Goal: Task Accomplishment & Management: Use online tool/utility

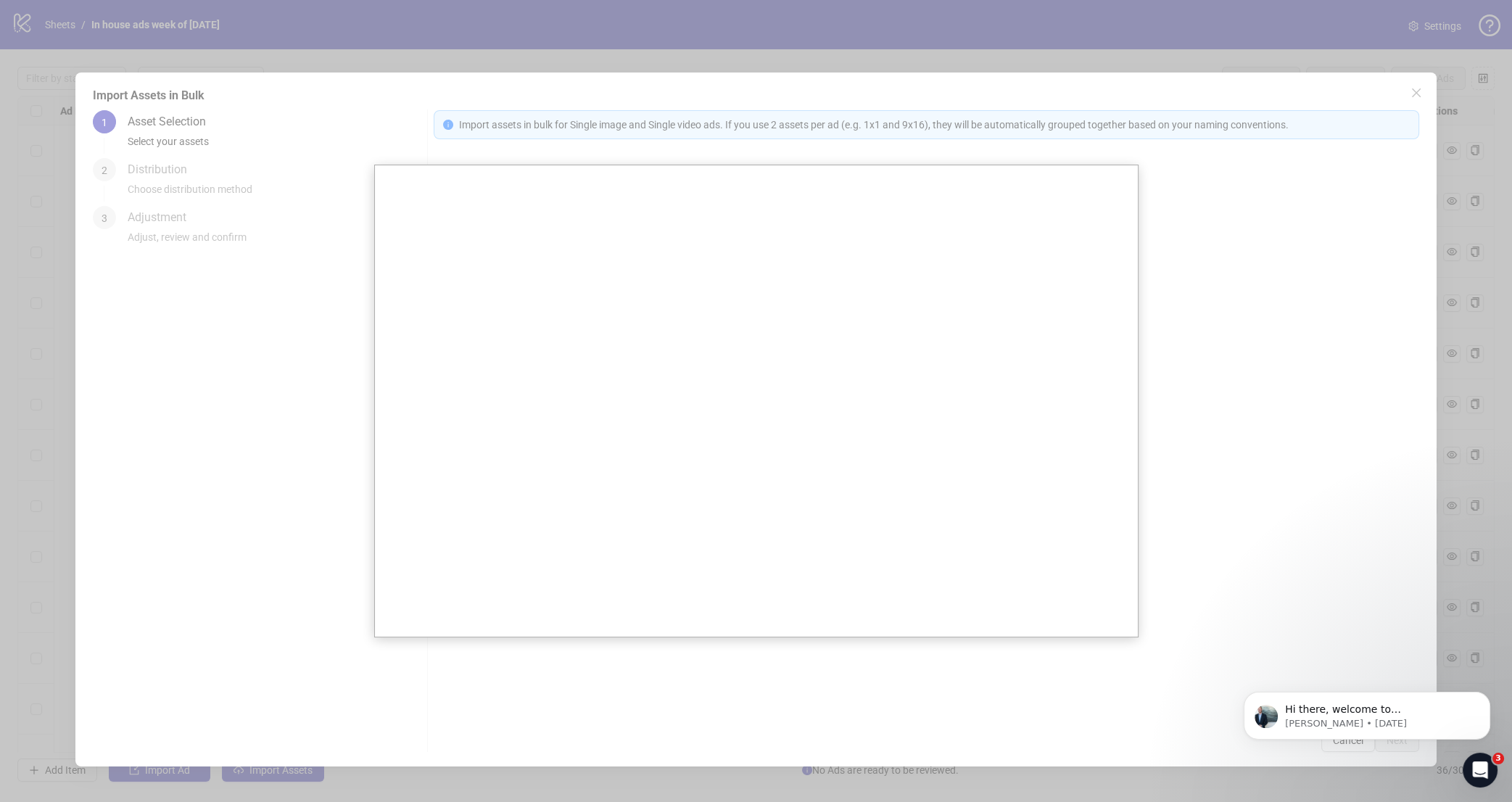
scroll to position [1201, 0]
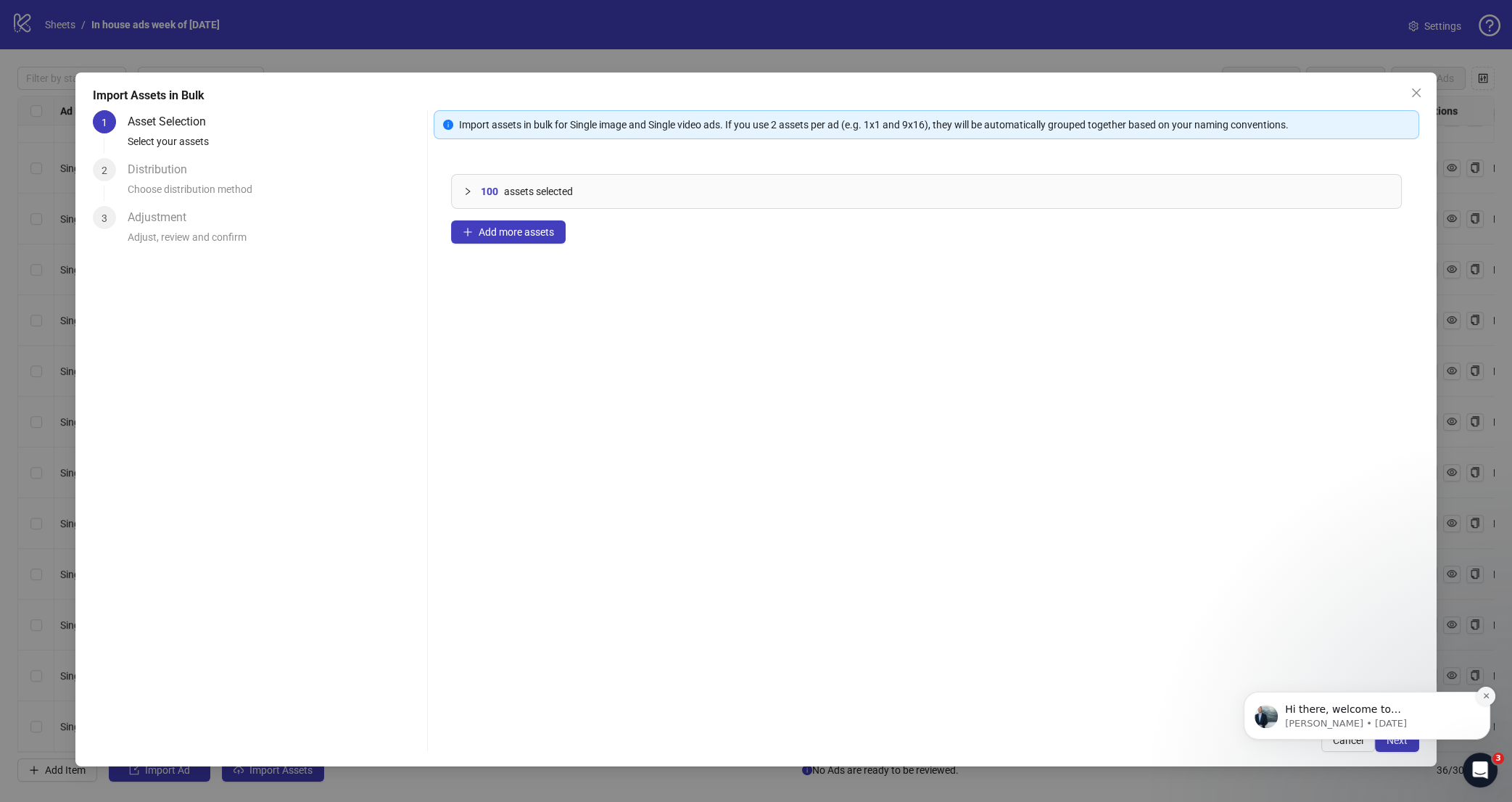
click at [1485, 697] on icon "Dismiss notification" at bounding box center [1486, 695] width 8 height 8
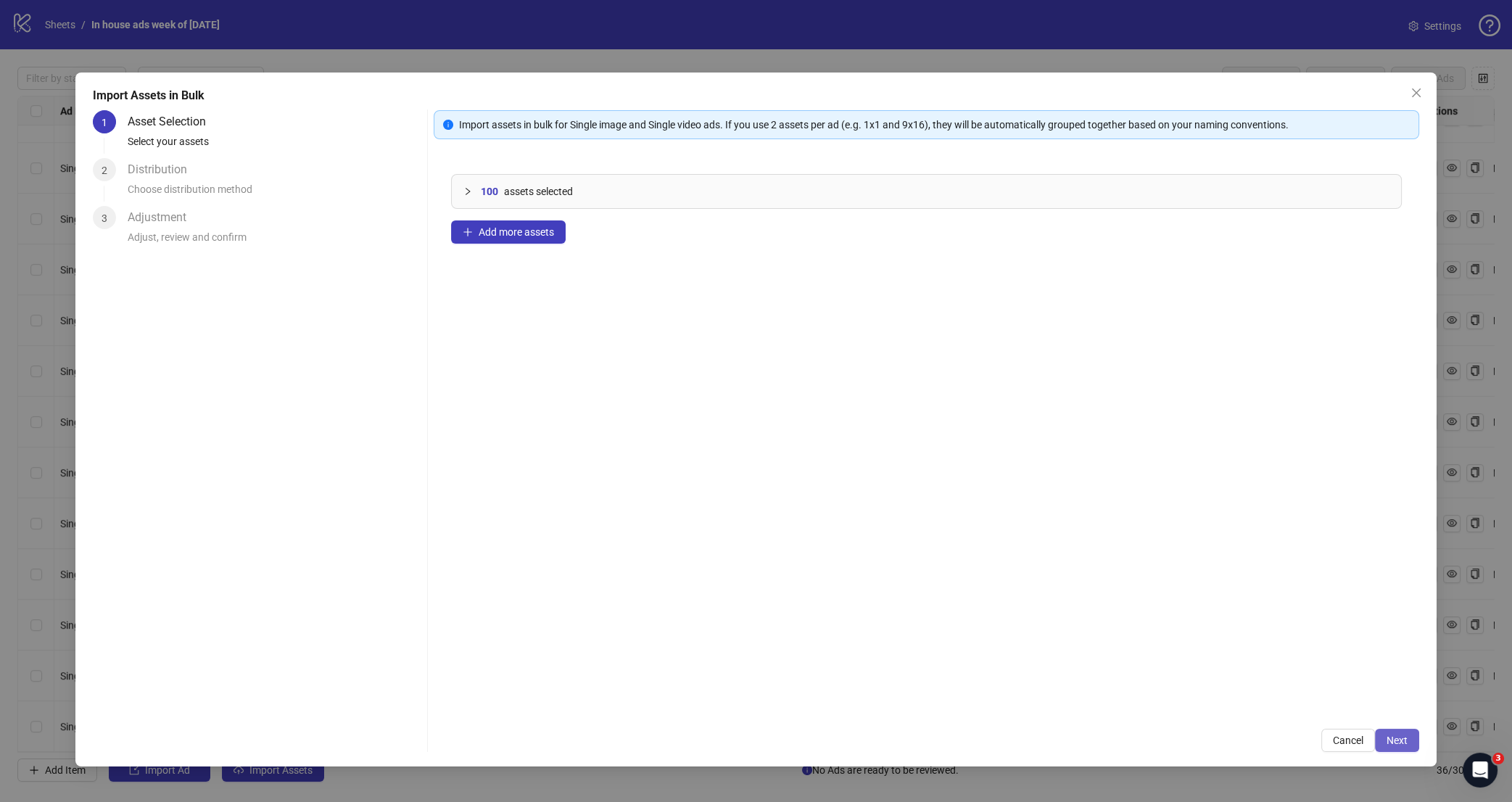
click at [1411, 737] on button "Next" at bounding box center [1397, 740] width 44 height 23
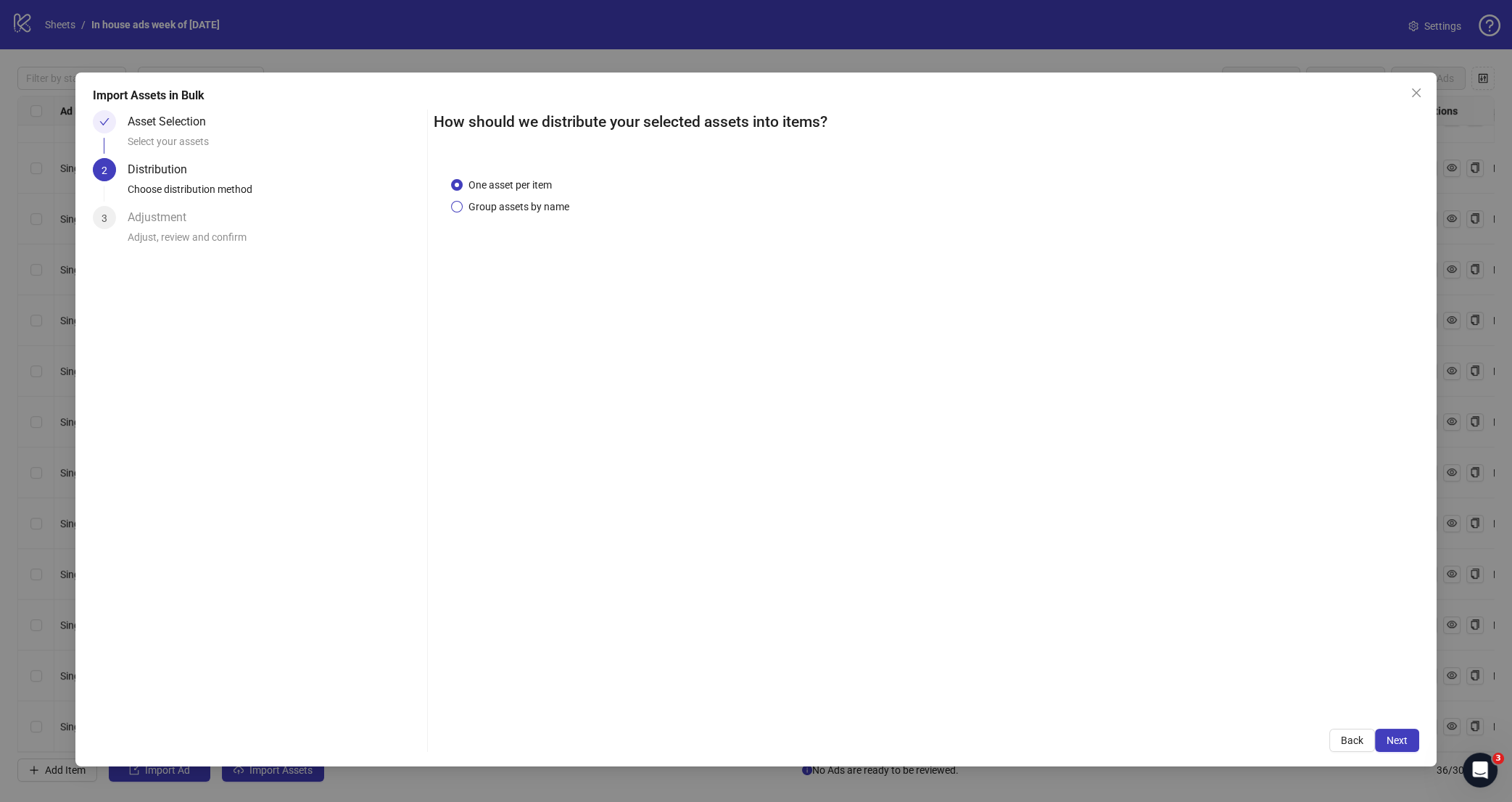
click at [535, 206] on span "Group assets by name" at bounding box center [519, 206] width 113 height 16
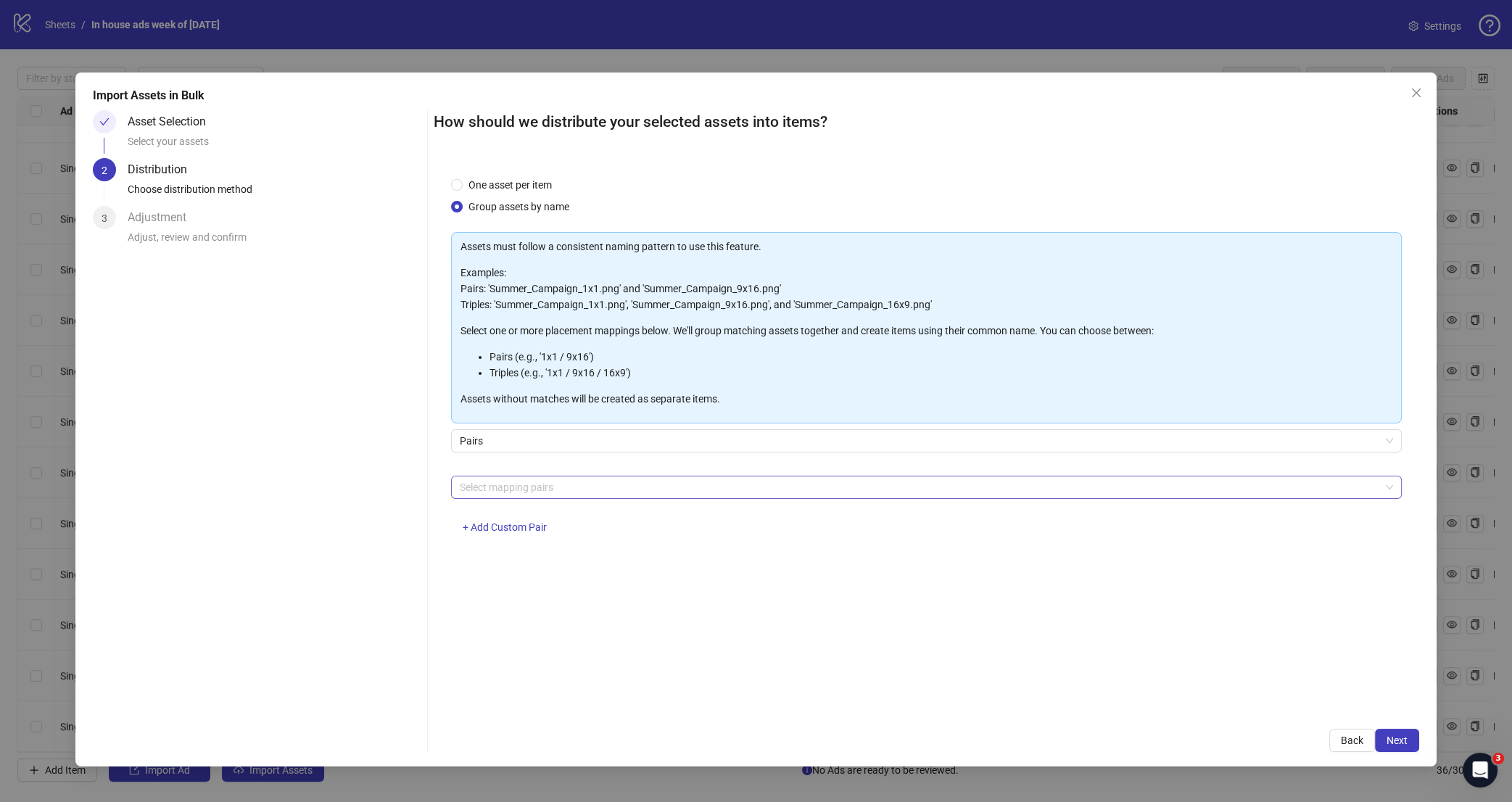
click at [555, 495] on div at bounding box center [919, 486] width 930 height 20
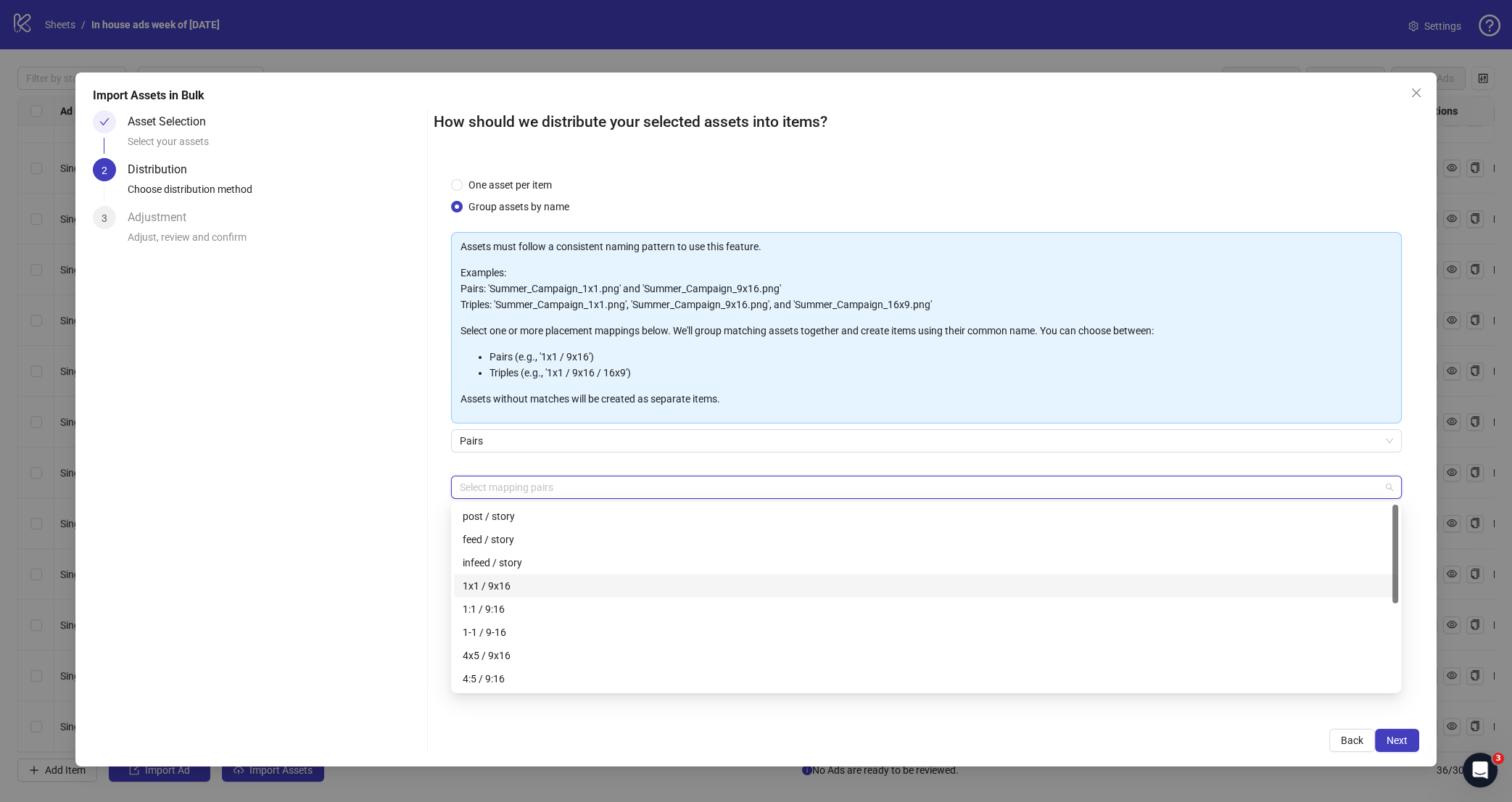
click at [559, 584] on div "1x1 / 9x16" at bounding box center [926, 586] width 927 height 16
click at [555, 659] on div "4x5 / 9x16" at bounding box center [926, 656] width 927 height 16
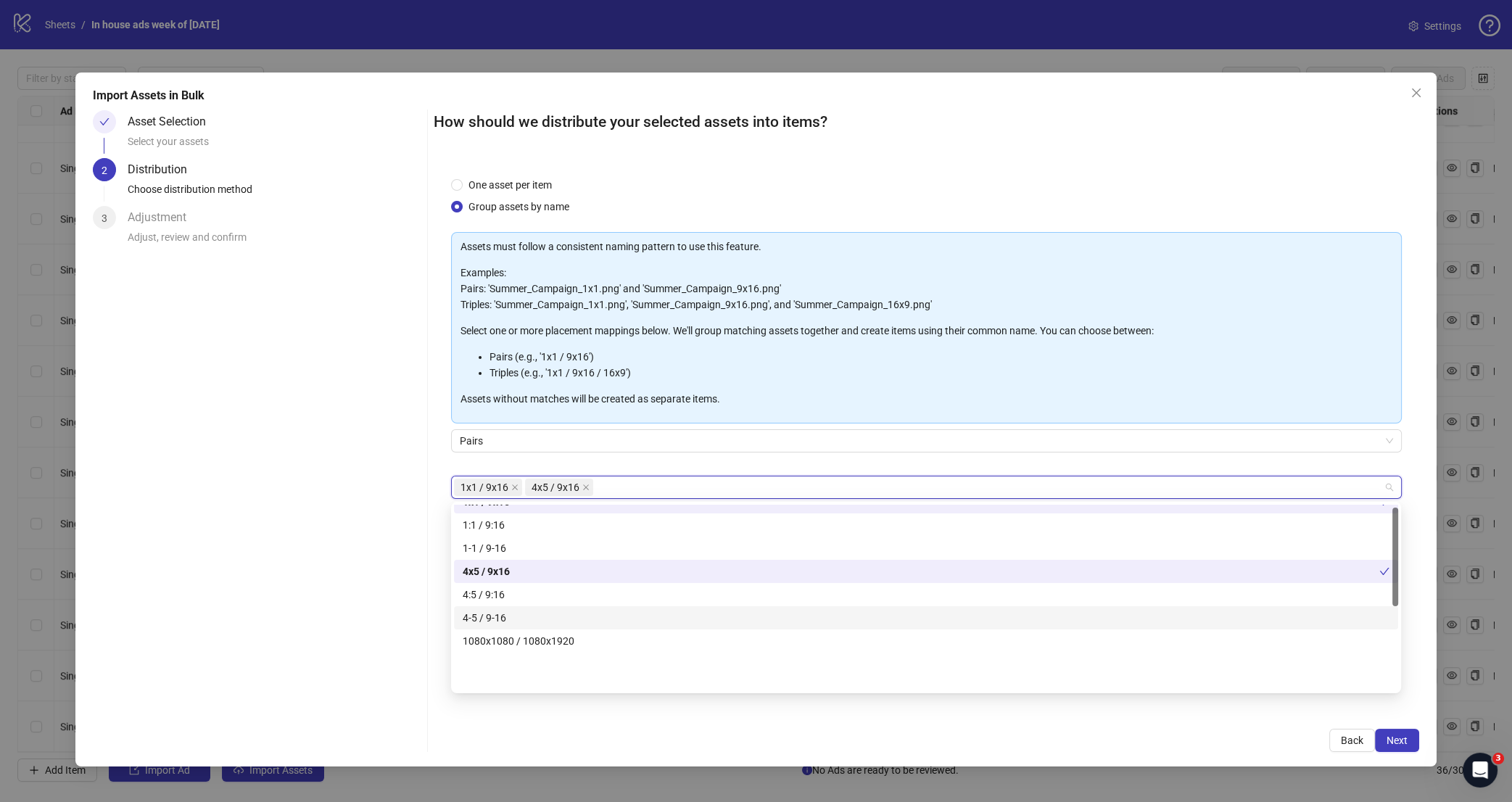
scroll to position [5, 0]
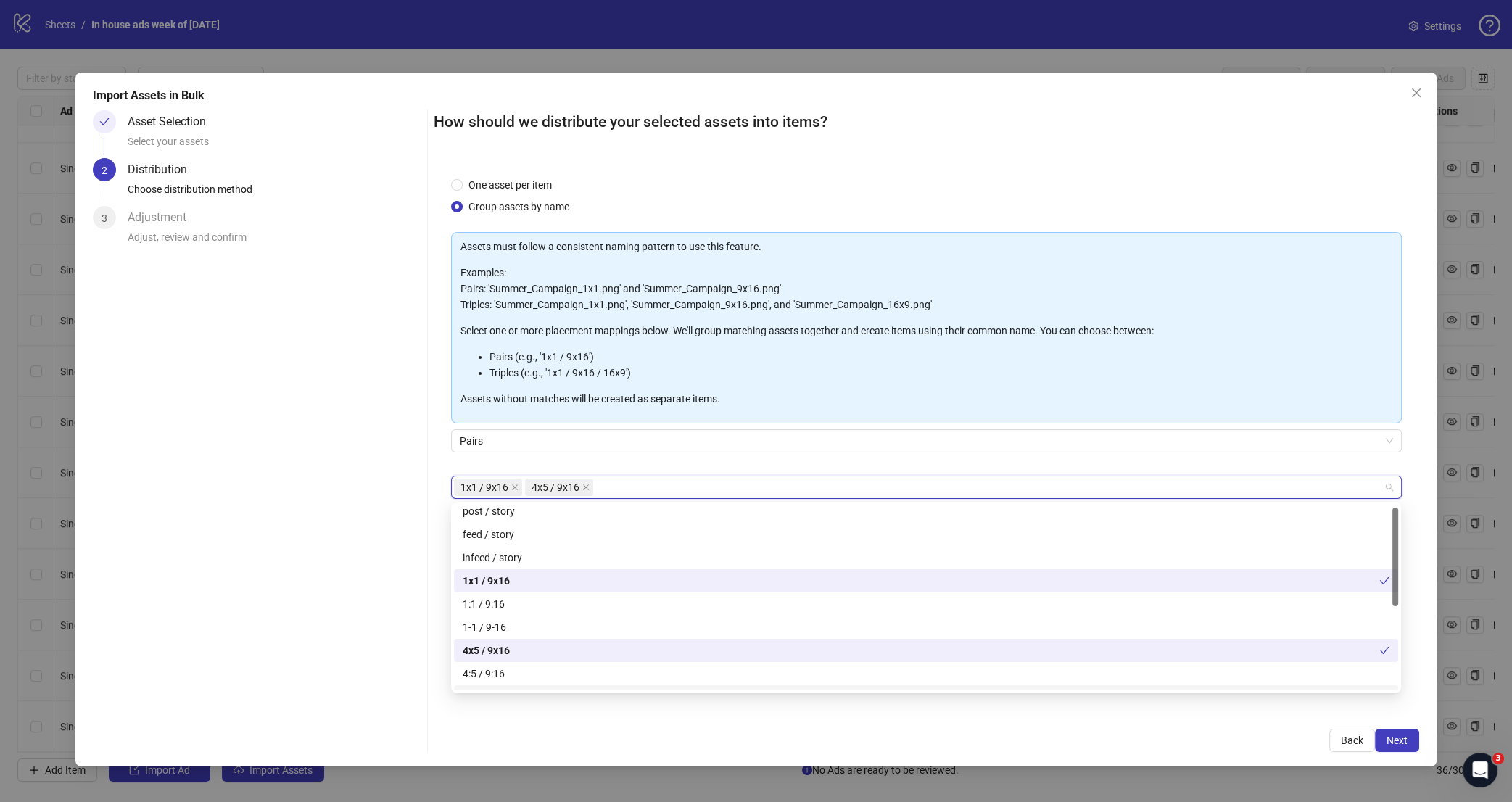
click at [400, 539] on div "Asset Selection Select your assets 2 Distribution Choose distribution method 3 …" at bounding box center [257, 431] width 329 height 642
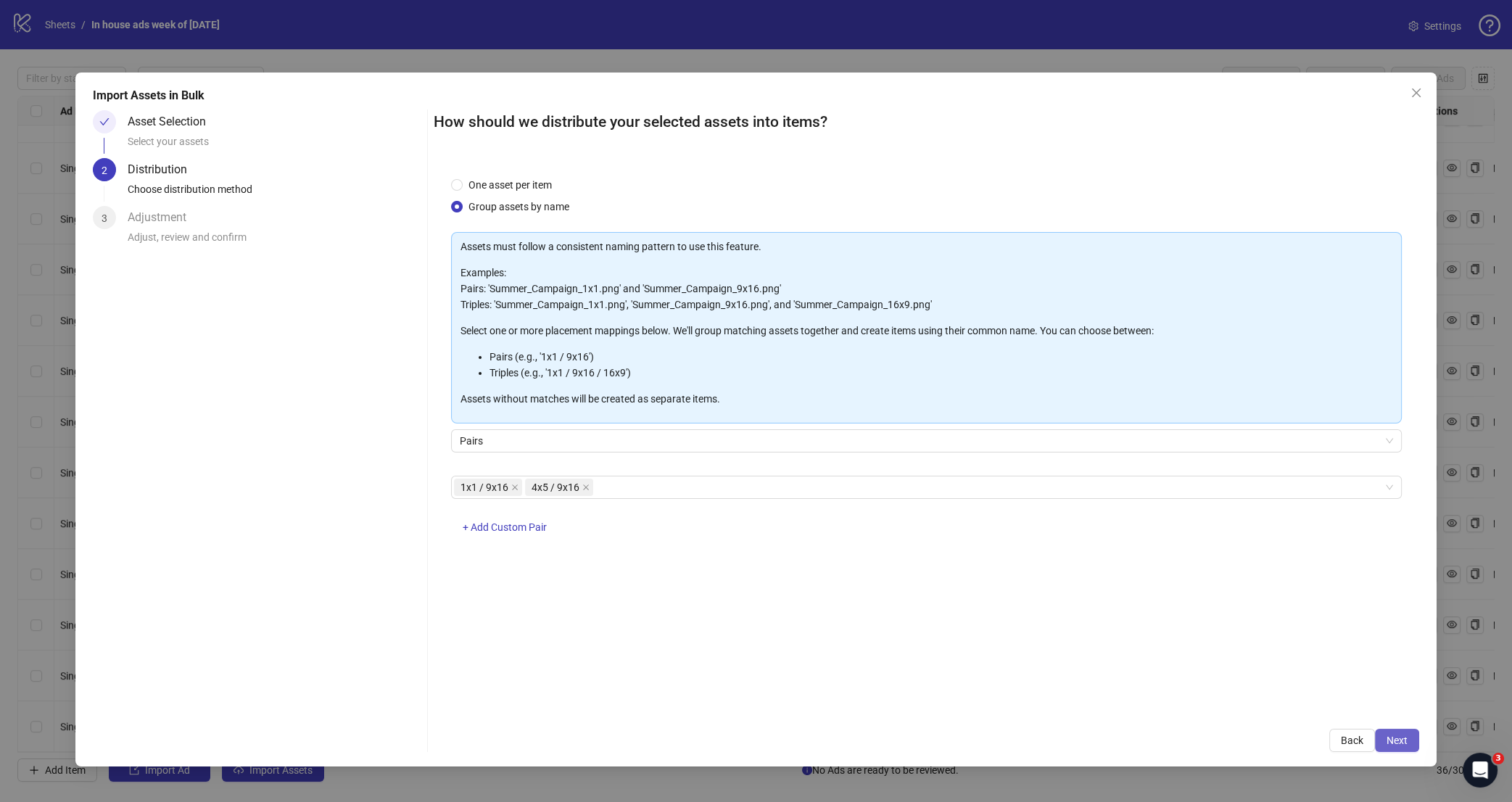
click at [1393, 740] on span "Next" at bounding box center [1397, 739] width 21 height 11
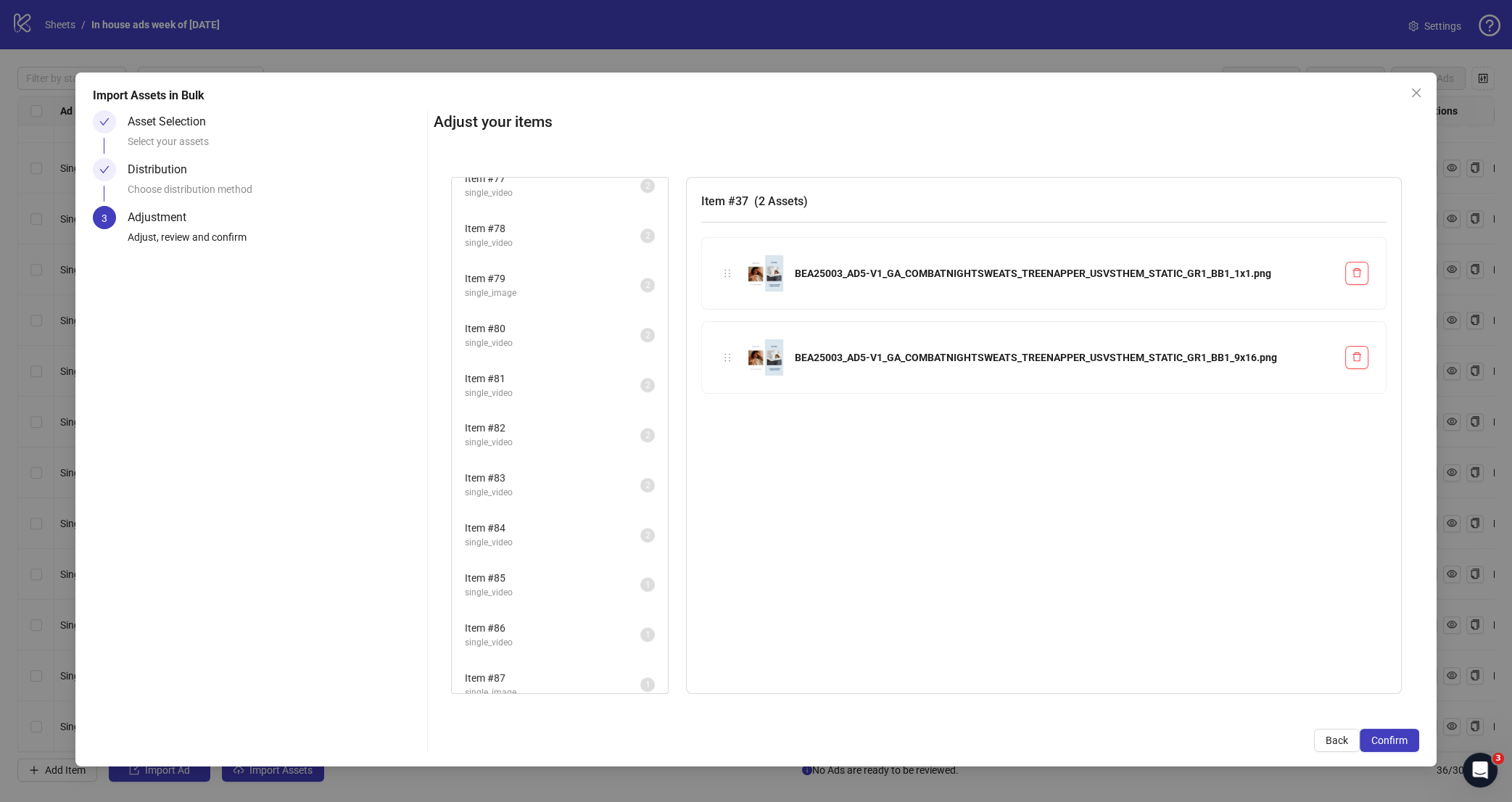
scroll to position [0, 0]
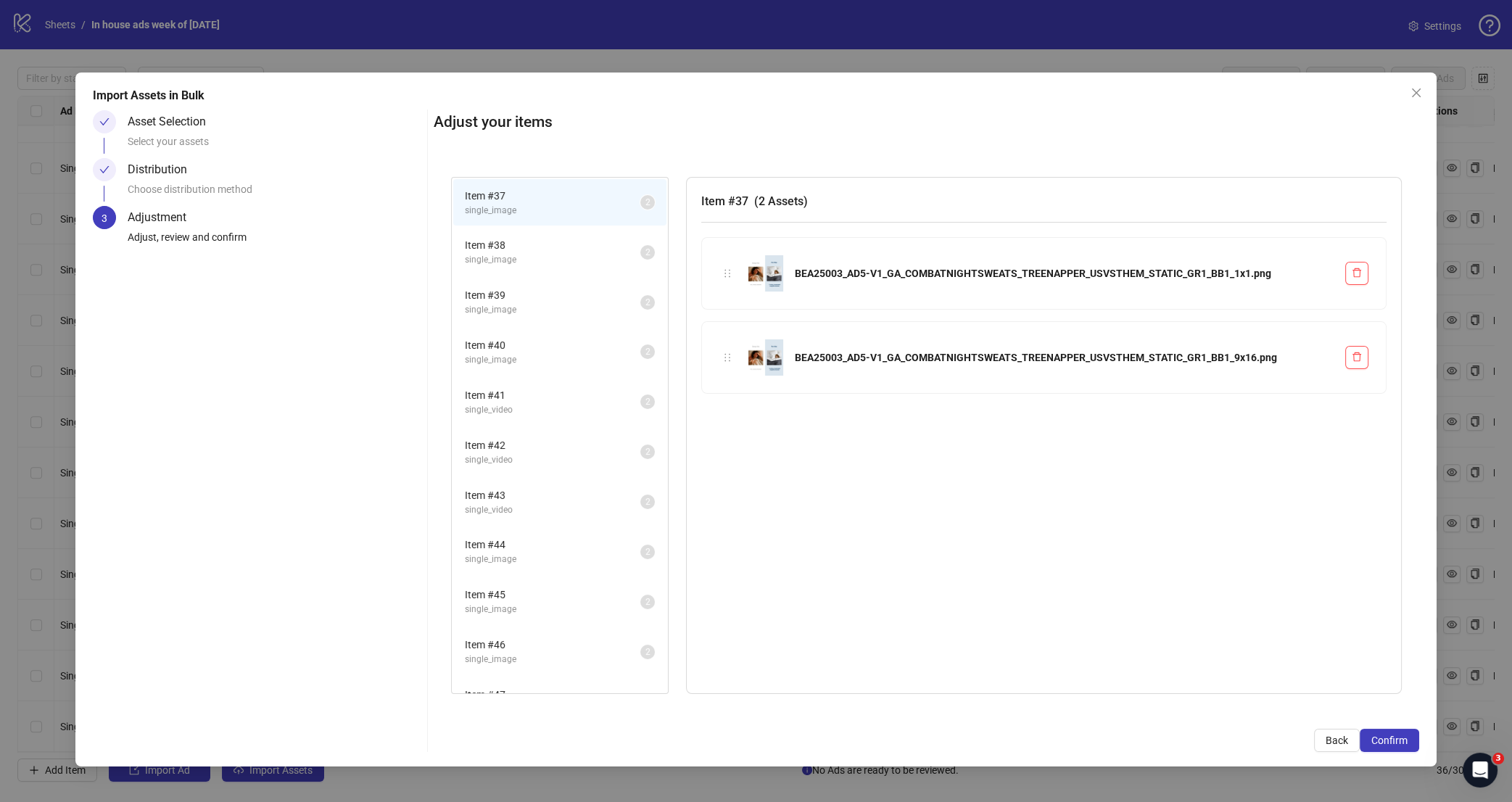
click at [558, 241] on span "Item # 38" at bounding box center [552, 245] width 175 height 16
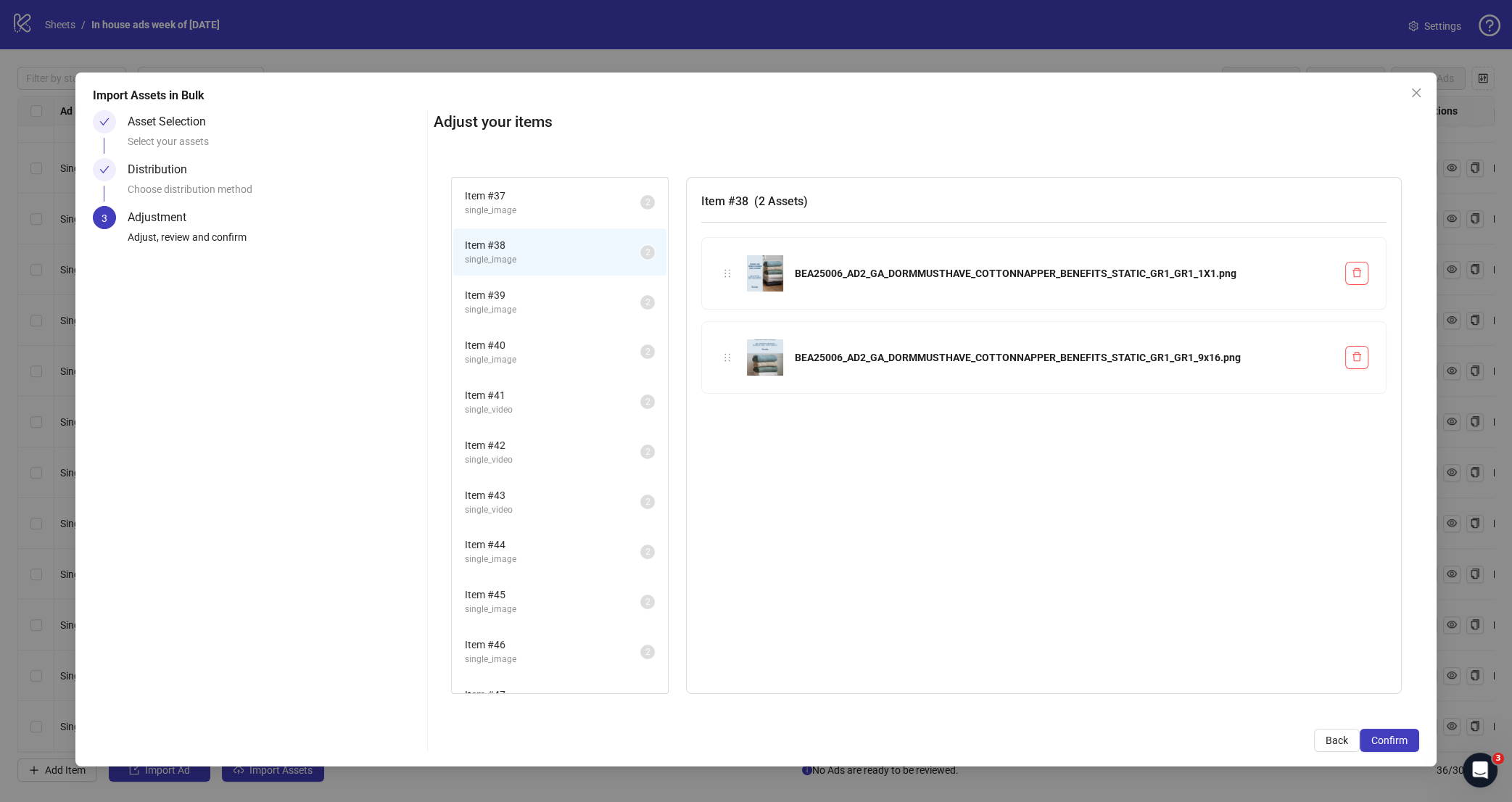
click at [570, 294] on span "Item # 39" at bounding box center [552, 295] width 175 height 16
click at [556, 338] on span "Item # 40" at bounding box center [552, 345] width 175 height 16
click at [561, 318] on li "Item # 39 single_image 2" at bounding box center [560, 301] width 213 height 47
click at [567, 393] on span "Item # 41" at bounding box center [552, 395] width 175 height 16
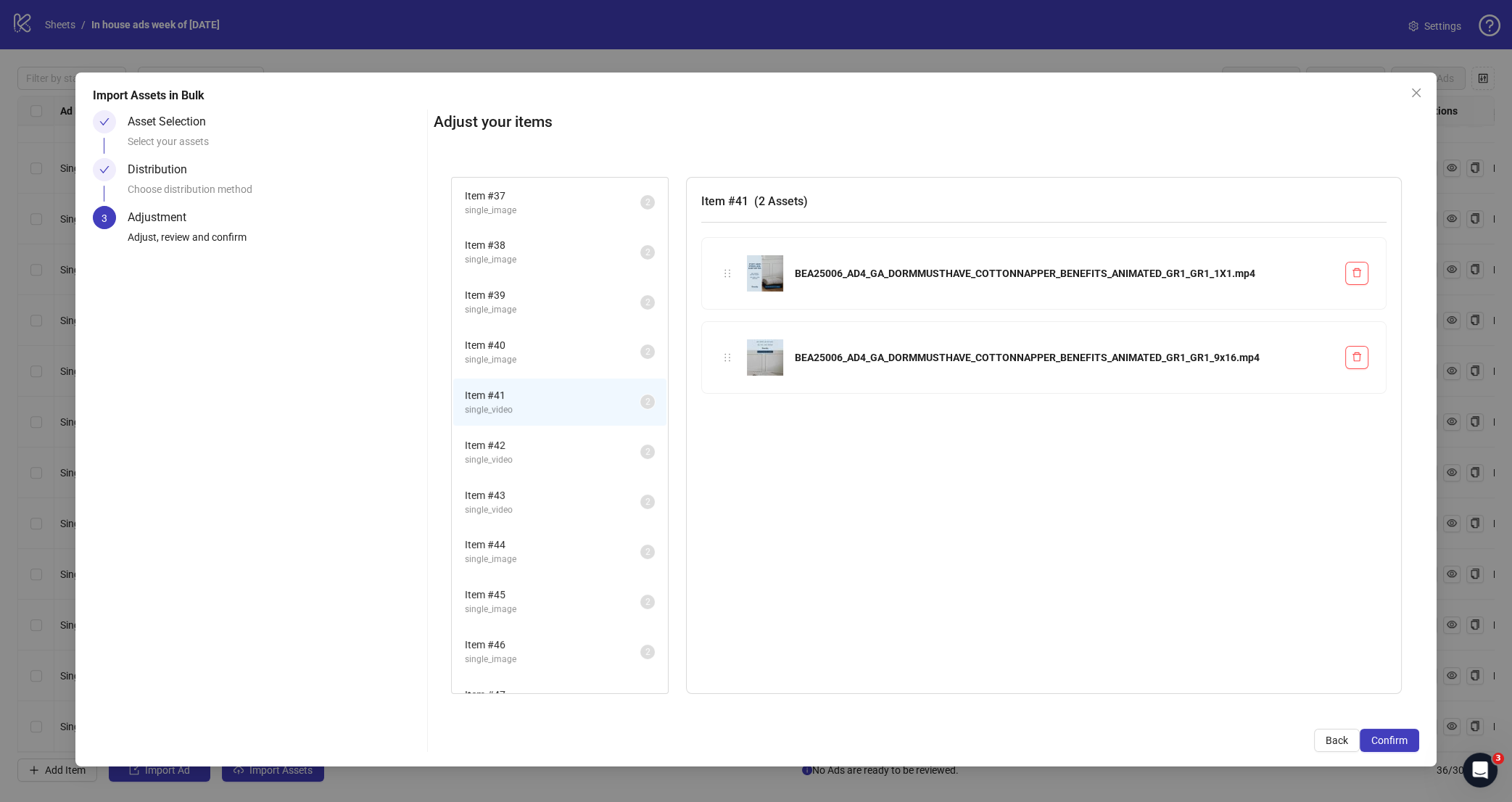
click at [568, 444] on span "Item # 42" at bounding box center [552, 445] width 175 height 16
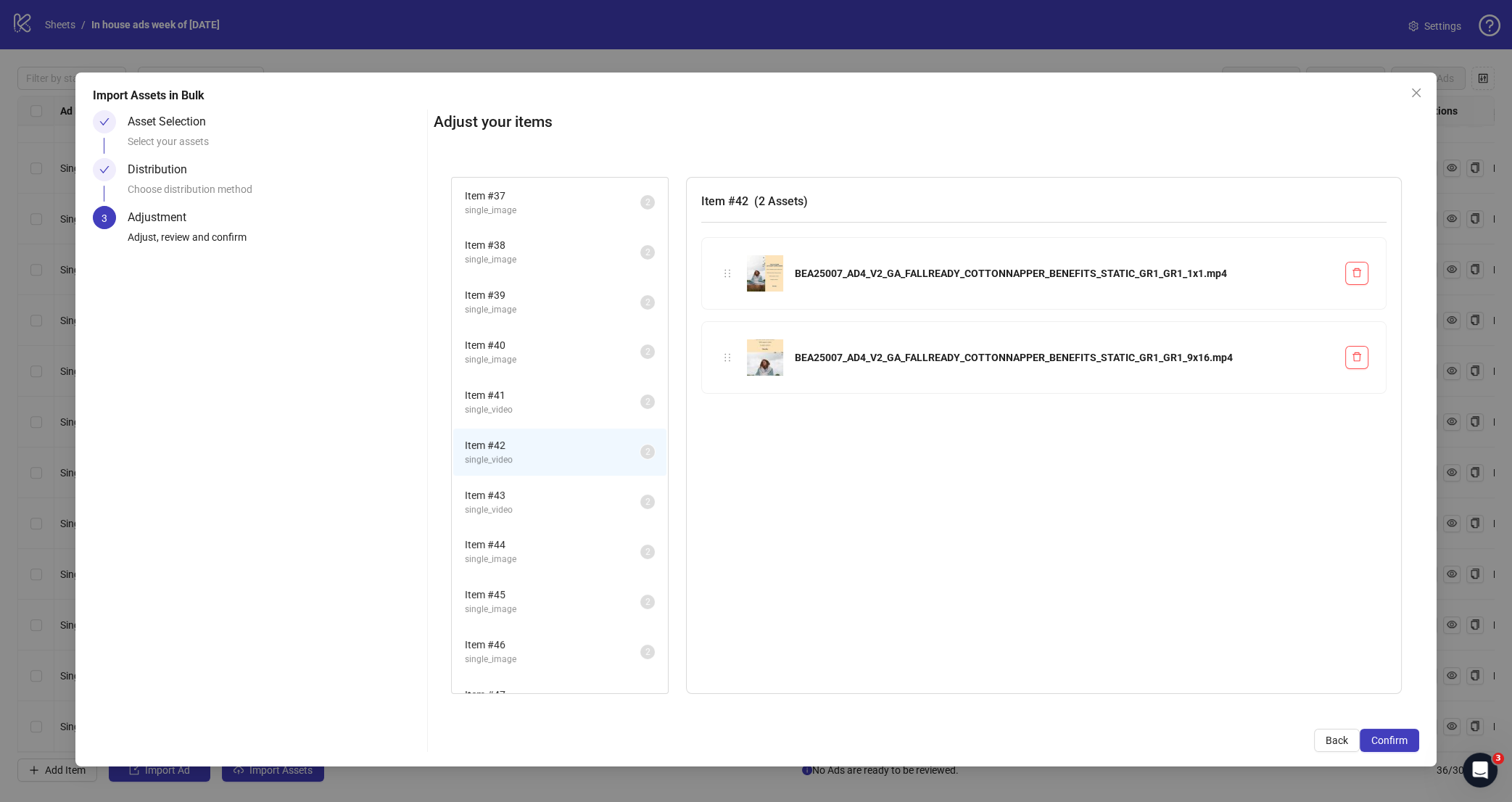
click at [567, 493] on span "Item # 43" at bounding box center [552, 495] width 175 height 16
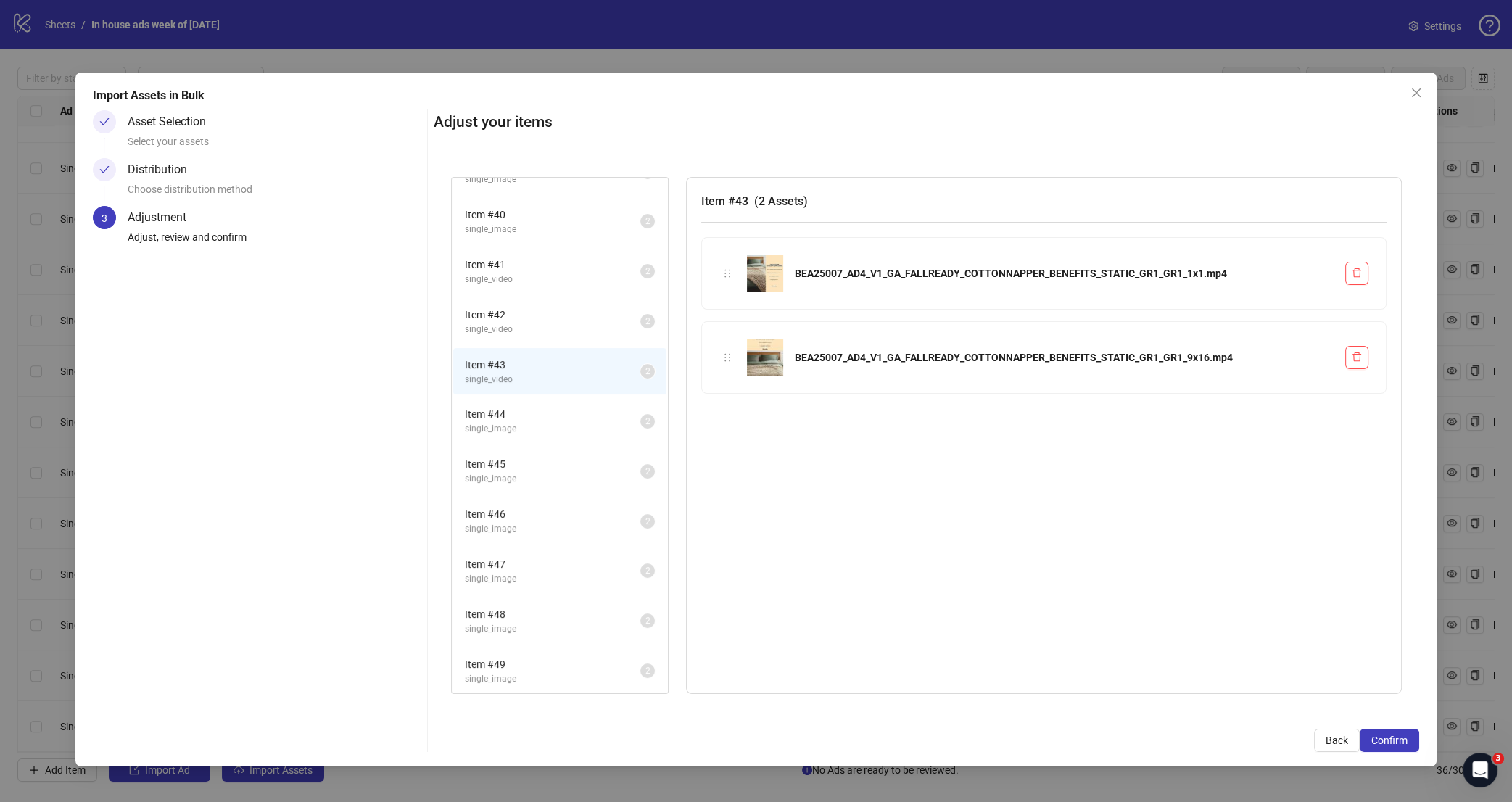
scroll to position [145, 0]
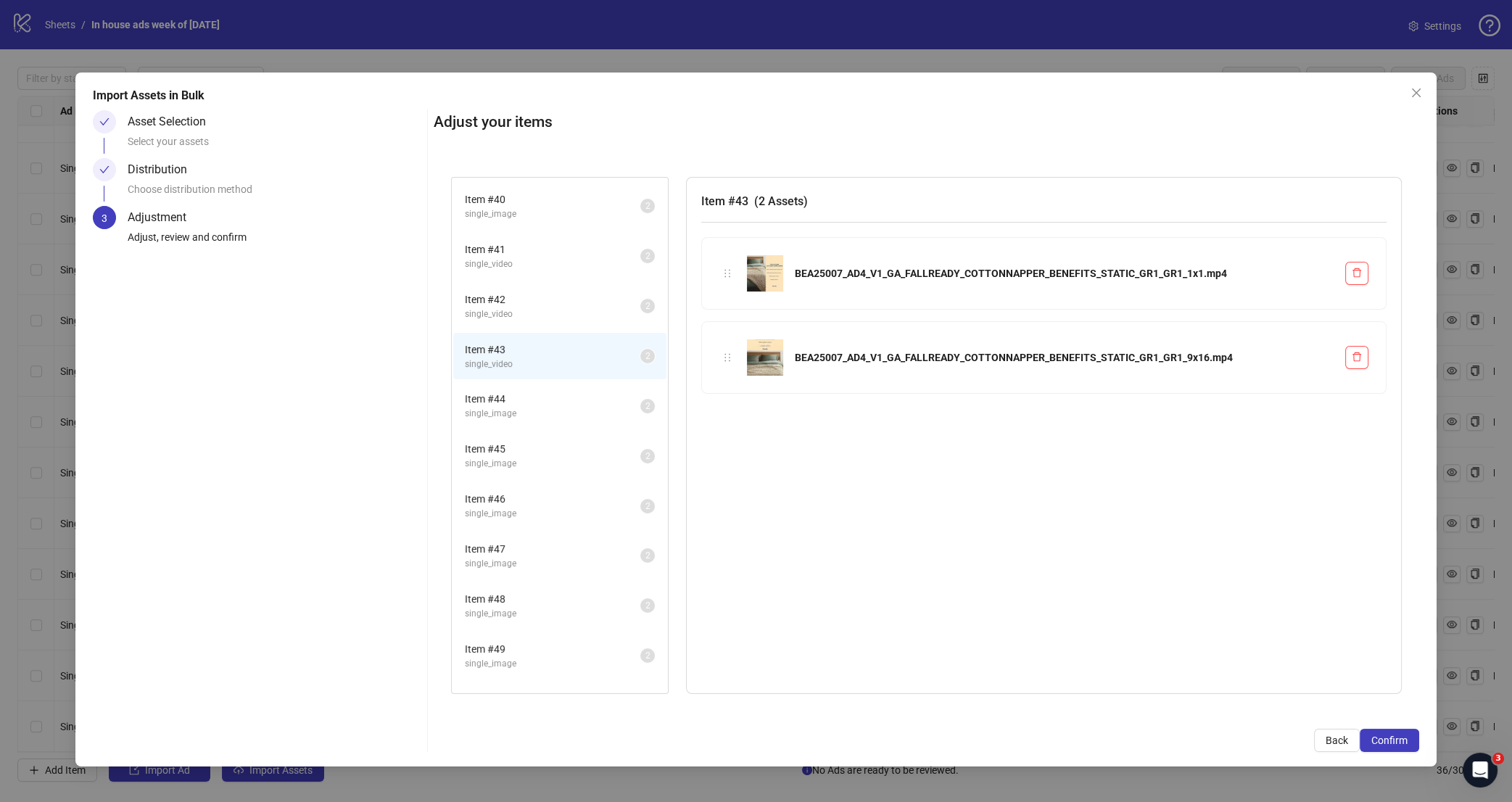
click at [557, 407] on span "single_image" at bounding box center [552, 414] width 175 height 14
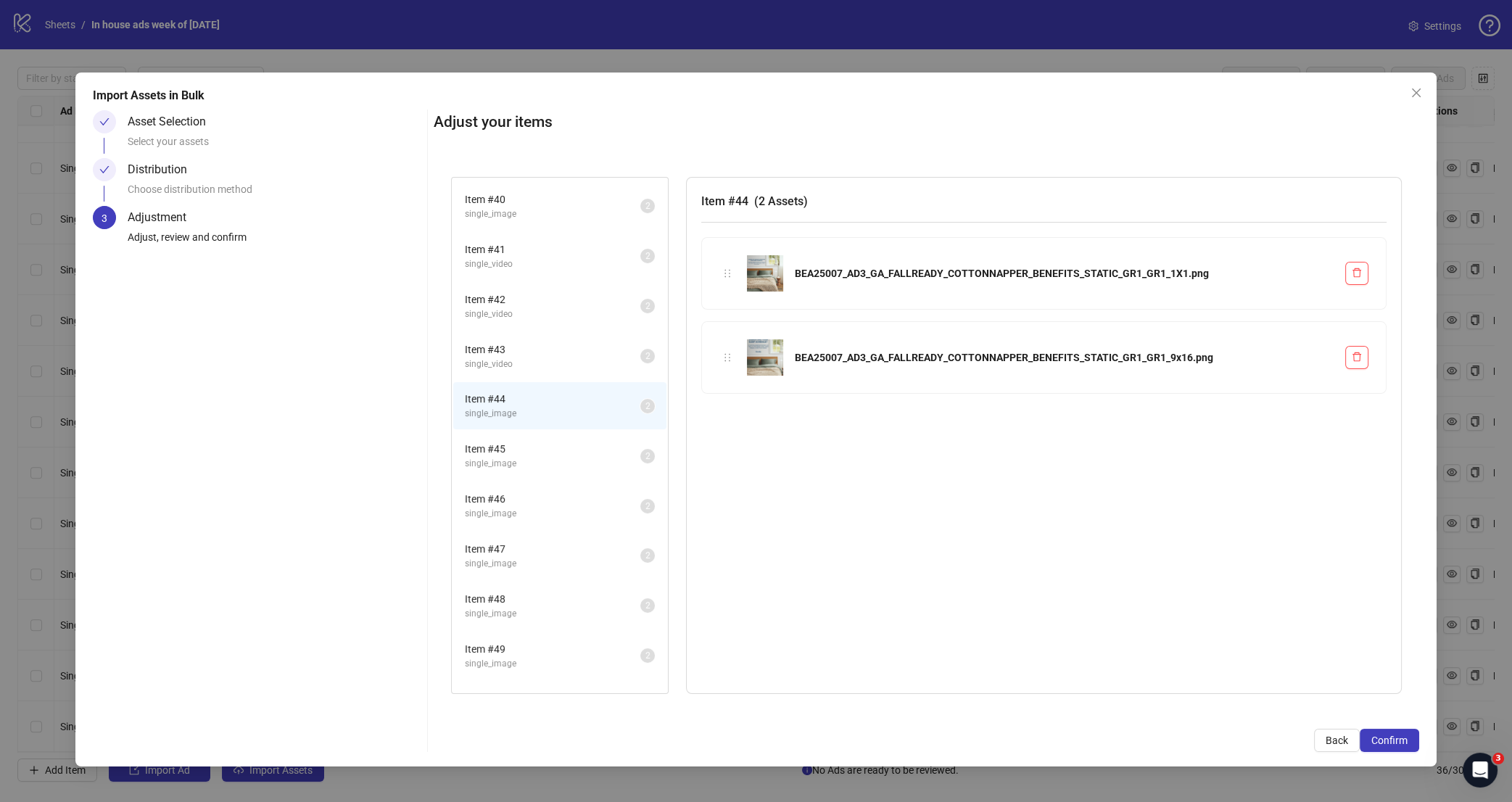
click at [570, 457] on span "single_image" at bounding box center [552, 464] width 175 height 14
click at [575, 507] on span "single_image" at bounding box center [552, 514] width 175 height 14
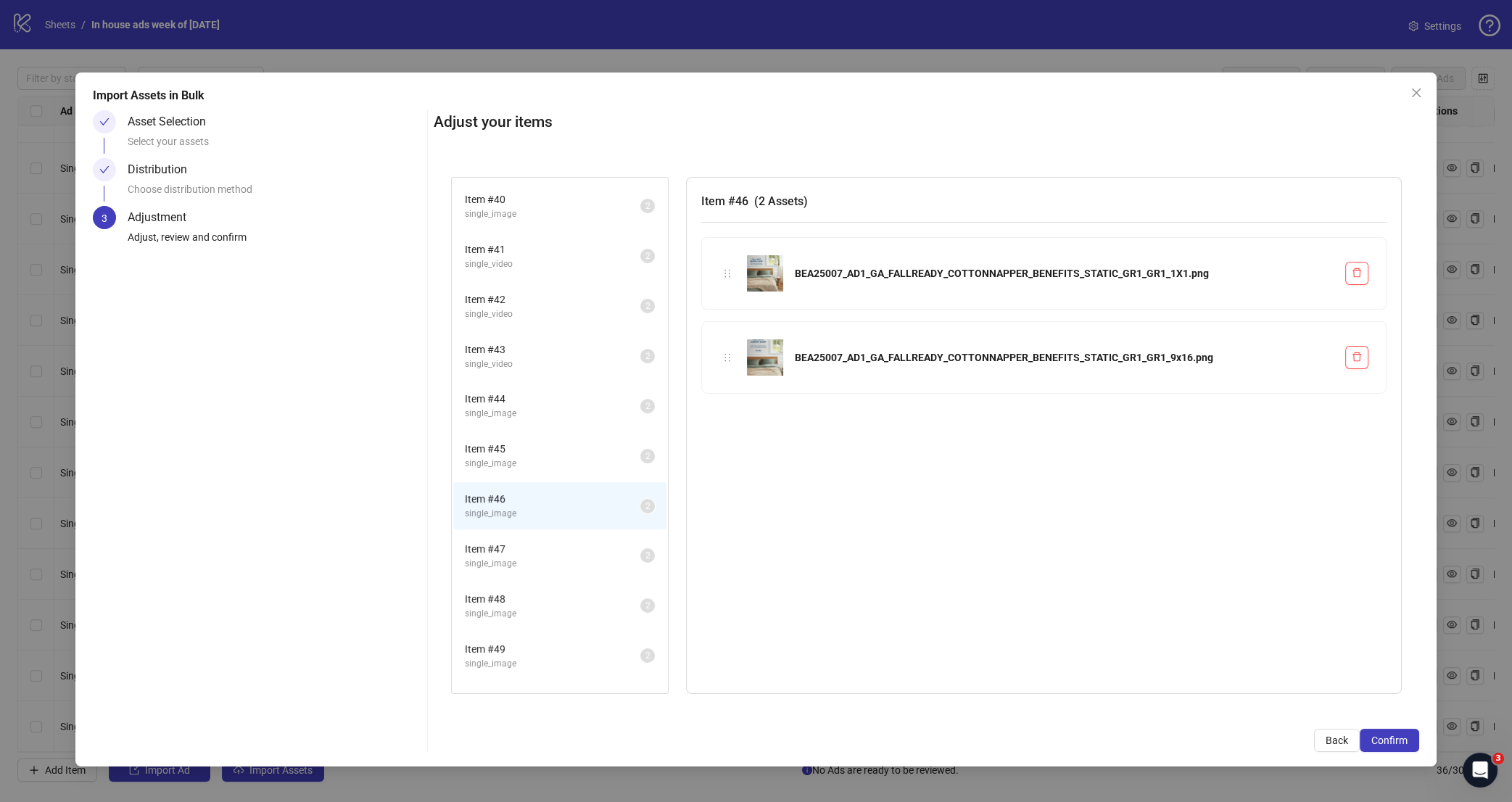
scroll to position [364, 0]
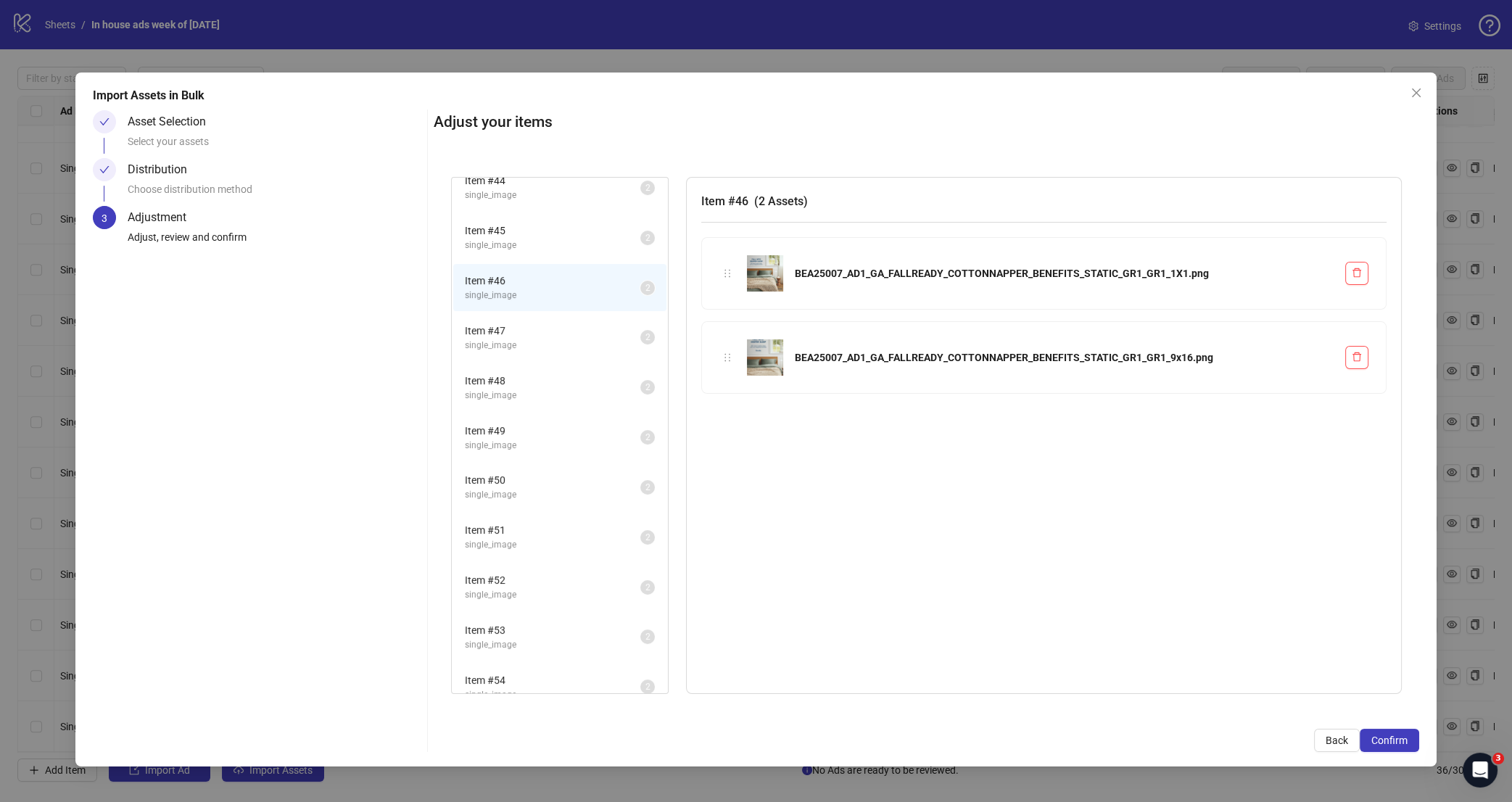
click at [548, 323] on span "Item # 47" at bounding box center [552, 330] width 175 height 16
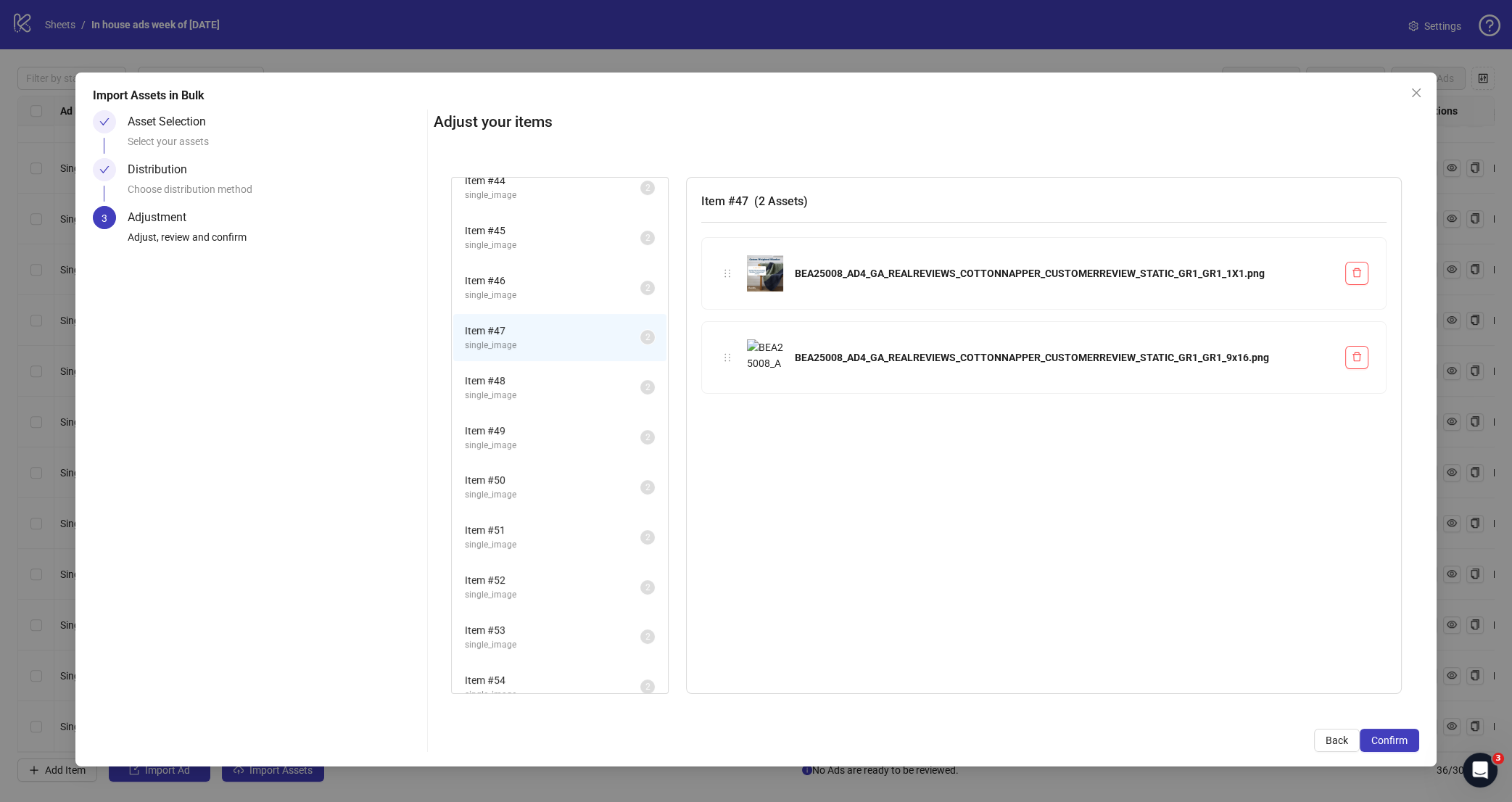
click at [580, 288] on span "single_image" at bounding box center [552, 295] width 175 height 14
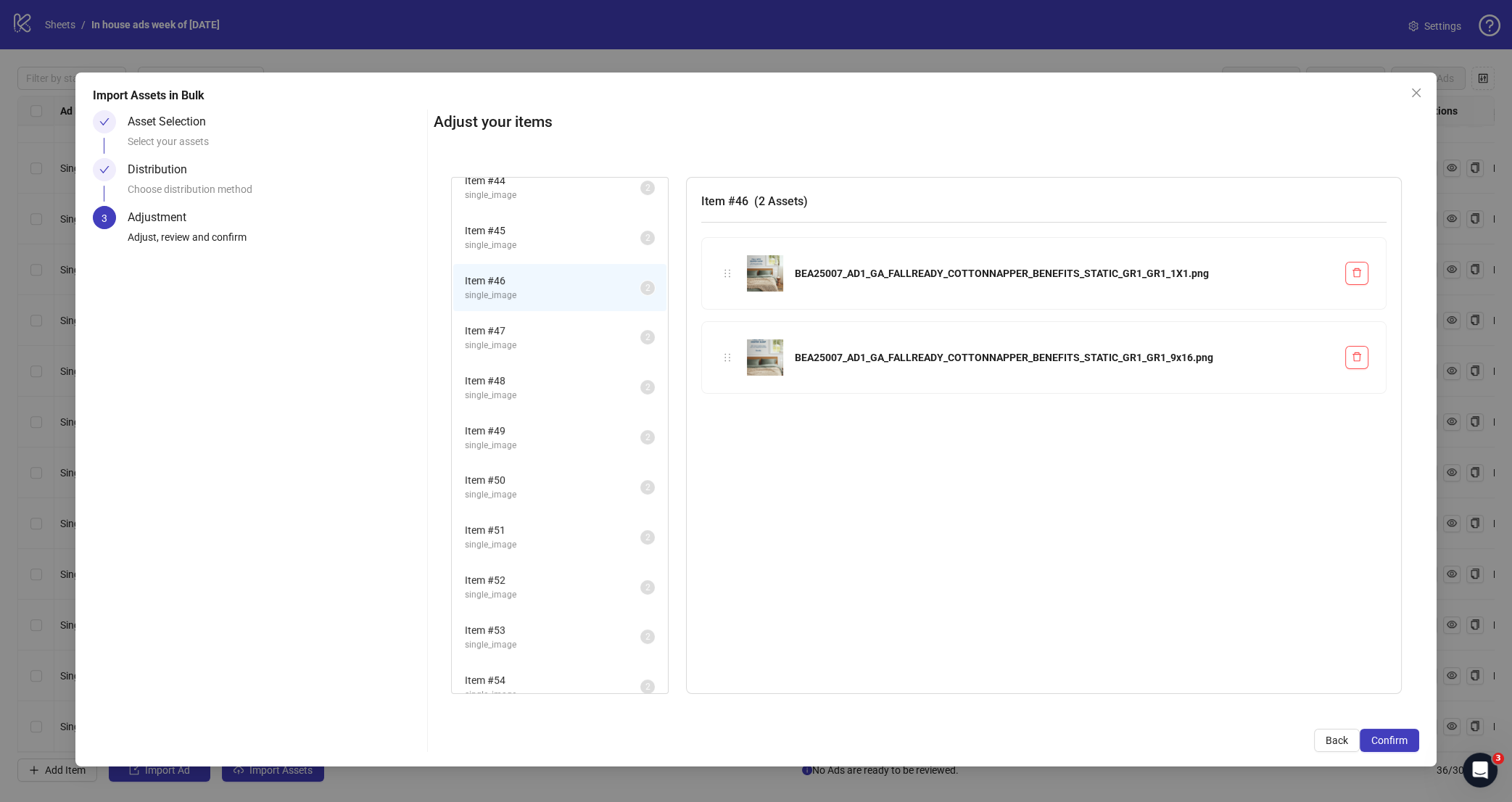
click at [580, 323] on span "Item # 47" at bounding box center [552, 330] width 175 height 16
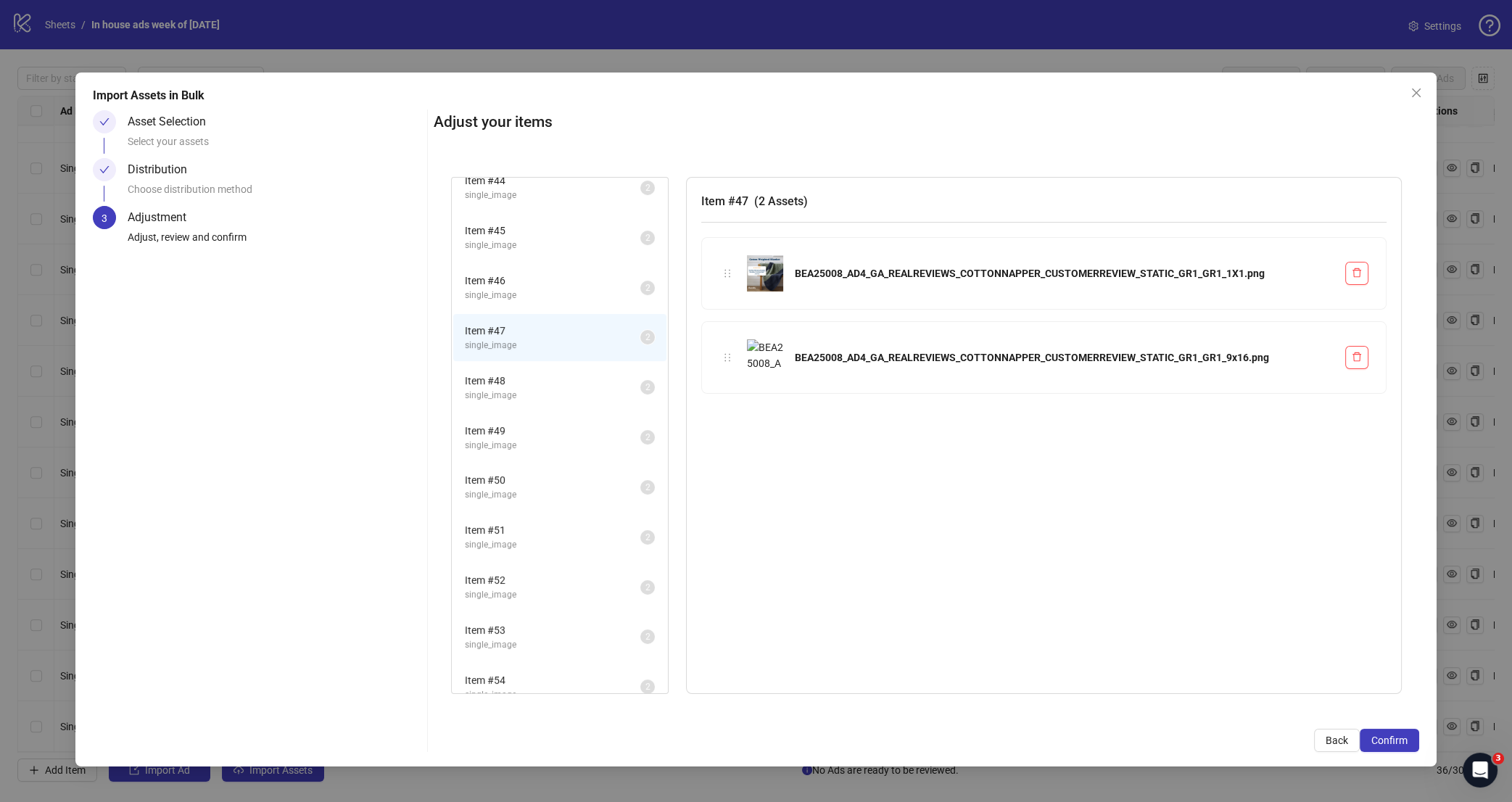
click at [579, 373] on span "Item # 48" at bounding box center [552, 381] width 175 height 16
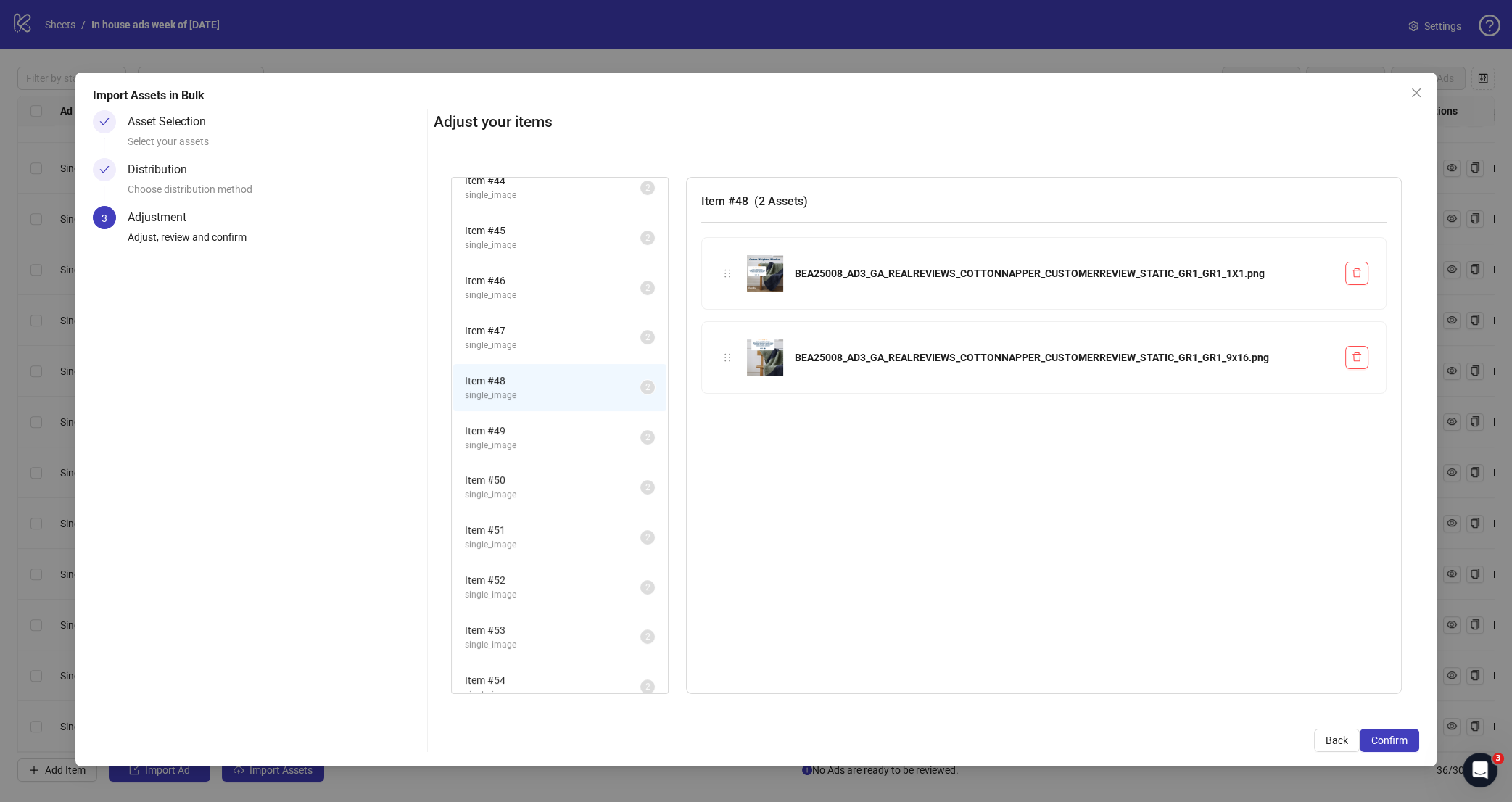
click at [567, 338] on span "single_image" at bounding box center [552, 345] width 175 height 14
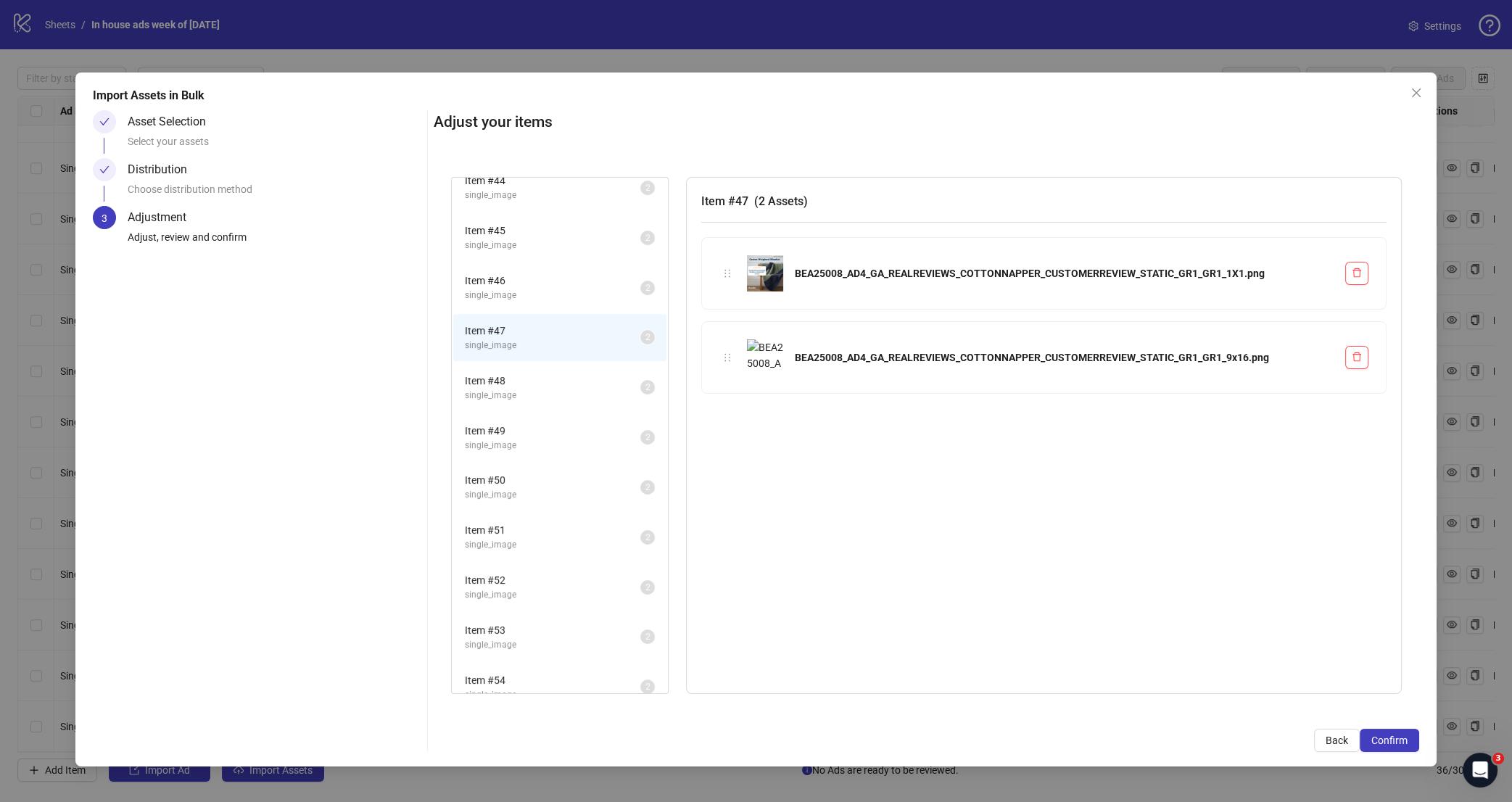
click at [563, 423] on span "Item # 49" at bounding box center [552, 431] width 175 height 16
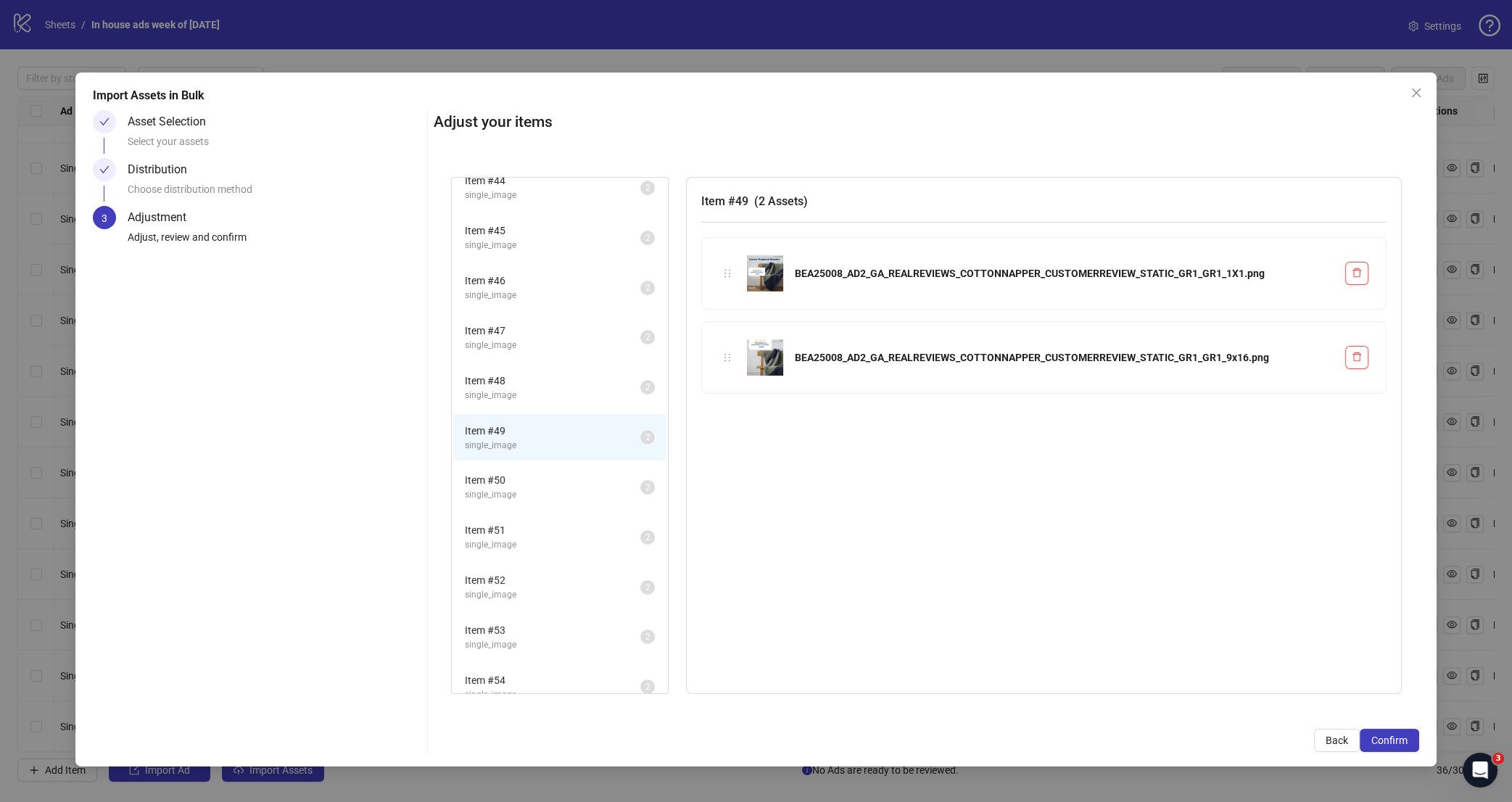
click at [556, 472] on span "Item # 50" at bounding box center [552, 480] width 175 height 16
click at [554, 538] on span "single_image" at bounding box center [552, 545] width 175 height 14
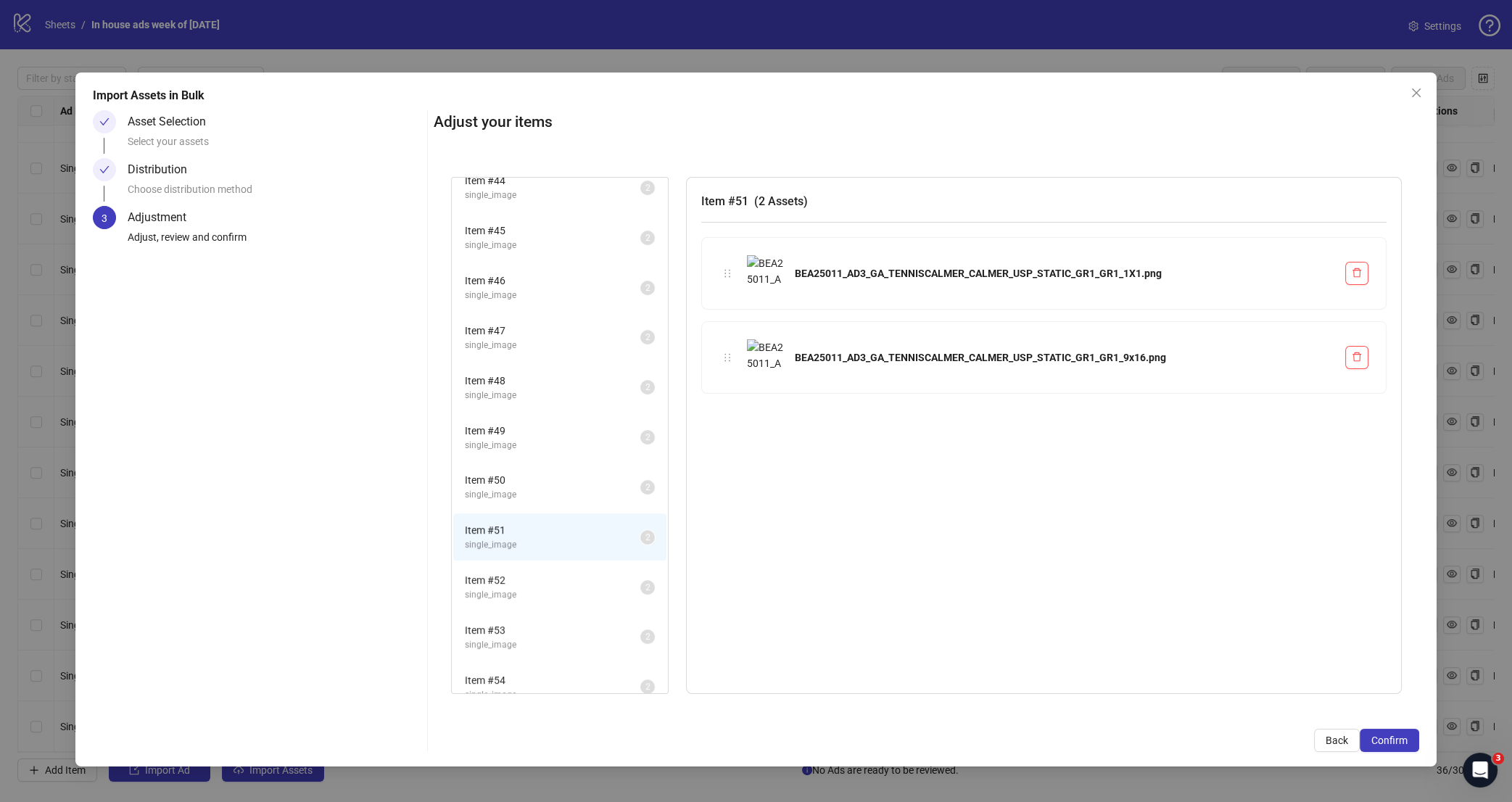
click at [565, 488] on span "single_image" at bounding box center [552, 495] width 175 height 14
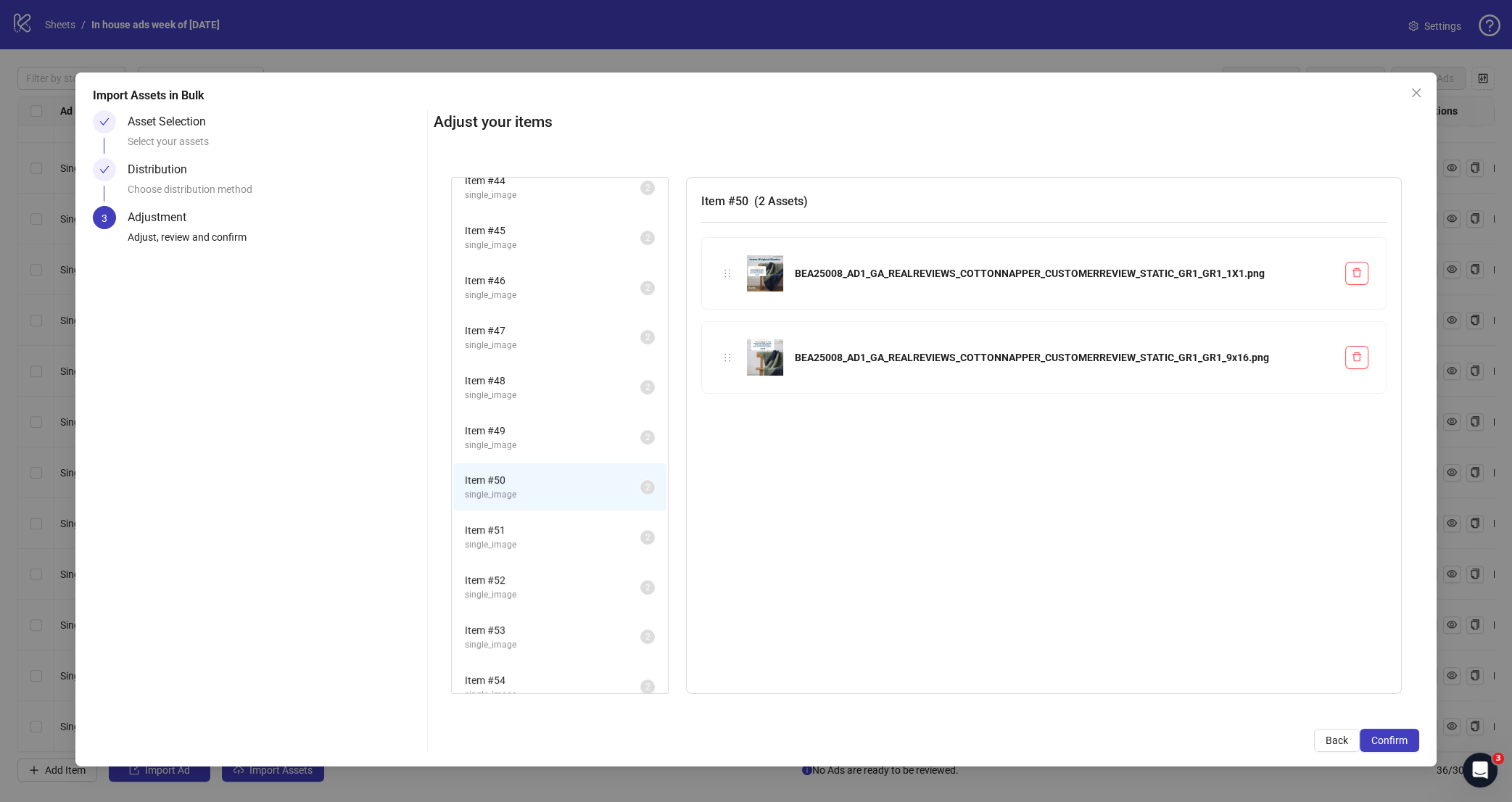
click at [558, 538] on span "single_image" at bounding box center [552, 545] width 175 height 14
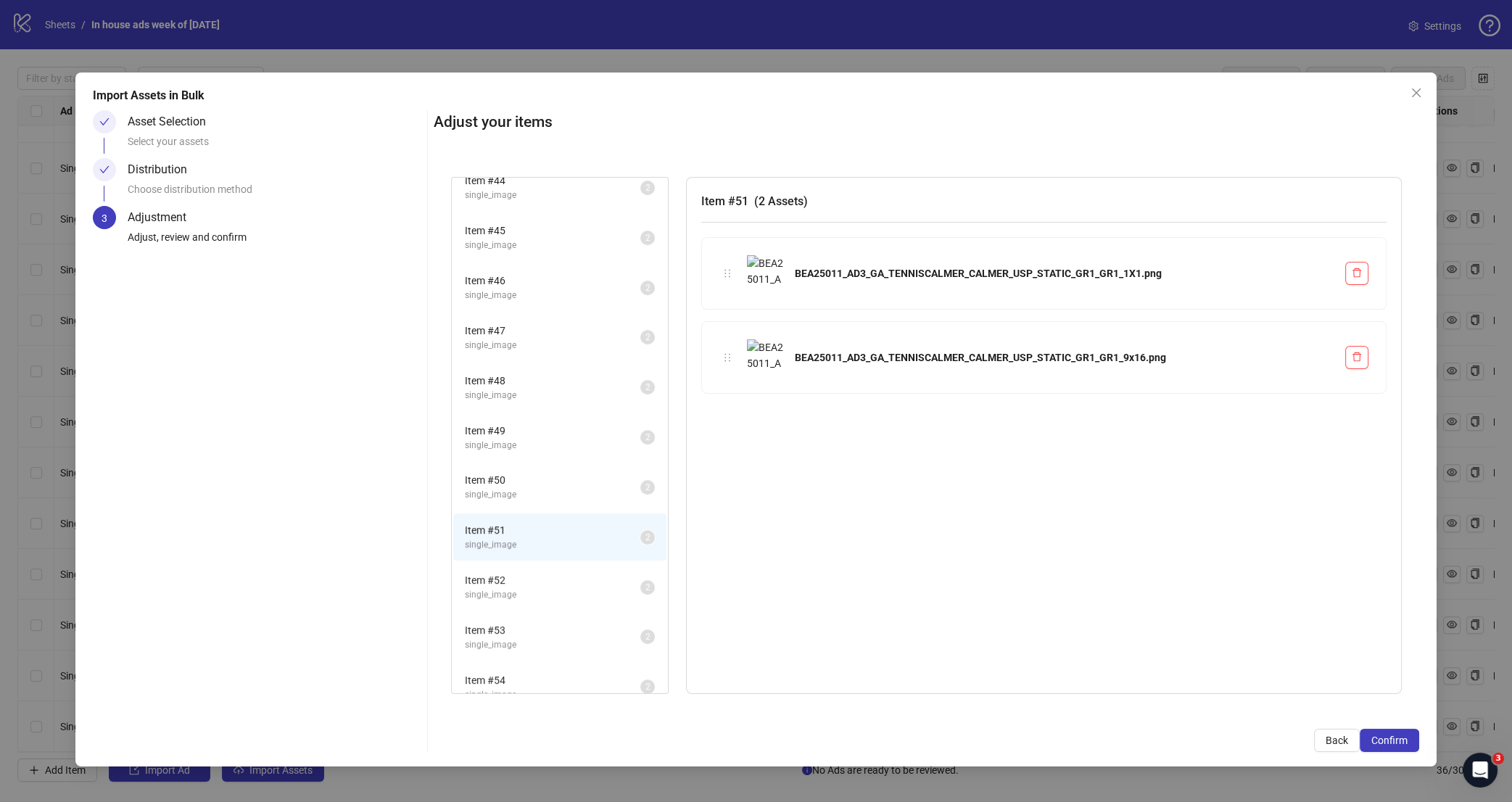
click at [570, 572] on span "Item # 52" at bounding box center [552, 580] width 175 height 16
click at [551, 622] on span "Item # 53" at bounding box center [552, 630] width 175 height 16
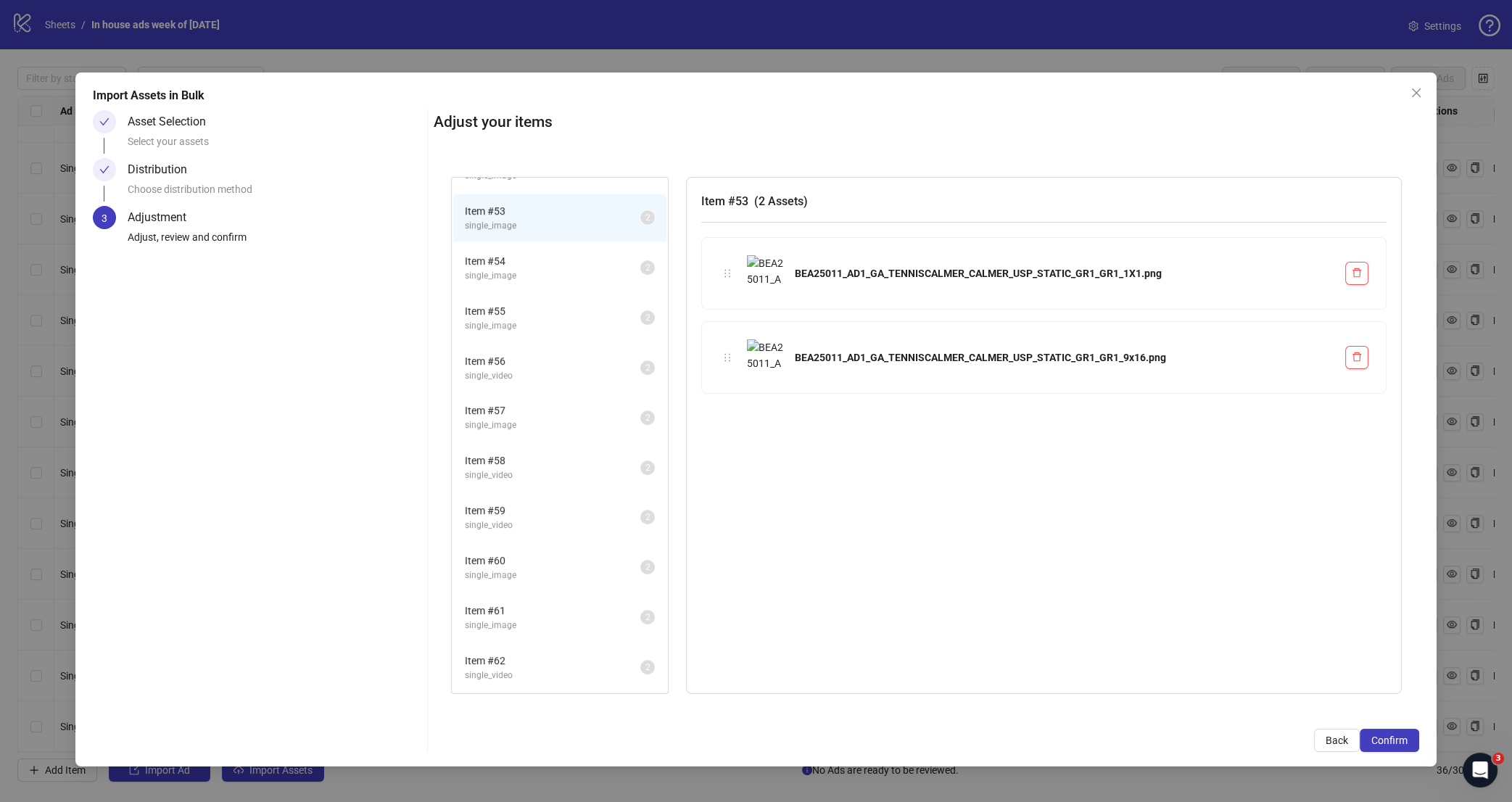
scroll to position [801, 0]
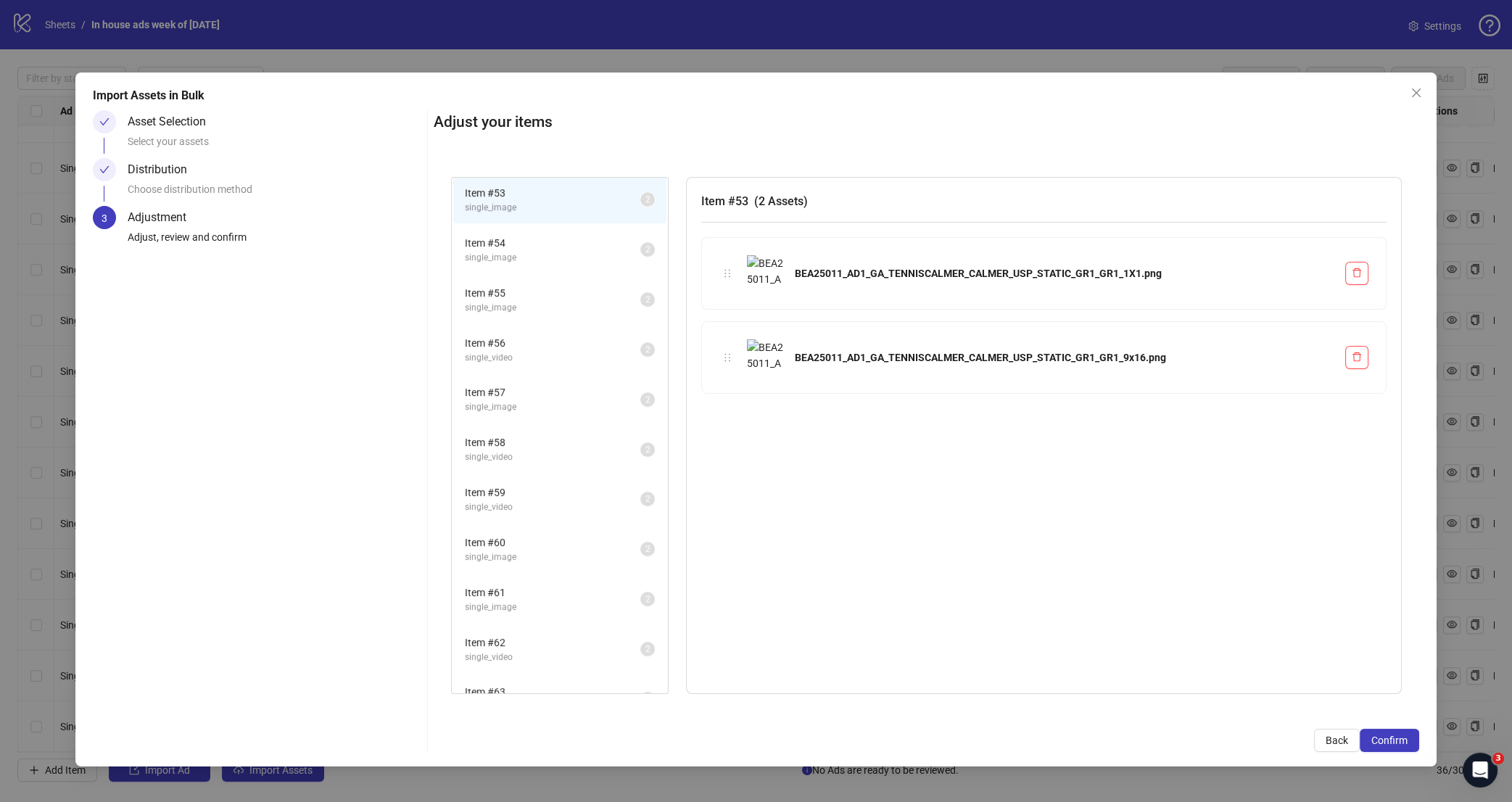
click at [550, 235] on span "Item # 54" at bounding box center [552, 243] width 175 height 16
click at [549, 285] on span "Item # 55" at bounding box center [552, 293] width 175 height 16
click at [555, 335] on span "Item # 56" at bounding box center [552, 343] width 175 height 16
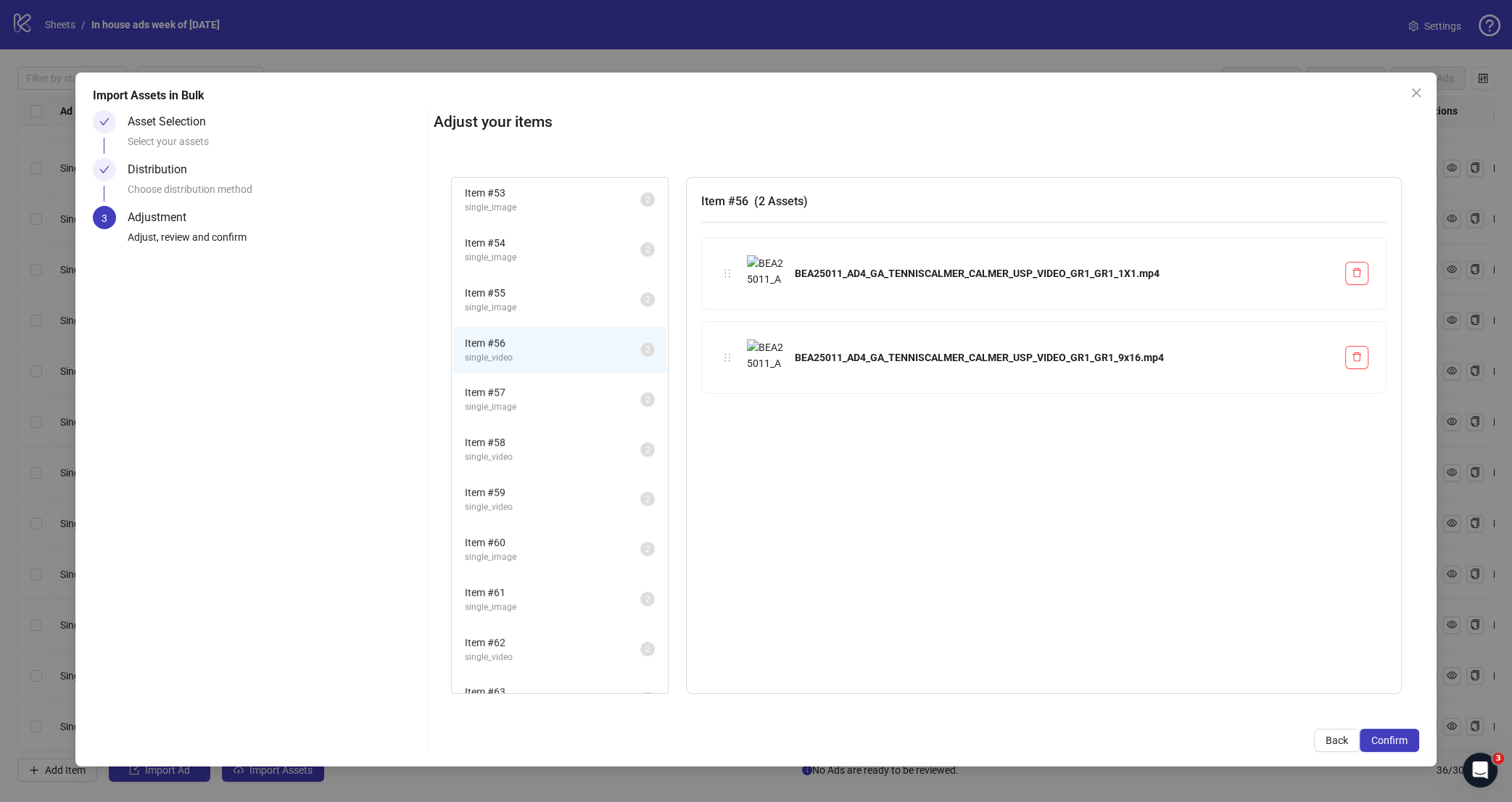
click at [547, 400] on span "single_image" at bounding box center [552, 407] width 175 height 14
click at [543, 434] on span "Item # 58" at bounding box center [552, 442] width 175 height 16
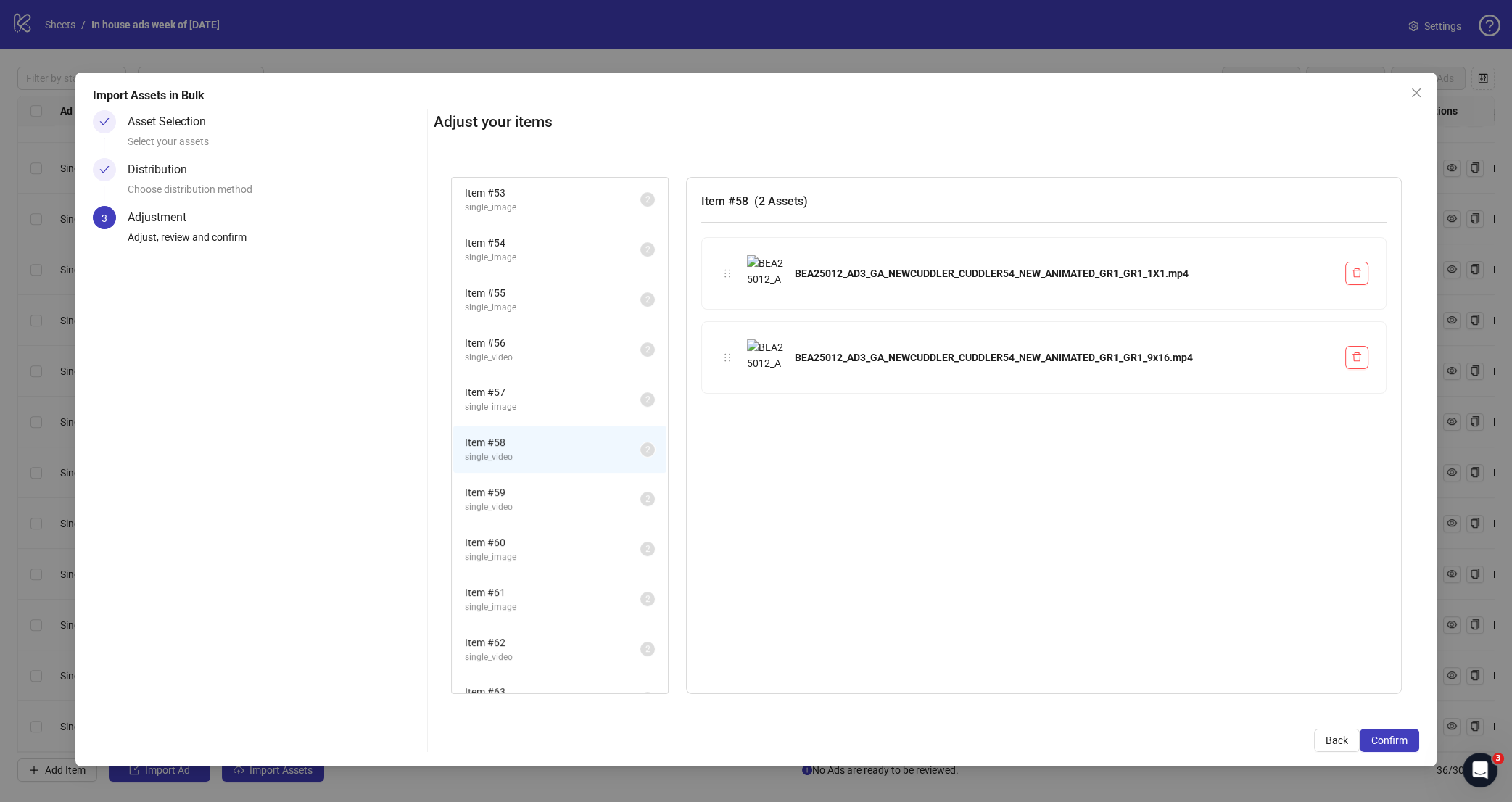
click at [540, 485] on span "Item # 59" at bounding box center [552, 493] width 175 height 16
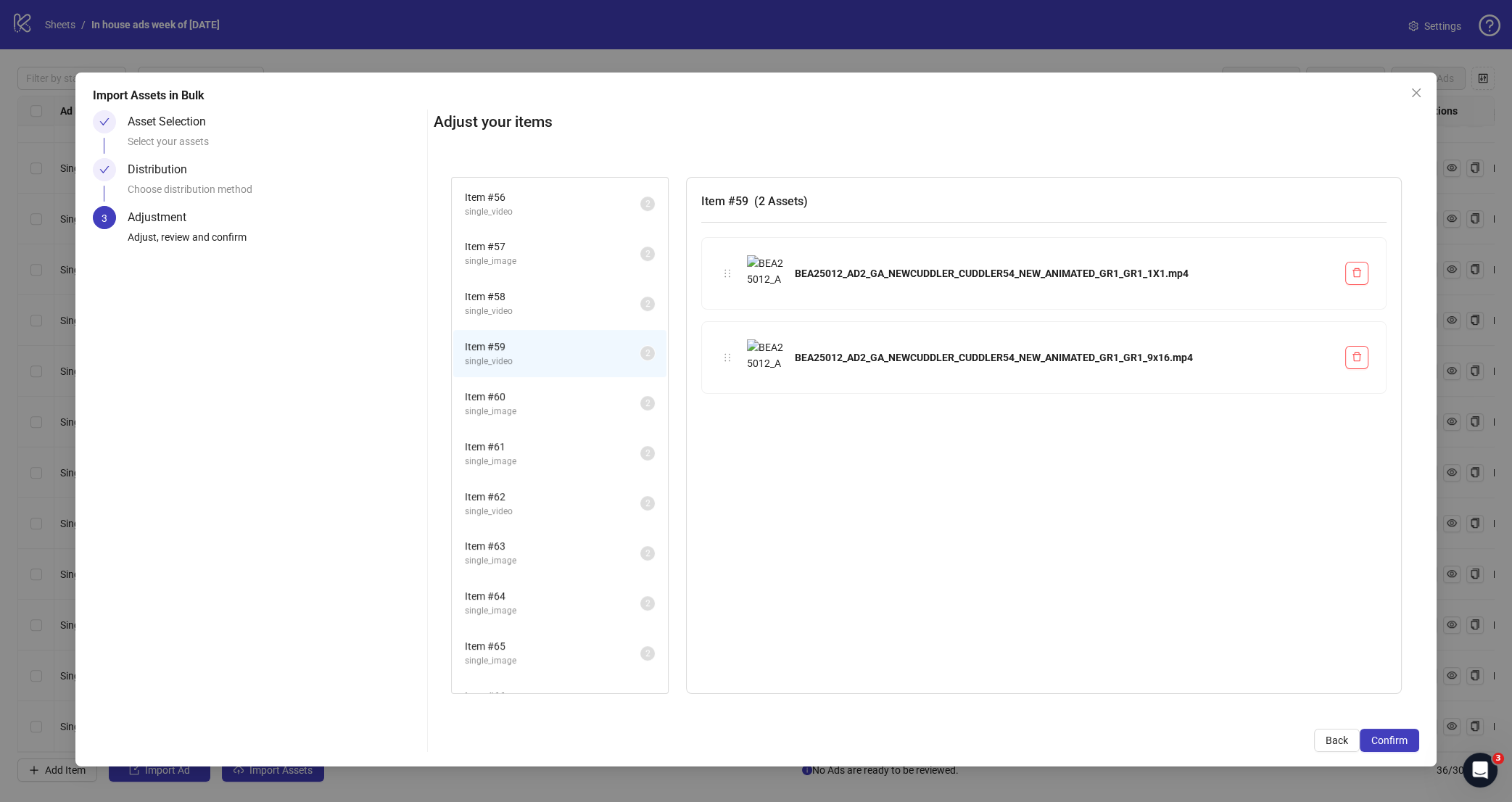
click at [562, 389] on span "Item # 60" at bounding box center [552, 397] width 175 height 16
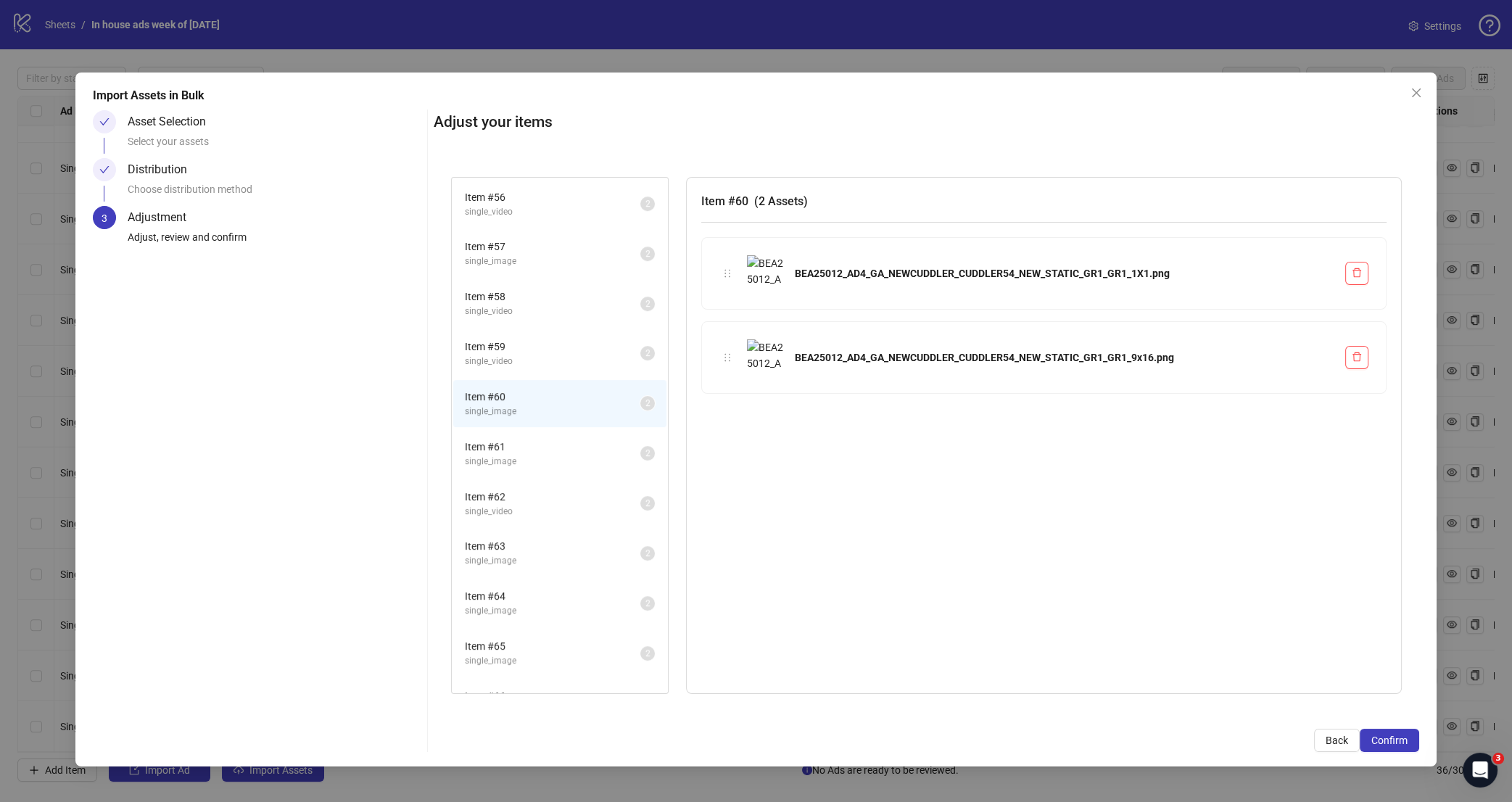
click at [556, 439] on span "Item # 61" at bounding box center [552, 447] width 175 height 16
click at [553, 505] on span "single_video" at bounding box center [552, 512] width 175 height 14
click at [555, 554] on span "single_image" at bounding box center [552, 561] width 175 height 14
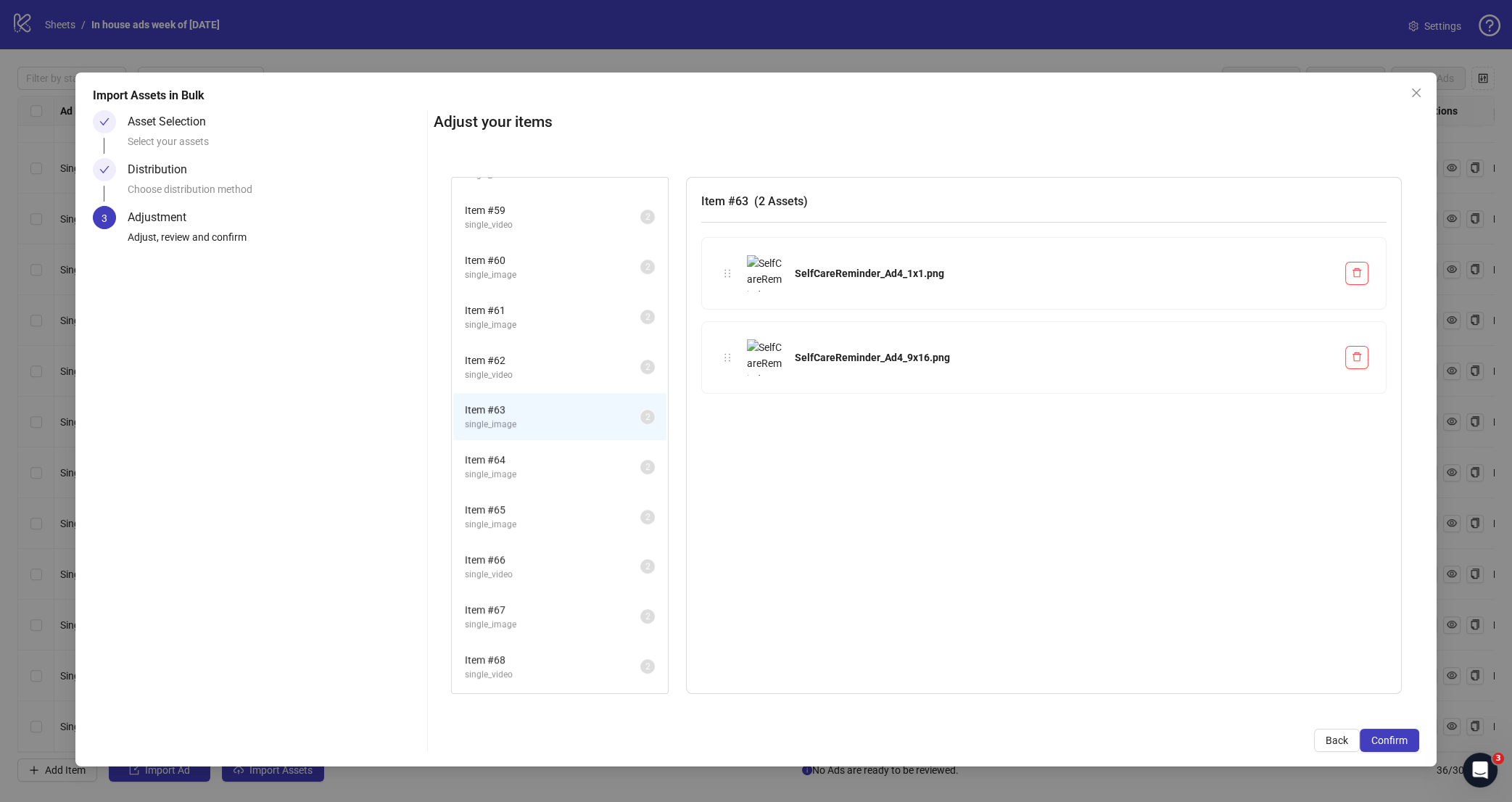
scroll to position [1093, 0]
click at [555, 442] on span "Item # 64" at bounding box center [552, 450] width 175 height 16
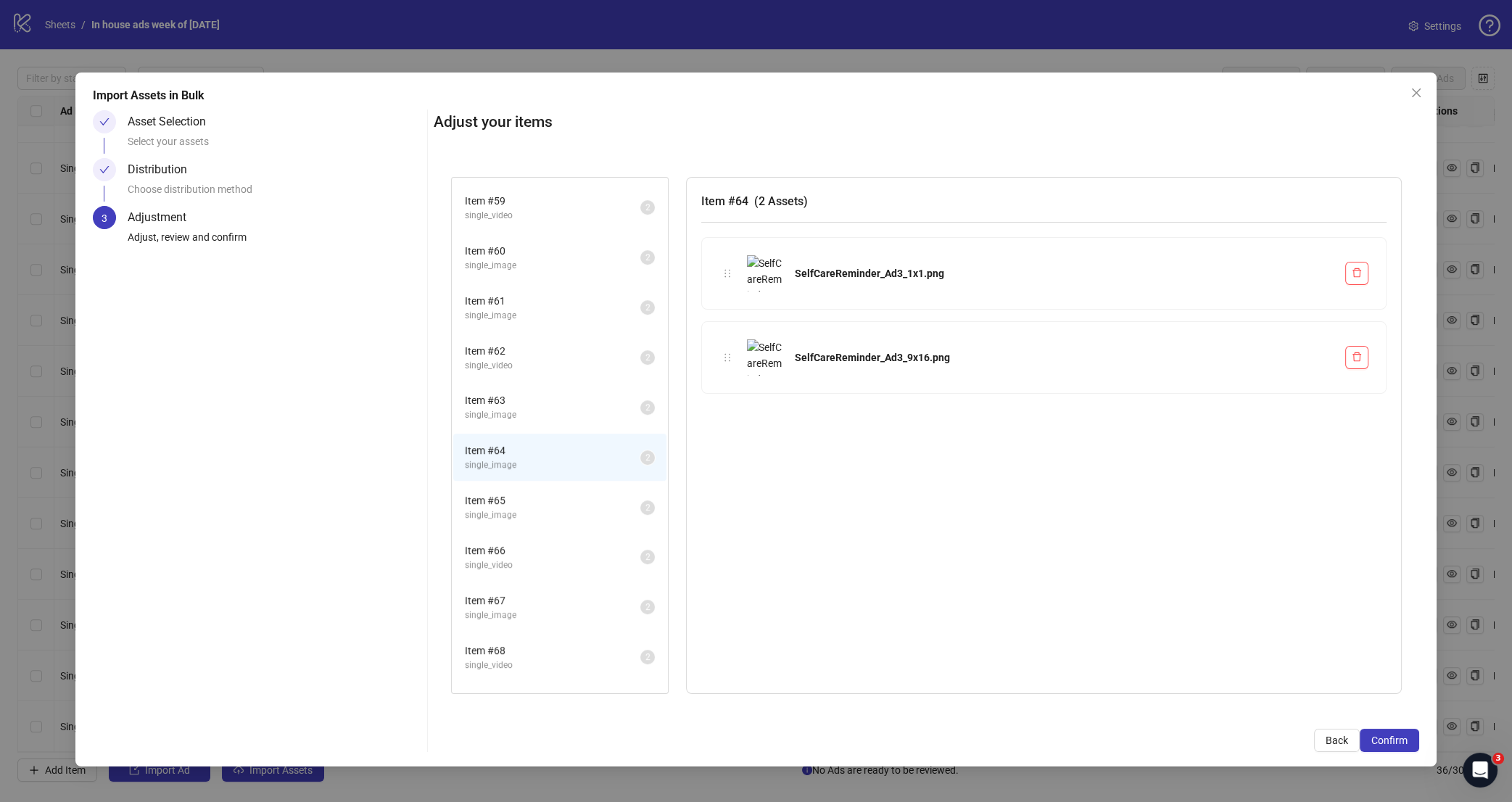
click at [553, 509] on span "single_image" at bounding box center [552, 516] width 175 height 14
click at [541, 559] on span "single_video" at bounding box center [552, 566] width 175 height 14
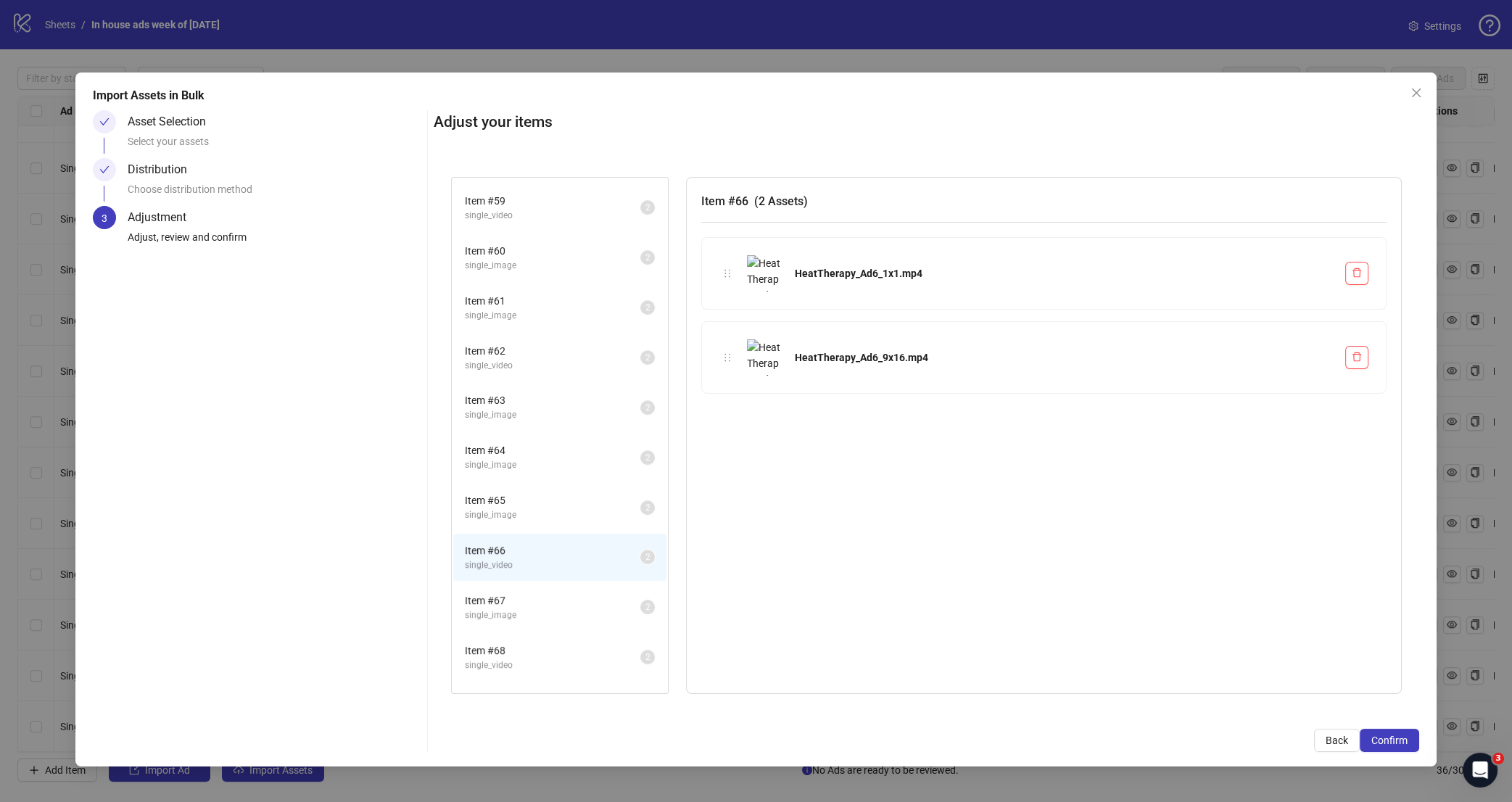
click at [546, 608] on span "single_image" at bounding box center [552, 615] width 175 height 14
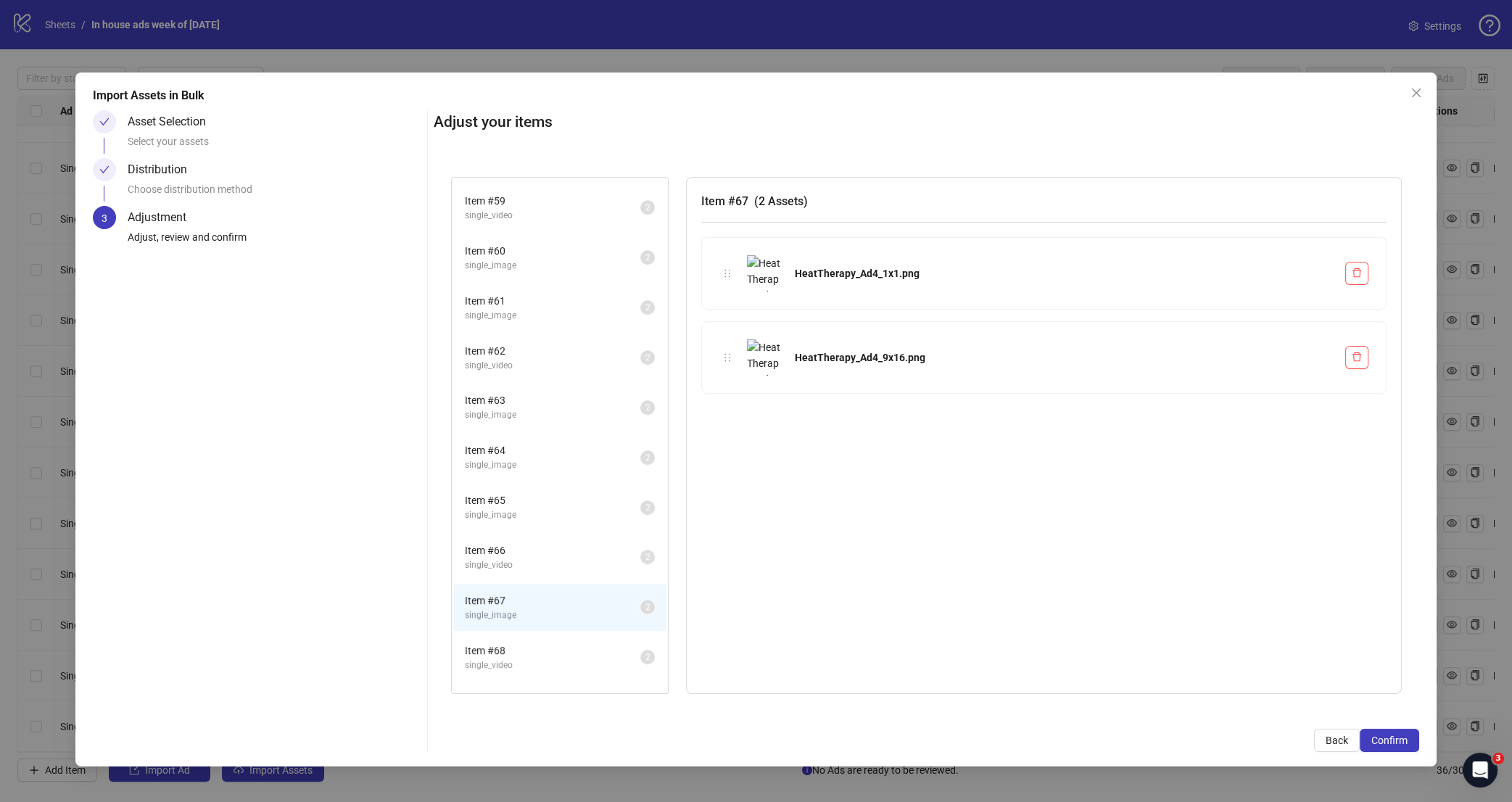
click at [544, 642] on span "Item # 68" at bounding box center [552, 650] width 175 height 16
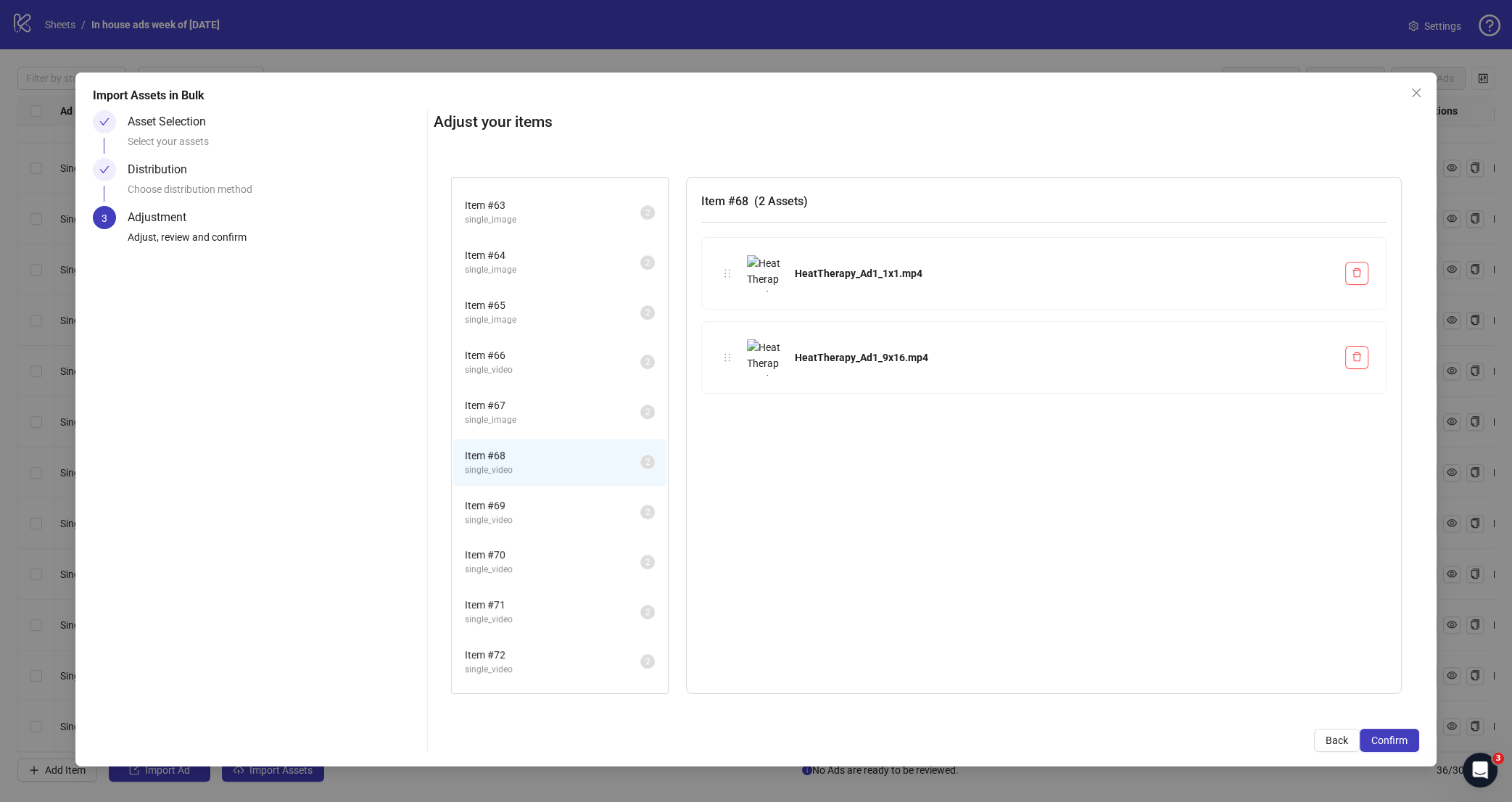
scroll to position [1311, 0]
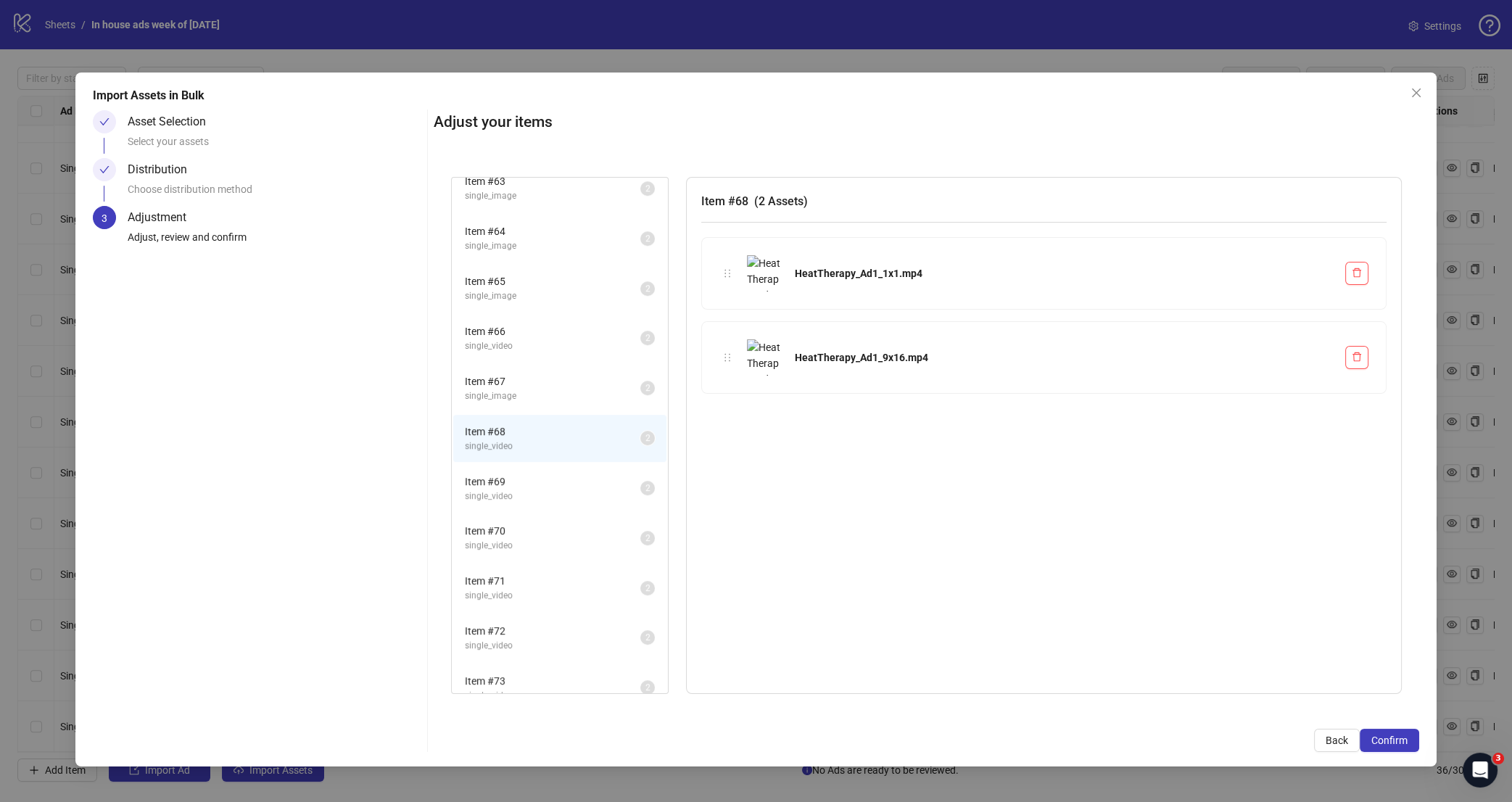
click at [550, 489] on span "single_video" at bounding box center [552, 496] width 175 height 14
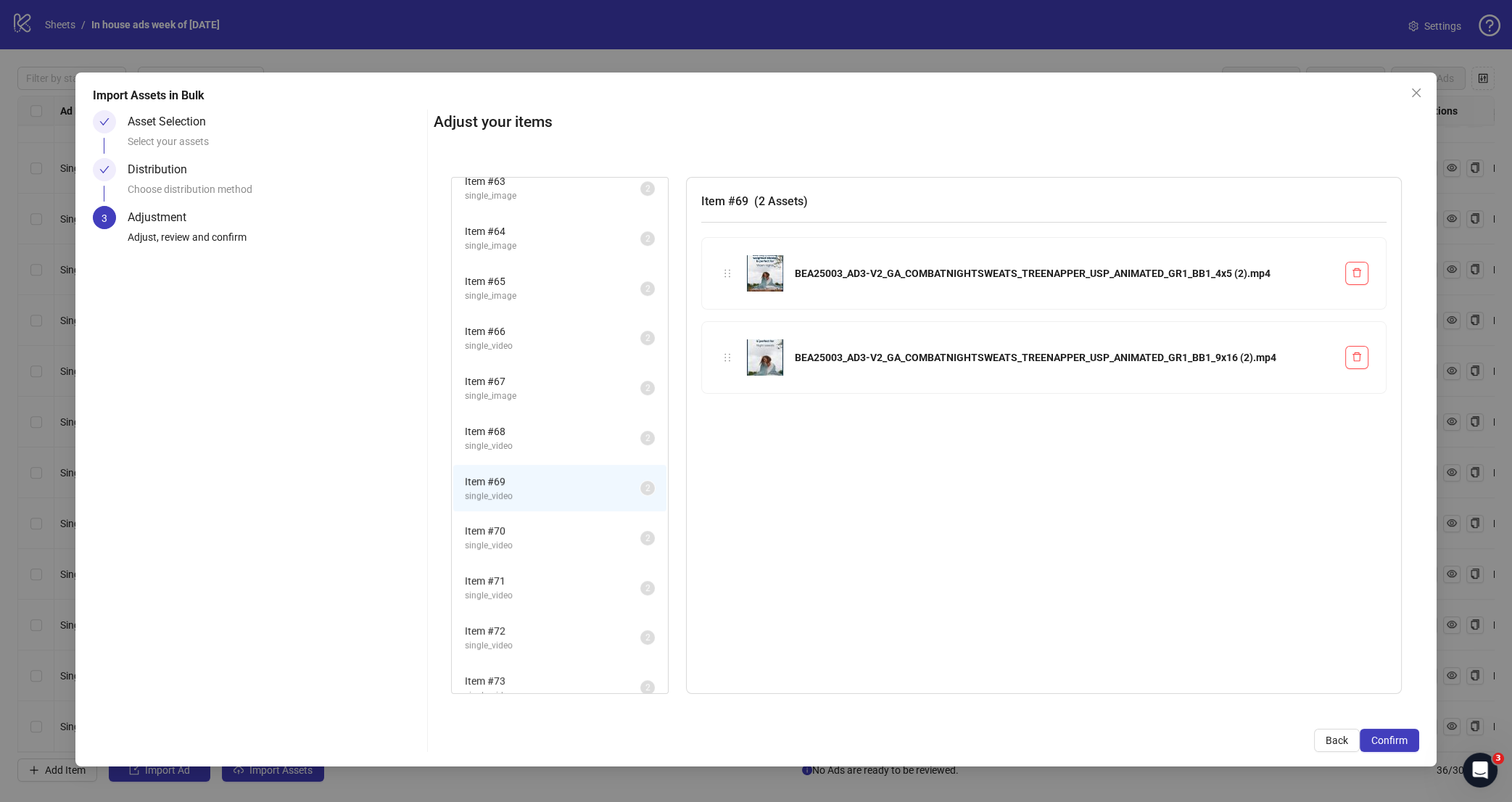
click at [554, 538] on span "single_video" at bounding box center [552, 546] width 175 height 14
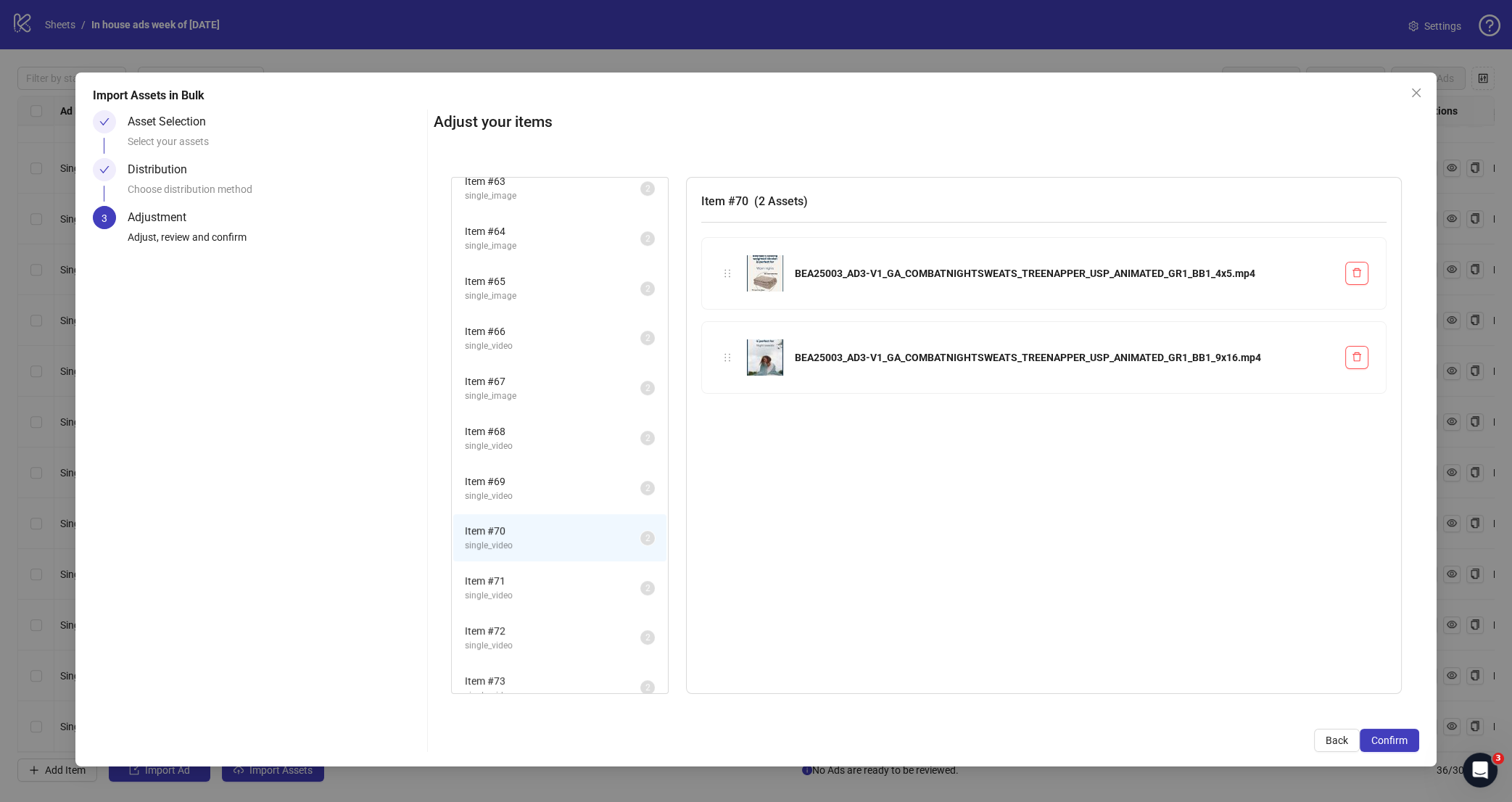
click at [540, 589] on span "single_video" at bounding box center [552, 596] width 175 height 14
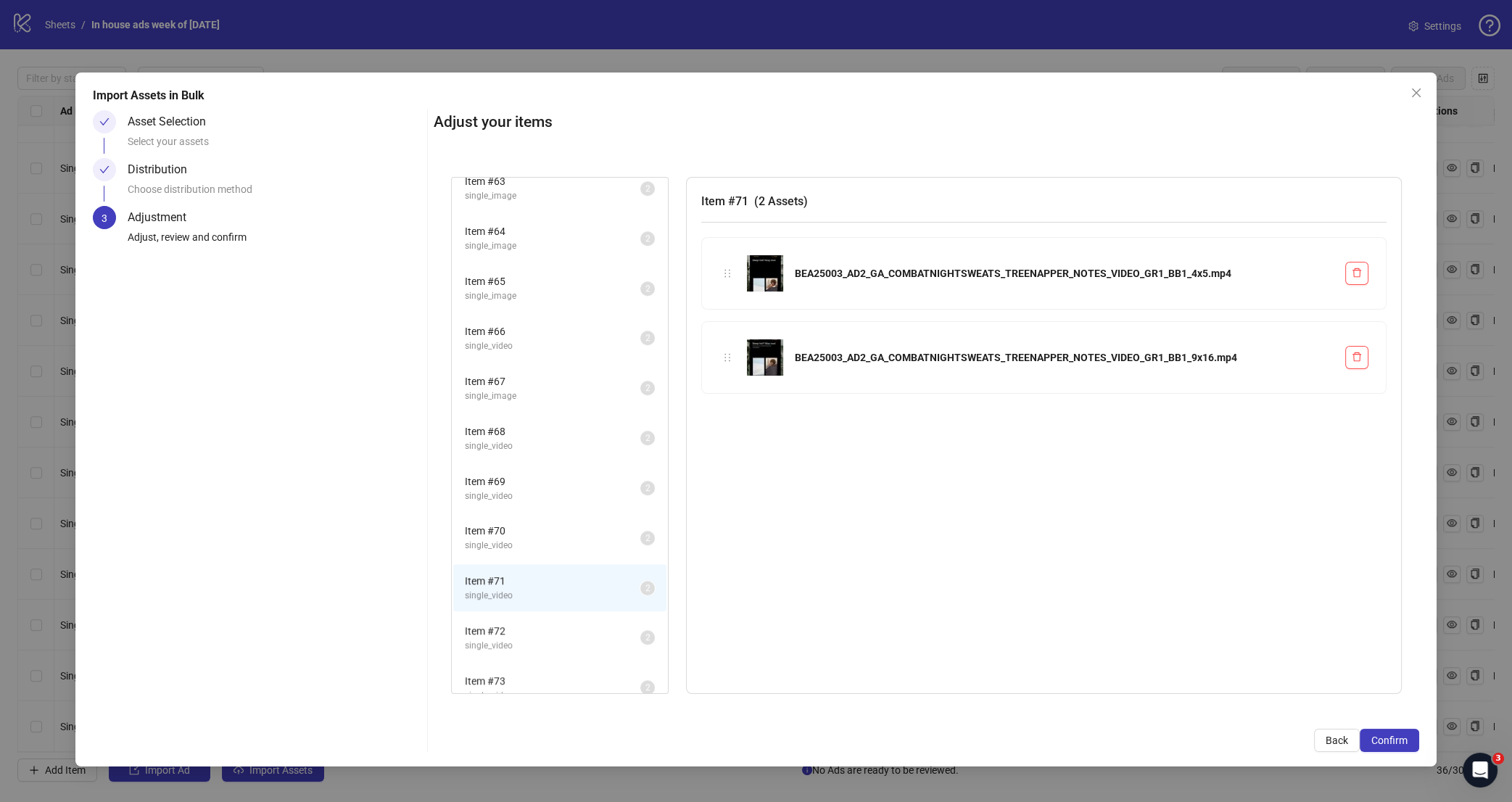
click at [550, 623] on span "Item # 72" at bounding box center [552, 631] width 175 height 16
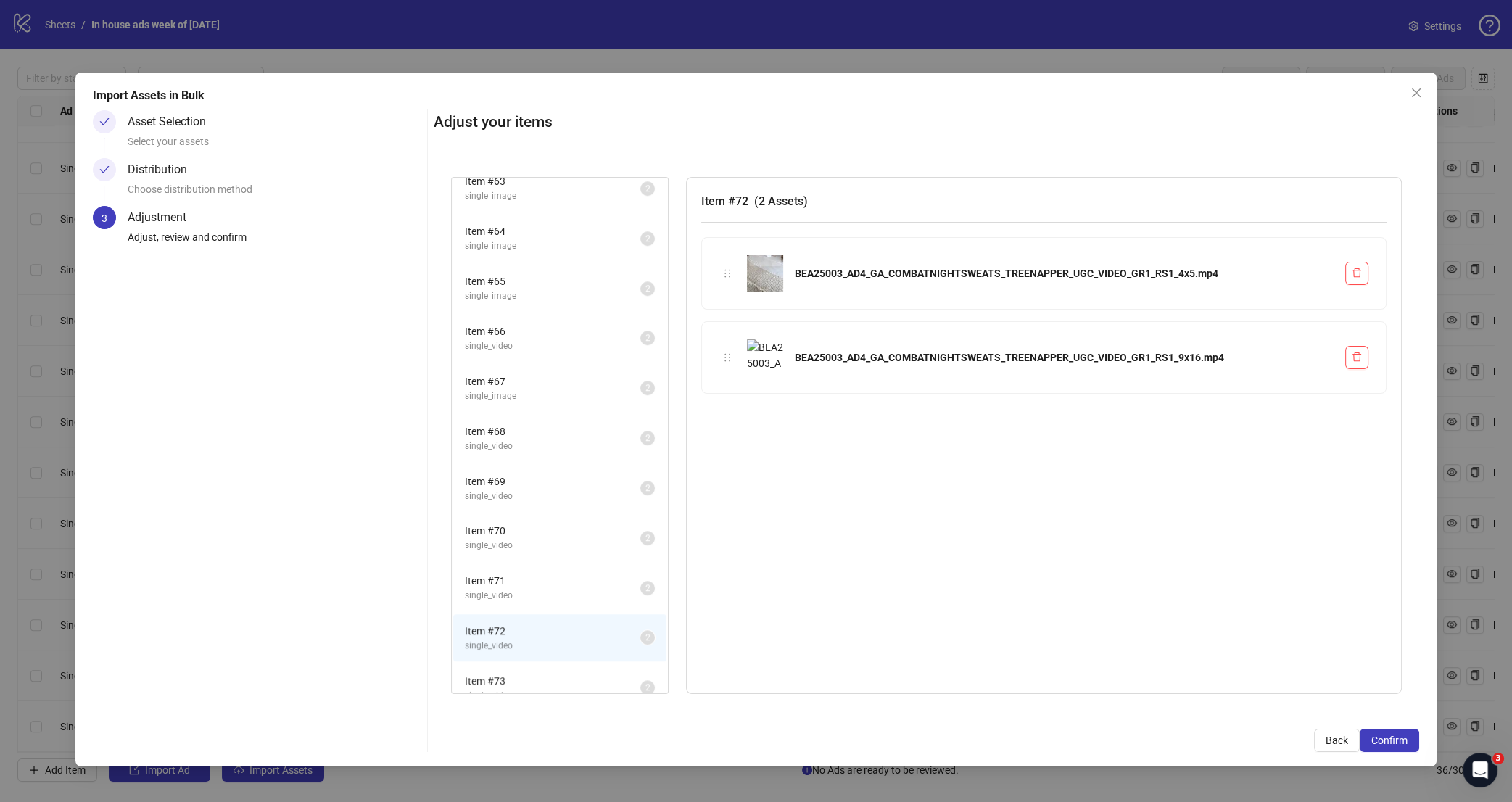
click at [547, 538] on span "single_video" at bounding box center [552, 546] width 175 height 14
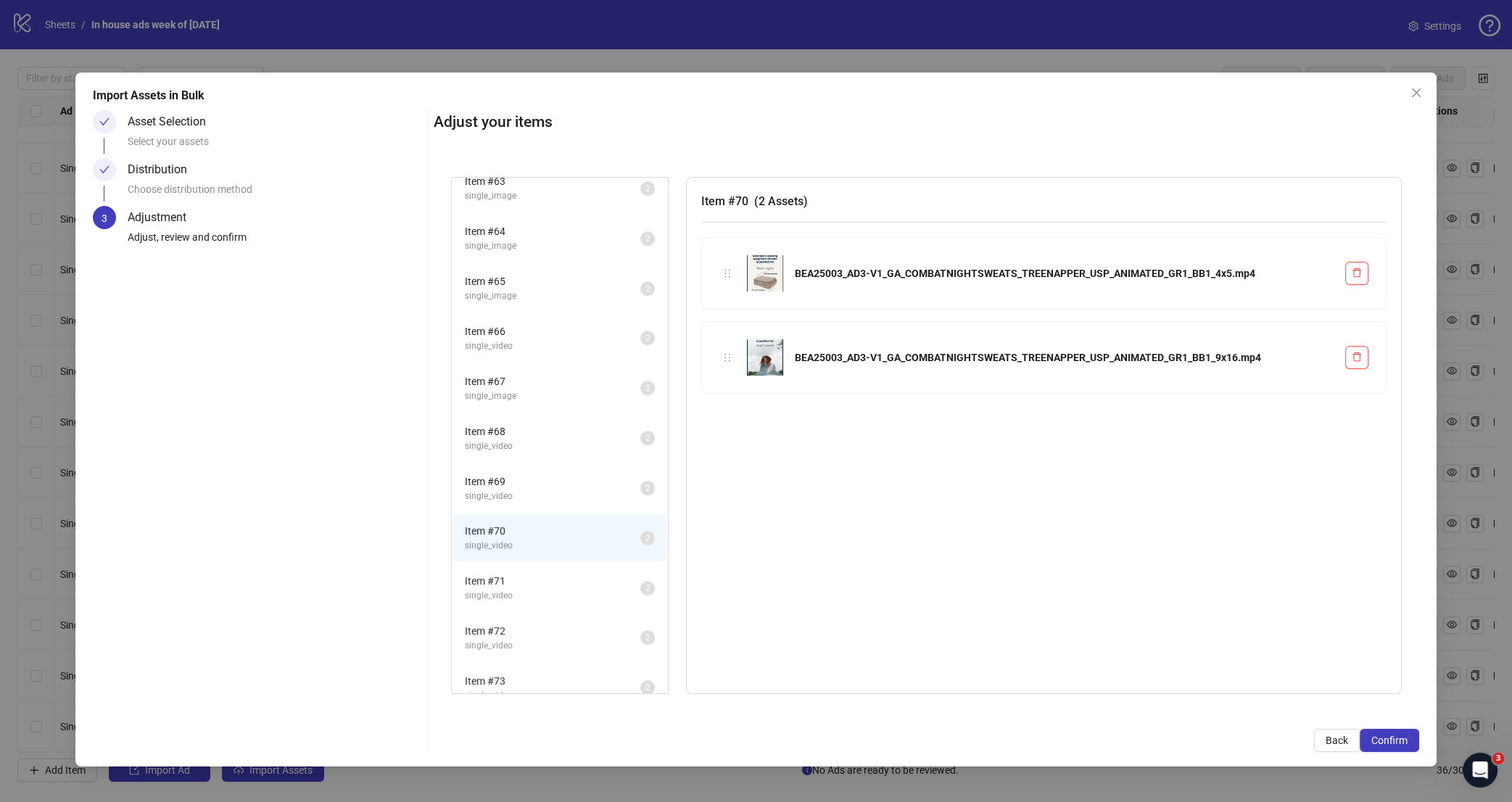
click at [556, 464] on li "Item # 69 single_video 2" at bounding box center [560, 487] width 213 height 47
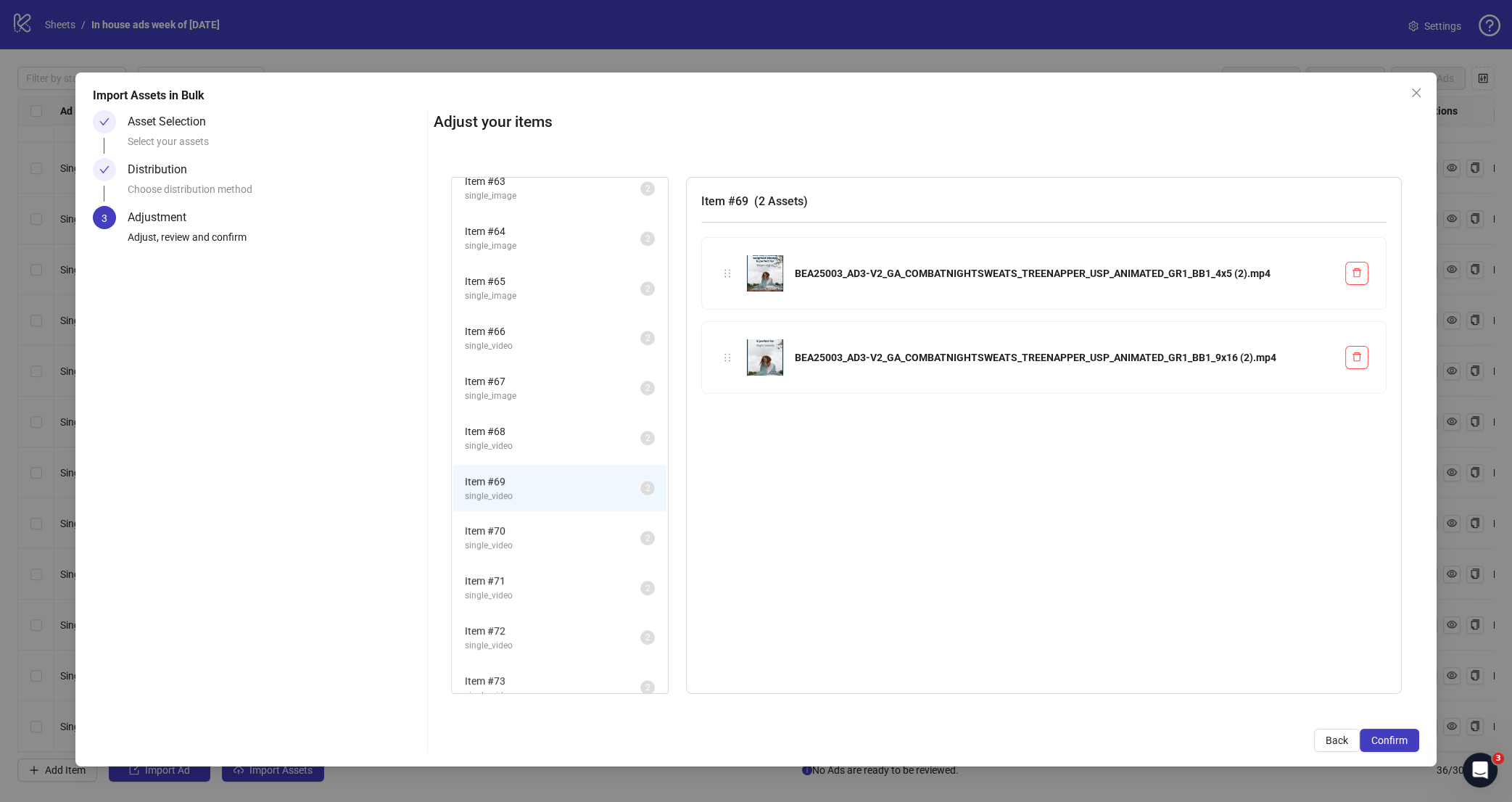
click at [550, 523] on span "Item # 70" at bounding box center [552, 531] width 175 height 16
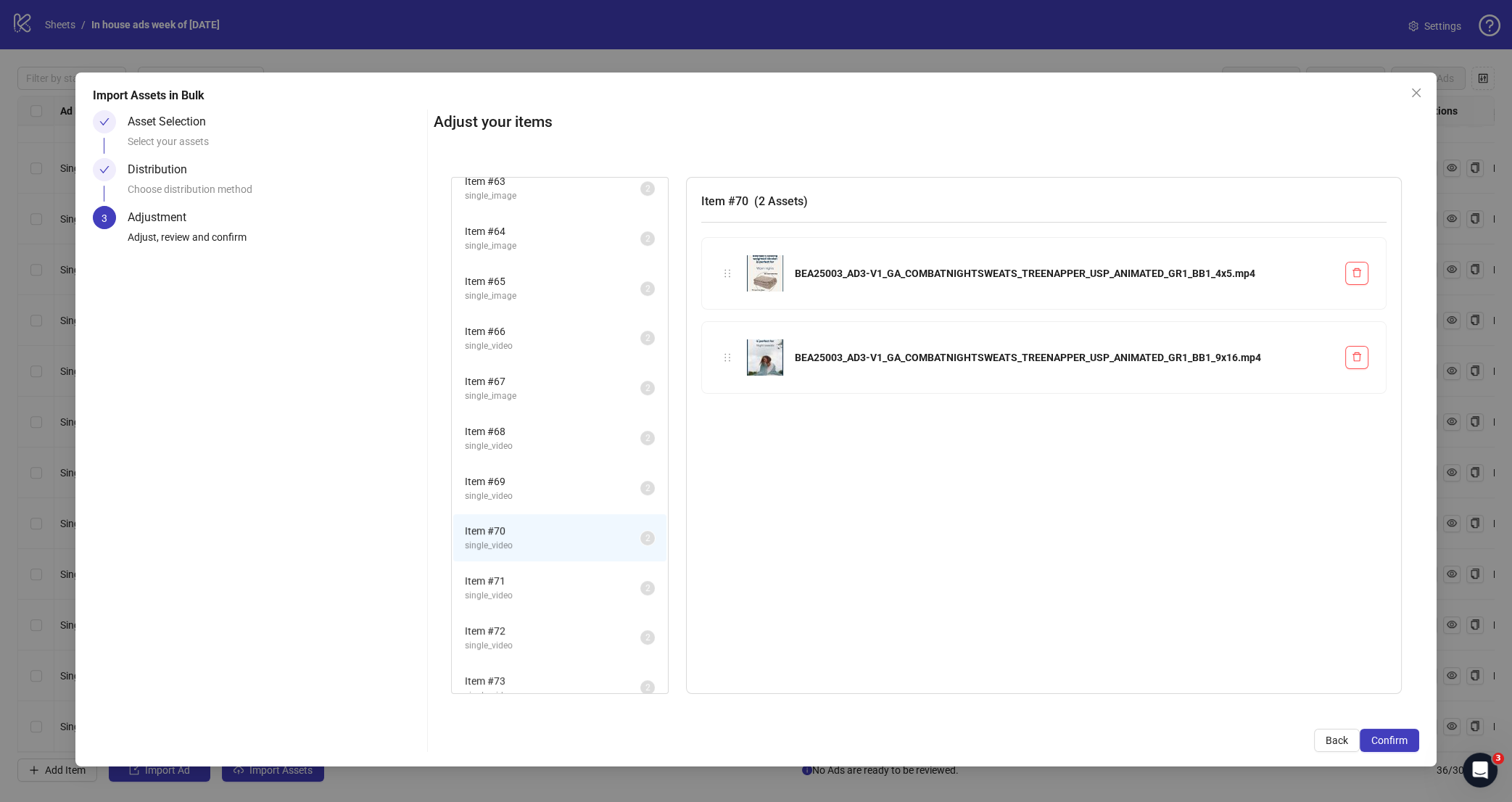
click at [567, 473] on span "Item # 69" at bounding box center [552, 481] width 175 height 16
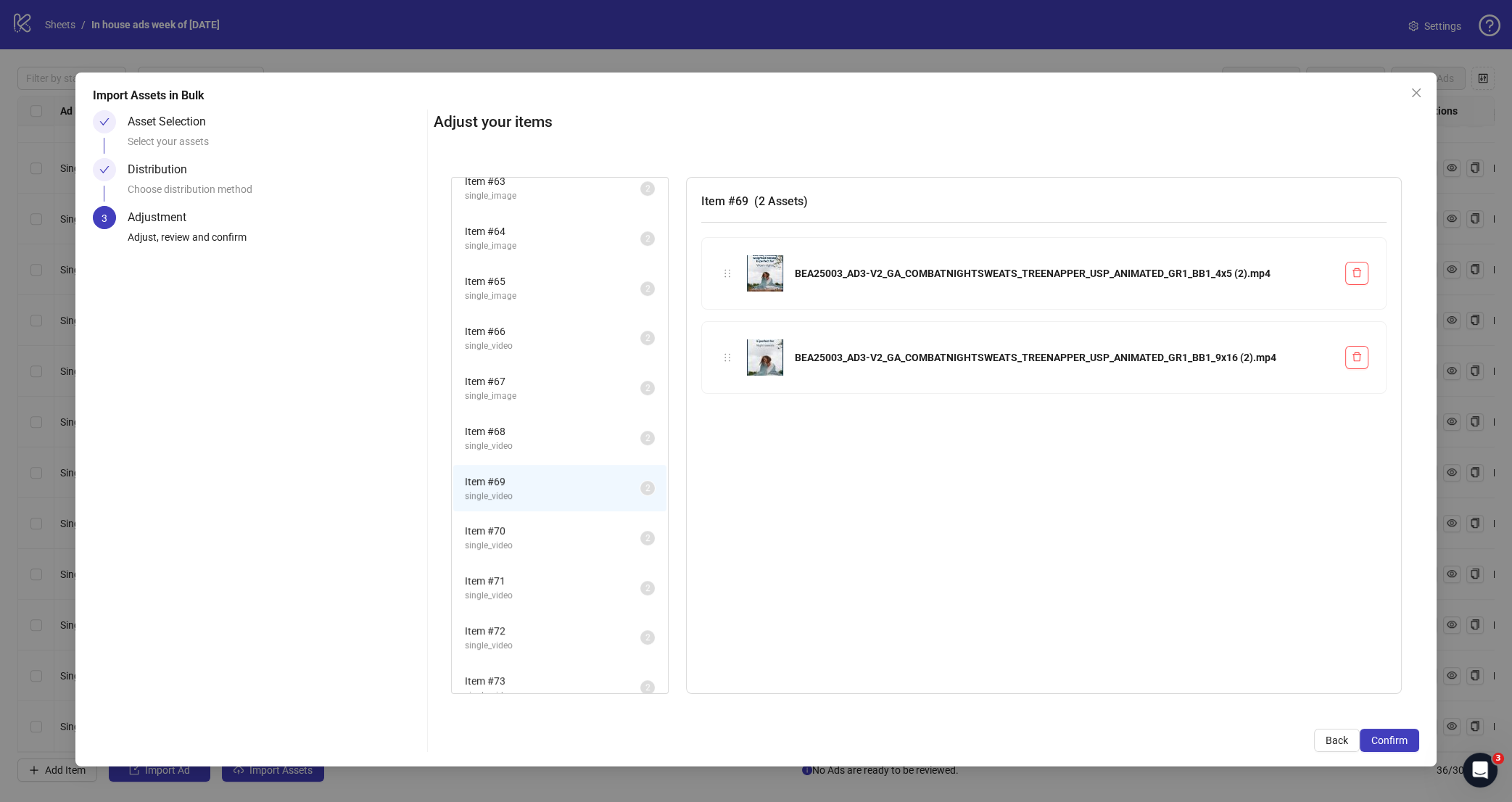
click at [576, 523] on span "Item # 70" at bounding box center [552, 531] width 175 height 16
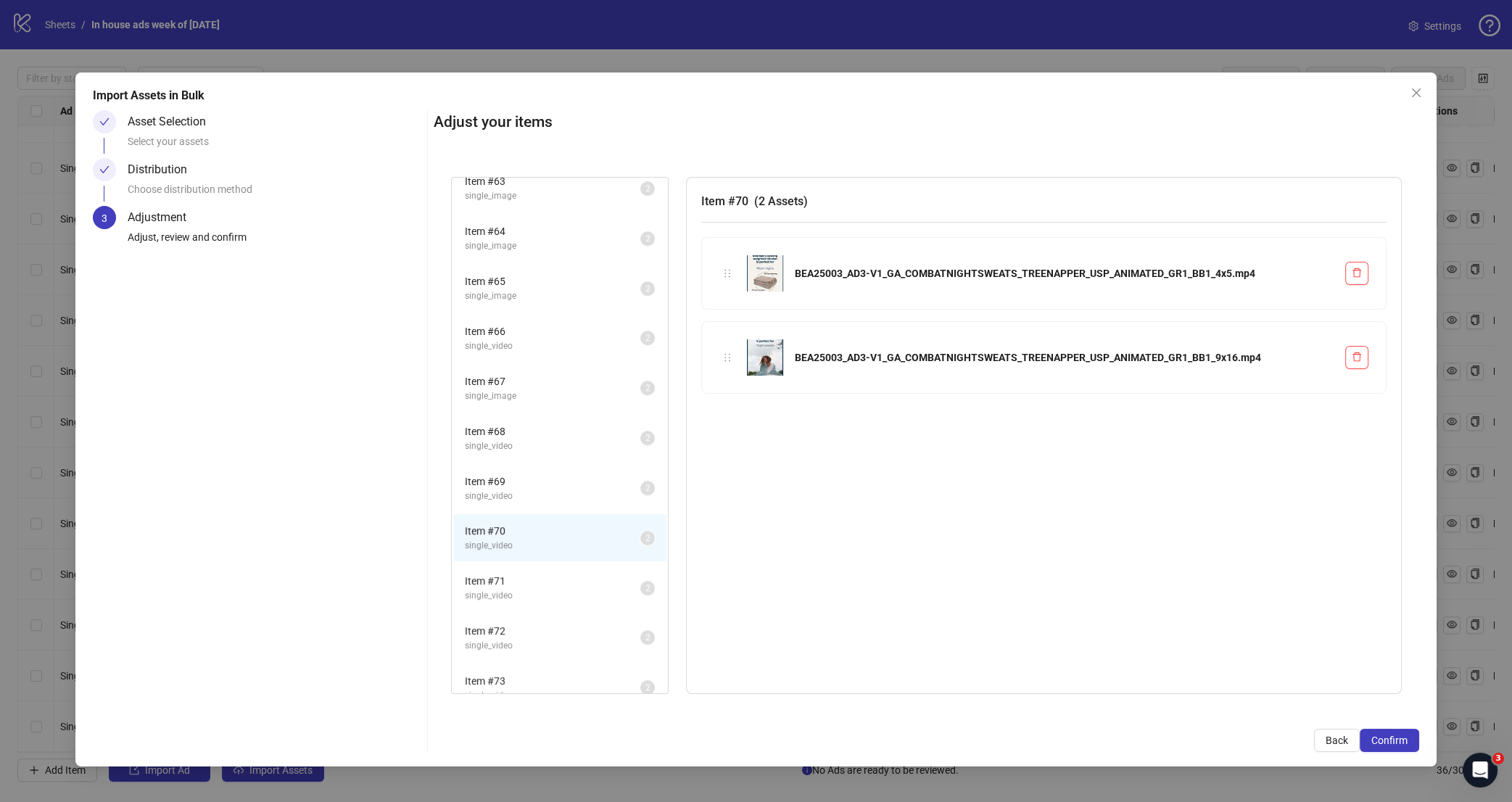
scroll to position [1385, 0]
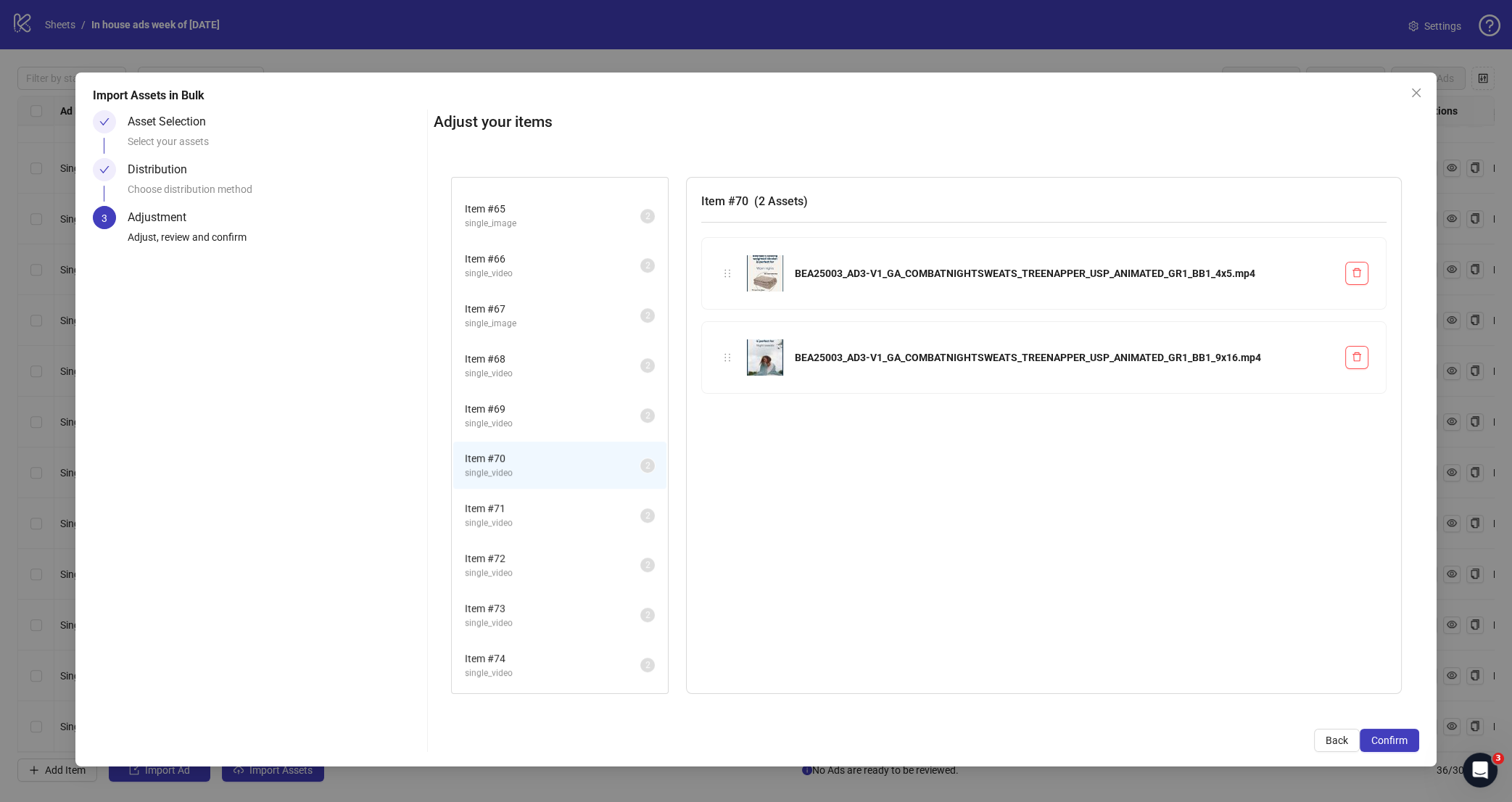
click at [585, 516] on span "single_video" at bounding box center [552, 524] width 175 height 14
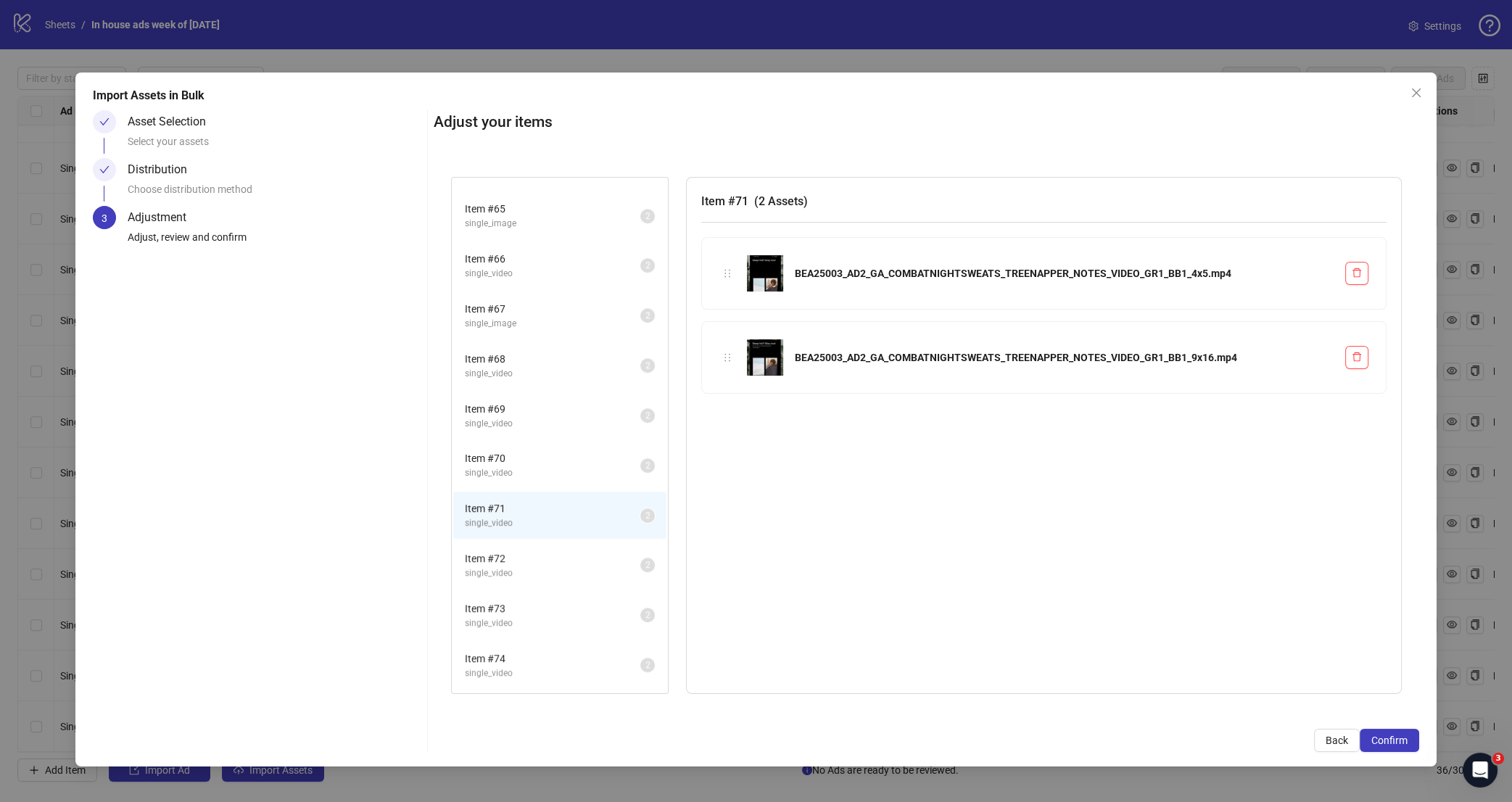
click at [579, 550] on span "Item # 72" at bounding box center [552, 558] width 175 height 16
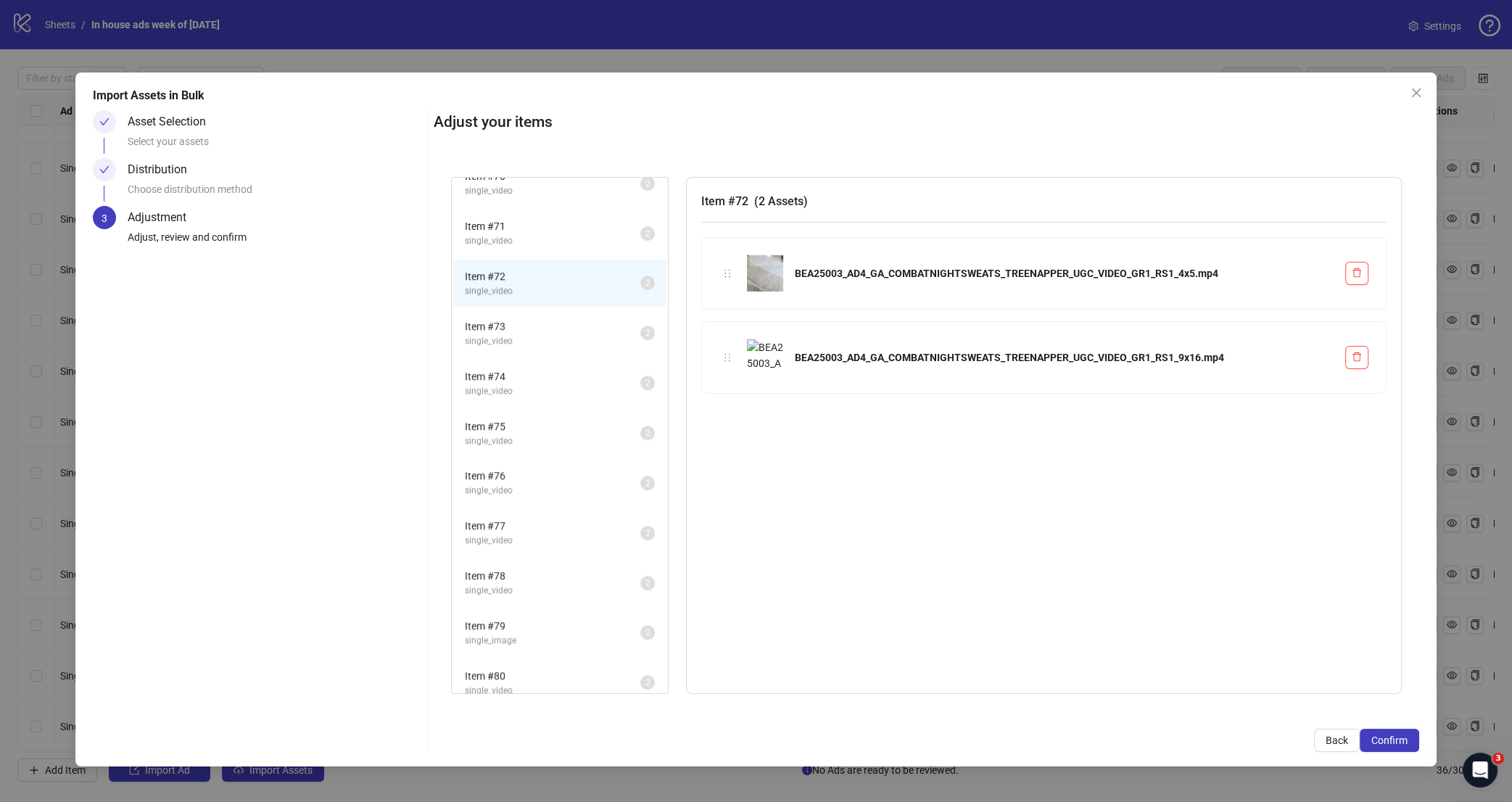
scroll to position [1675, 0]
click at [565, 308] on span "Item # 73" at bounding box center [552, 316] width 175 height 16
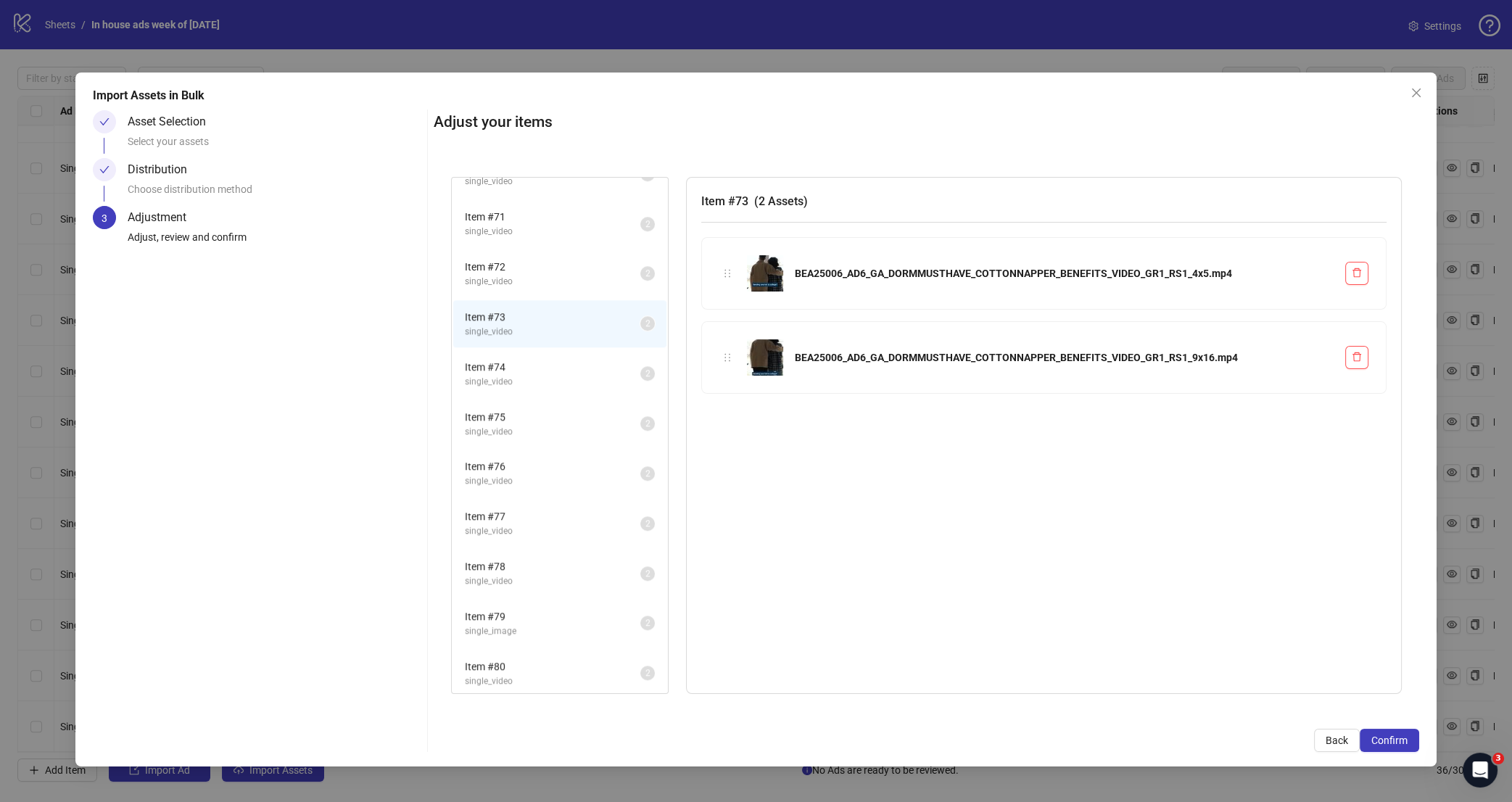
click at [561, 359] on span "Item # 74" at bounding box center [552, 367] width 175 height 16
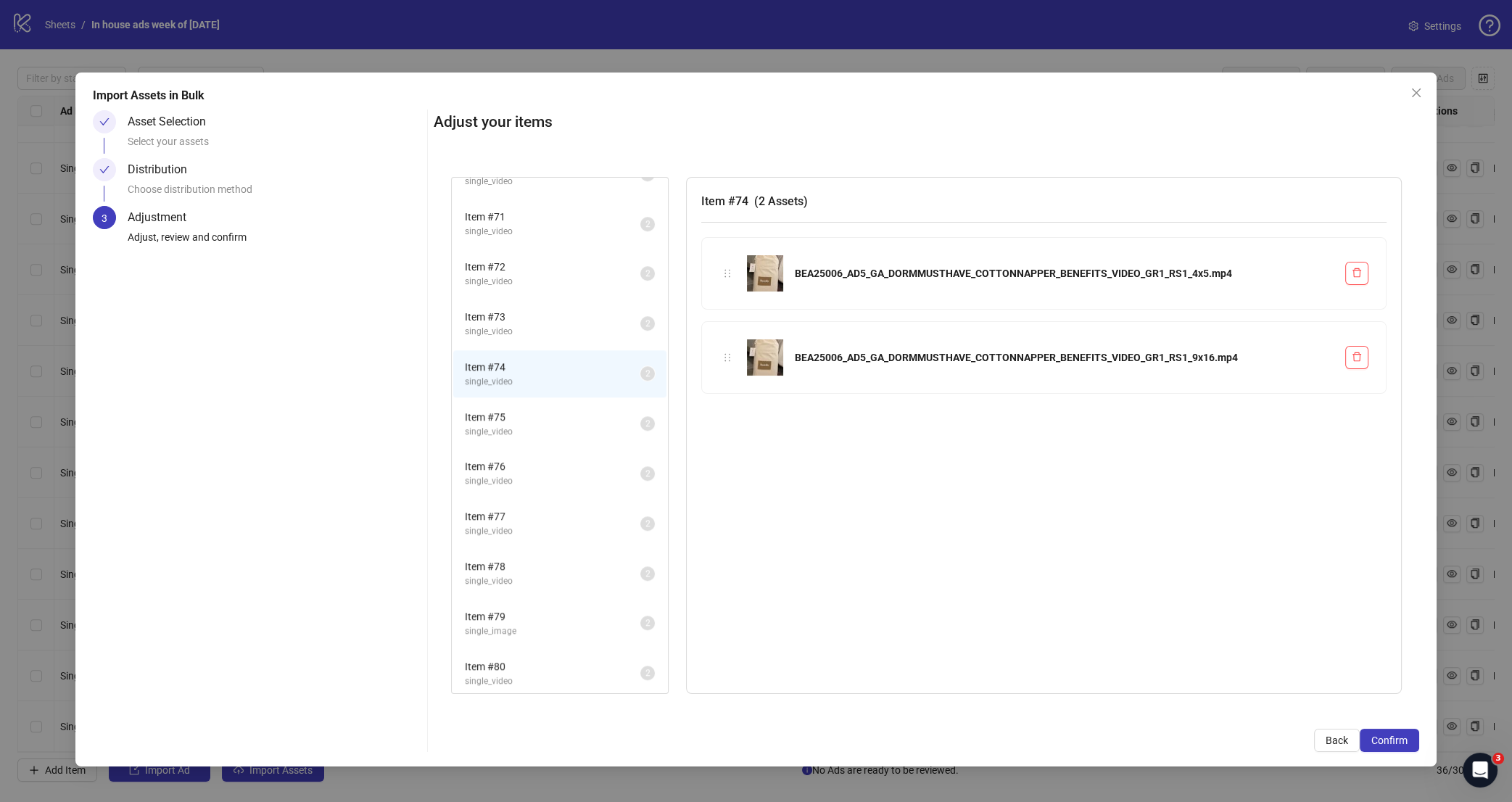
click at [549, 409] on span "Item # 75" at bounding box center [552, 417] width 175 height 16
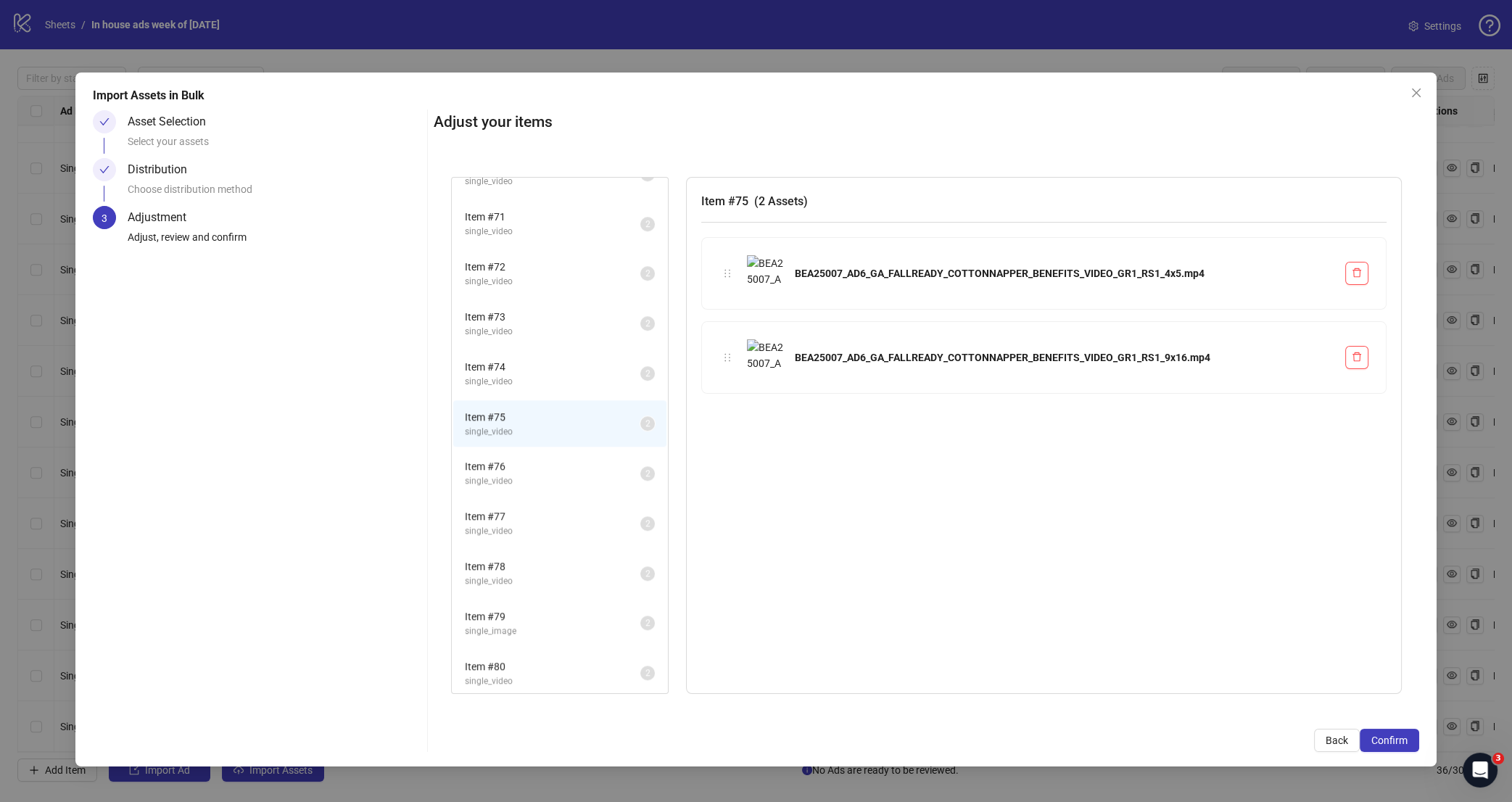
click at [551, 458] on span "Item # 76" at bounding box center [552, 466] width 175 height 16
click at [555, 509] on span "Item # 77" at bounding box center [552, 516] width 175 height 16
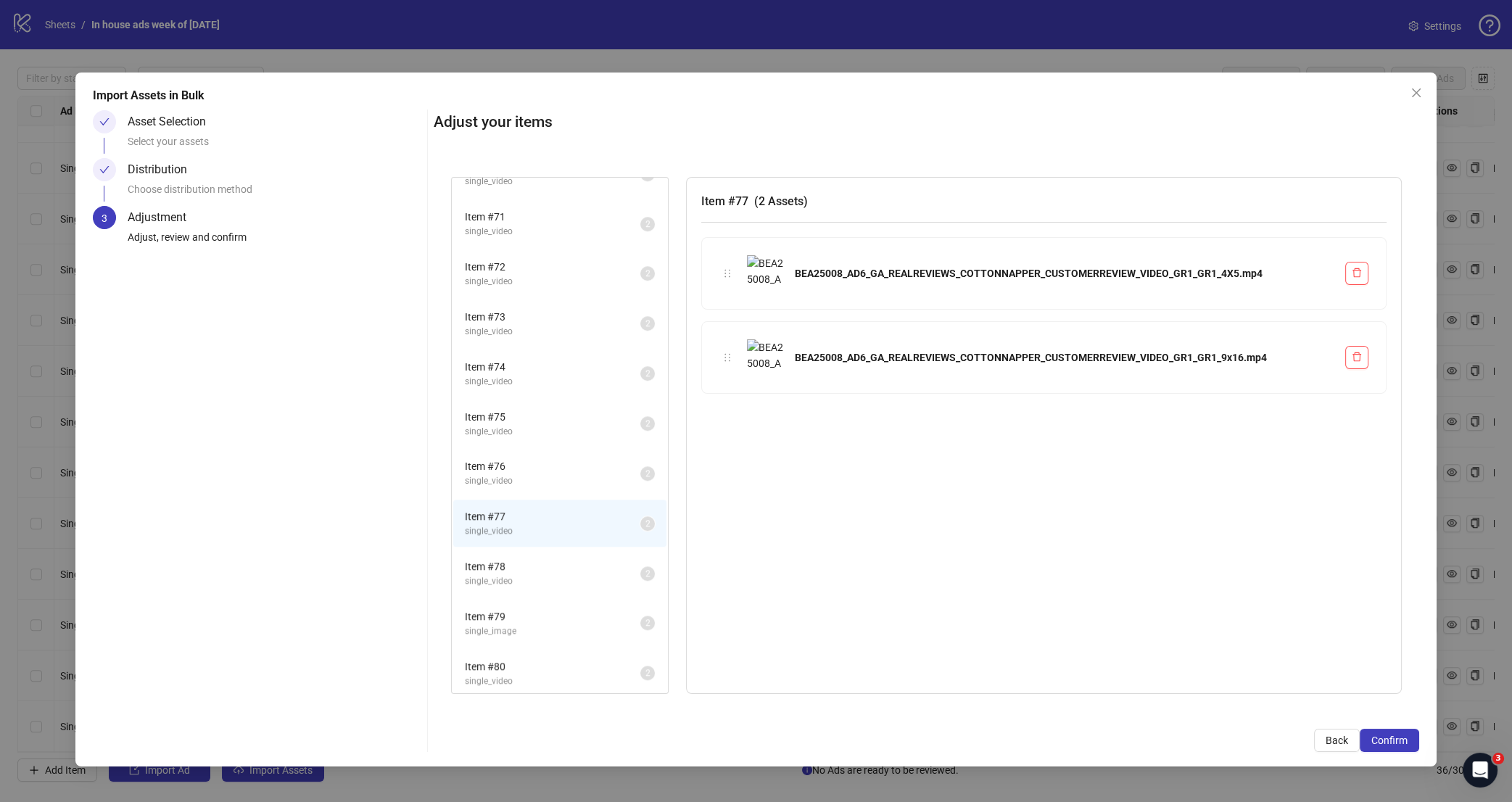
click at [536, 575] on span "single_video" at bounding box center [552, 582] width 175 height 14
click at [538, 624] on span "single_image" at bounding box center [552, 631] width 175 height 14
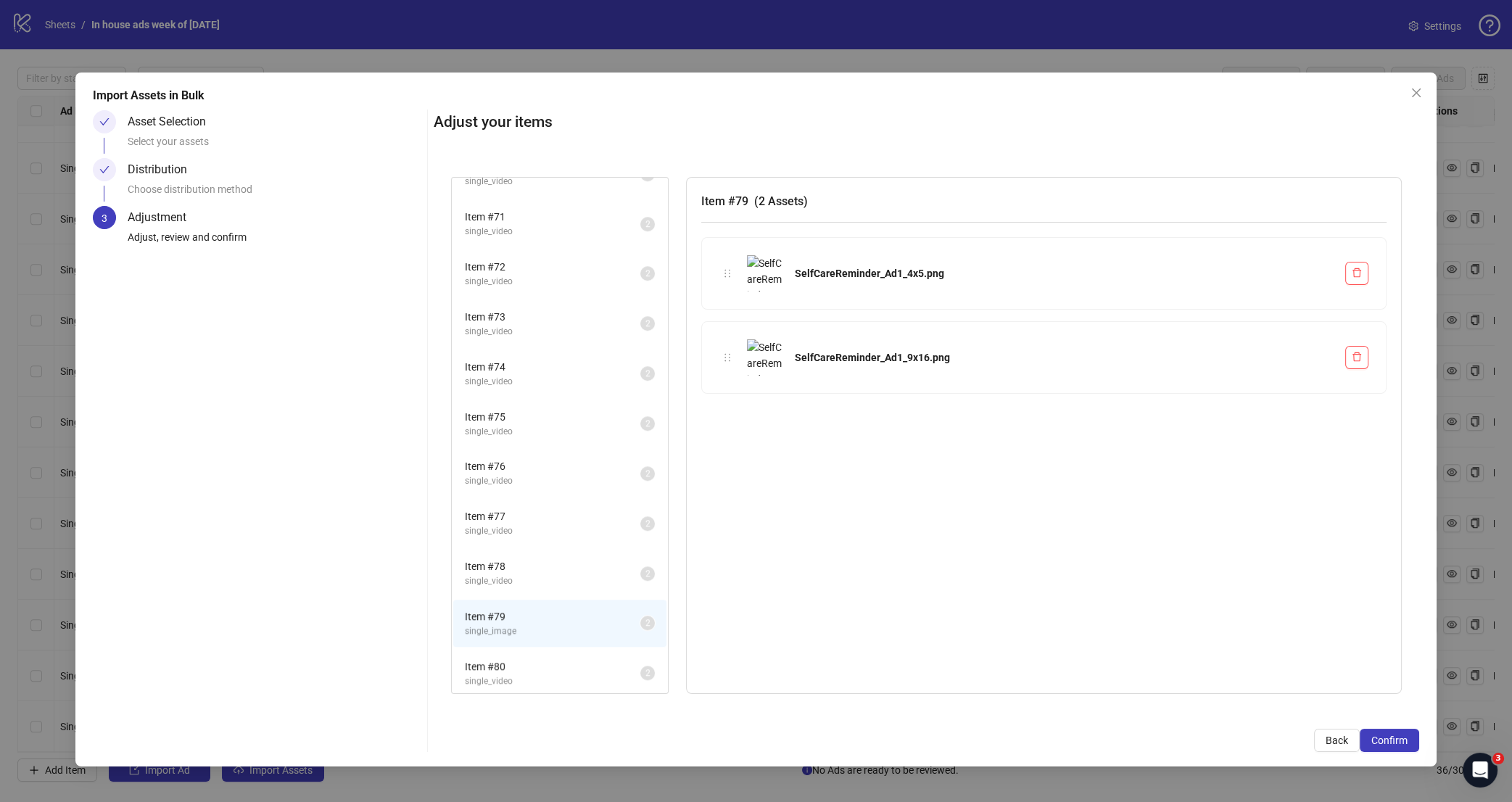
click at [534, 674] on span "single_video" at bounding box center [552, 681] width 175 height 14
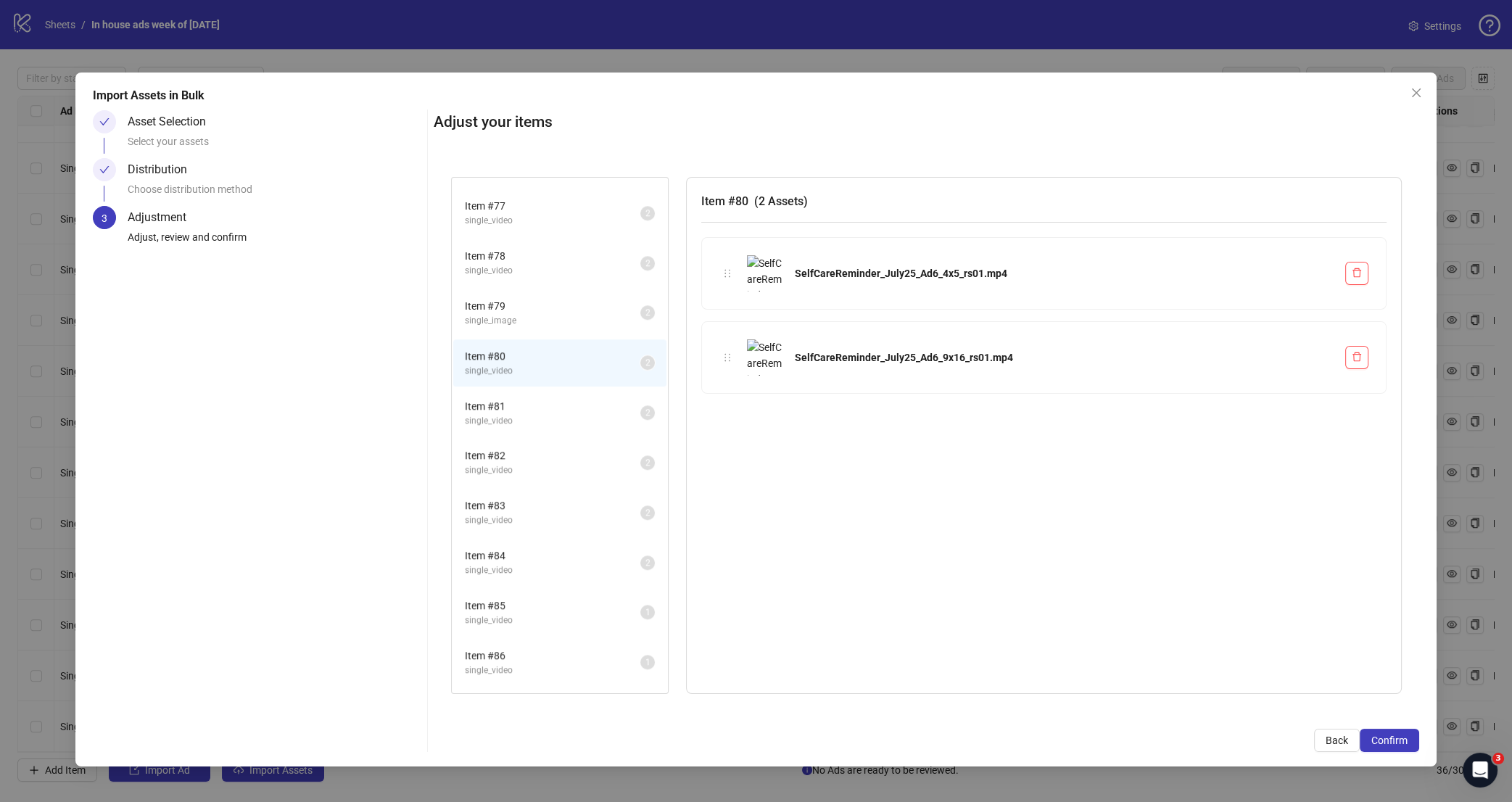
scroll to position [2014, 0]
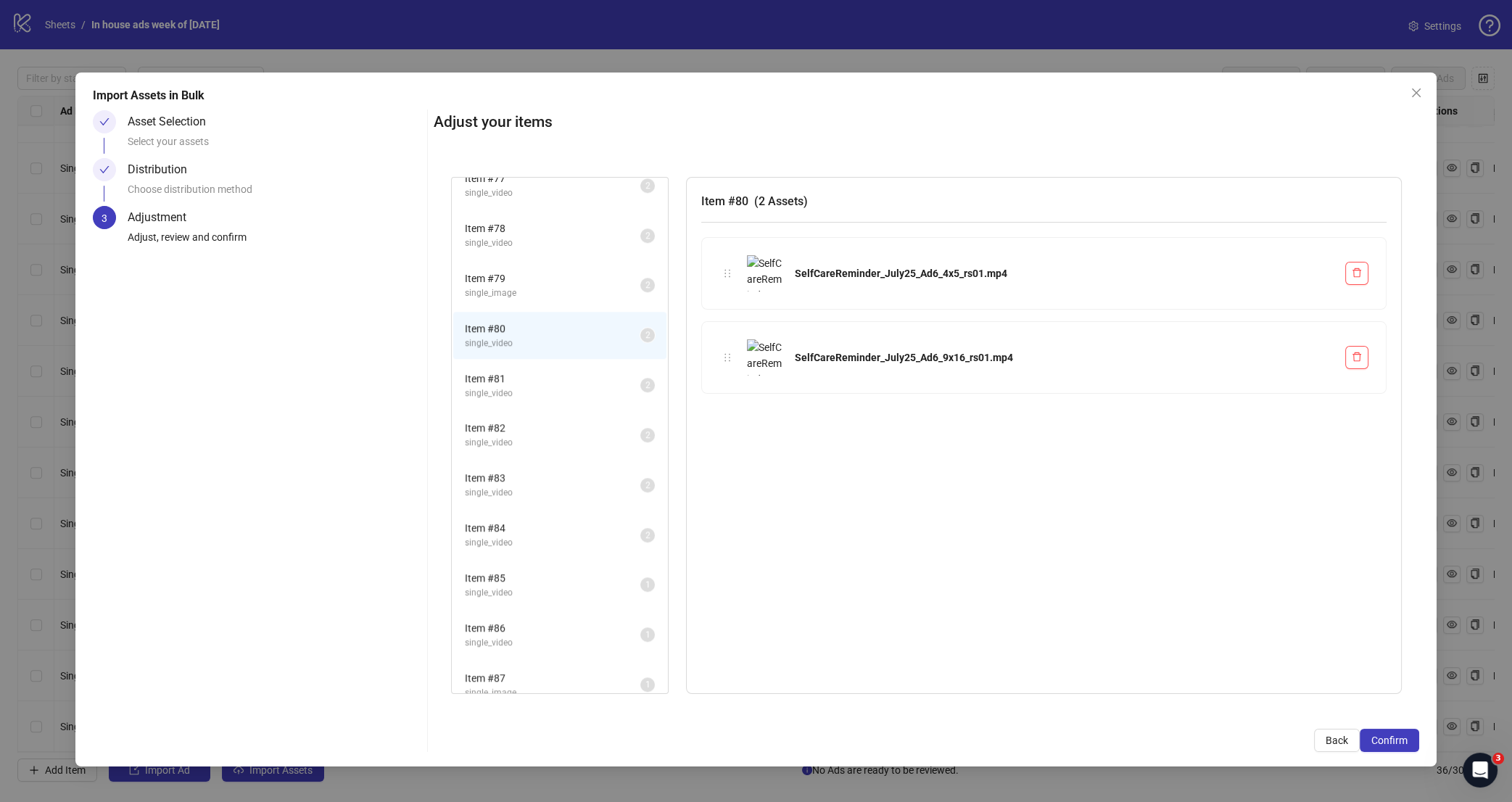
click at [510, 370] on span "Item # 81" at bounding box center [552, 378] width 175 height 16
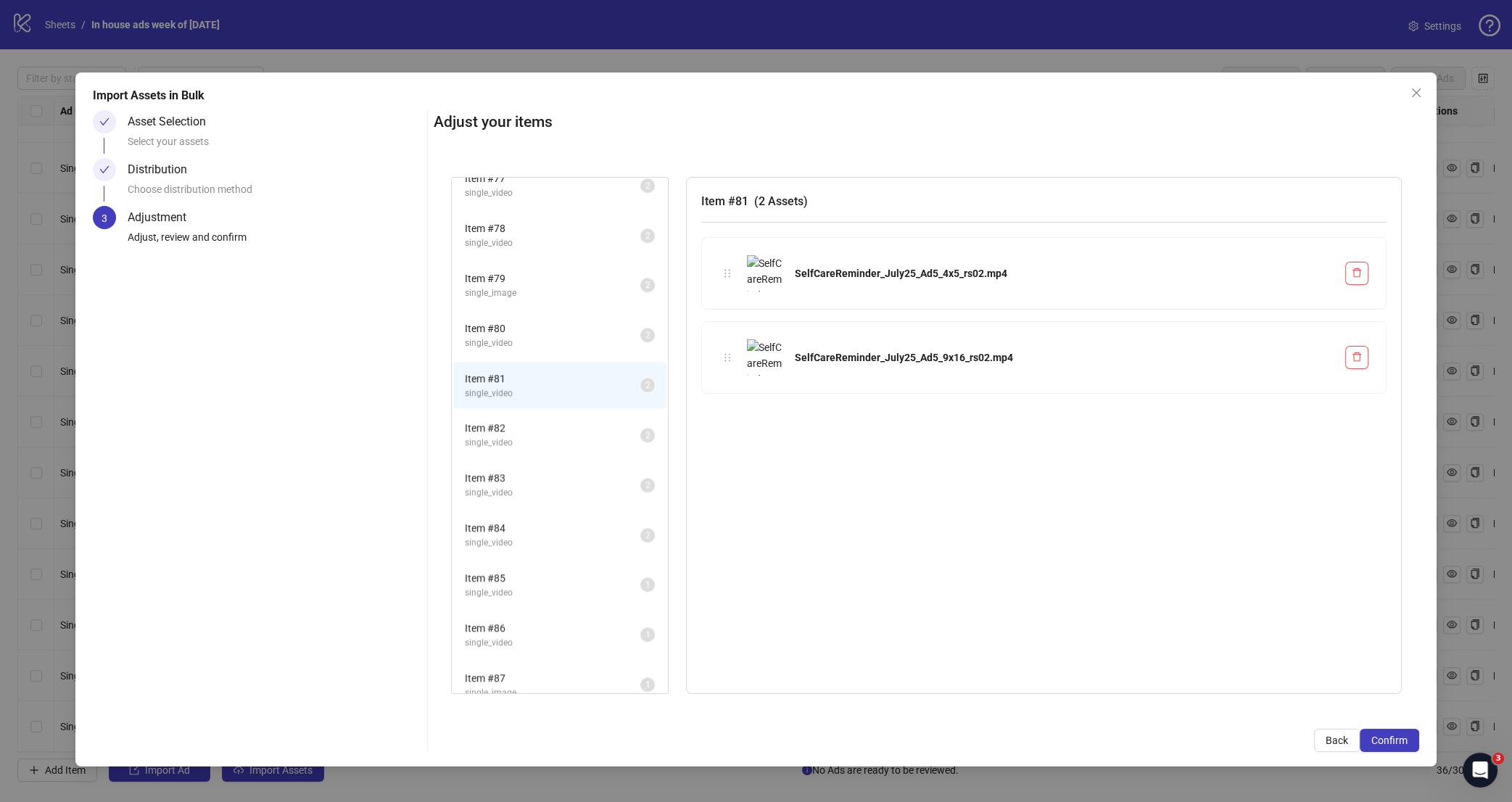
click at [512, 420] on span "Item # 82" at bounding box center [552, 427] width 175 height 16
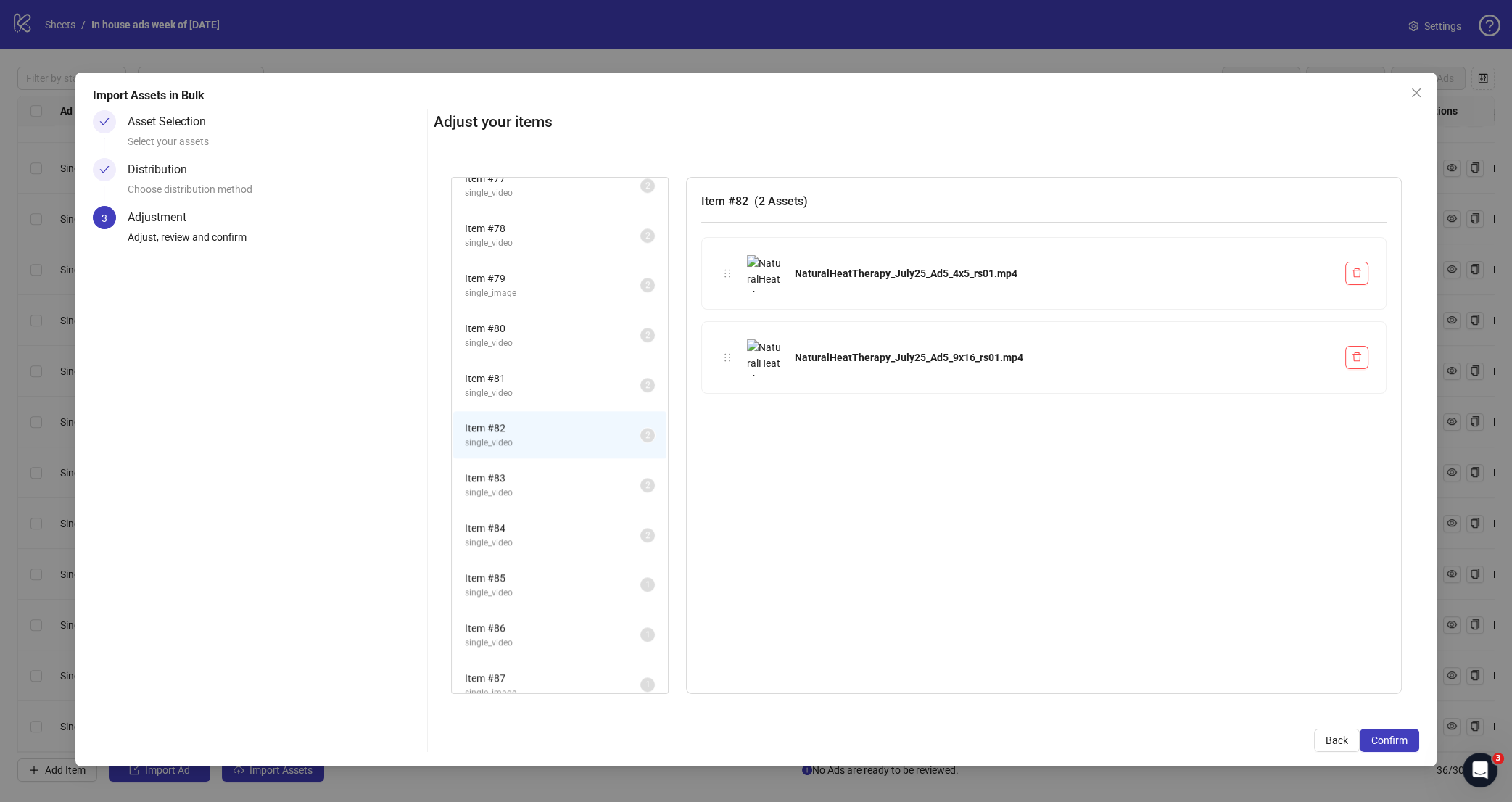
click at [509, 461] on li "Item # 83 single_video 2" at bounding box center [560, 484] width 213 height 47
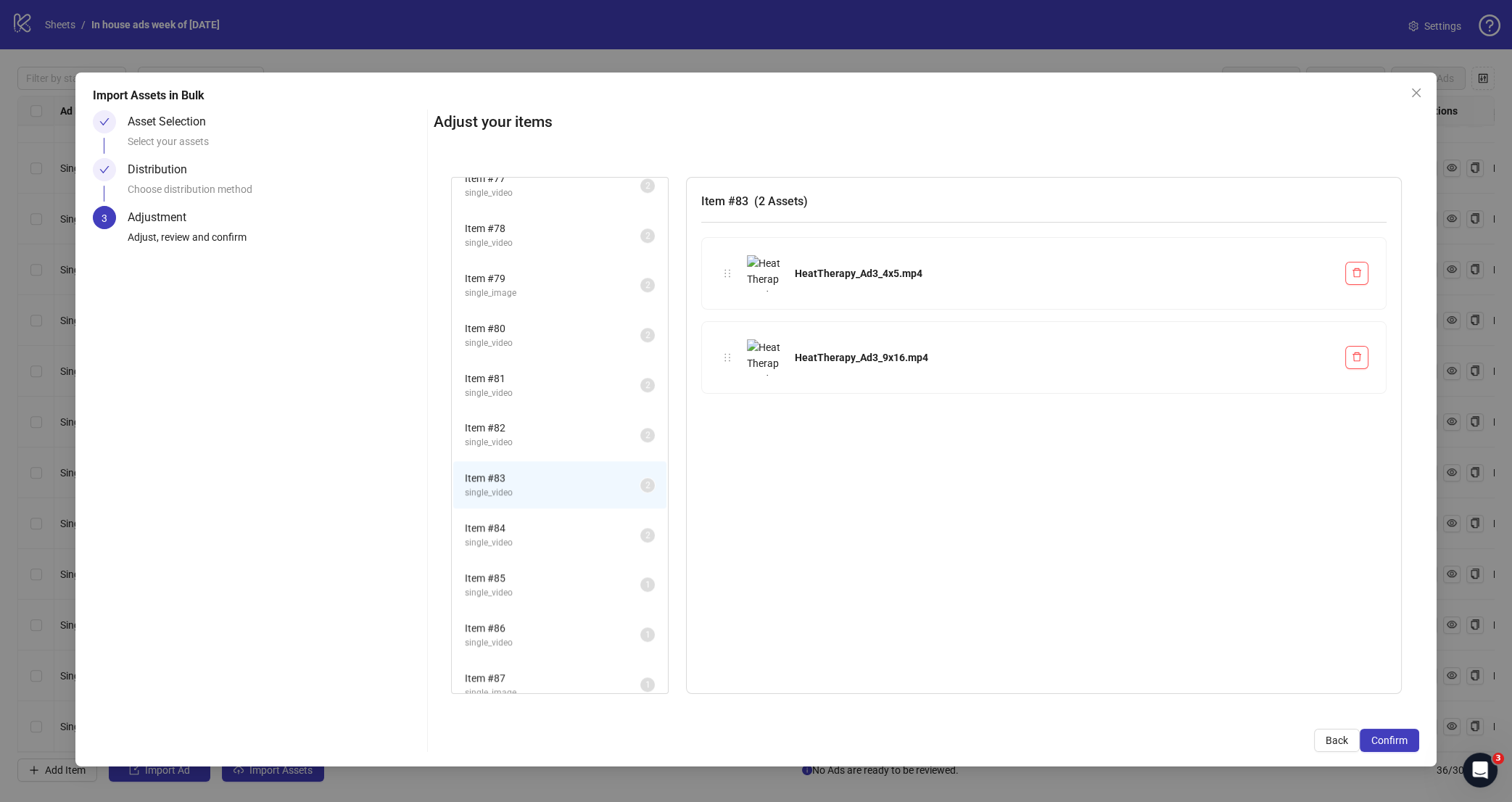
drag, startPoint x: 516, startPoint y: 484, endPoint x: 512, endPoint y: 474, distance: 10.8
click at [516, 536] on span "single_video" at bounding box center [552, 543] width 175 height 14
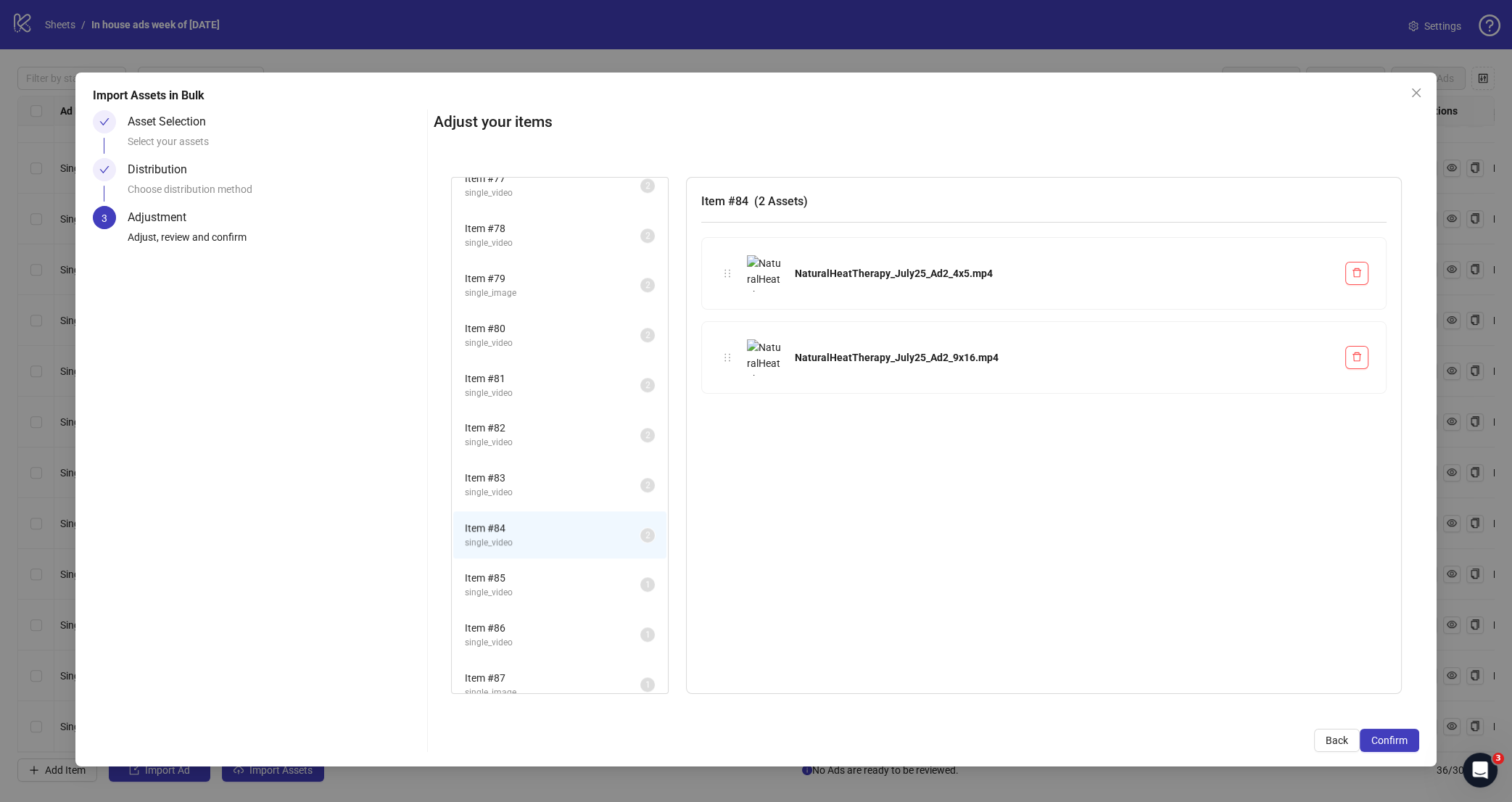
click at [527, 586] on span "single_video" at bounding box center [552, 593] width 175 height 14
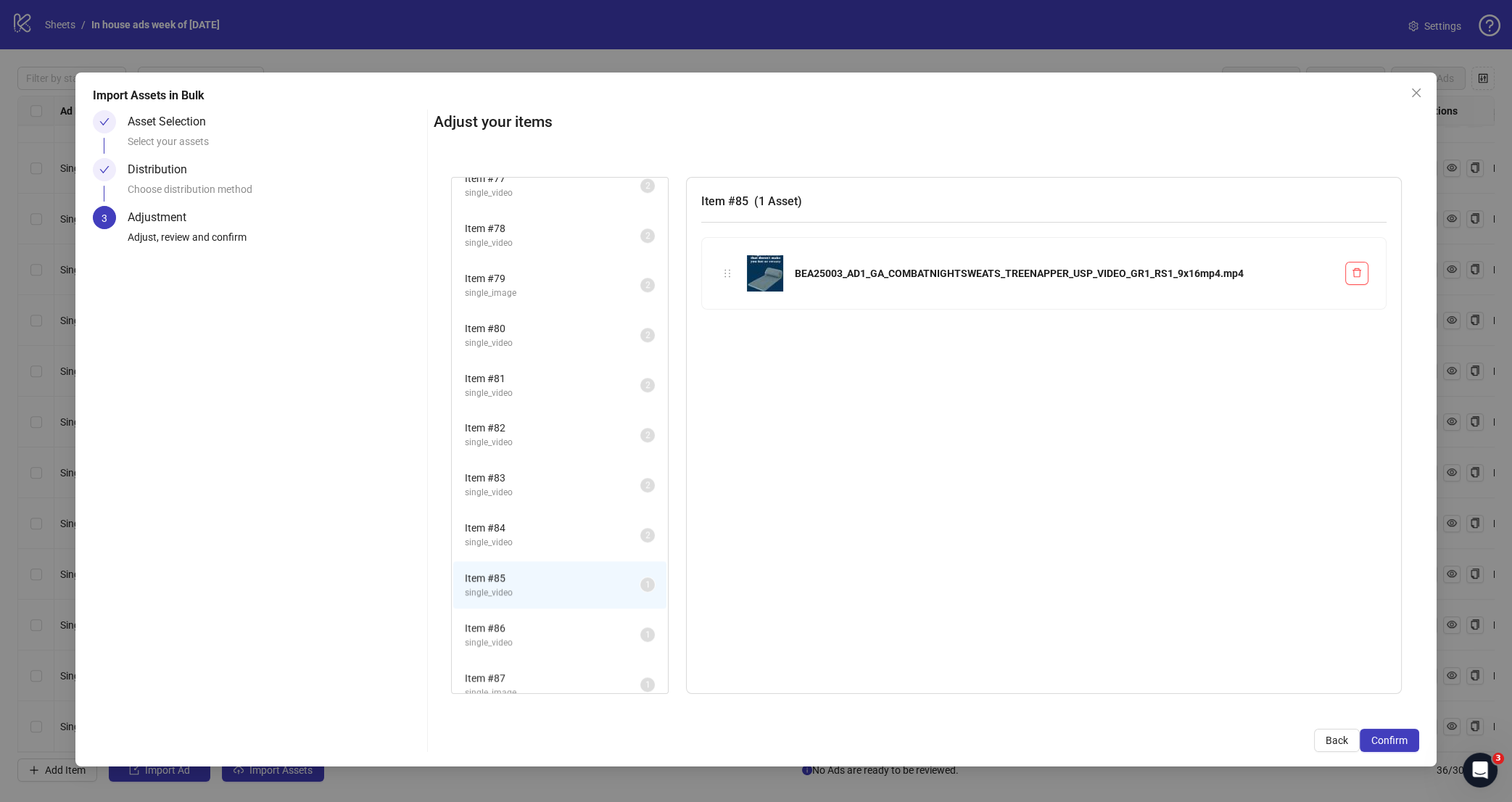
click at [528, 620] on span "Item # 86" at bounding box center [552, 627] width 175 height 16
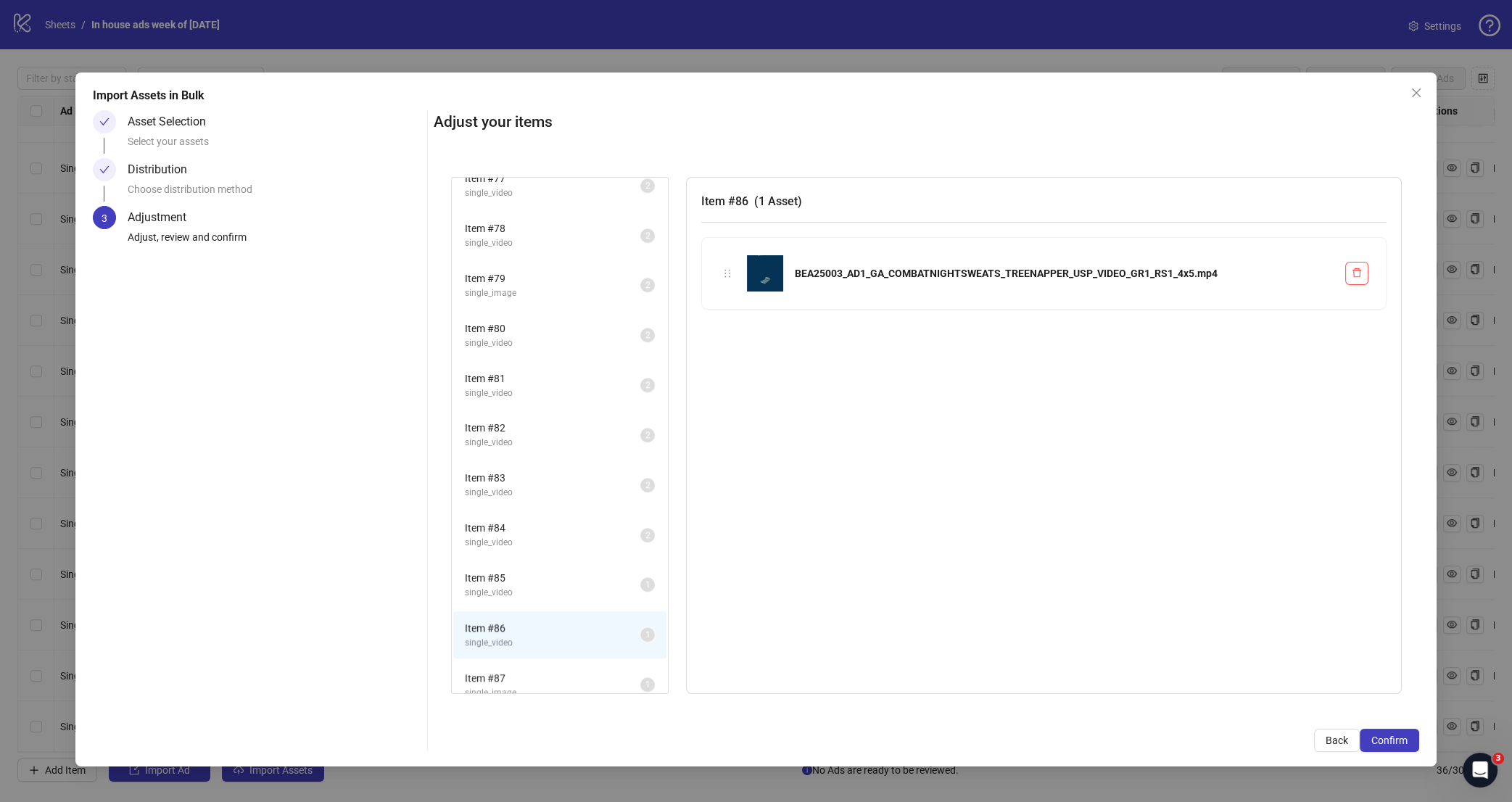
click at [598, 570] on span "Item # 85" at bounding box center [552, 578] width 175 height 16
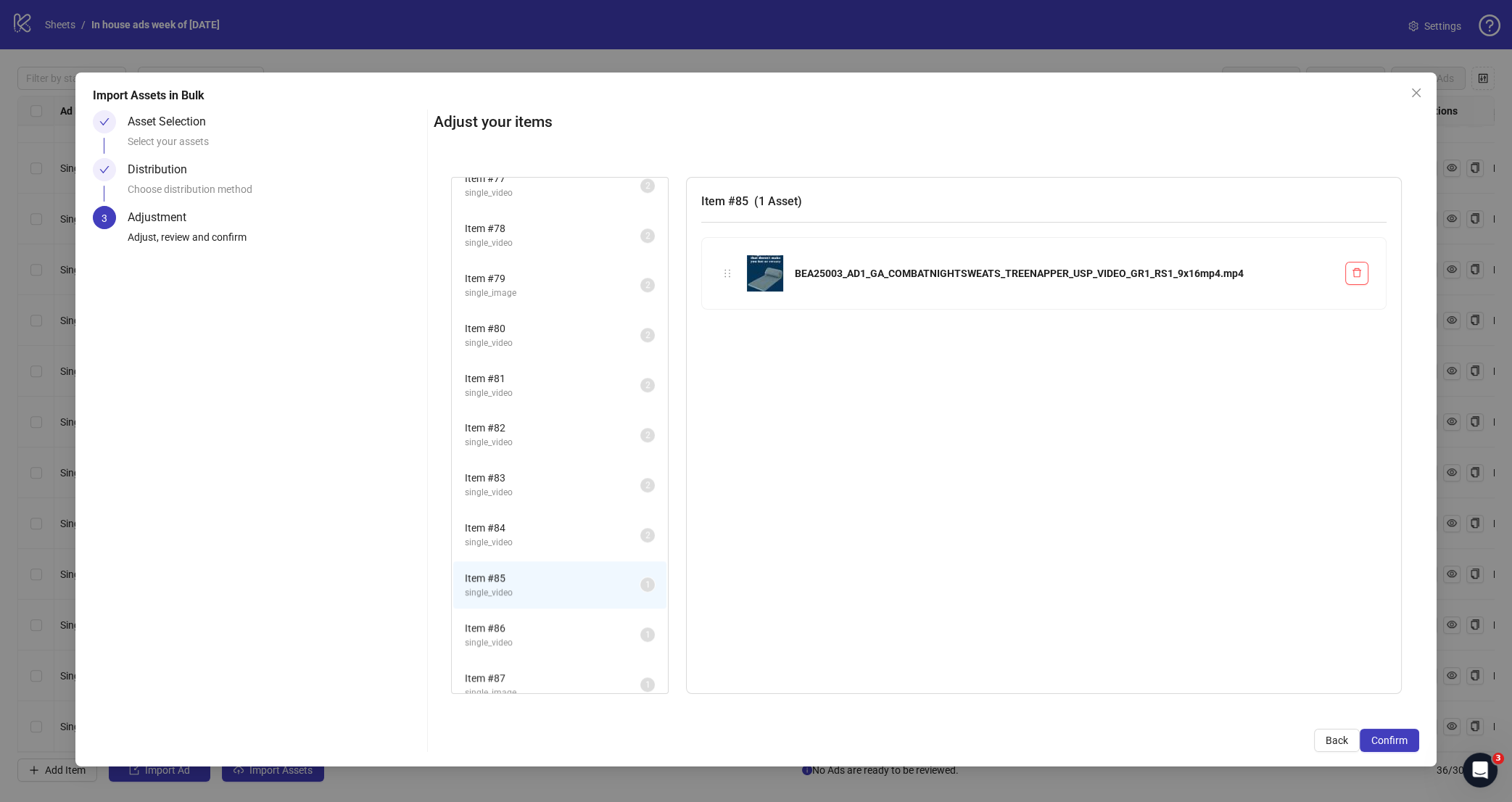
click at [595, 620] on span "Item # 86" at bounding box center [552, 627] width 175 height 16
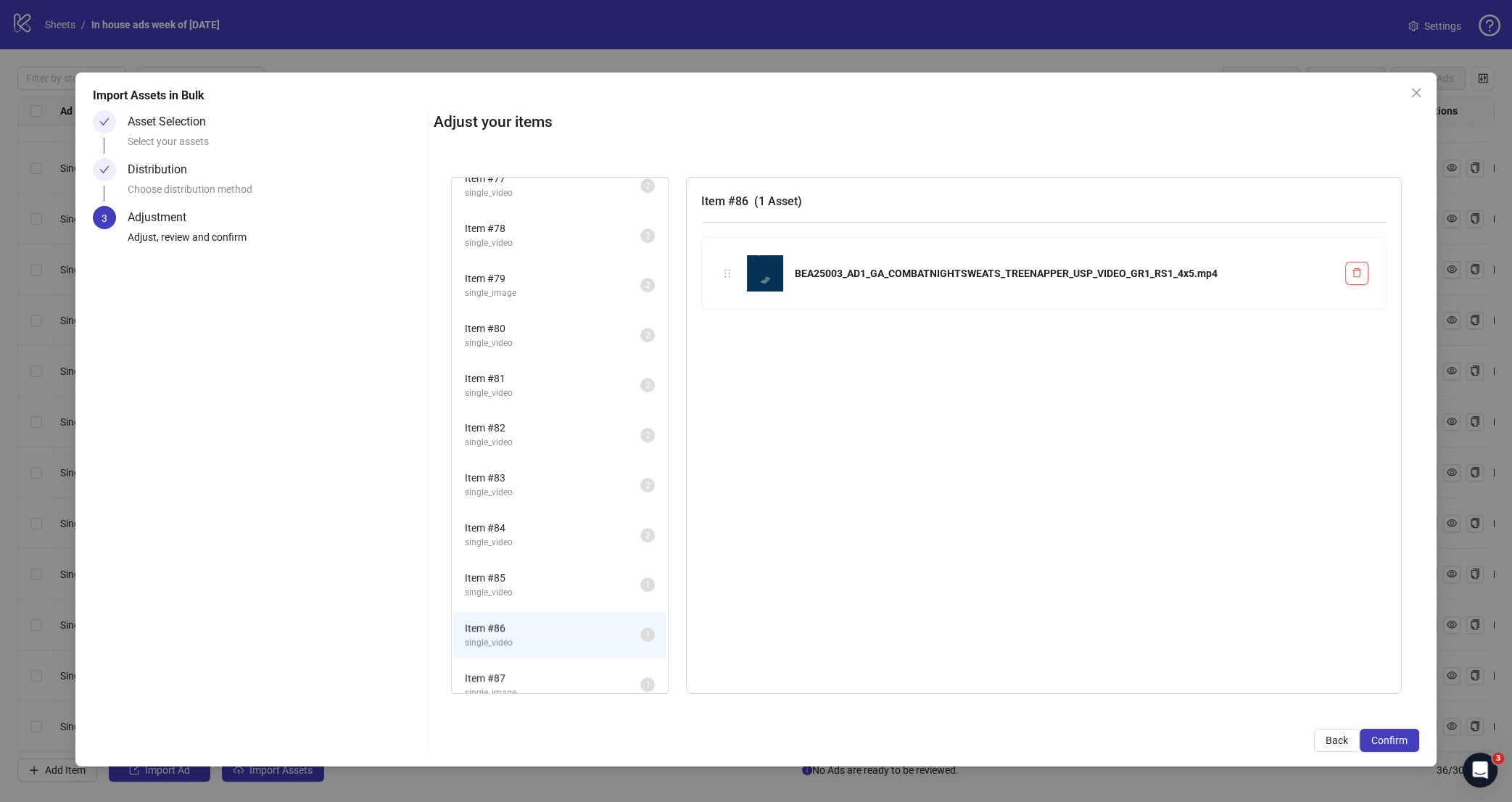
click at [582, 586] on span "single_video" at bounding box center [552, 593] width 175 height 14
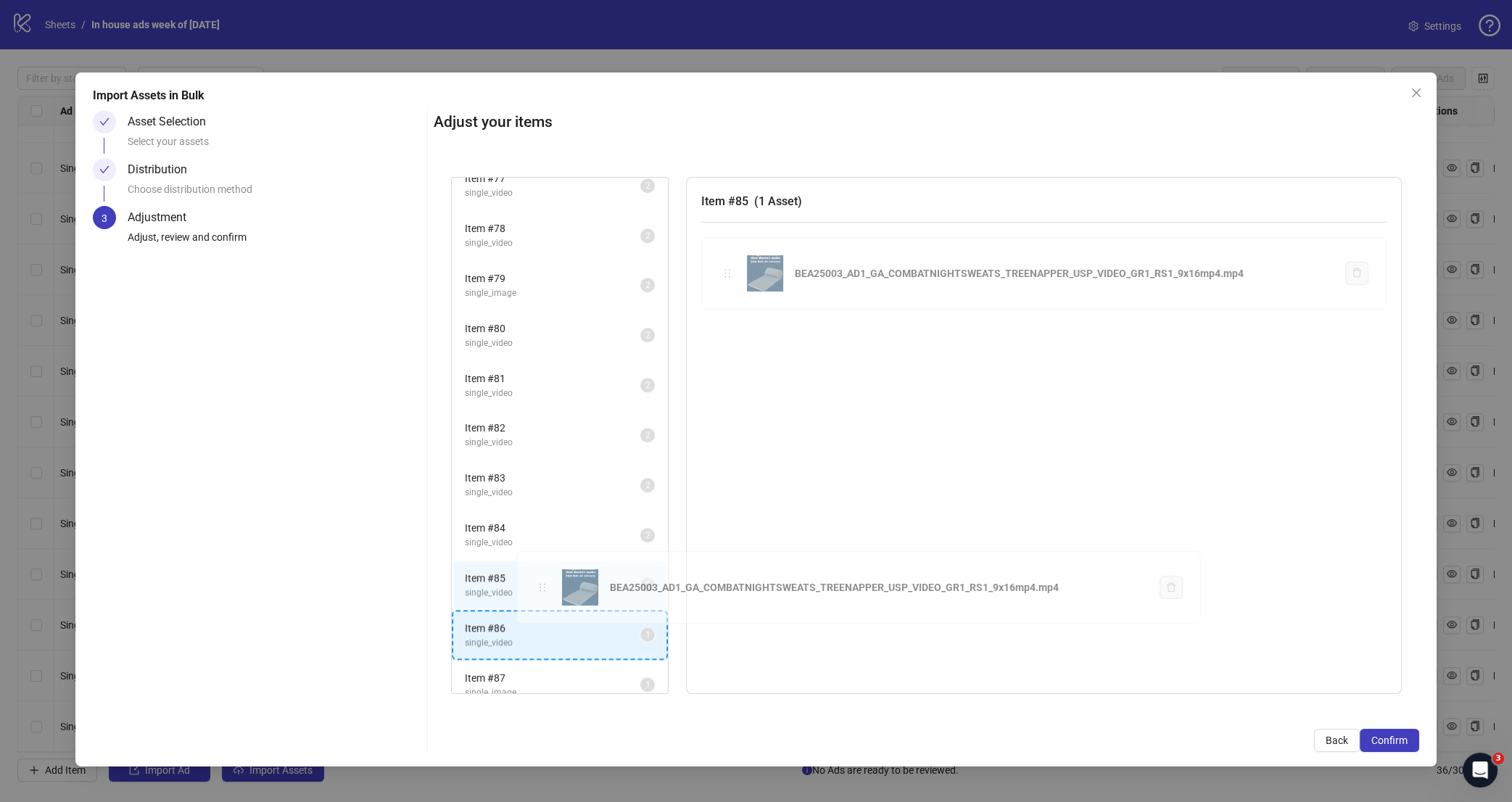
drag, startPoint x: 726, startPoint y: 271, endPoint x: 542, endPoint y: 585, distance: 363.9
click at [542, 585] on div "Item # 37 single_image 2 Item # 38 single_image 2 Item # 39 single_image 2 Item…" at bounding box center [927, 435] width 951 height 517
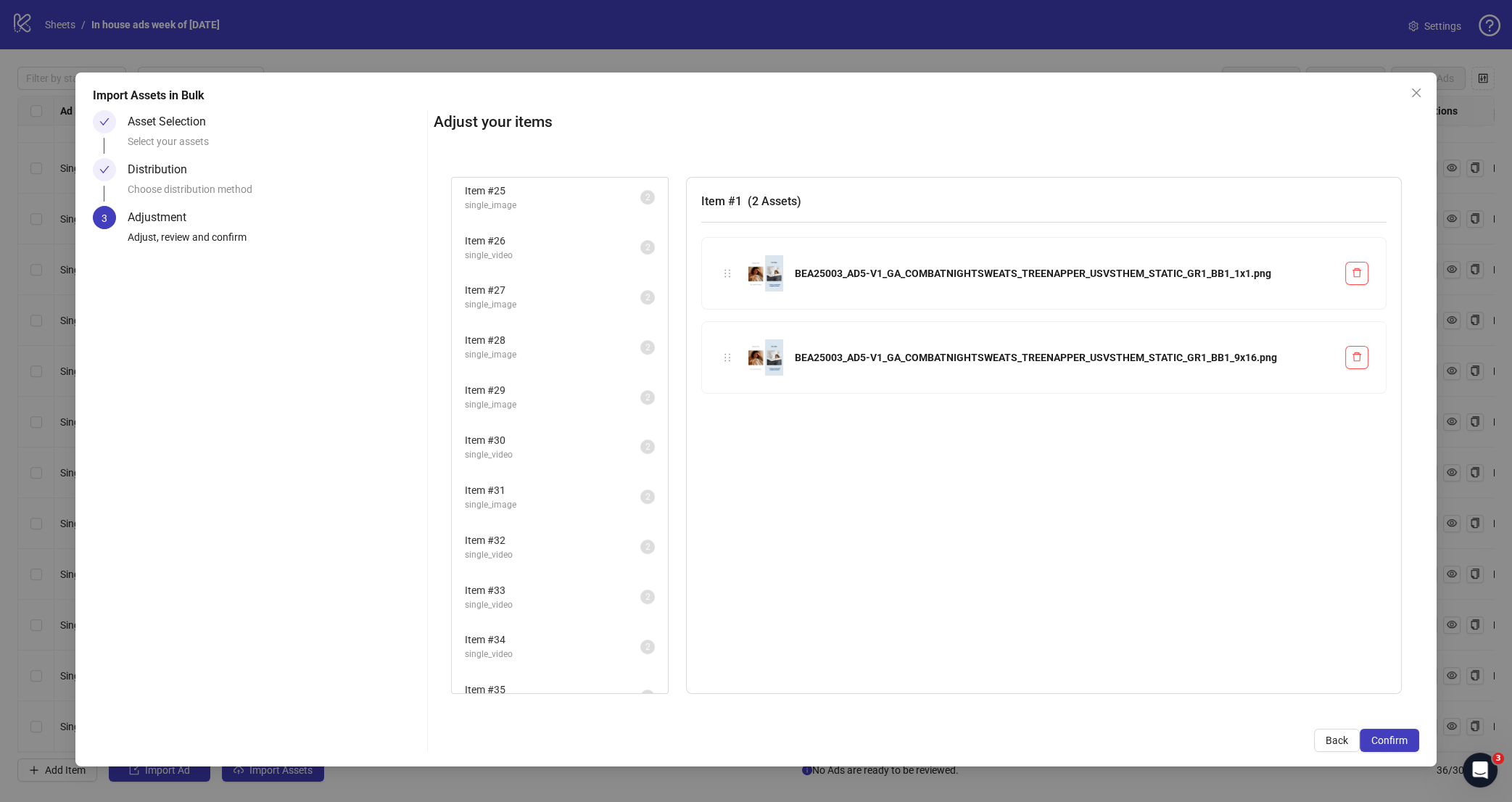
scroll to position [1965, 0]
click at [526, 734] on span "single_image" at bounding box center [552, 741] width 175 height 14
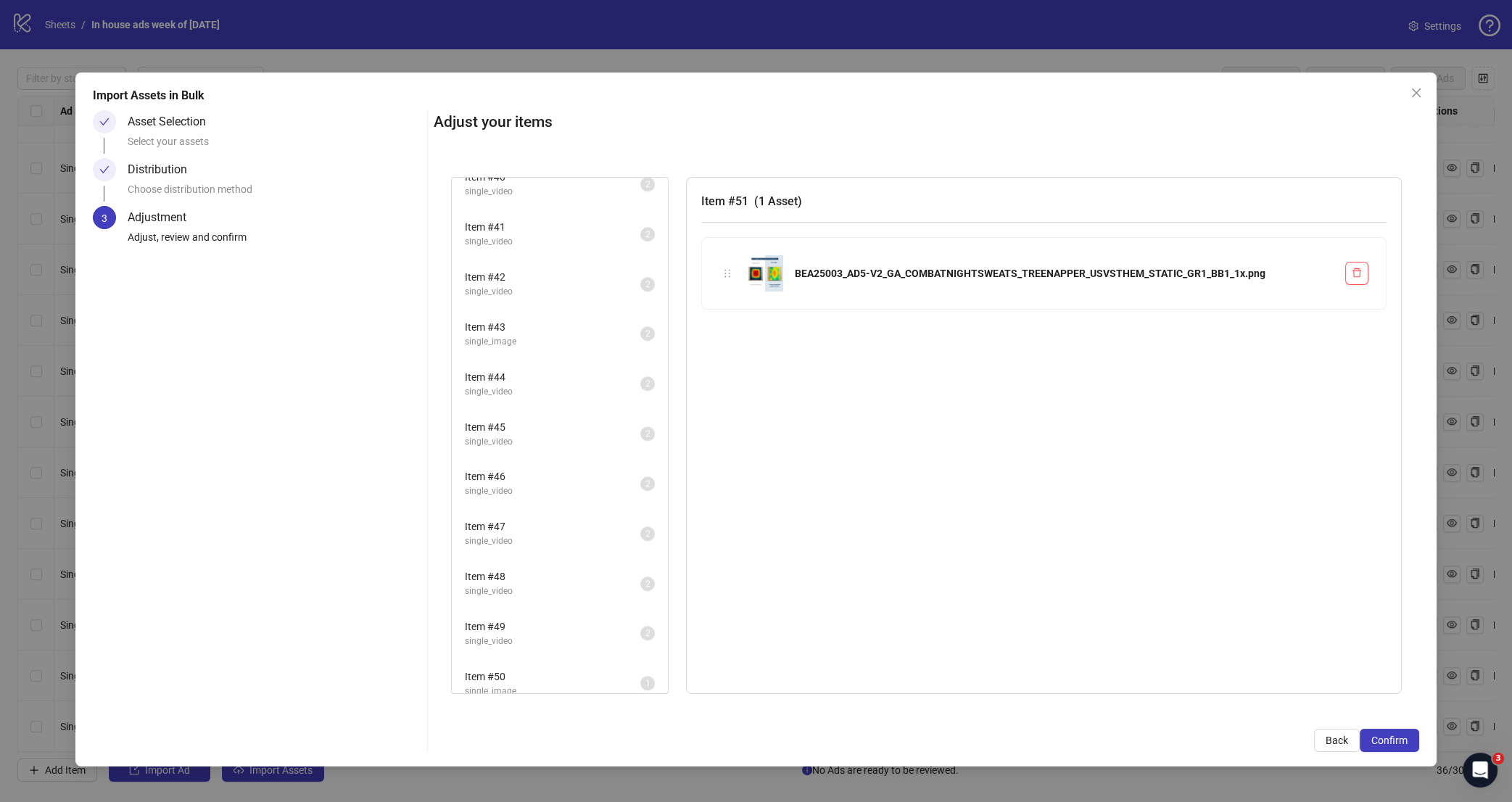
click at [538, 669] on span "Item # 50" at bounding box center [552, 677] width 175 height 16
click at [542, 619] on span "Item # 49" at bounding box center [552, 627] width 175 height 16
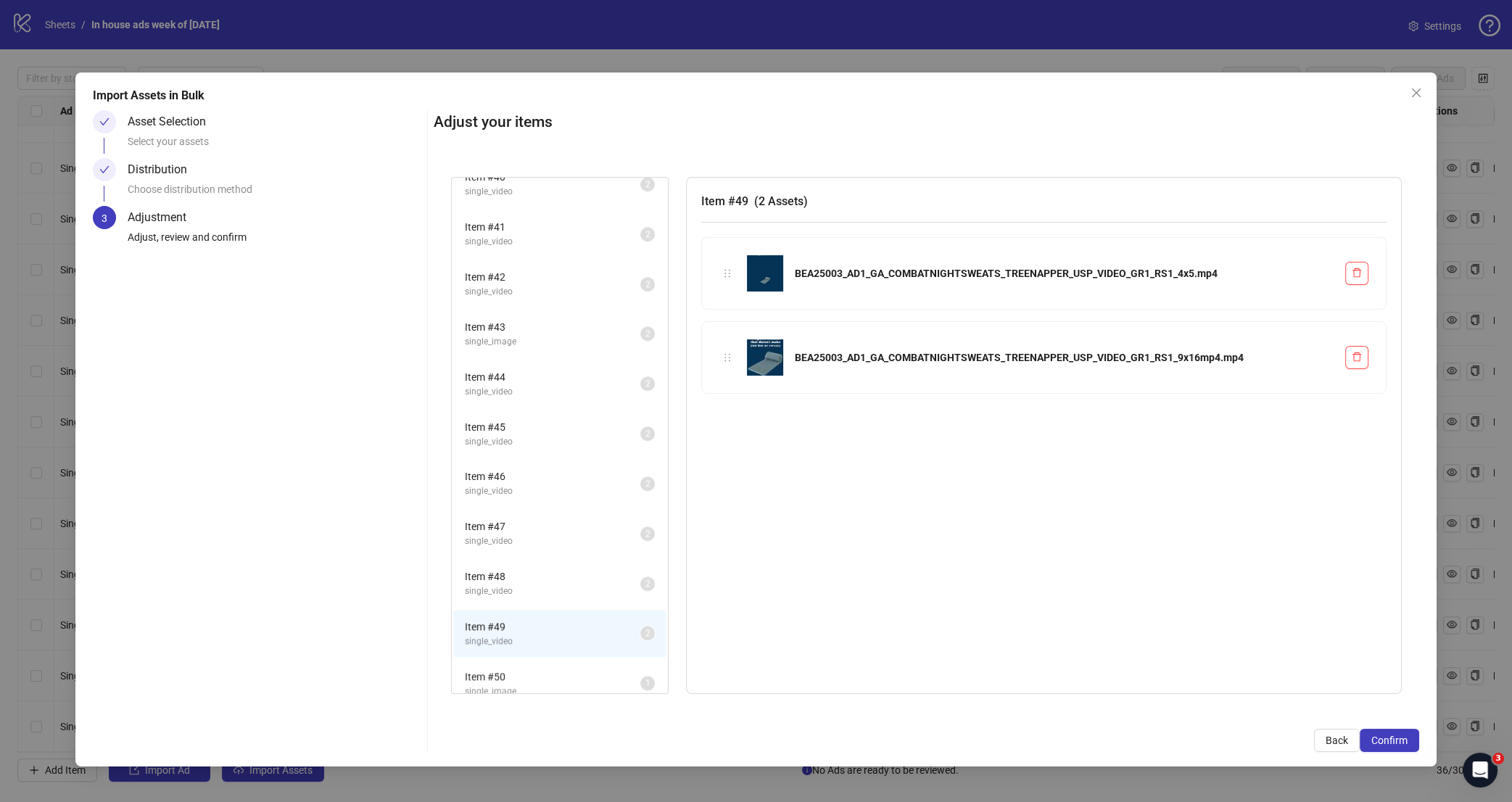
click at [546, 584] on span "single_video" at bounding box center [552, 591] width 175 height 14
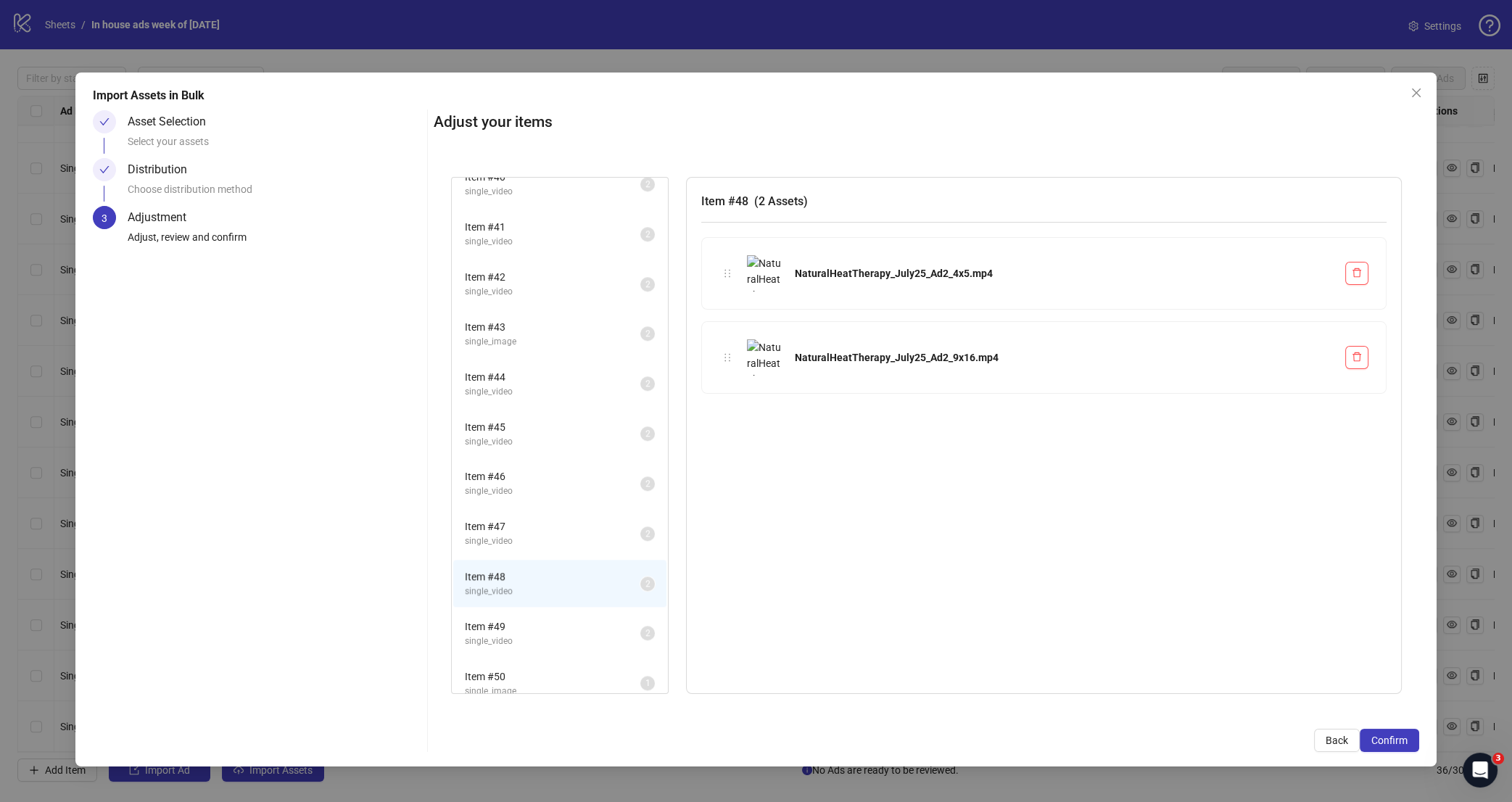
click at [543, 685] on span "single_image" at bounding box center [552, 692] width 175 height 14
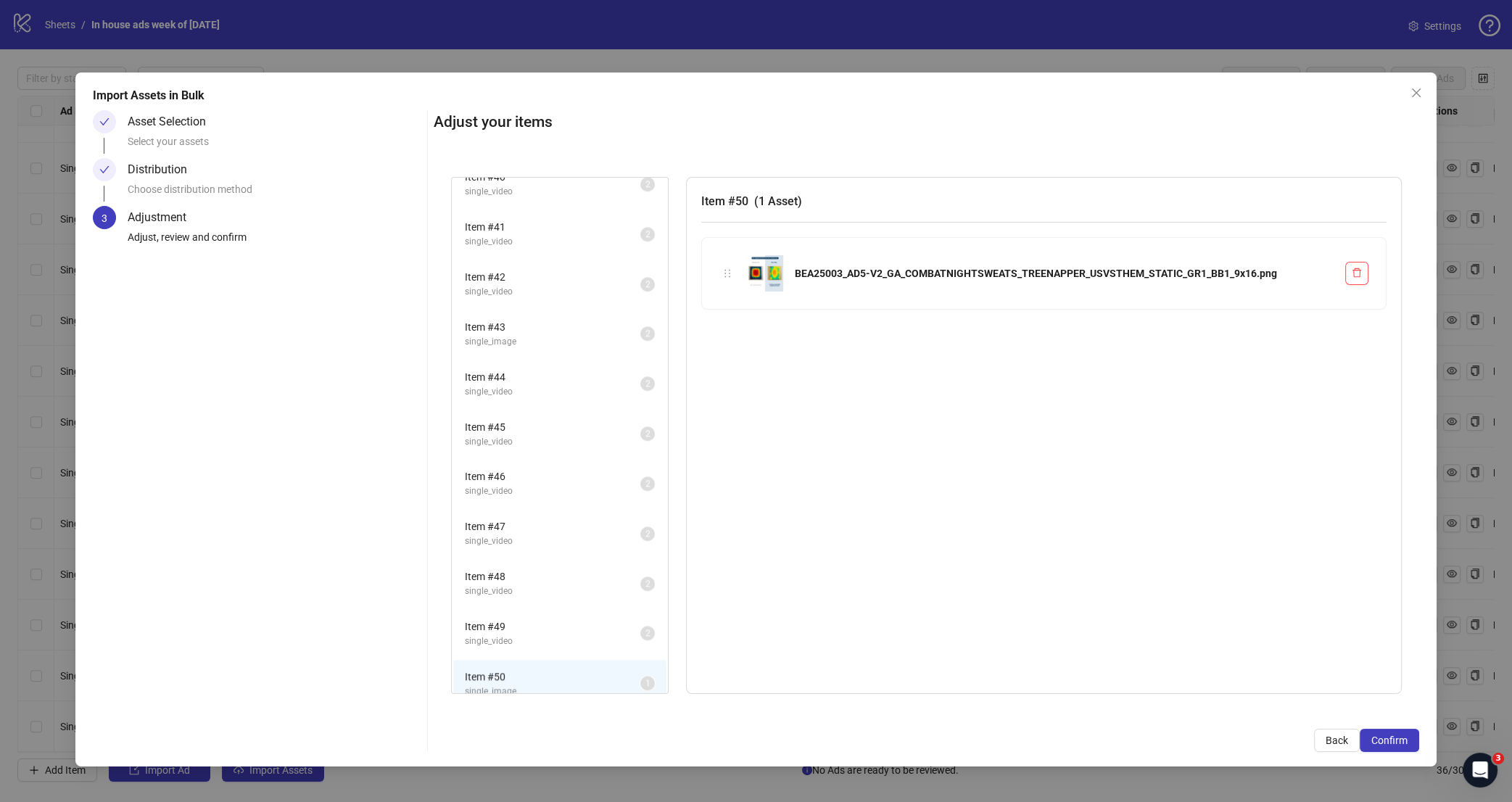
click at [544, 734] on span "single_image" at bounding box center [552, 741] width 175 height 14
click at [544, 669] on span "Item # 50" at bounding box center [552, 677] width 175 height 16
click at [530, 718] on span "Item # 51" at bounding box center [552, 726] width 175 height 16
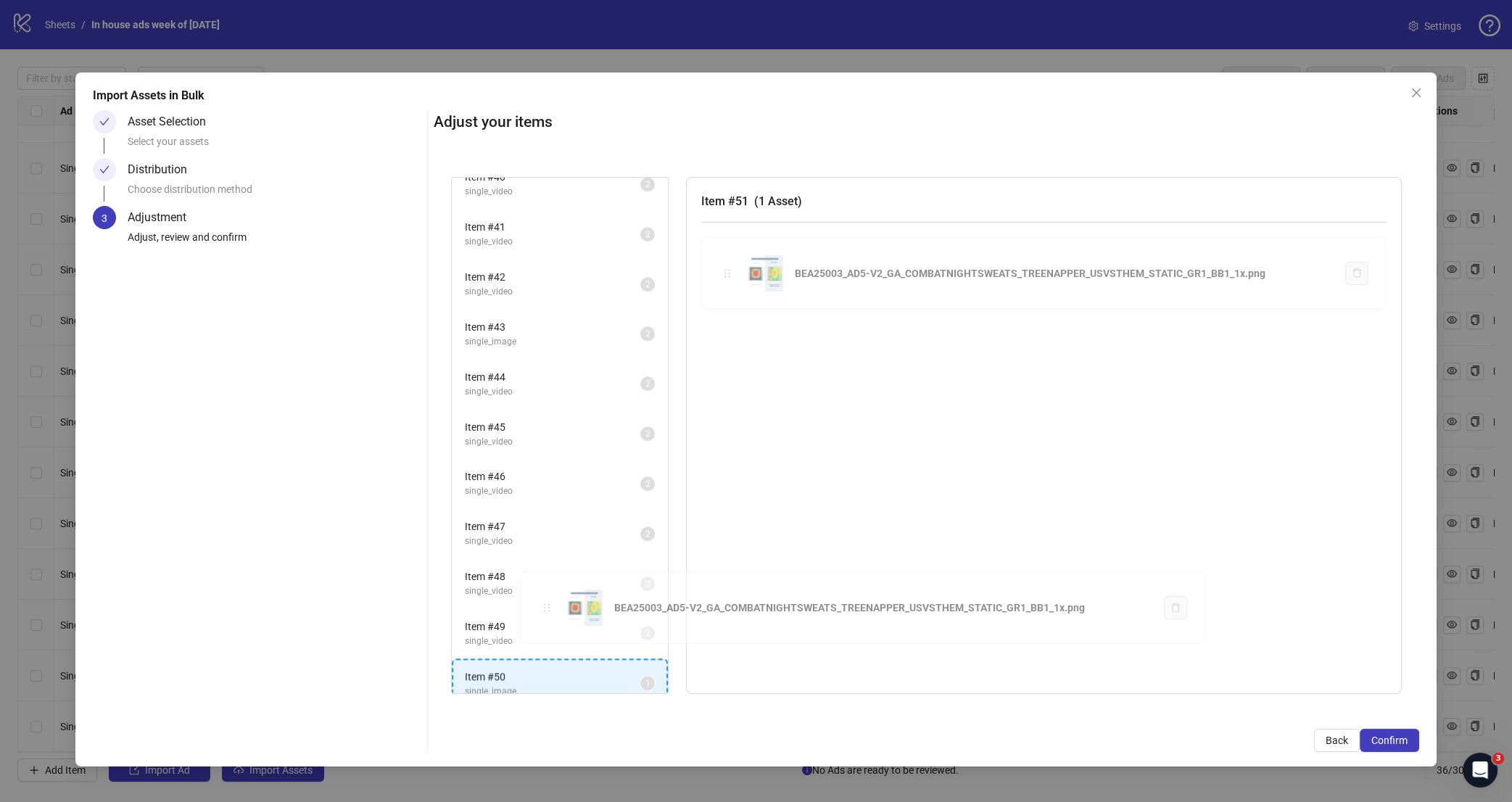
drag, startPoint x: 723, startPoint y: 280, endPoint x: 542, endPoint y: 615, distance: 380.8
click at [542, 615] on div "Item # 1 single_image 2 Item # 2 single_image 2 Item # 3 single_image 2 Item # …" at bounding box center [927, 435] width 951 height 517
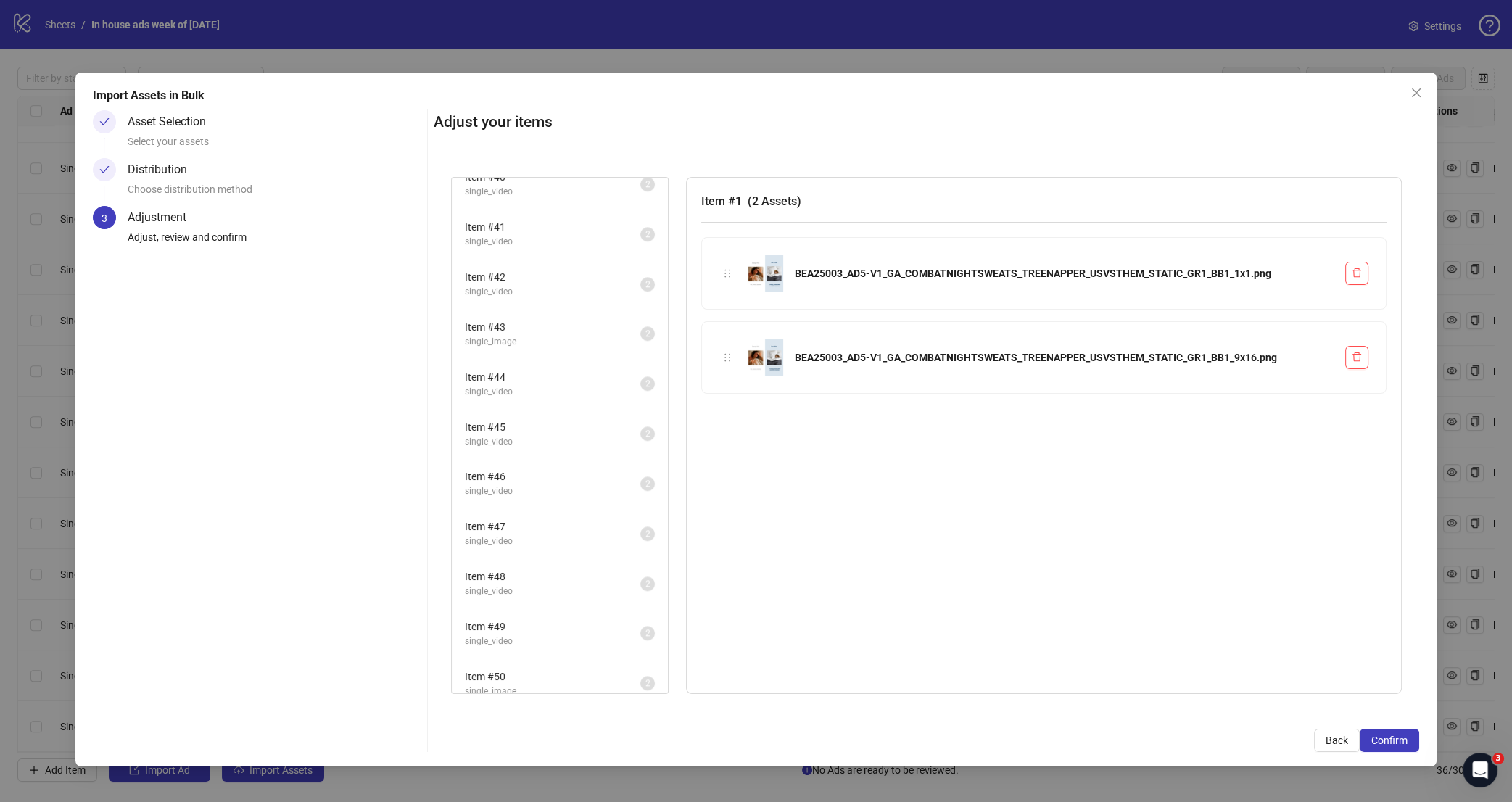
scroll to position [1917, 0]
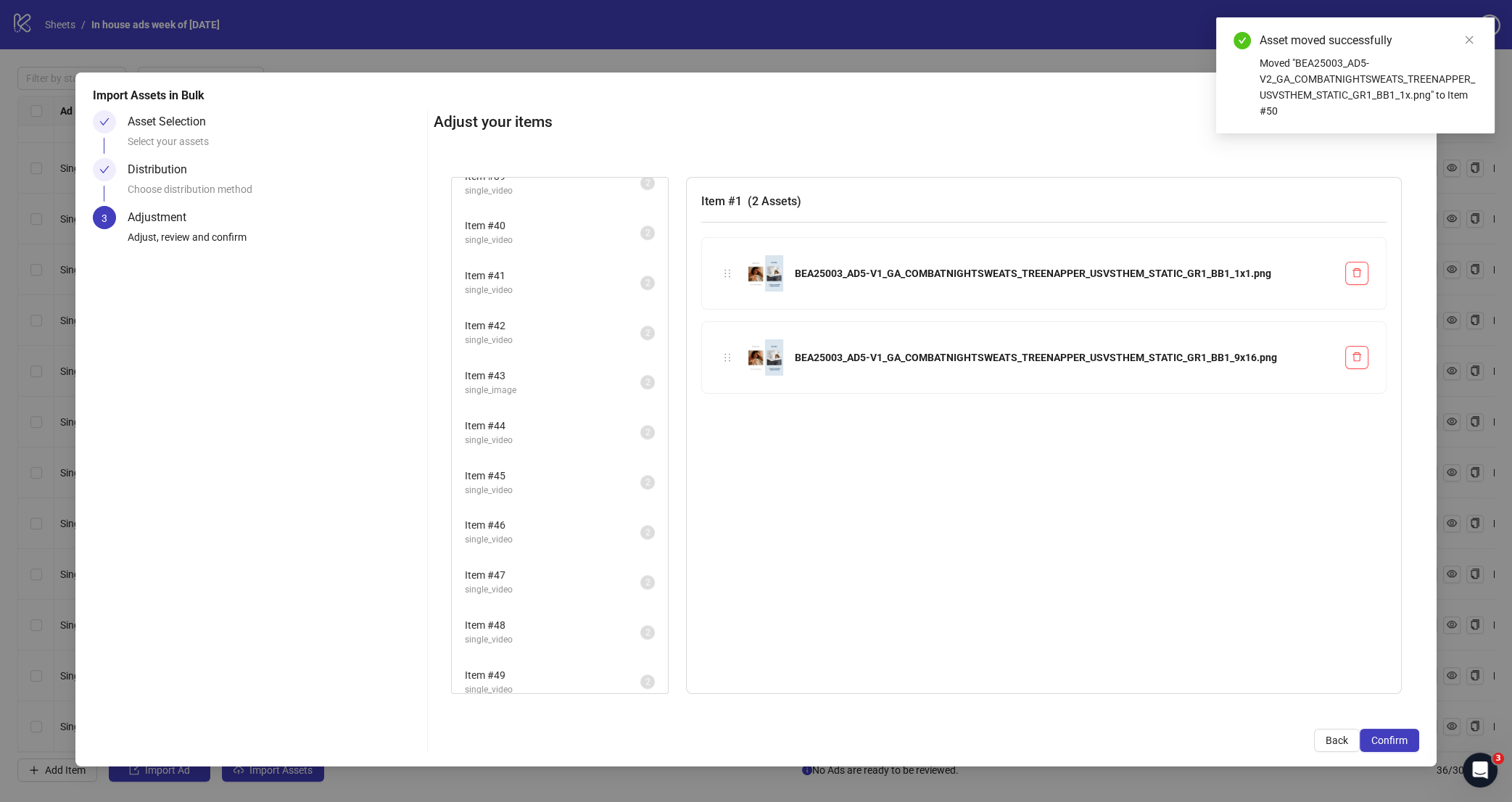
click at [561, 733] on span "single_image" at bounding box center [552, 740] width 175 height 14
click at [558, 683] on span "single_video" at bounding box center [552, 690] width 175 height 14
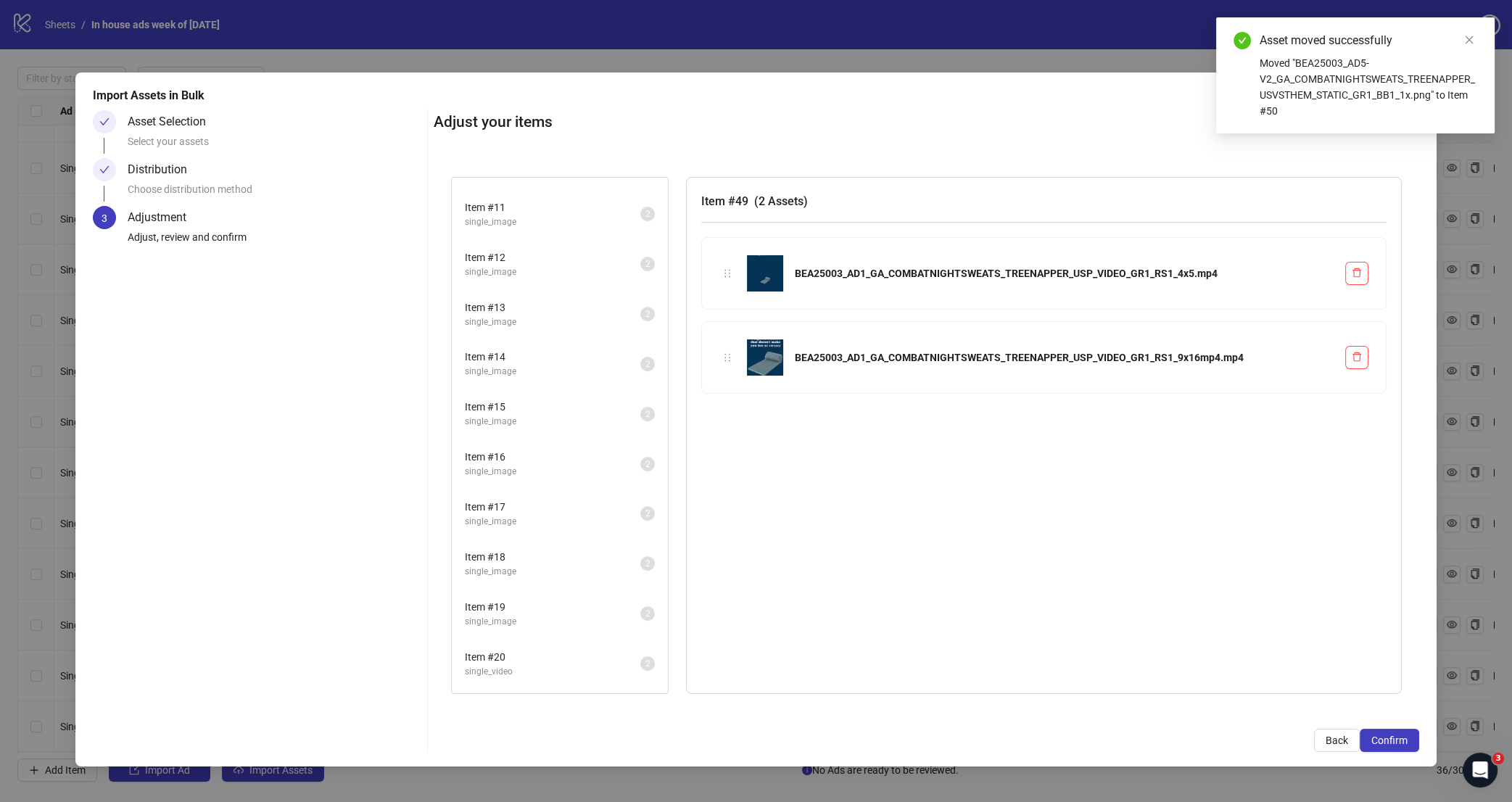
scroll to position [0, 0]
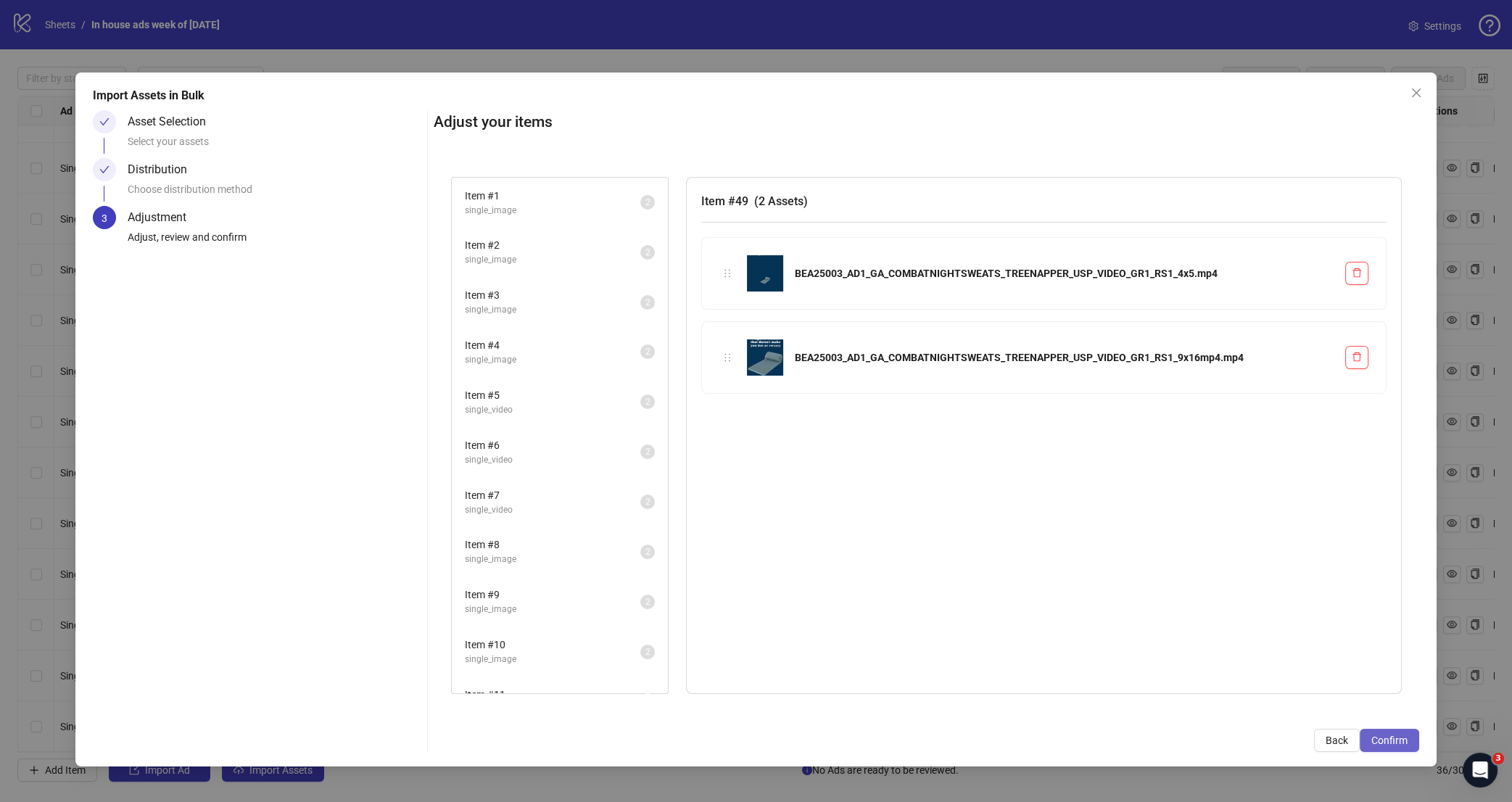
click at [1397, 739] on span "Confirm" at bounding box center [1389, 739] width 36 height 11
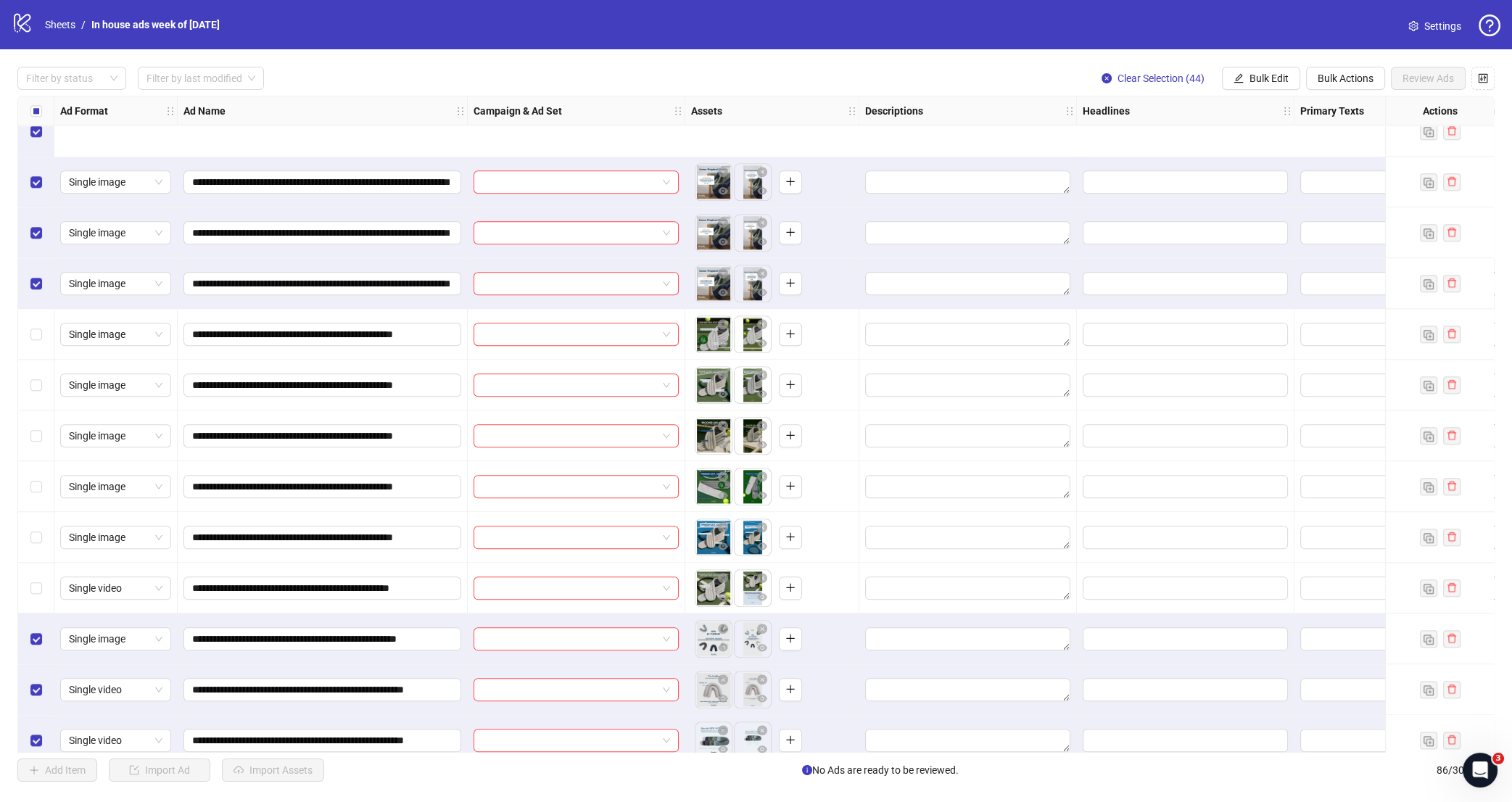
scroll to position [2500, 0]
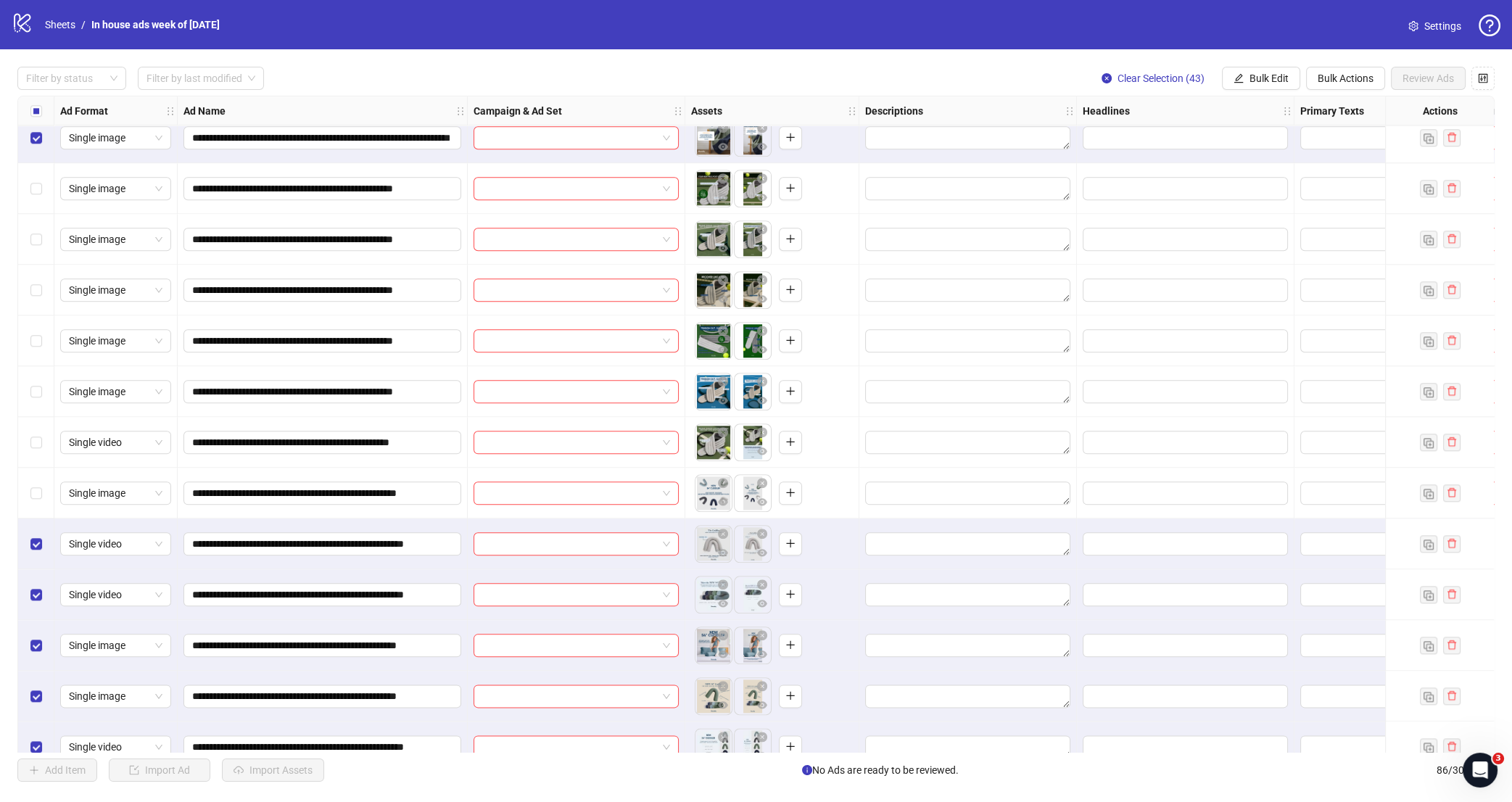
click at [42, 553] on div "Select row 58" at bounding box center [36, 544] width 36 height 51
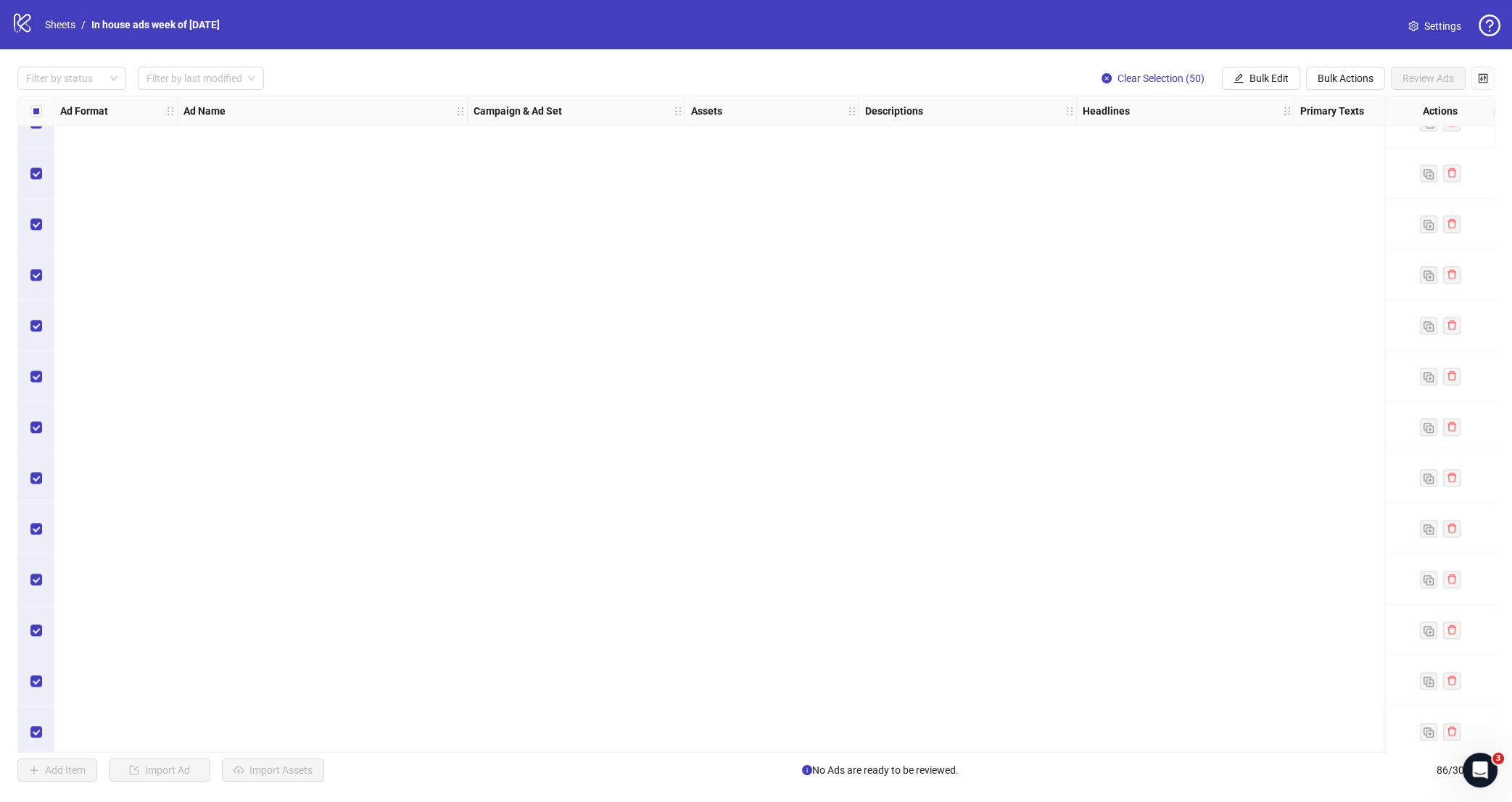
scroll to position [3739, 0]
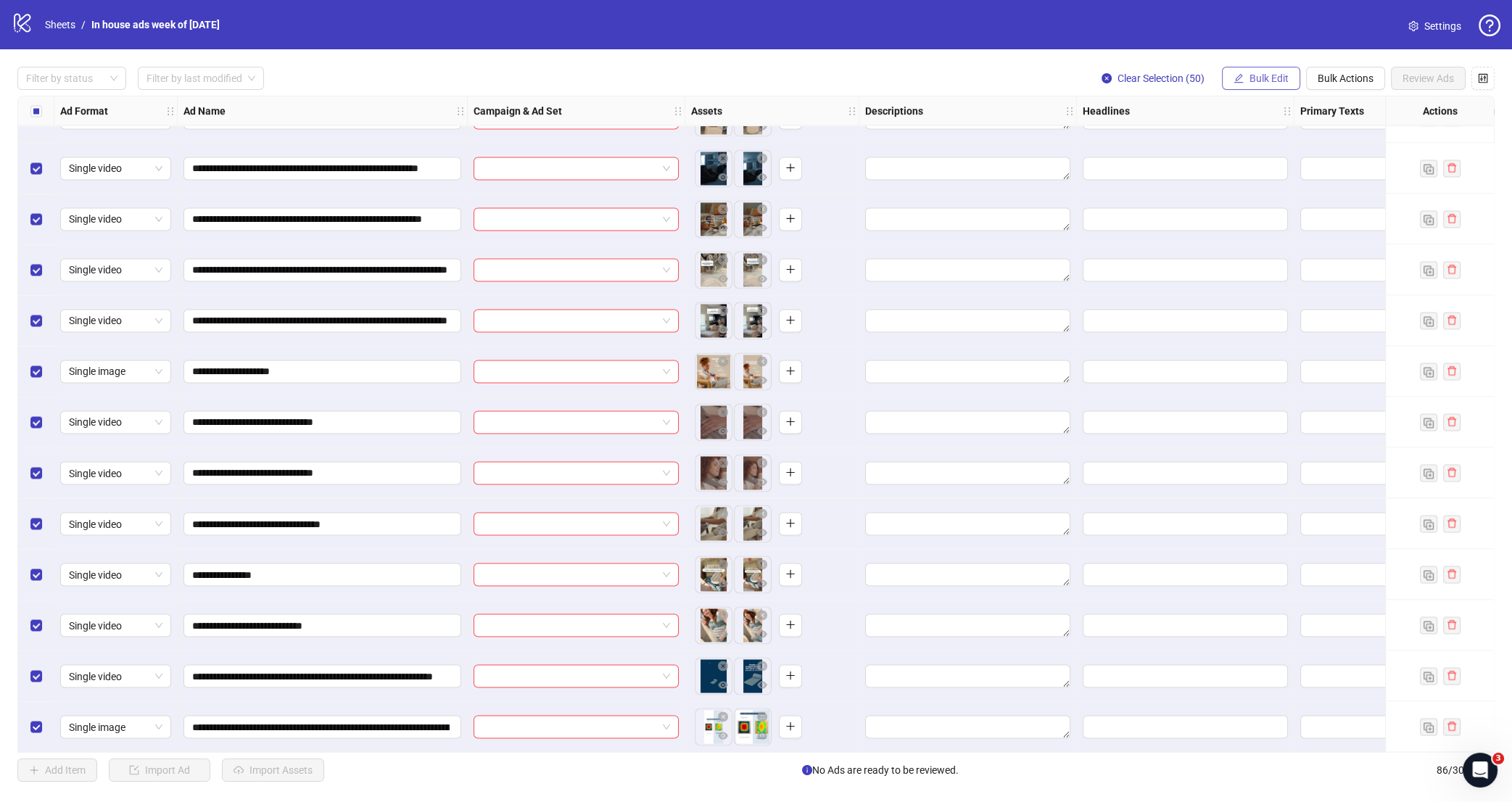
click at [1250, 77] on span "Bulk Edit" at bounding box center [1270, 78] width 39 height 11
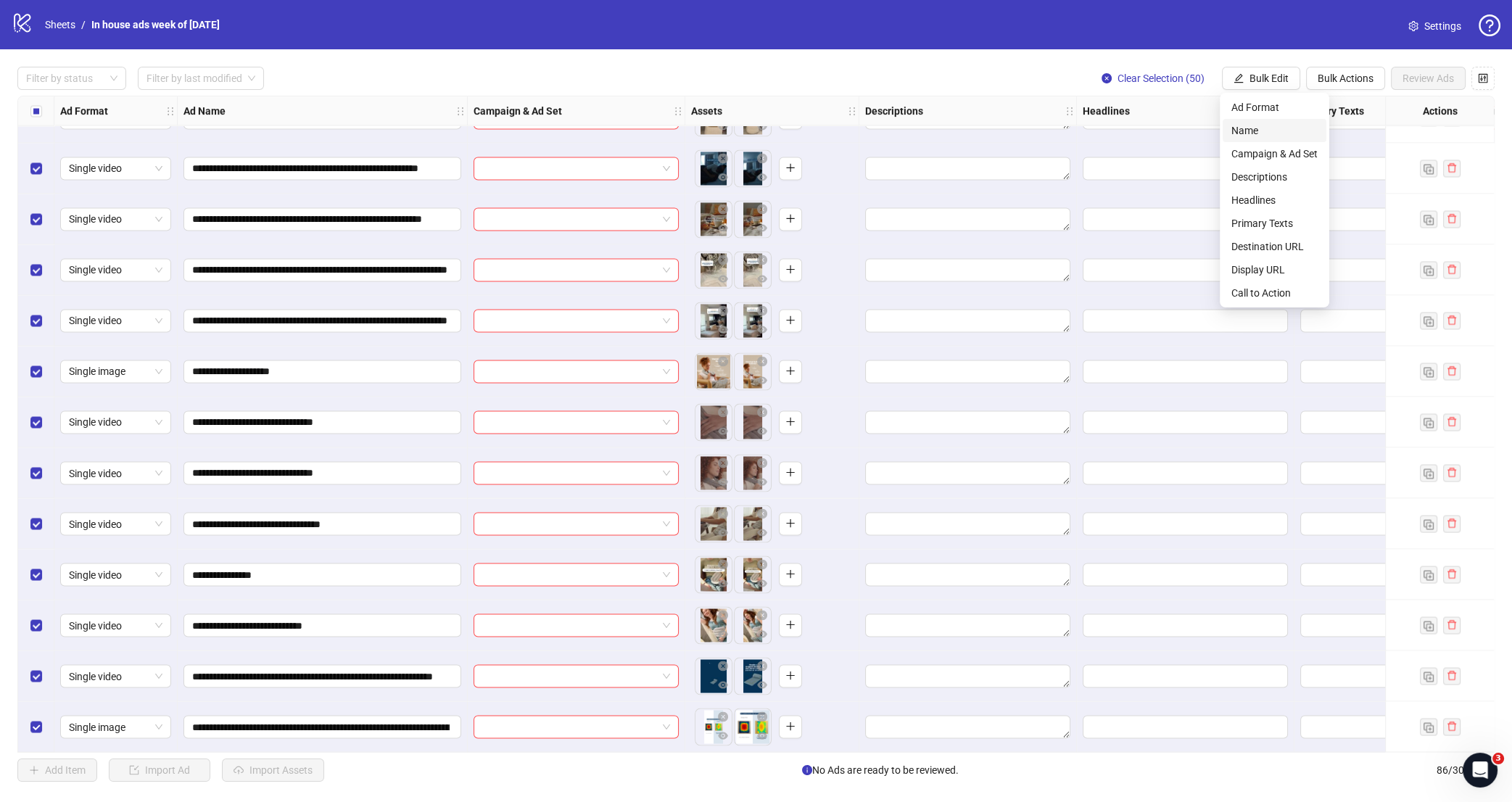
click at [1264, 137] on span "Name" at bounding box center [1275, 130] width 86 height 16
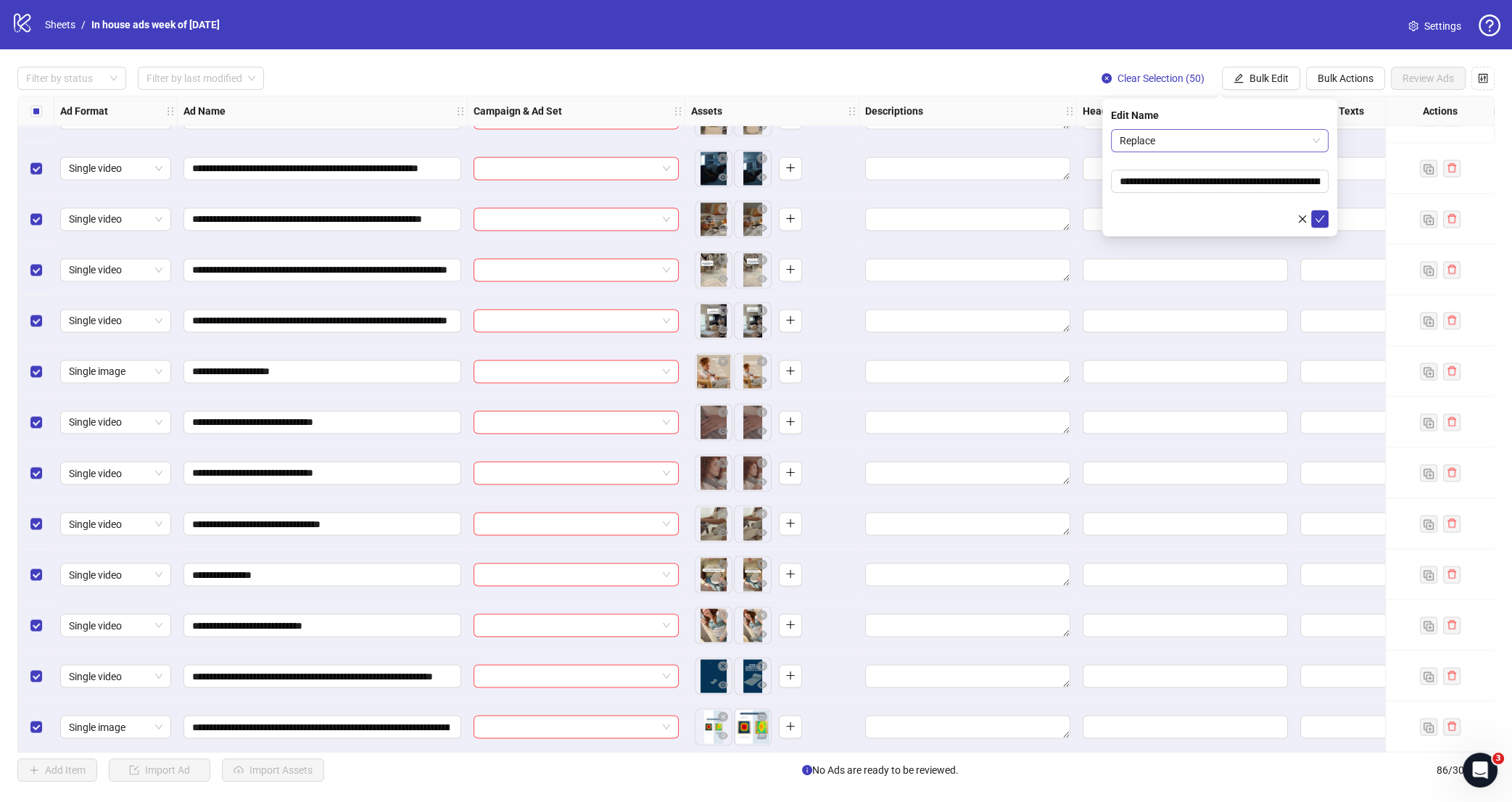
click at [1210, 147] on span "Replace" at bounding box center [1219, 140] width 200 height 22
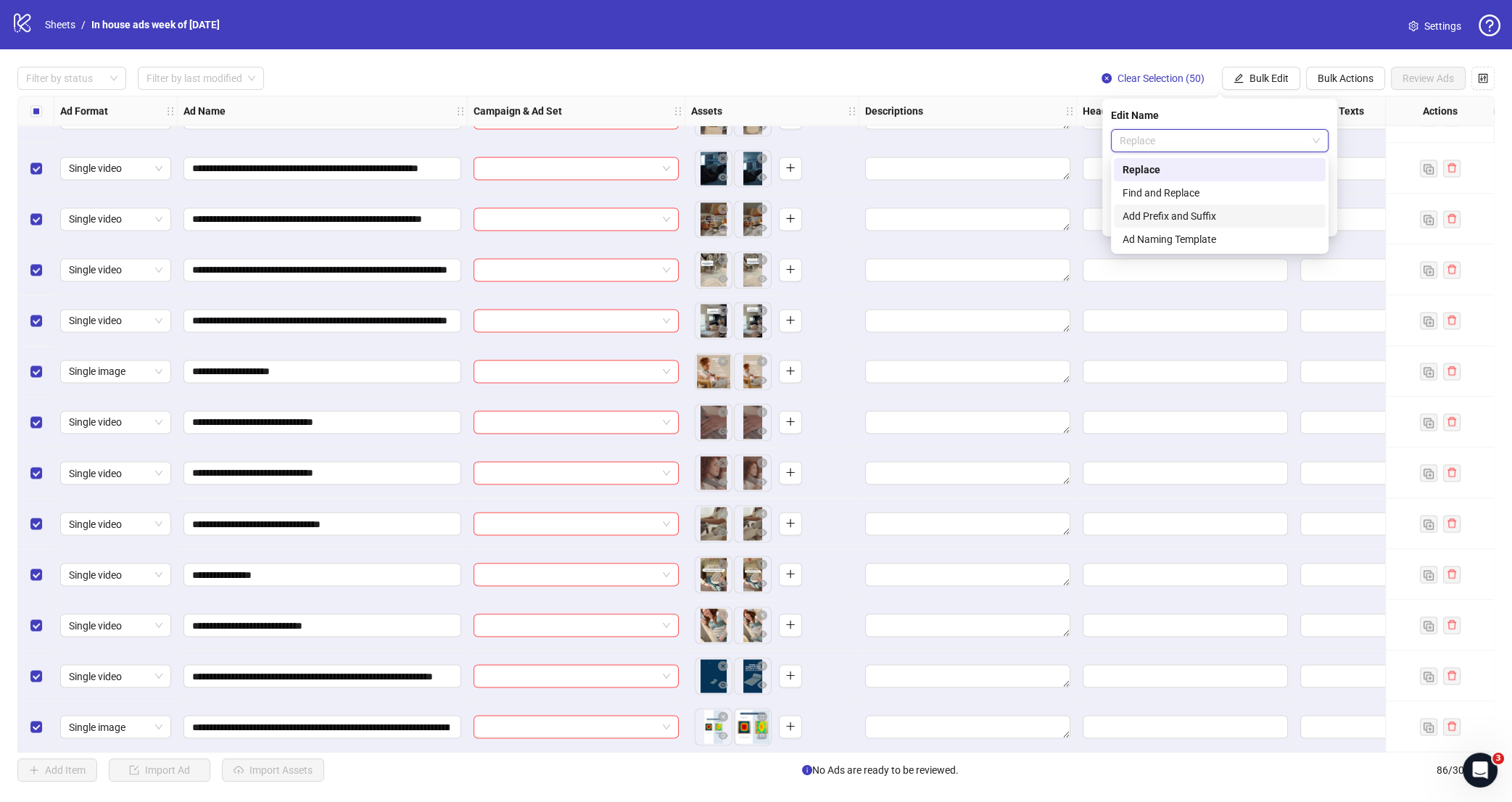
click at [1210, 223] on div "Add Prefix and Suffix" at bounding box center [1220, 216] width 194 height 16
click at [1181, 224] on input "text" at bounding box center [1219, 222] width 218 height 23
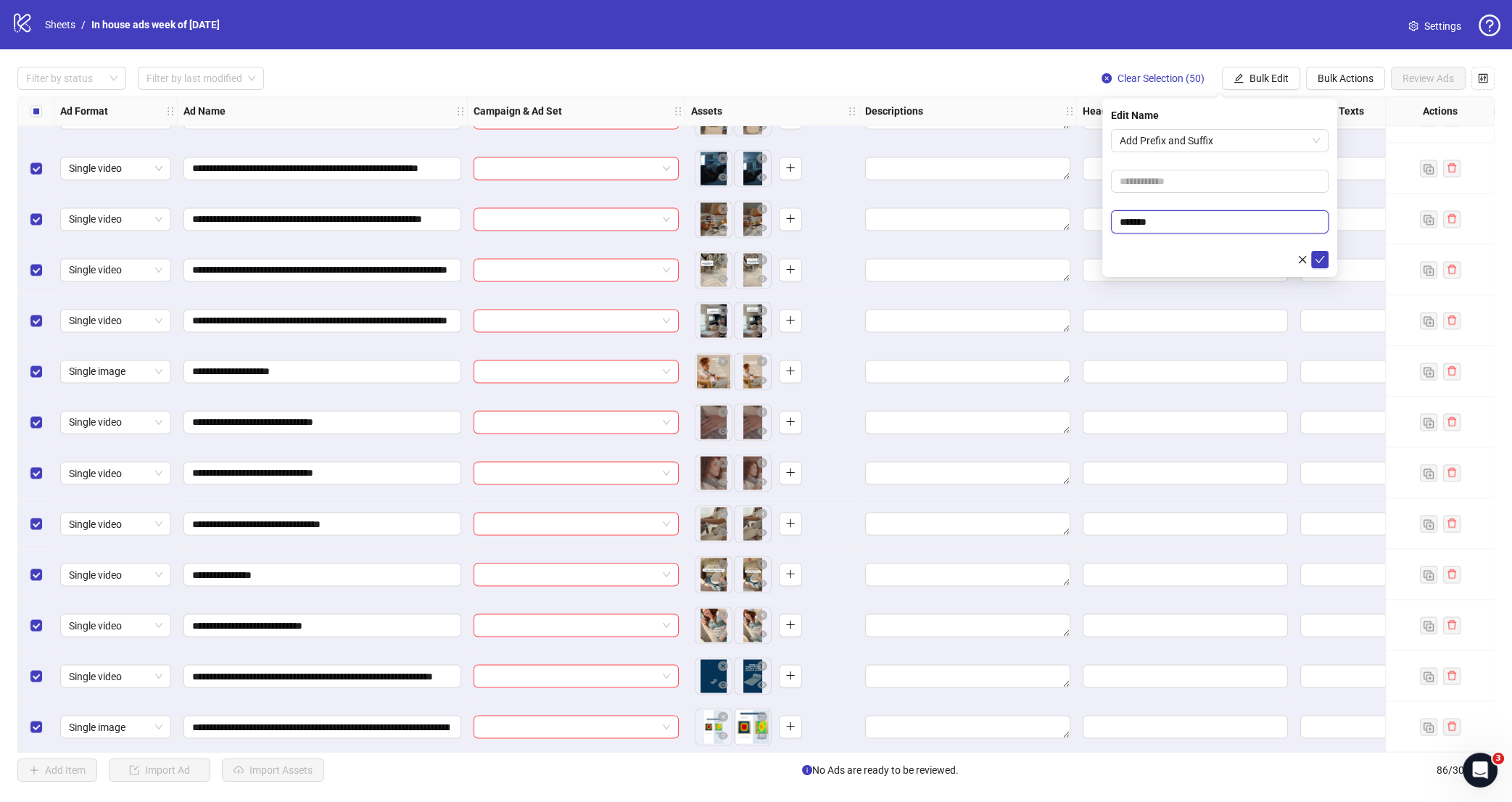
type input "*******"
click at [1185, 258] on div at bounding box center [1219, 260] width 218 height 18
click at [1322, 259] on icon "check" at bounding box center [1321, 260] width 11 height 11
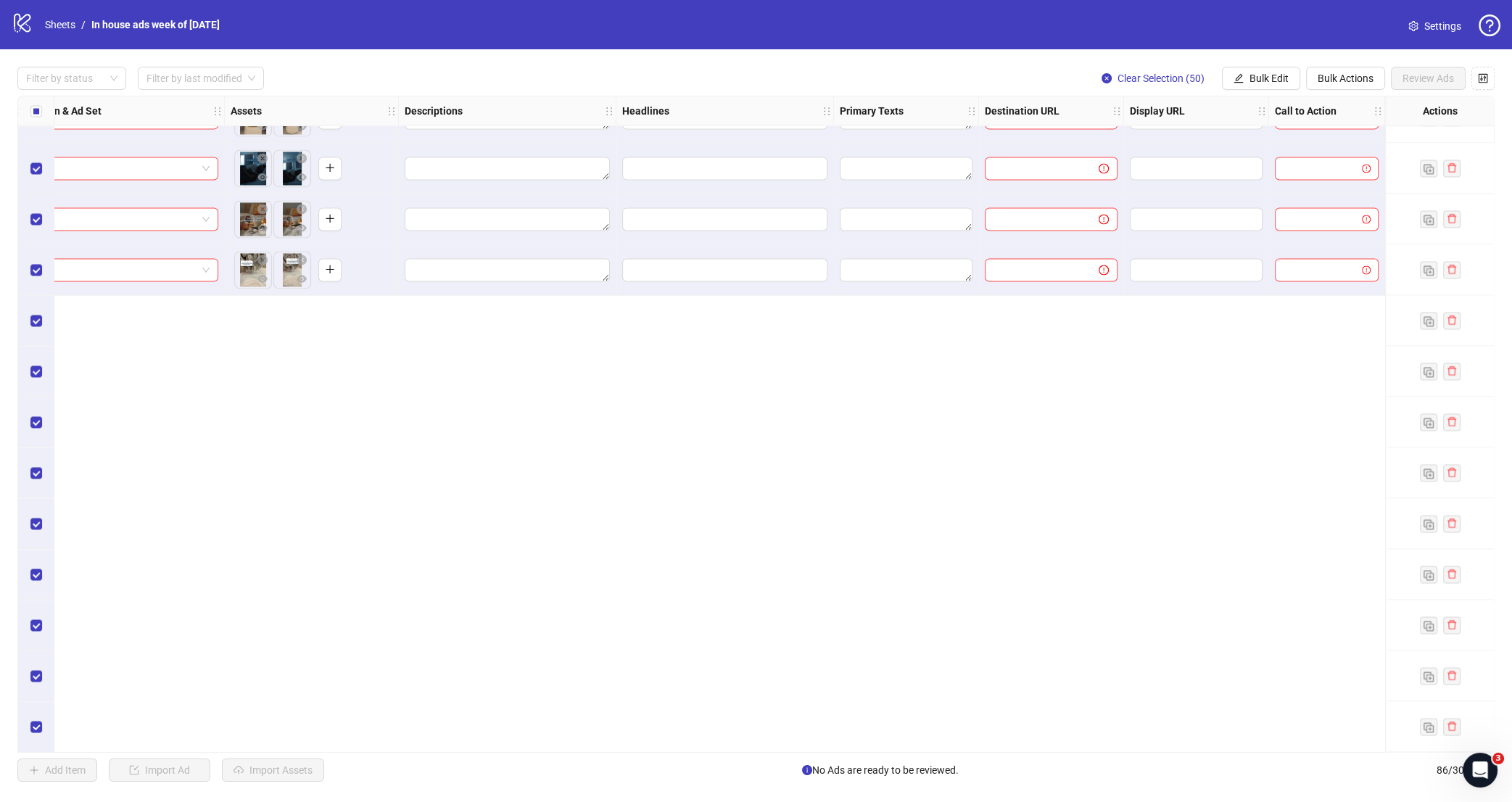
scroll to position [3229, 460]
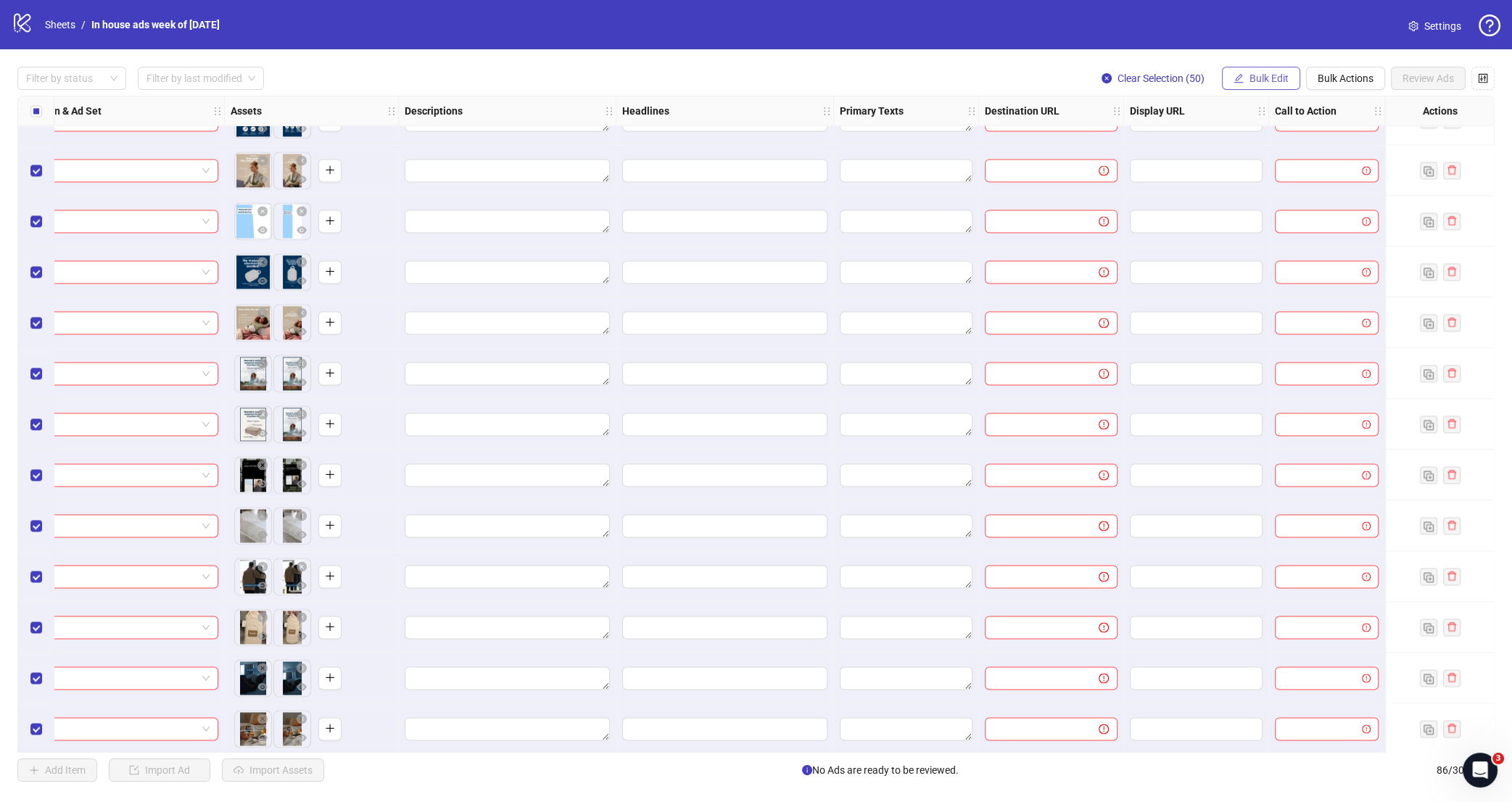
click at [1277, 82] on span "Bulk Edit" at bounding box center [1270, 78] width 39 height 11
click at [1292, 275] on span "Display URL" at bounding box center [1275, 270] width 86 height 16
click at [1231, 139] on input "text" at bounding box center [1219, 140] width 218 height 23
type input "**********"
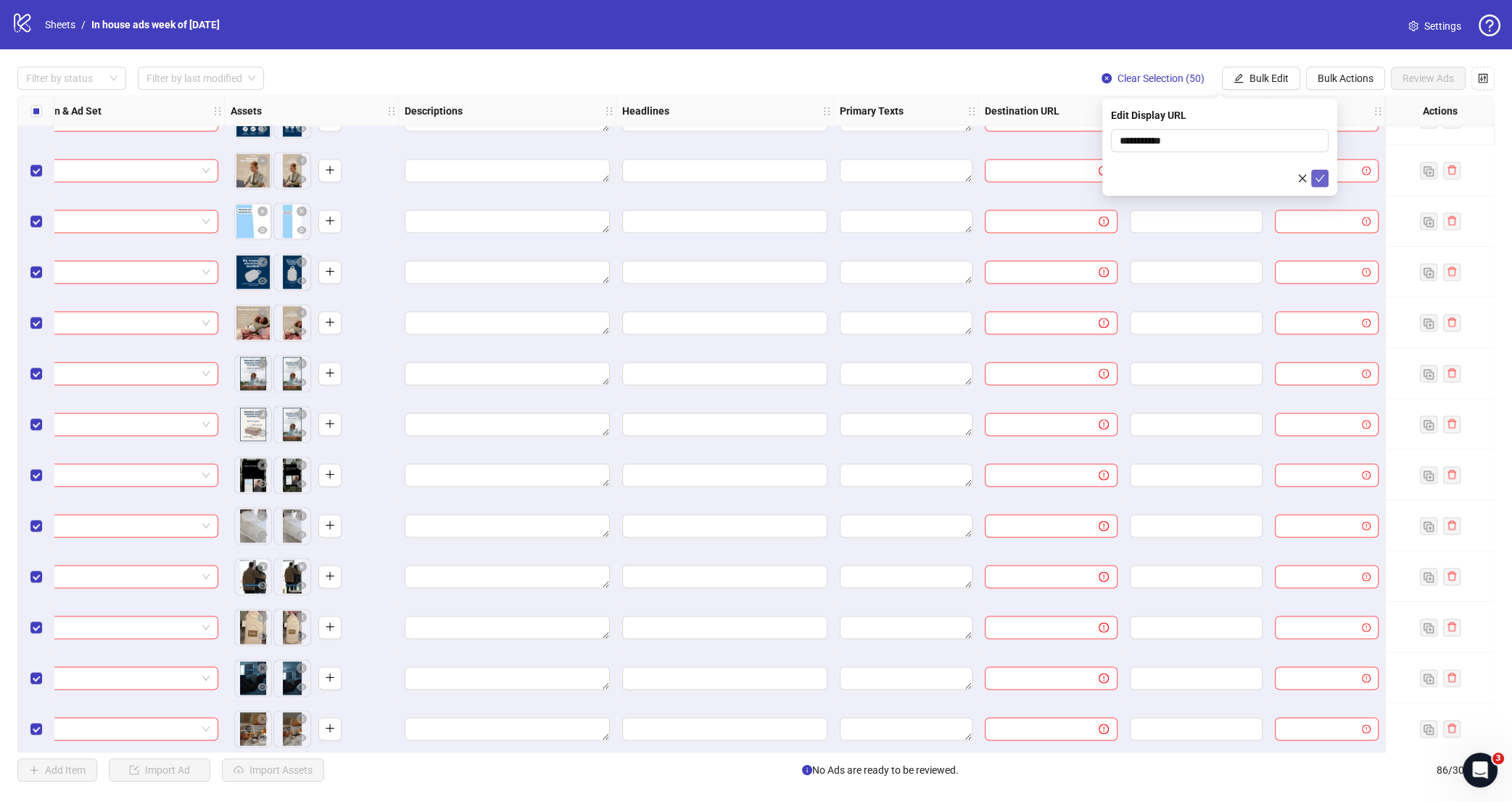
click at [1321, 172] on button "submit" at bounding box center [1321, 179] width 18 height 18
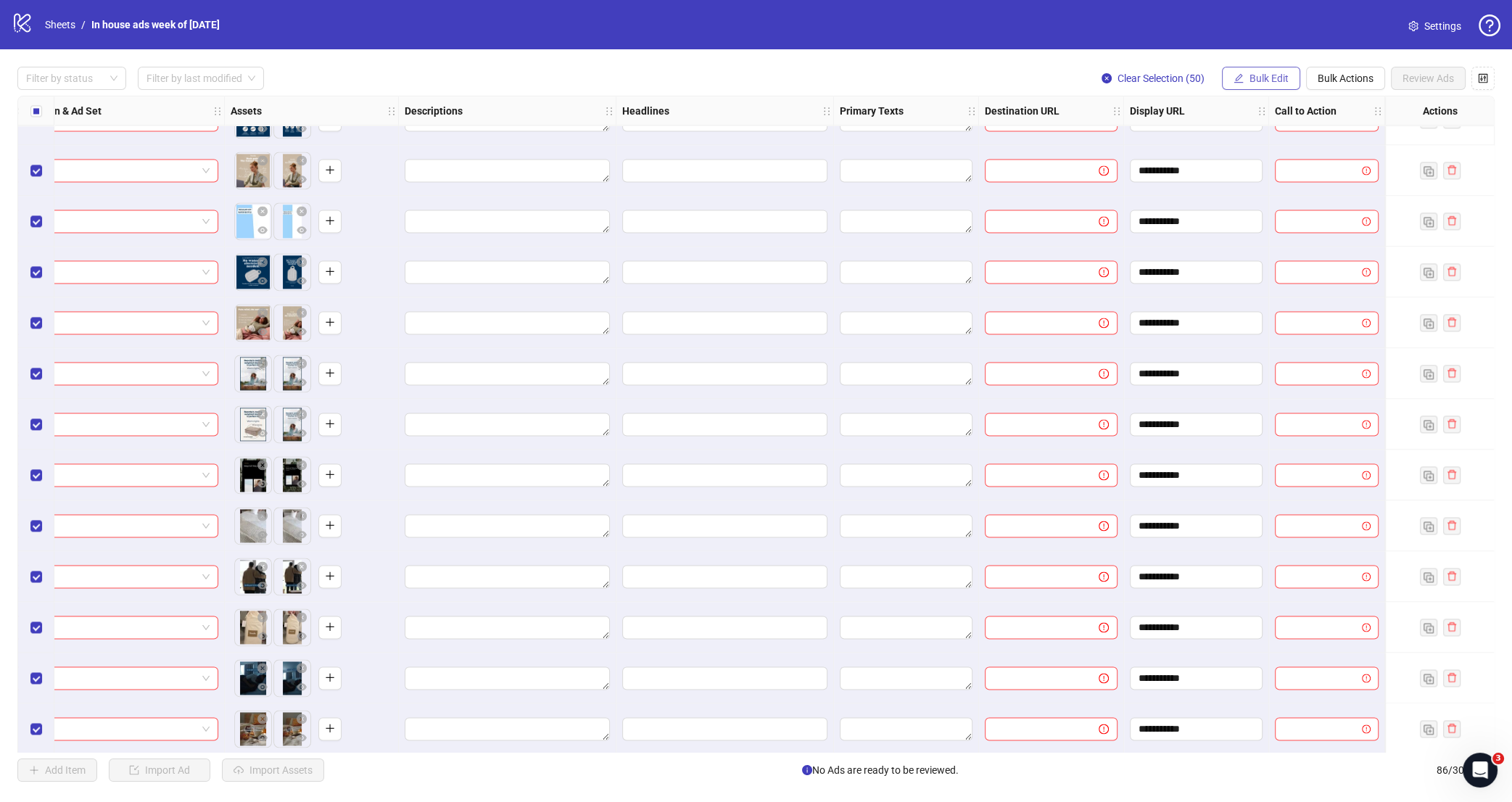
click at [1285, 76] on span "Bulk Edit" at bounding box center [1270, 78] width 39 height 11
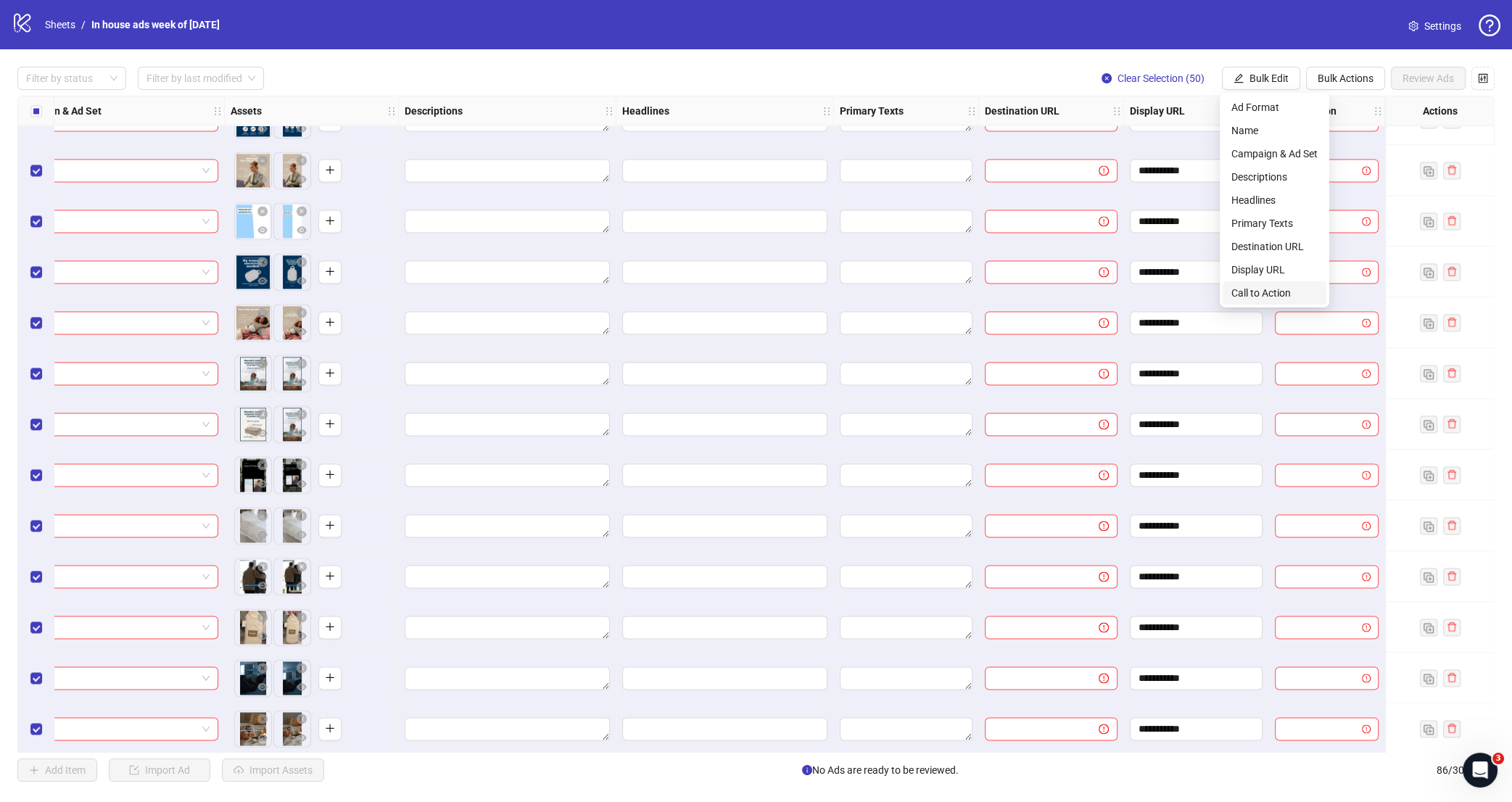
click at [1259, 296] on span "Call to Action" at bounding box center [1275, 293] width 86 height 16
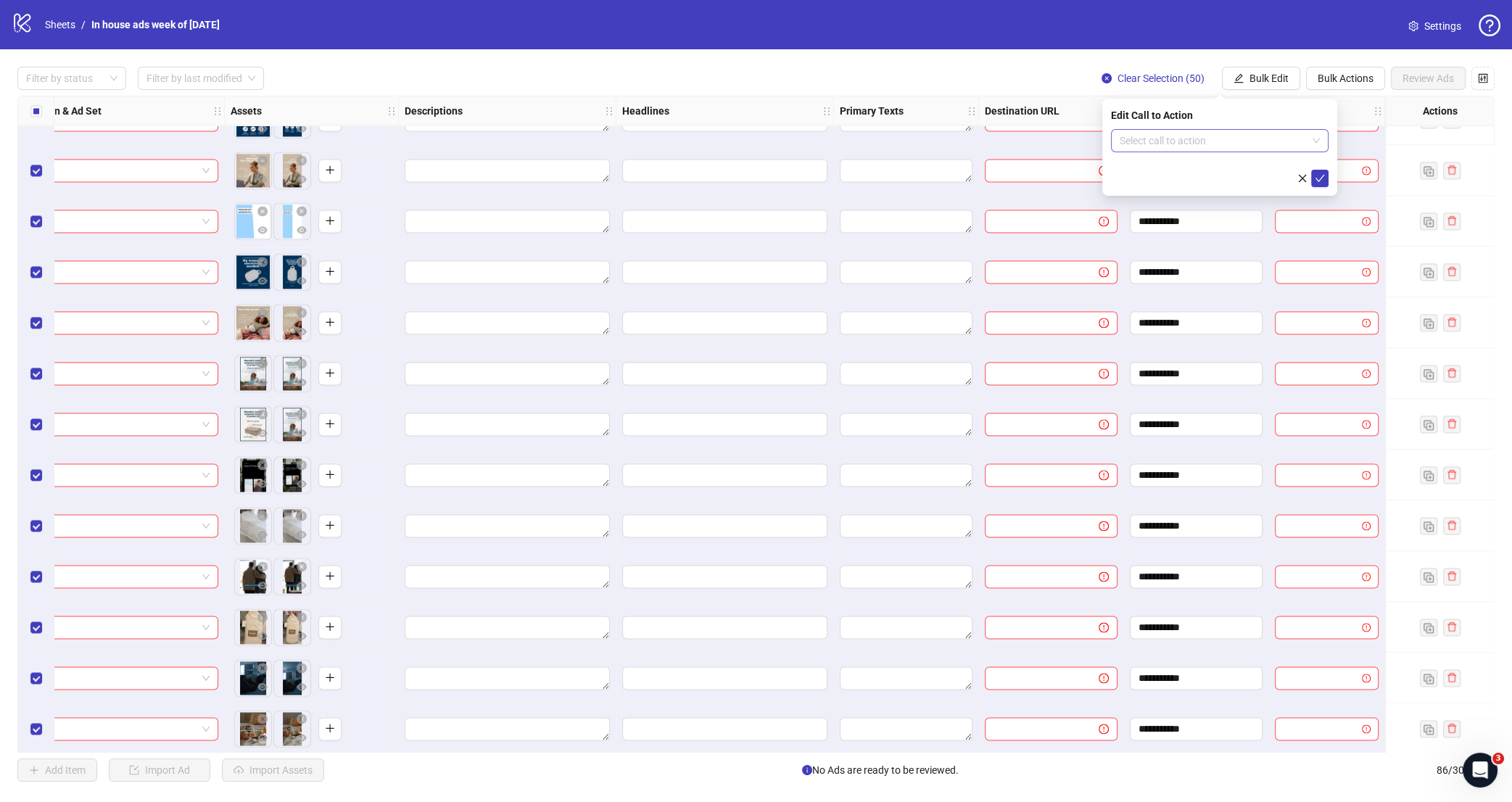
click at [1165, 133] on input "search" at bounding box center [1213, 140] width 187 height 22
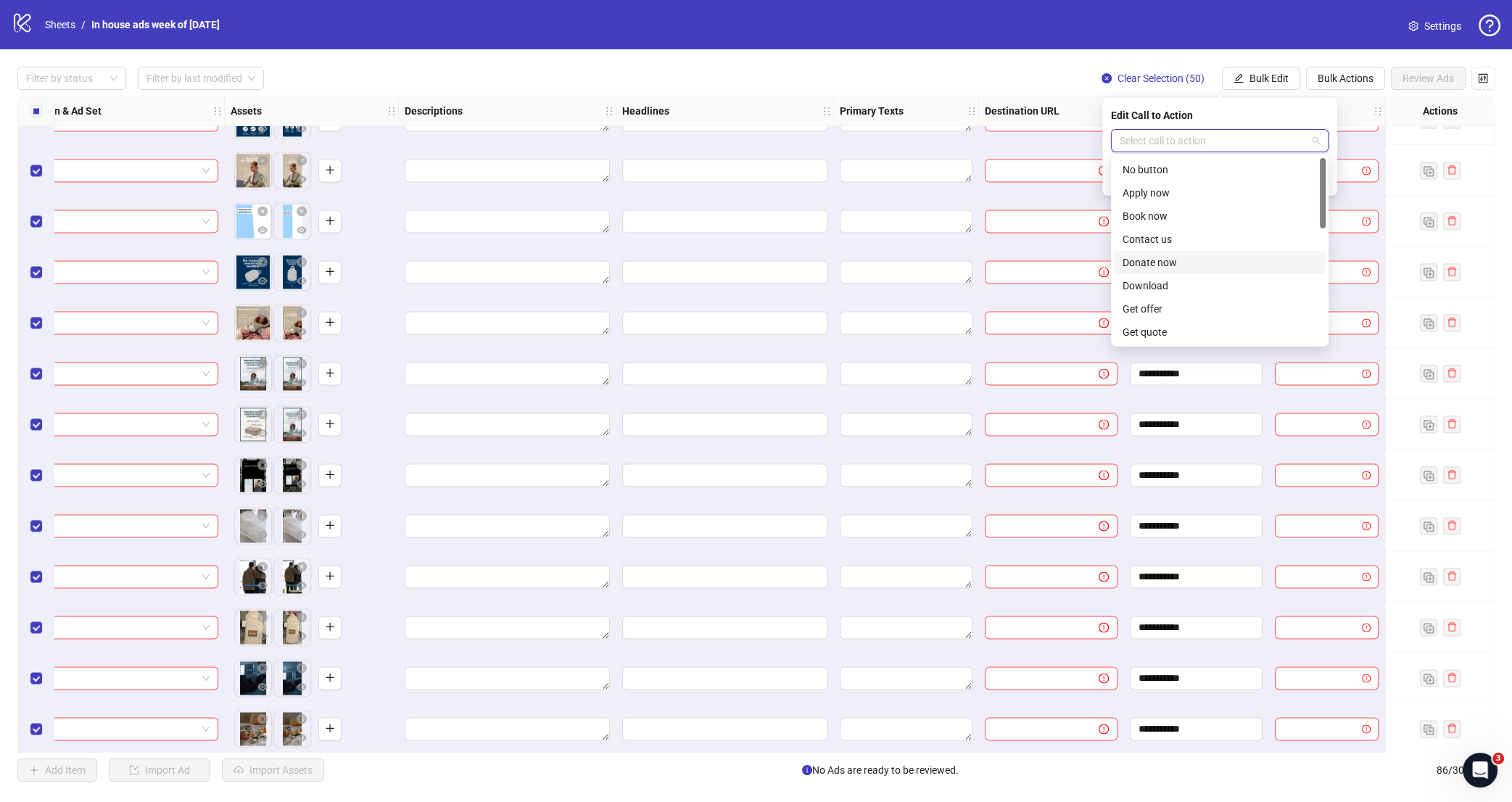
scroll to position [301, 0]
click at [1201, 219] on div "Shop now" at bounding box center [1220, 216] width 194 height 16
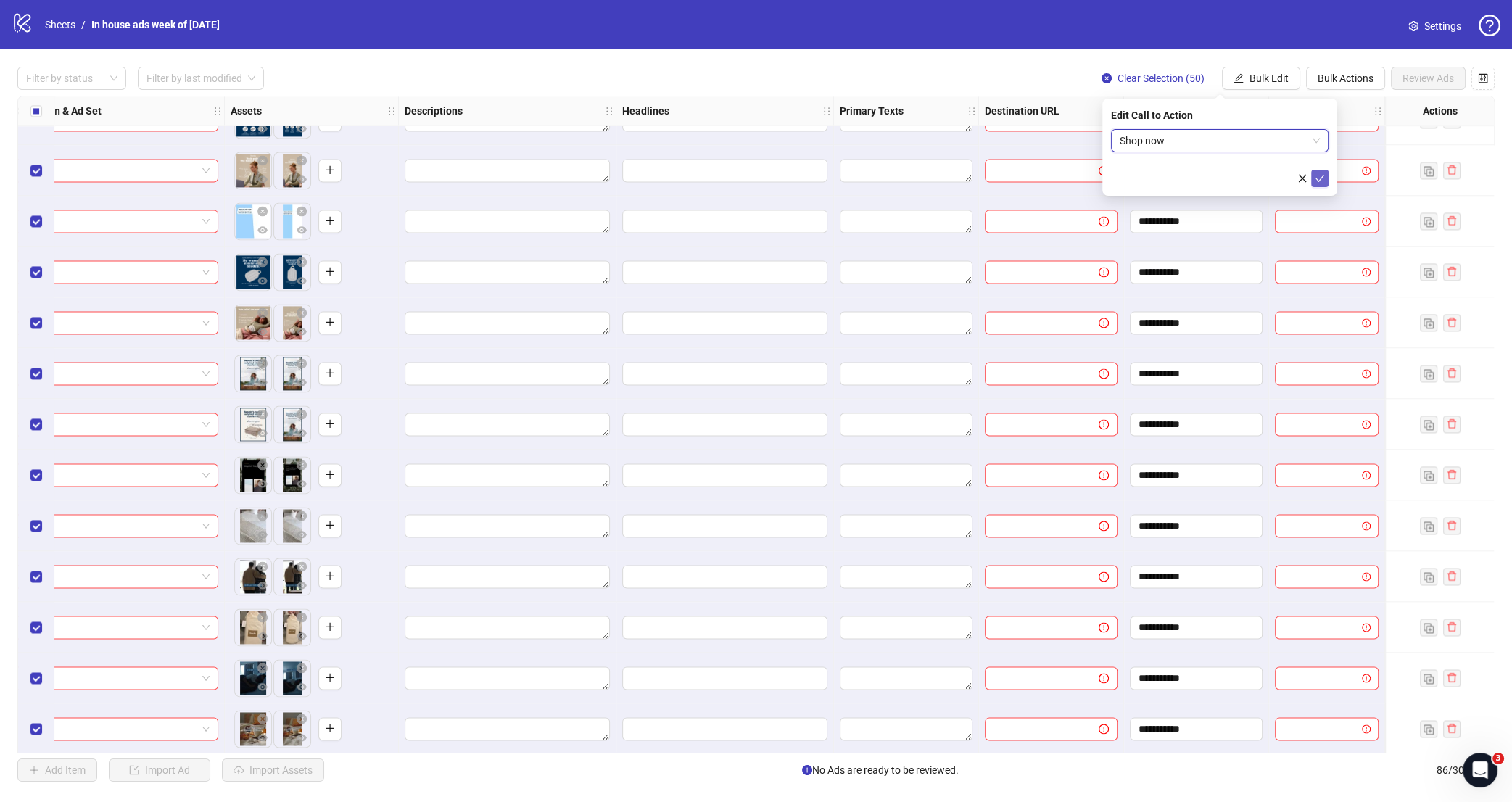
click at [1317, 170] on button "submit" at bounding box center [1321, 179] width 18 height 18
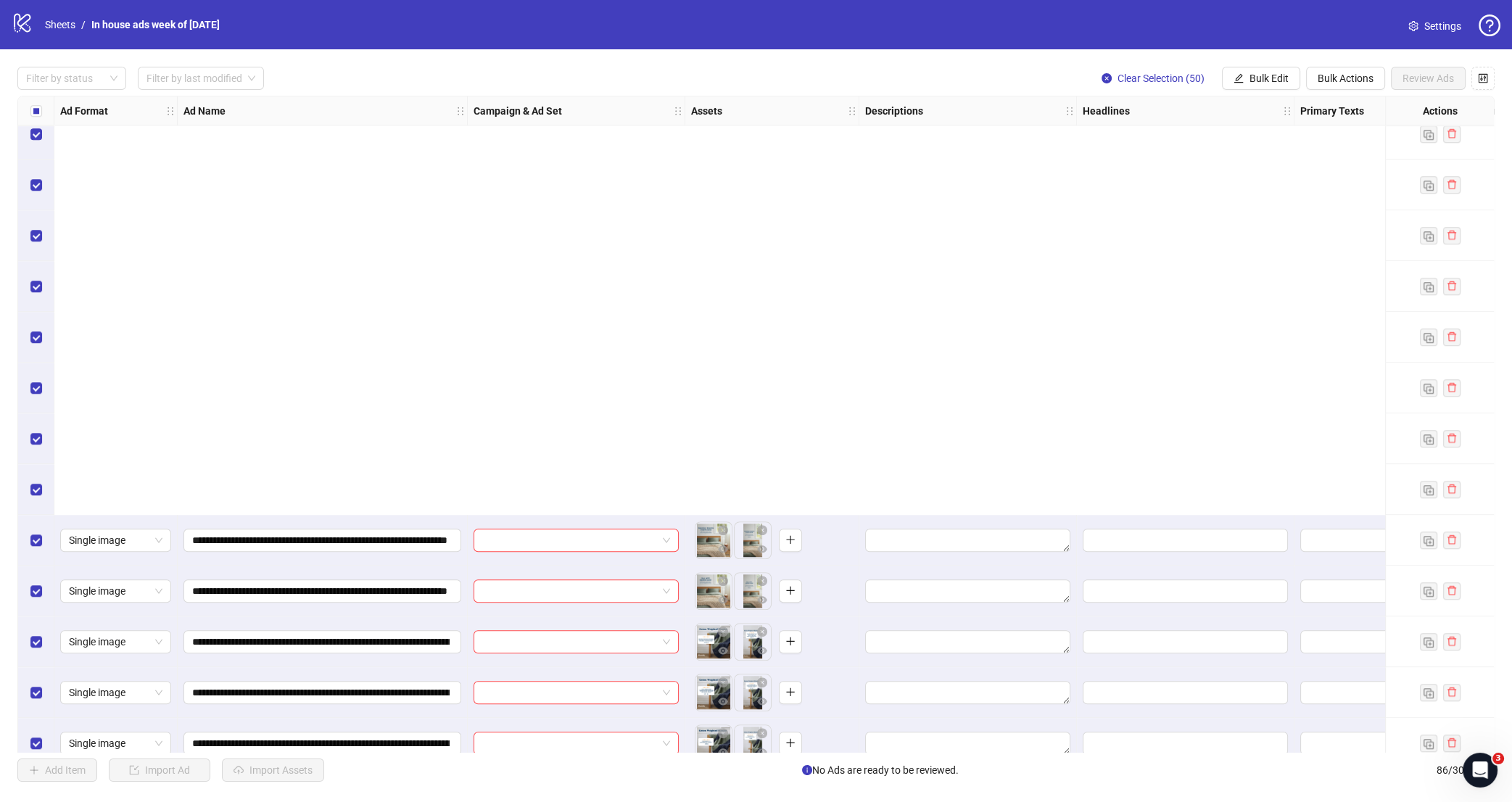
scroll to position [2354, 0]
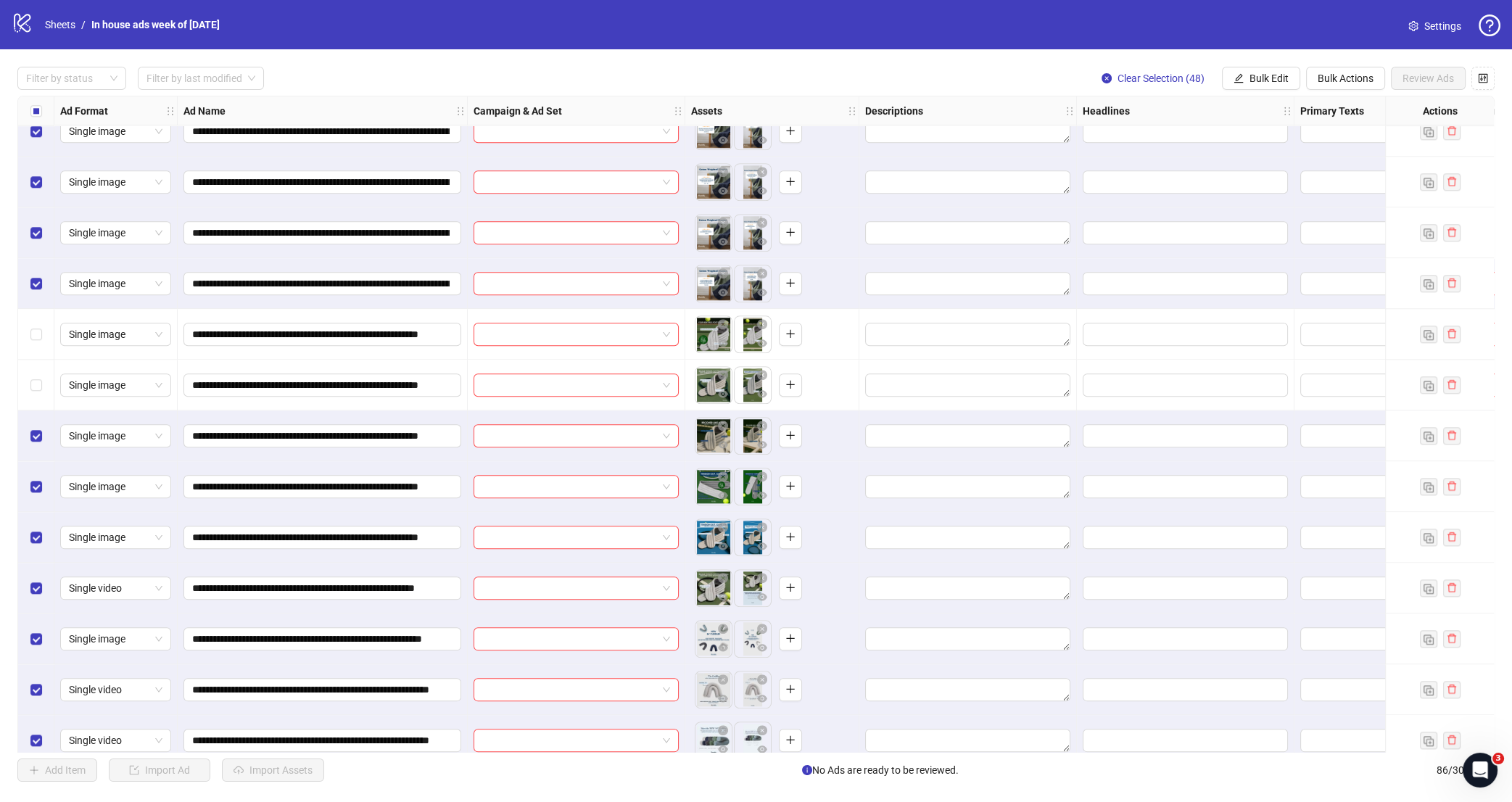
click at [37, 449] on div "Select row 53" at bounding box center [36, 436] width 36 height 51
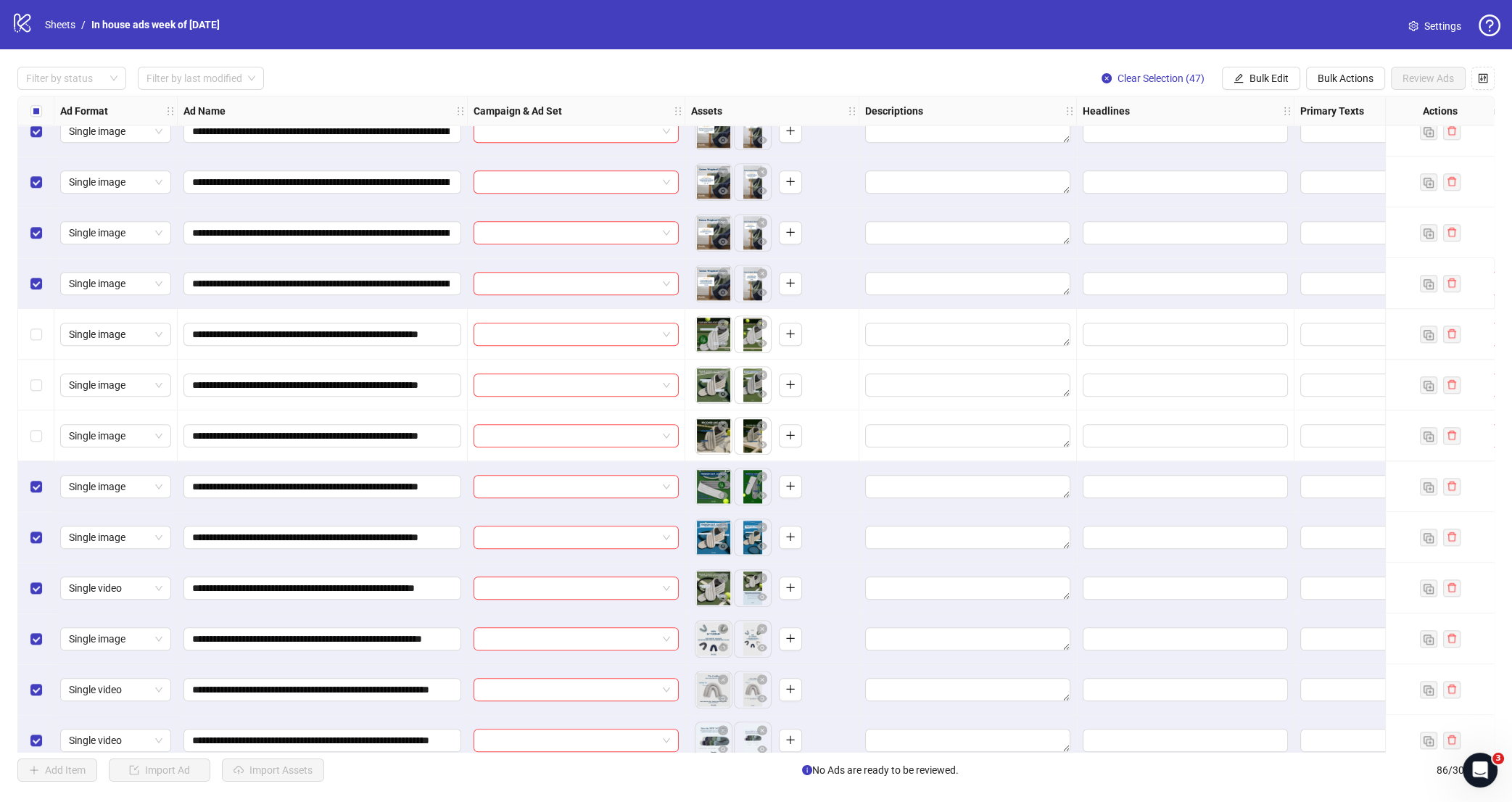
click at [41, 477] on div "Select row 54" at bounding box center [36, 486] width 36 height 51
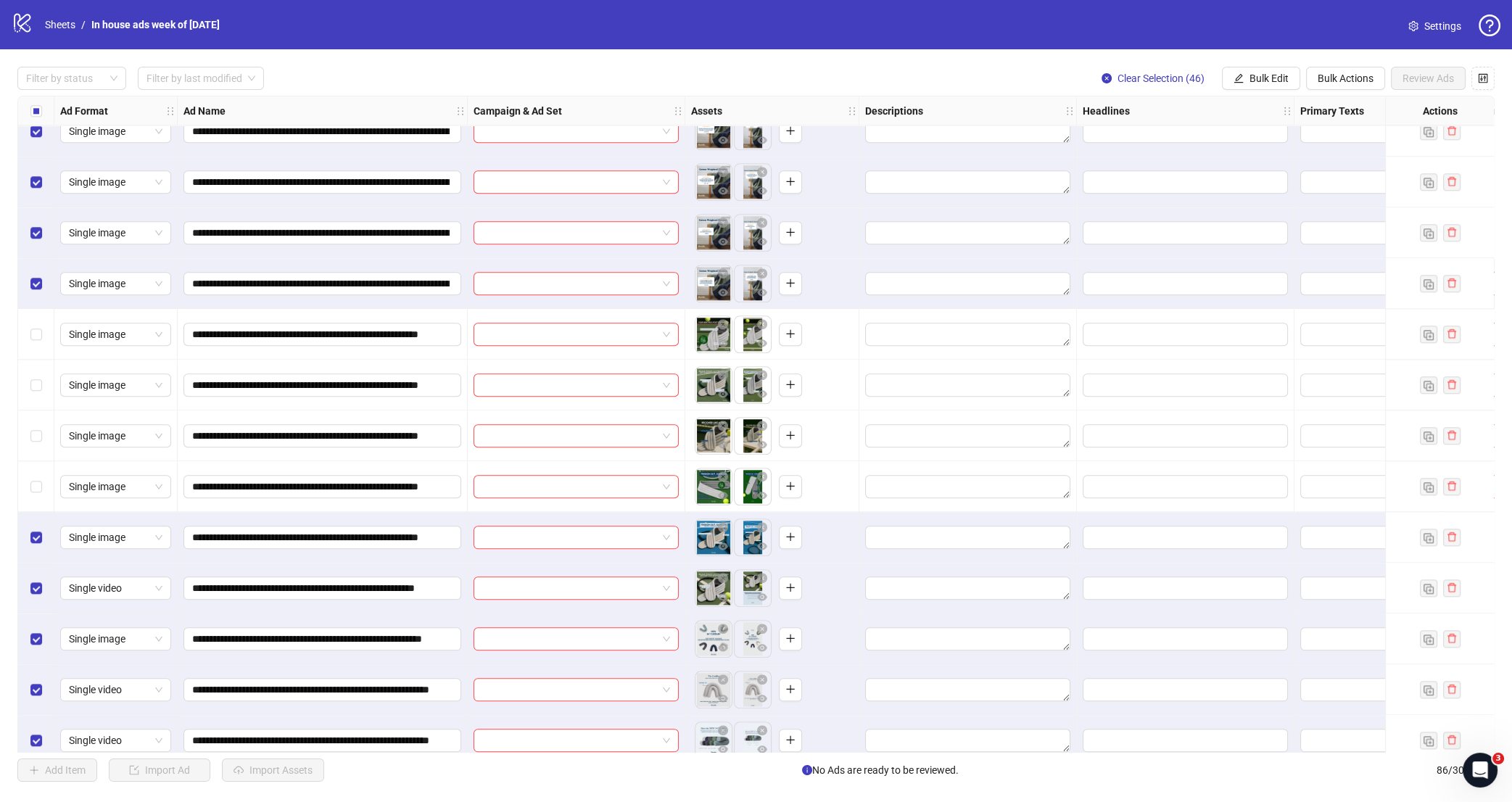
click at [30, 533] on div "Select row 55" at bounding box center [36, 538] width 36 height 51
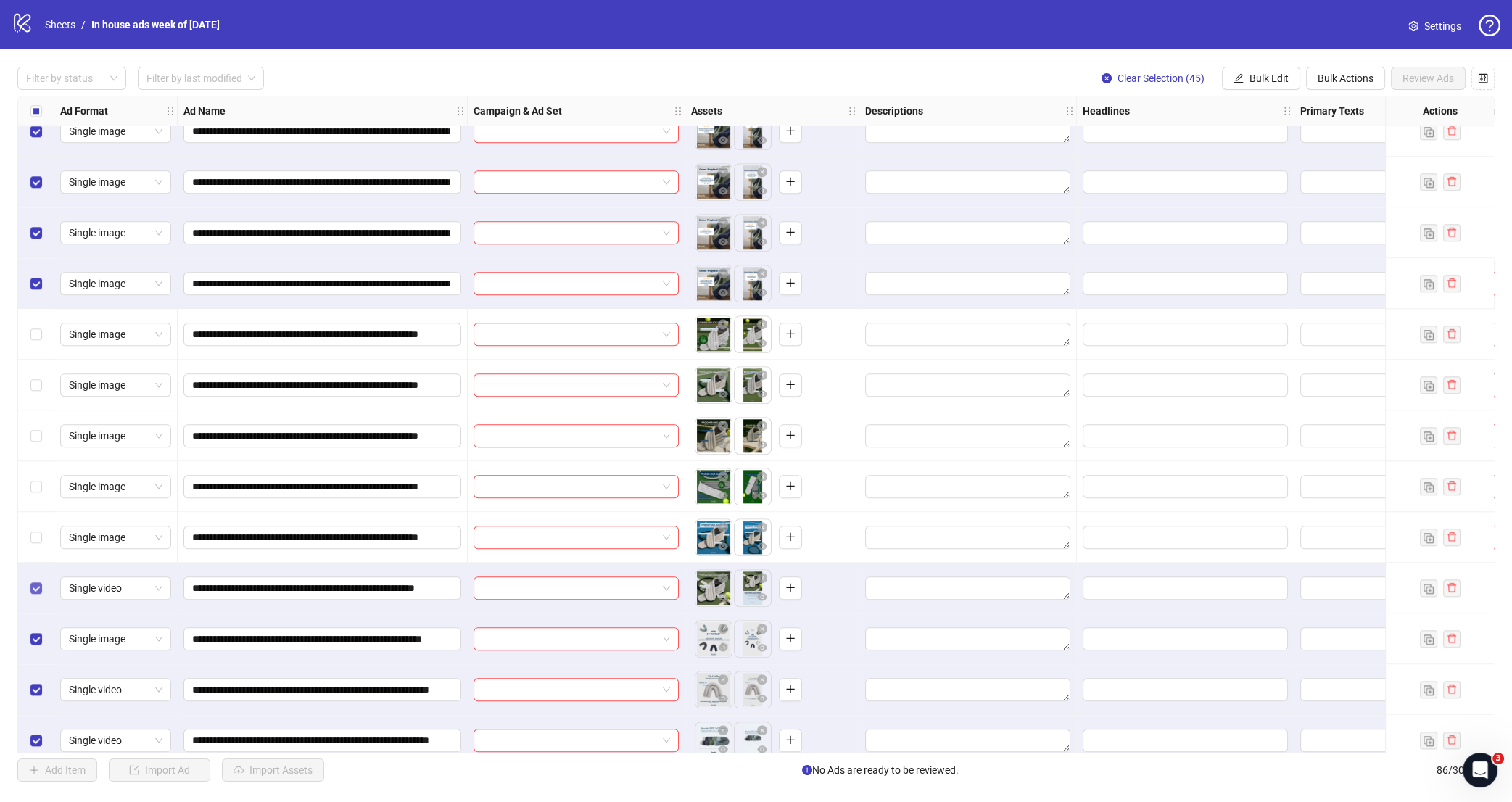
click at [33, 595] on label "Select row 56" at bounding box center [36, 588] width 11 height 16
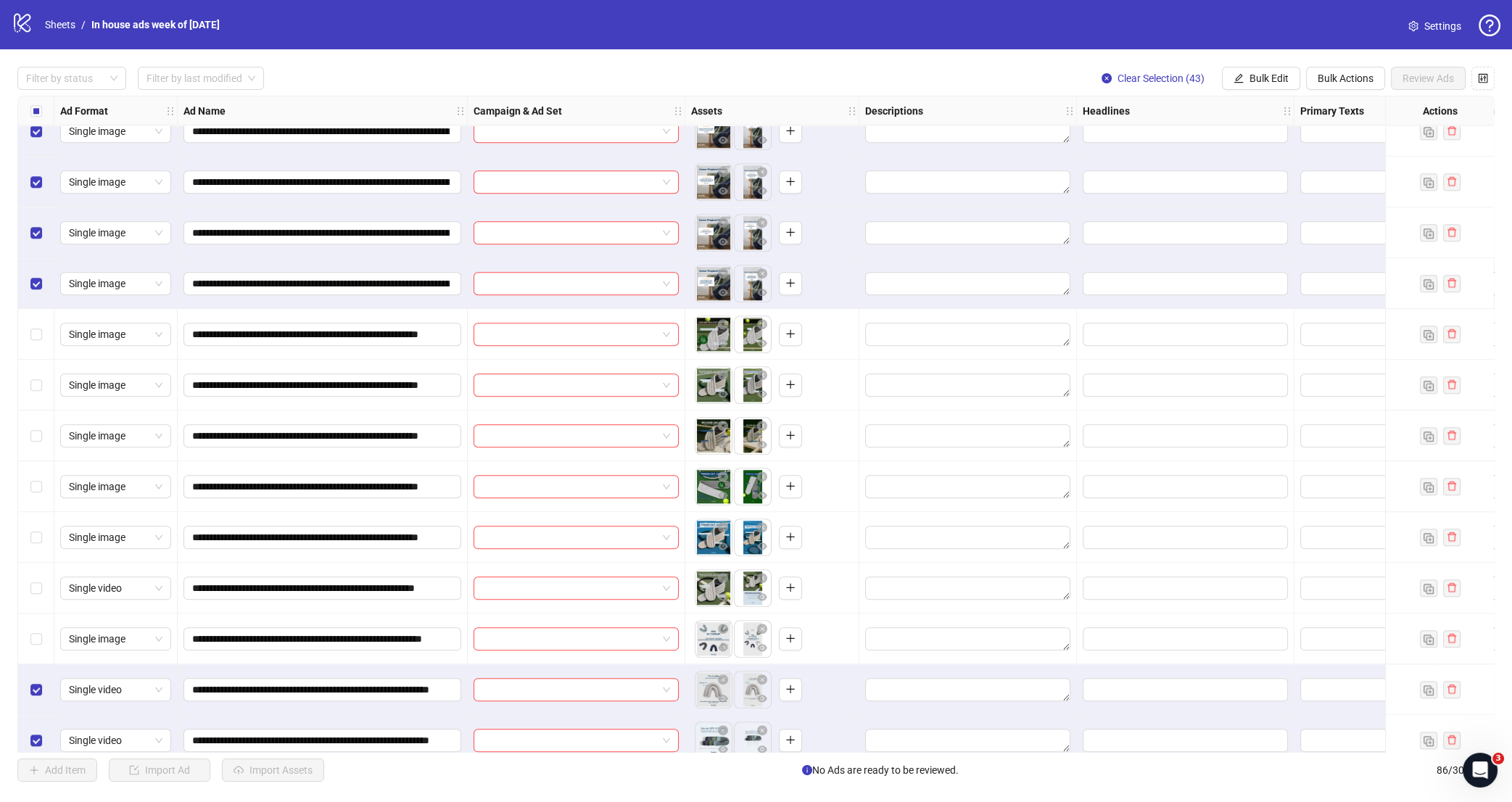
click at [35, 708] on div "Select row 58" at bounding box center [36, 690] width 36 height 51
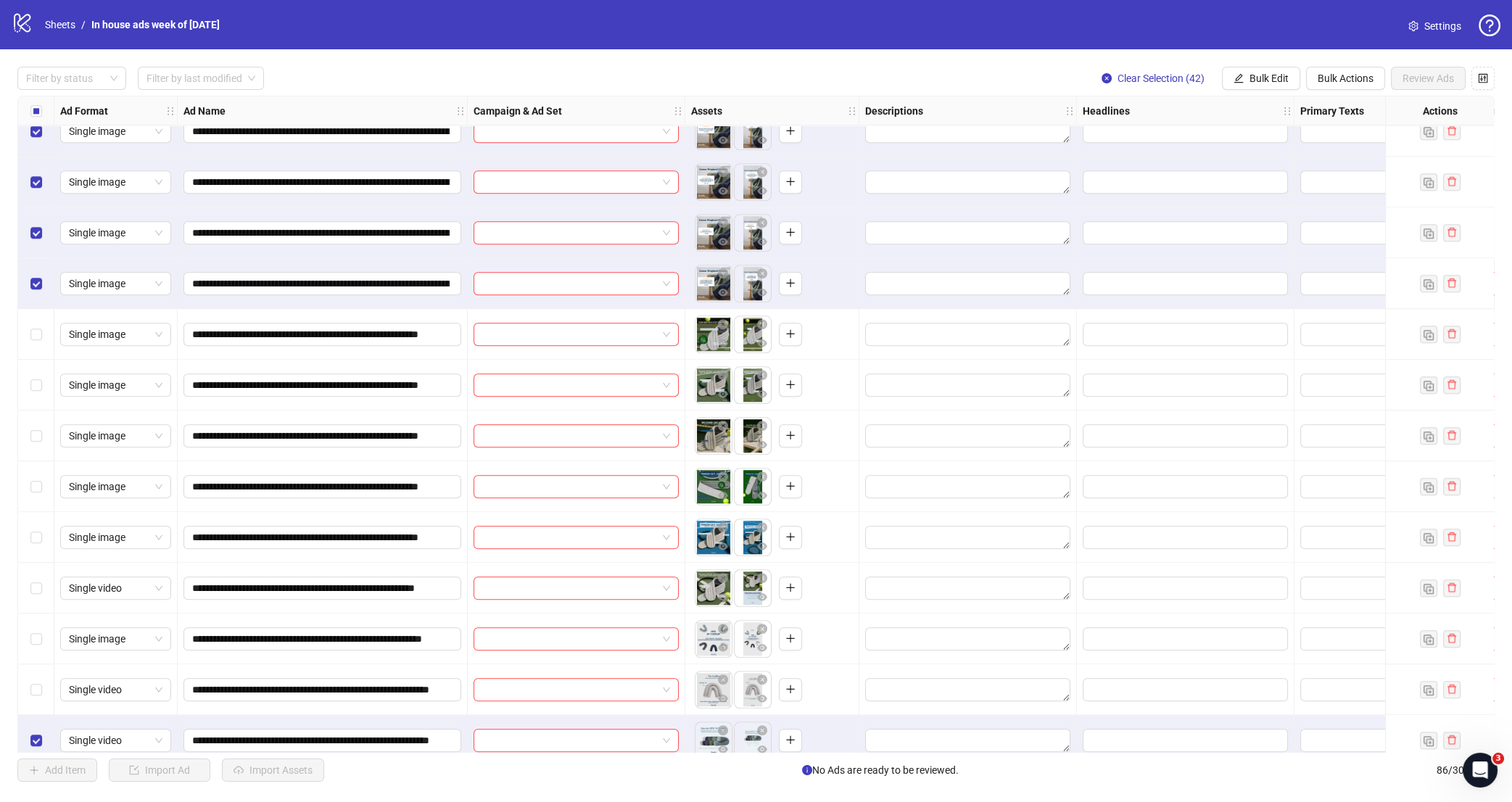
click at [30, 742] on div "Select row 59" at bounding box center [36, 740] width 36 height 51
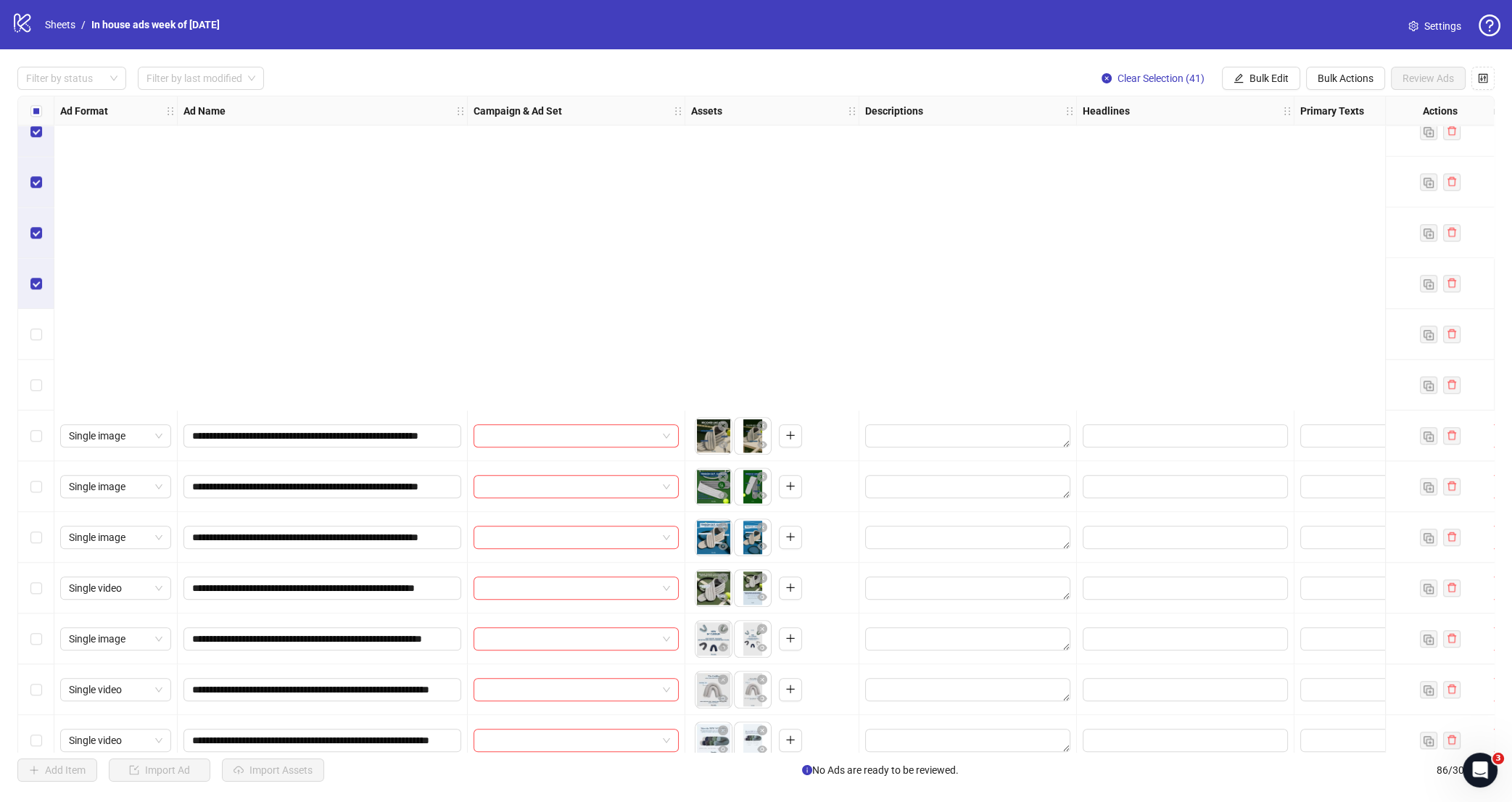
scroll to position [2792, 0]
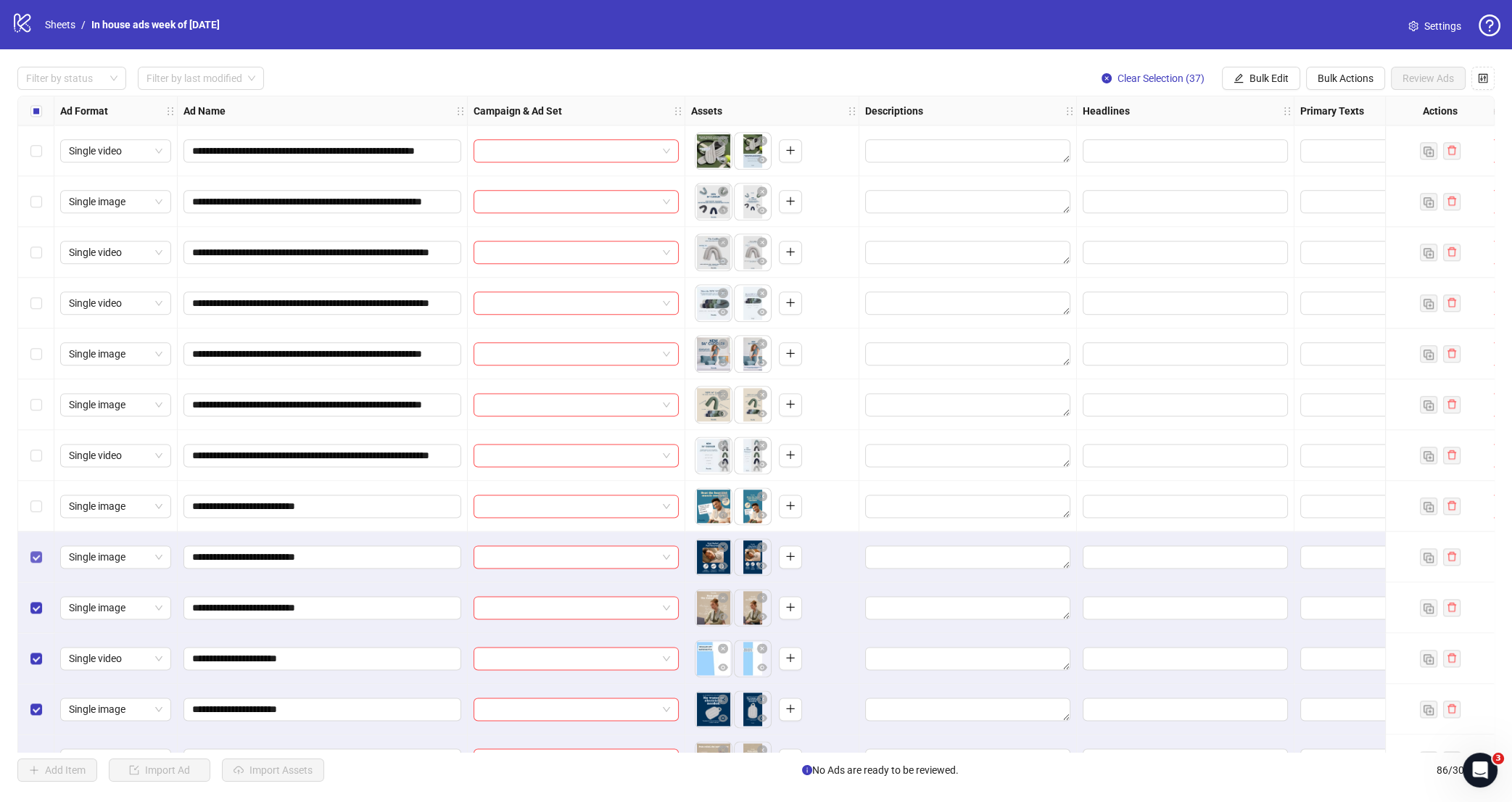
click at [34, 550] on label "Select row 64" at bounding box center [36, 557] width 11 height 16
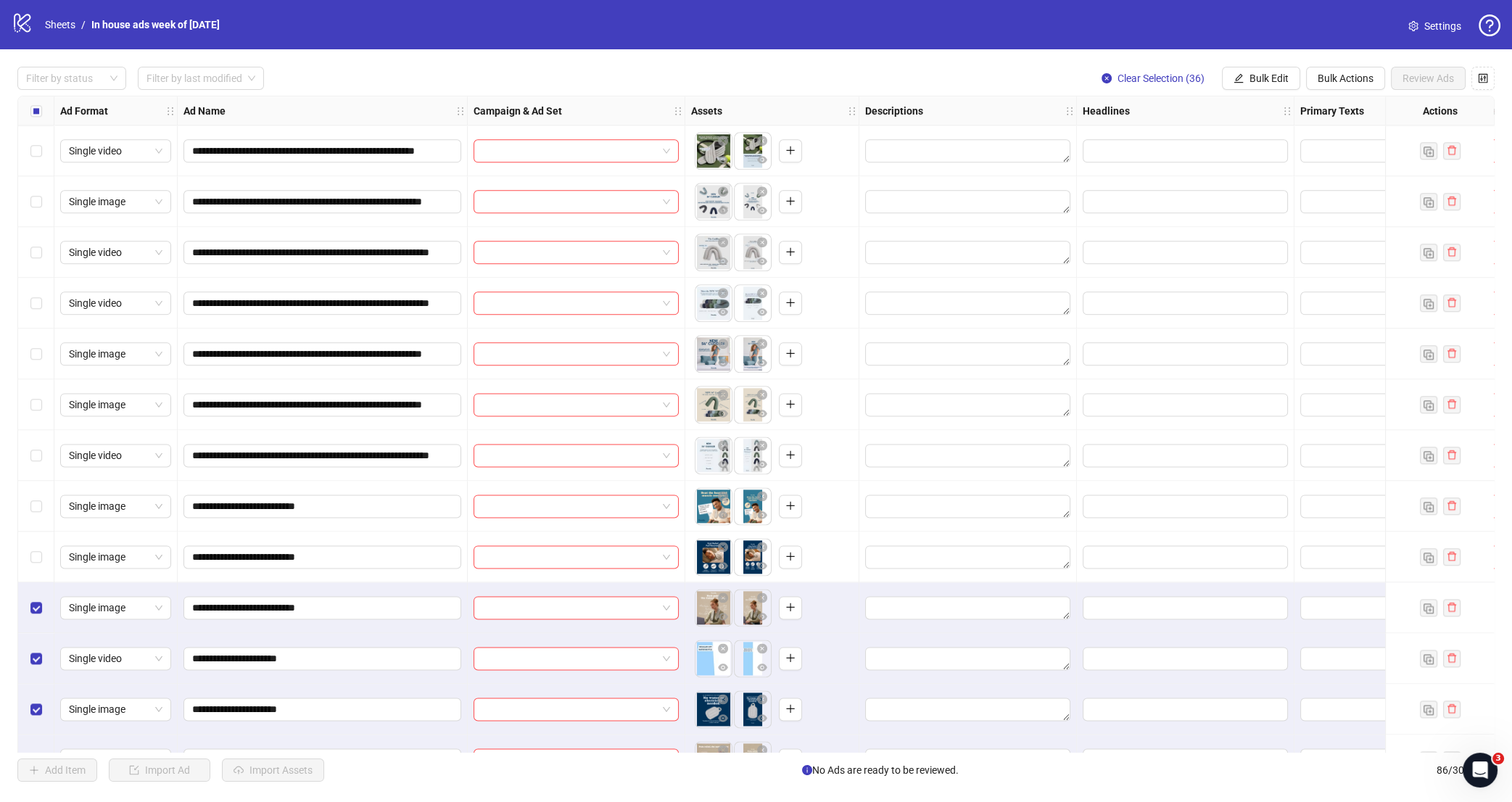
click at [38, 620] on div "Select row 65" at bounding box center [36, 608] width 36 height 51
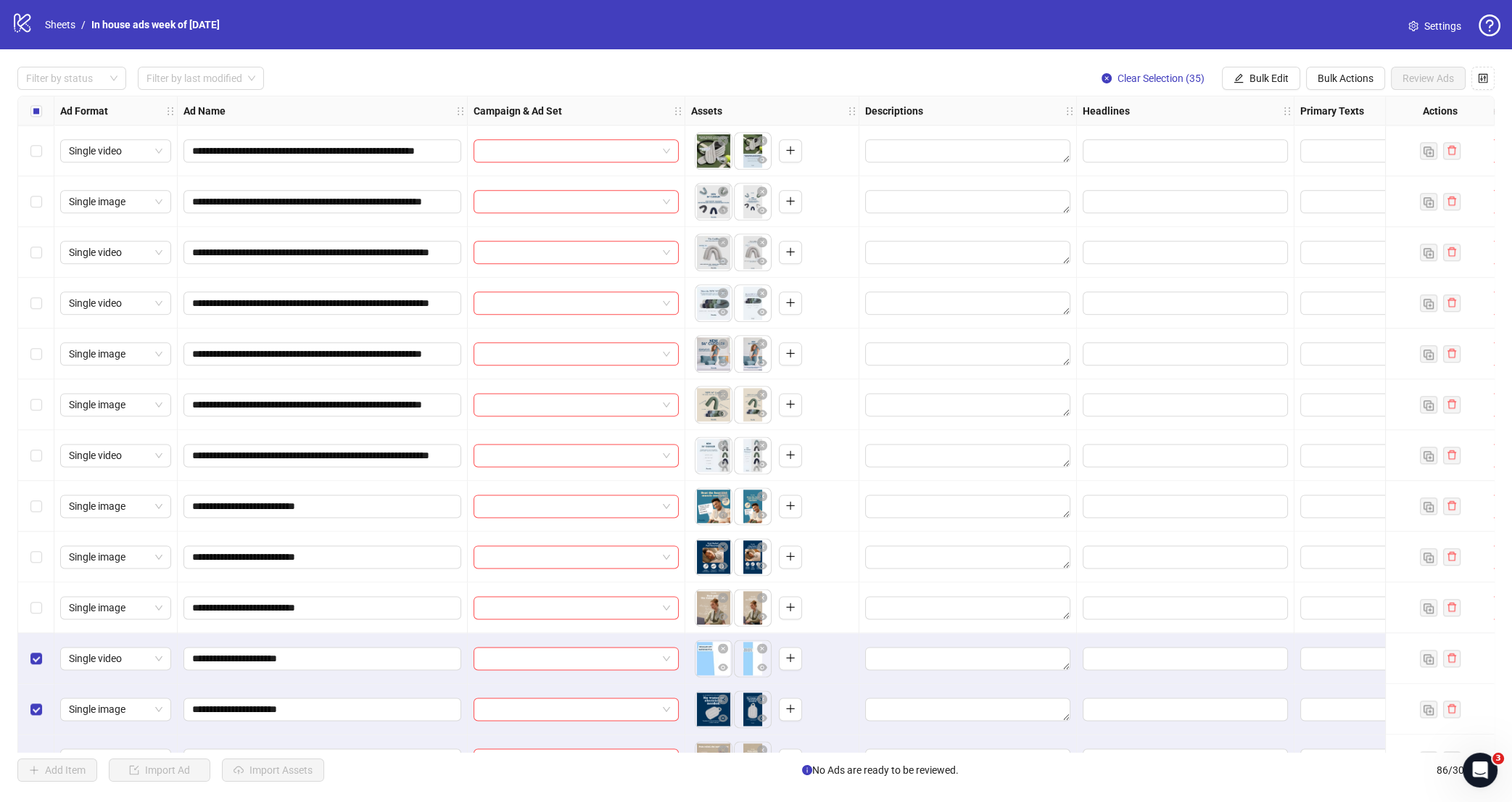
click at [40, 677] on div "Select row 66" at bounding box center [36, 658] width 36 height 51
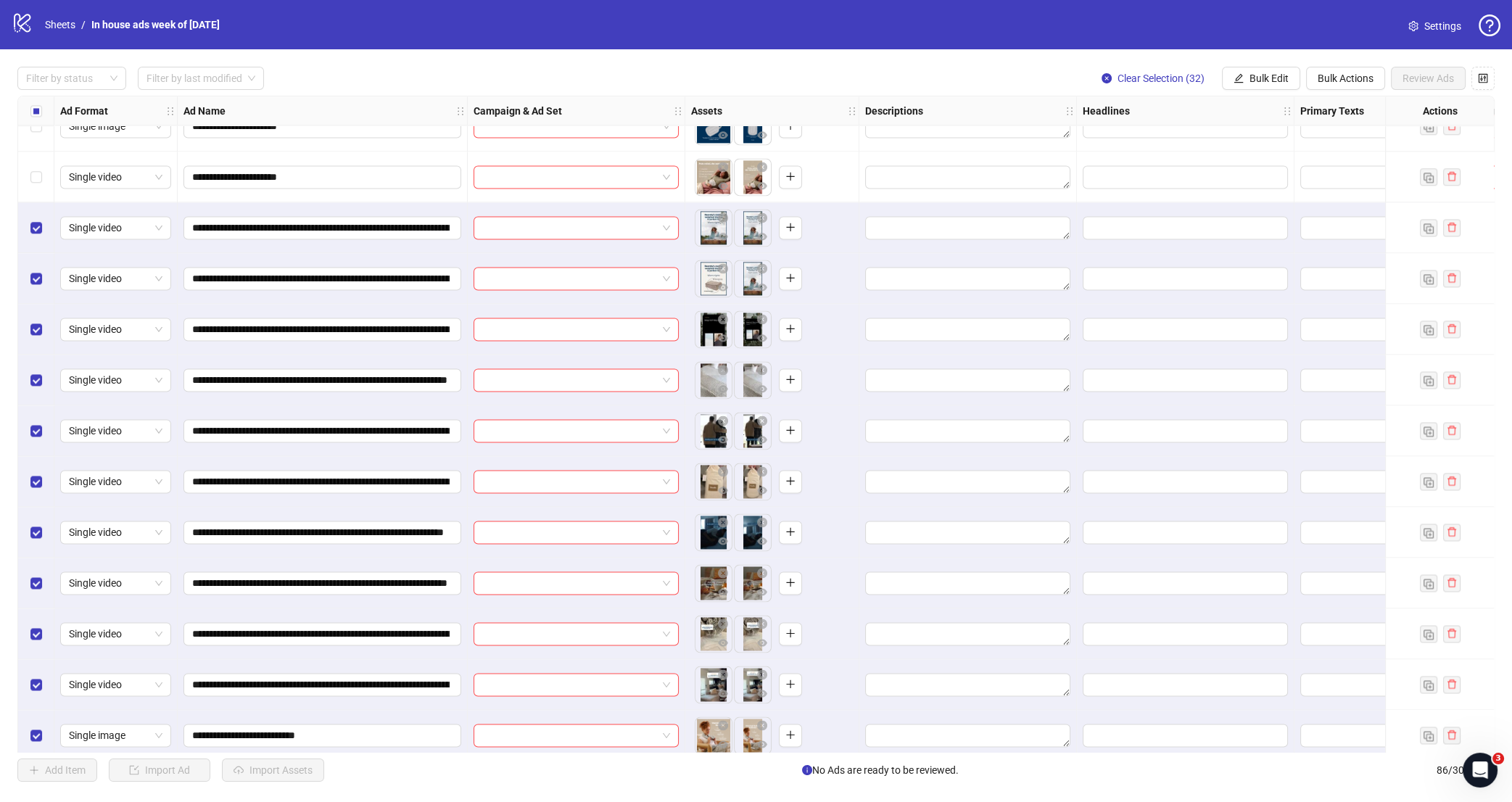
scroll to position [3666, 0]
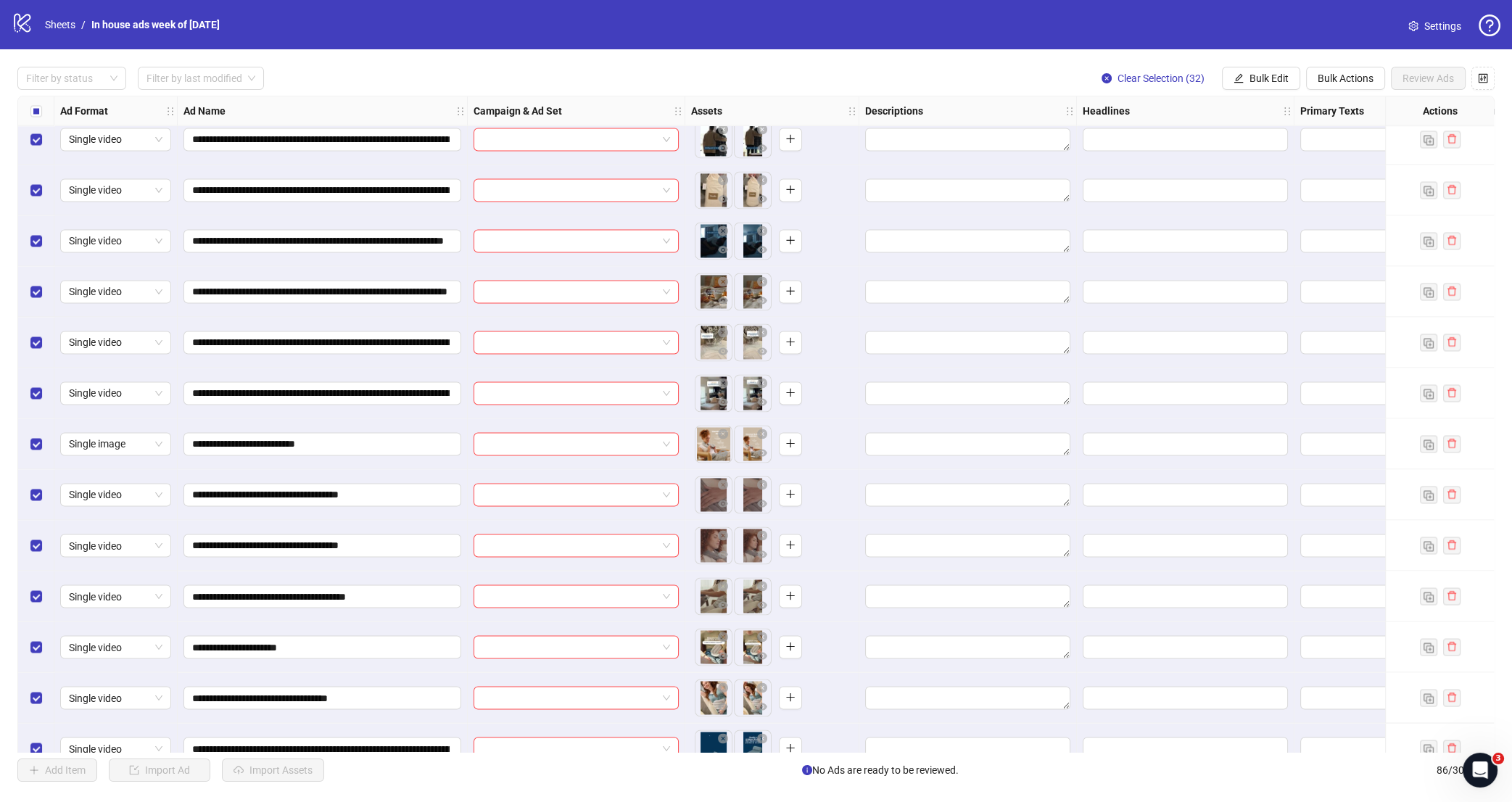
click at [42, 445] on div "Select row 79" at bounding box center [36, 444] width 36 height 51
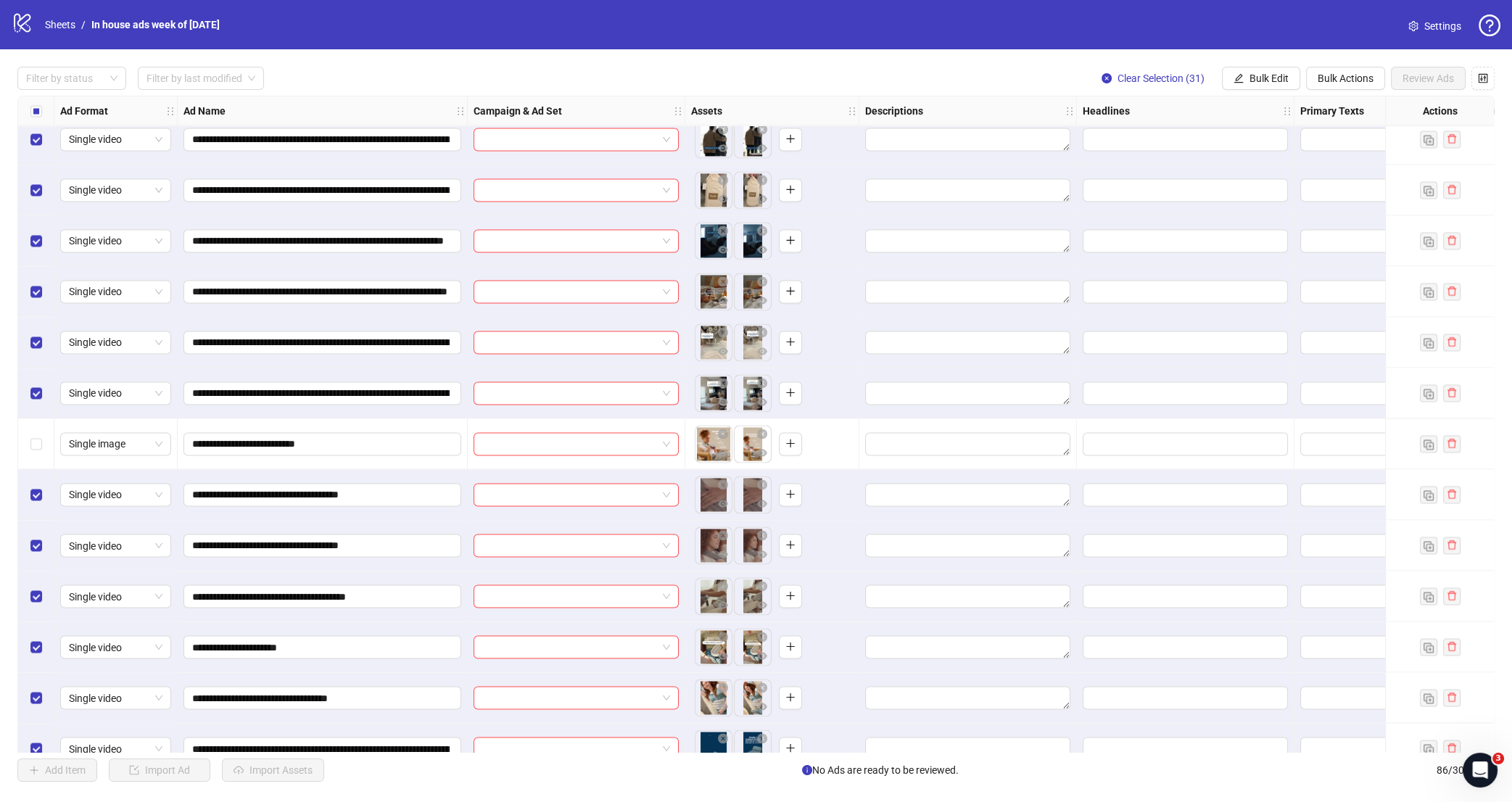
click at [41, 481] on div "Select row 80" at bounding box center [36, 494] width 36 height 51
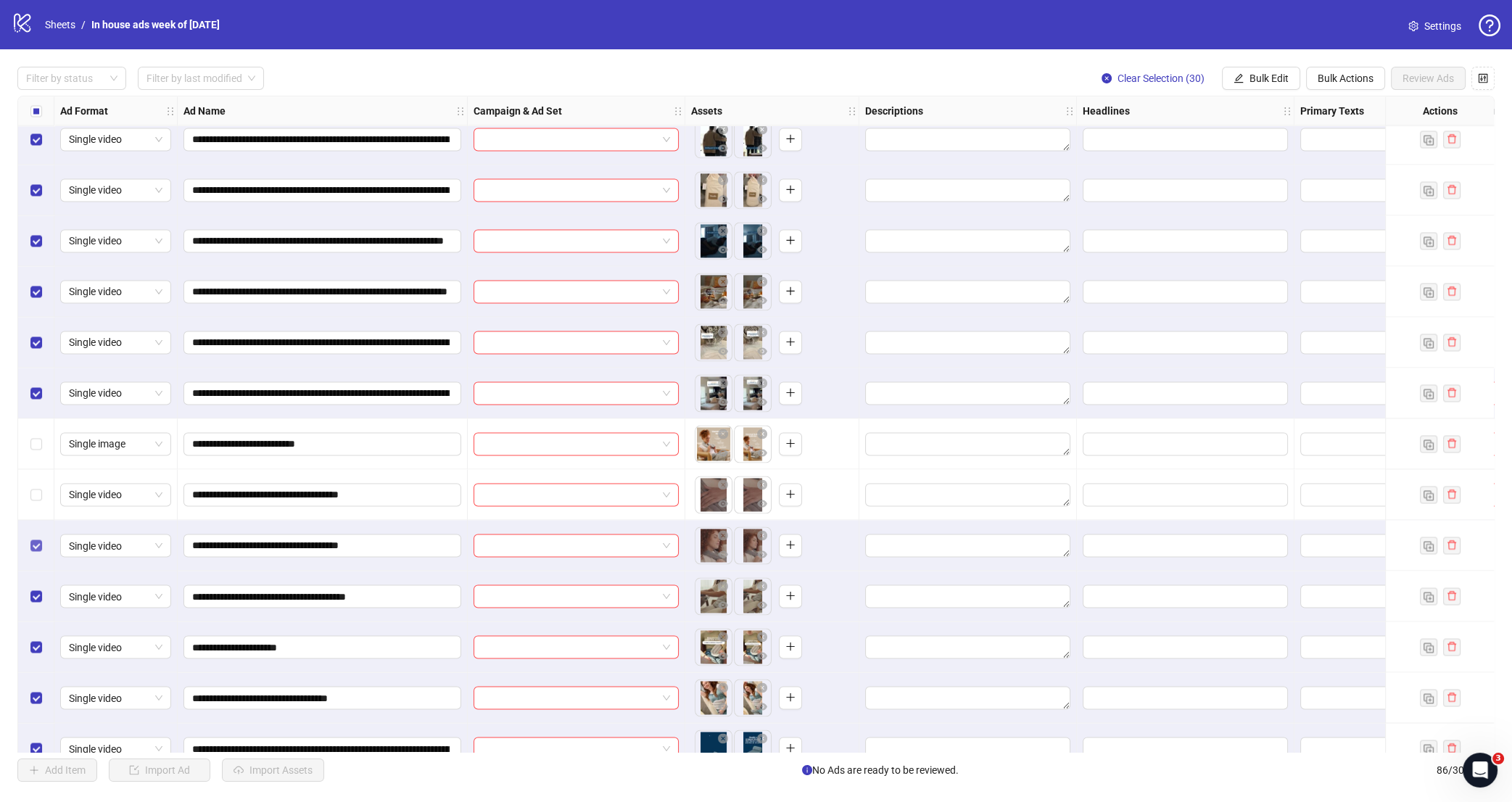
click at [40, 538] on label "Select row 81" at bounding box center [36, 546] width 11 height 16
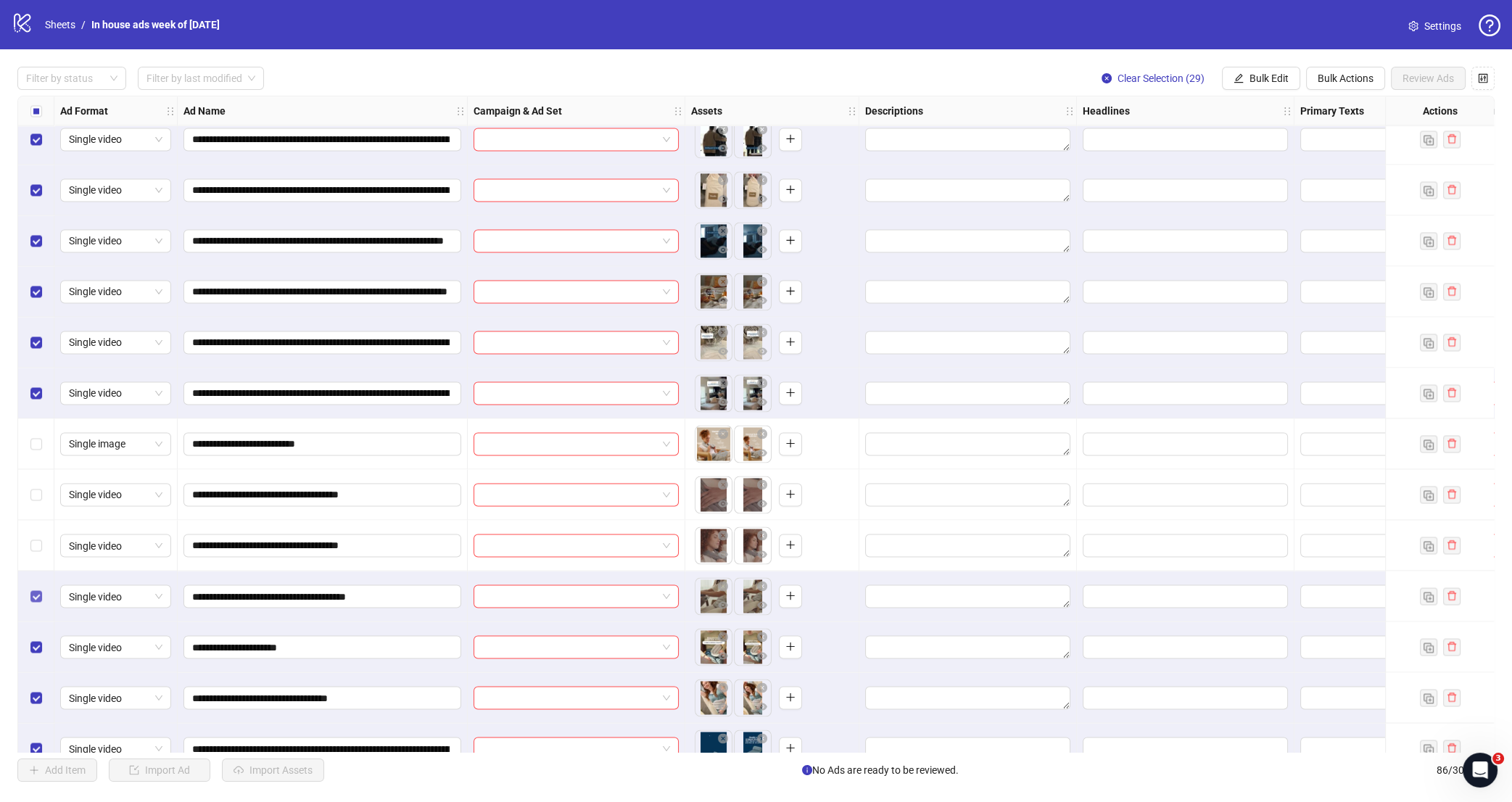
scroll to position [3739, 0]
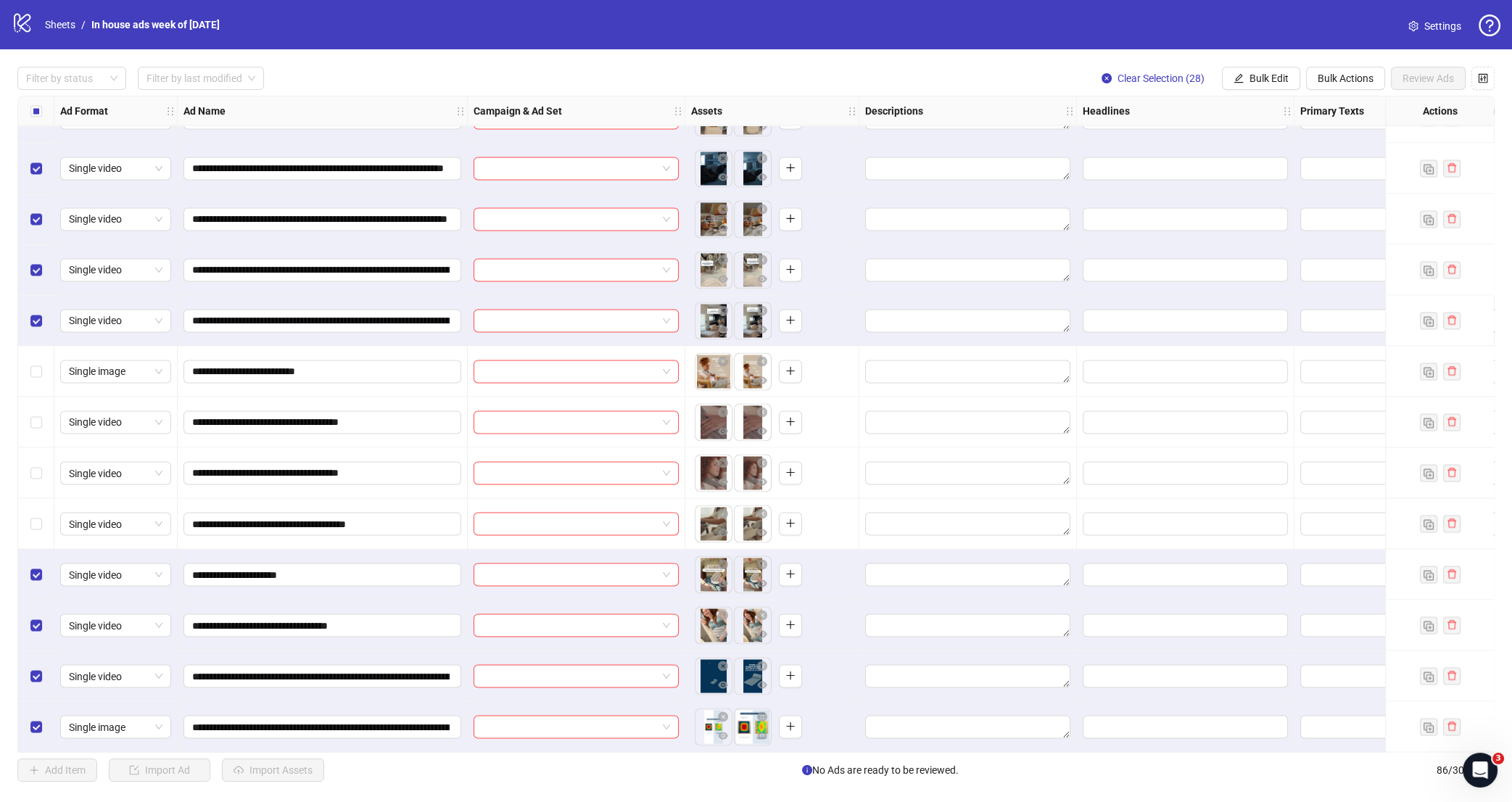
click at [39, 567] on label "Select row 83" at bounding box center [36, 575] width 11 height 16
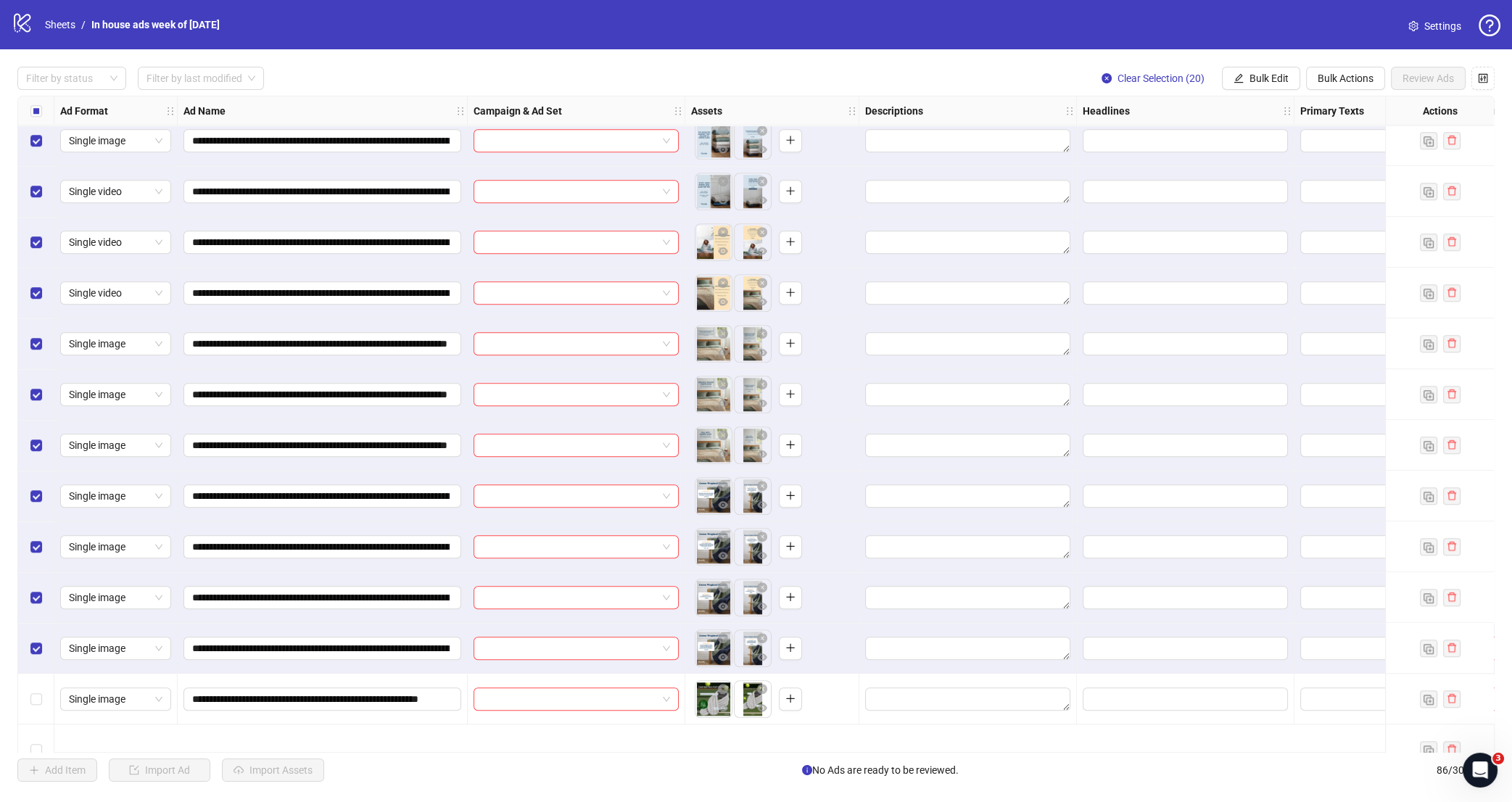
scroll to position [1626, 0]
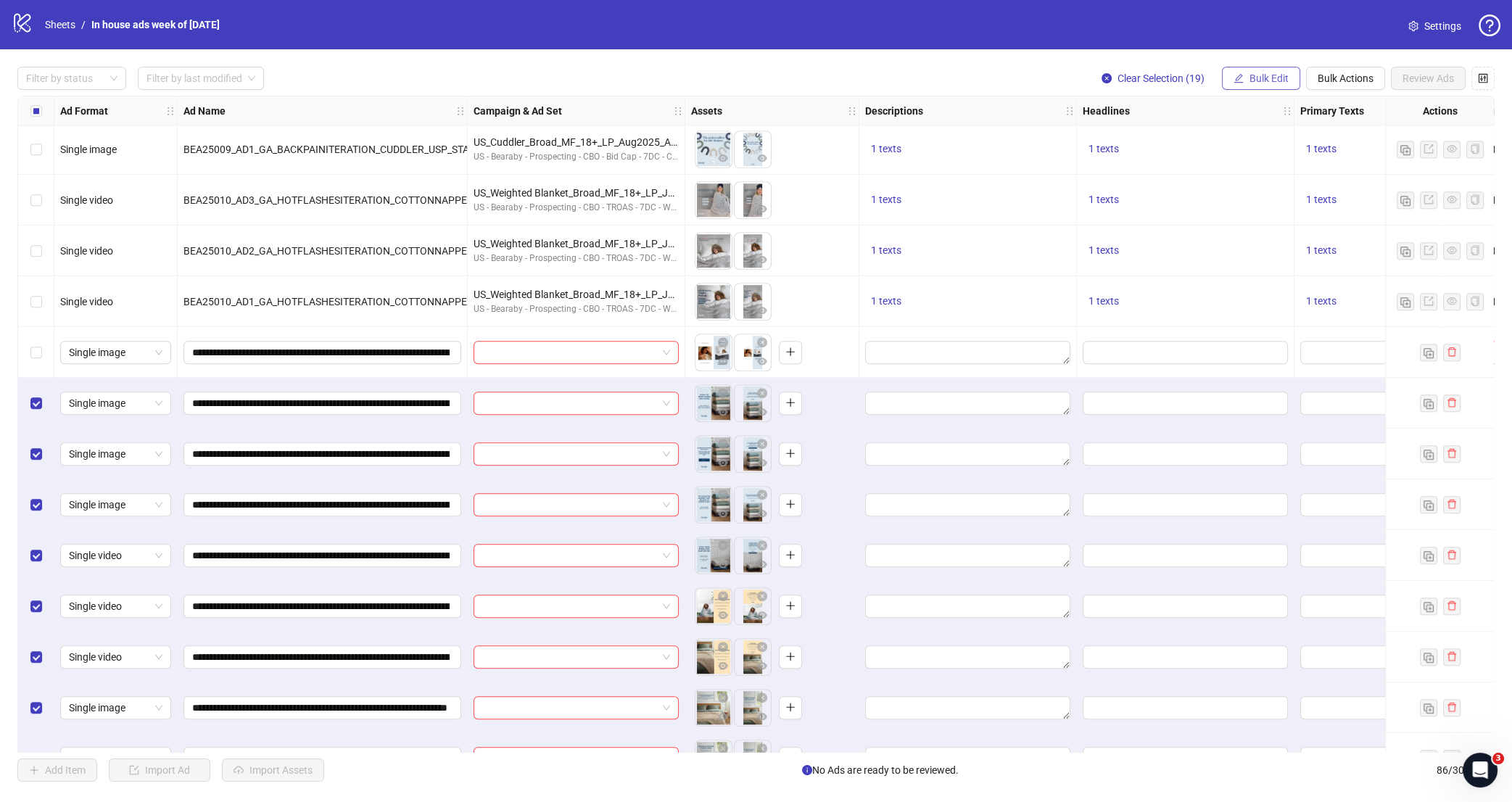
click at [1277, 76] on span "Bulk Edit" at bounding box center [1270, 78] width 39 height 11
click at [1279, 146] on span "Campaign & Ad Set" at bounding box center [1275, 153] width 86 height 16
click at [1226, 141] on input "search" at bounding box center [1213, 140] width 187 height 22
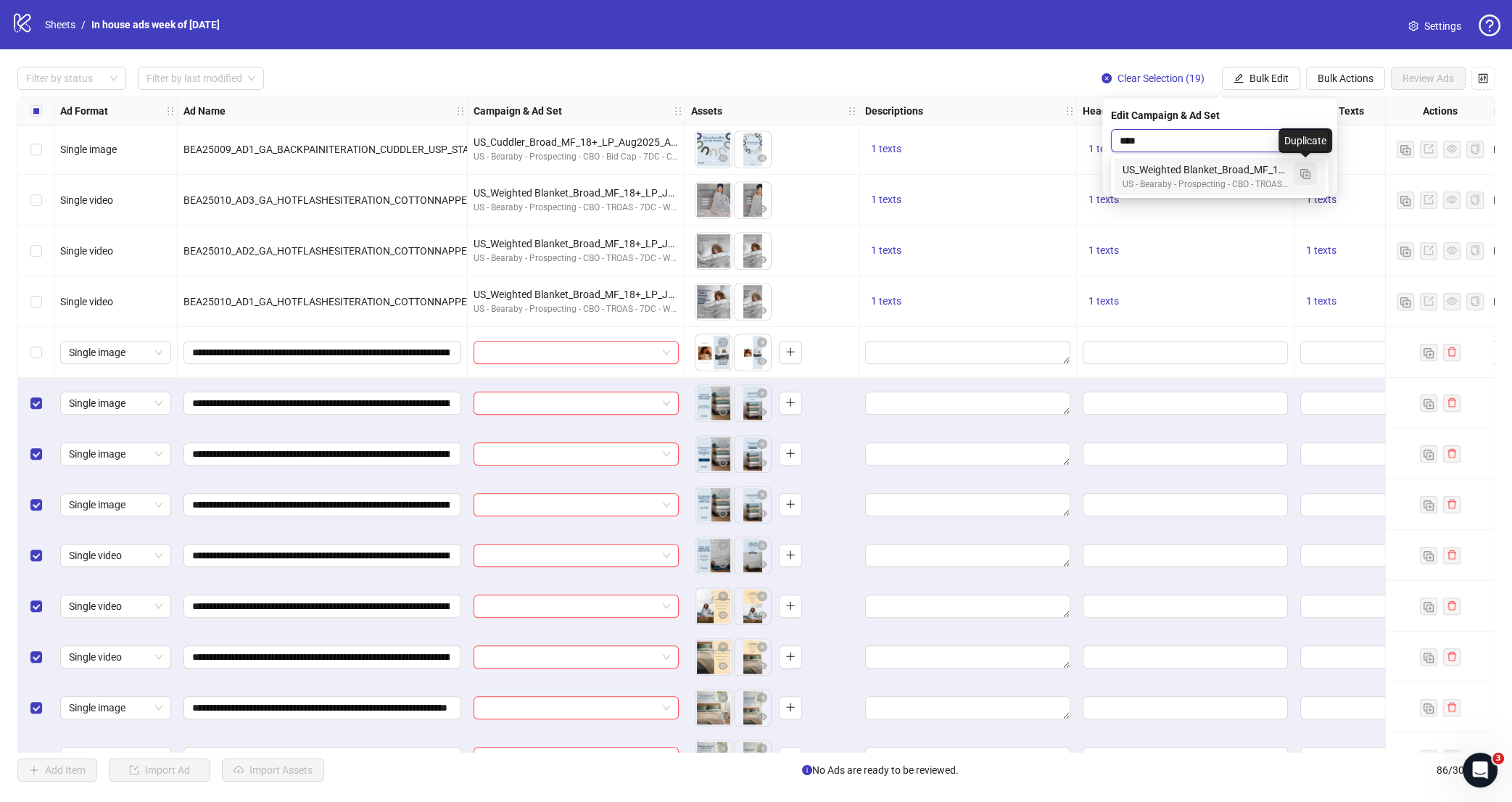
click at [1307, 172] on img "button" at bounding box center [1306, 175] width 11 height 11
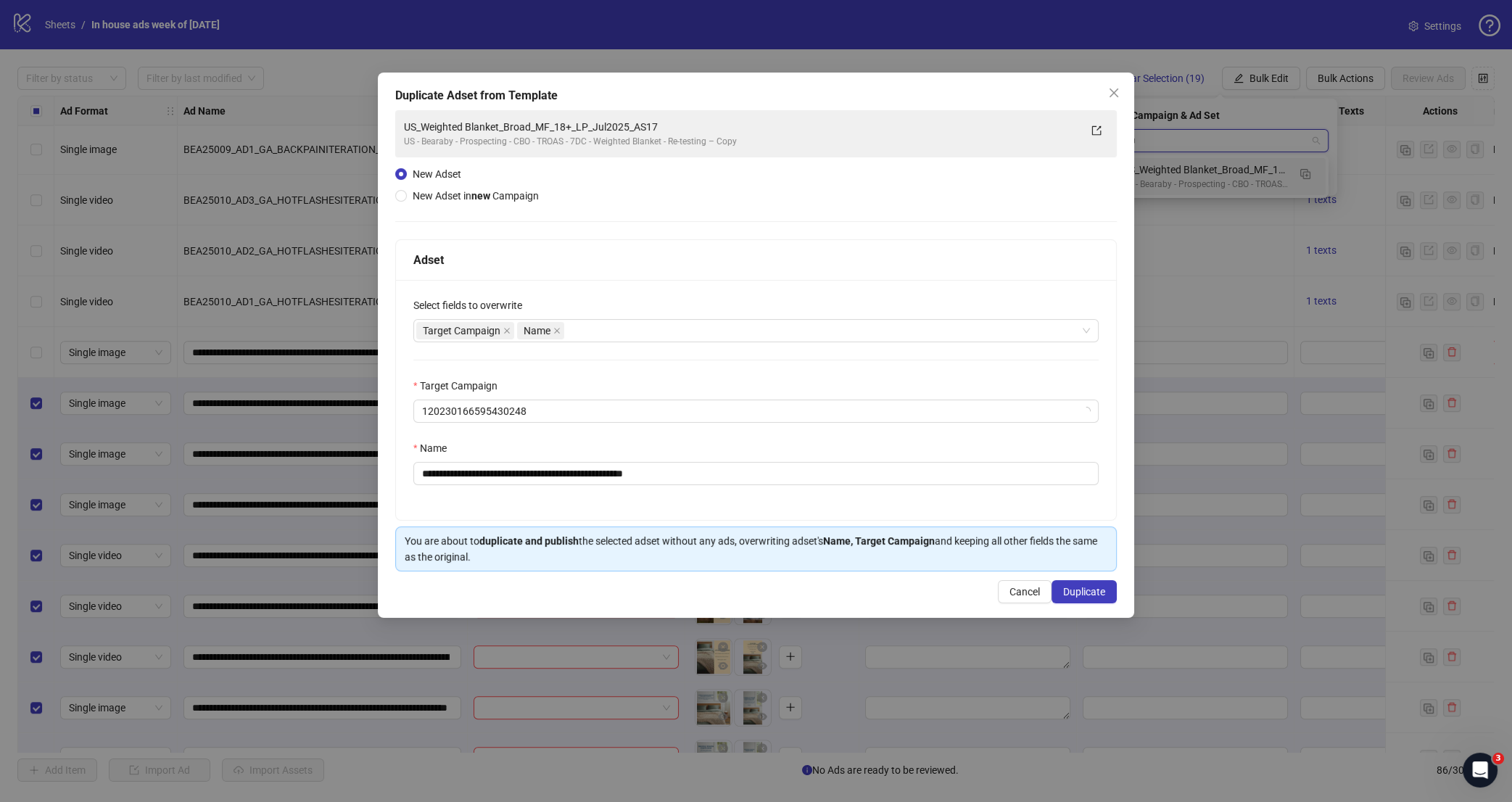
type input "****"
drag, startPoint x: 714, startPoint y: 472, endPoint x: 672, endPoint y: 477, distance: 42.3
click at [672, 477] on input "**********" at bounding box center [756, 473] width 686 height 23
type input "**********"
click at [1070, 590] on span "Duplicate" at bounding box center [1084, 591] width 42 height 11
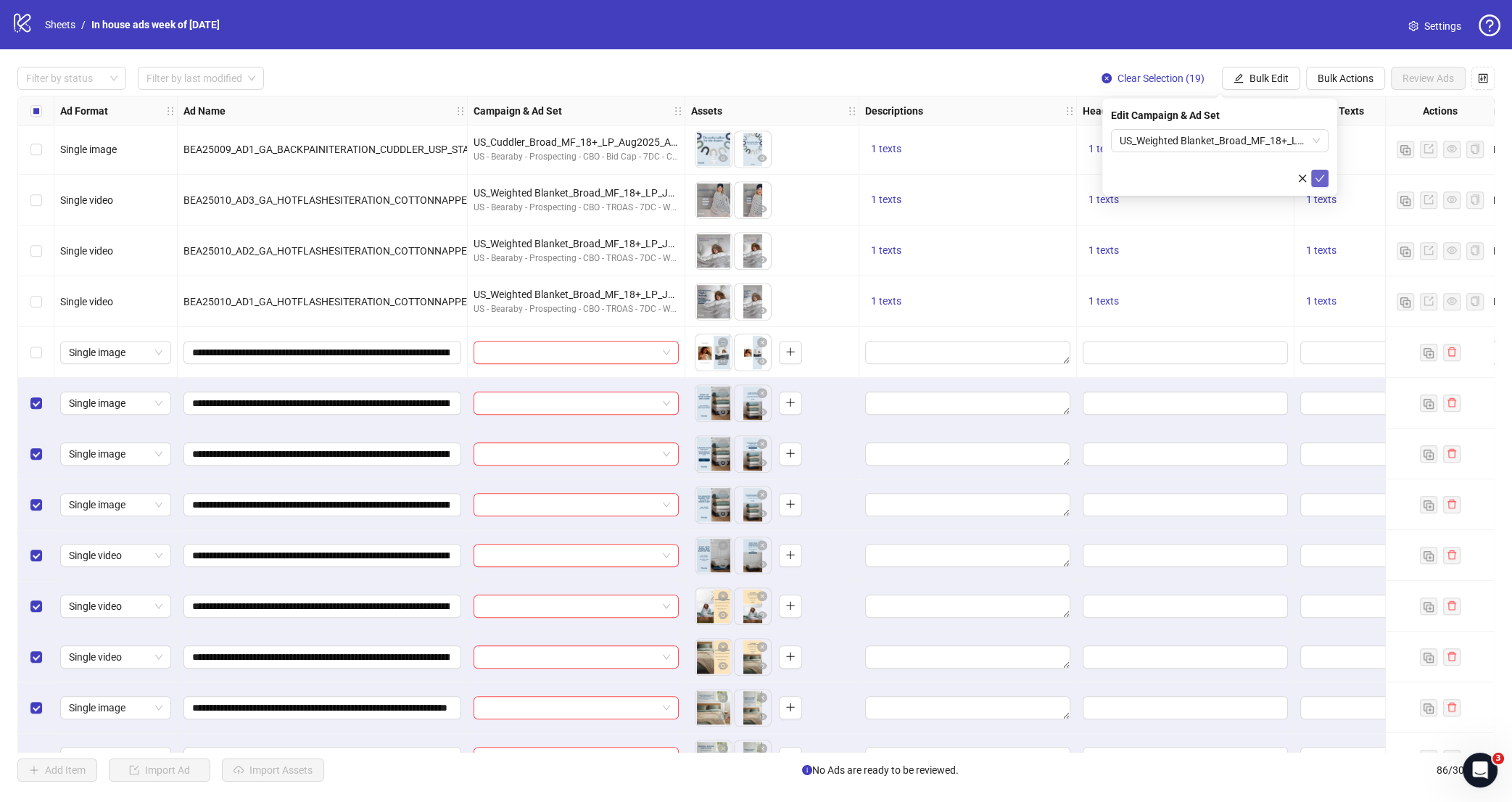
click at [1316, 178] on icon "check" at bounding box center [1320, 178] width 10 height 7
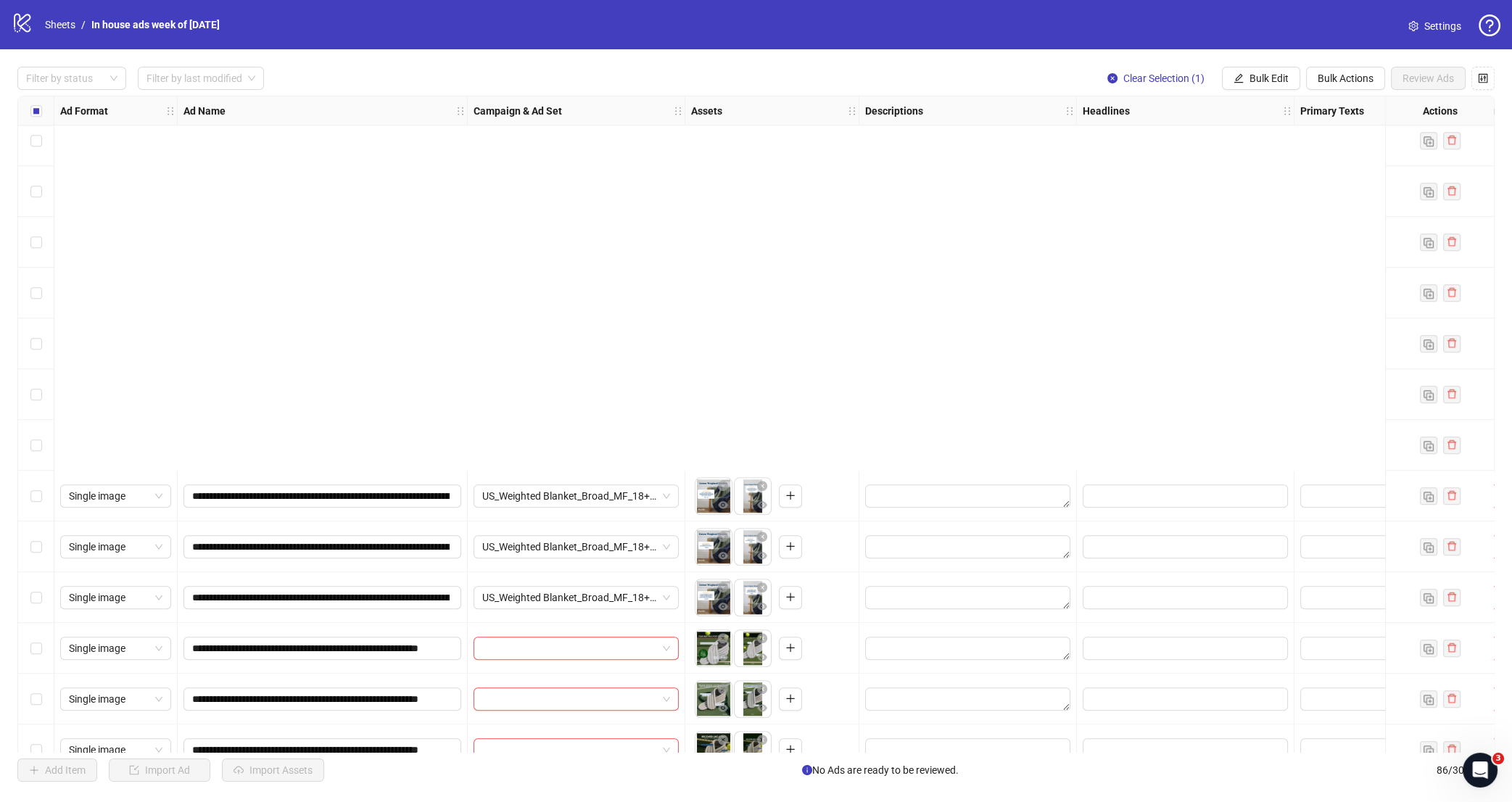
scroll to position [2477, 0]
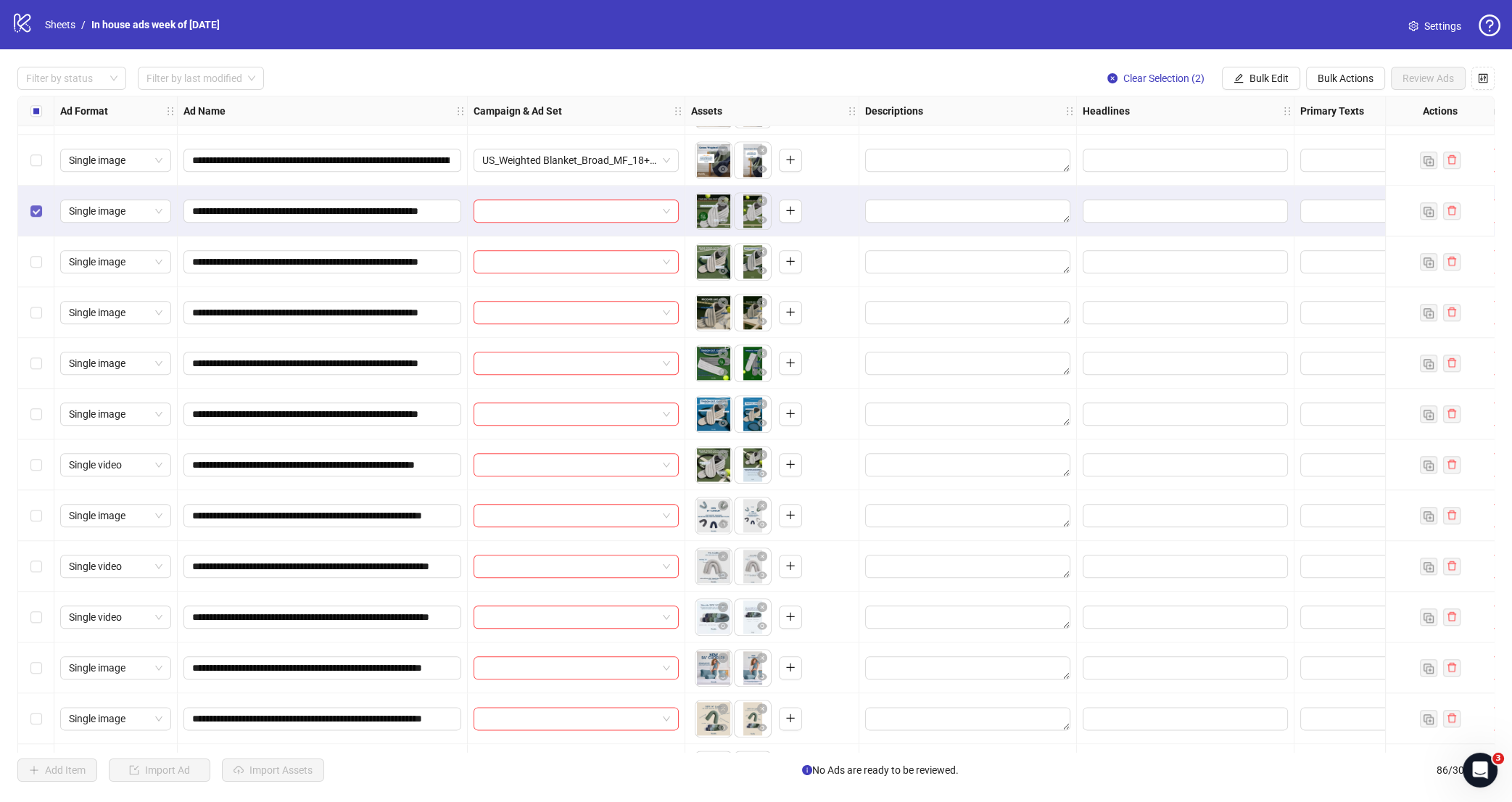
click at [36, 217] on label "Select row 51" at bounding box center [36, 211] width 11 height 16
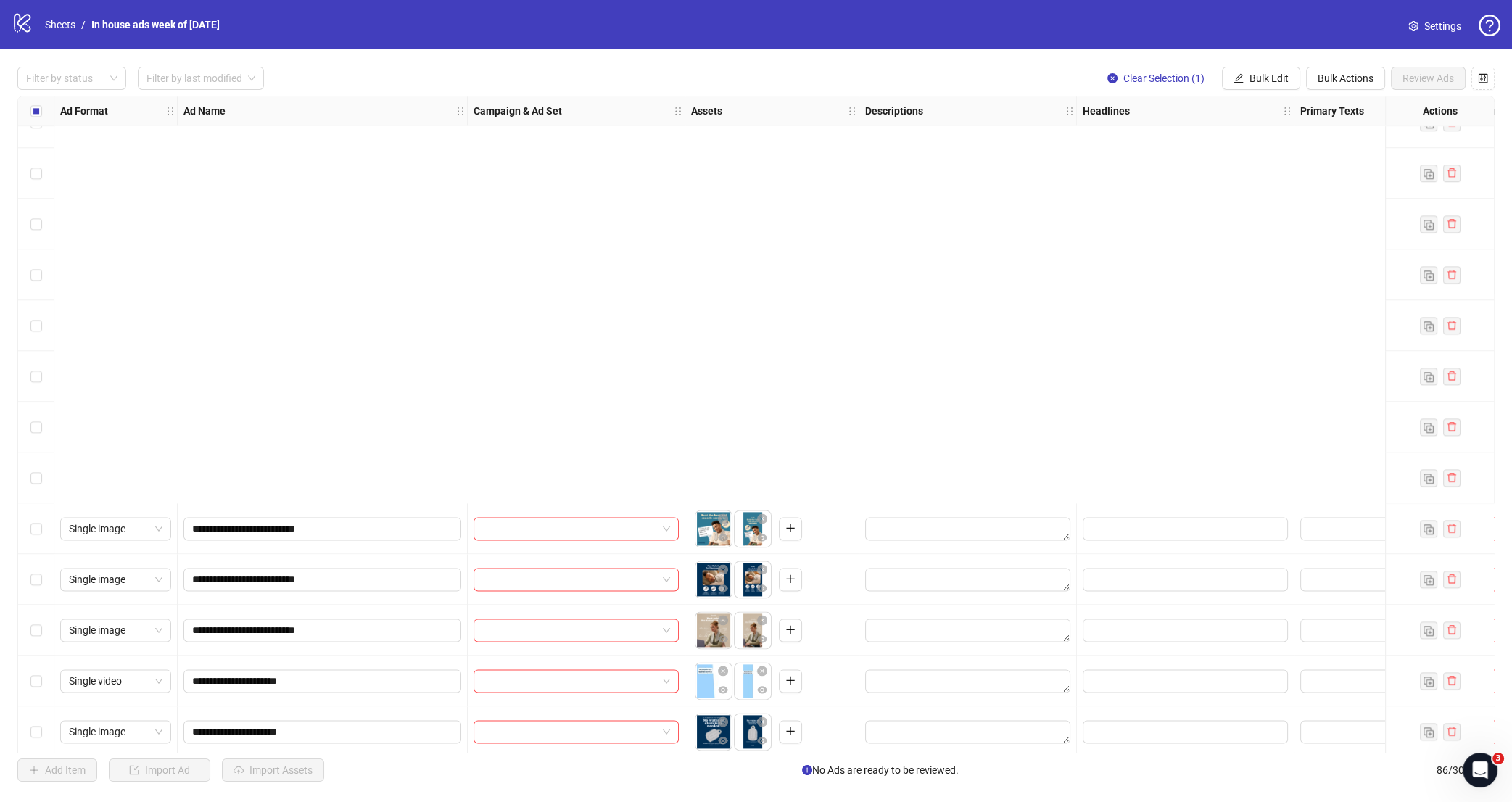
scroll to position [3279, 0]
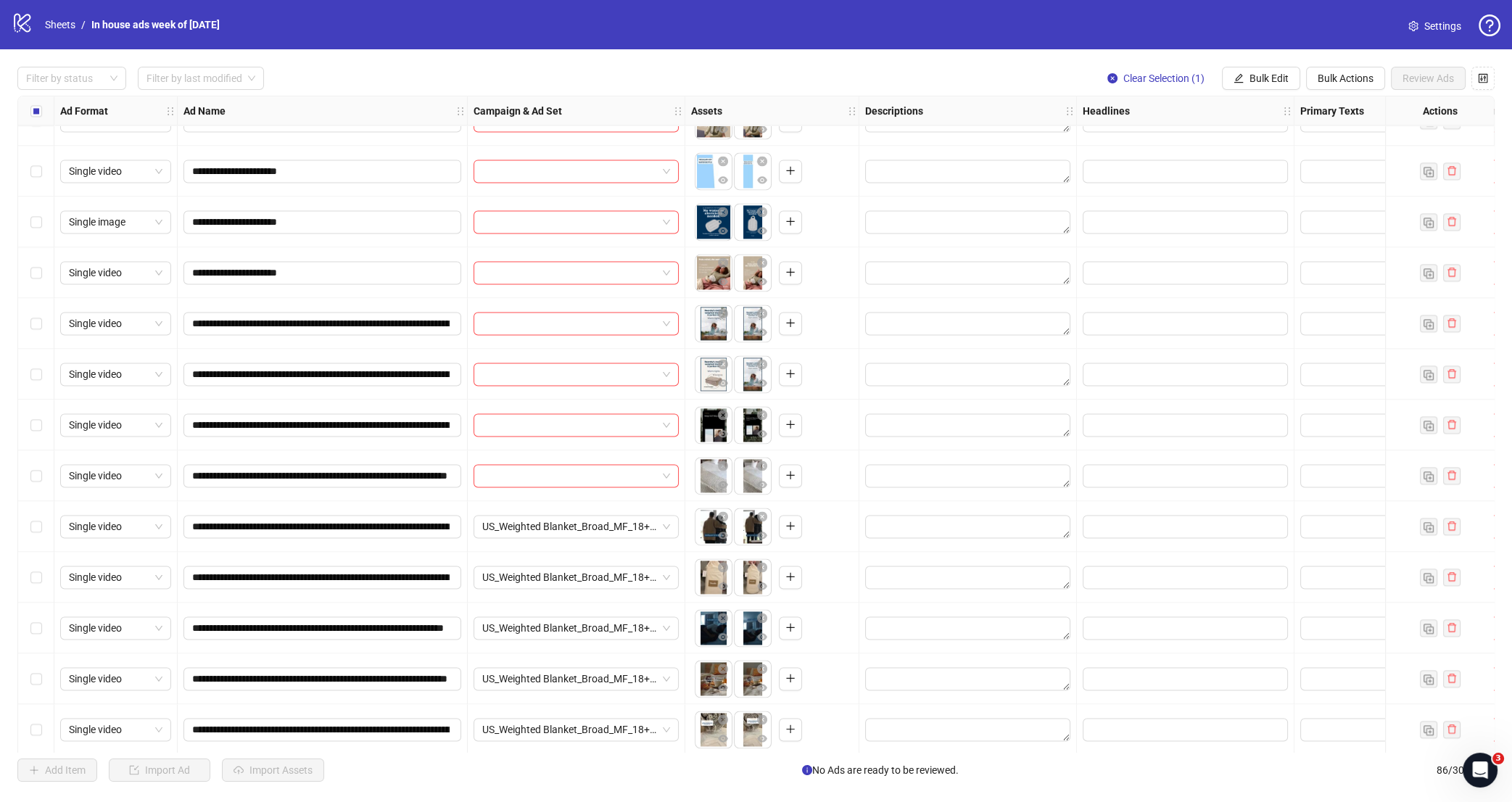
click at [43, 326] on div "Select row 69" at bounding box center [36, 323] width 36 height 51
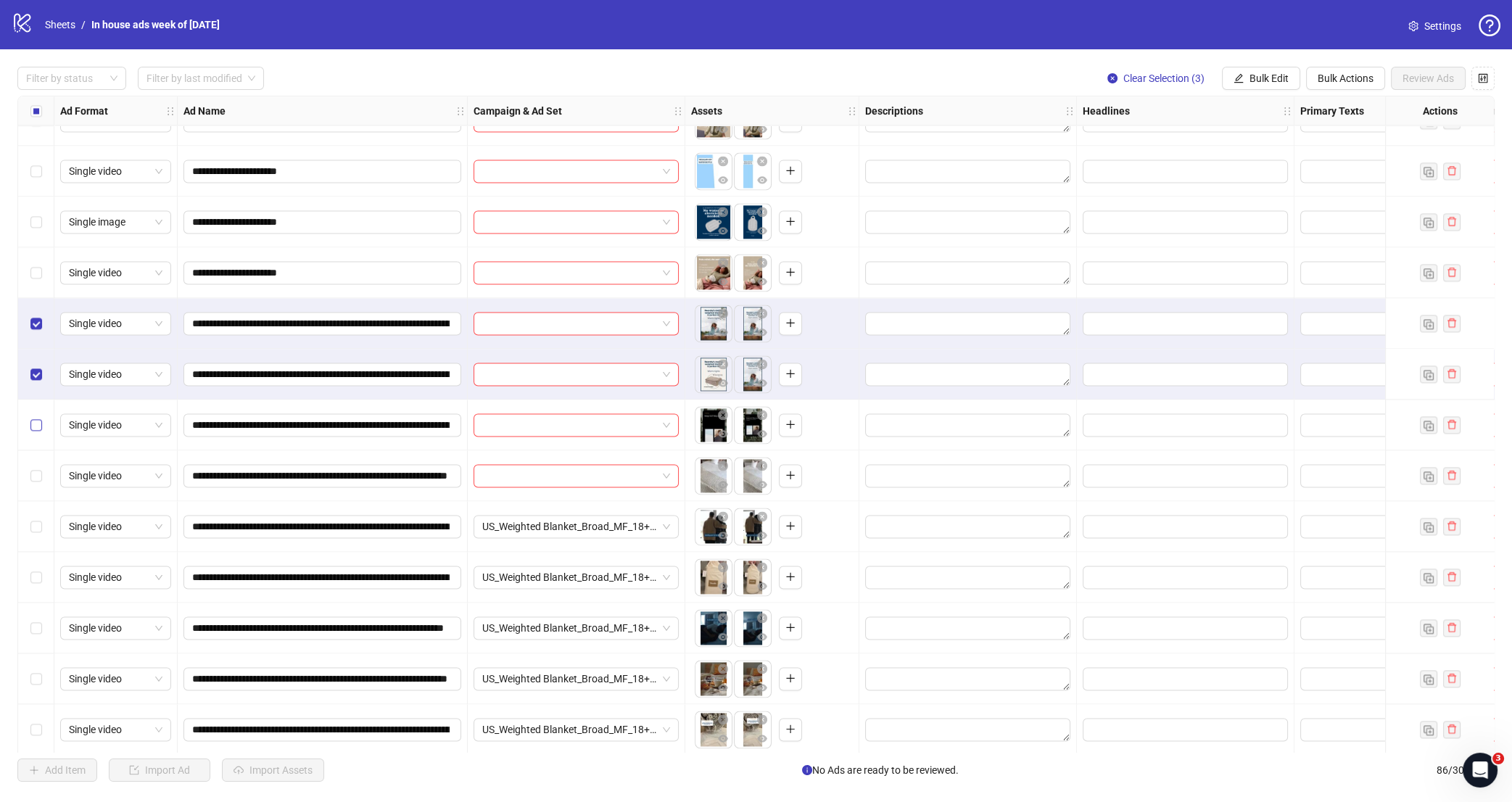
click at [37, 417] on label "Select row 71" at bounding box center [36, 425] width 11 height 16
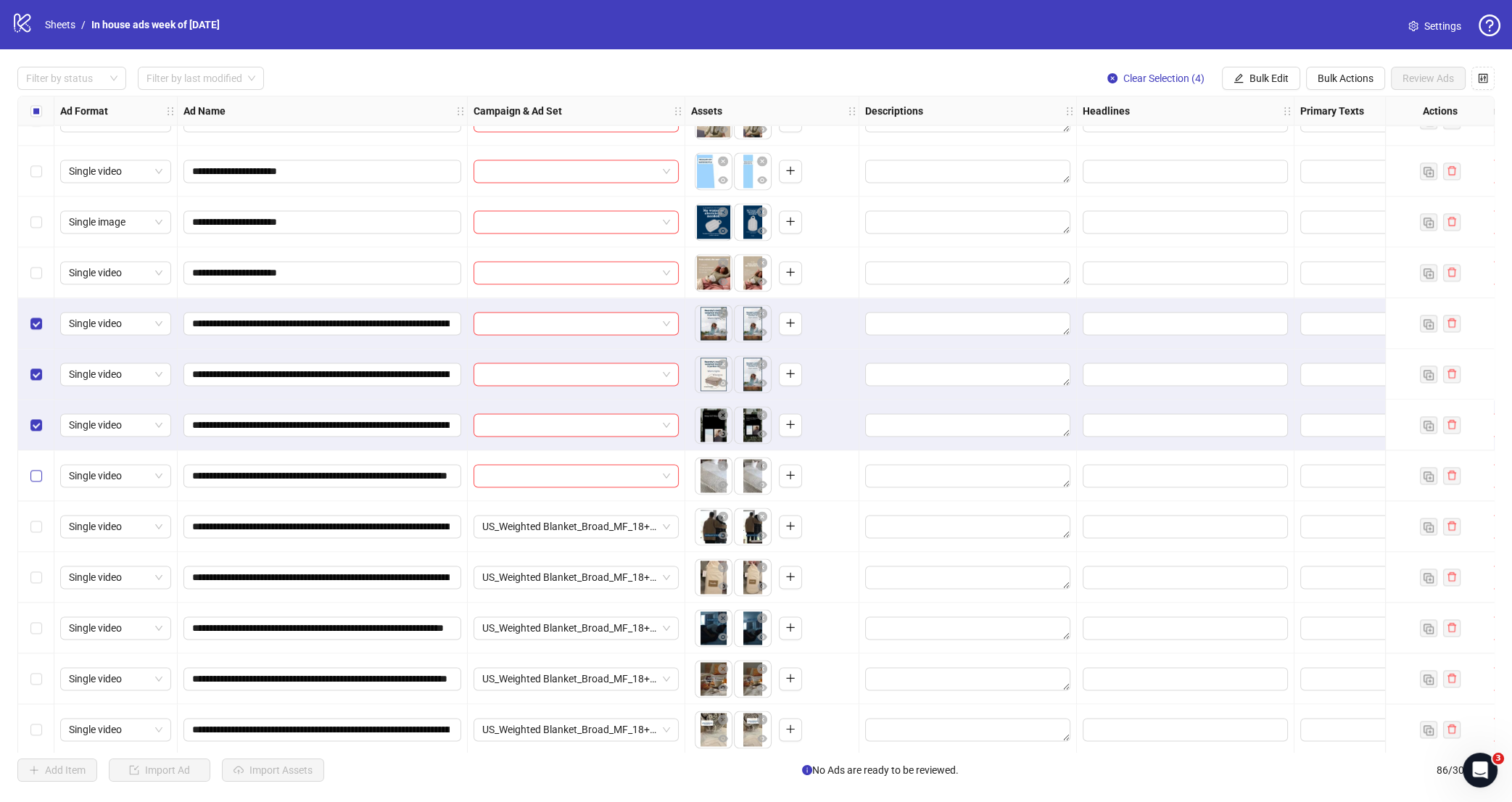
click at [35, 469] on label "Select row 72" at bounding box center [36, 476] width 11 height 16
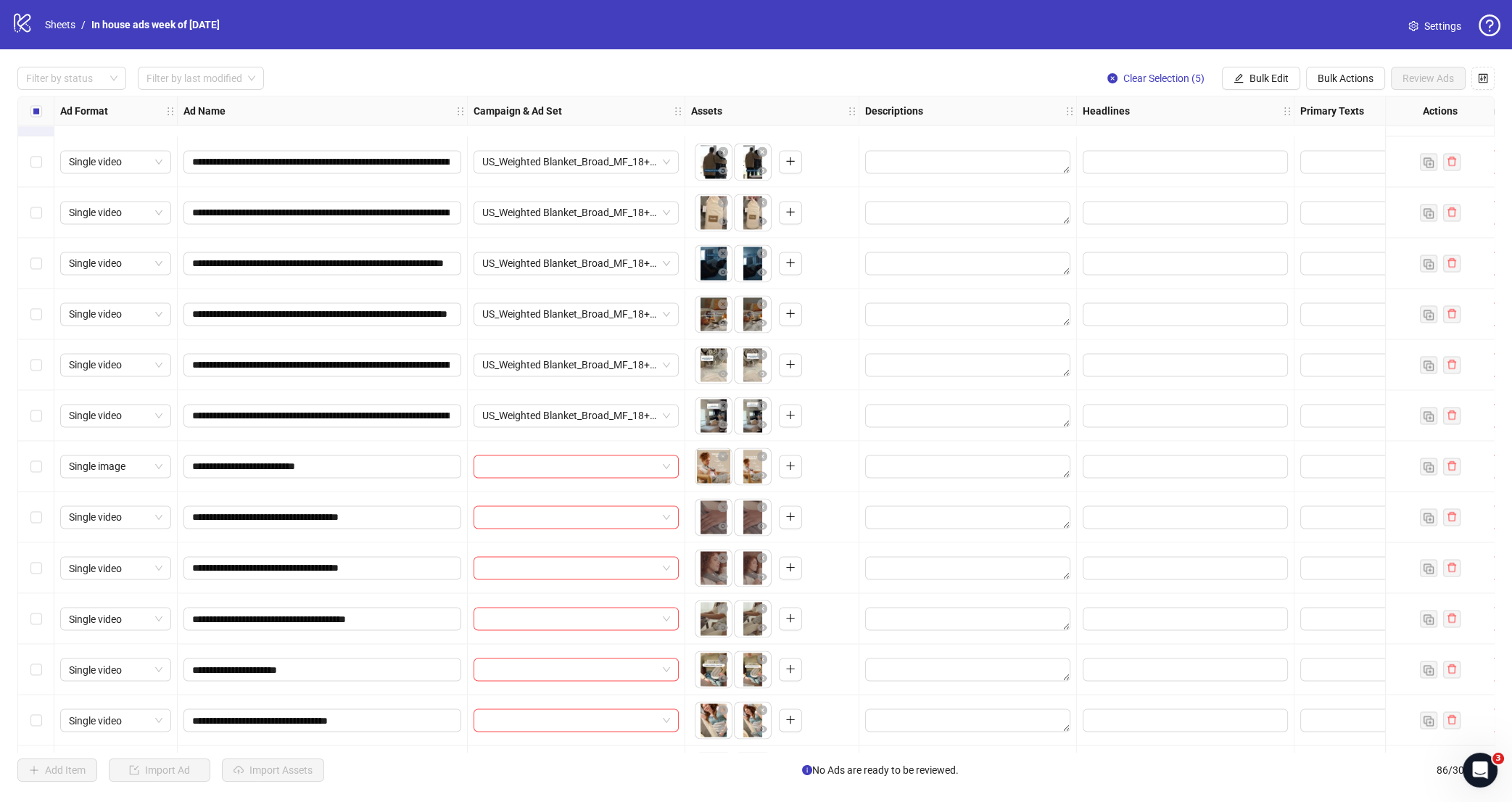
scroll to position [3739, 0]
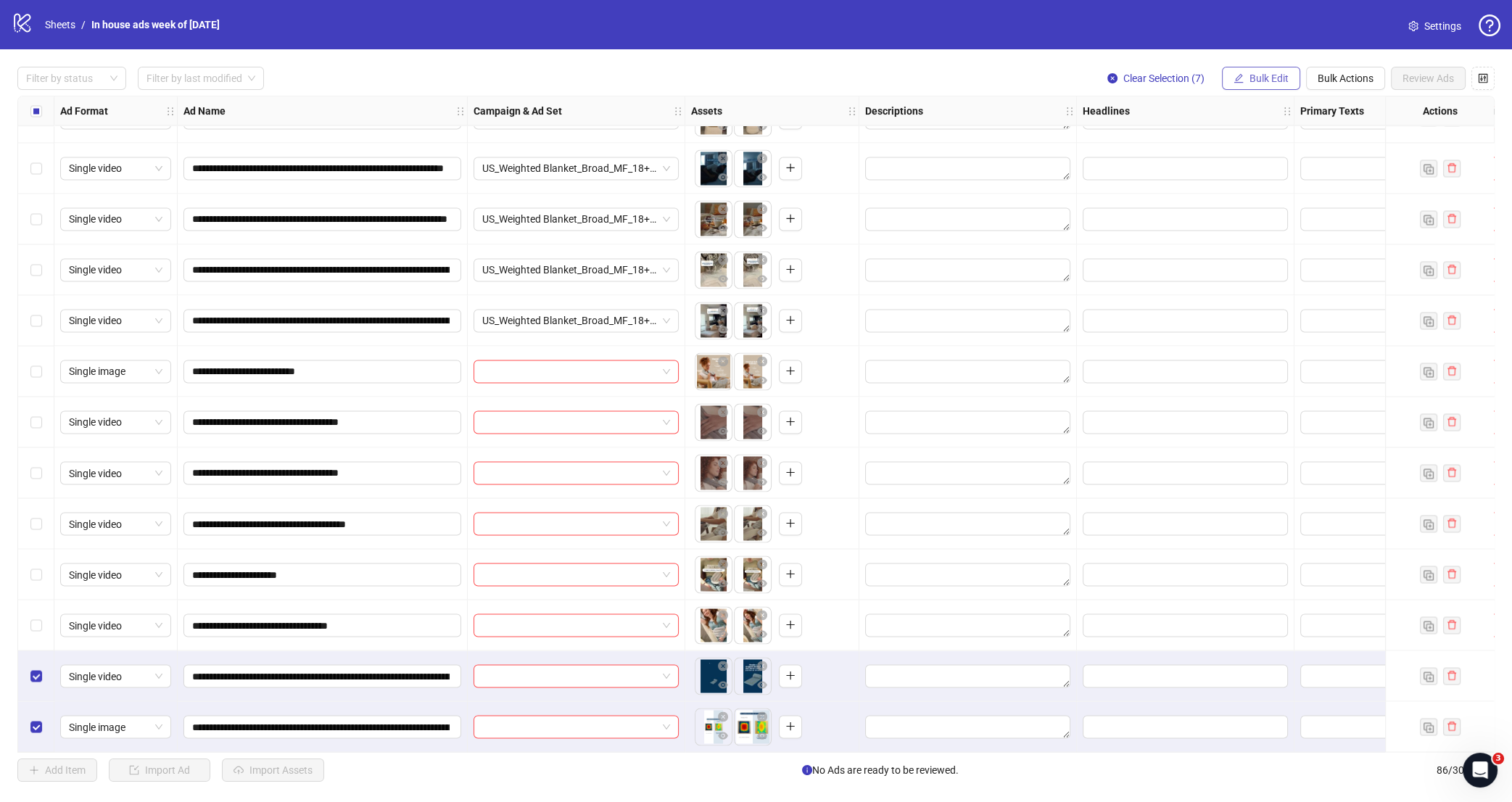
click at [1263, 86] on button "Bulk Edit" at bounding box center [1261, 78] width 78 height 23
click at [1270, 152] on span "Campaign & Ad Set" at bounding box center [1275, 153] width 86 height 16
click at [1266, 138] on input "search" at bounding box center [1213, 140] width 187 height 22
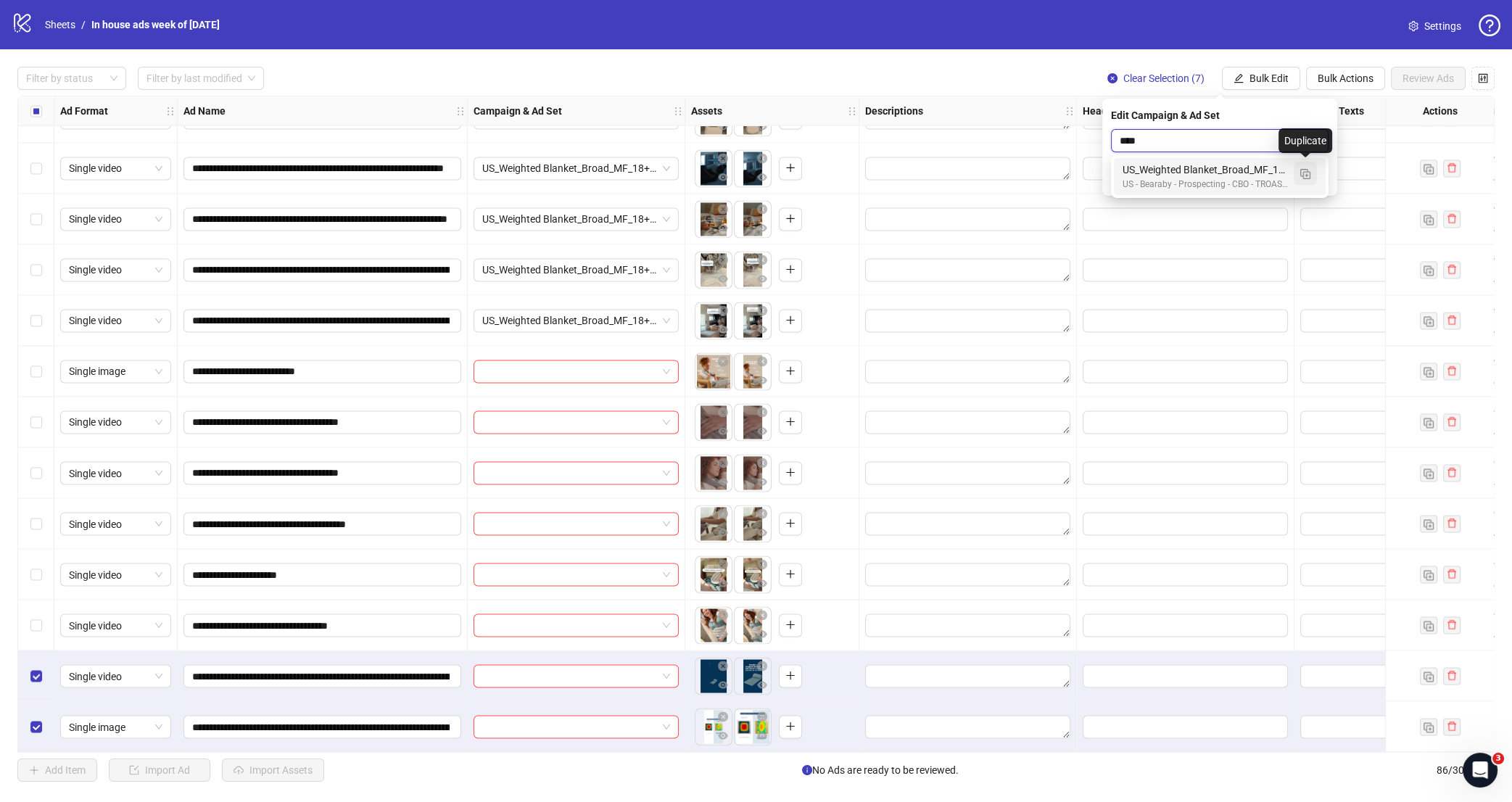
click at [1307, 174] on img "button" at bounding box center [1306, 175] width 11 height 11
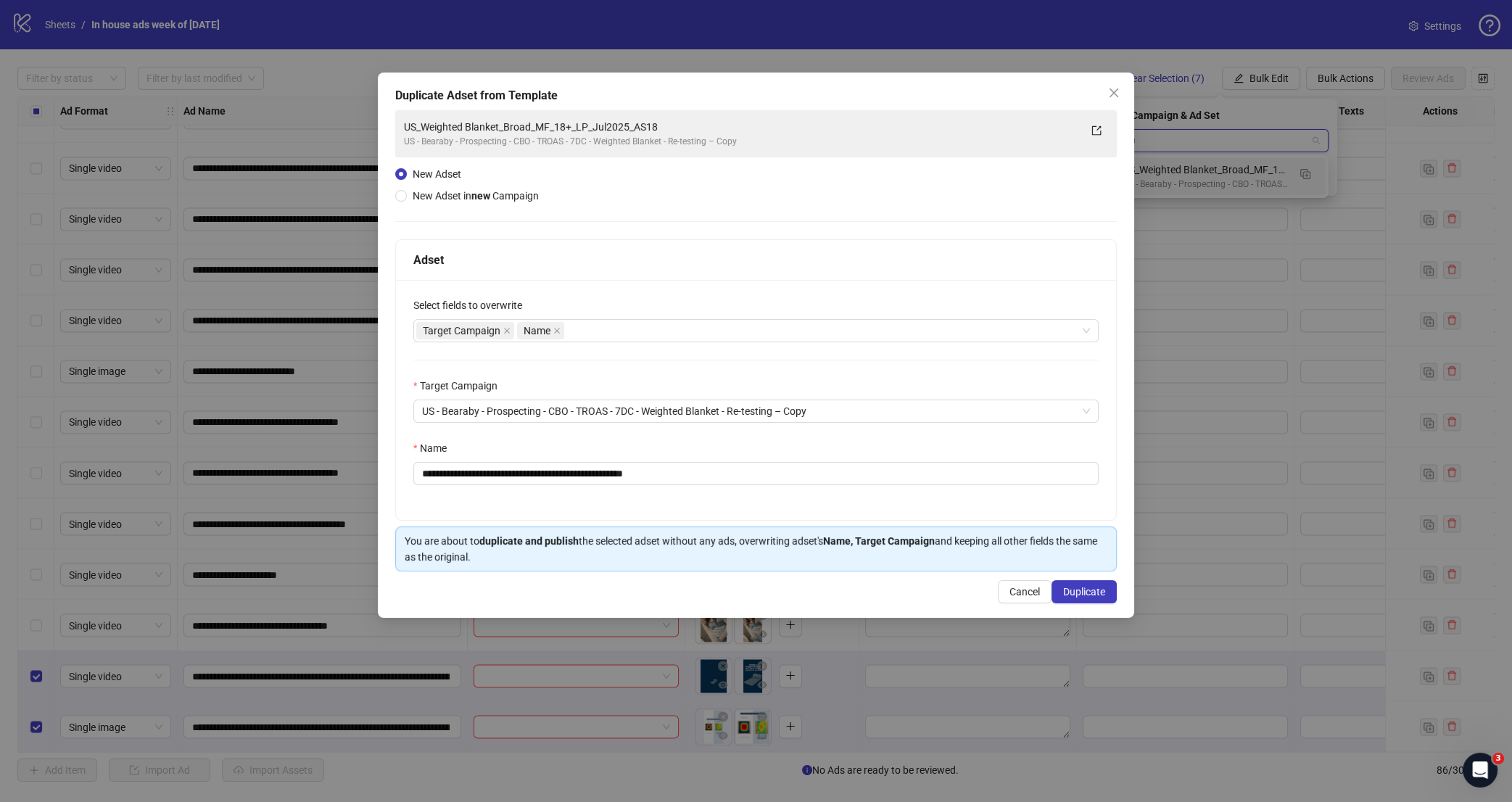
type input "****"
drag, startPoint x: 726, startPoint y: 478, endPoint x: 673, endPoint y: 479, distance: 53.0
click at [673, 479] on input "**********" at bounding box center [756, 473] width 686 height 23
type input "**********"
click at [693, 504] on div "**********" at bounding box center [756, 400] width 720 height 240
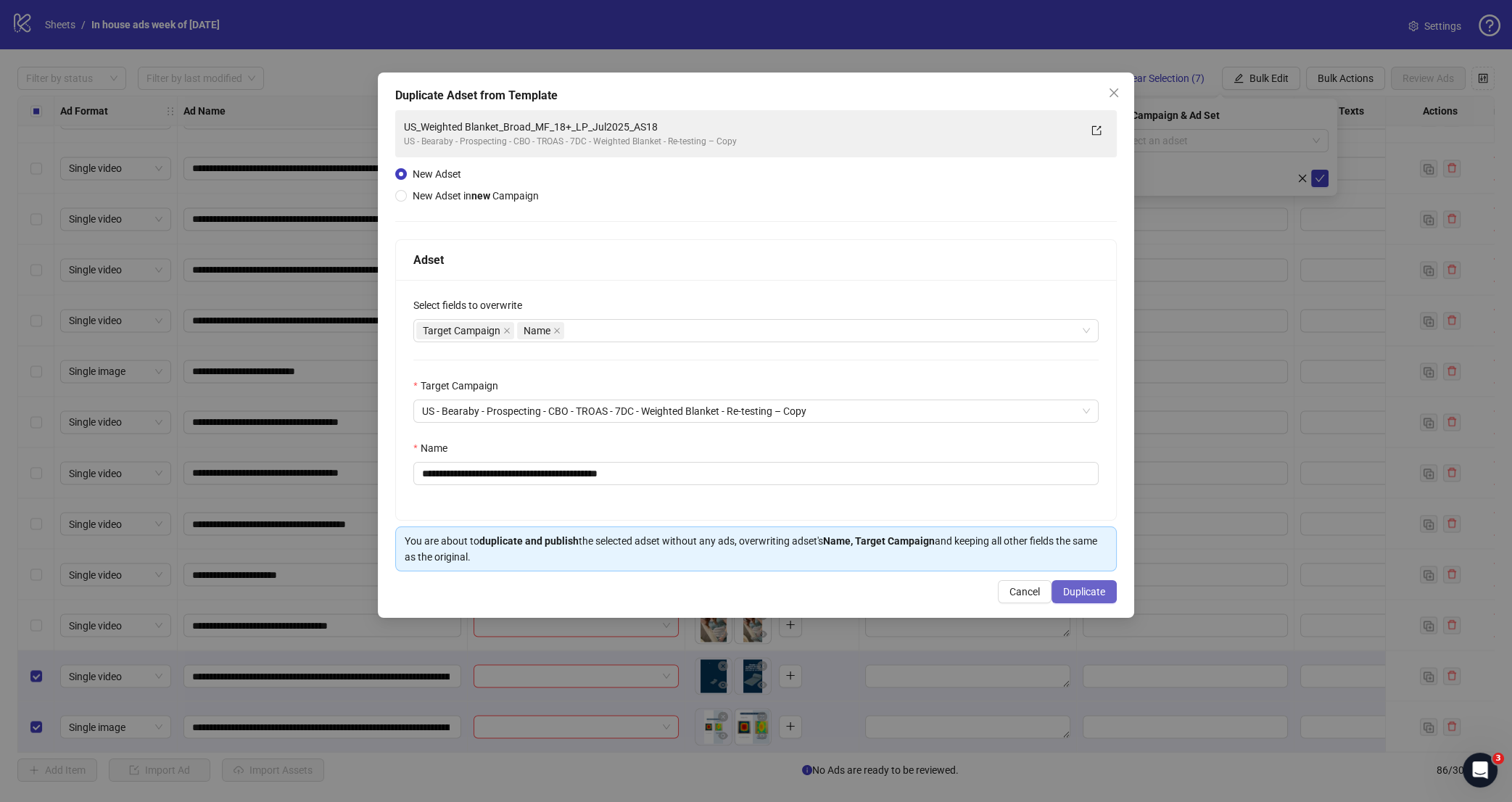
click at [1087, 595] on span "Duplicate" at bounding box center [1084, 591] width 42 height 11
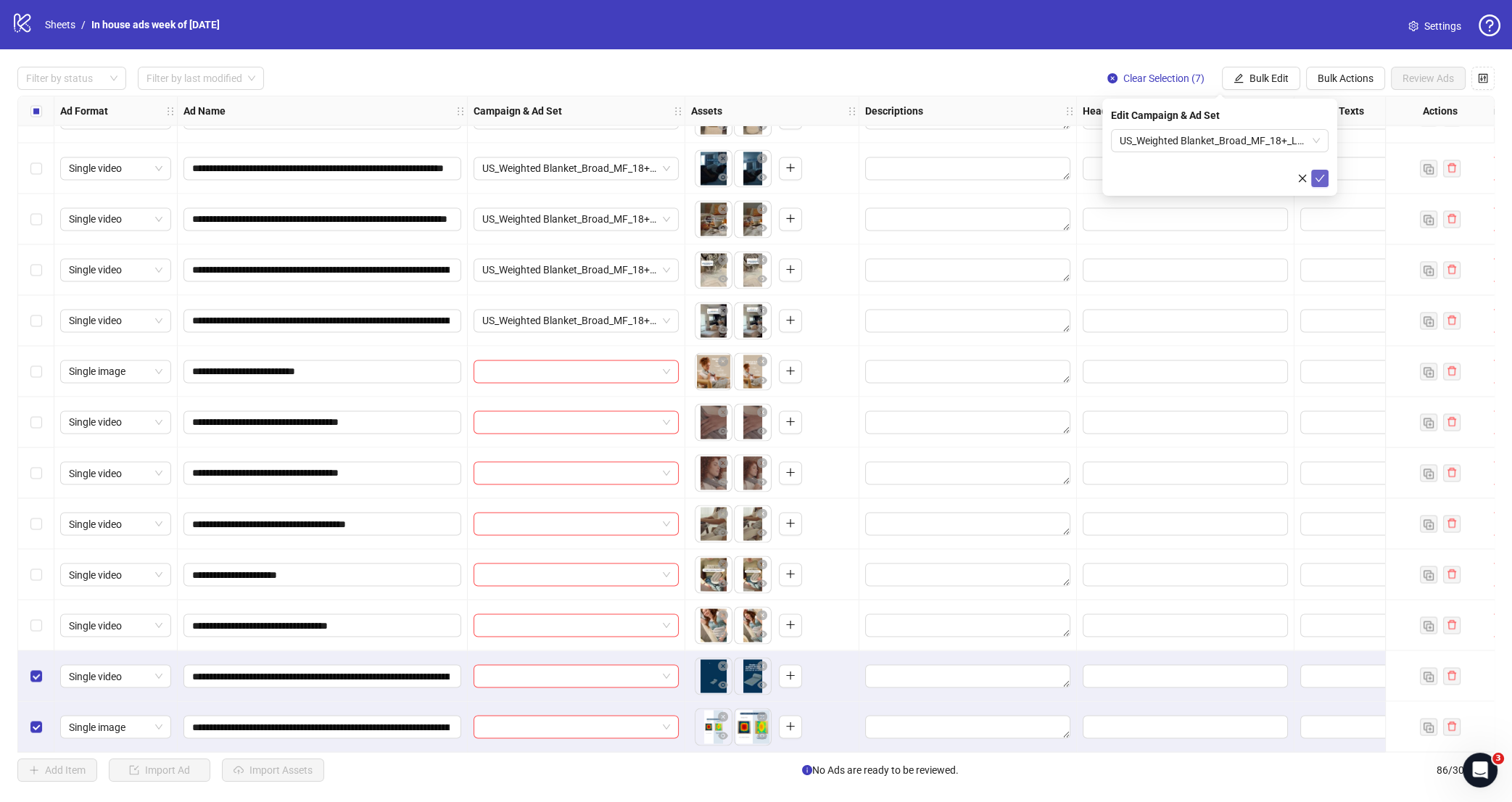
click at [1322, 181] on icon "check" at bounding box center [1321, 179] width 11 height 11
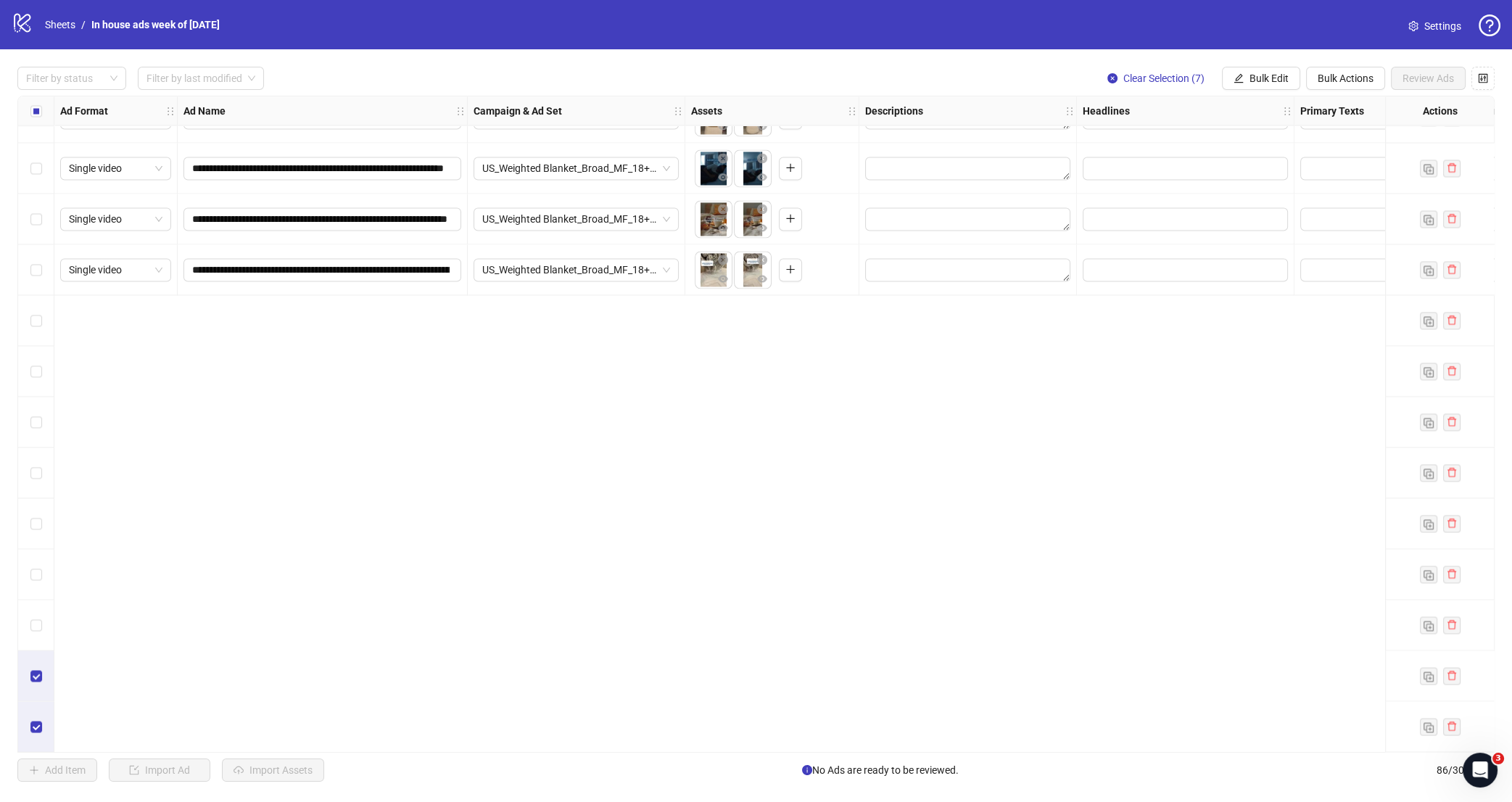
scroll to position [3229, 0]
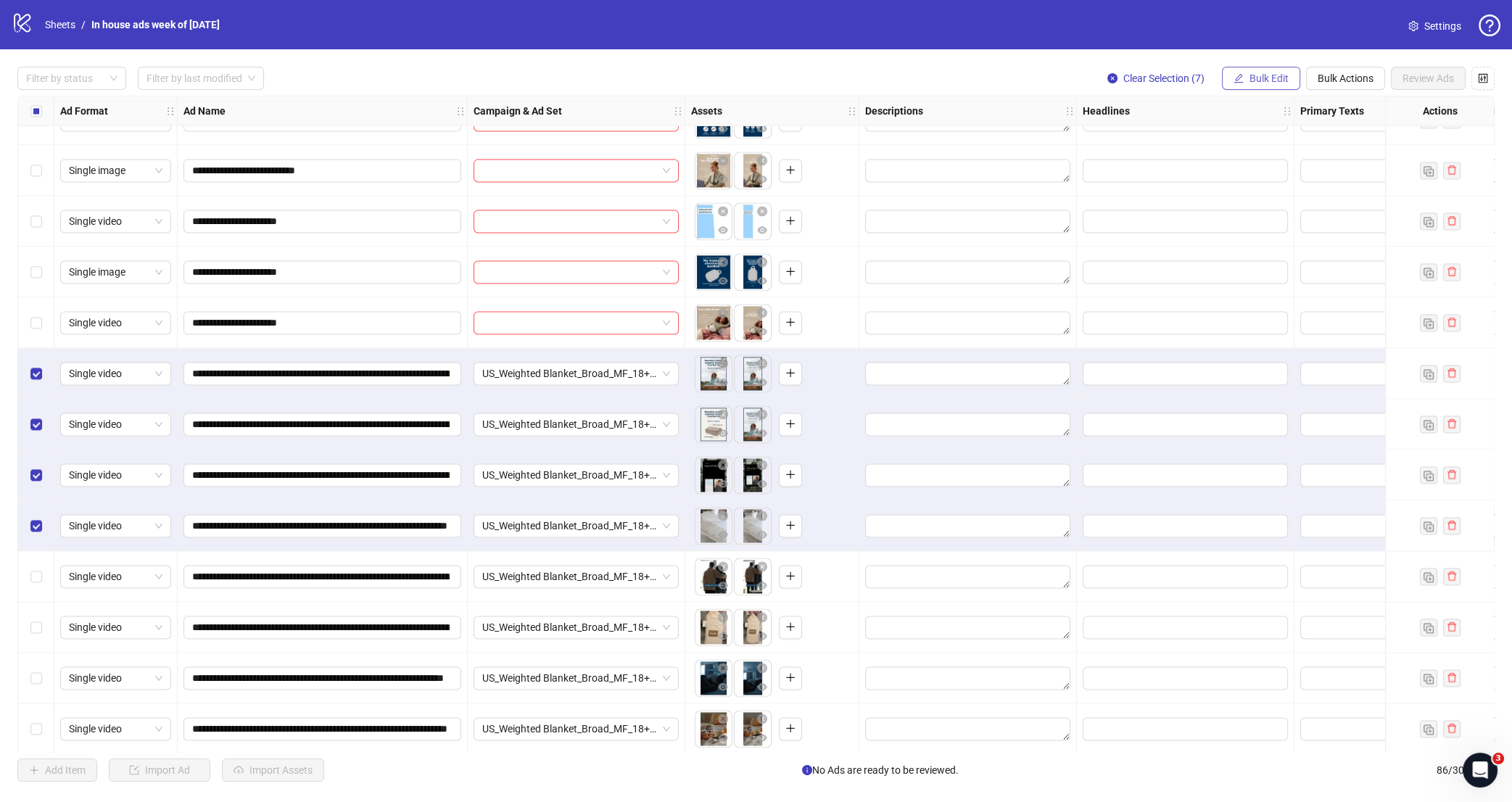
click at [1265, 80] on span "Bulk Edit" at bounding box center [1270, 78] width 39 height 11
click at [1277, 220] on span "Primary Texts" at bounding box center [1275, 223] width 86 height 16
click at [1225, 147] on textarea at bounding box center [1219, 148] width 218 height 39
paste textarea "**********"
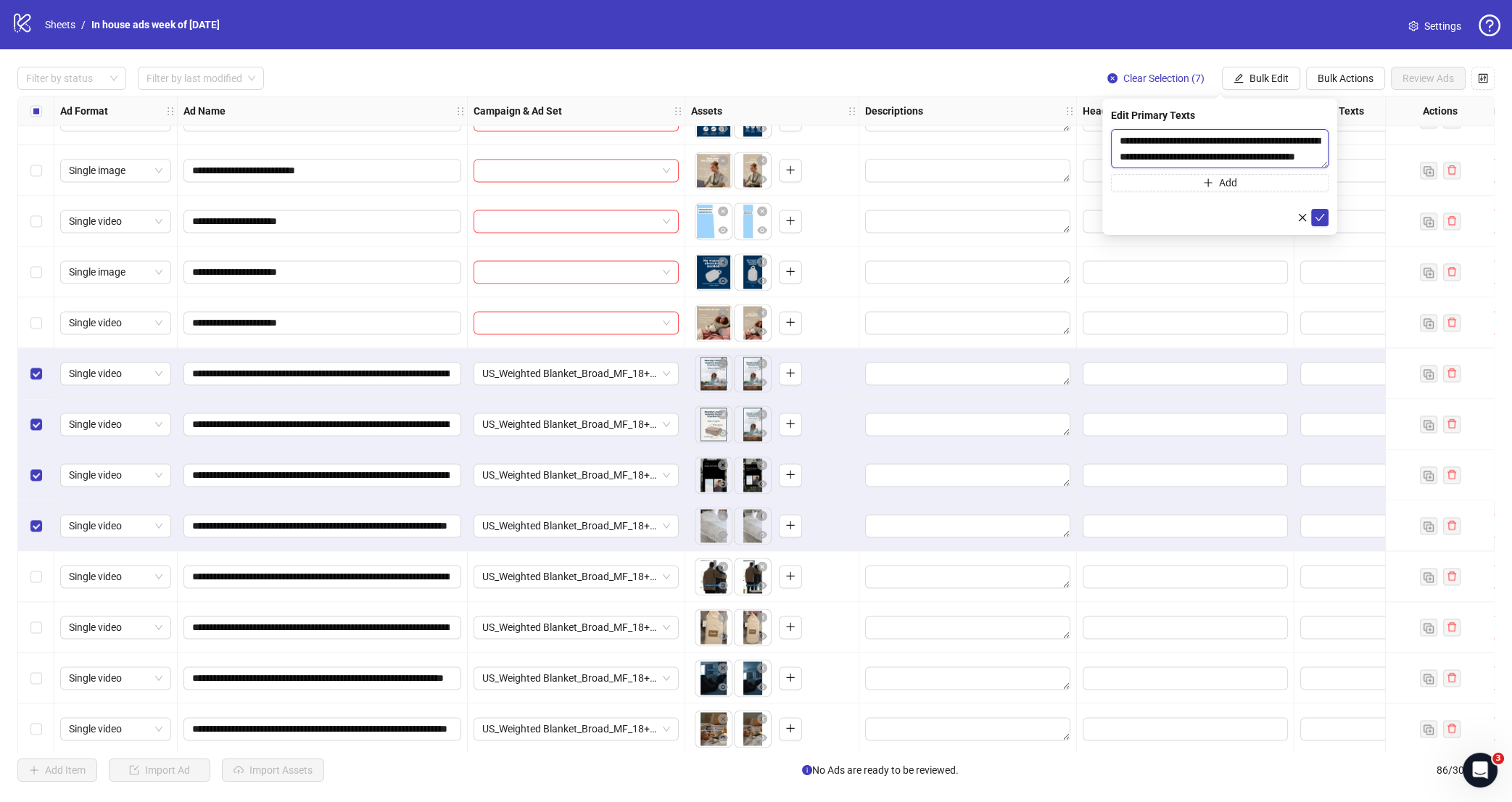
scroll to position [0, 0]
type textarea "**********"
click at [1318, 215] on icon "check" at bounding box center [1321, 218] width 11 height 11
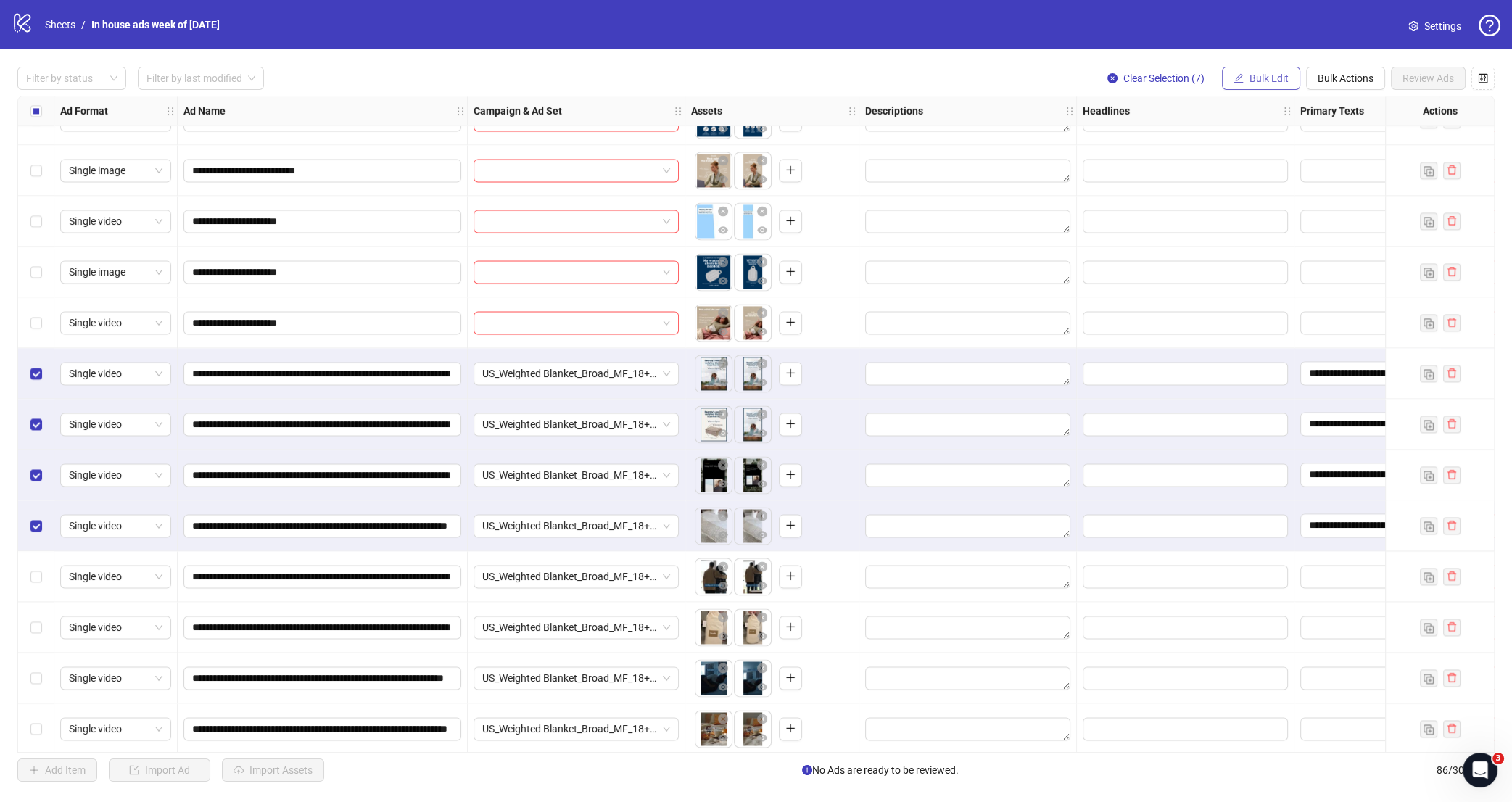
click at [1280, 74] on span "Bulk Edit" at bounding box center [1270, 78] width 39 height 11
click at [1266, 204] on span "Headlines" at bounding box center [1275, 200] width 86 height 16
click at [1213, 143] on input "text" at bounding box center [1219, 140] width 218 height 23
paste input "**********"
type input "**********"
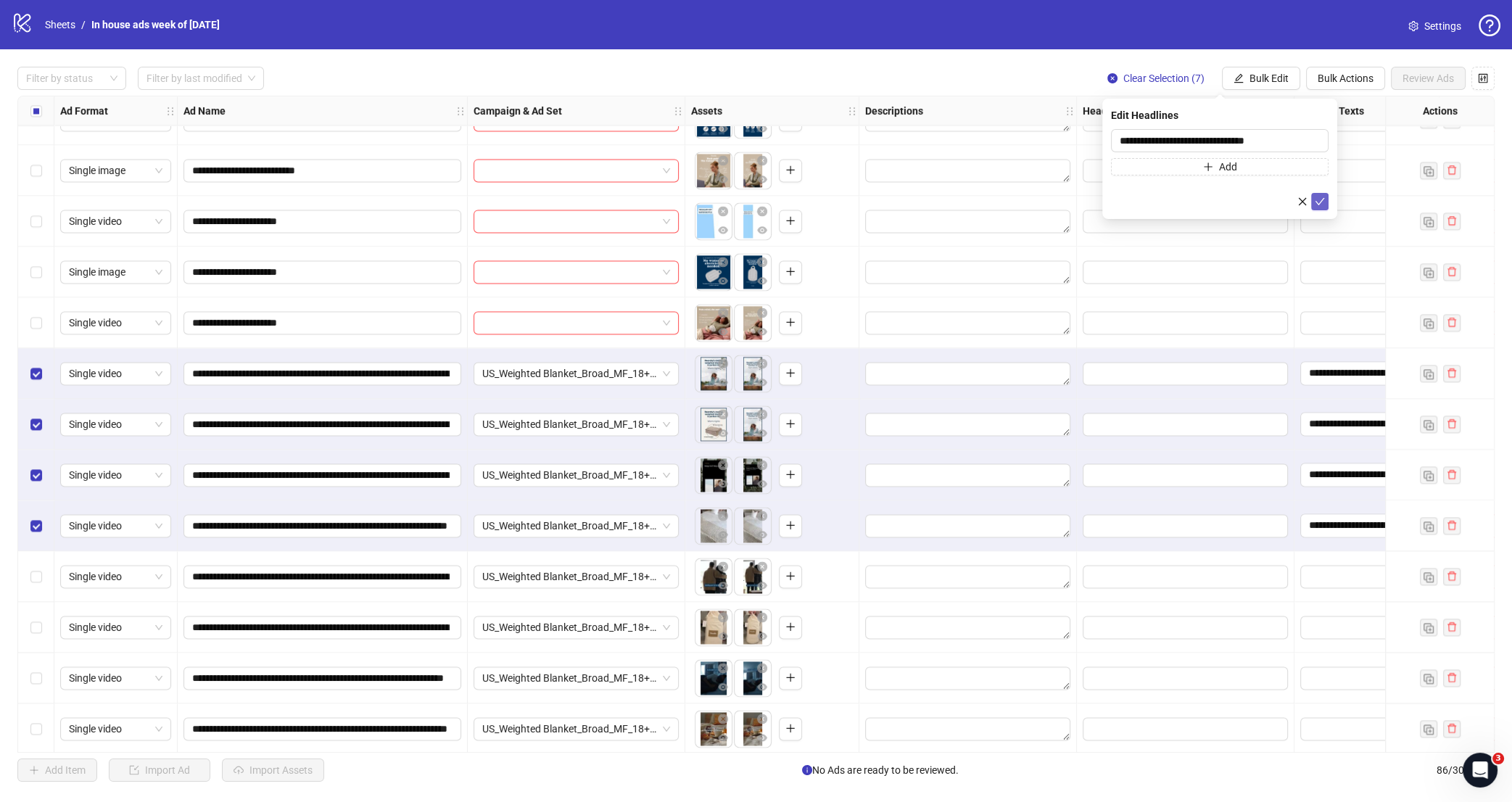
click at [1323, 204] on icon "check" at bounding box center [1321, 202] width 11 height 11
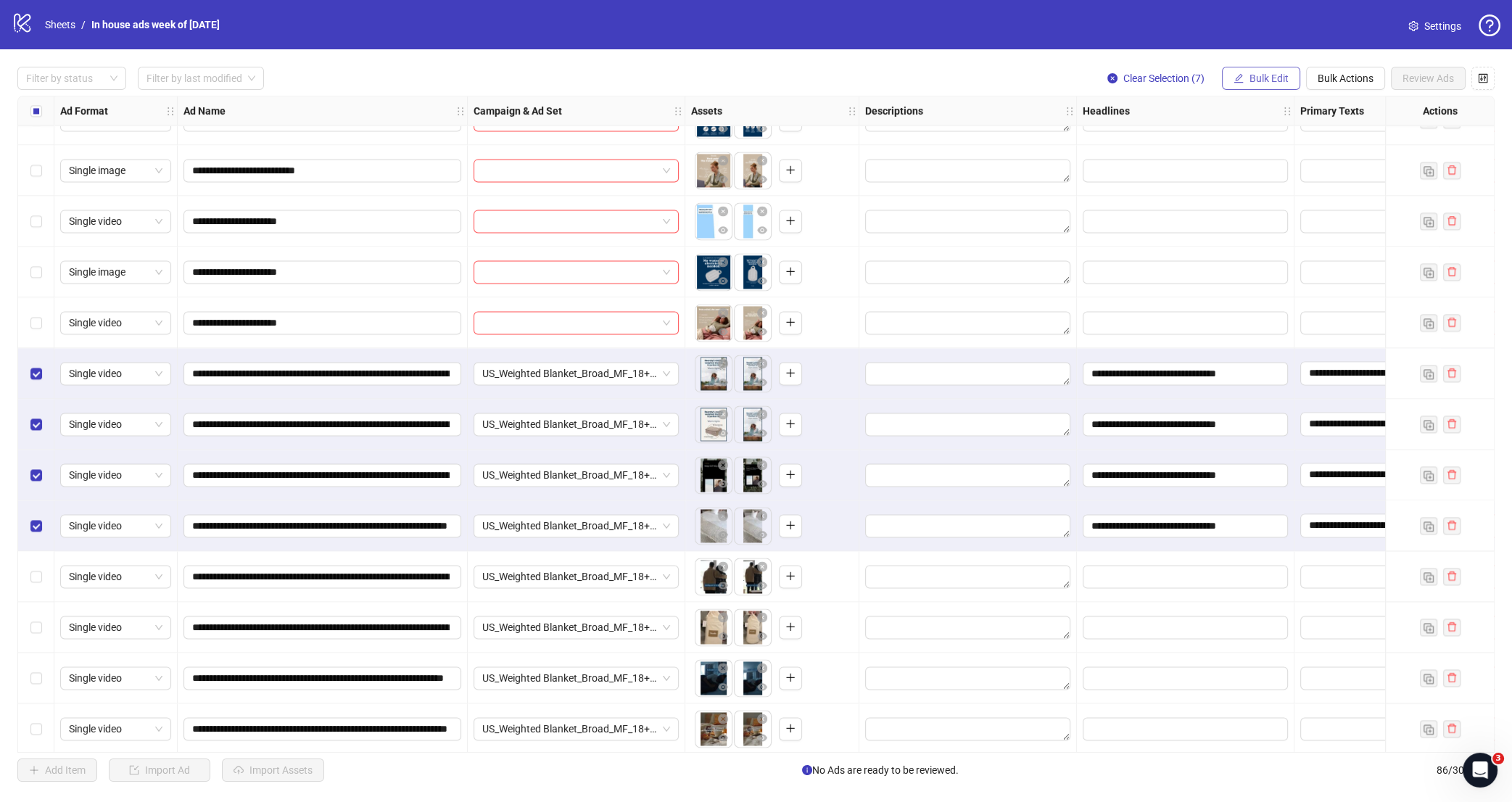
click at [1250, 74] on span "Bulk Edit" at bounding box center [1270, 78] width 39 height 11
click at [1275, 179] on span "Descriptions" at bounding box center [1275, 177] width 86 height 16
click at [1215, 137] on textarea at bounding box center [1219, 148] width 218 height 39
paste textarea "**********"
type textarea "**********"
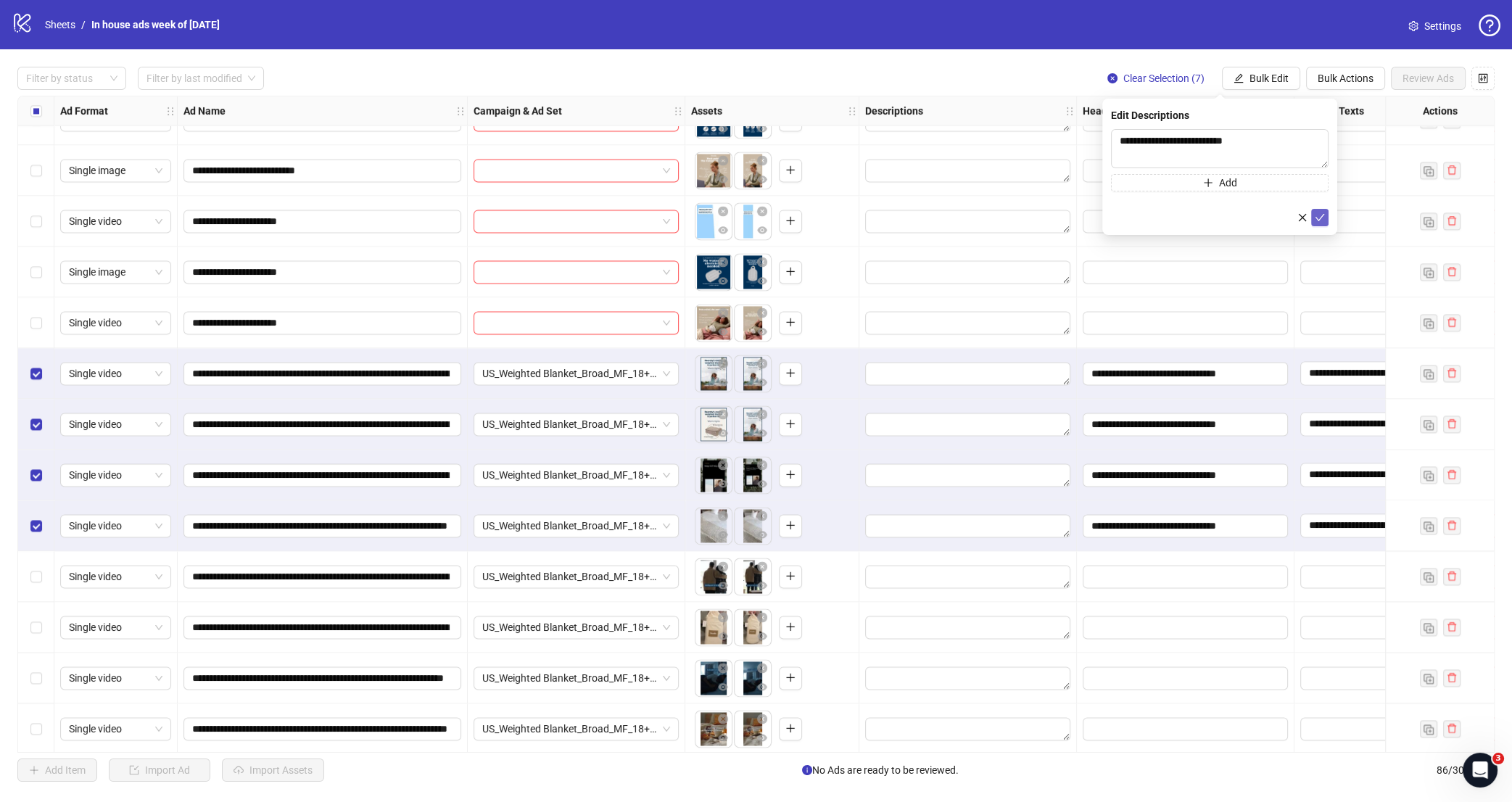
click at [1325, 212] on span "submit" at bounding box center [1321, 217] width 11 height 11
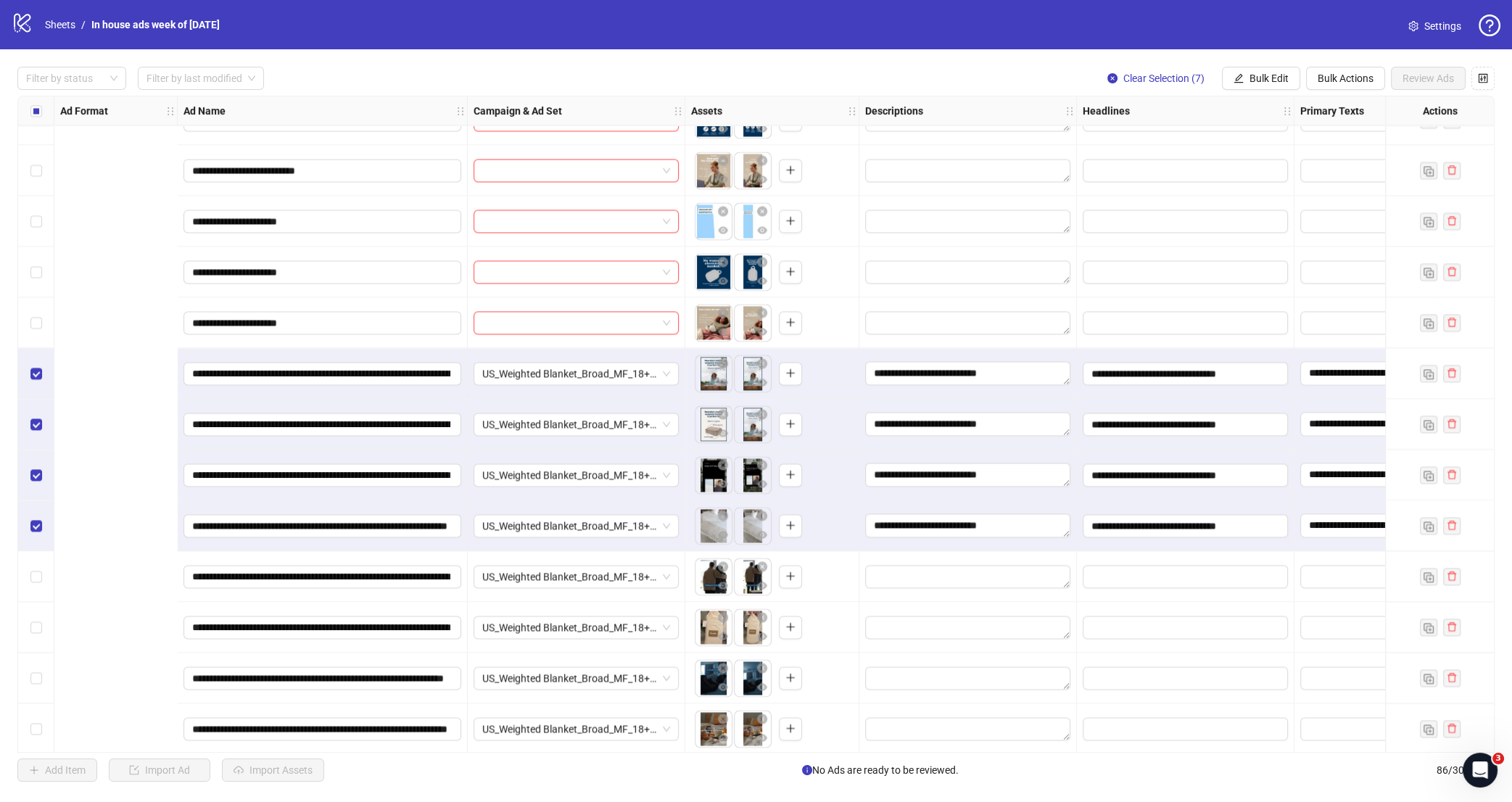
scroll to position [3229, 460]
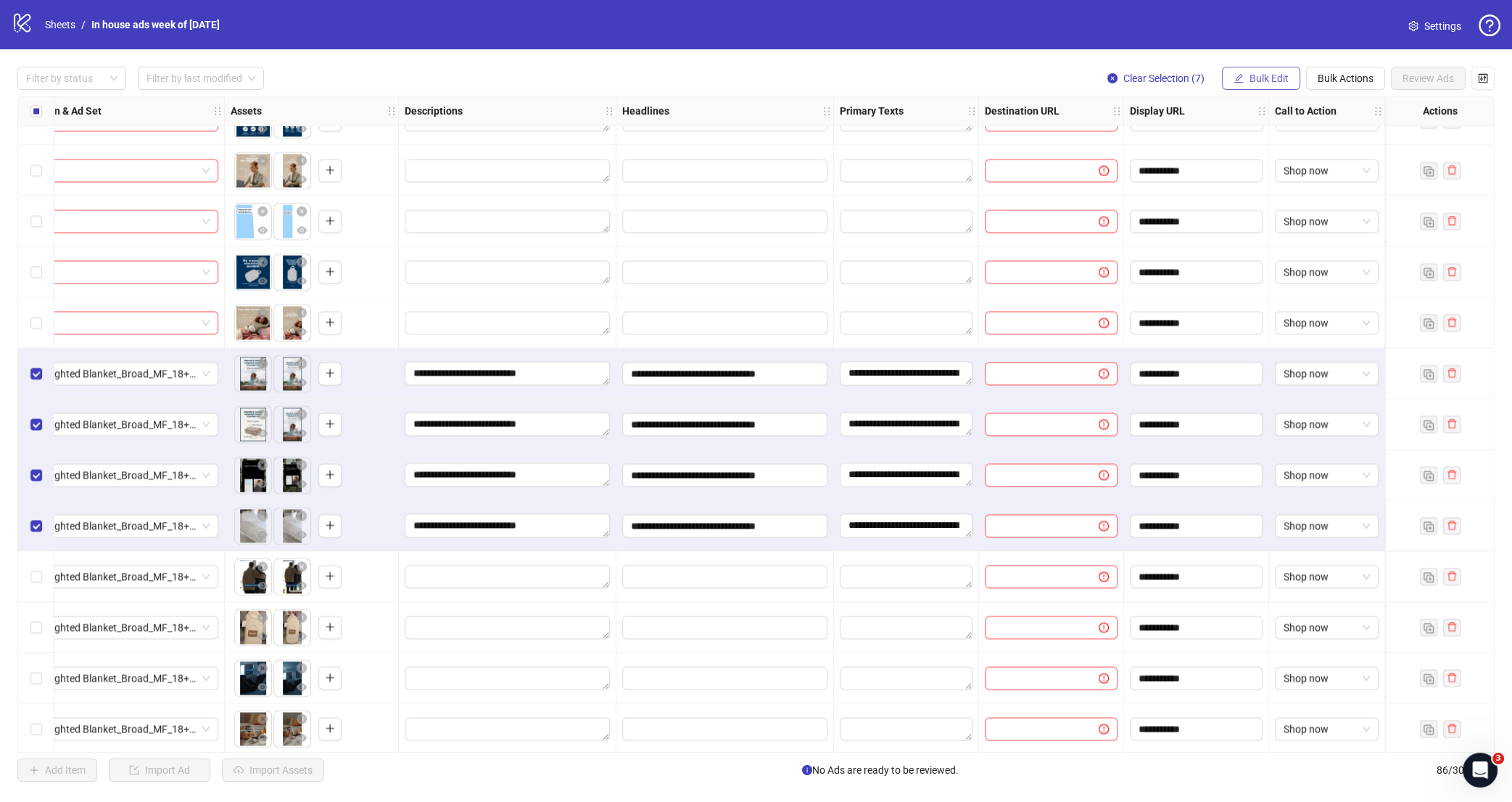
click at [1250, 77] on span "Bulk Edit" at bounding box center [1270, 78] width 39 height 11
click at [1292, 249] on span "Destination URL" at bounding box center [1275, 247] width 86 height 16
click at [1231, 145] on input "text" at bounding box center [1214, 141] width 189 height 16
paste input "**********"
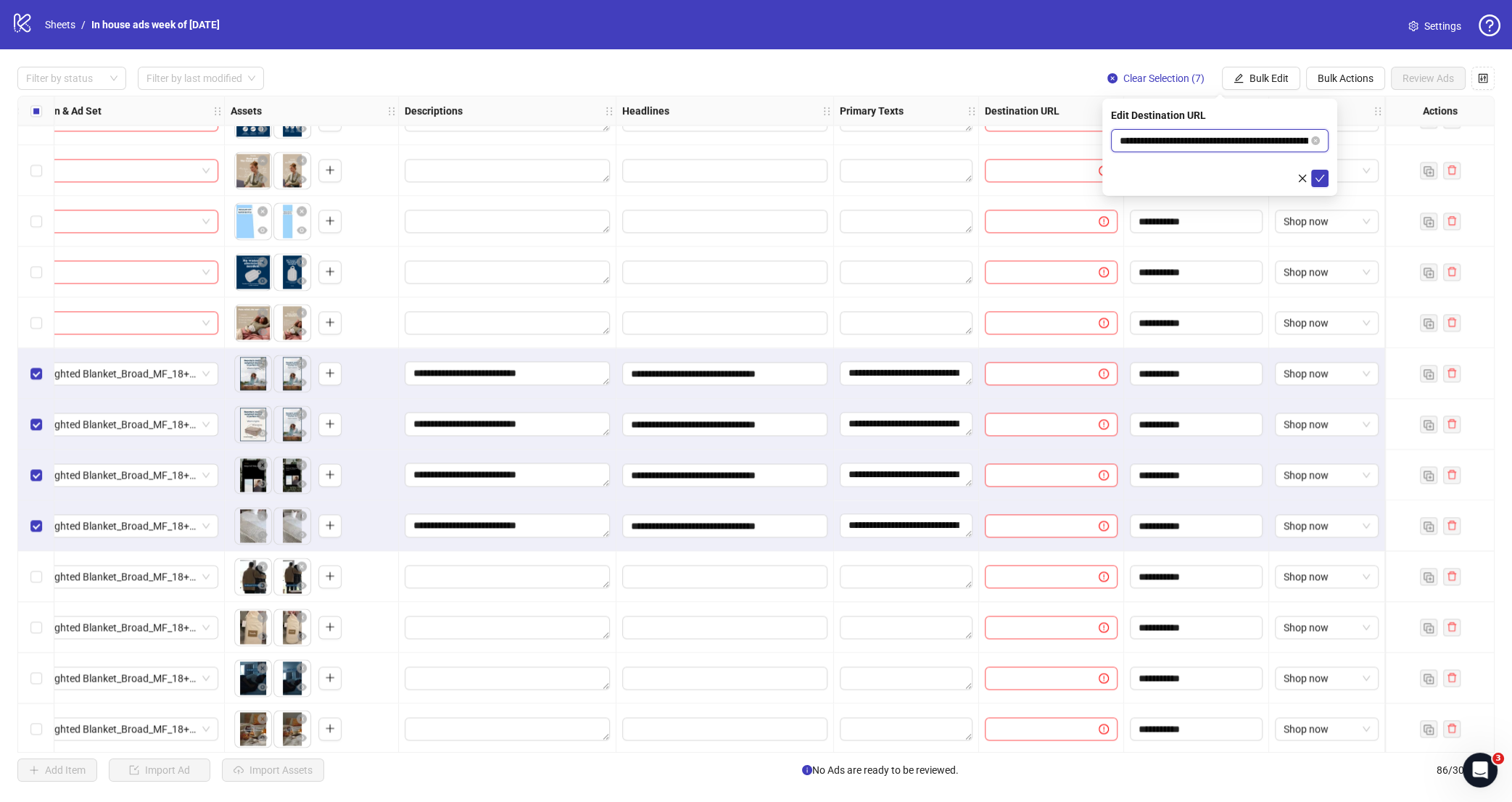
scroll to position [0, 115]
type input "**********"
click at [1317, 175] on icon "check" at bounding box center [1321, 179] width 11 height 11
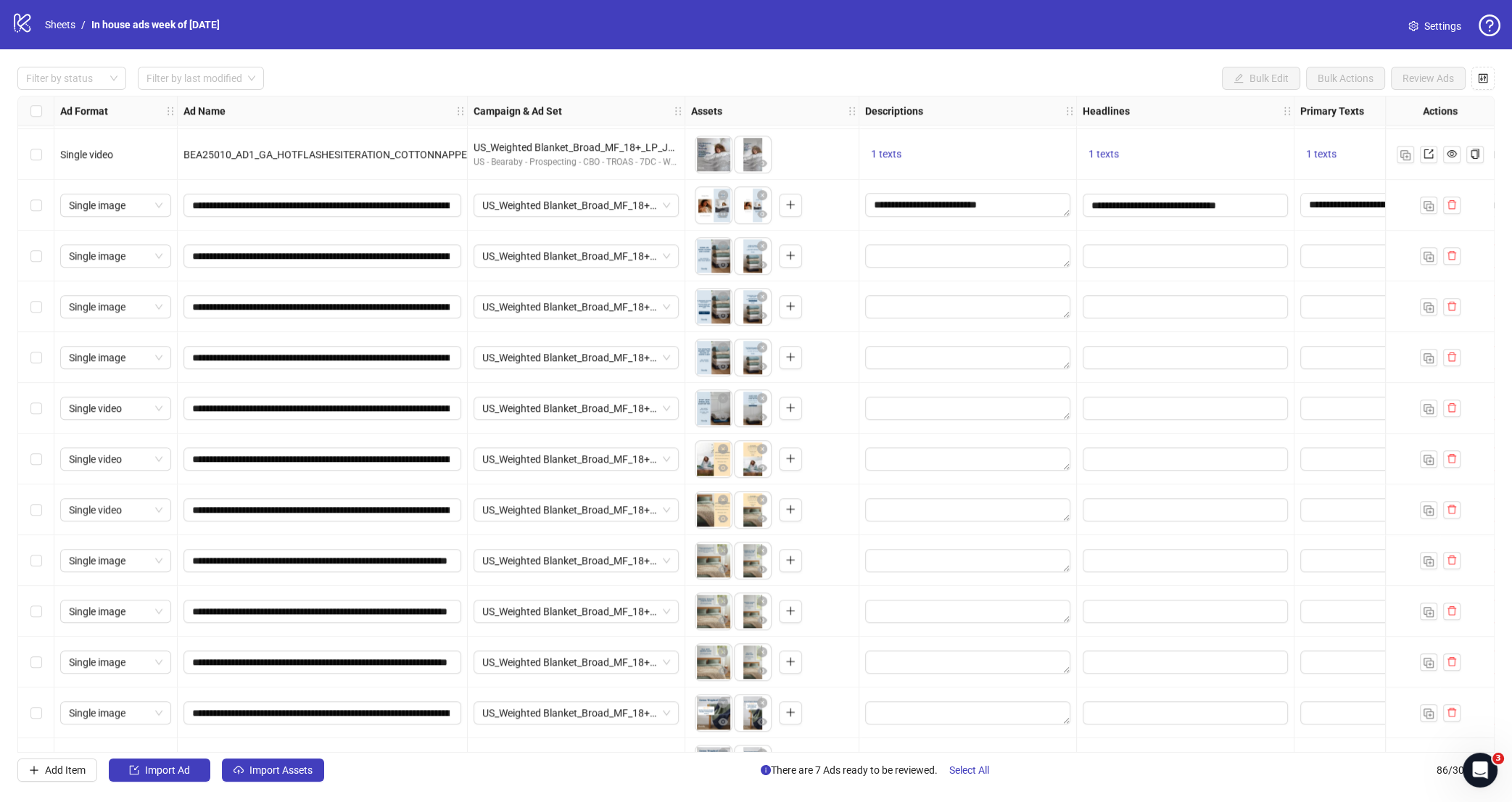
scroll to position [1771, 0]
click at [42, 256] on div "Select row 38" at bounding box center [36, 257] width 36 height 51
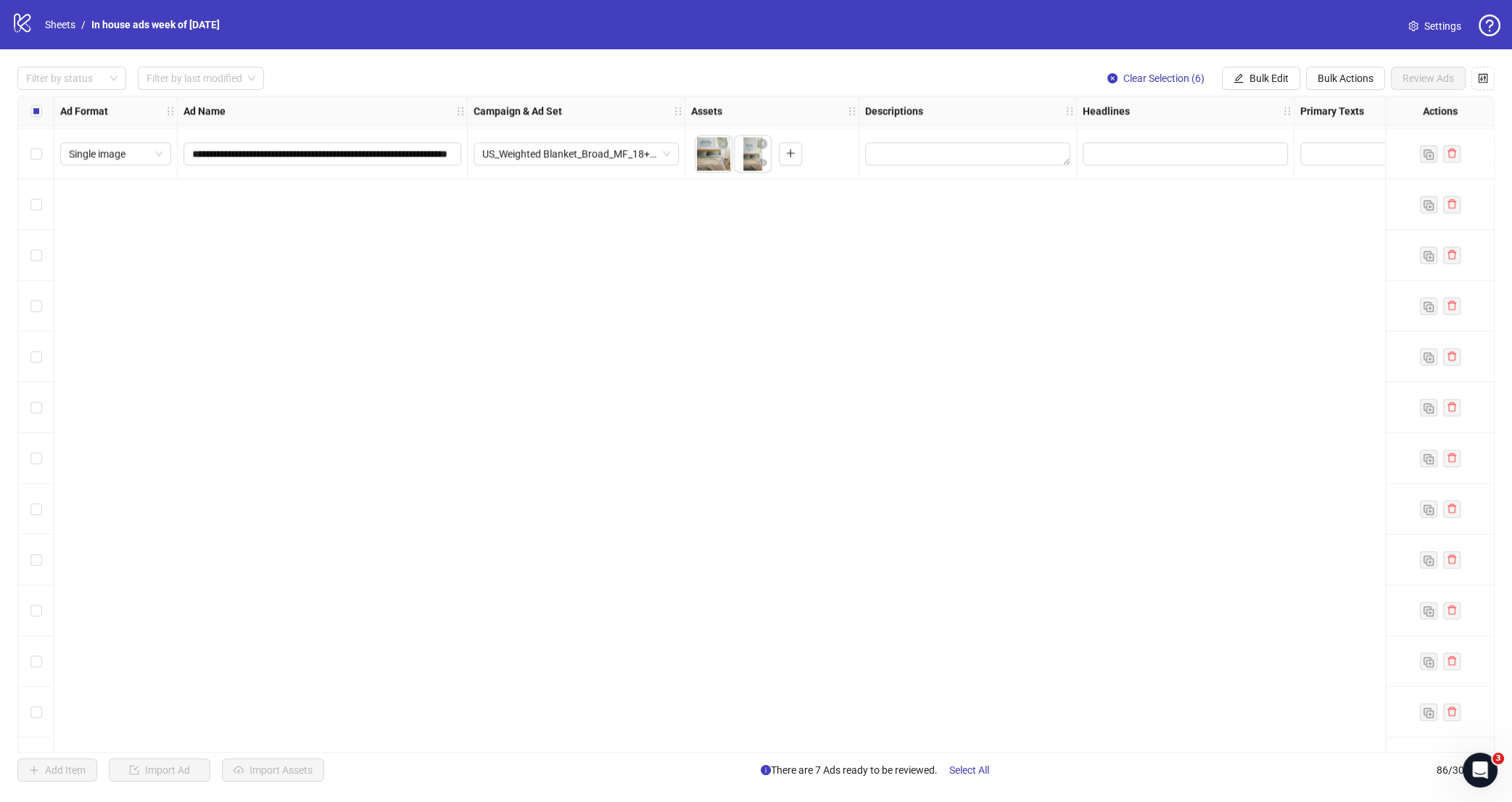
scroll to position [1626, 0]
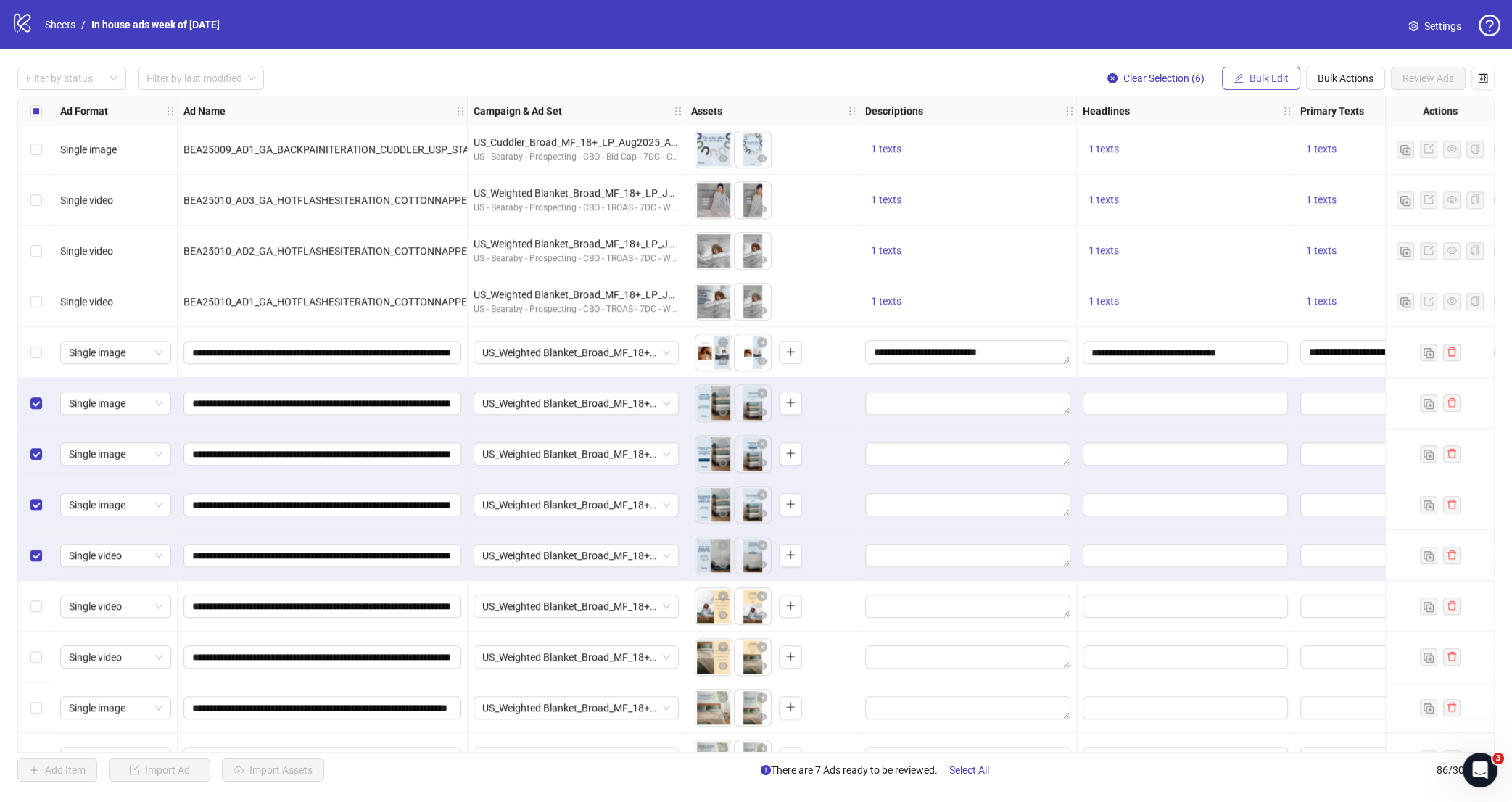
click at [1268, 84] on span "Bulk Edit" at bounding box center [1270, 78] width 39 height 11
click at [1262, 219] on span "Primary Texts" at bounding box center [1275, 223] width 86 height 16
click at [1225, 141] on textarea at bounding box center [1219, 148] width 218 height 39
paste textarea "**********"
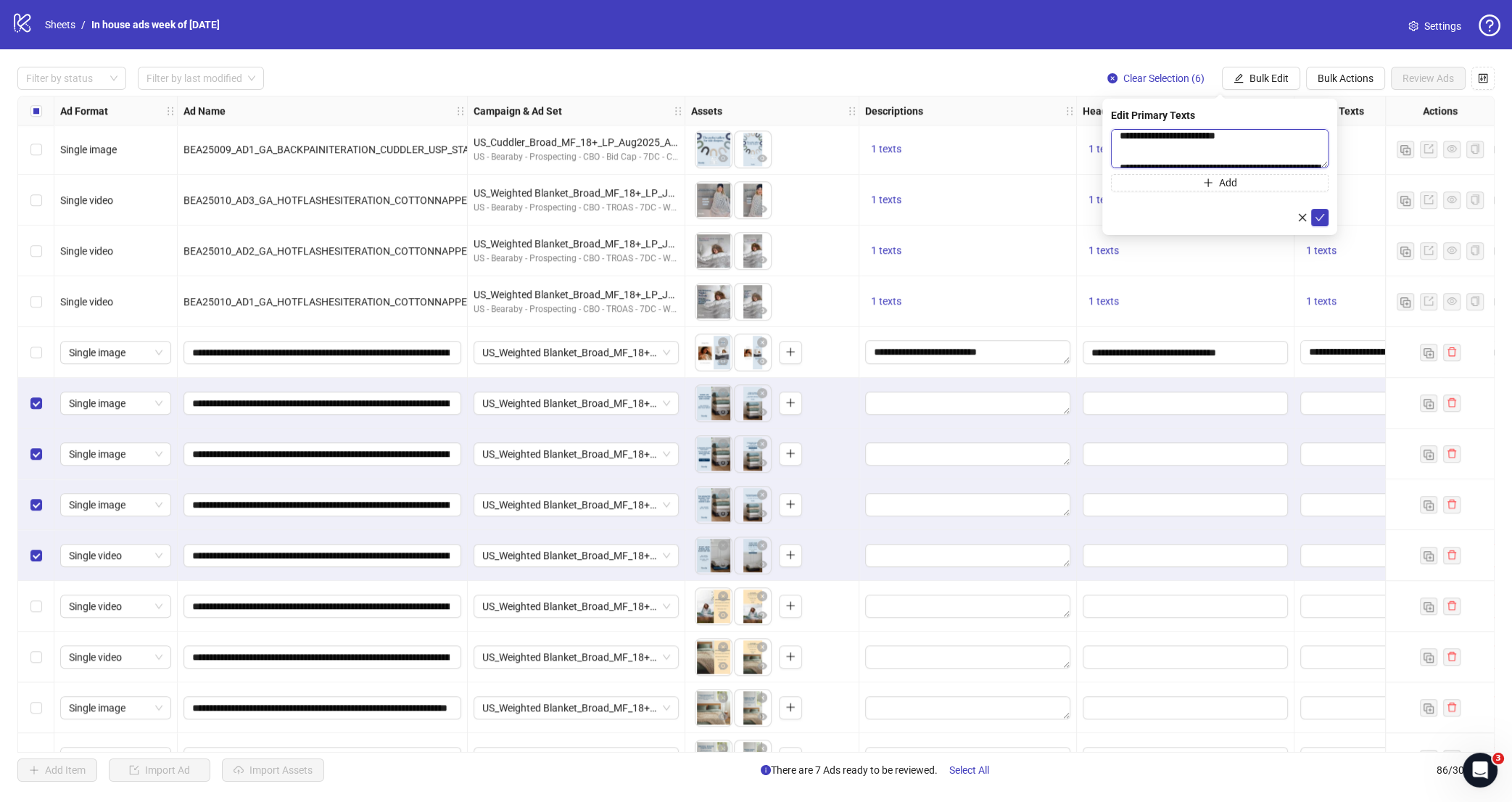
scroll to position [0, 0]
click at [1123, 133] on textarea "**********" at bounding box center [1219, 148] width 218 height 39
type textarea "**********"
click at [1323, 215] on icon "check" at bounding box center [1321, 218] width 11 height 11
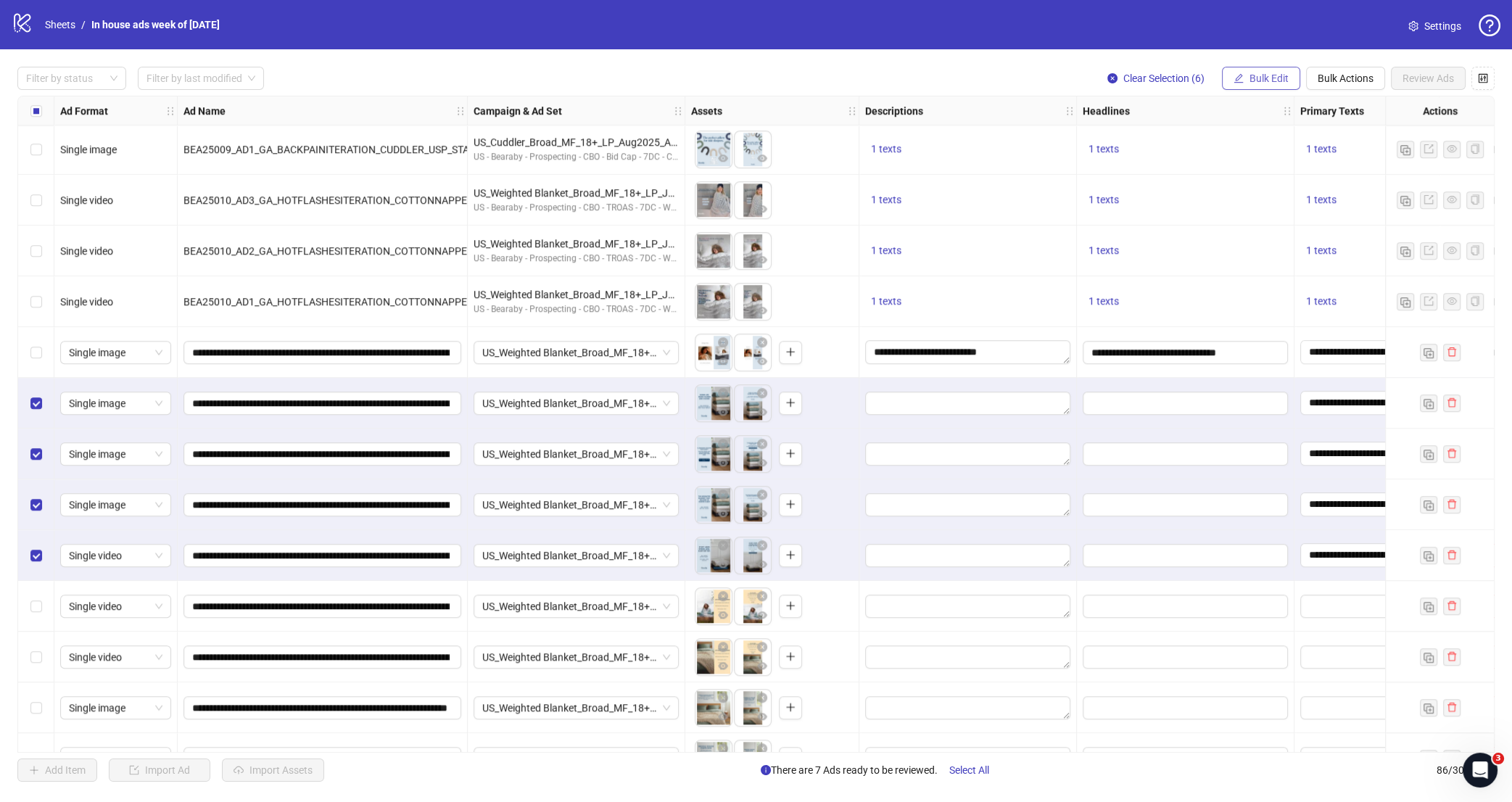
click at [1250, 81] on span "Bulk Edit" at bounding box center [1270, 78] width 39 height 11
click at [1277, 201] on span "Headlines" at bounding box center [1275, 200] width 86 height 16
click at [1179, 137] on input "text" at bounding box center [1219, 140] width 218 height 23
paste input "**********"
type input "**********"
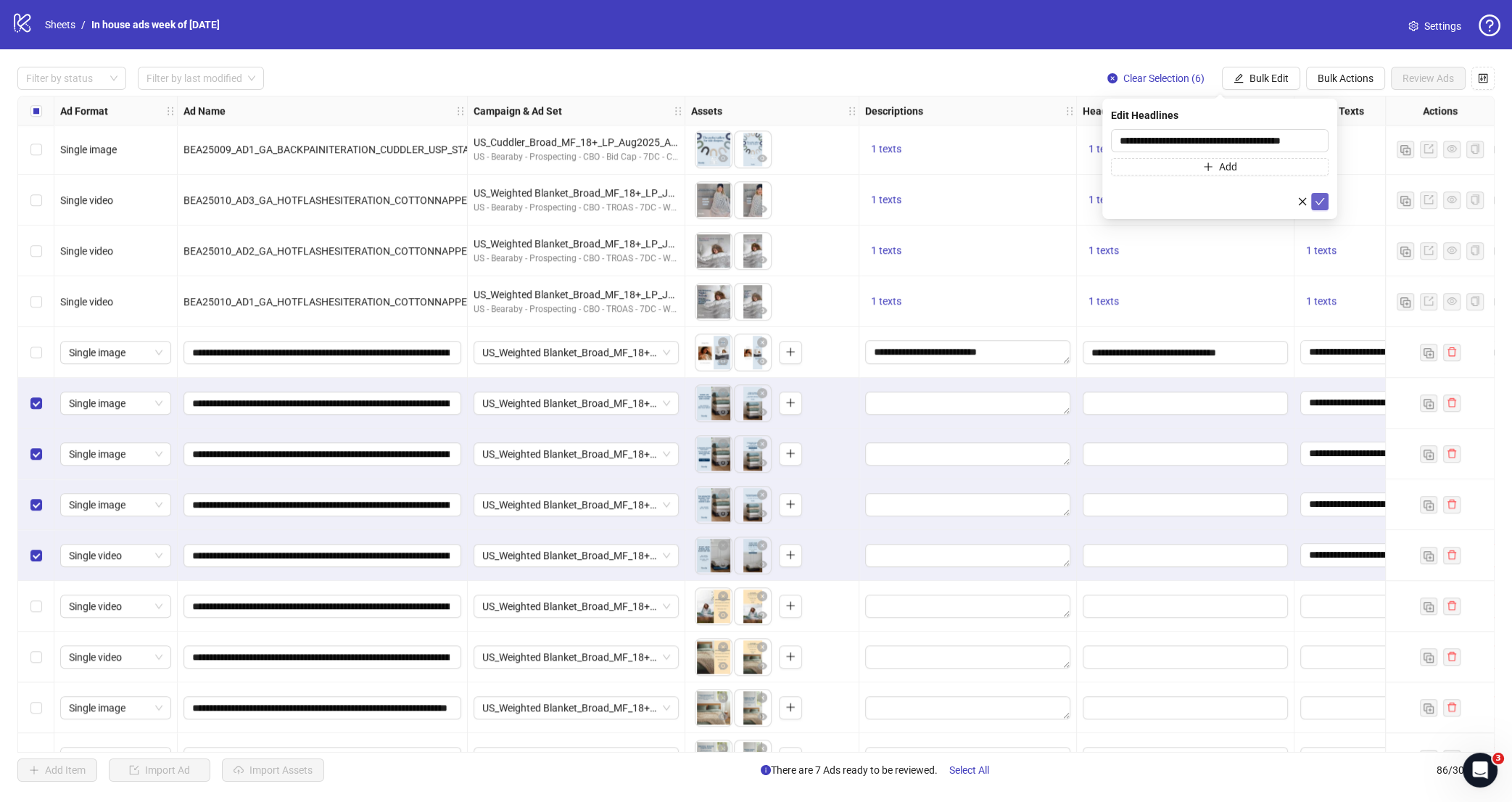
click at [1325, 199] on icon "check" at bounding box center [1321, 202] width 11 height 11
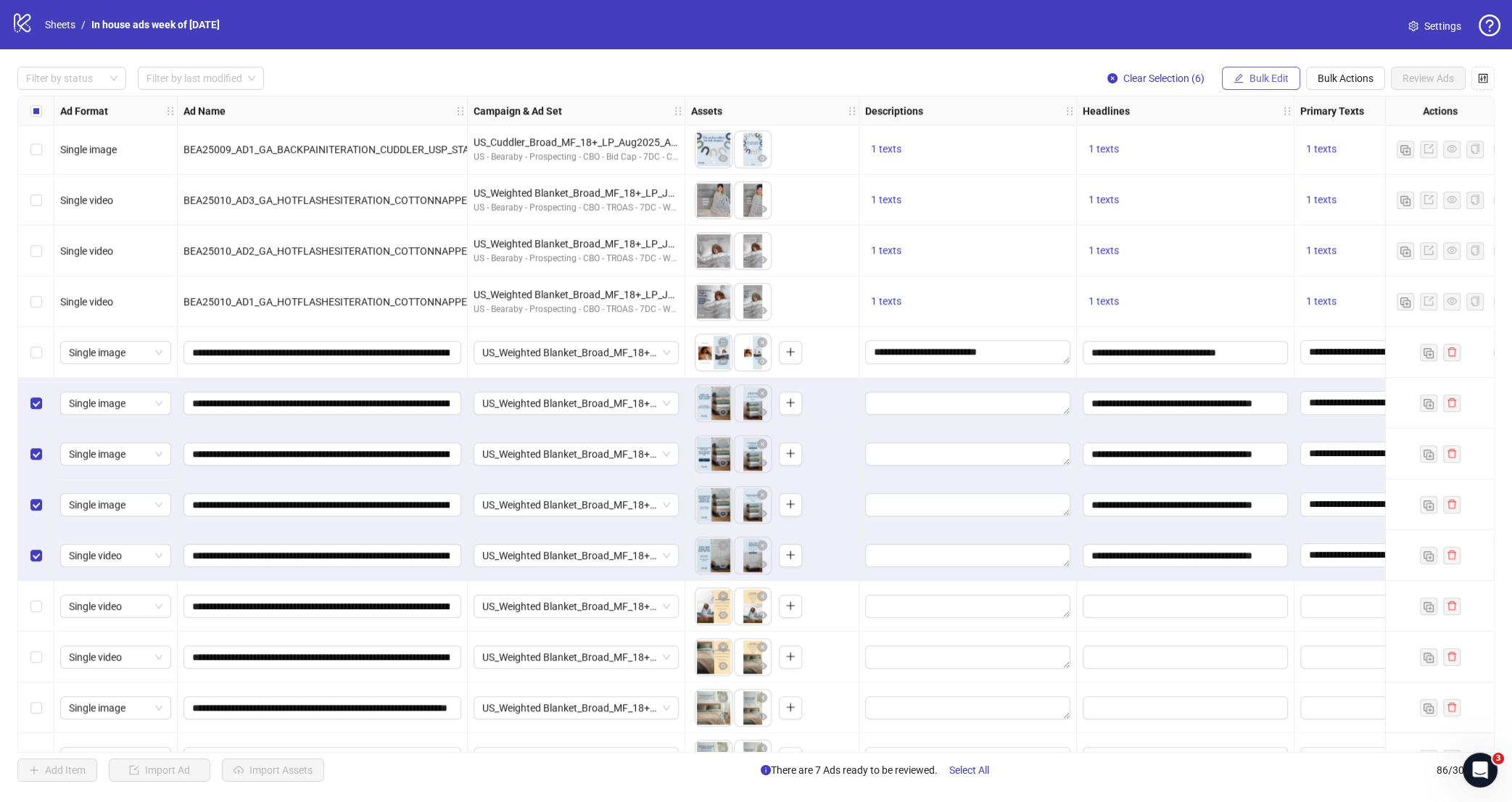
click at [1269, 79] on span "Bulk Edit" at bounding box center [1270, 78] width 39 height 11
click at [1258, 182] on span "Descriptions" at bounding box center [1275, 177] width 86 height 16
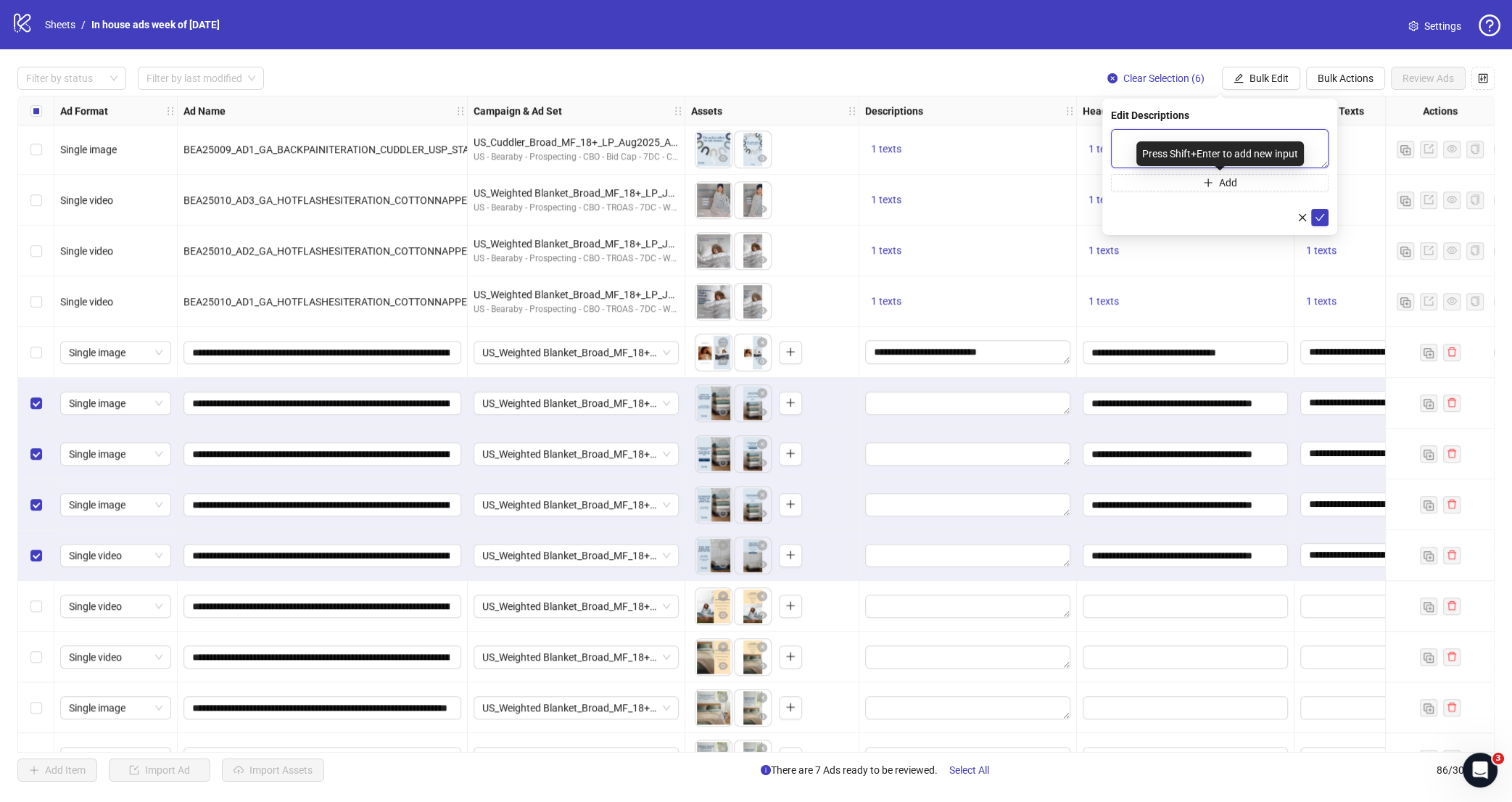
click at [1140, 135] on textarea at bounding box center [1219, 148] width 218 height 39
paste textarea "**********"
type textarea "**********"
click at [1320, 213] on icon "check" at bounding box center [1321, 218] width 11 height 11
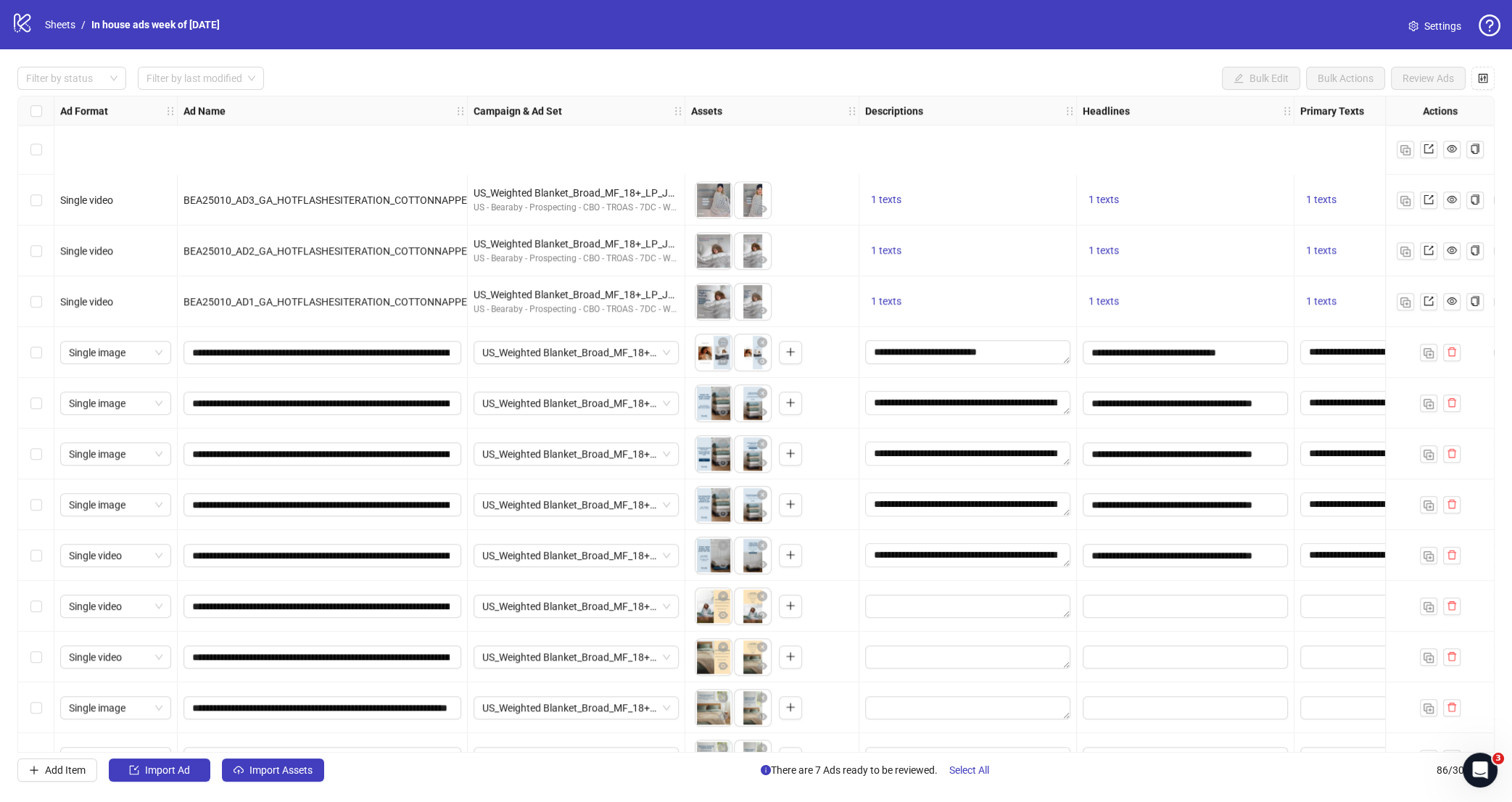
scroll to position [1771, 0]
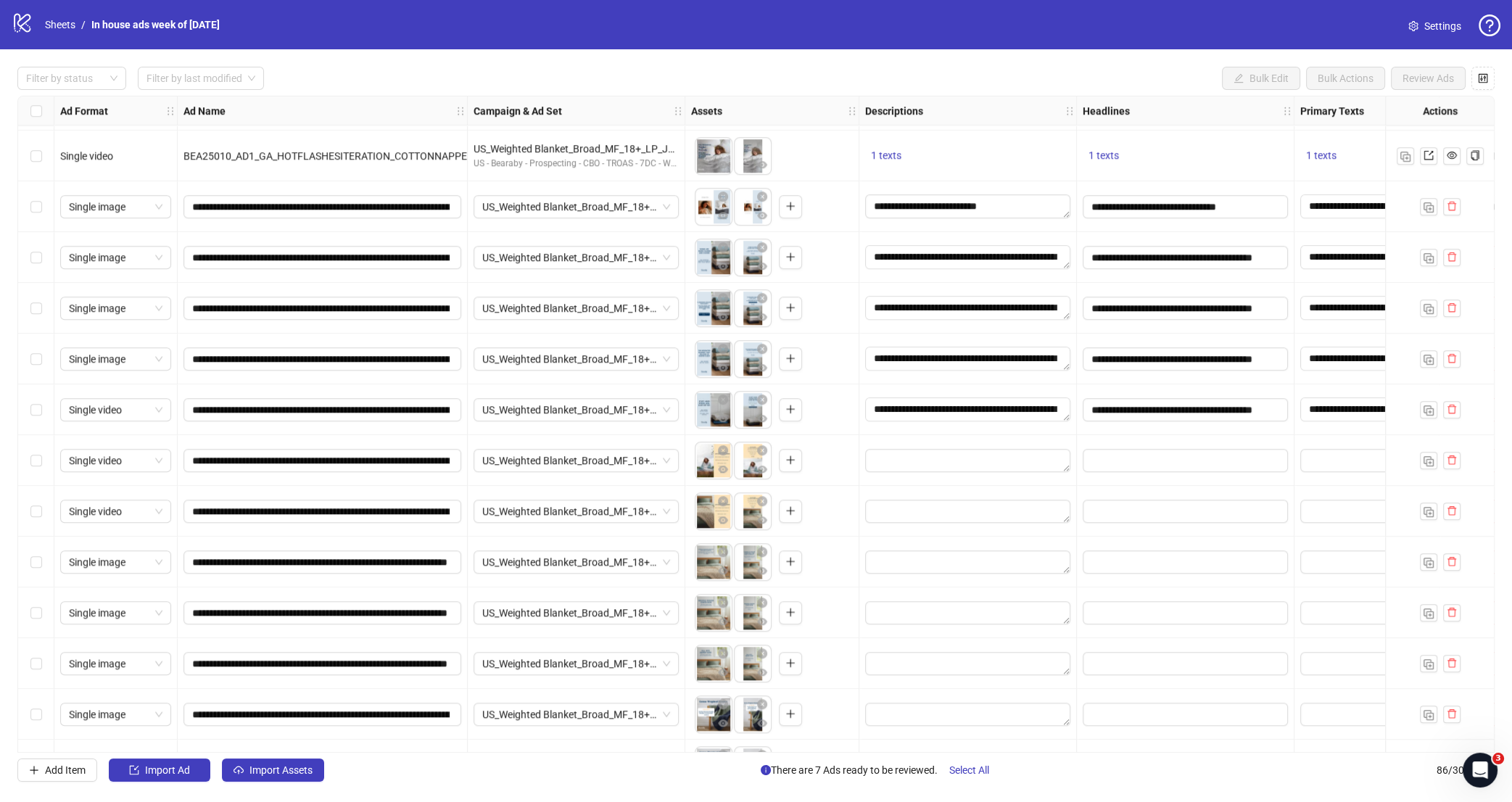
click at [43, 464] on div "Select row 42" at bounding box center [36, 461] width 36 height 51
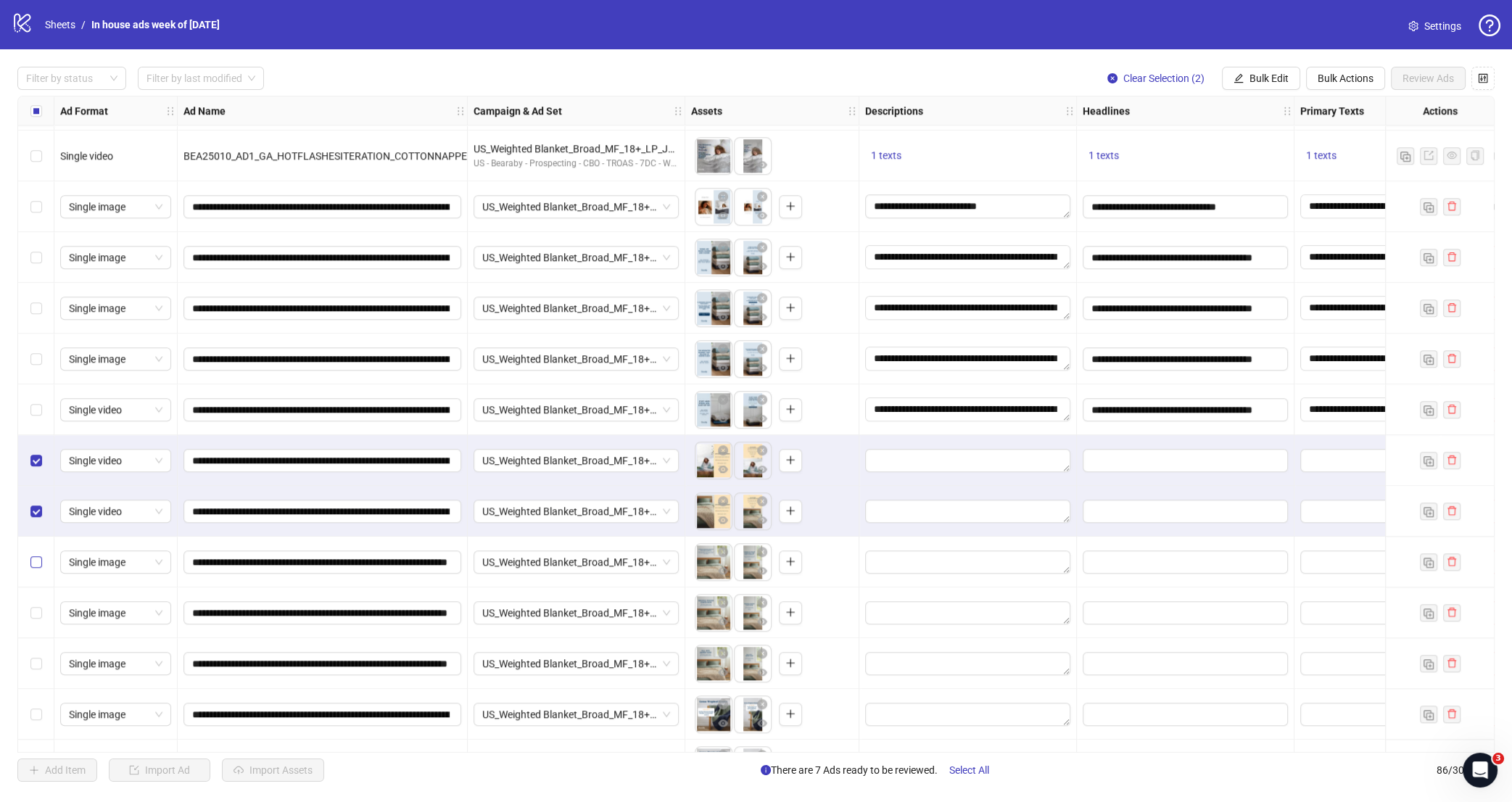
click at [33, 554] on label "Select row 44" at bounding box center [36, 562] width 11 height 16
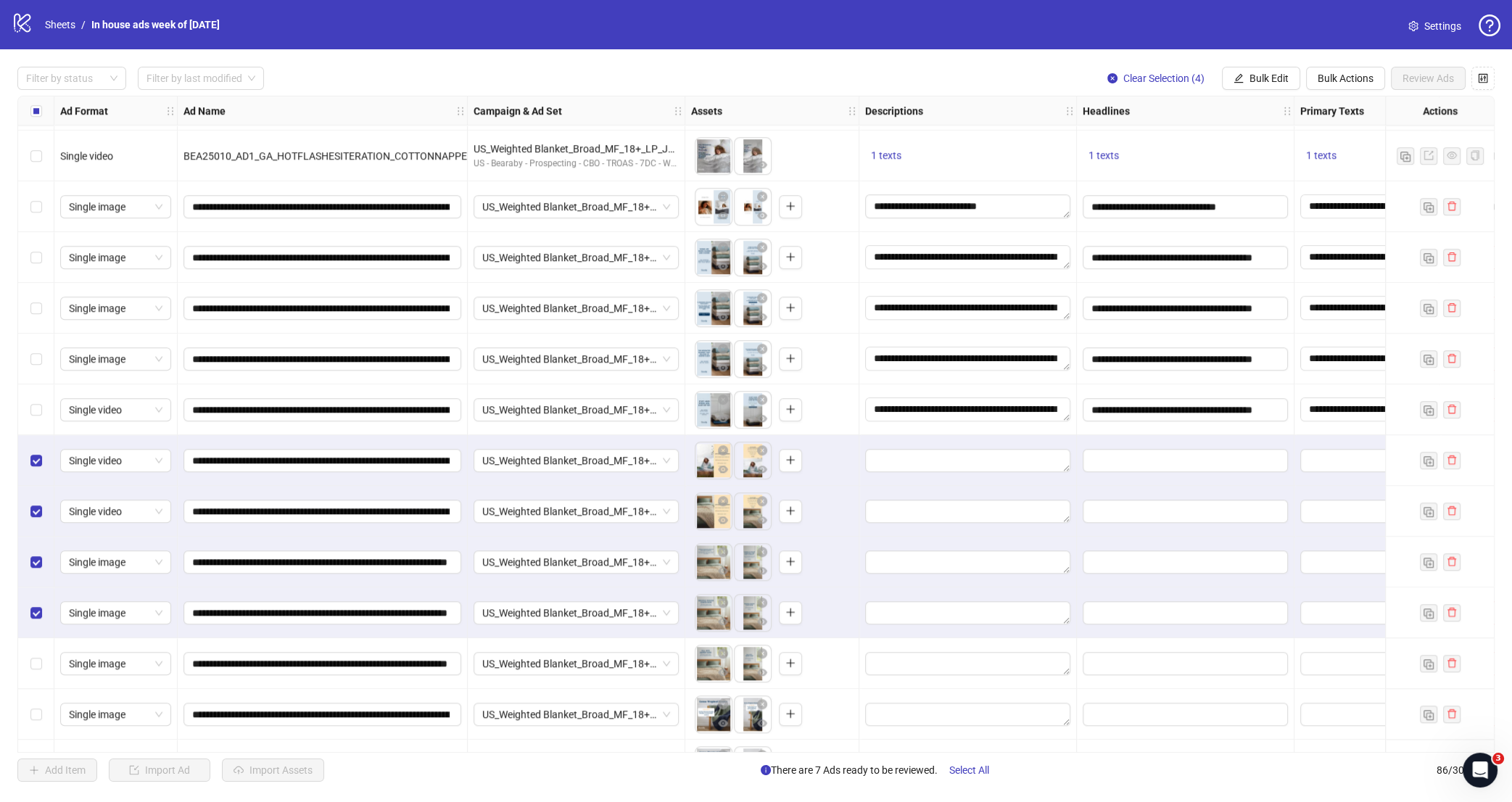
click at [43, 657] on div "Select row 46" at bounding box center [36, 664] width 36 height 51
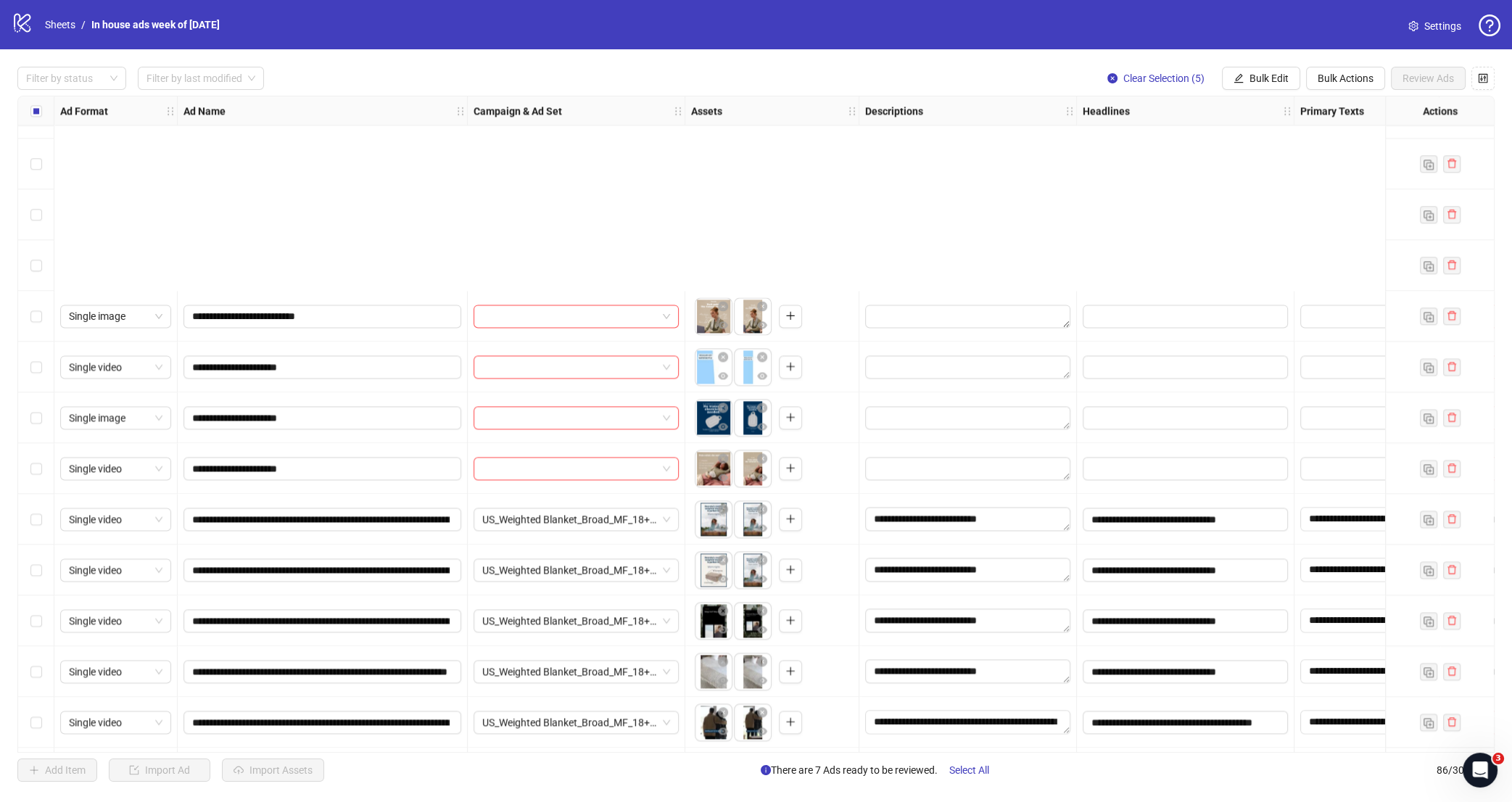
scroll to position [3375, 0]
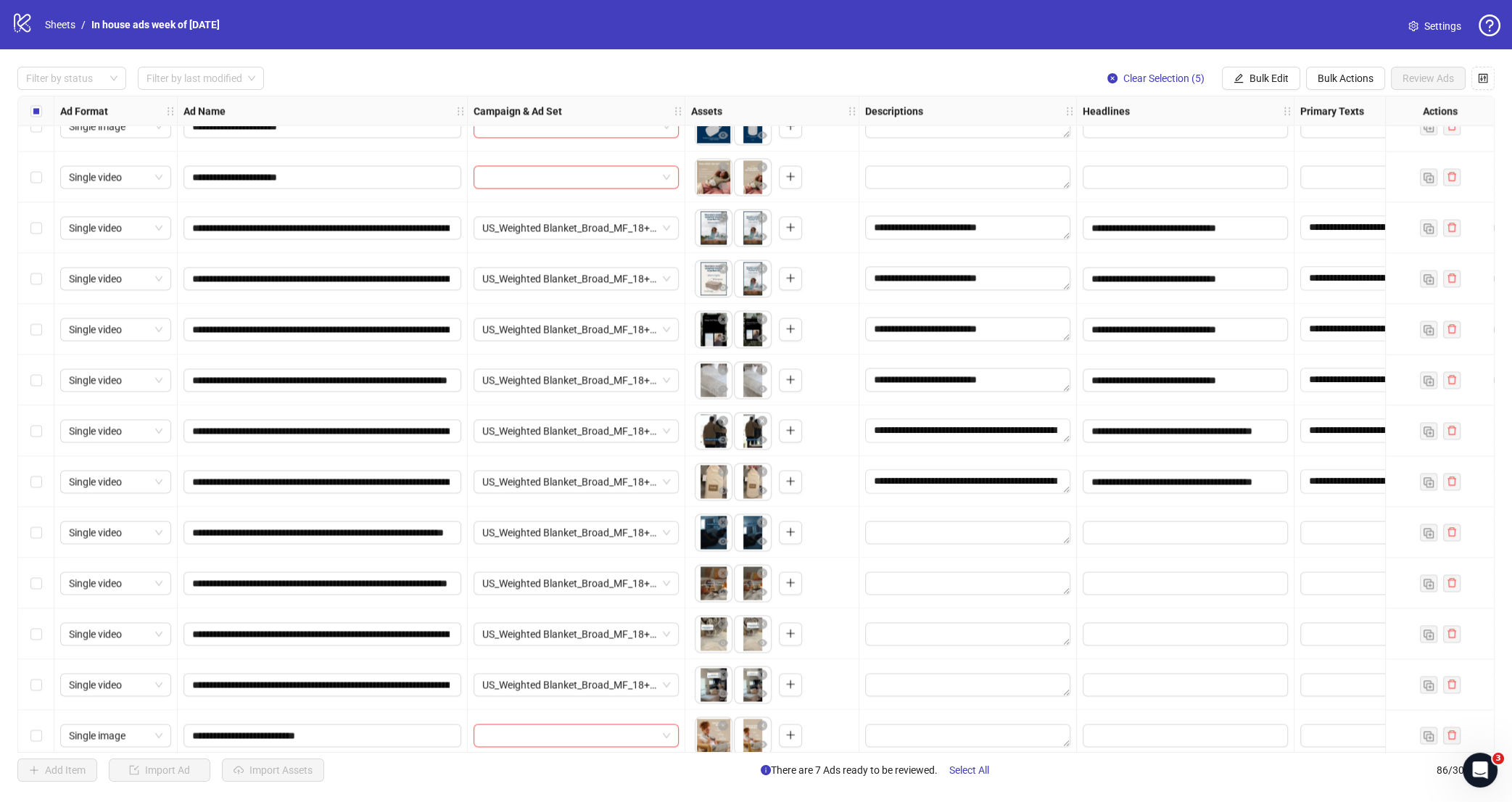
click at [43, 535] on div "Select row 75" at bounding box center [36, 532] width 36 height 51
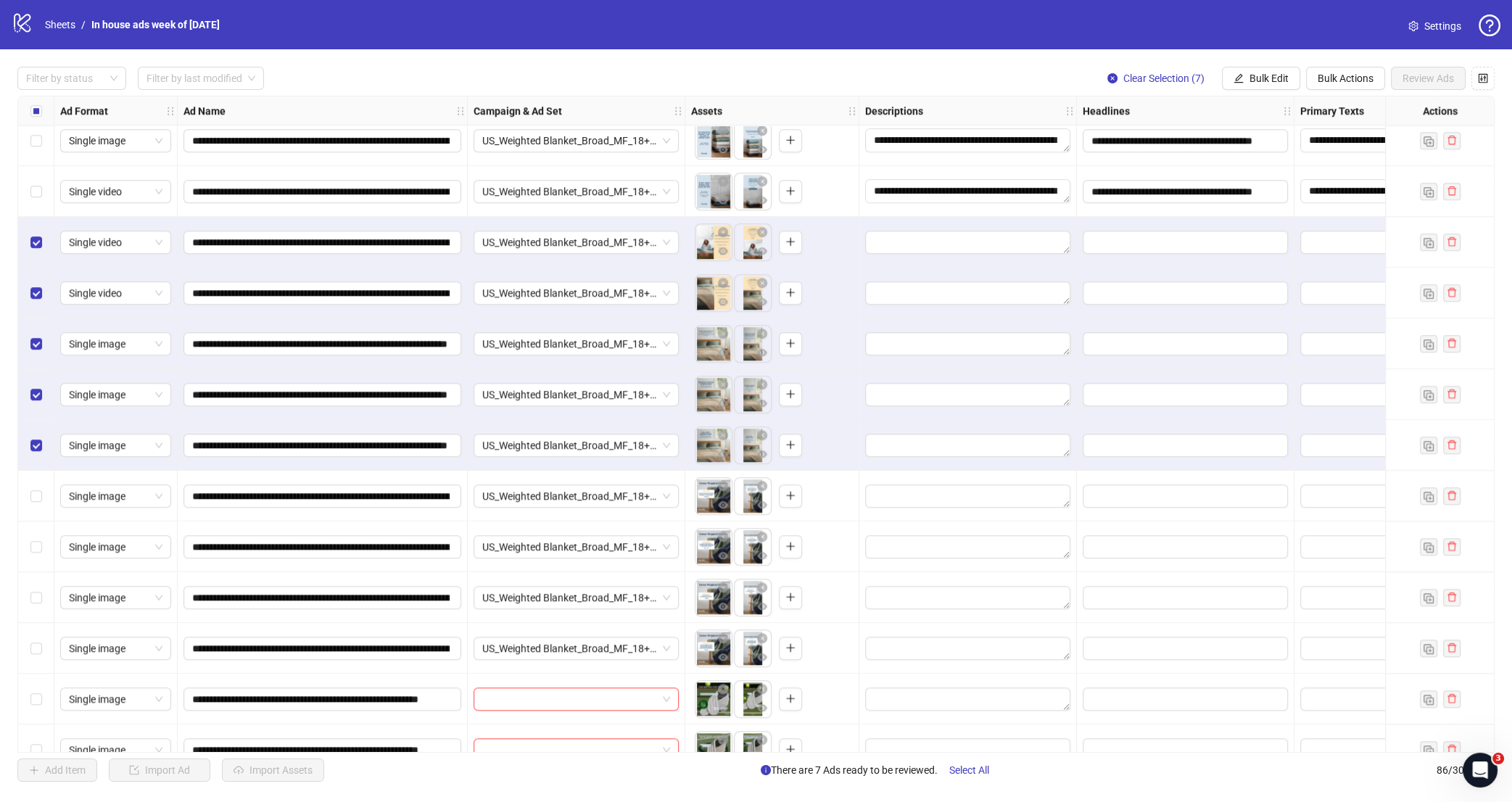
scroll to position [2063, 0]
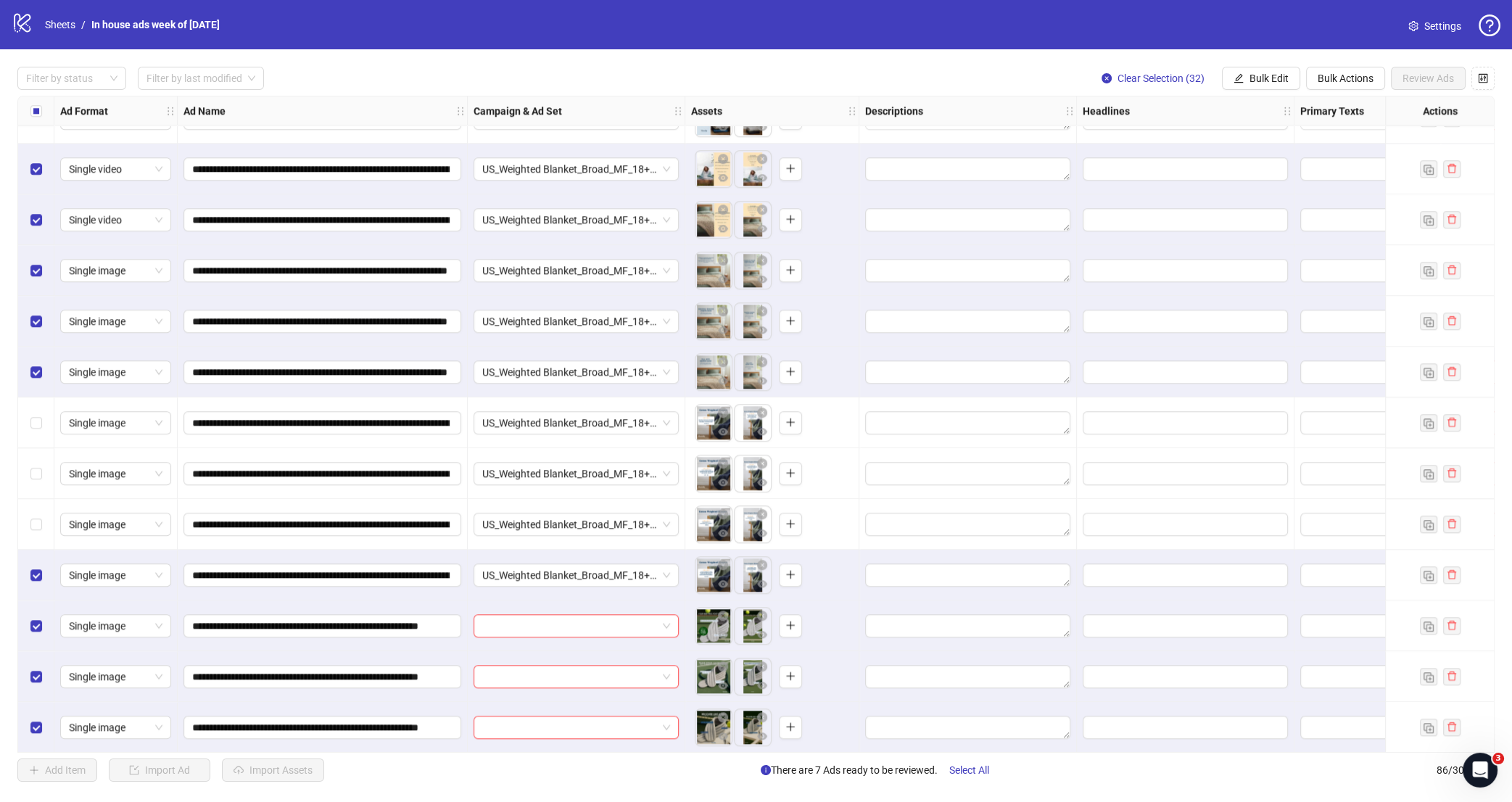
click at [38, 116] on label "Select all rows" at bounding box center [36, 111] width 11 height 16
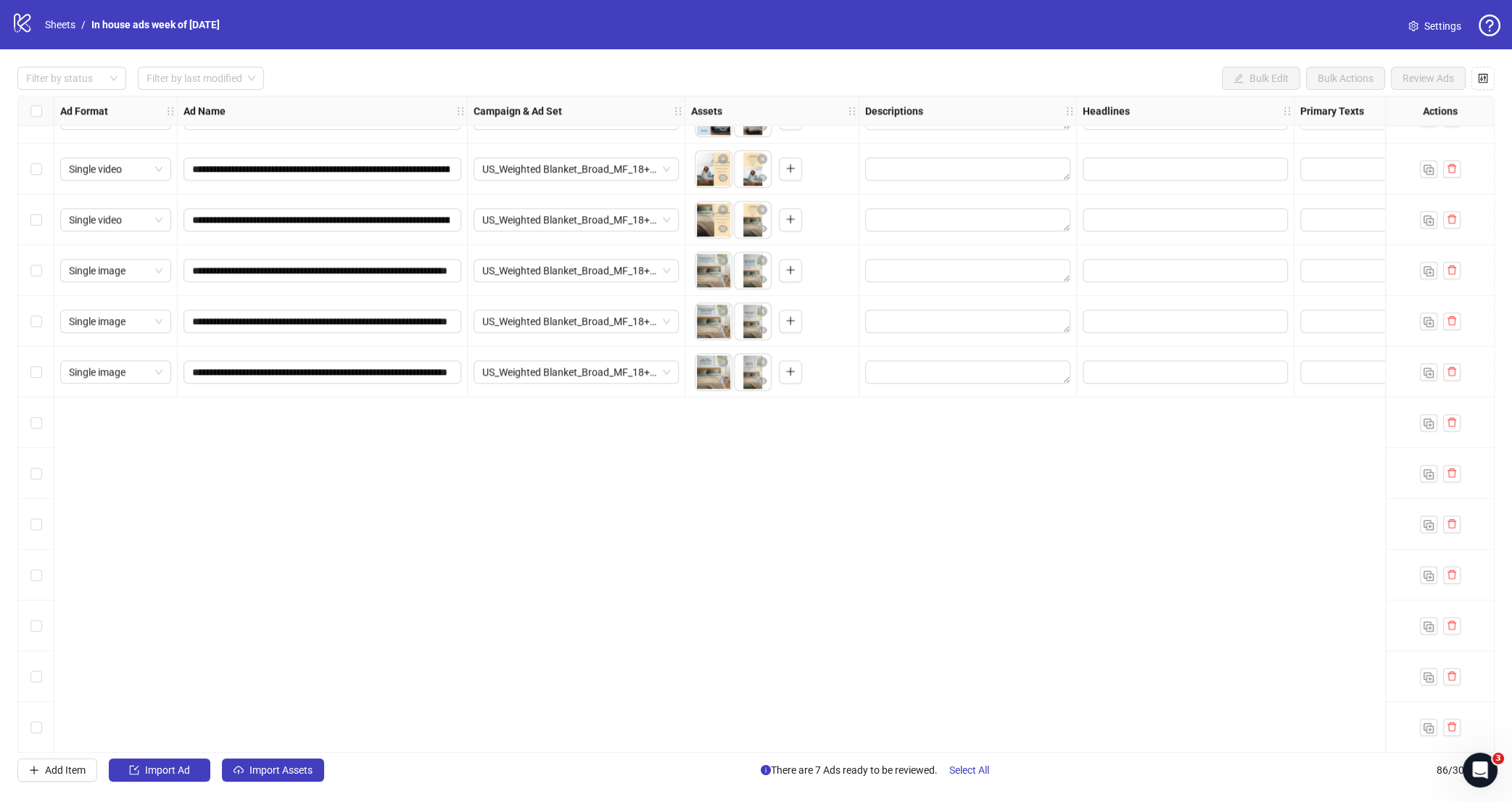
scroll to position [1626, 0]
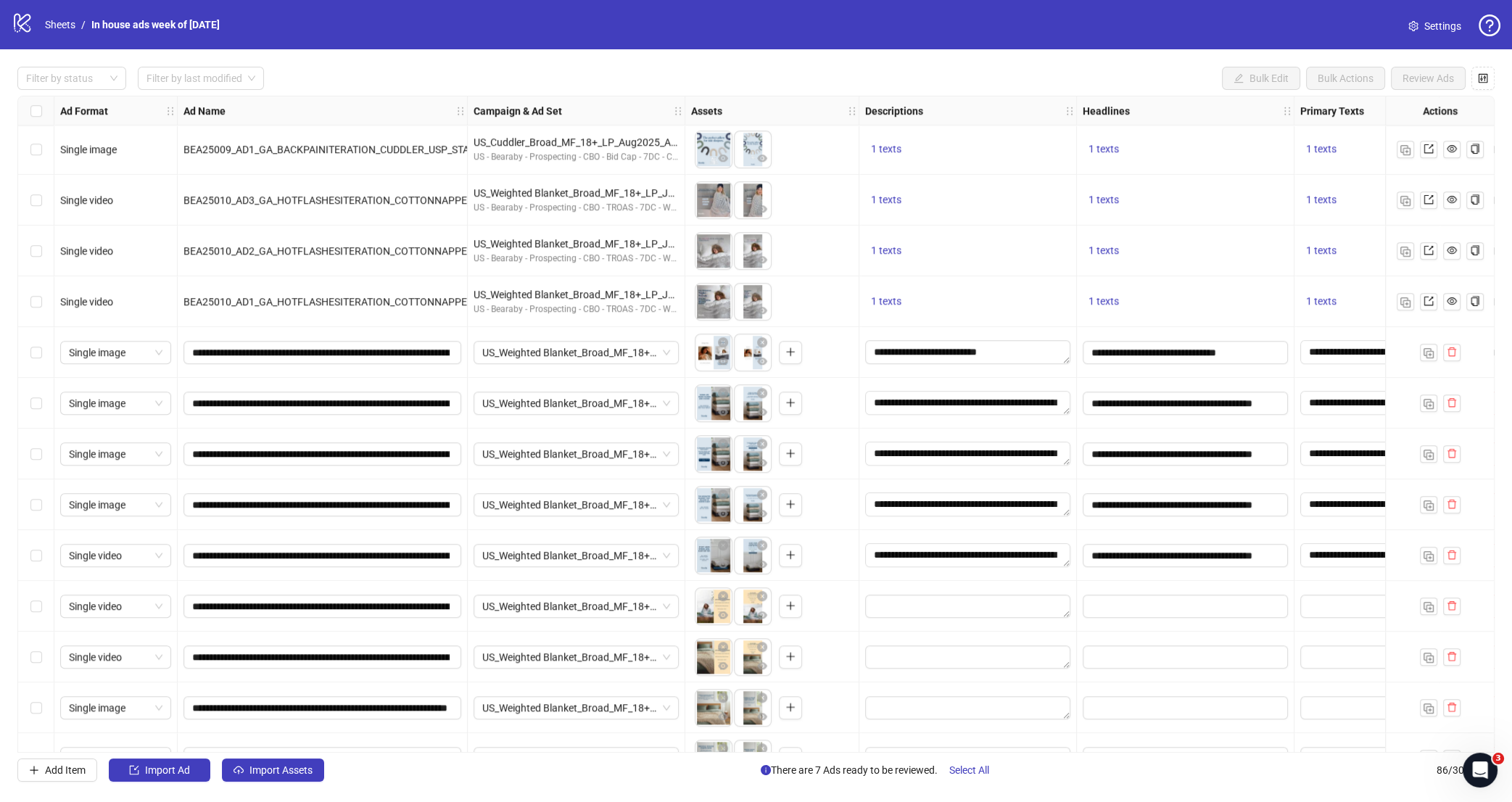
click at [43, 606] on div "Select row 42" at bounding box center [36, 606] width 36 height 51
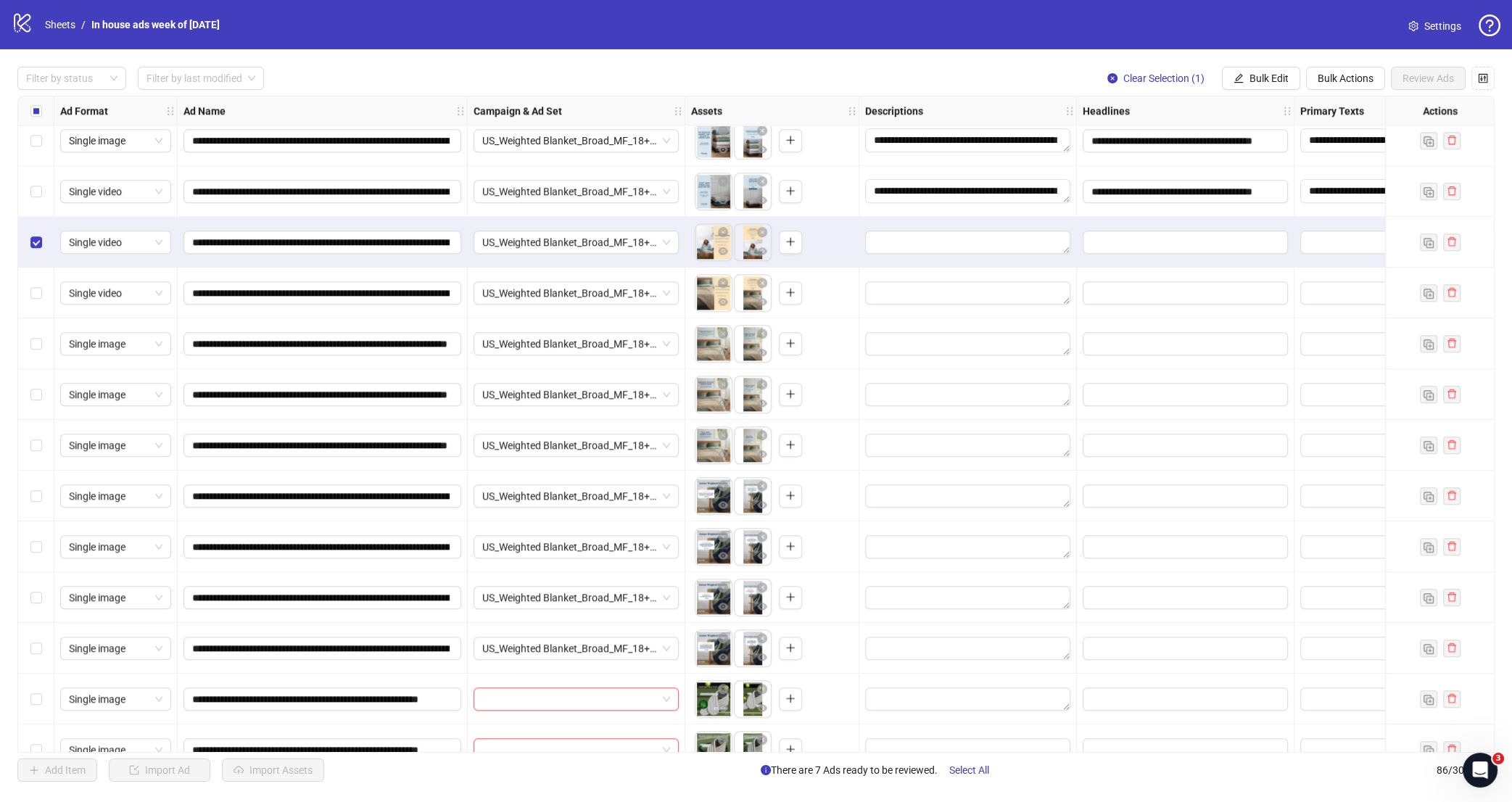
scroll to position [2063, 0]
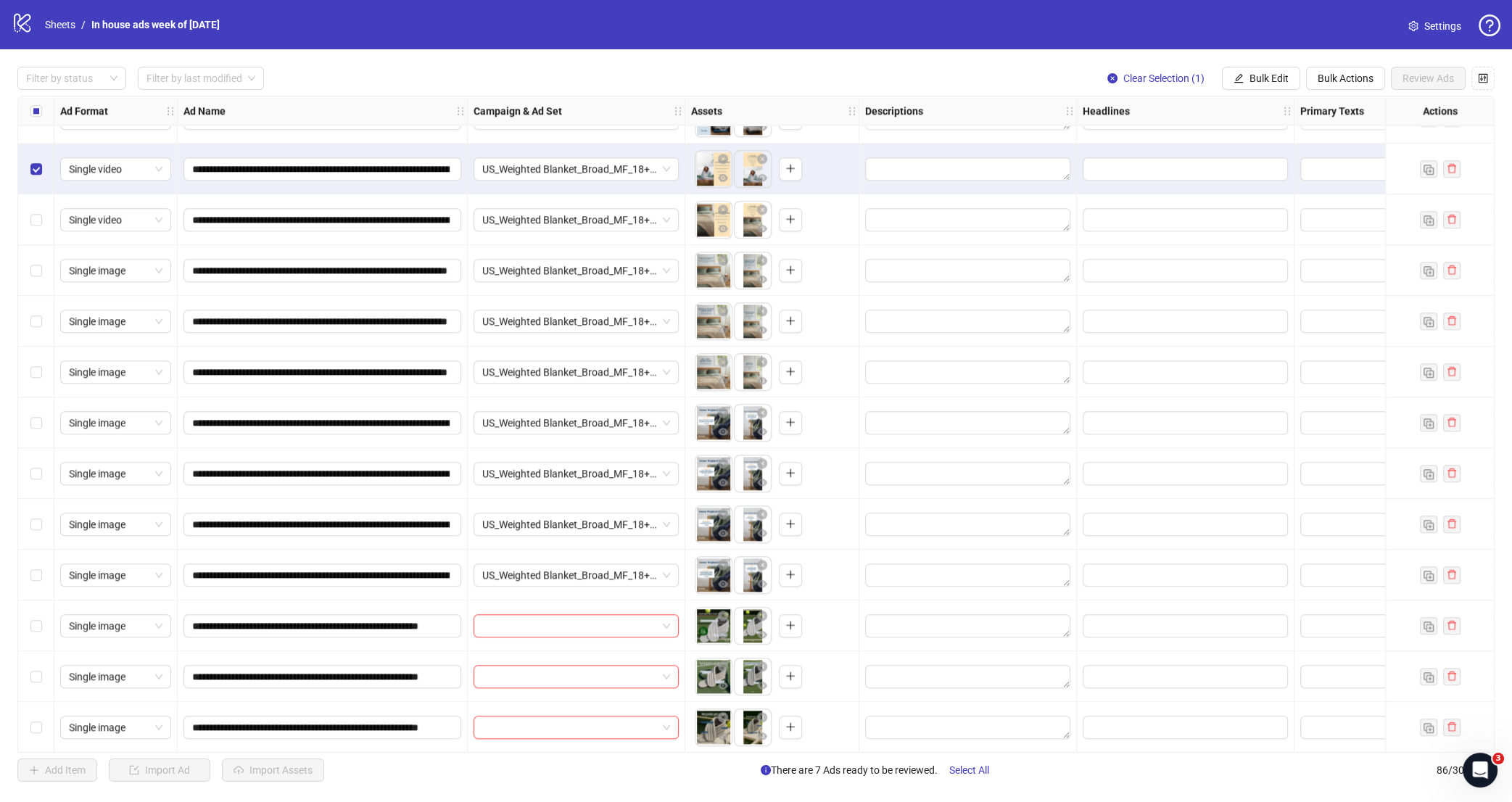
click at [44, 578] on div "Select row 50" at bounding box center [36, 576] width 36 height 51
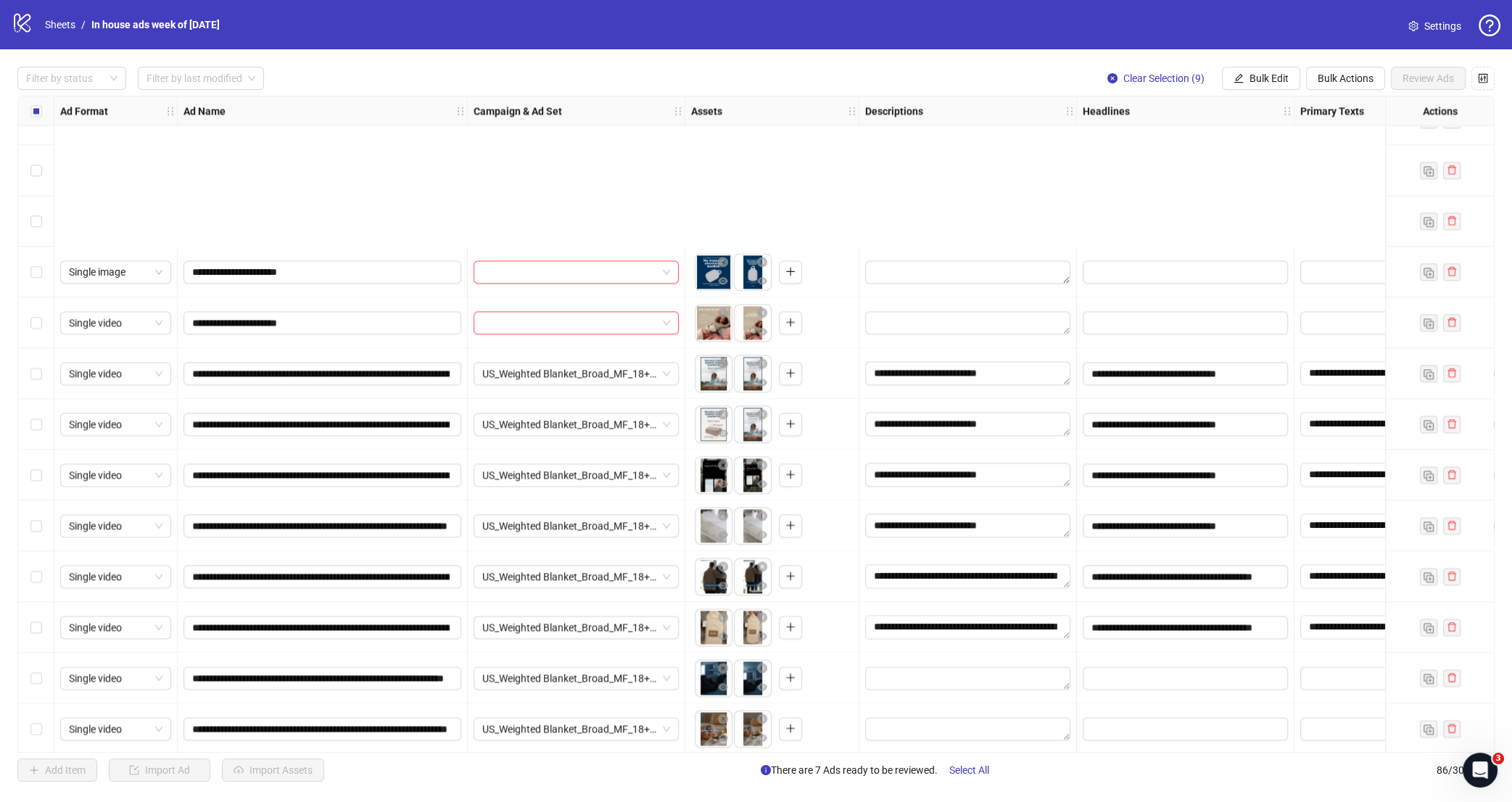
scroll to position [3447, 0]
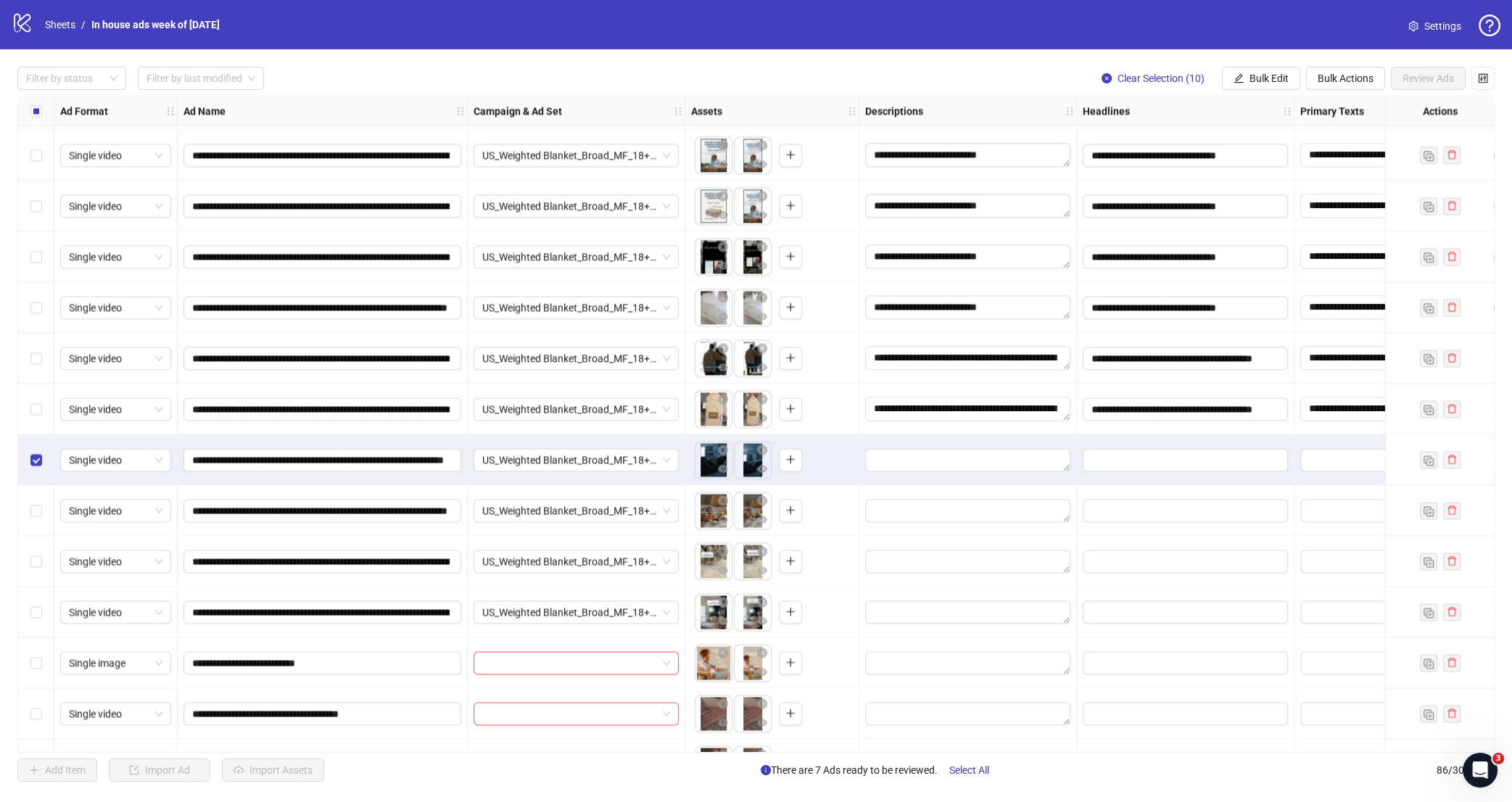
click at [34, 500] on div "Select row 76" at bounding box center [36, 510] width 36 height 51
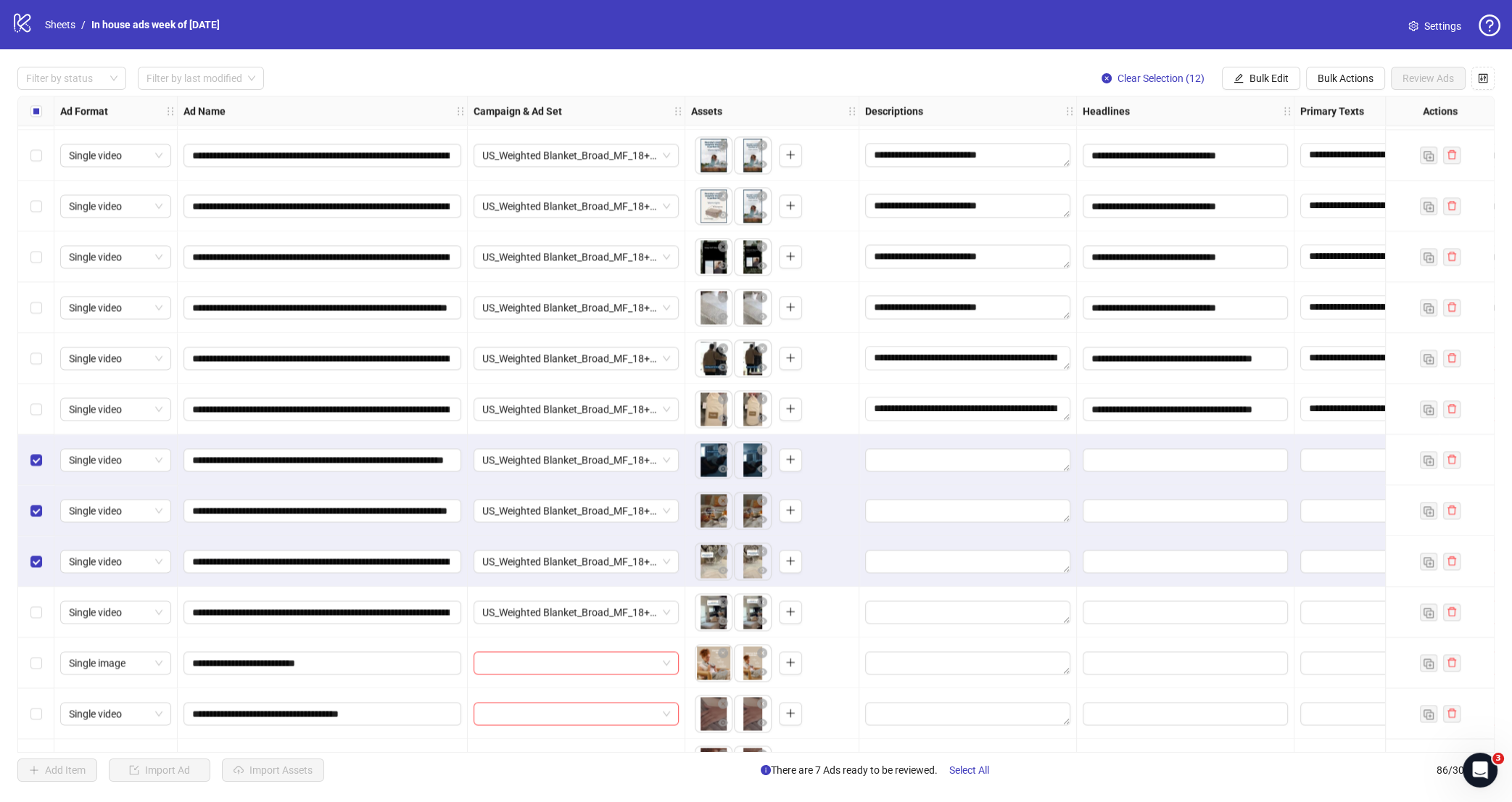
drag, startPoint x: 42, startPoint y: 609, endPoint x: 48, endPoint y: 613, distance: 7.2
click at [43, 609] on div "Select row 78" at bounding box center [36, 613] width 36 height 51
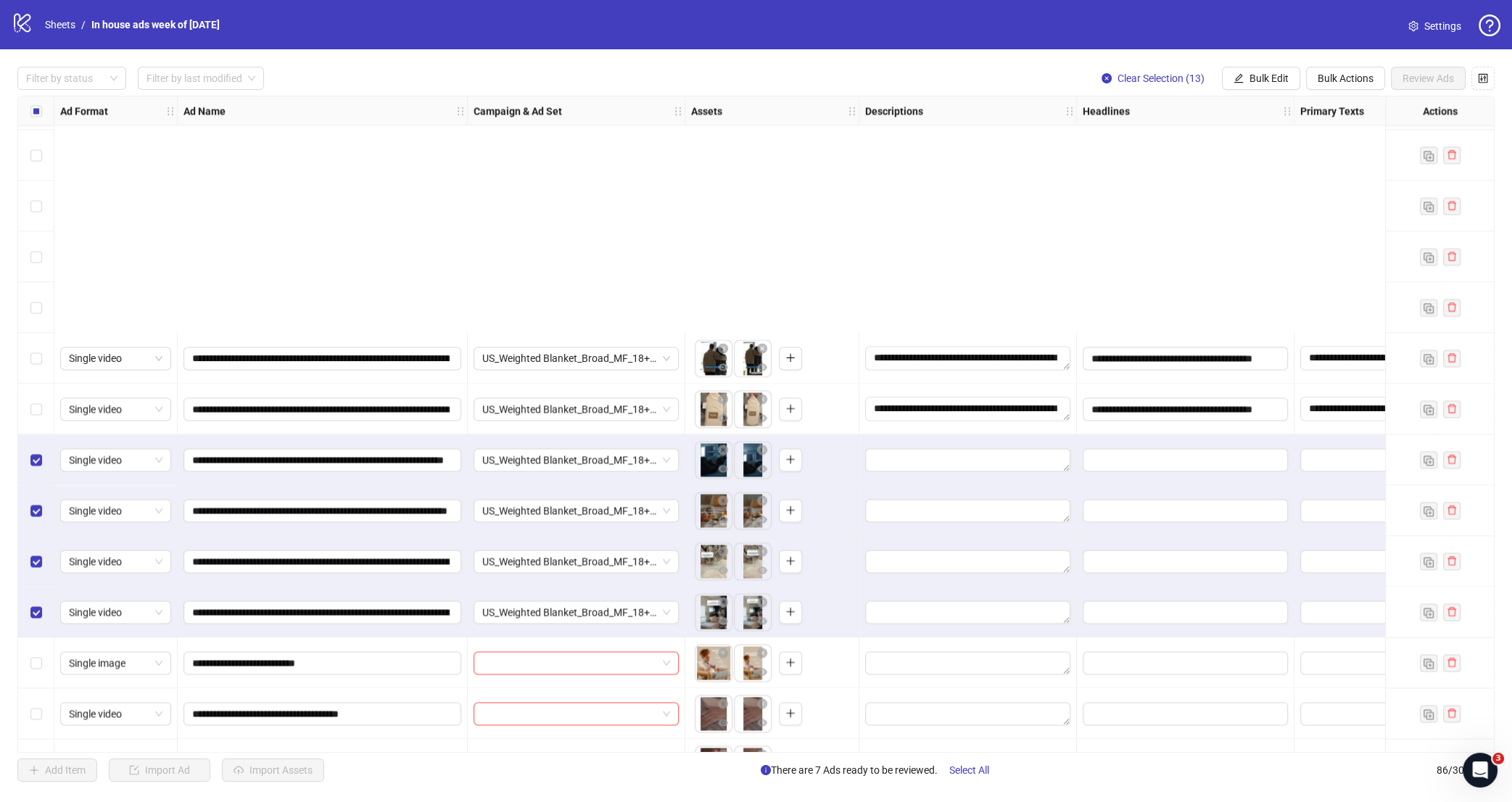
scroll to position [3739, 0]
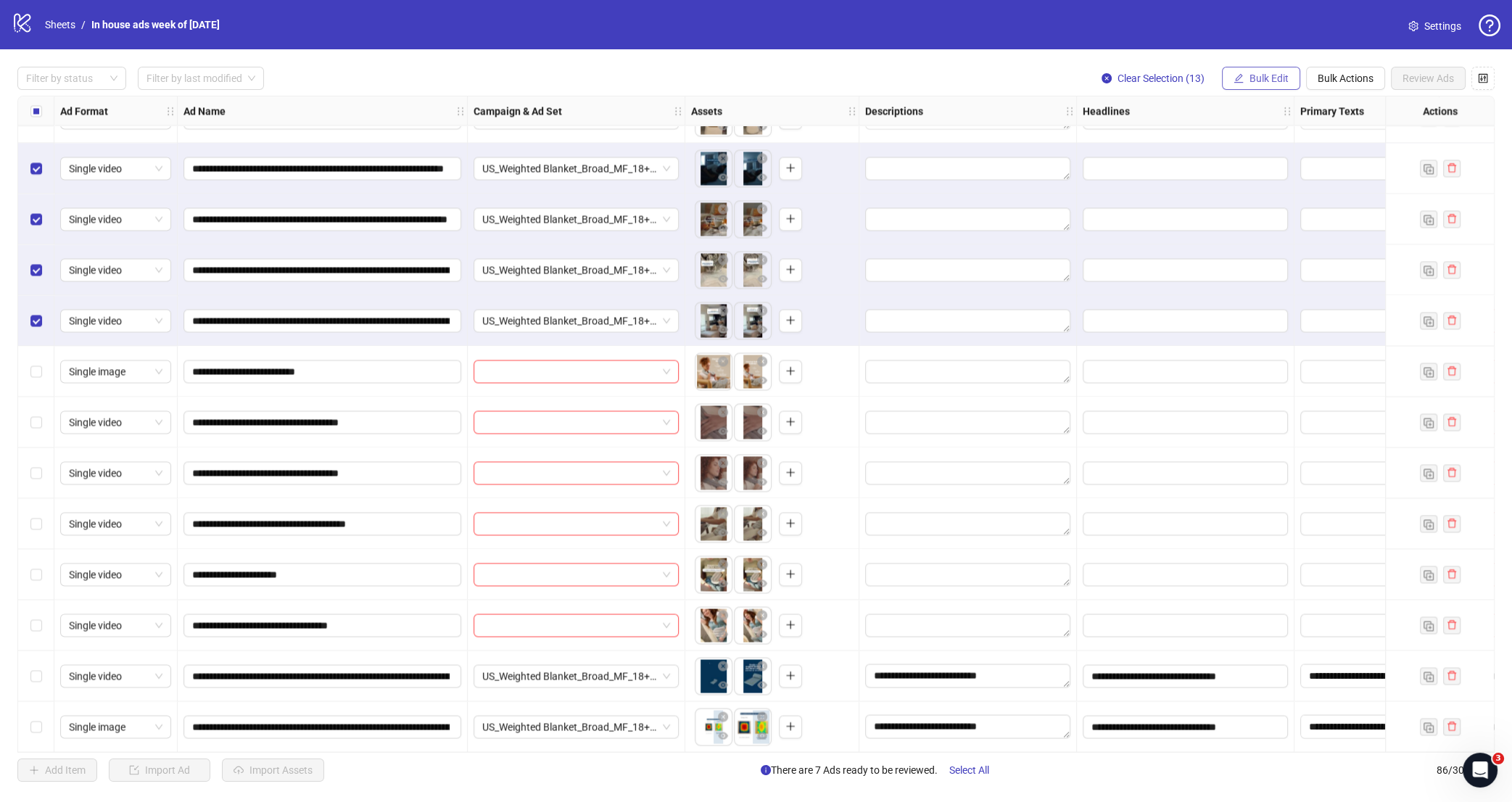
click at [1270, 82] on span "Bulk Edit" at bounding box center [1270, 78] width 39 height 11
click at [1263, 219] on span "Primary Texts" at bounding box center [1275, 223] width 86 height 16
click at [1219, 138] on textarea at bounding box center [1219, 148] width 218 height 39
paste textarea "**********"
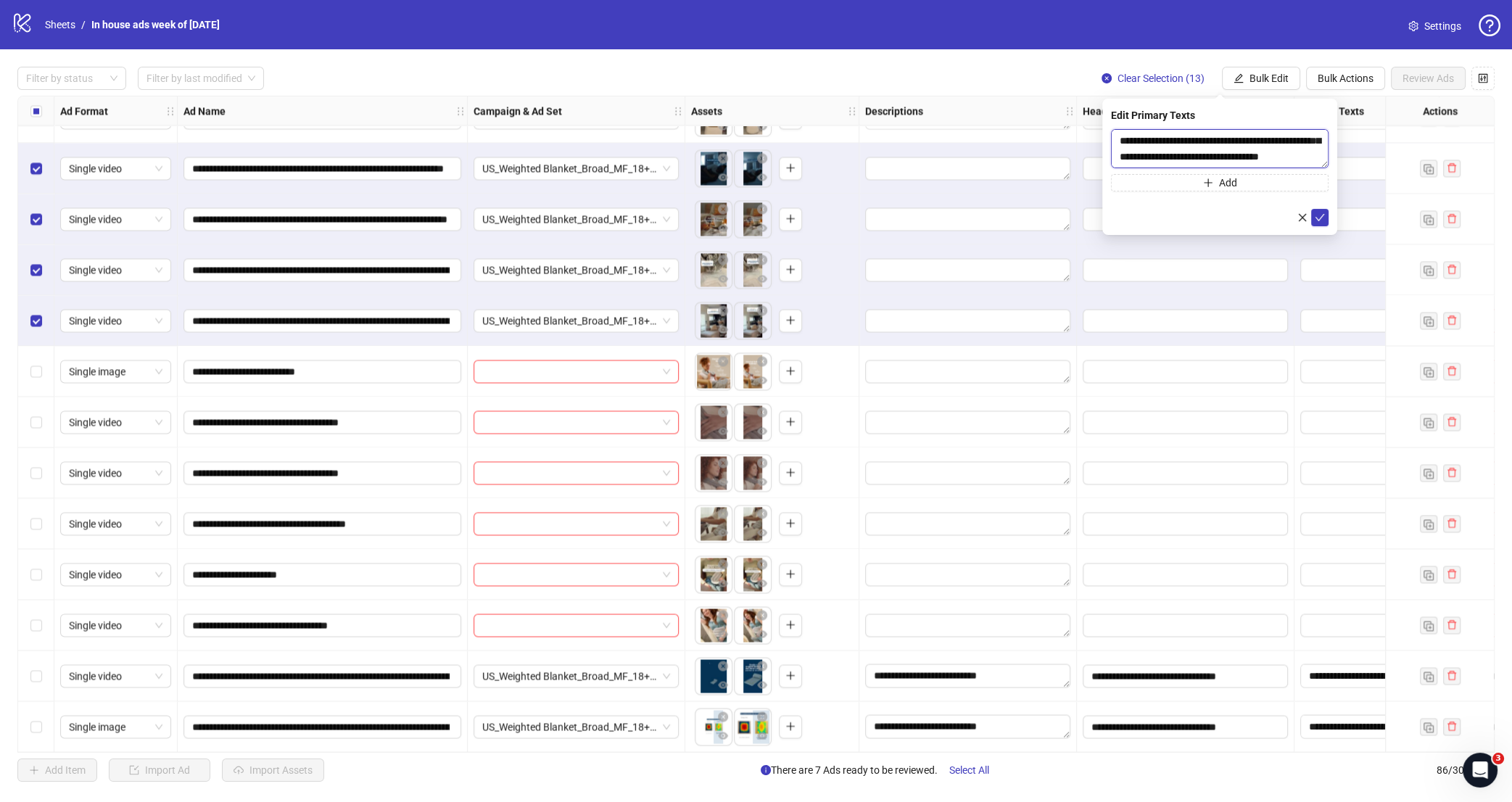
scroll to position [0, 0]
click at [1127, 137] on textarea "**********" at bounding box center [1219, 148] width 218 height 39
type textarea "**********"
click at [1326, 220] on button "submit" at bounding box center [1321, 218] width 18 height 18
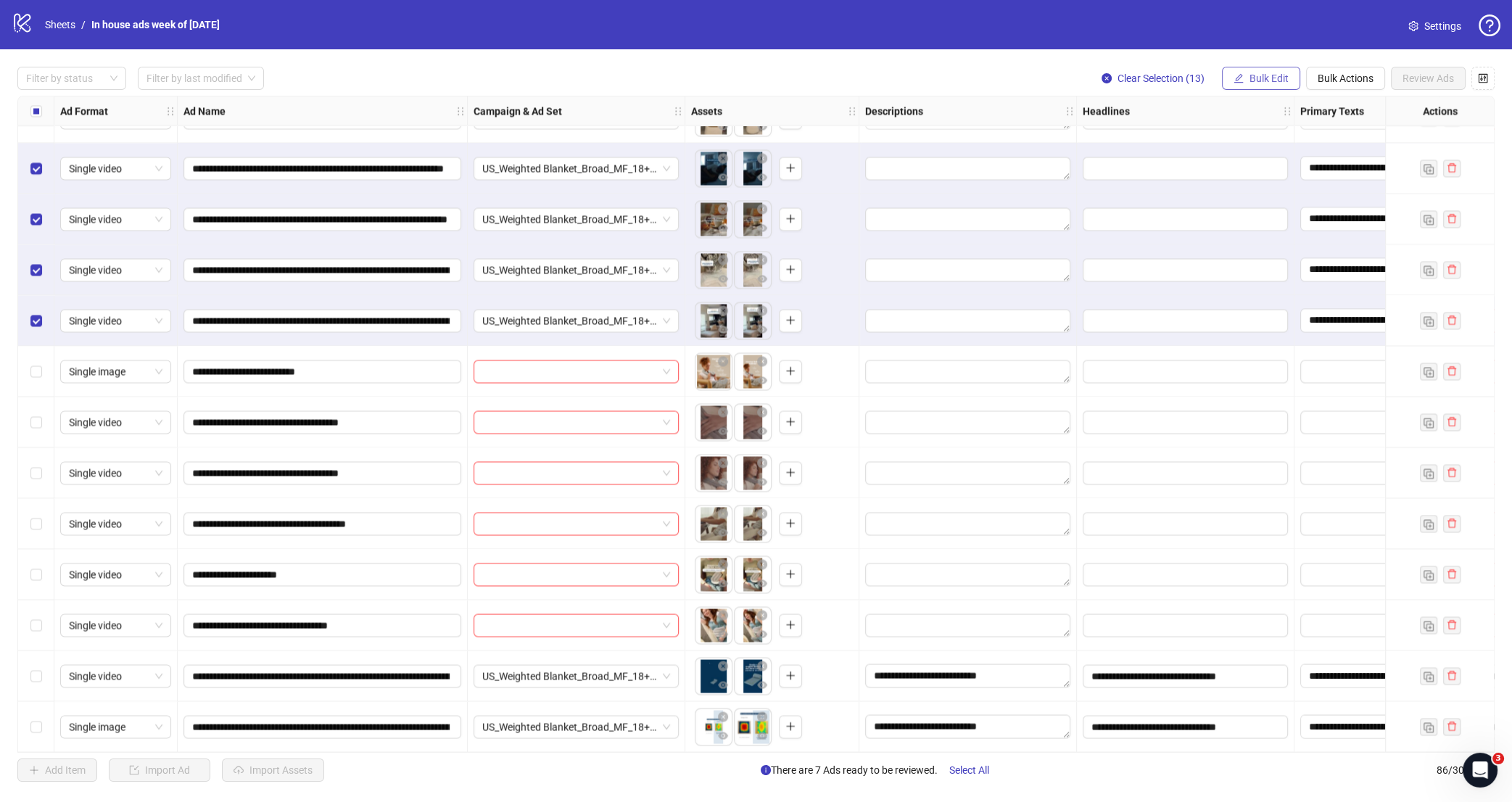
click at [1237, 81] on icon "edit" at bounding box center [1240, 78] width 11 height 11
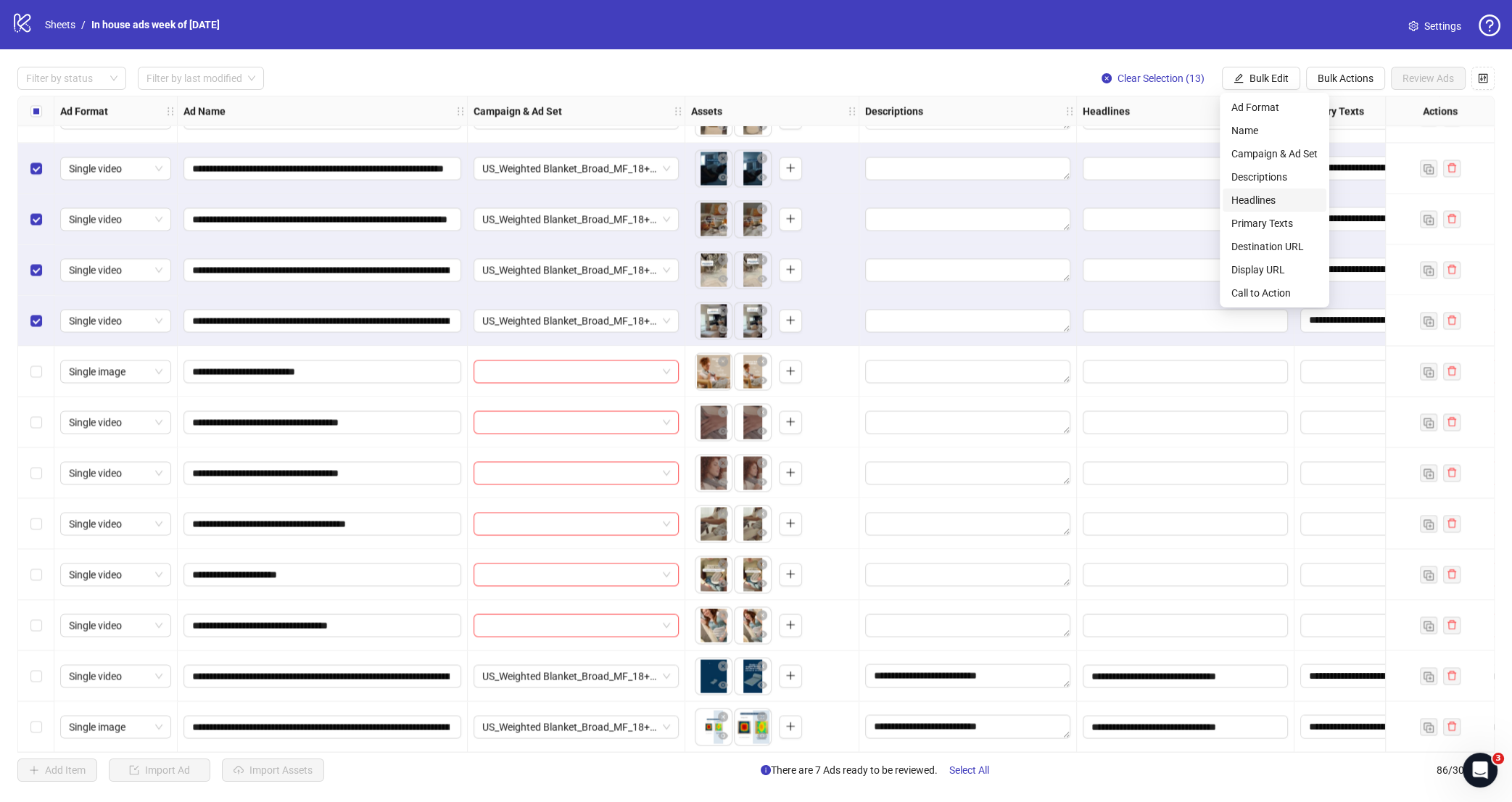
click at [1283, 197] on span "Headlines" at bounding box center [1275, 200] width 86 height 16
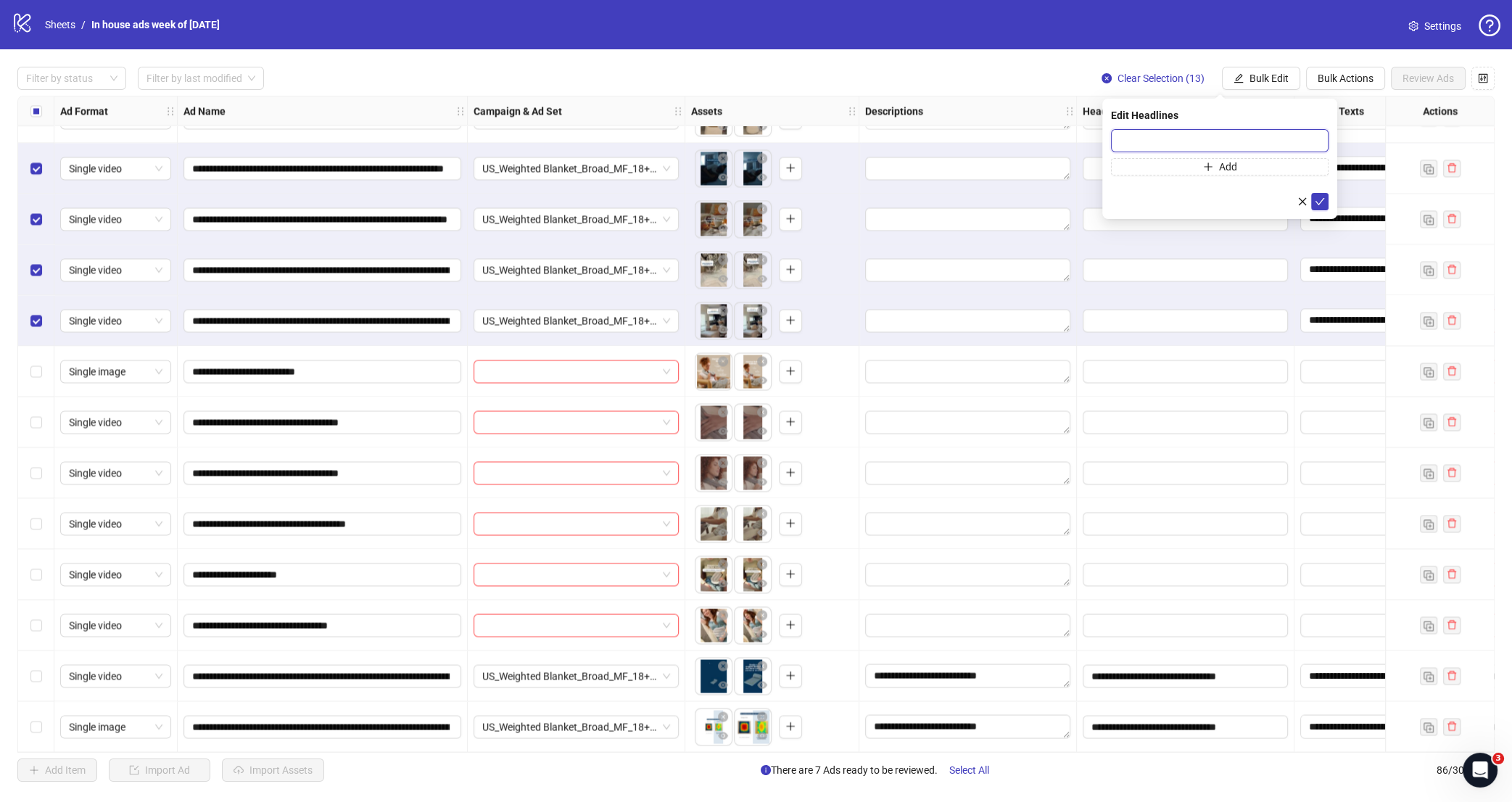
click at [1287, 141] on input "text" at bounding box center [1219, 140] width 218 height 23
paste input "**********"
type input "**********"
click at [1314, 201] on button "submit" at bounding box center [1321, 202] width 18 height 18
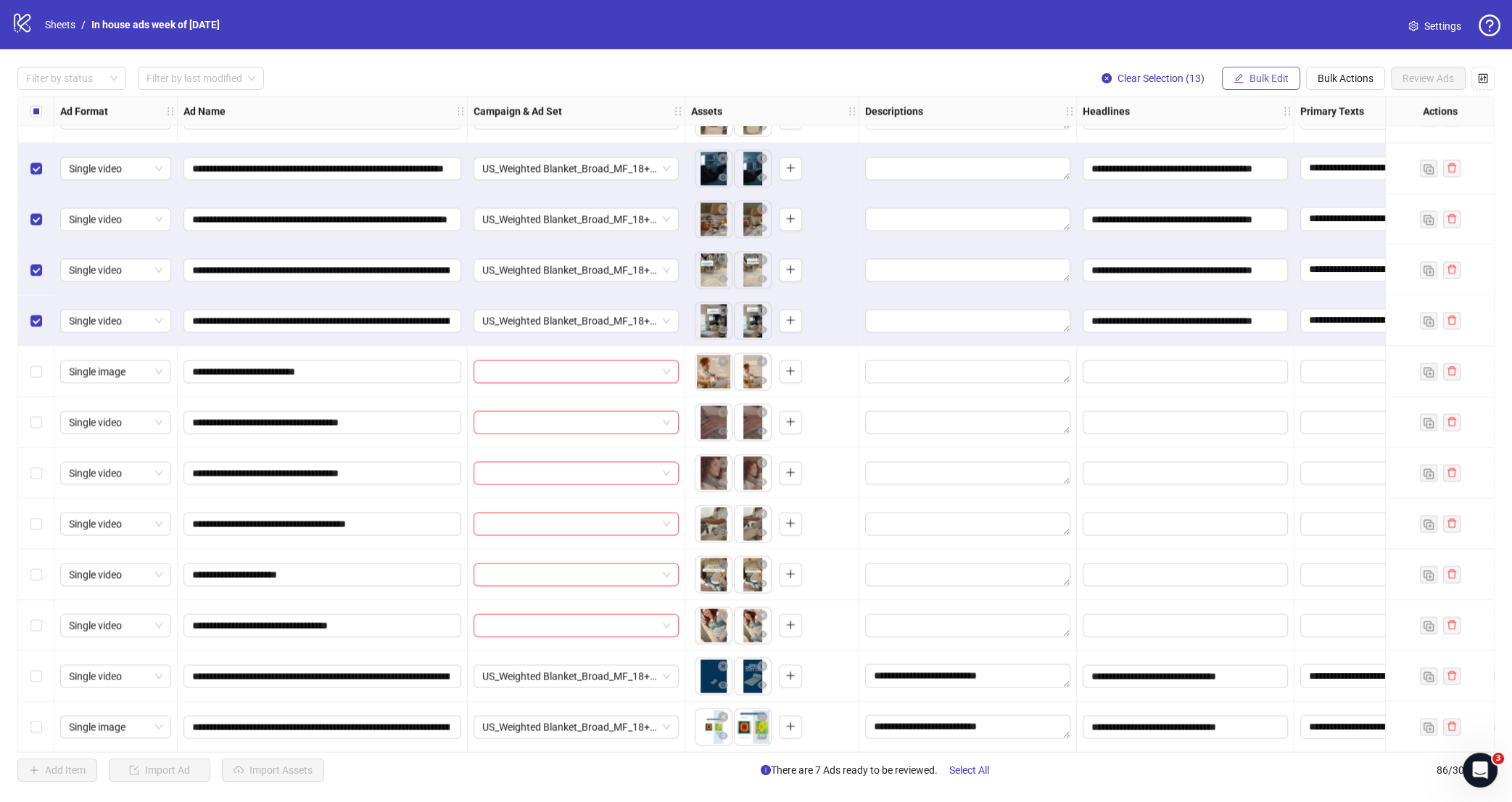
click at [1246, 81] on button "Bulk Edit" at bounding box center [1261, 78] width 78 height 23
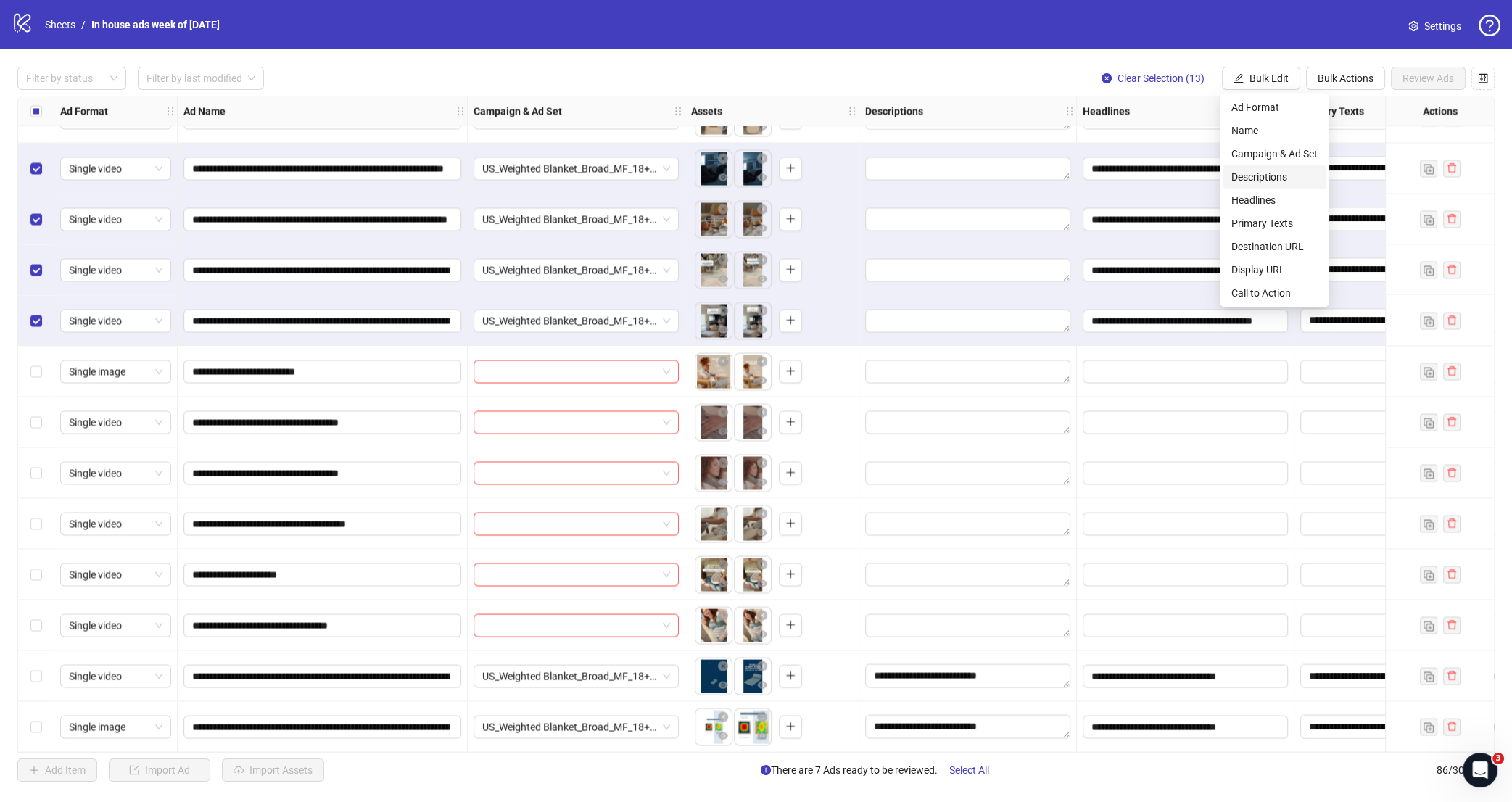
click at [1255, 174] on span "Descriptions" at bounding box center [1275, 177] width 86 height 16
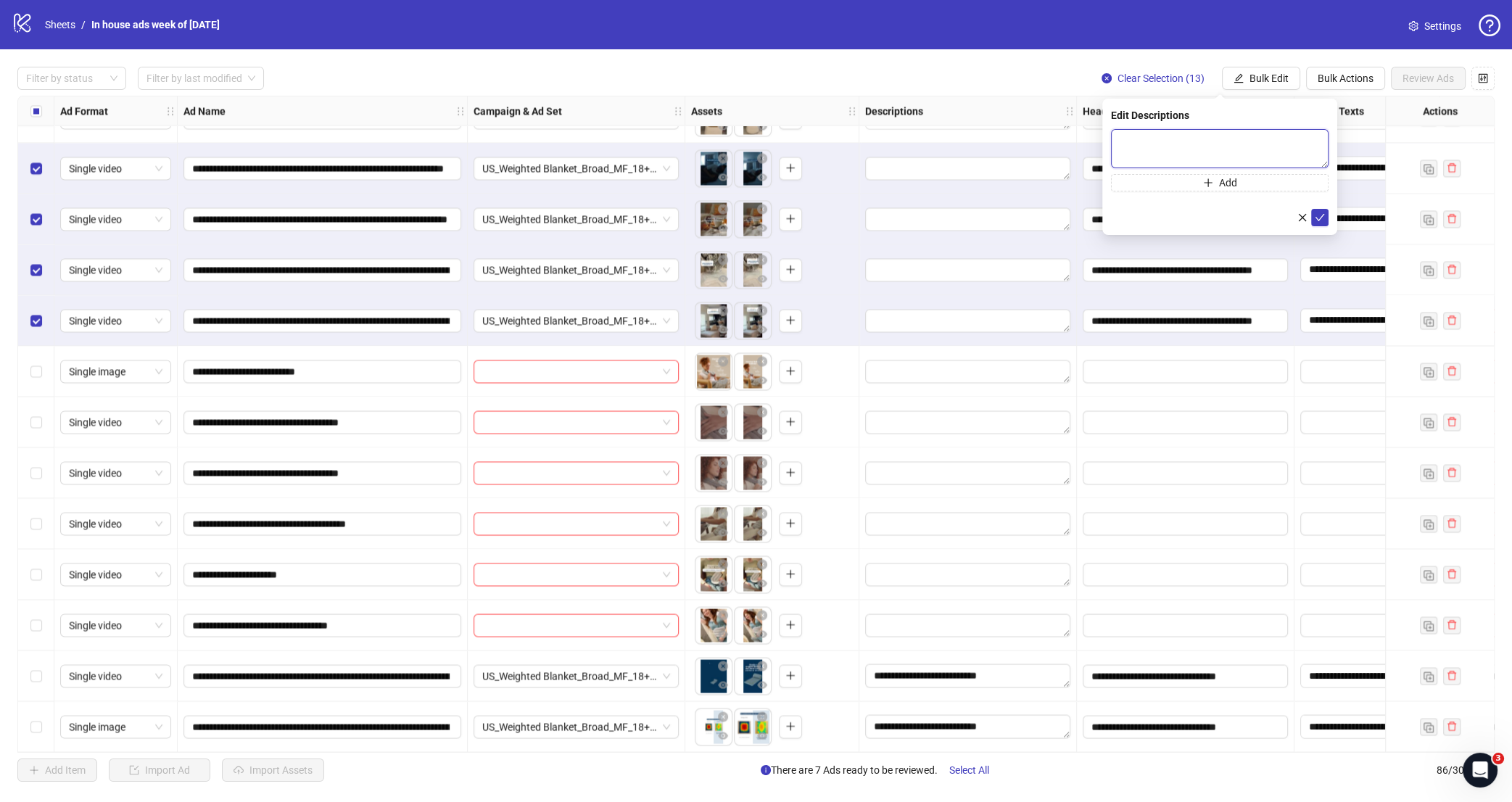
click at [1225, 134] on textarea at bounding box center [1219, 148] width 218 height 39
paste textarea "**********"
type textarea "**********"
click at [1324, 220] on icon "check" at bounding box center [1321, 218] width 11 height 11
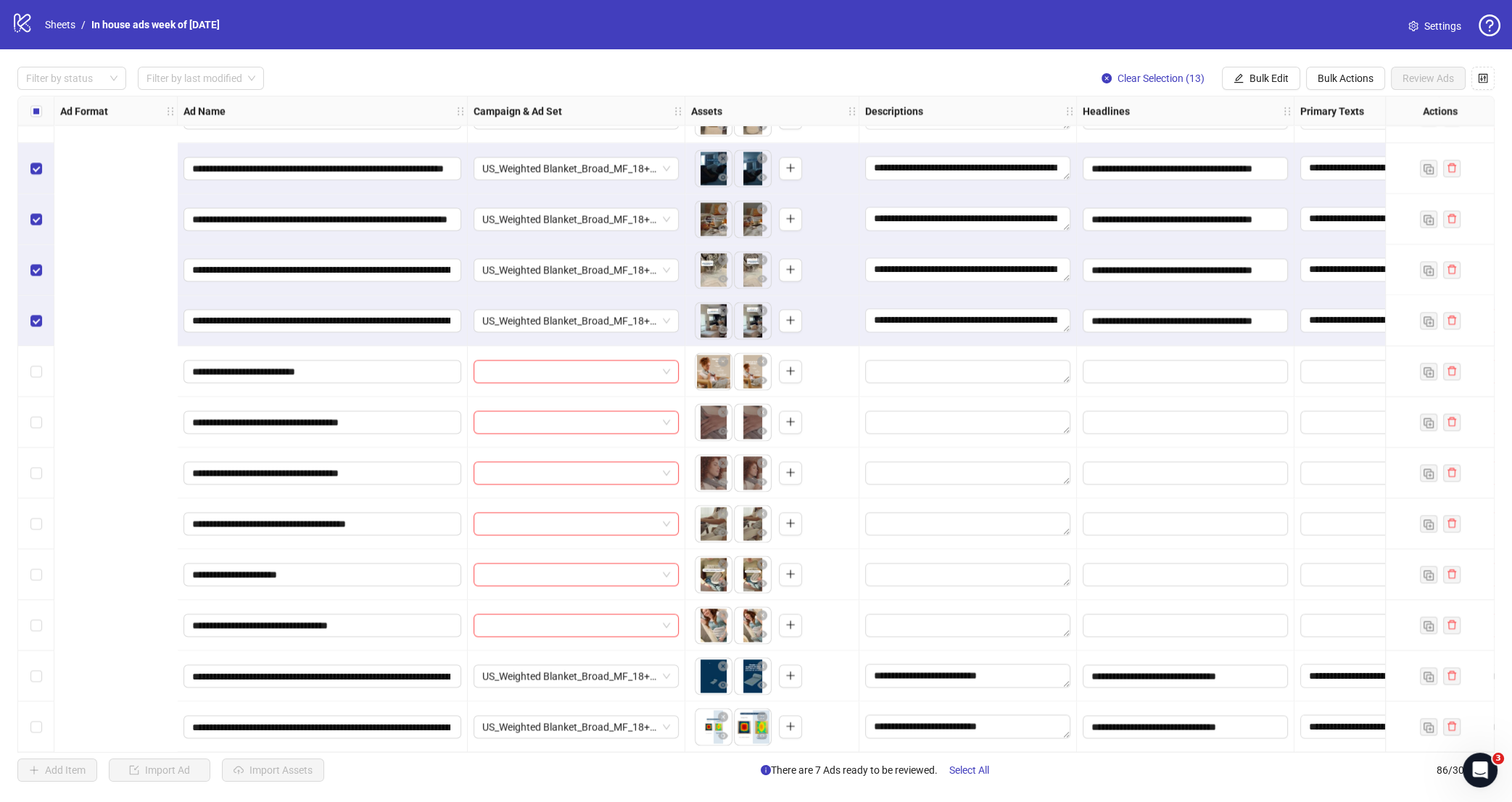
scroll to position [3739, 460]
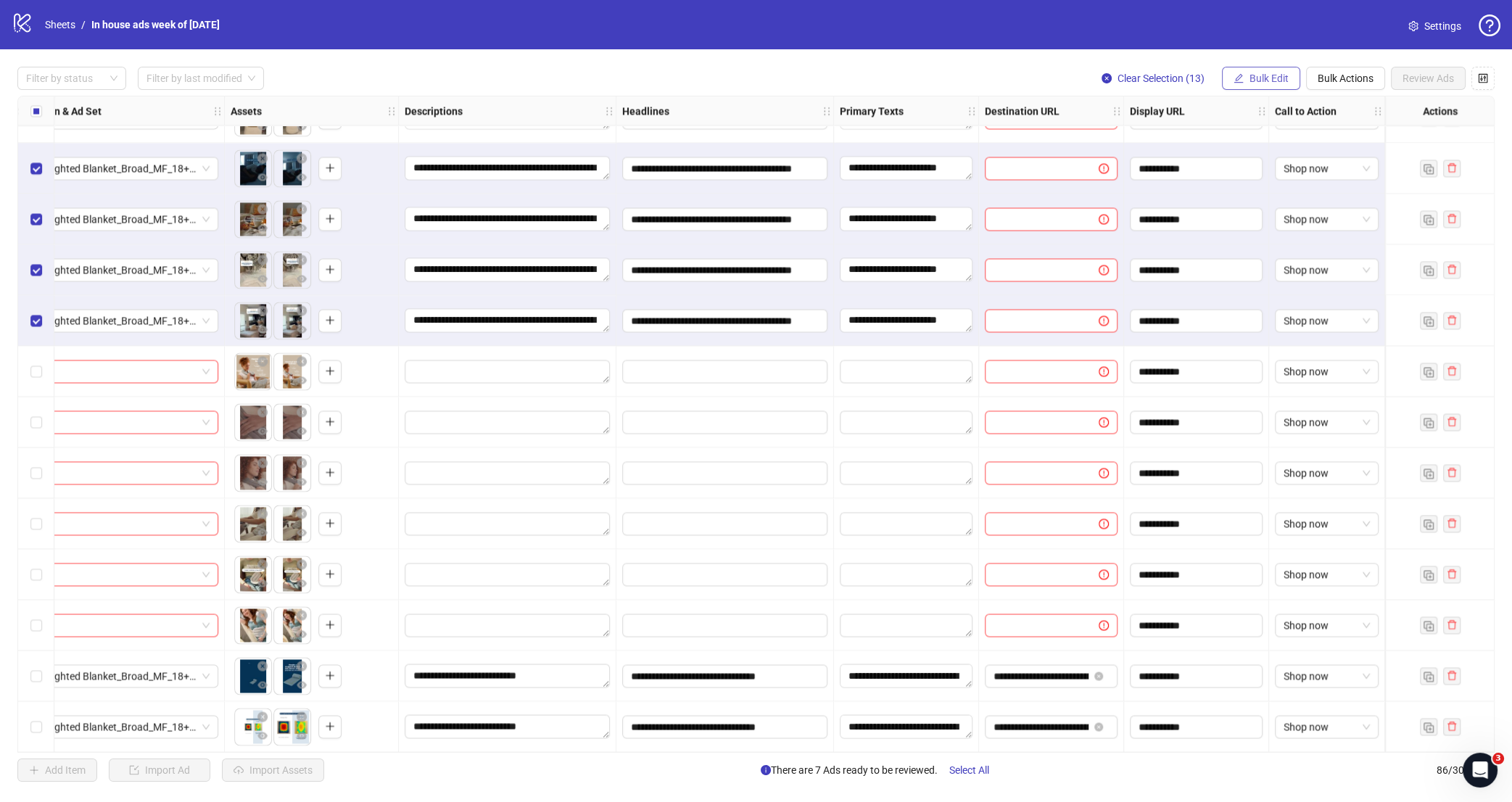
click at [1272, 75] on span "Bulk Edit" at bounding box center [1270, 78] width 39 height 11
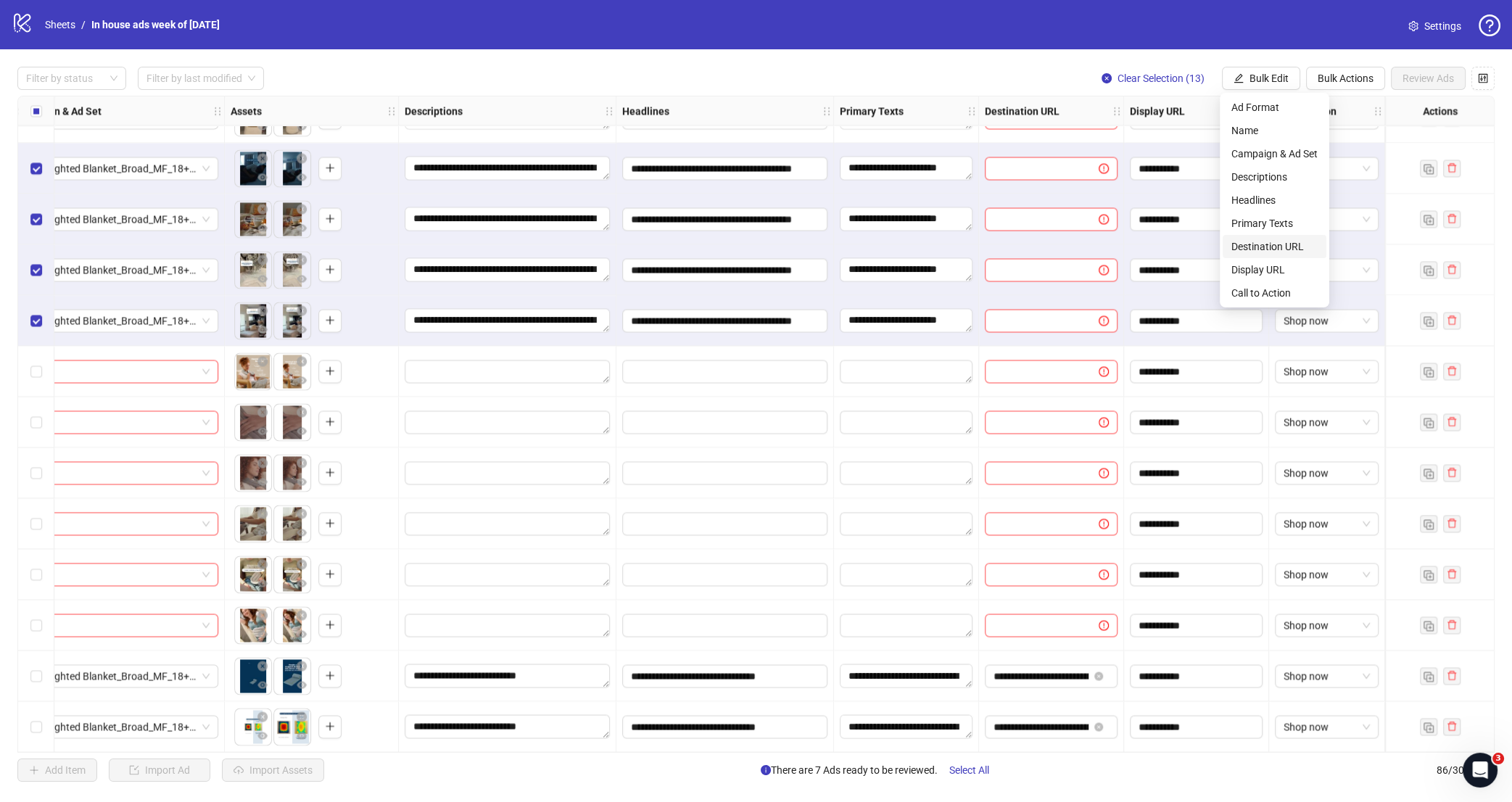
click at [1285, 248] on span "Destination URL" at bounding box center [1275, 247] width 86 height 16
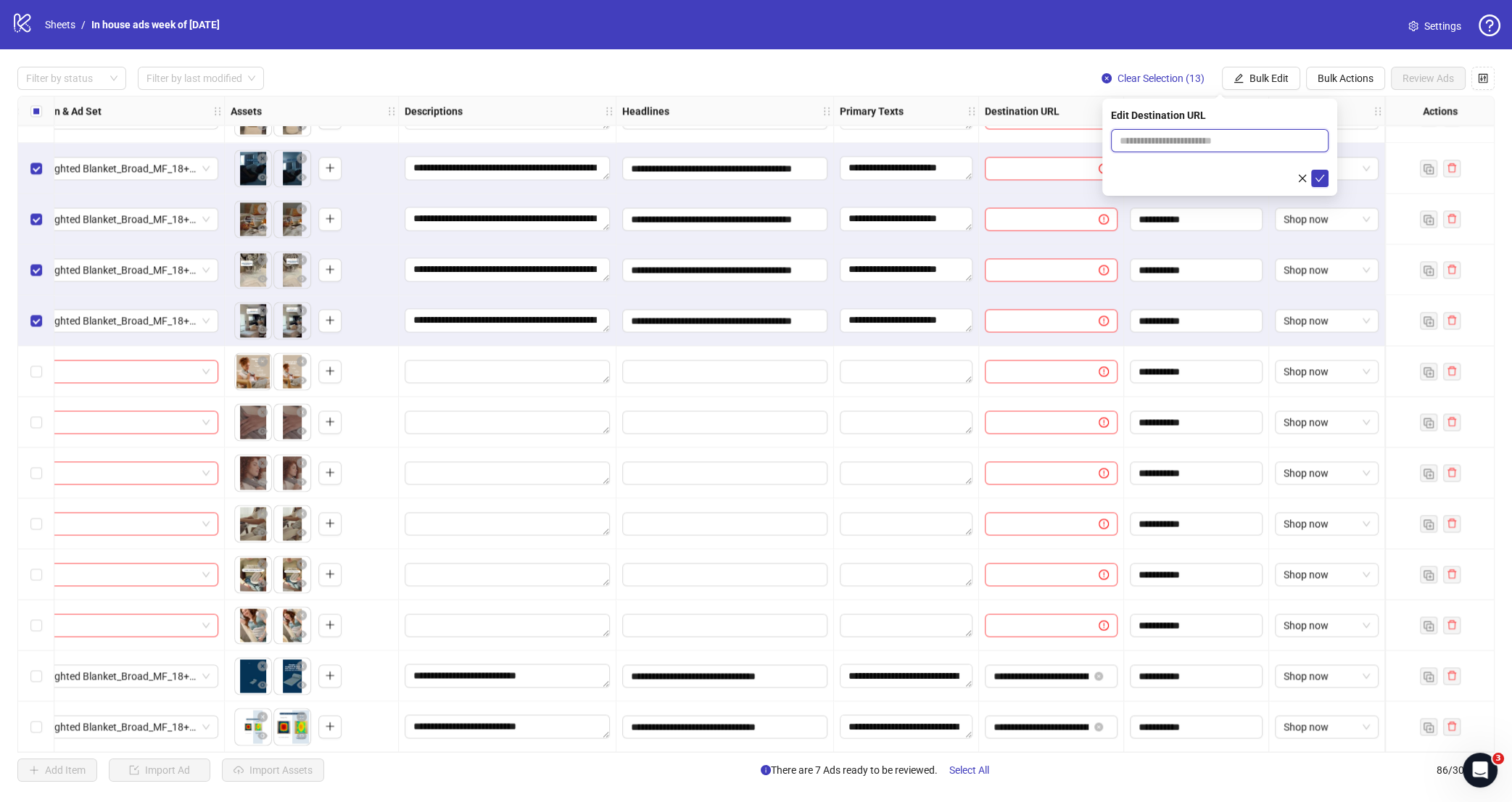
click at [1193, 141] on input "text" at bounding box center [1214, 141] width 189 height 16
paste input "**********"
type input "**********"
click at [1327, 178] on button "submit" at bounding box center [1321, 179] width 18 height 18
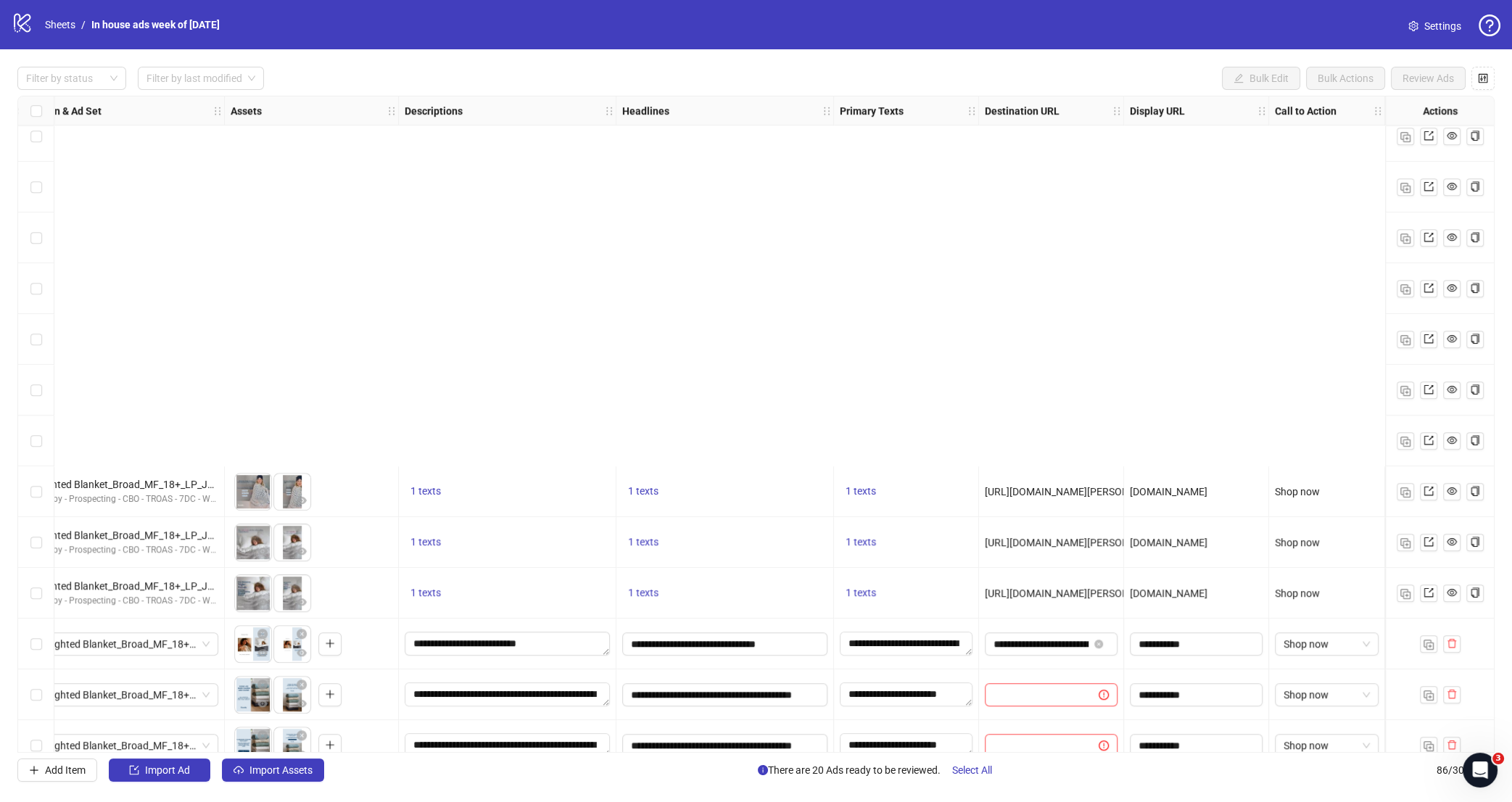
scroll to position [1771, 460]
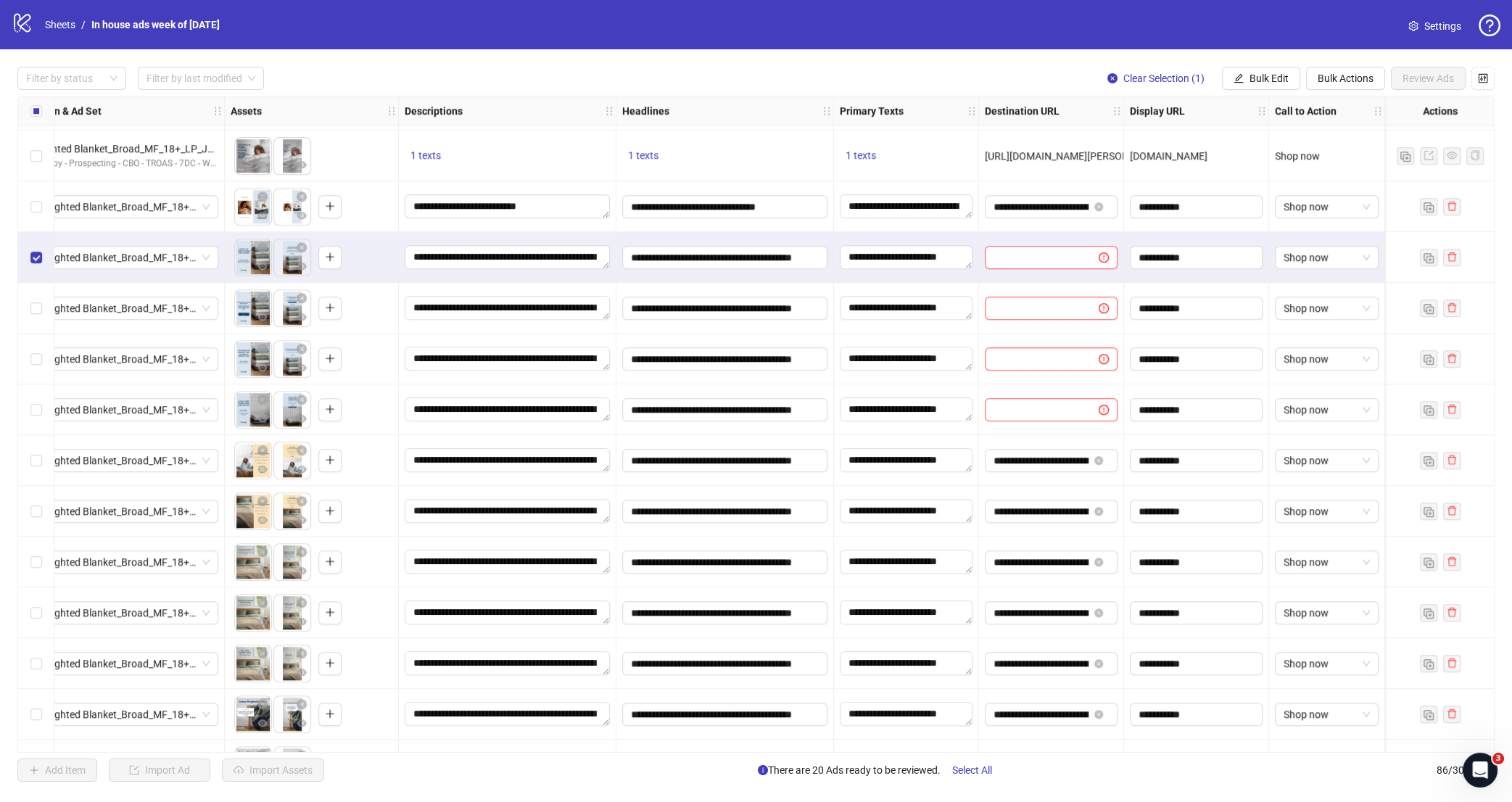
click at [43, 412] on div "Select row 41" at bounding box center [36, 410] width 36 height 51
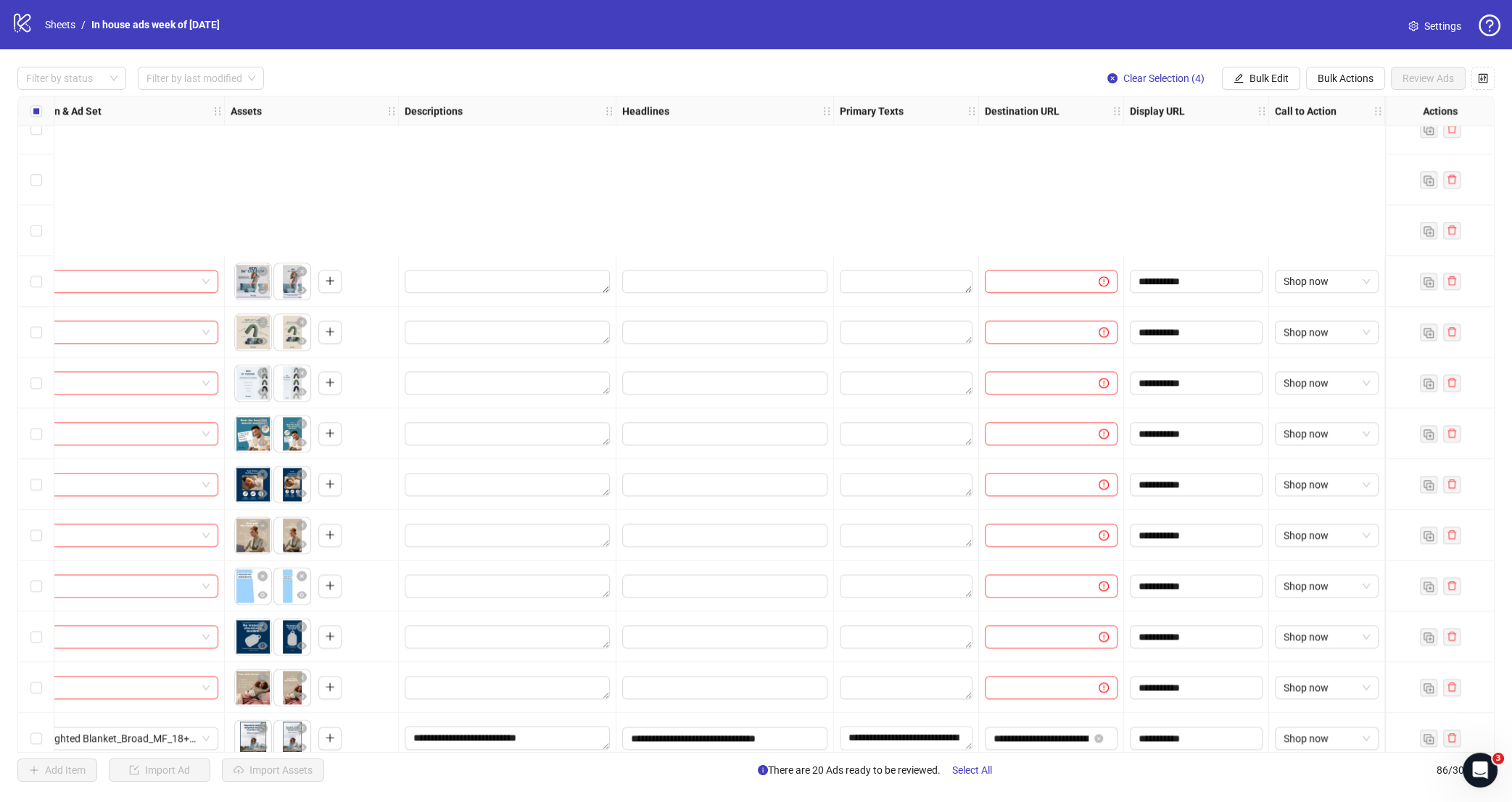
scroll to position [3520, 460]
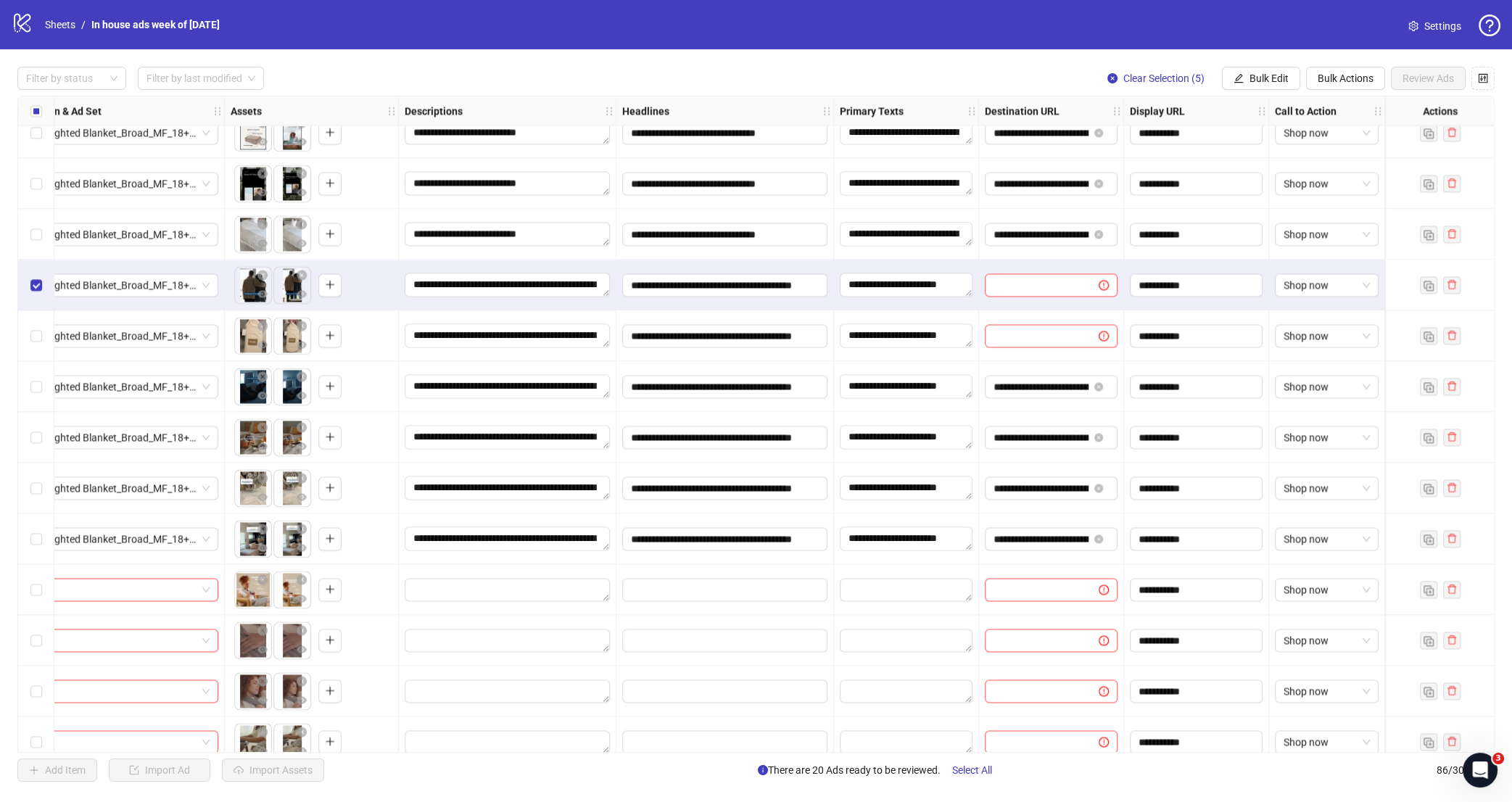
drag, startPoint x: 27, startPoint y: 333, endPoint x: 56, endPoint y: 359, distance: 38.9
click at [28, 335] on div "Select row 74" at bounding box center [36, 336] width 36 height 51
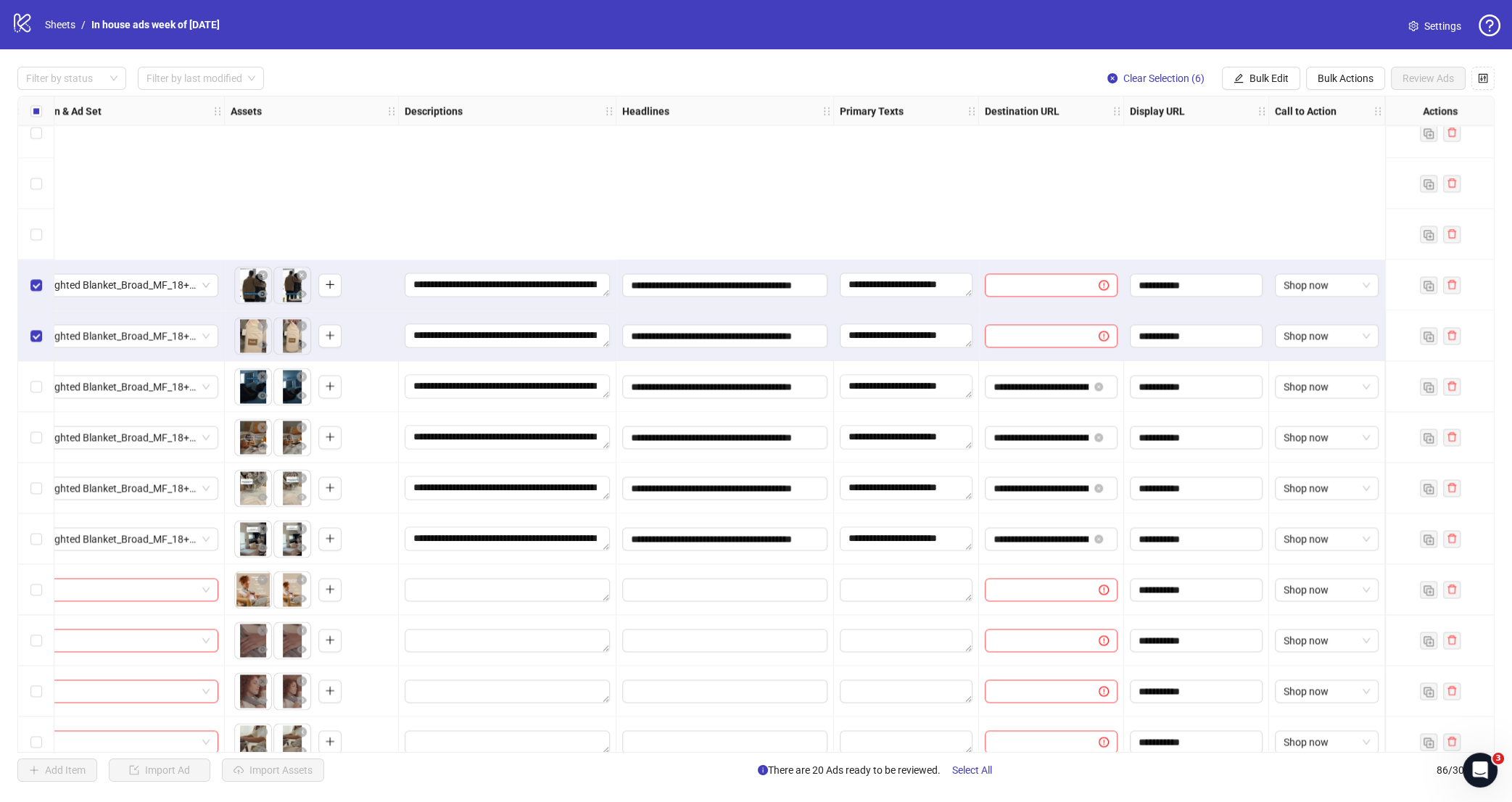
scroll to position [3739, 460]
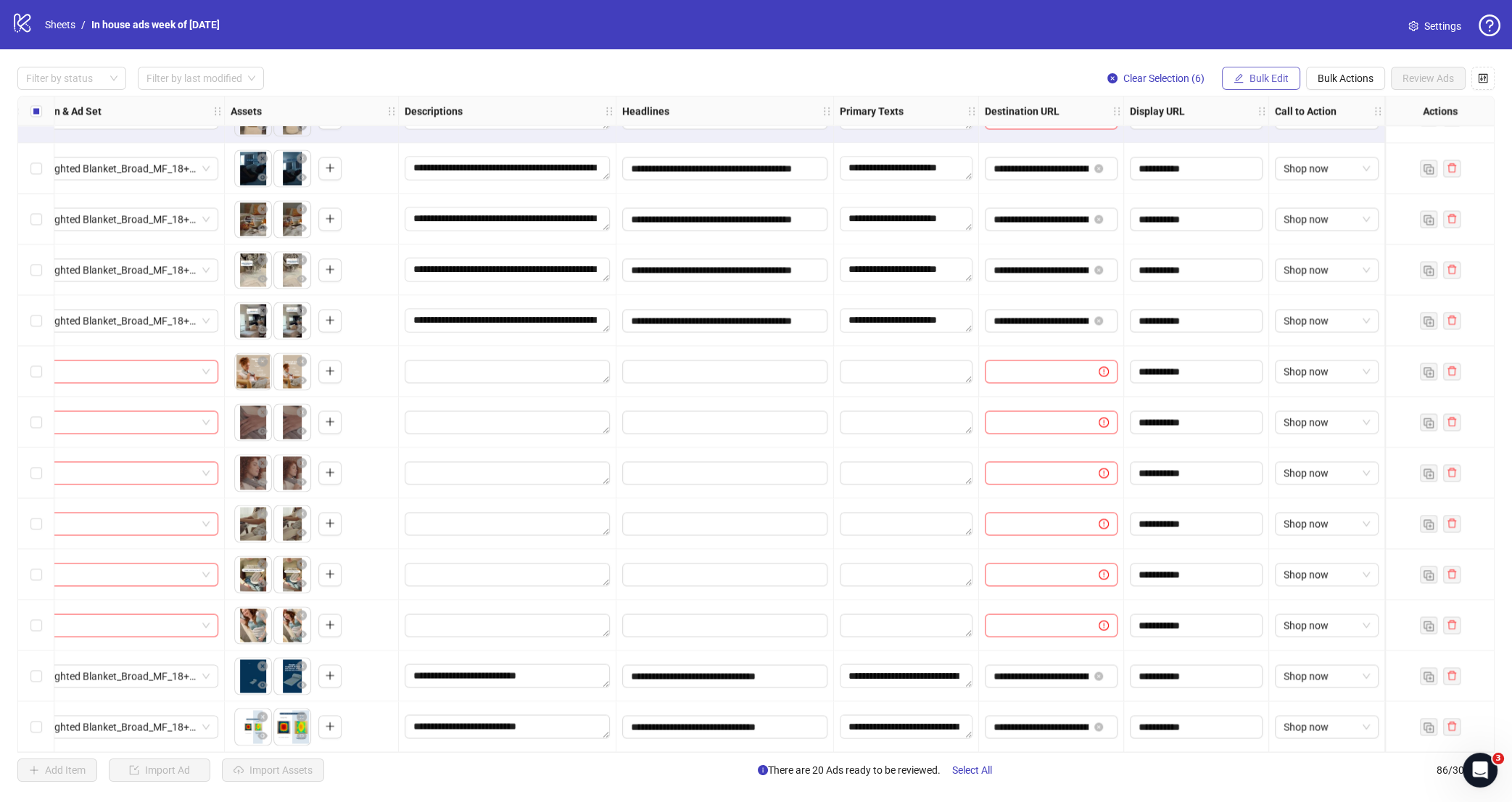
click at [1242, 84] on span "button" at bounding box center [1240, 78] width 11 height 11
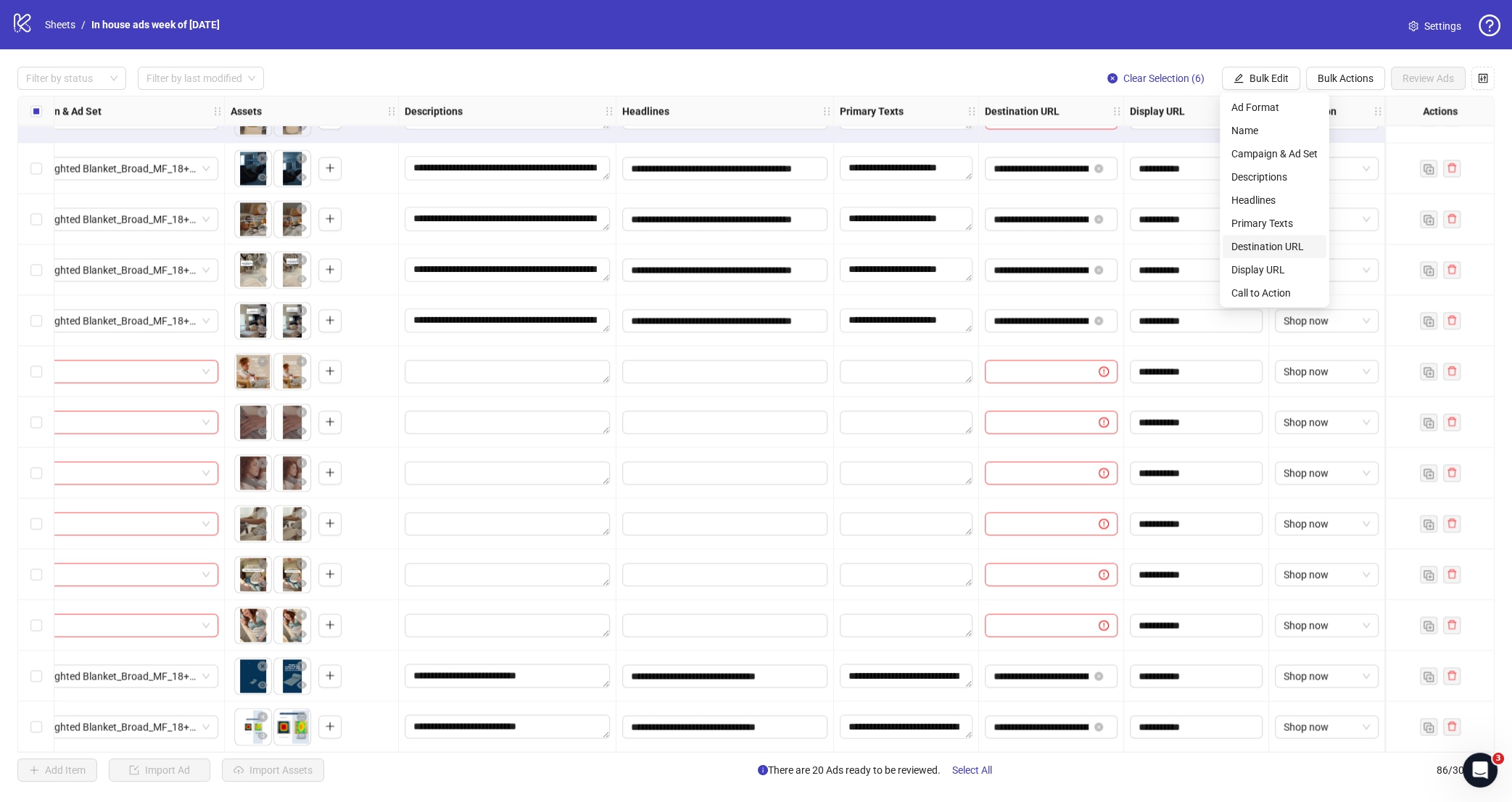
click at [1270, 250] on span "Destination URL" at bounding box center [1275, 247] width 86 height 16
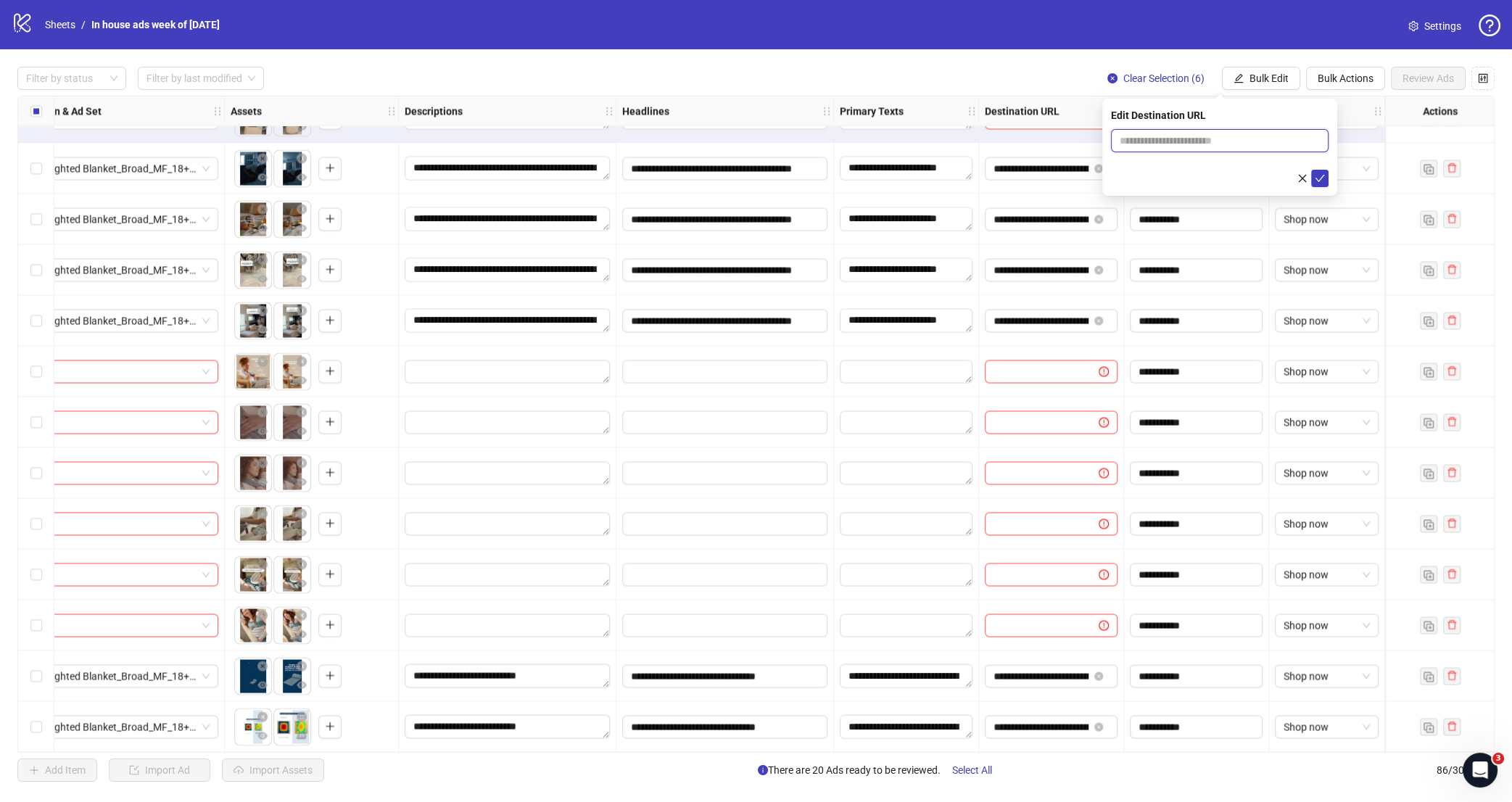
click at [1226, 139] on input "text" at bounding box center [1214, 141] width 189 height 16
paste input "**********"
type input "**********"
click at [1327, 176] on button "submit" at bounding box center [1321, 179] width 18 height 18
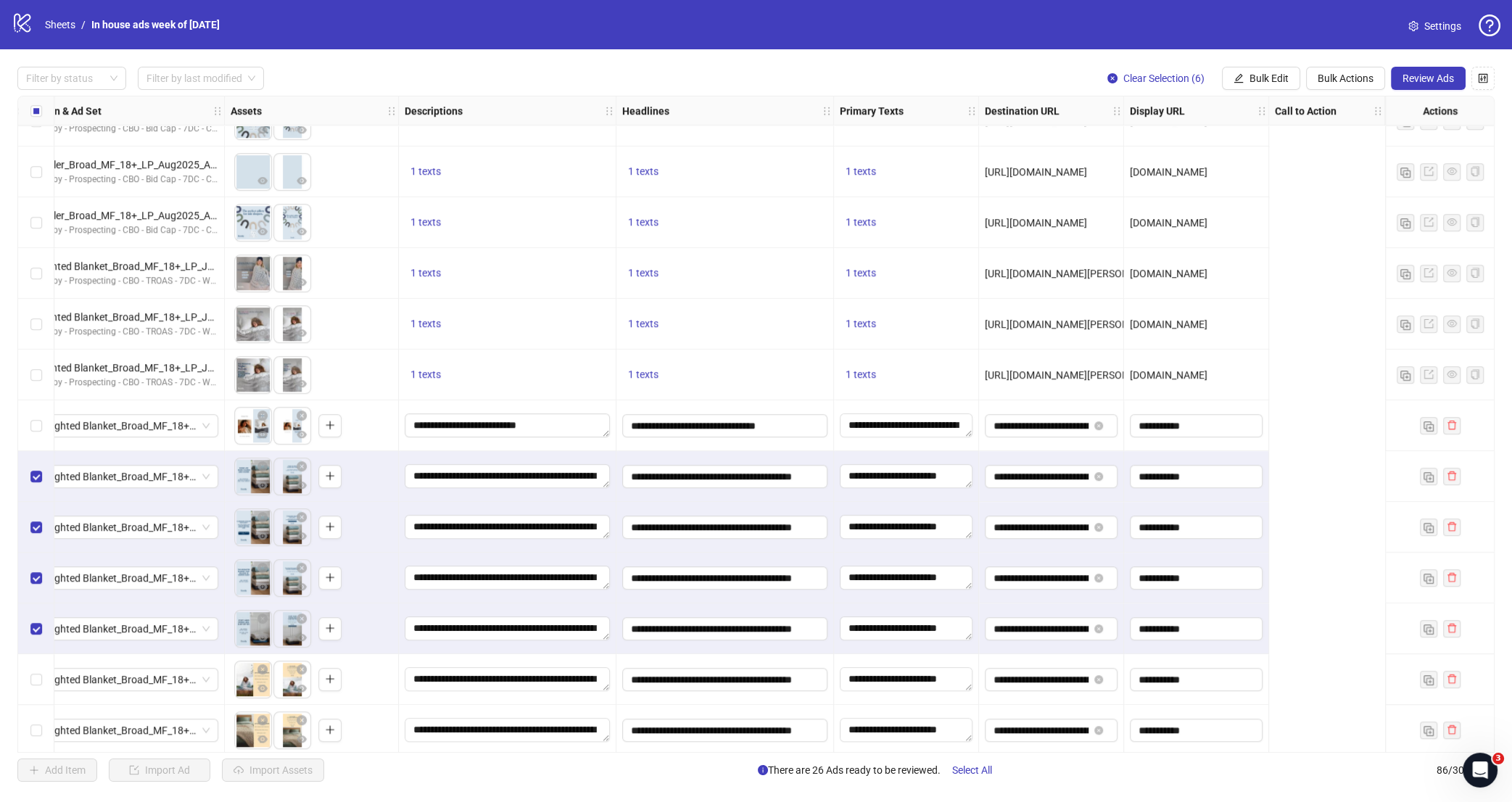
scroll to position [1553, 0]
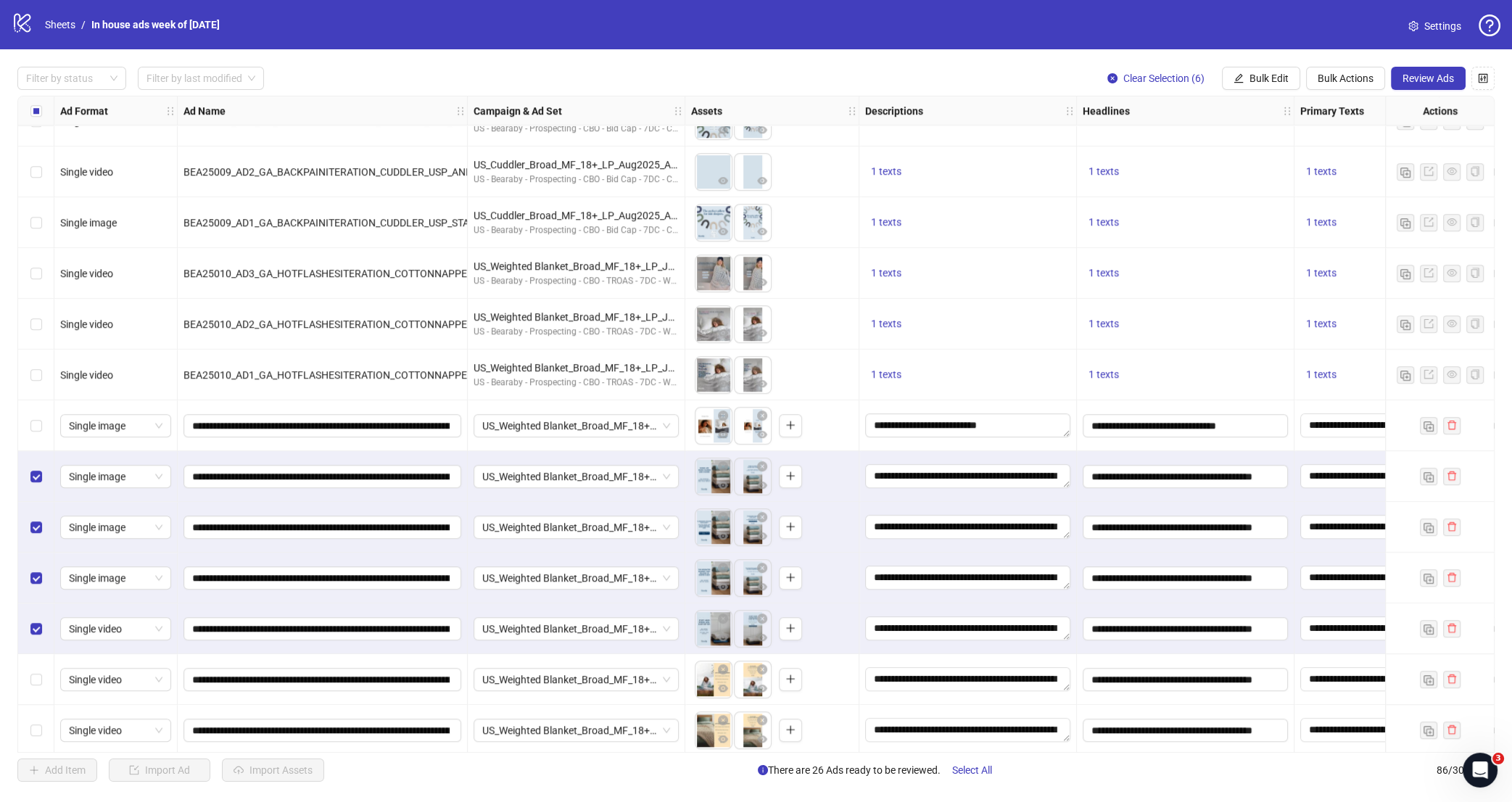
click at [43, 110] on div "Select all rows" at bounding box center [36, 110] width 36 height 29
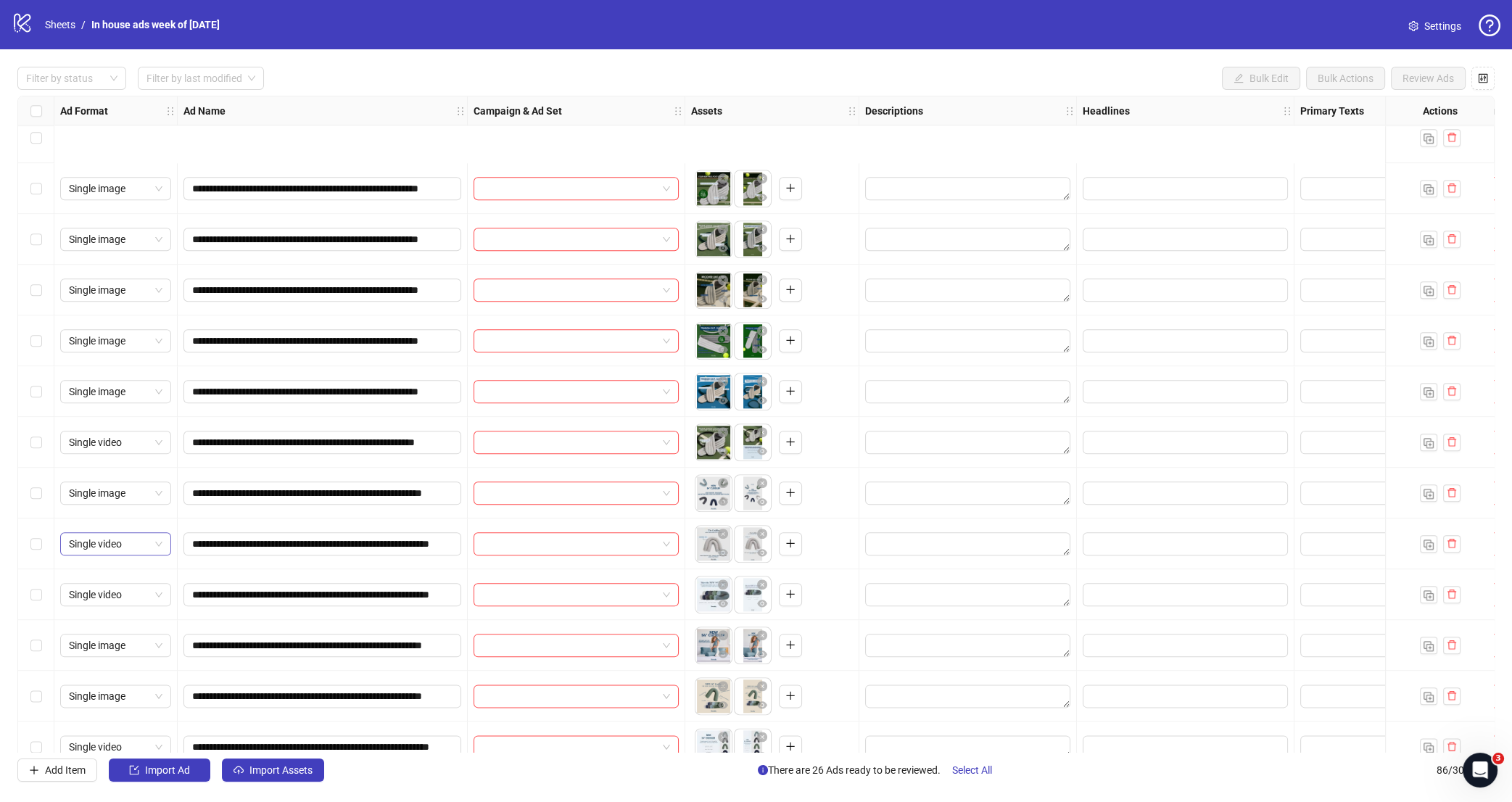
scroll to position [2646, 0]
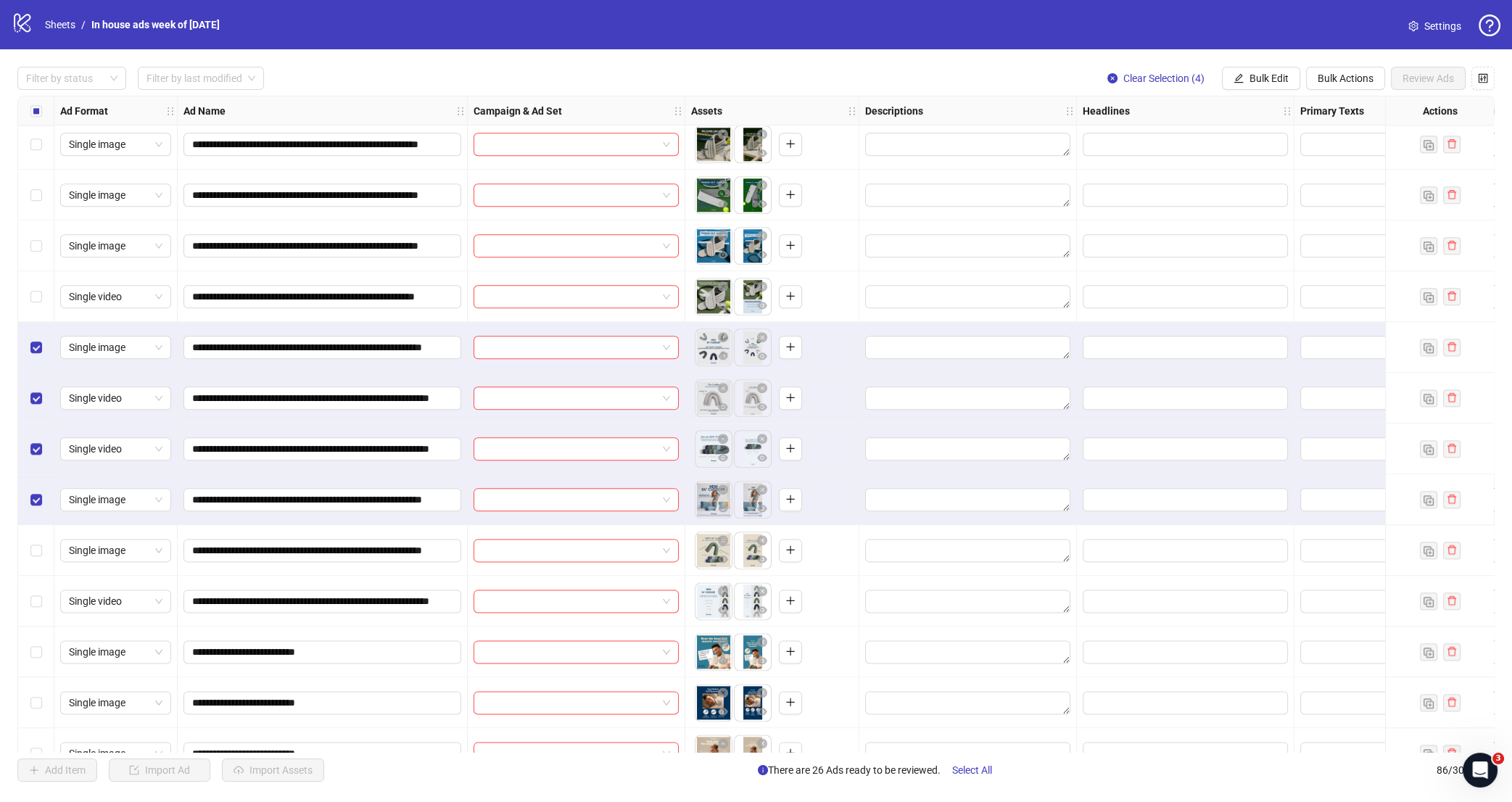
click at [43, 550] on div "Select row 61" at bounding box center [36, 551] width 36 height 51
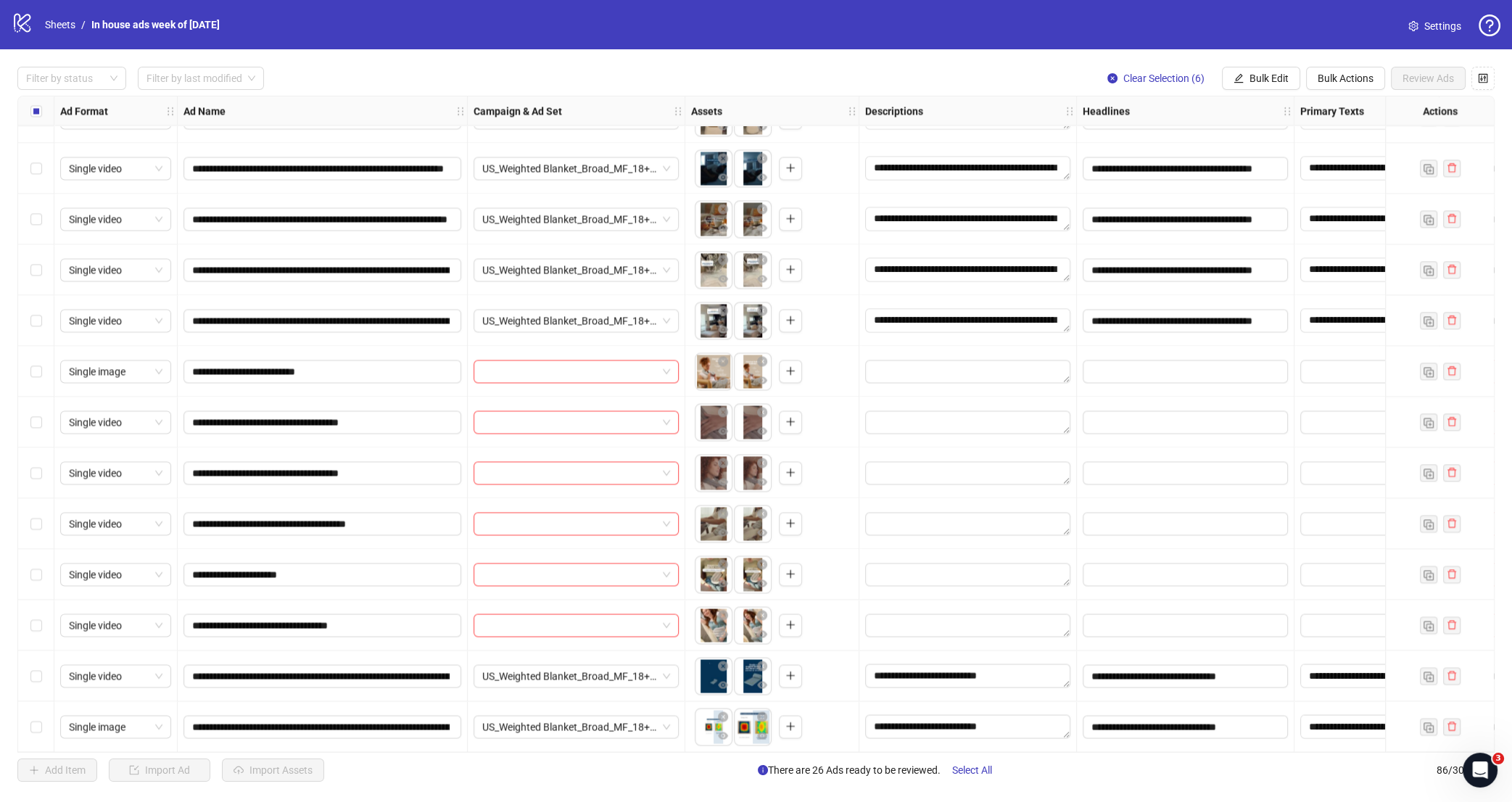
scroll to position [2573, 0]
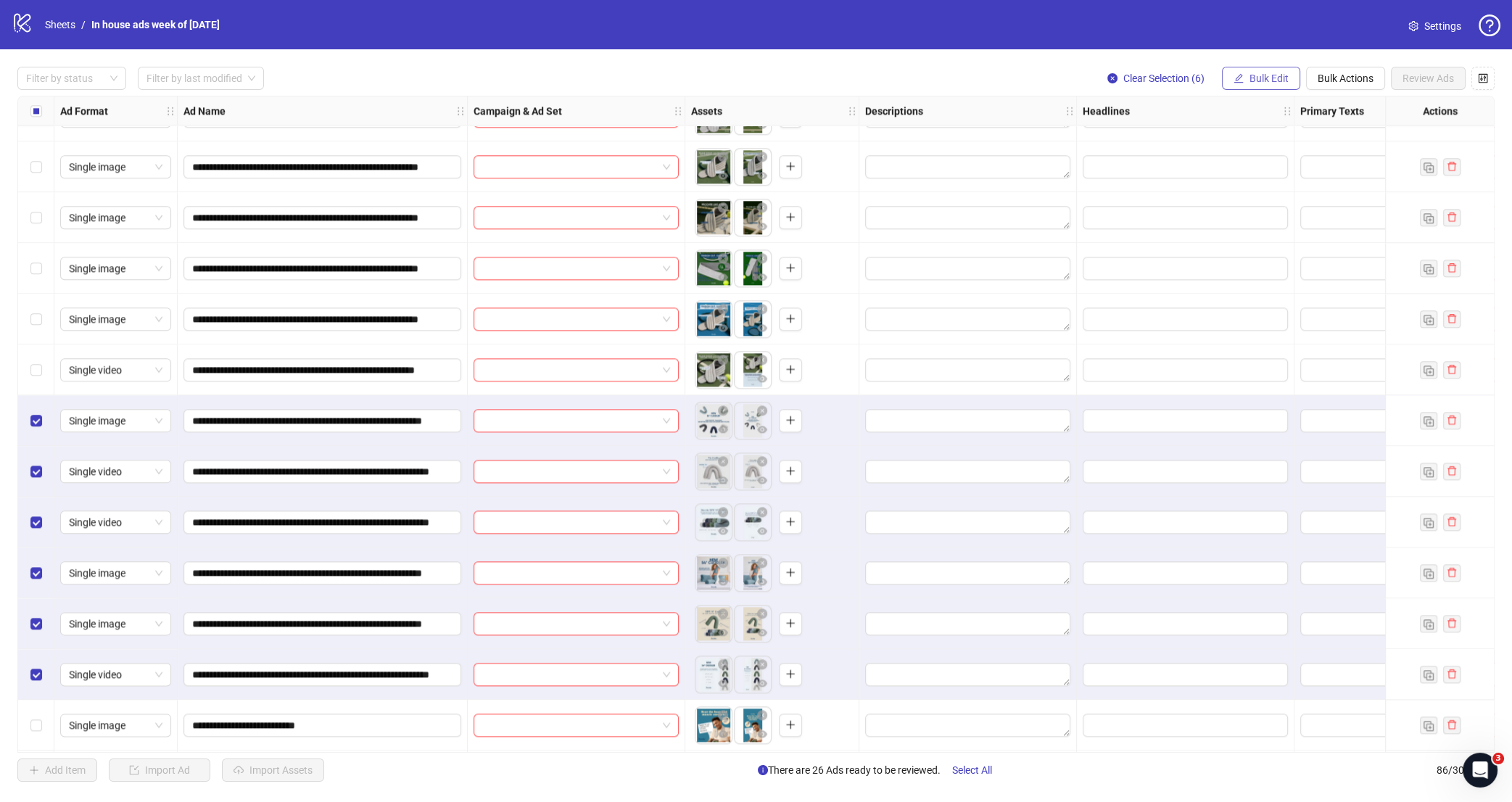
click at [1265, 77] on span "Bulk Edit" at bounding box center [1270, 78] width 39 height 11
click at [1286, 154] on span "Campaign & Ad Set" at bounding box center [1275, 153] width 86 height 16
click at [1290, 141] on input "search" at bounding box center [1213, 140] width 187 height 22
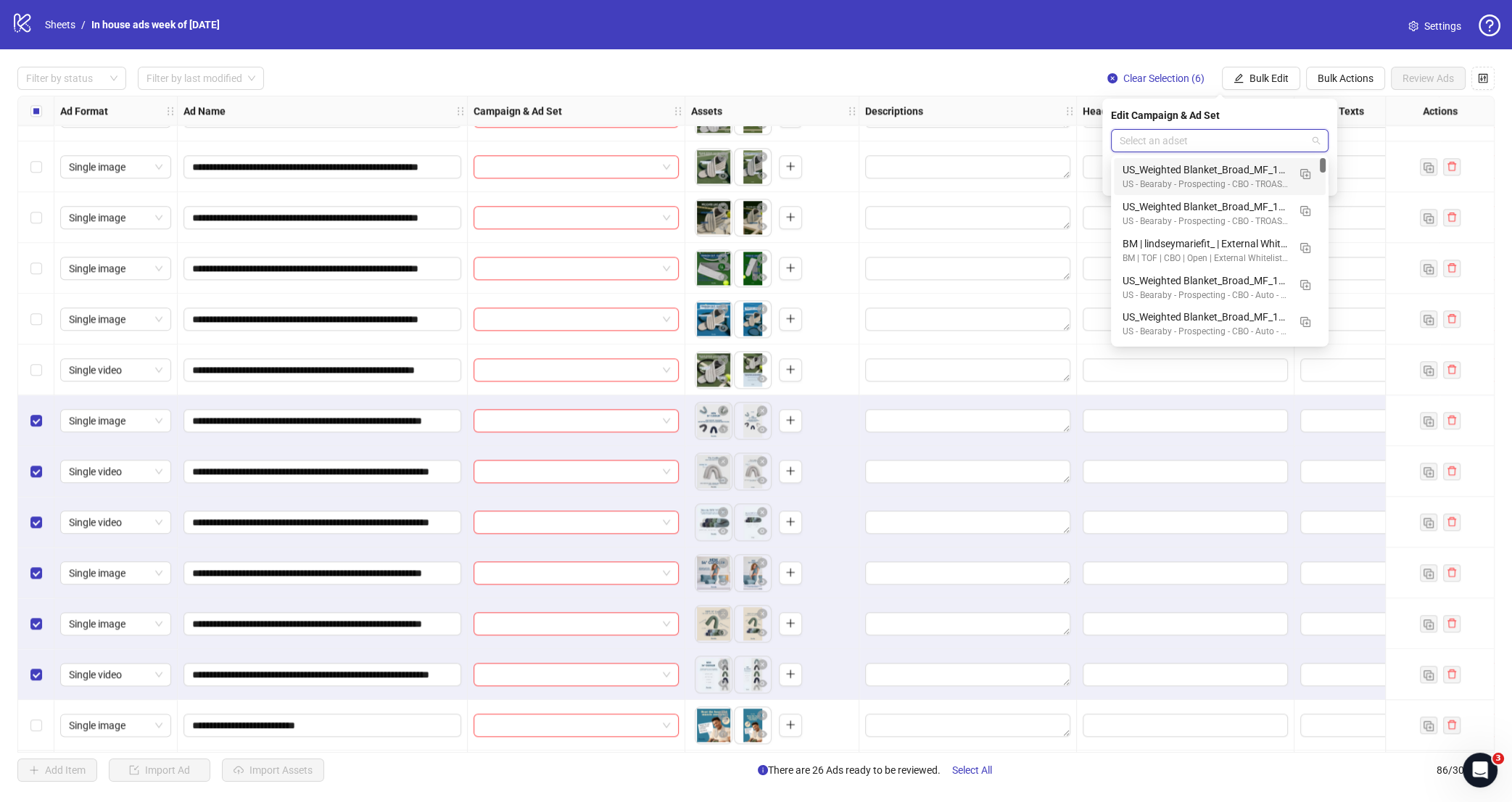
paste input "**********"
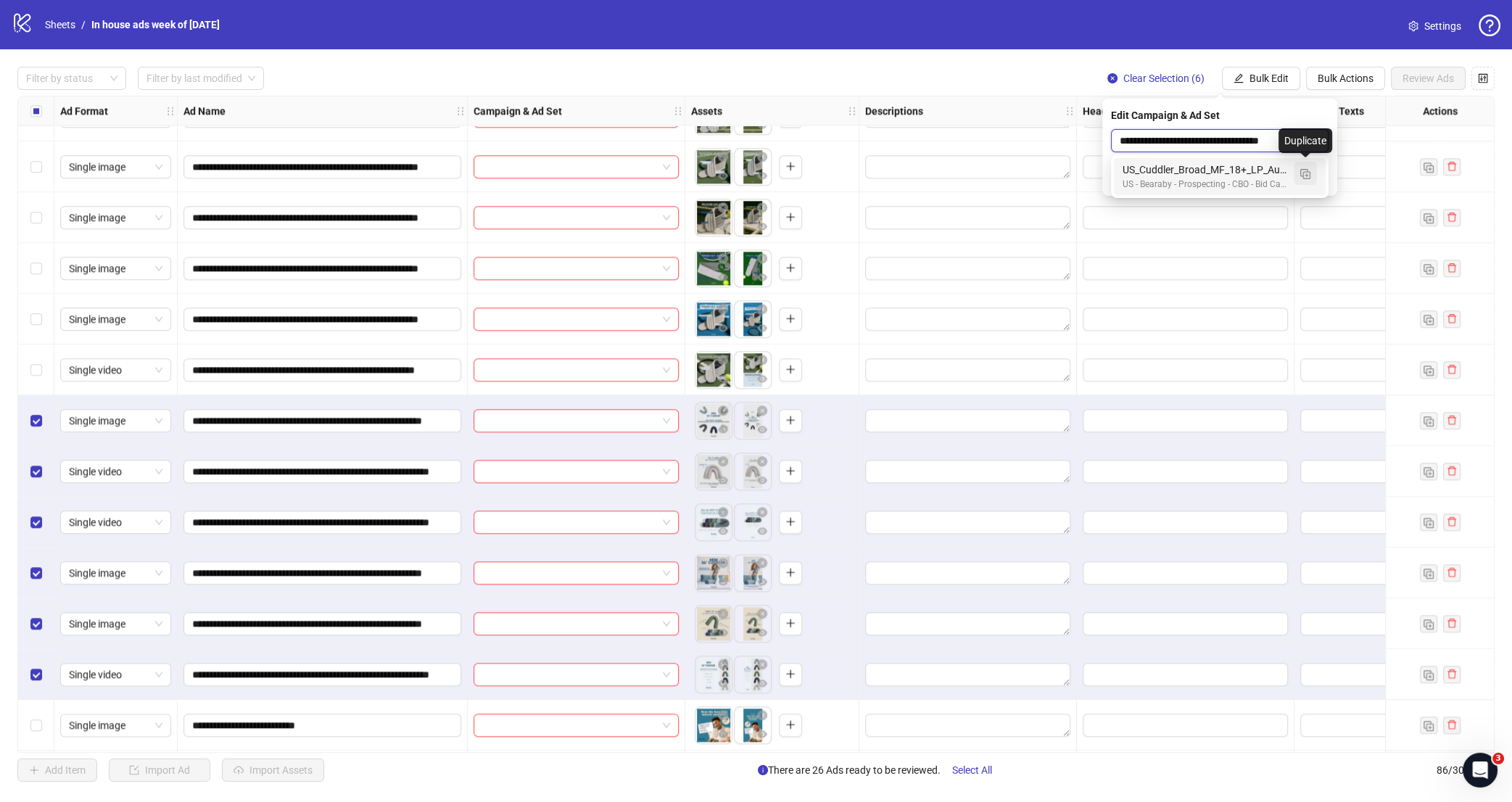
click at [1305, 175] on img "button" at bounding box center [1306, 175] width 11 height 11
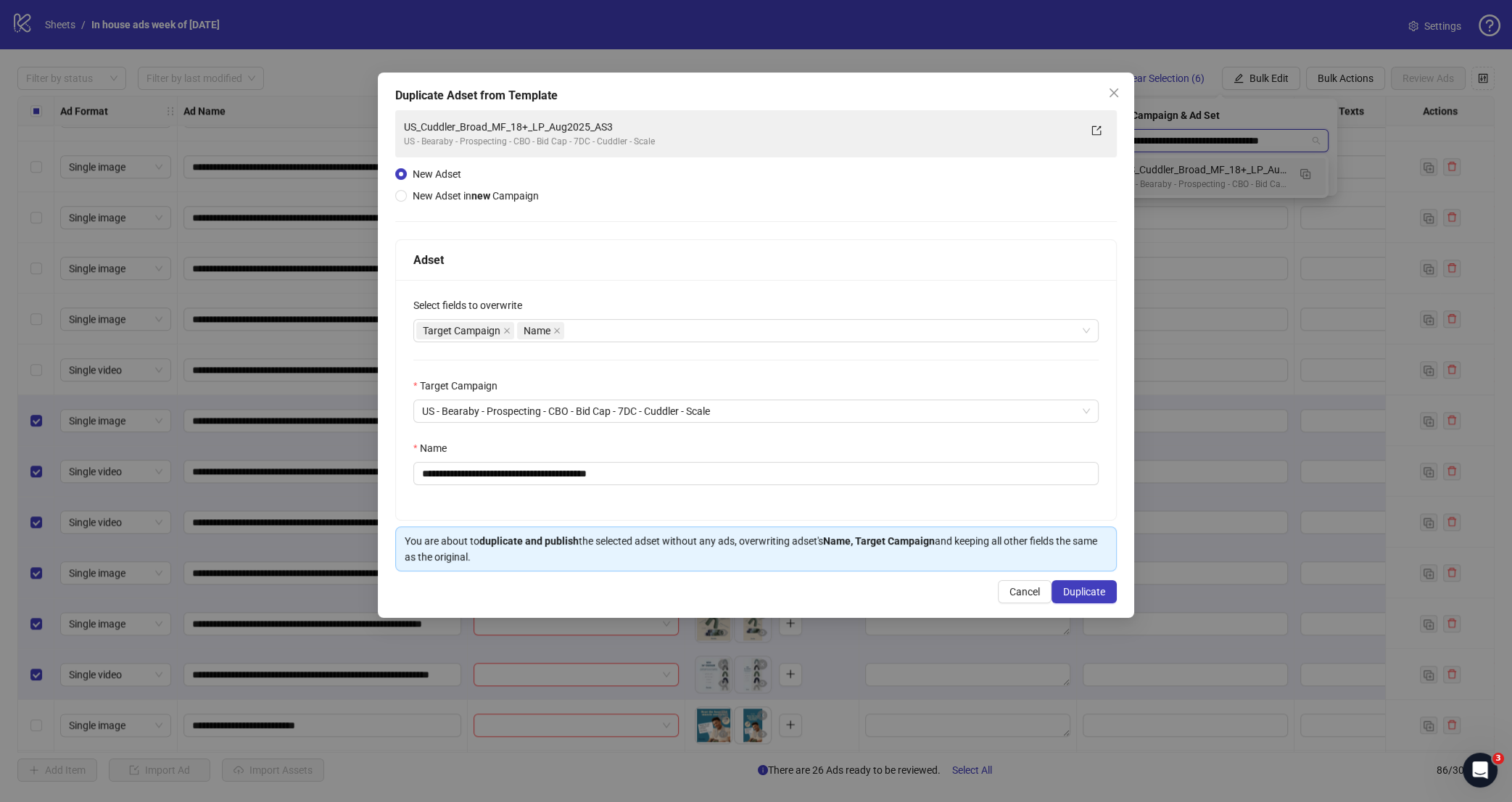
type input "**********"
drag, startPoint x: 694, startPoint y: 472, endPoint x: 629, endPoint y: 479, distance: 65.4
click at [629, 479] on input "**********" at bounding box center [756, 473] width 686 height 23
click at [635, 477] on input "**********" at bounding box center [756, 473] width 686 height 23
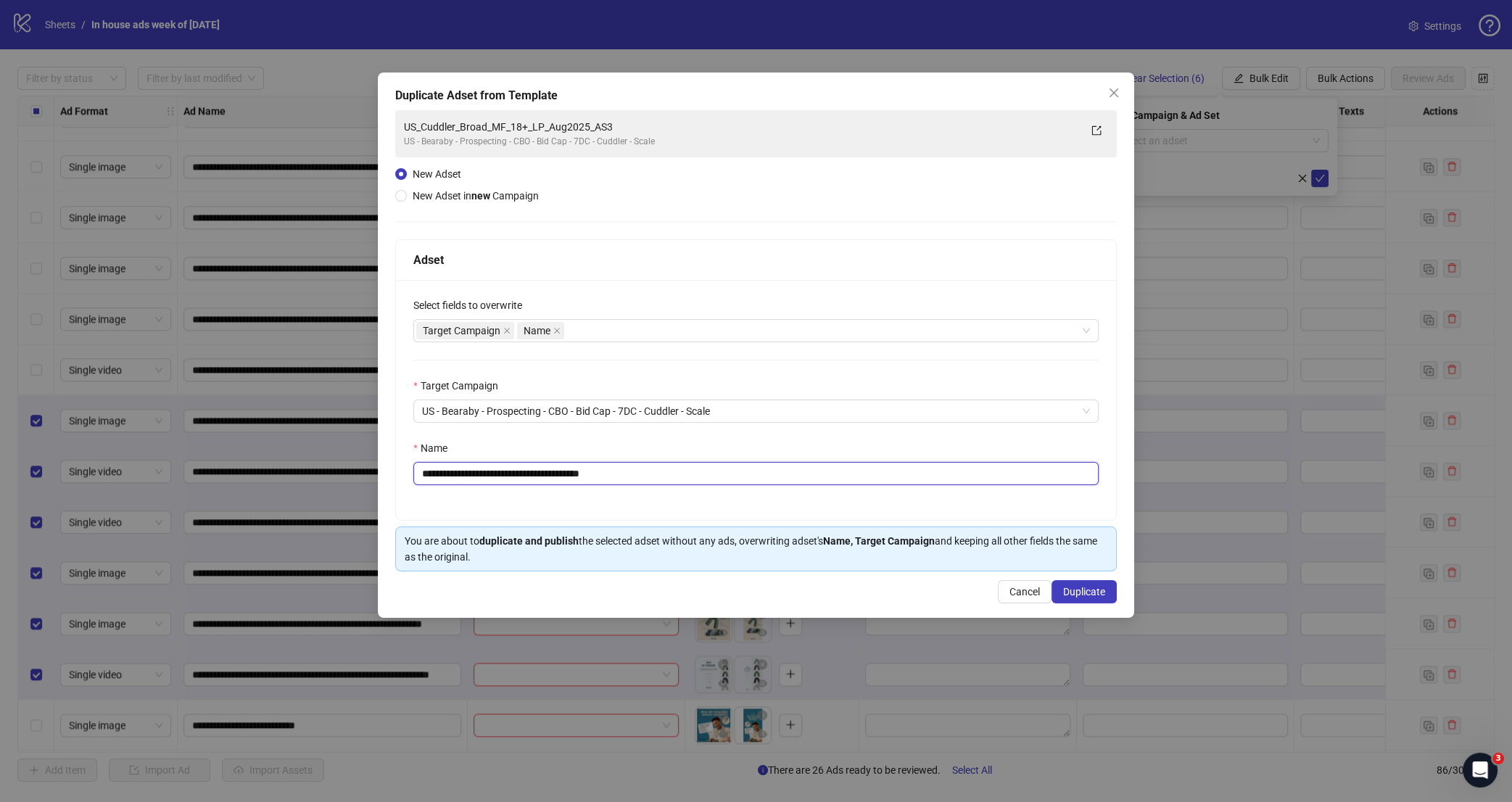
type input "**********"
click at [588, 495] on div "**********" at bounding box center [756, 400] width 720 height 240
click at [1078, 591] on span "Duplicate" at bounding box center [1084, 591] width 42 height 11
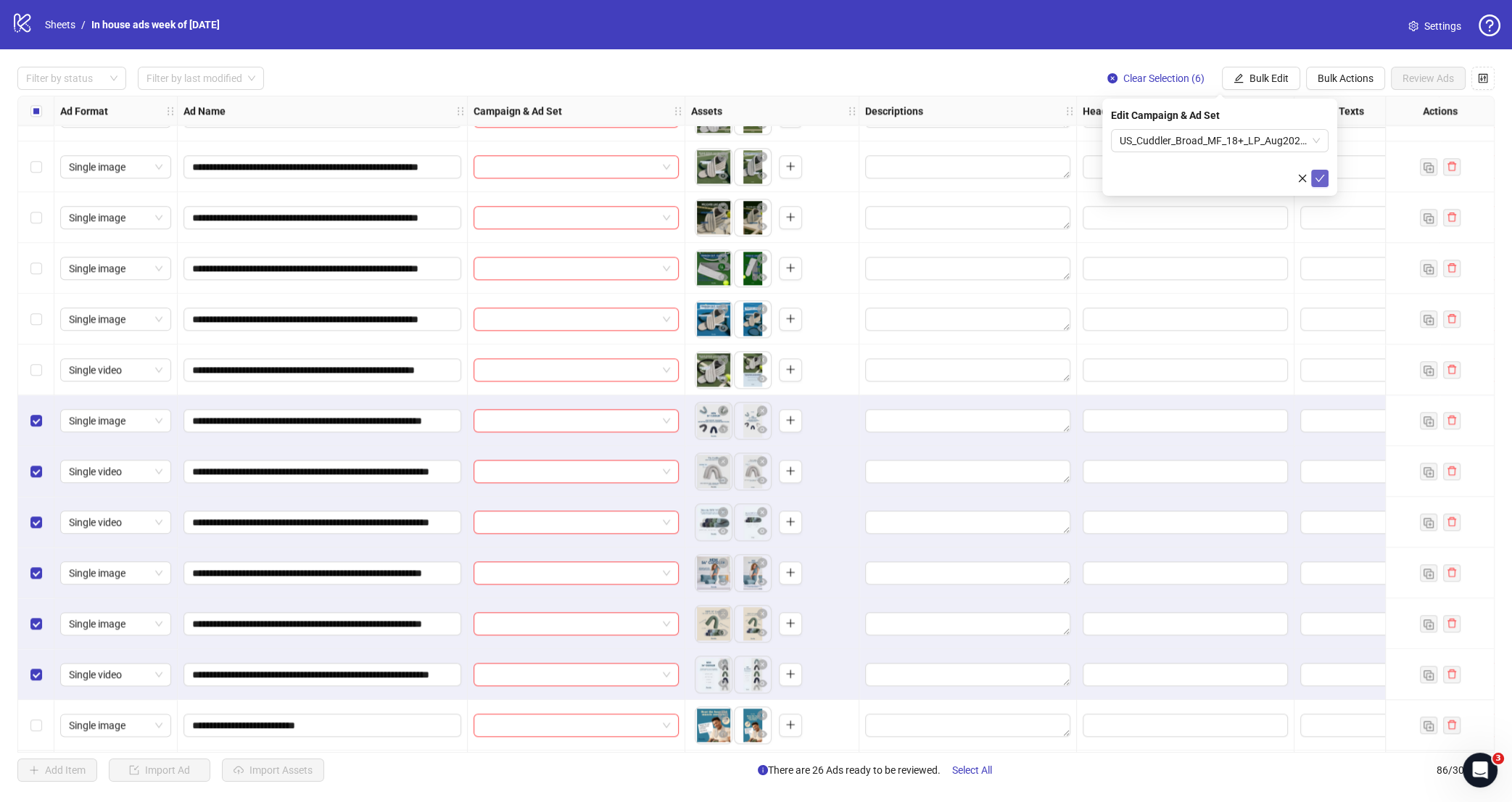
click at [1323, 176] on icon "check" at bounding box center [1320, 178] width 10 height 7
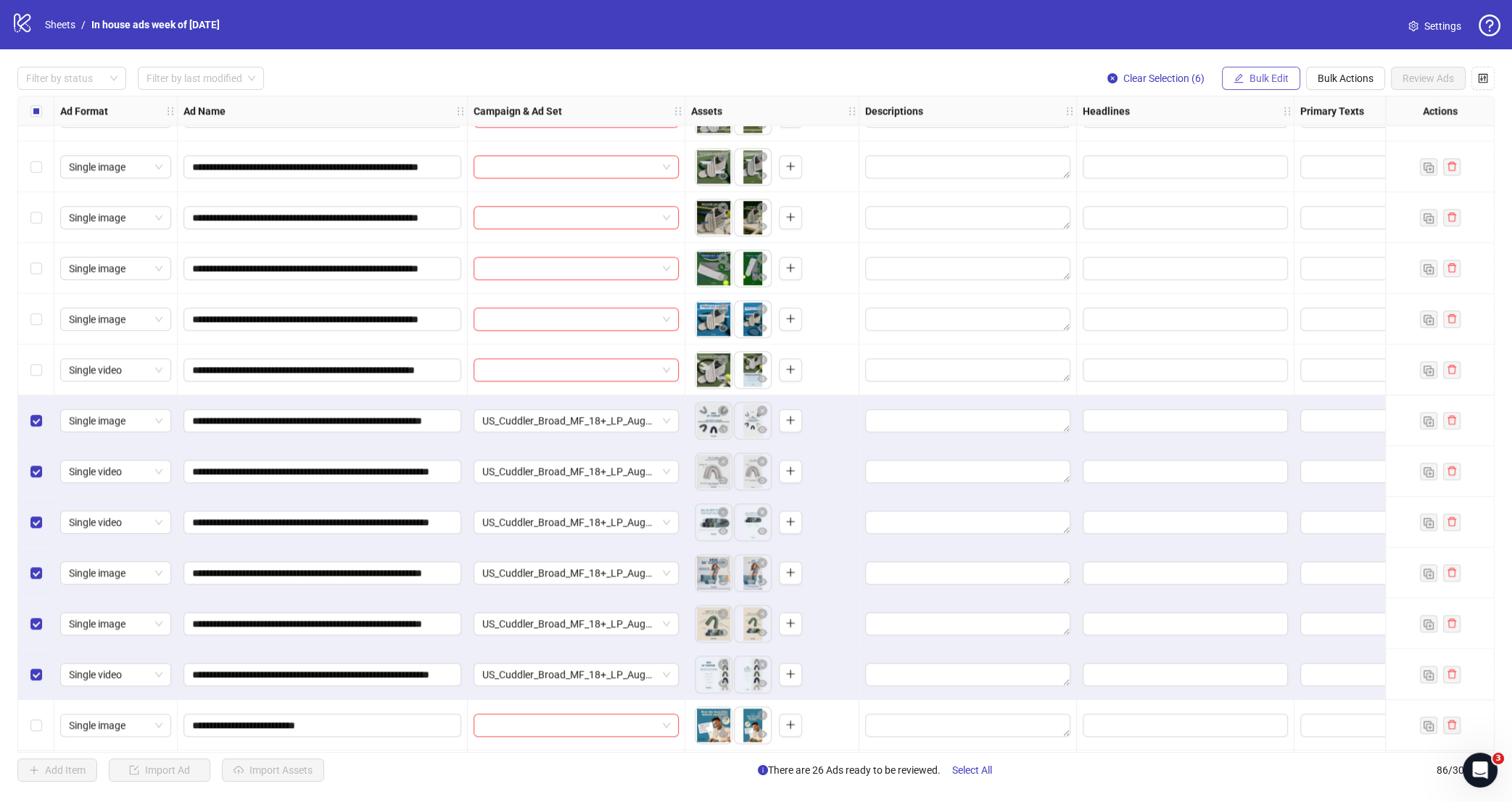
click at [1270, 79] on span "Bulk Edit" at bounding box center [1270, 78] width 39 height 11
click at [1291, 219] on span "Primary Texts" at bounding box center [1275, 223] width 86 height 16
click at [1212, 133] on textarea at bounding box center [1219, 148] width 218 height 39
paste textarea "**********"
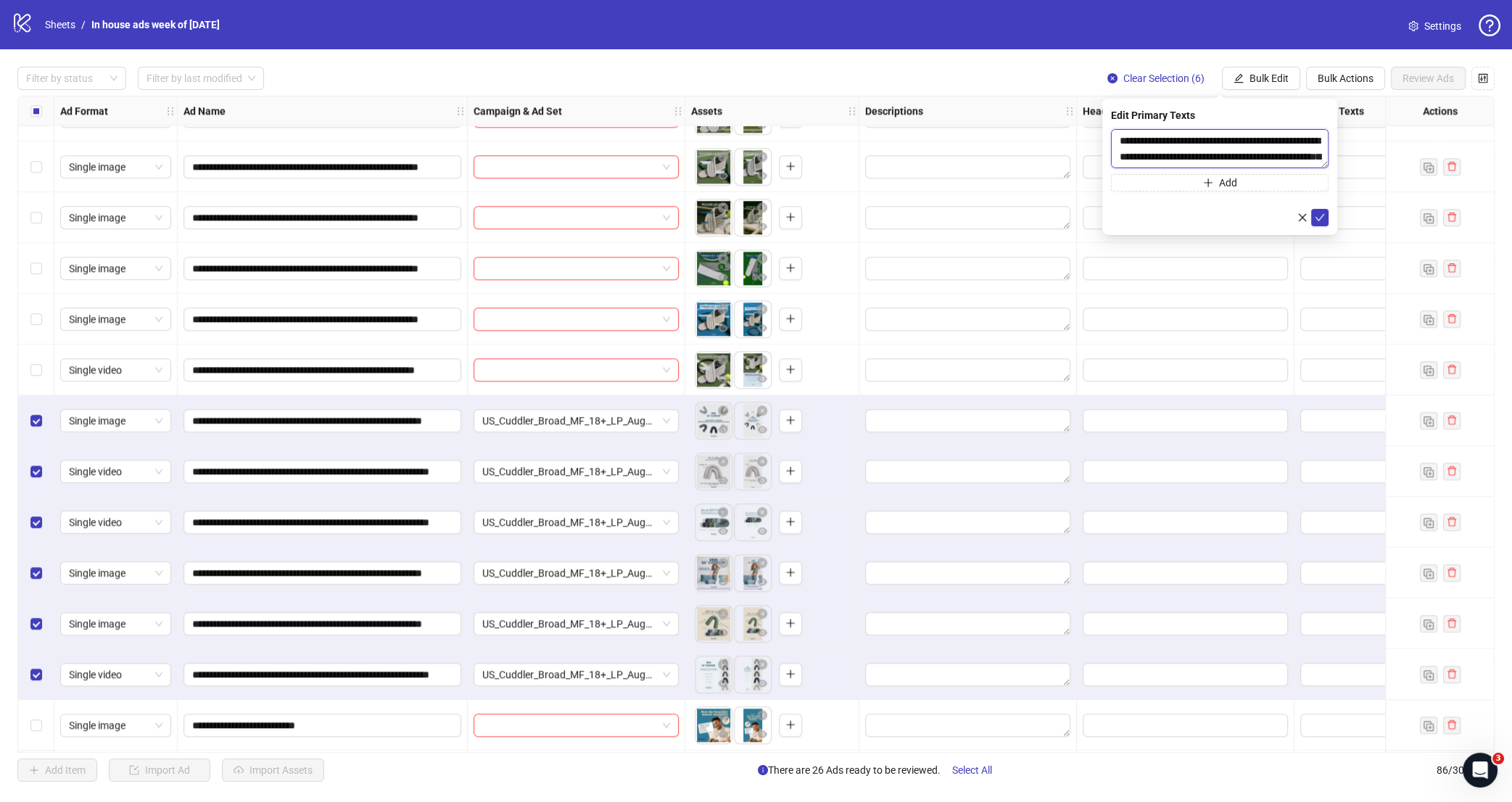
click at [1126, 139] on textarea "**********" at bounding box center [1219, 148] width 218 height 39
type textarea "**********"
click at [1322, 213] on icon "check" at bounding box center [1321, 218] width 11 height 11
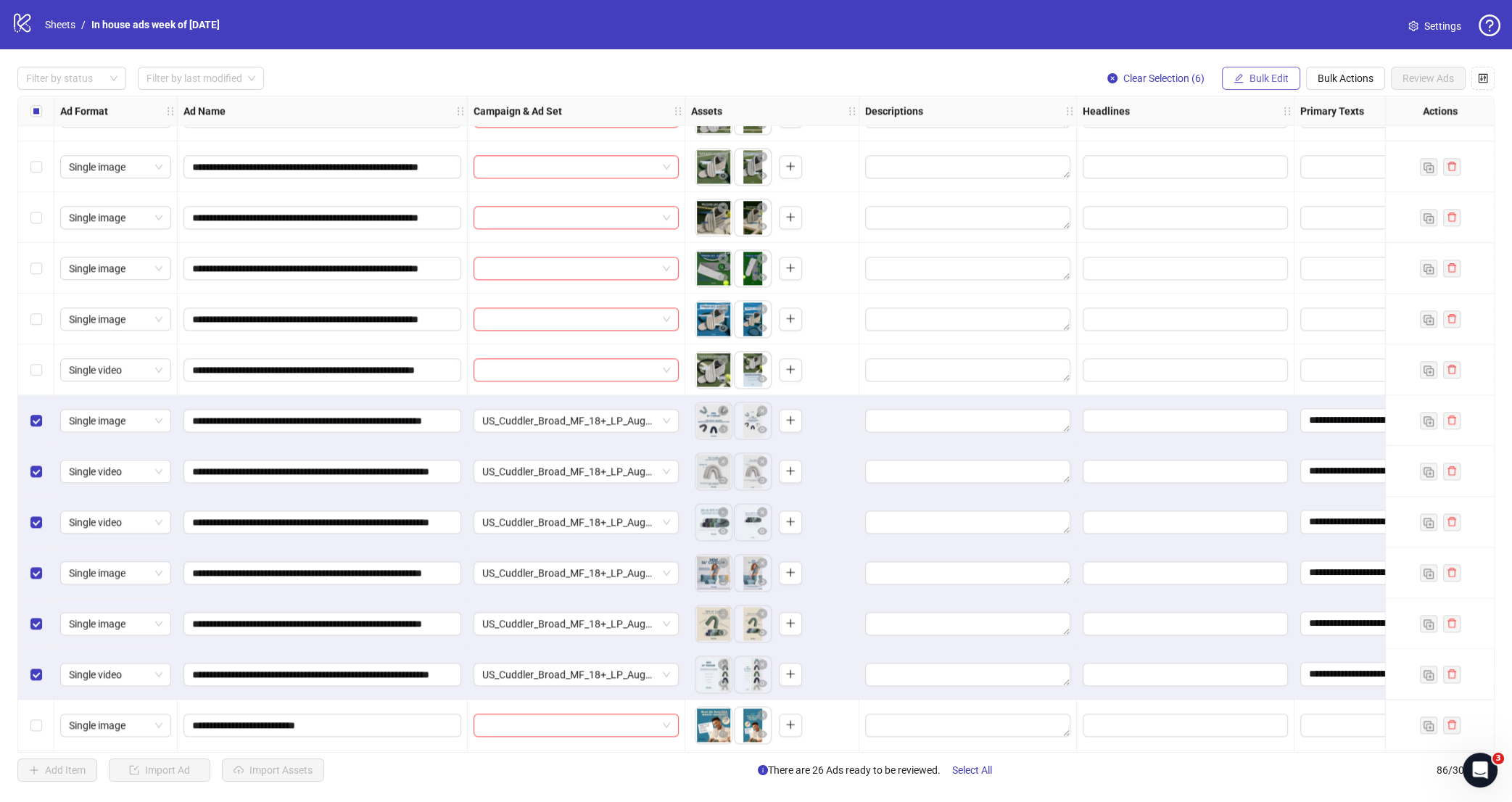
click at [1252, 78] on span "Bulk Edit" at bounding box center [1270, 78] width 39 height 11
click at [1285, 197] on span "Headlines" at bounding box center [1275, 200] width 86 height 16
click at [1191, 148] on input "text" at bounding box center [1219, 140] width 218 height 23
paste input "**********"
type input "**********"
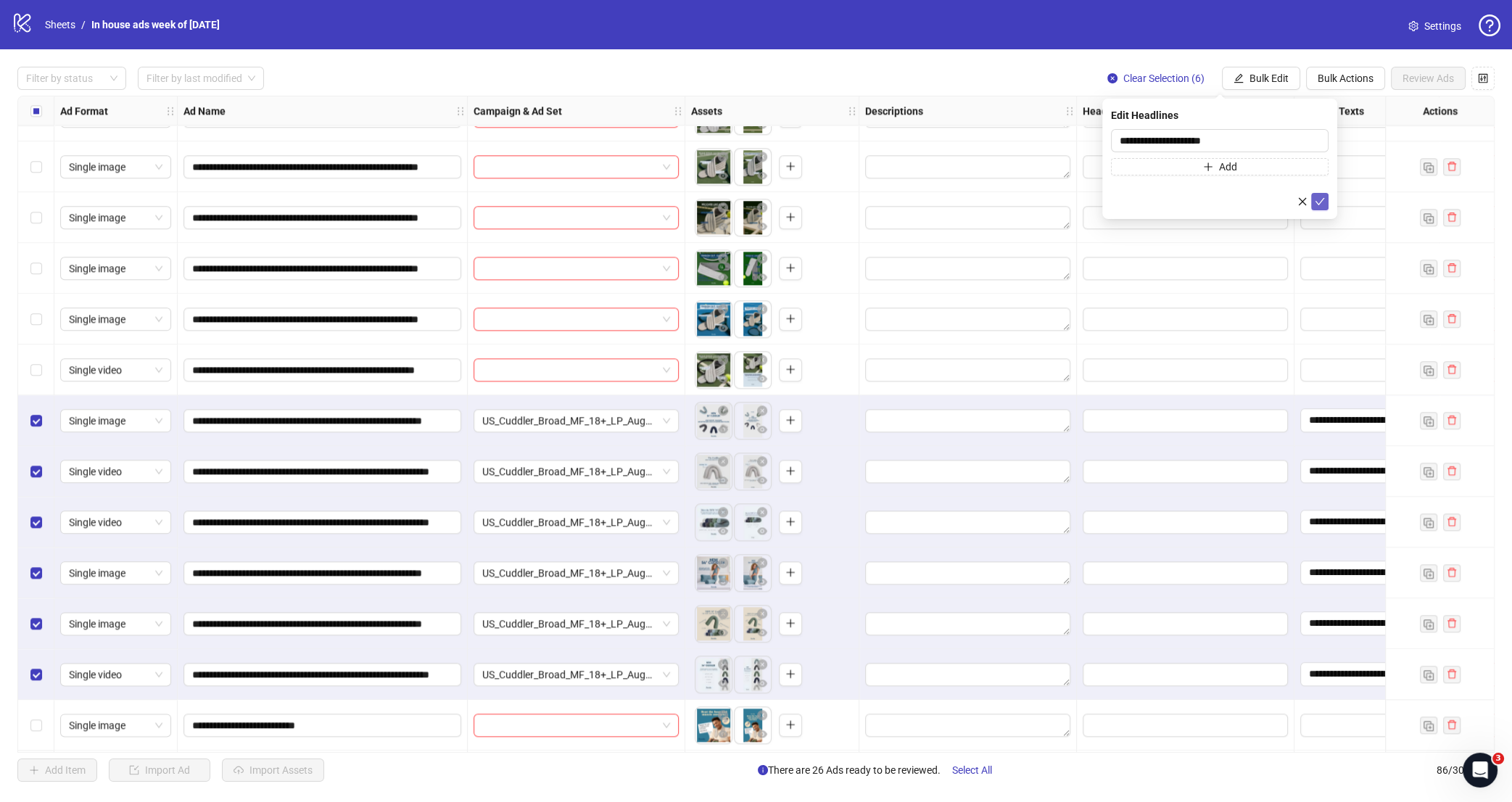
click at [1325, 202] on icon "check" at bounding box center [1321, 202] width 11 height 11
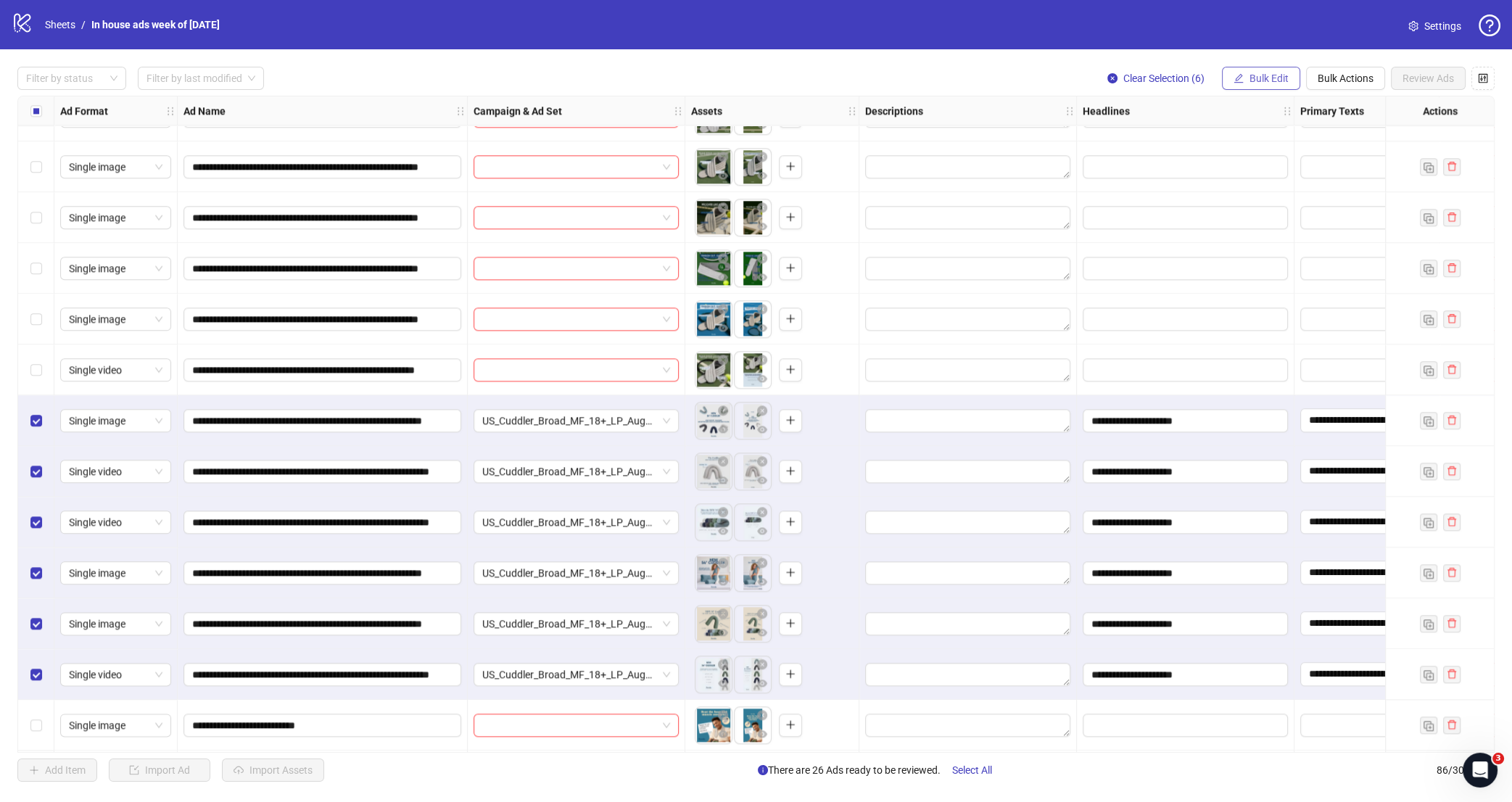
click at [1256, 80] on span "Bulk Edit" at bounding box center [1270, 78] width 39 height 11
click at [1270, 170] on span "Descriptions" at bounding box center [1275, 177] width 86 height 16
click at [1220, 170] on div "Press Shift+Enter to add new input" at bounding box center [1220, 170] width 0 height 0
click at [1174, 135] on textarea at bounding box center [1219, 148] width 218 height 39
paste textarea "**********"
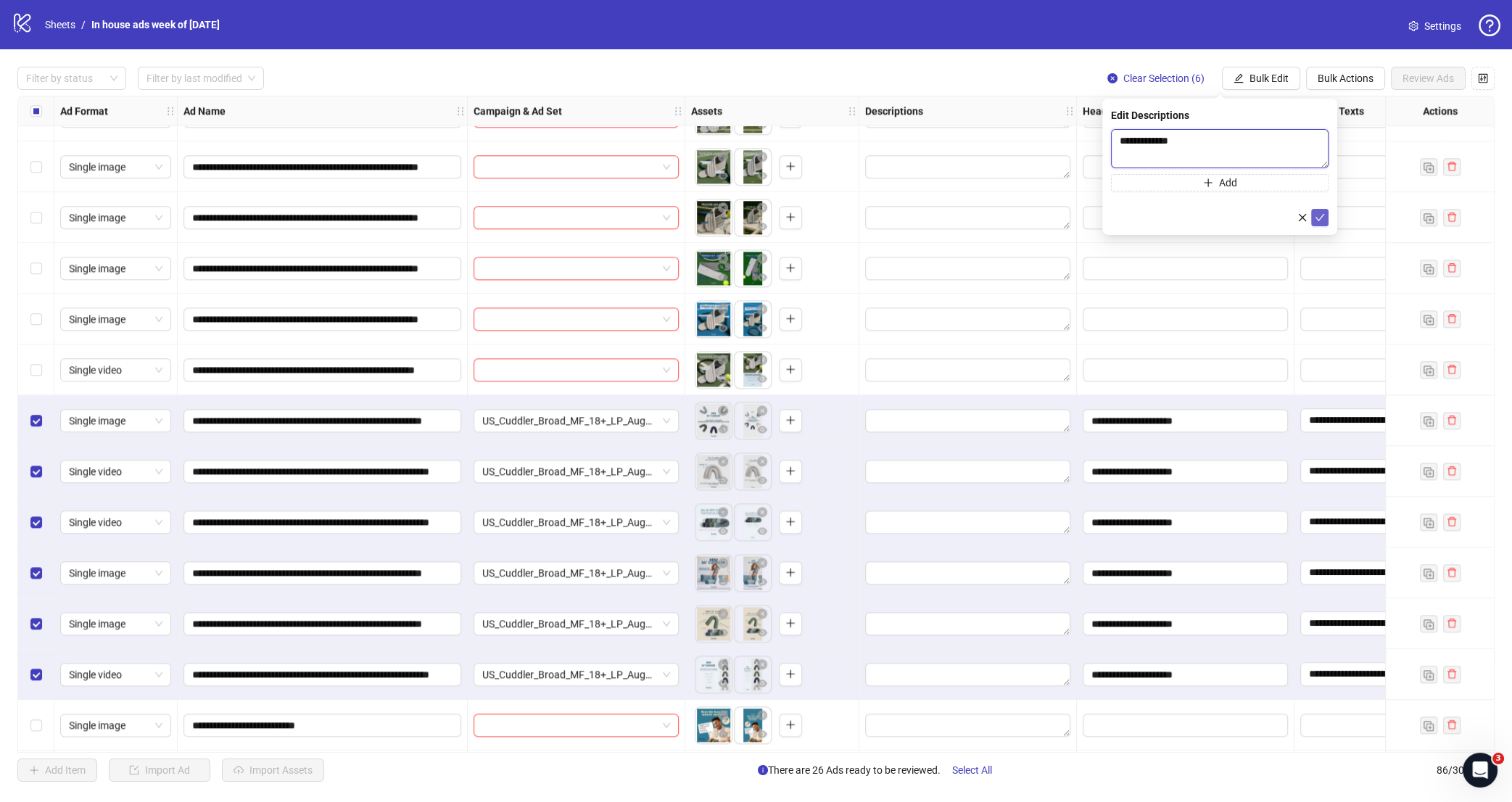
type textarea "**********"
click at [1324, 211] on button "submit" at bounding box center [1321, 218] width 18 height 18
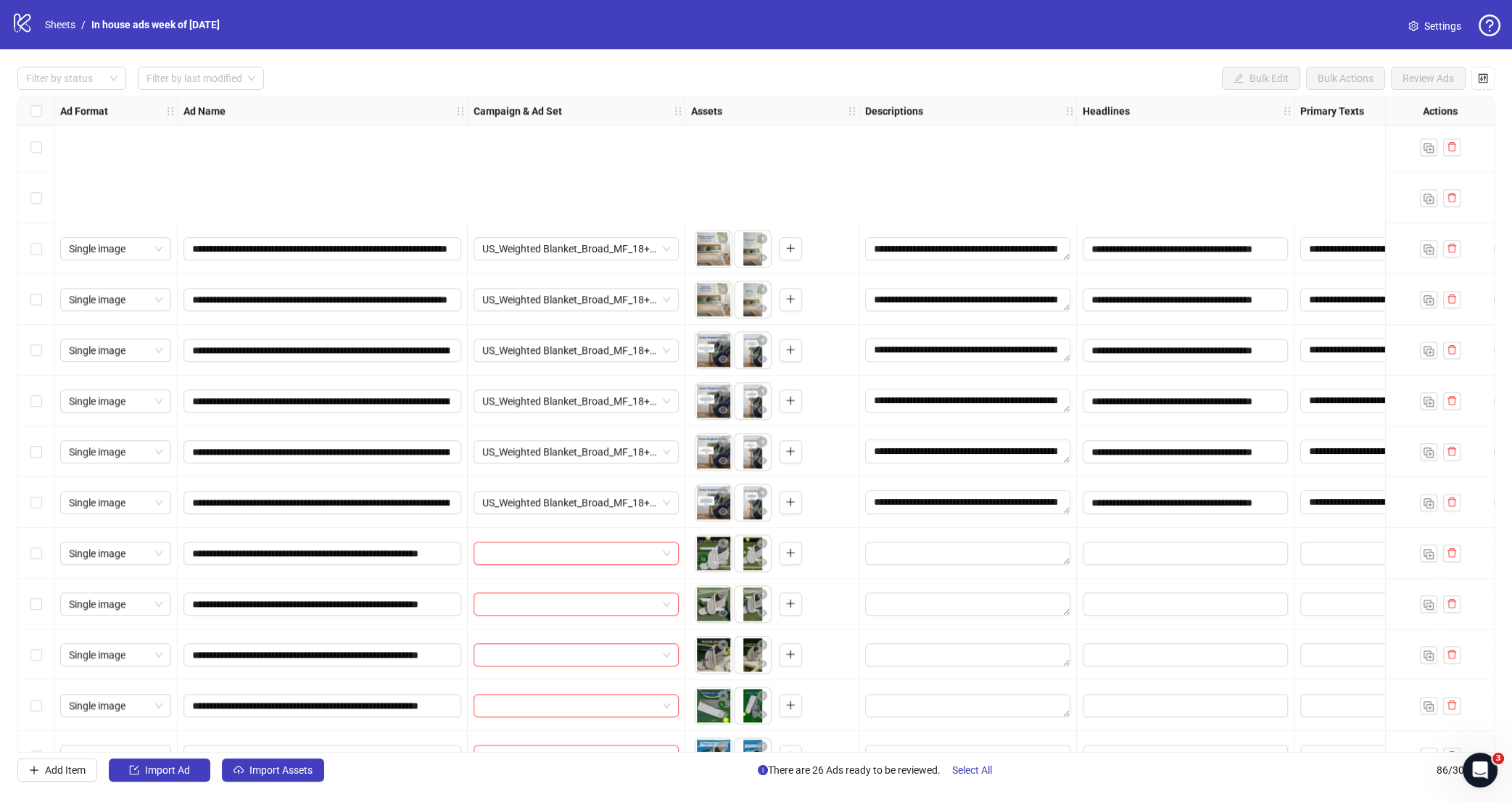
scroll to position [2354, 0]
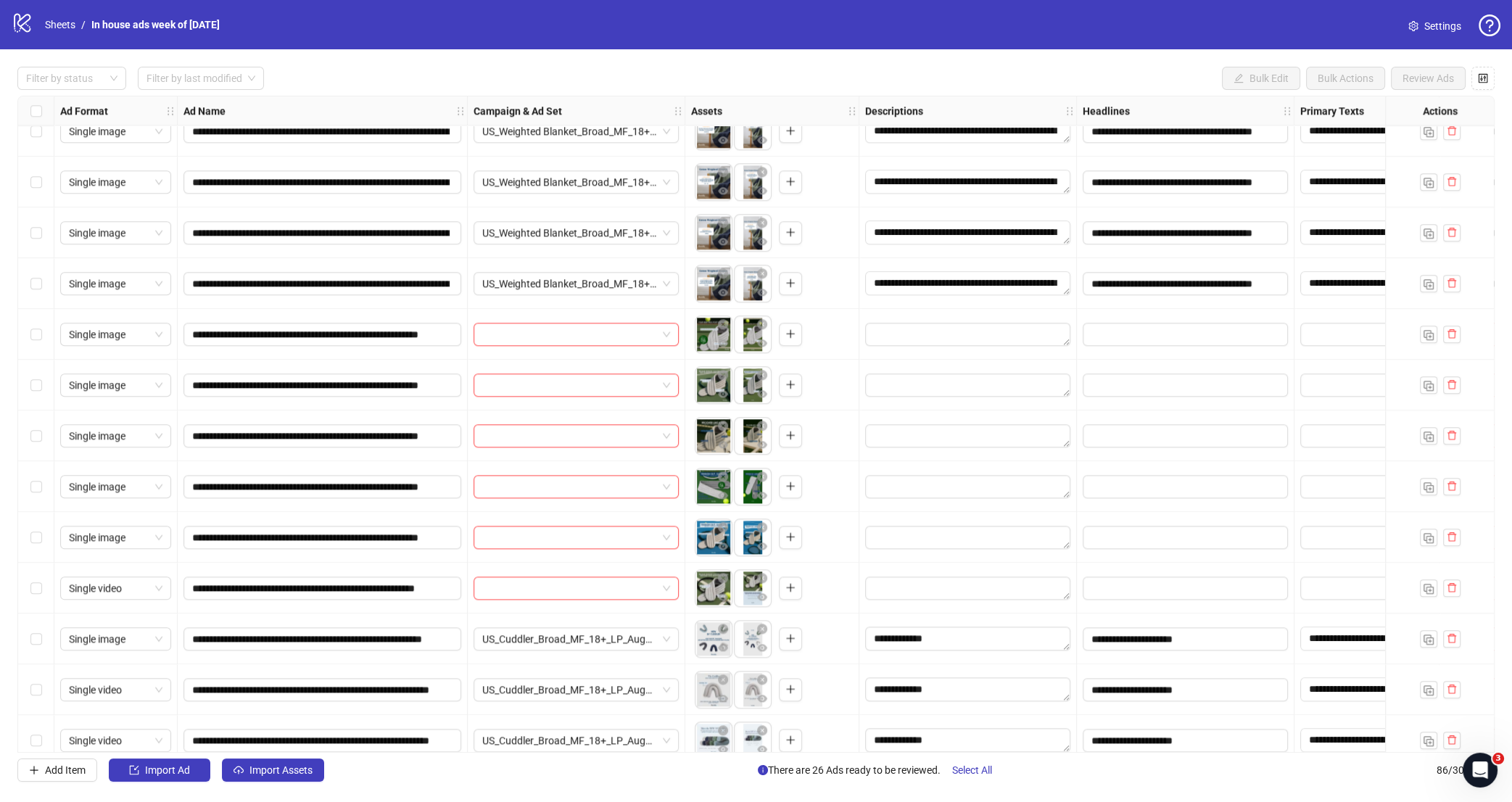
click at [29, 338] on div "Select row 51" at bounding box center [36, 334] width 36 height 51
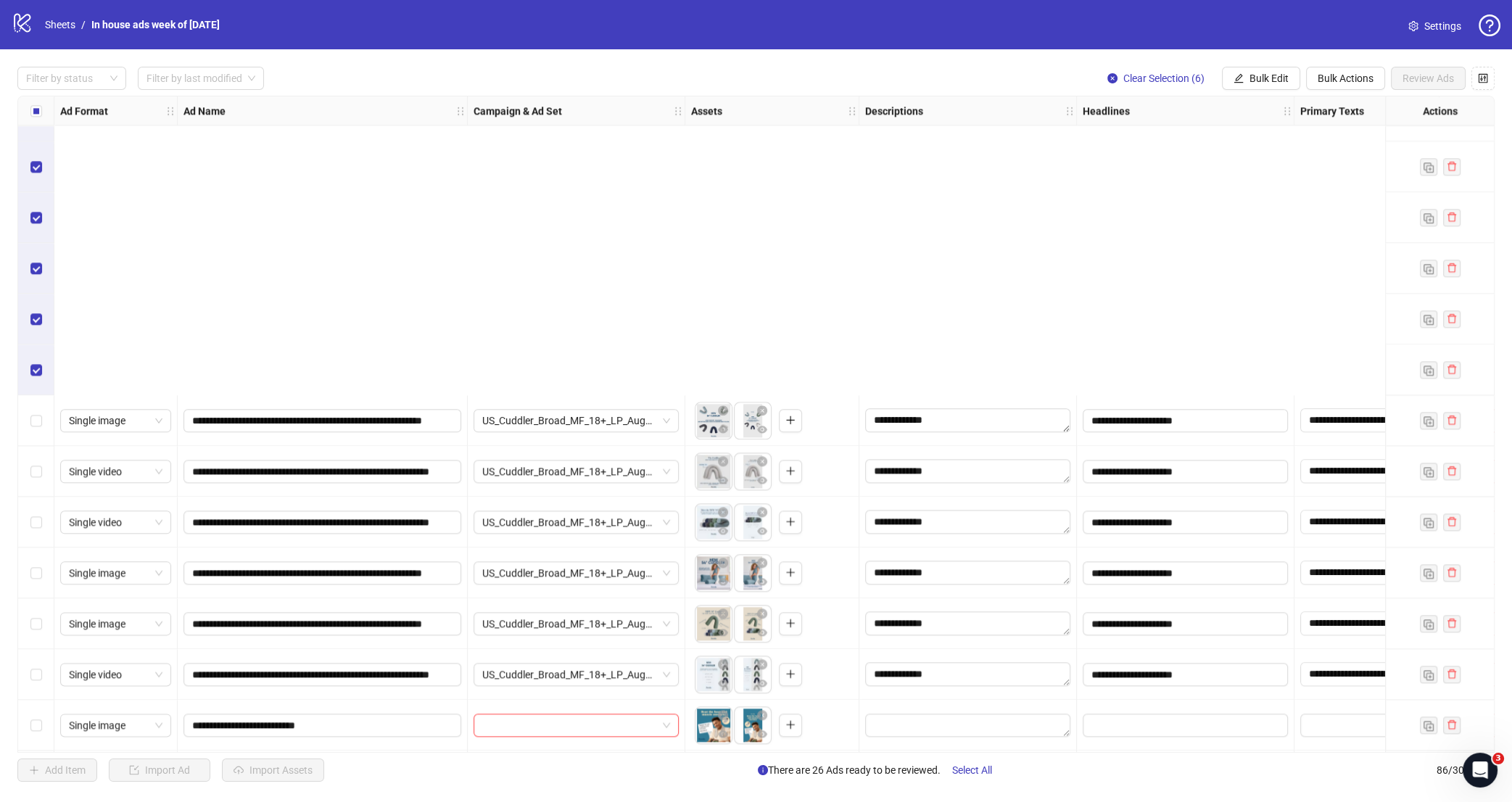
scroll to position [2937, 0]
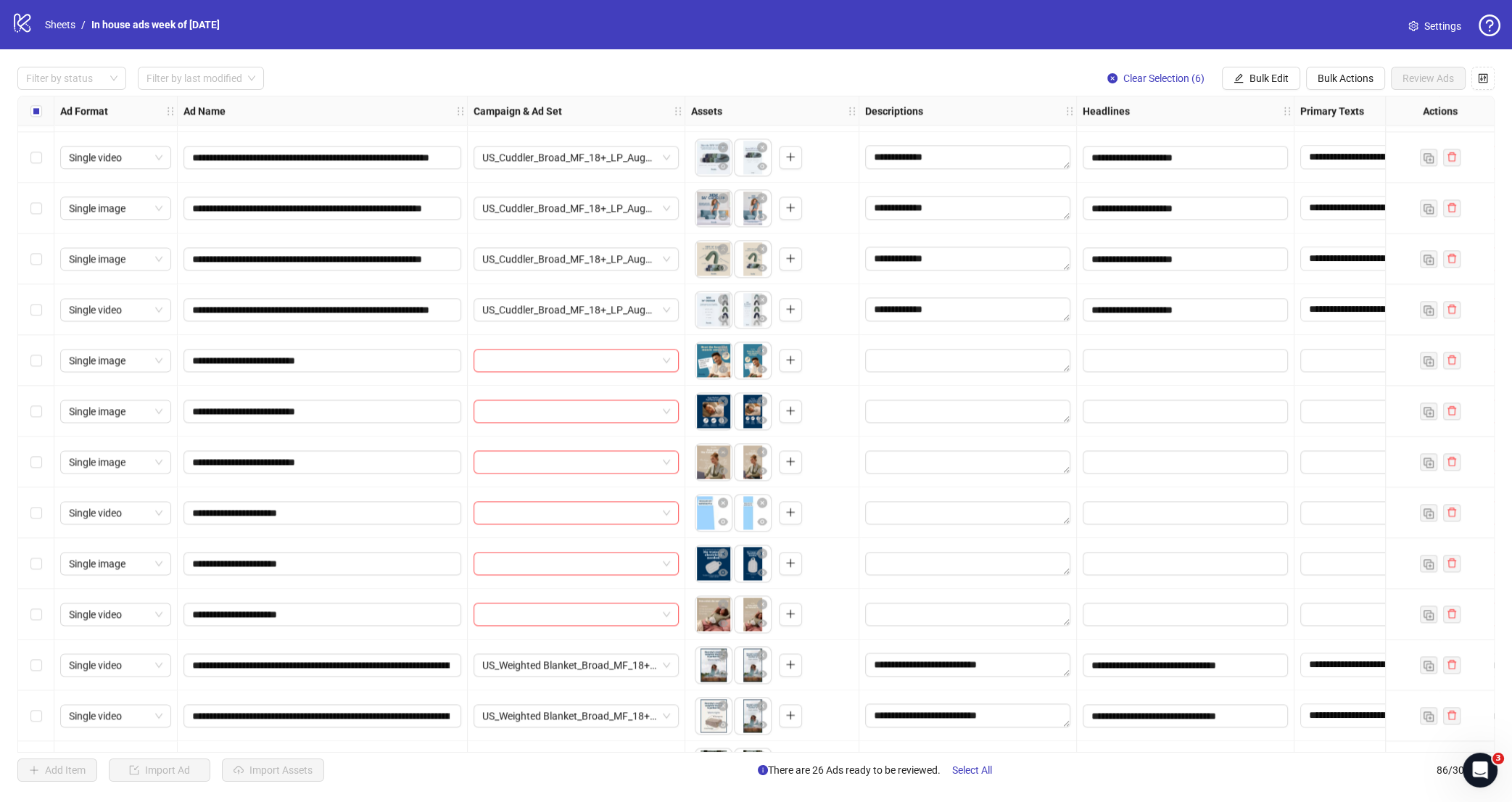
click at [46, 365] on div "Select row 63" at bounding box center [36, 360] width 36 height 51
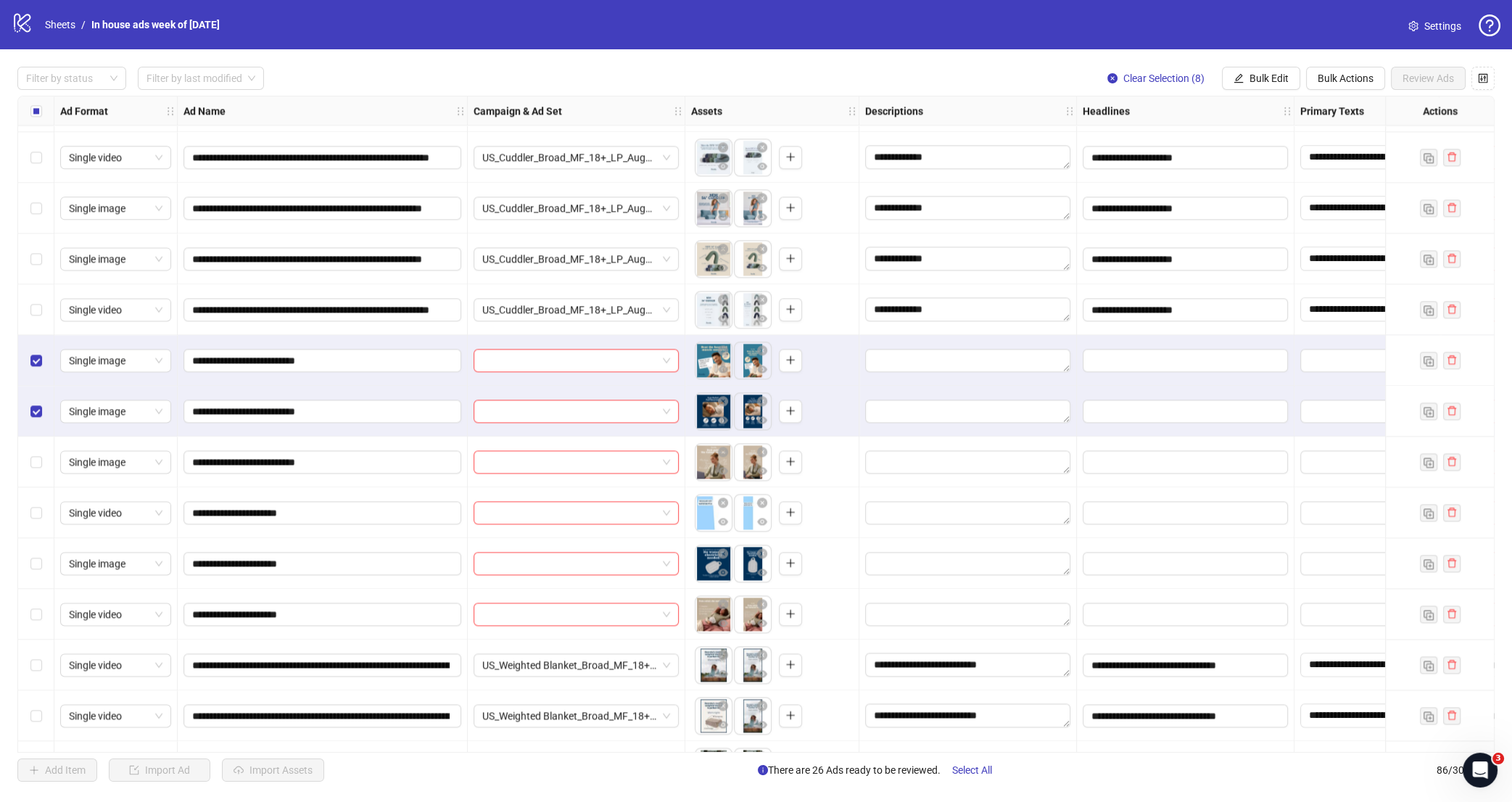
click at [42, 464] on div "Select row 65" at bounding box center [36, 462] width 36 height 51
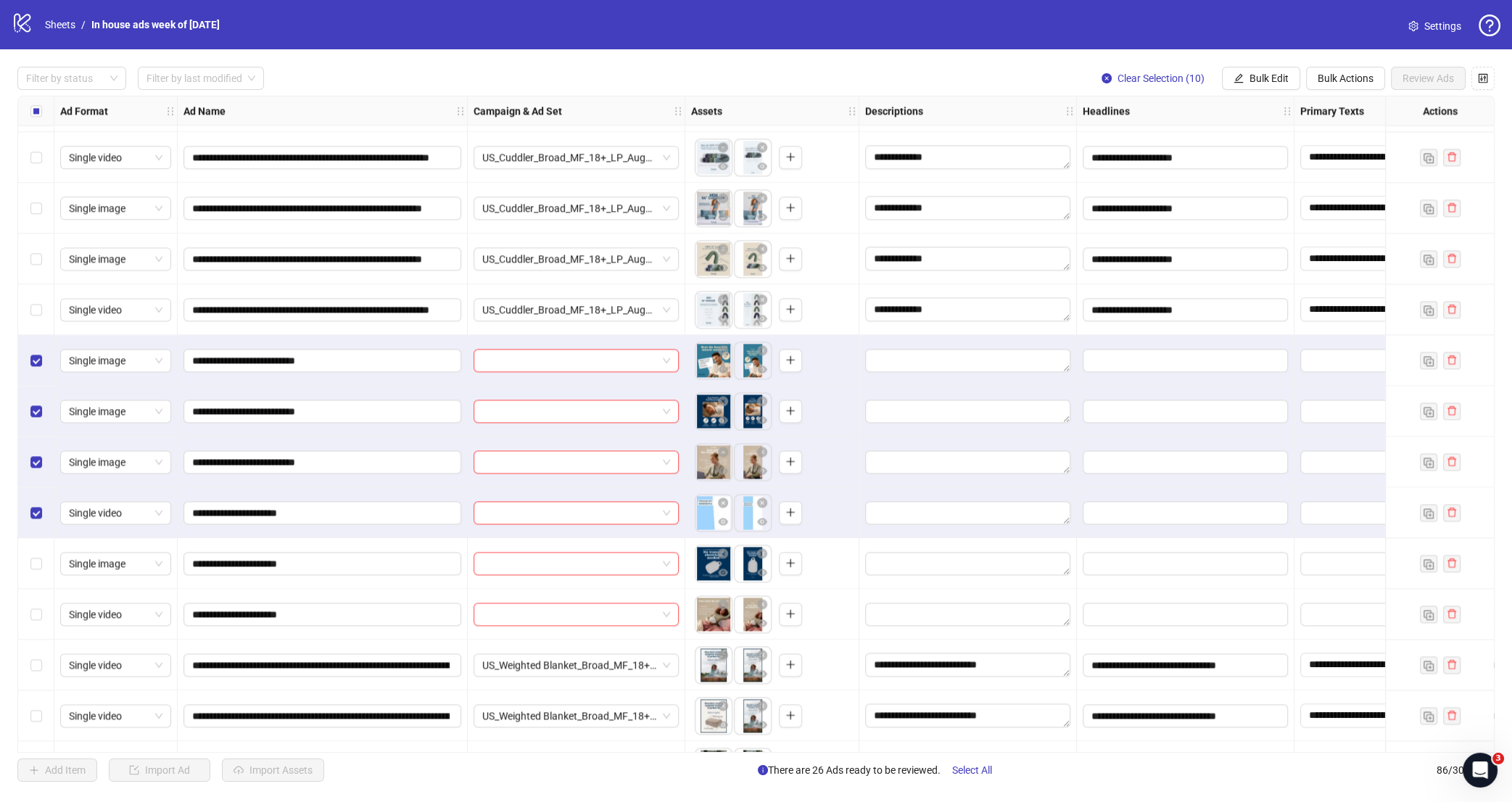
drag, startPoint x: 41, startPoint y: 553, endPoint x: 41, endPoint y: 590, distance: 37.0
click at [41, 554] on div "Select row 67" at bounding box center [36, 563] width 36 height 51
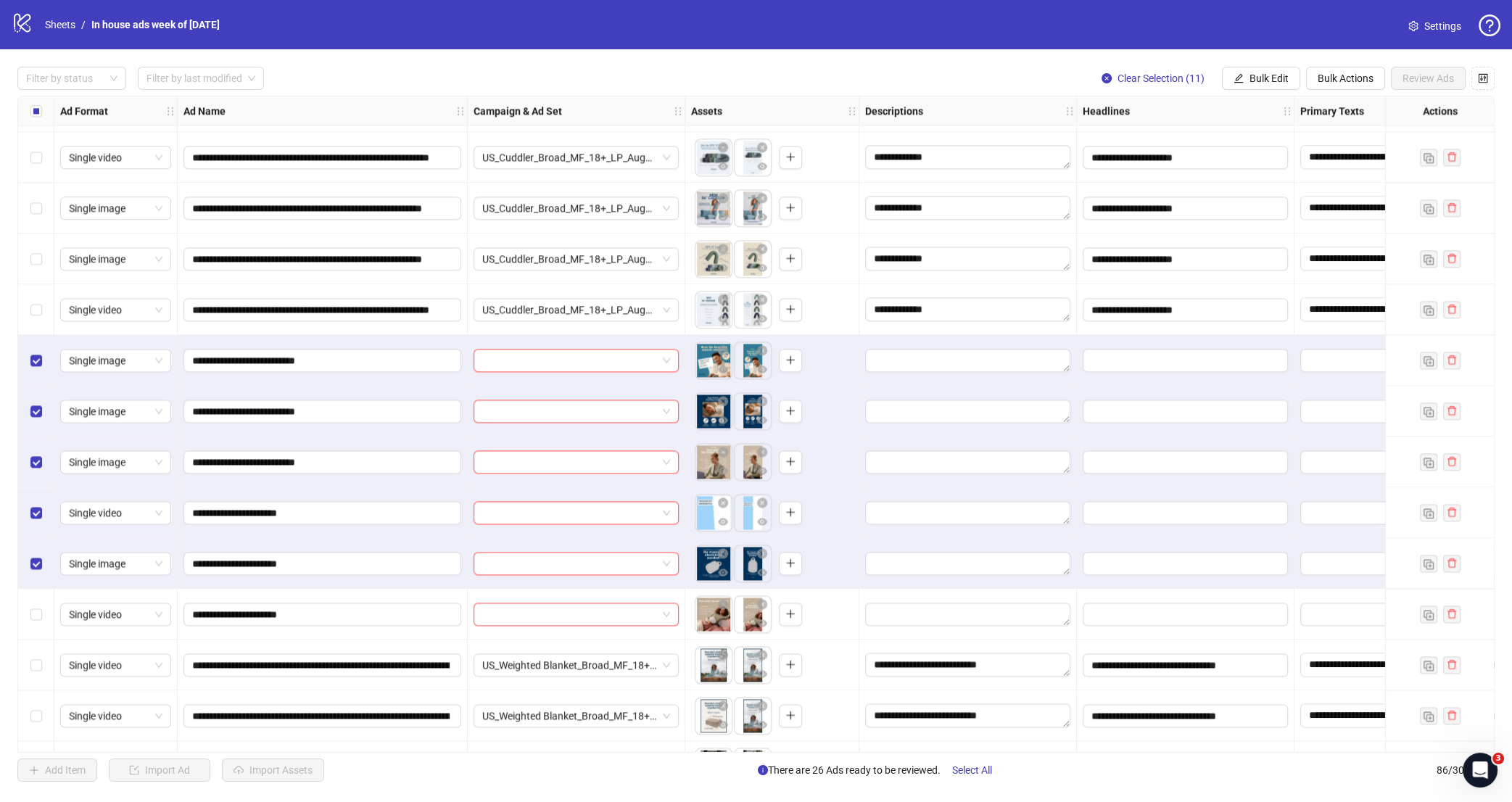
click at [43, 604] on div "Select row 68" at bounding box center [36, 614] width 36 height 51
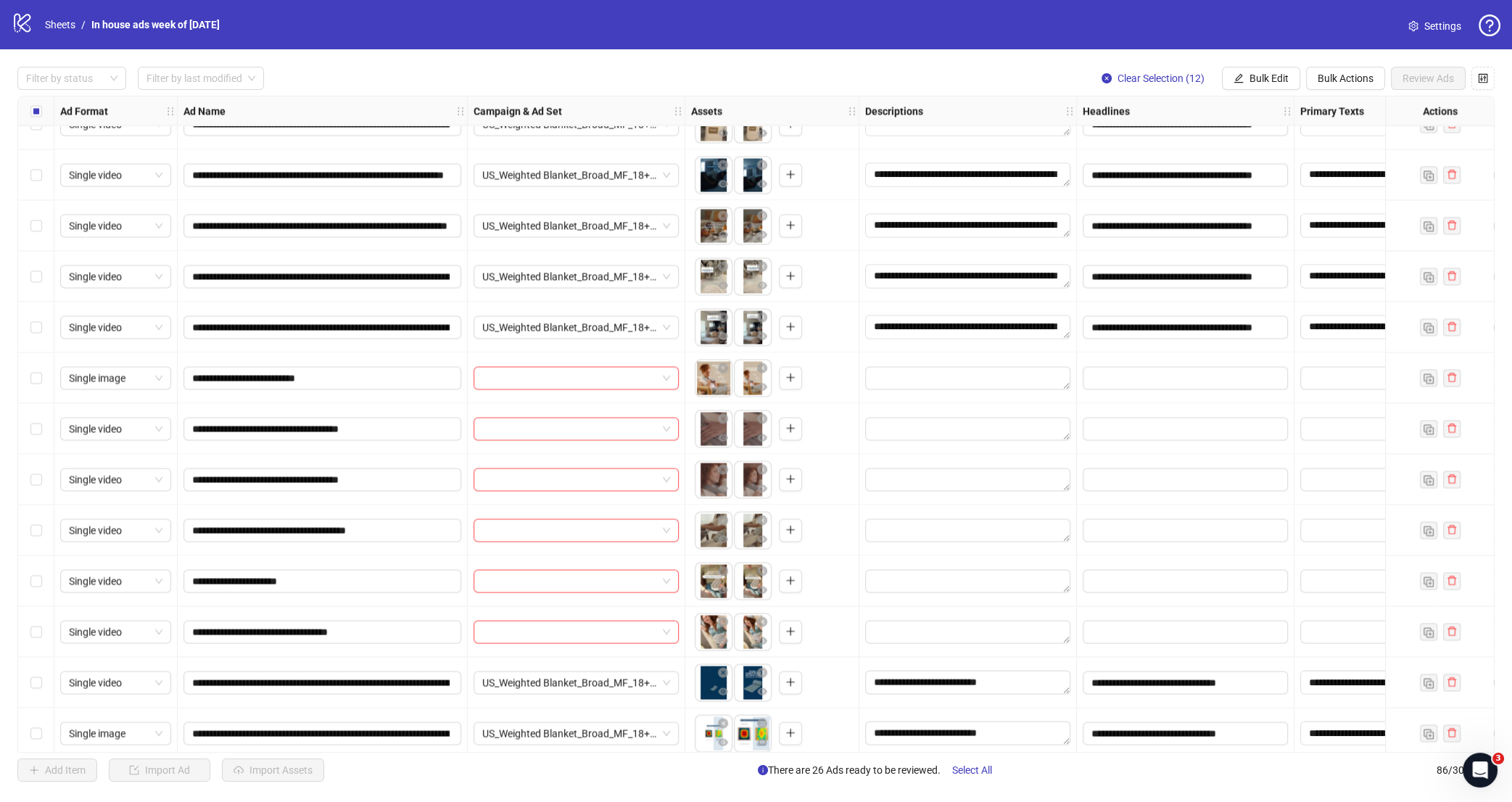
scroll to position [3739, 0]
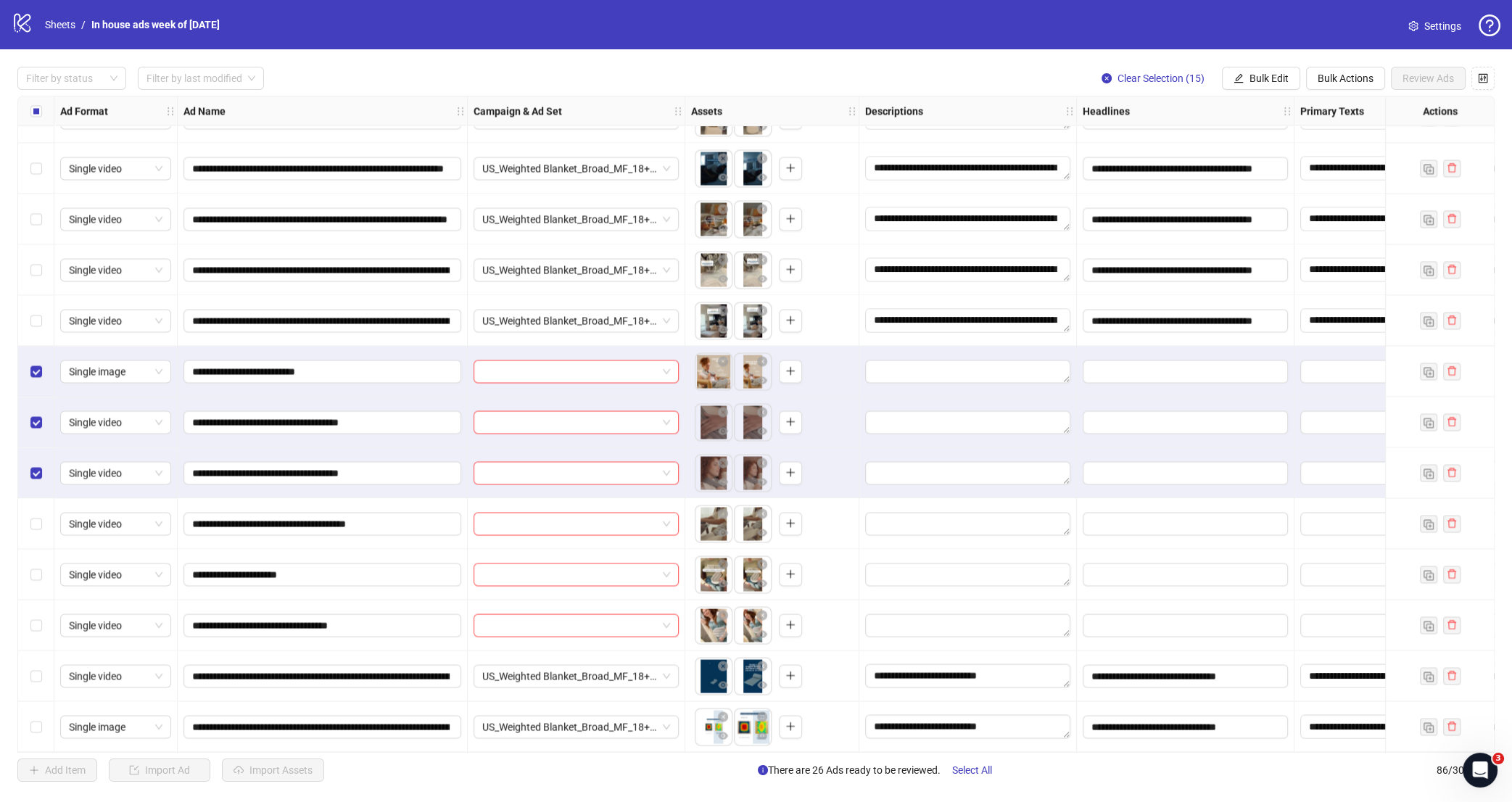
click at [30, 530] on div "Select row 82" at bounding box center [36, 524] width 36 height 51
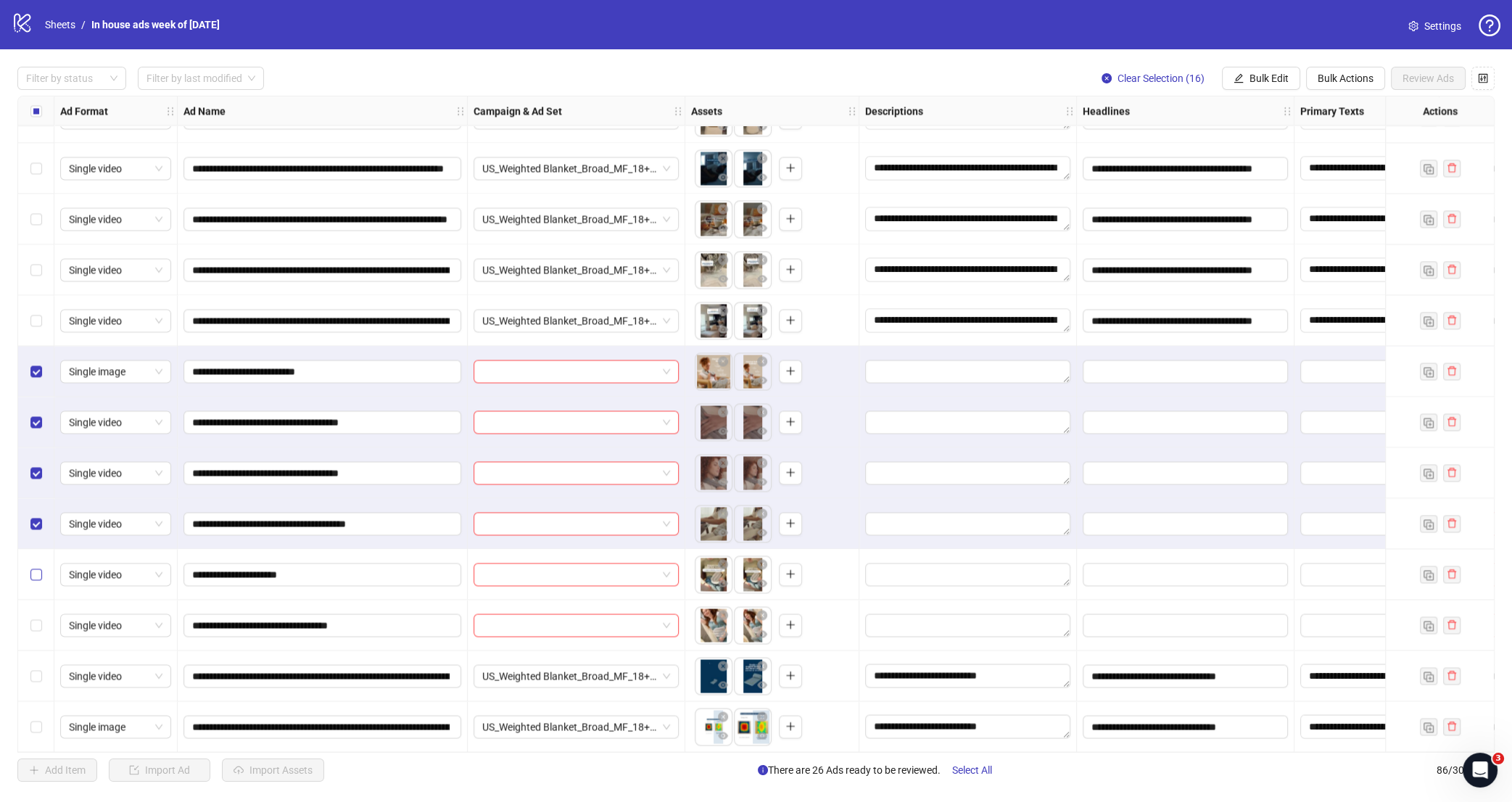
click at [33, 581] on label "Select row 83" at bounding box center [36, 575] width 11 height 16
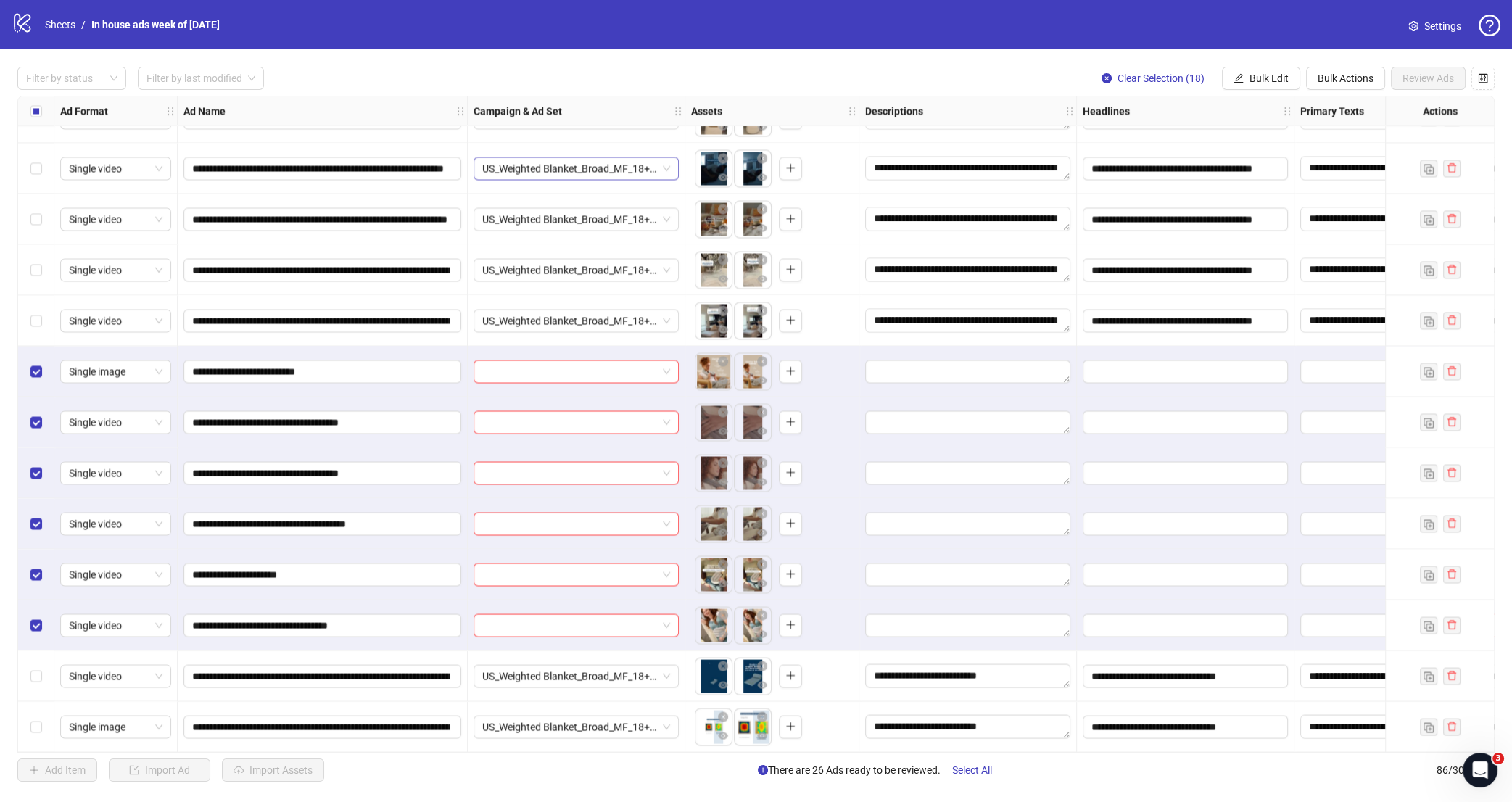
click at [668, 169] on span "US_Weighted Blanket_Broad_MF_18+_LP_Jul2025_AS18" at bounding box center [576, 168] width 188 height 22
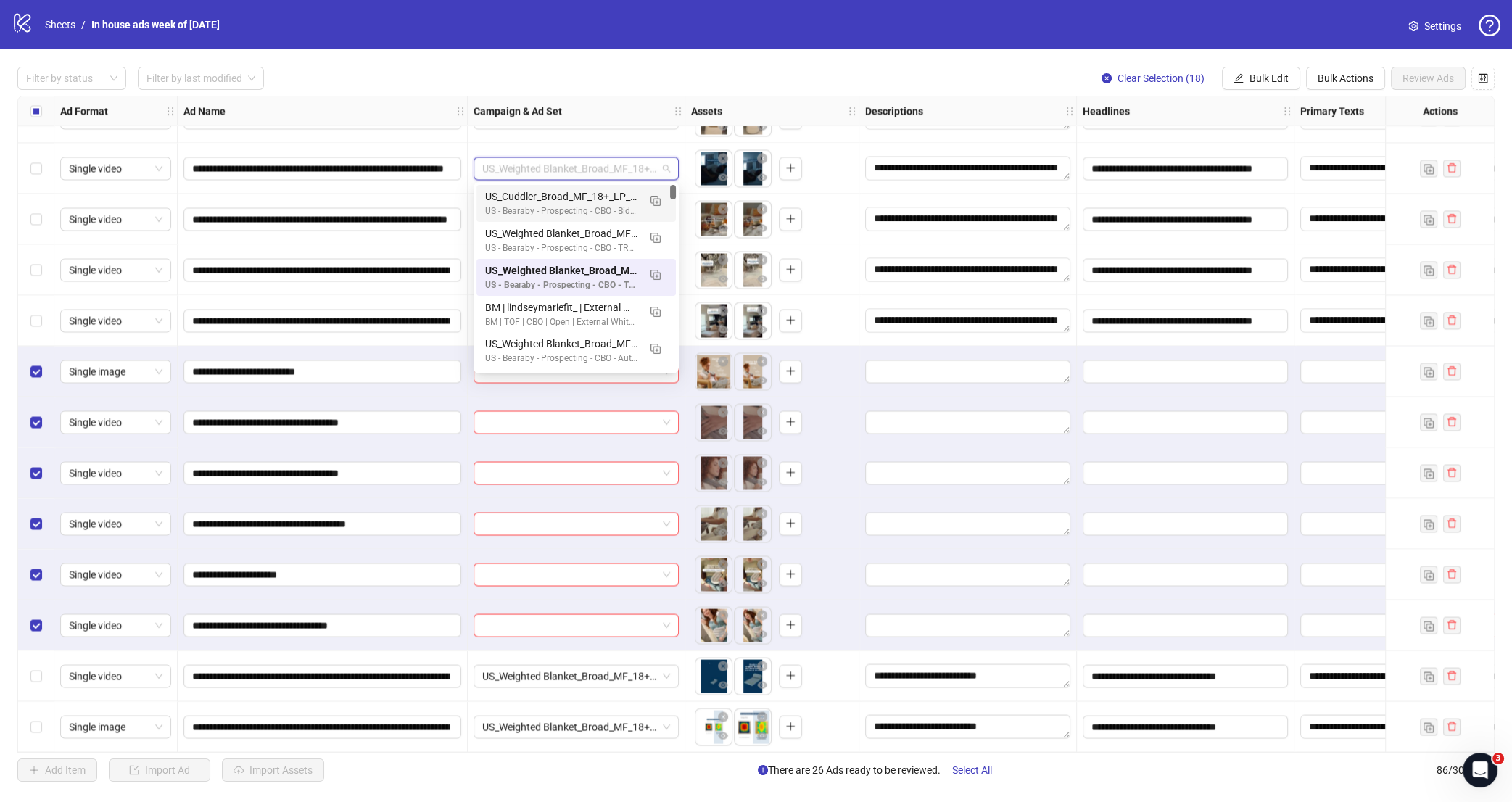
click at [782, 53] on div "**********" at bounding box center [756, 424] width 1512 height 750
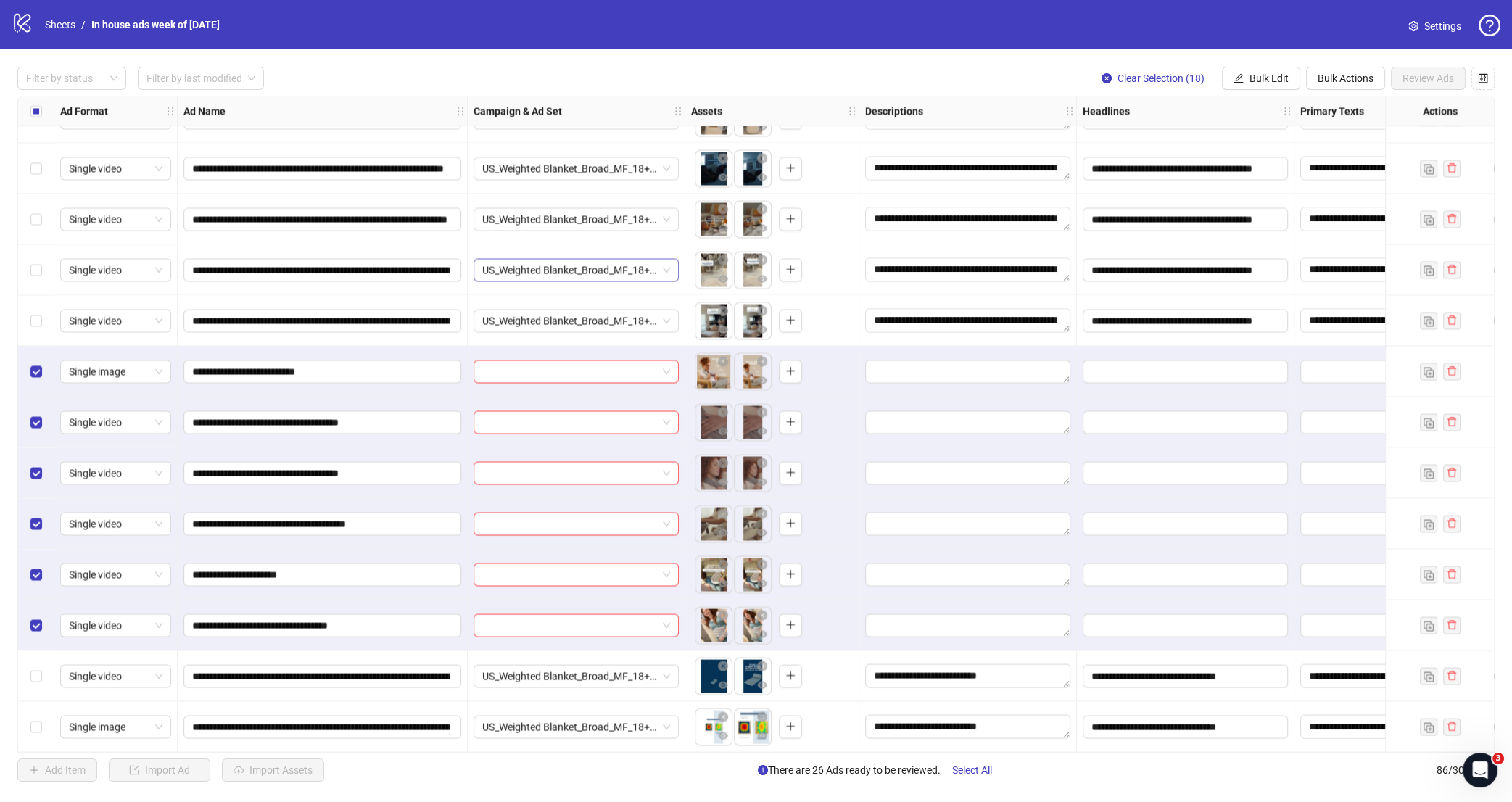
click at [667, 264] on span "US_Weighted Blanket_Broad_MF_18+_LP_Jul2025_AS18" at bounding box center [576, 270] width 188 height 22
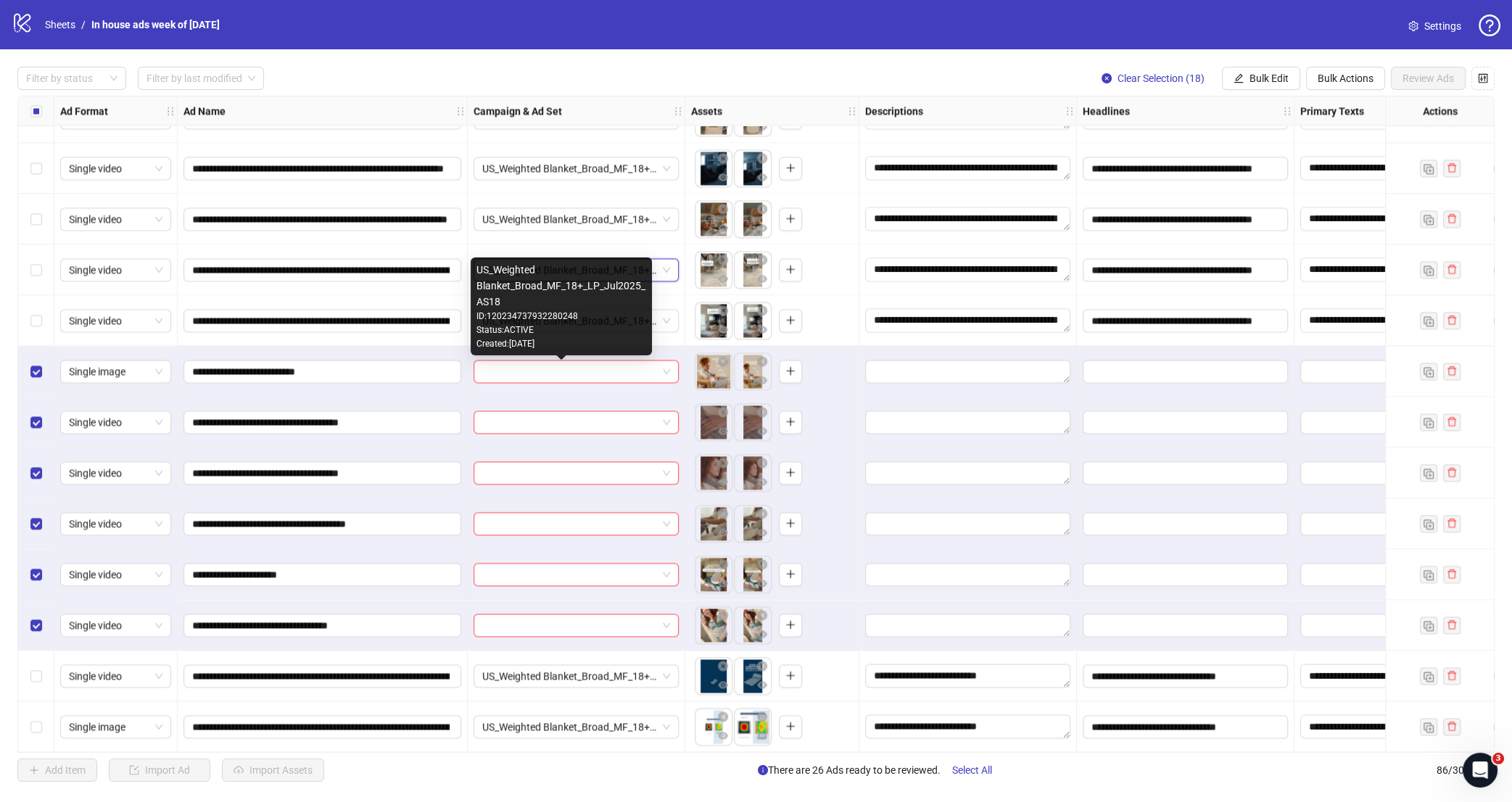
drag, startPoint x: 515, startPoint y: 303, endPoint x: 480, endPoint y: 271, distance: 47.4
click at [480, 272] on div "US_Weighted Blanket_Broad_MF_18+_LP_Jul2025_AS18" at bounding box center [562, 286] width 170 height 48
drag, startPoint x: 480, startPoint y: 270, endPoint x: 521, endPoint y: 296, distance: 48.5
click at [521, 296] on div "US_Weighted Blanket_Broad_MF_18+_LP_Jul2025_AS18" at bounding box center [562, 286] width 170 height 48
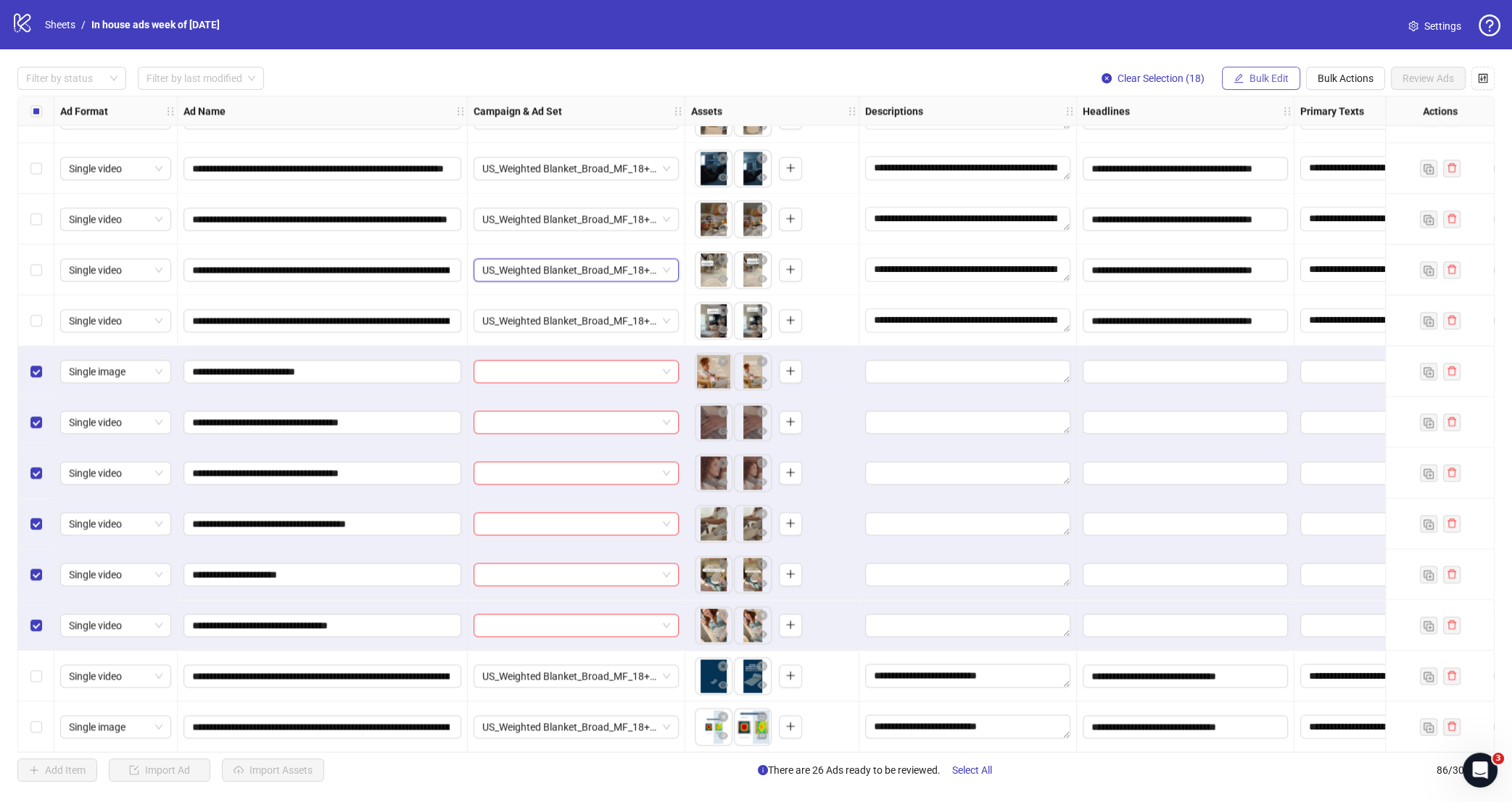
click at [1270, 80] on span "Bulk Edit" at bounding box center [1270, 78] width 39 height 11
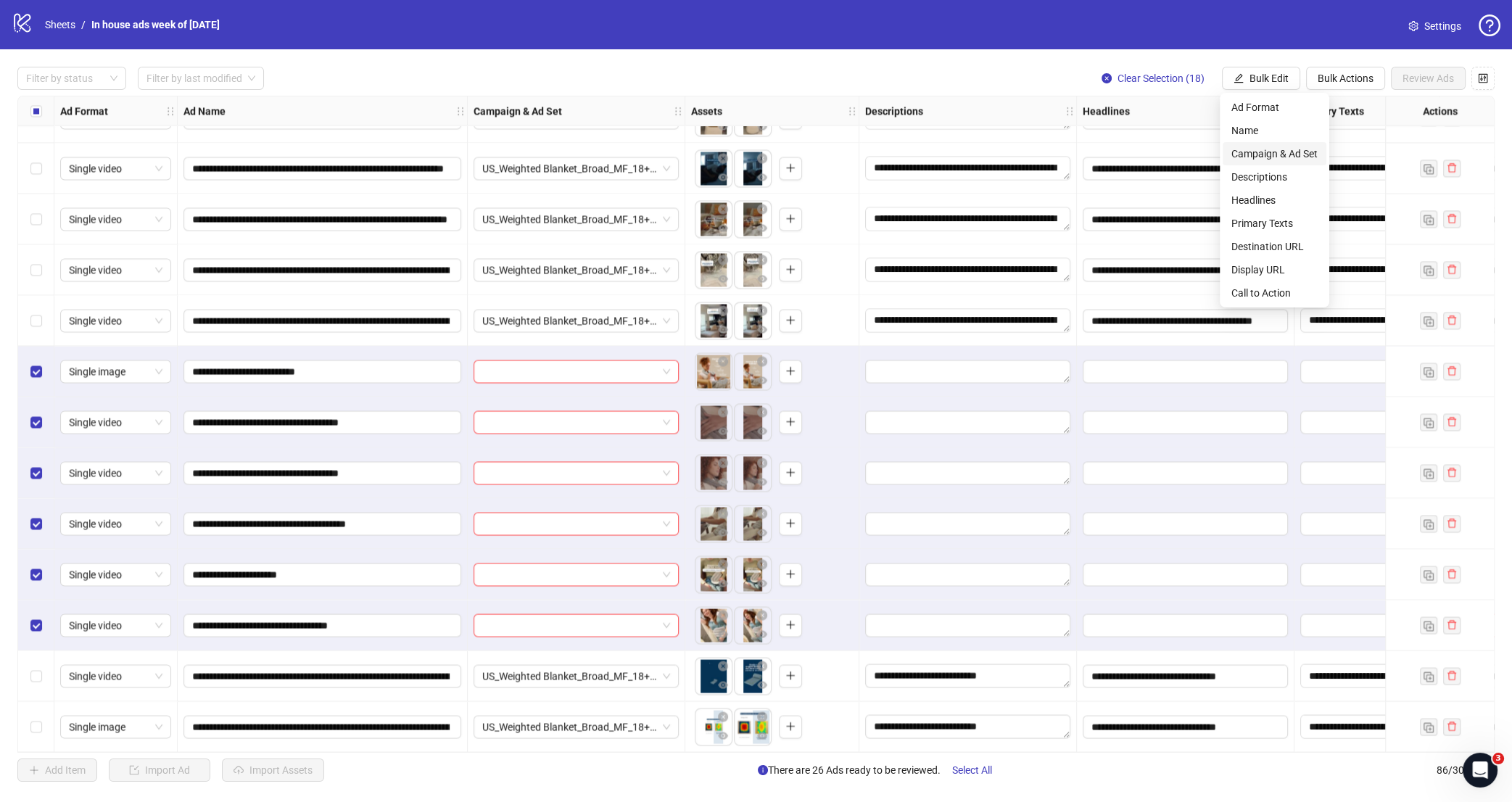
click at [1280, 160] on span "Campaign & Ad Set" at bounding box center [1275, 153] width 86 height 16
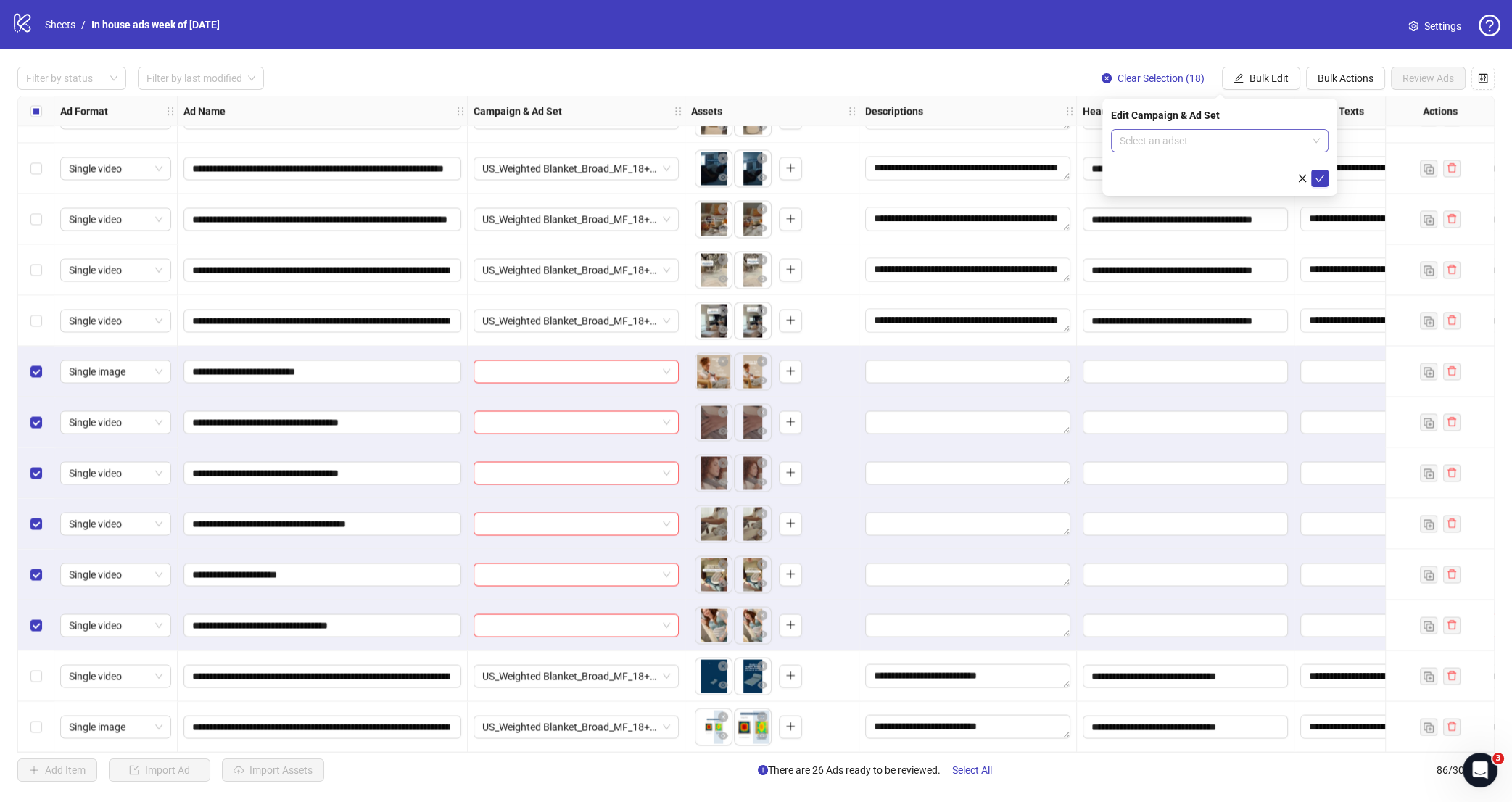
click at [1227, 143] on input "search" at bounding box center [1213, 140] width 187 height 22
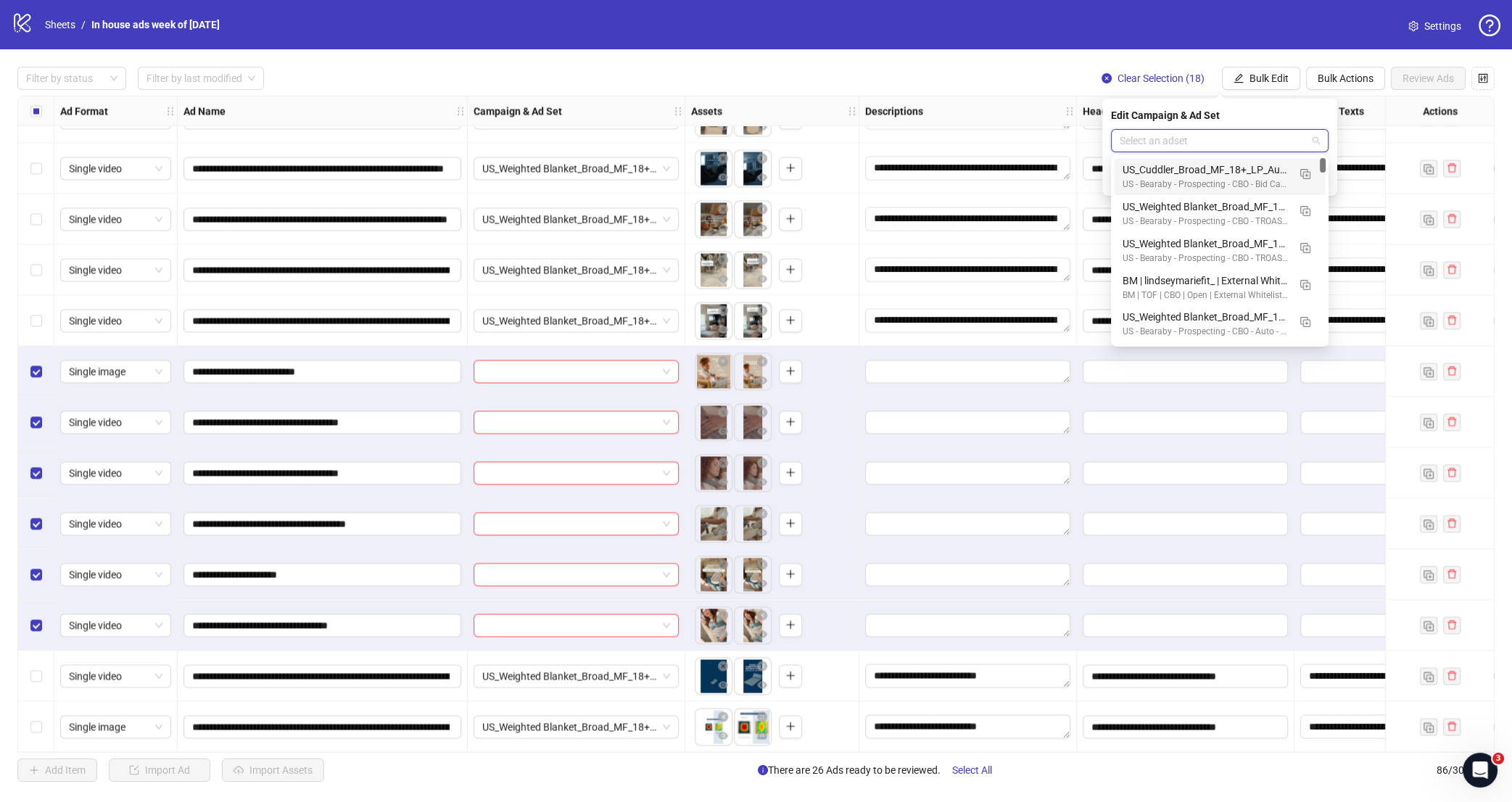
paste input "**********"
type input "**********"
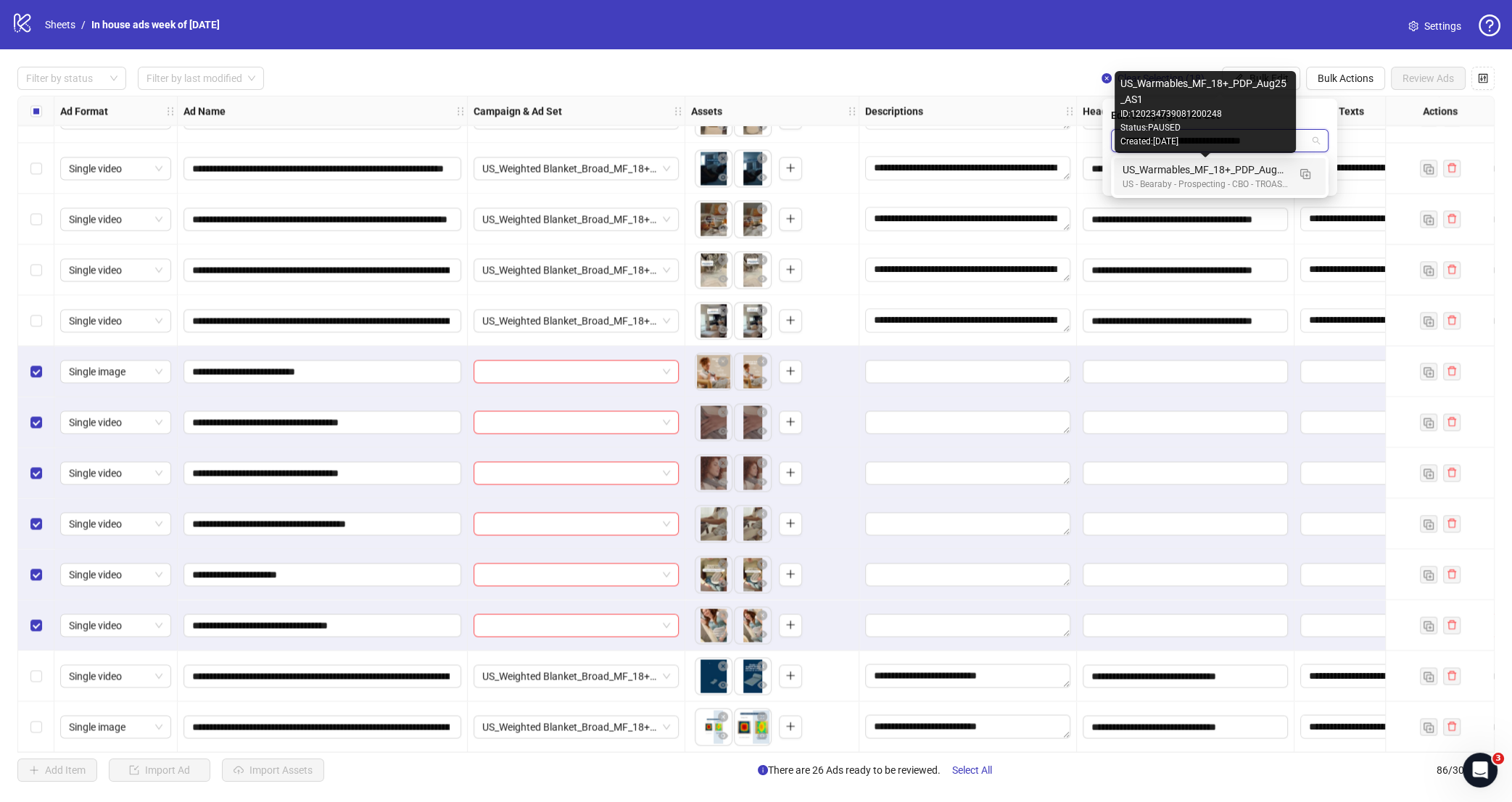
click at [1220, 175] on div "US_Warmables_MF_18+_PDP_Aug25_AS1" at bounding box center [1206, 169] width 166 height 16
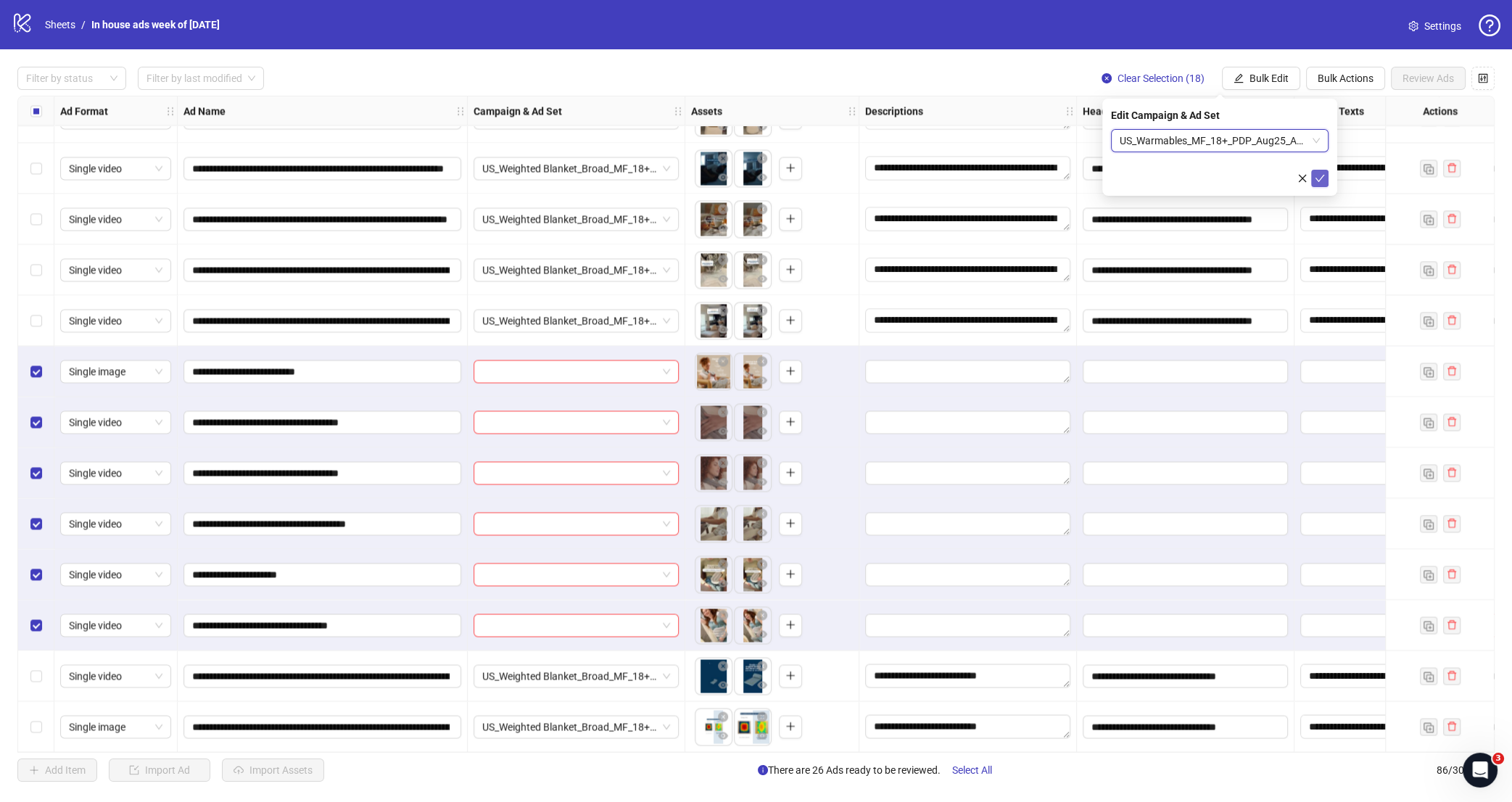
click at [1320, 180] on icon "check" at bounding box center [1320, 178] width 10 height 7
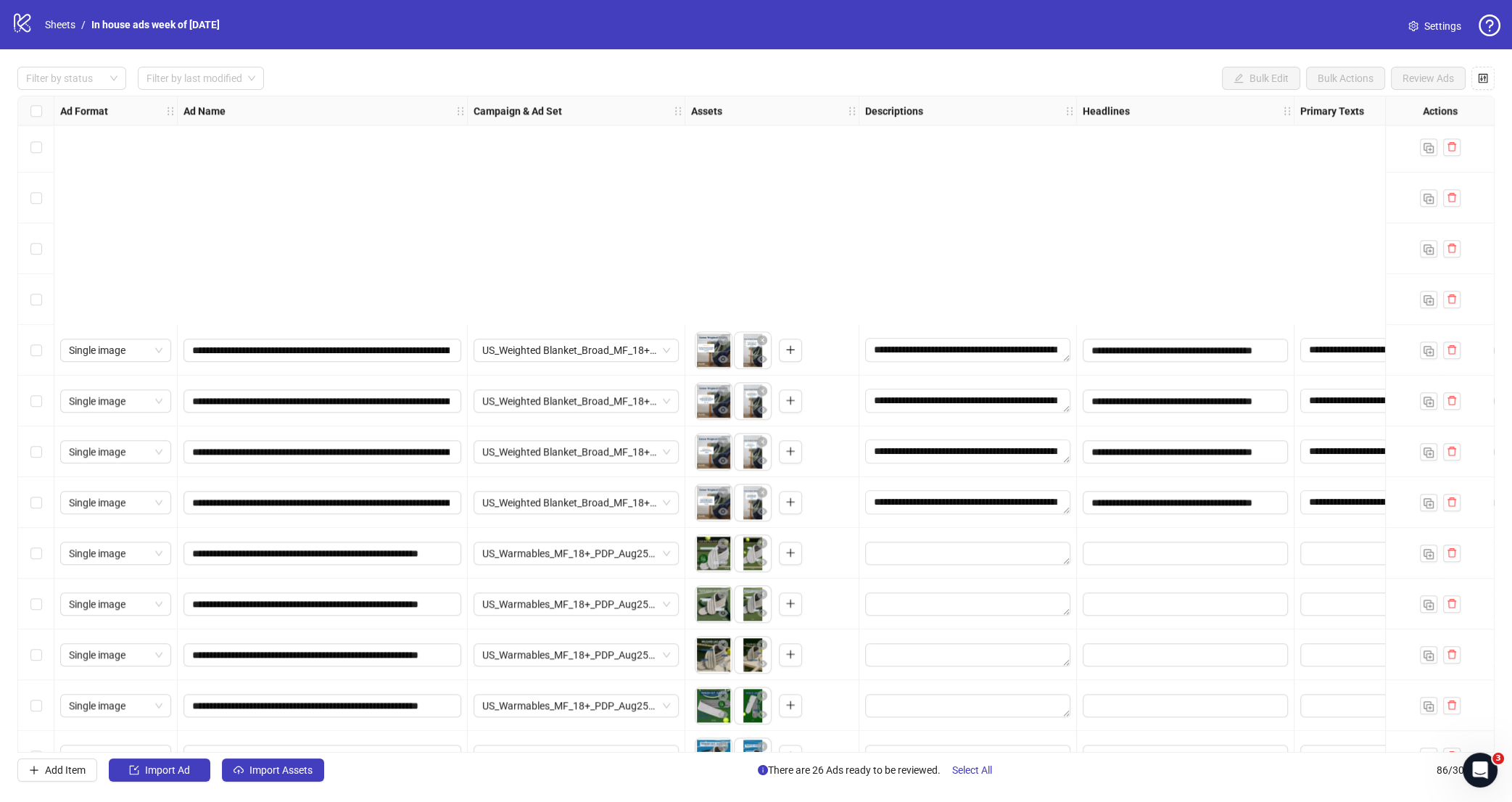
scroll to position [2427, 0]
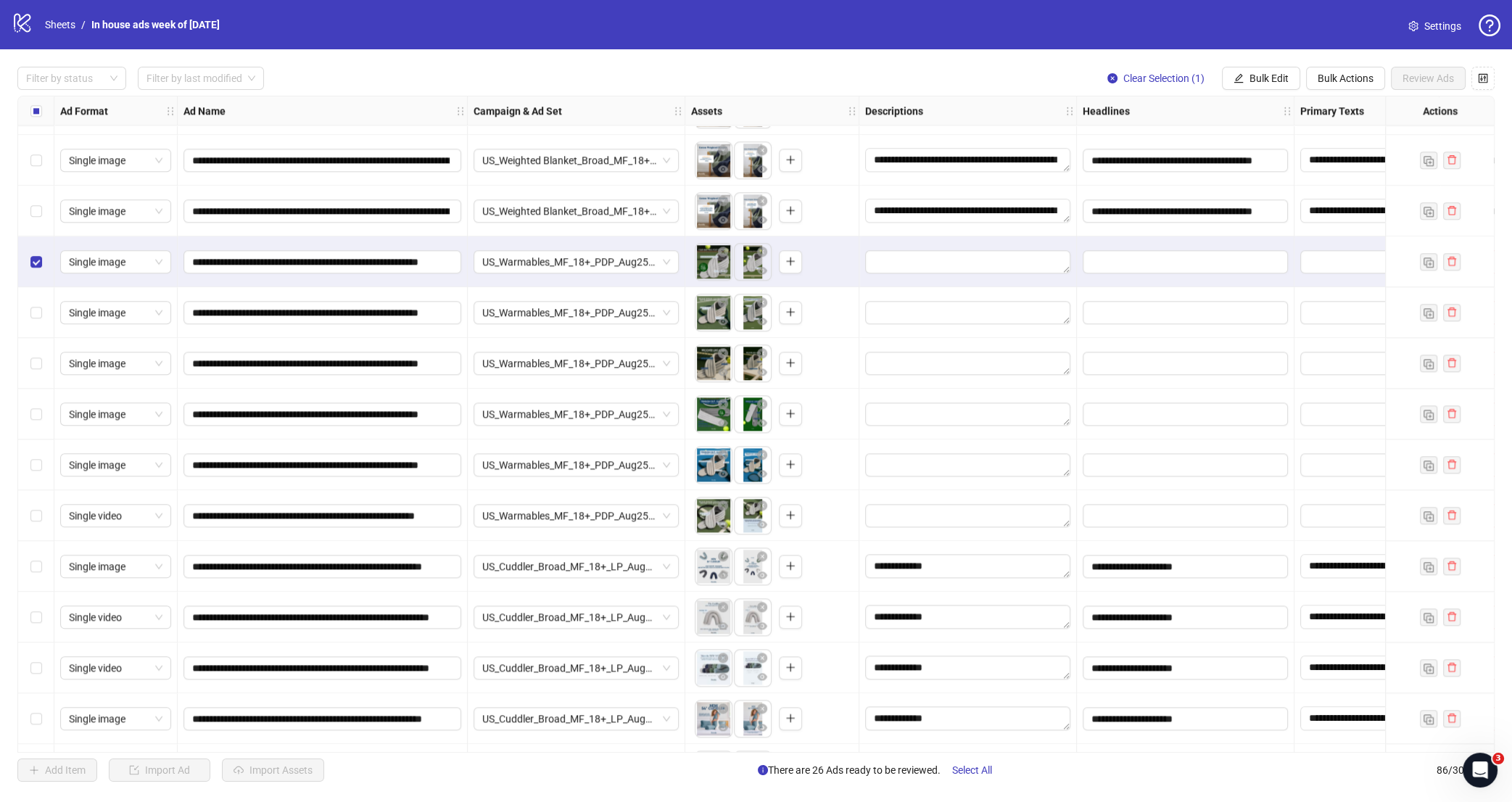
click at [41, 300] on div "Select row 52" at bounding box center [36, 313] width 36 height 51
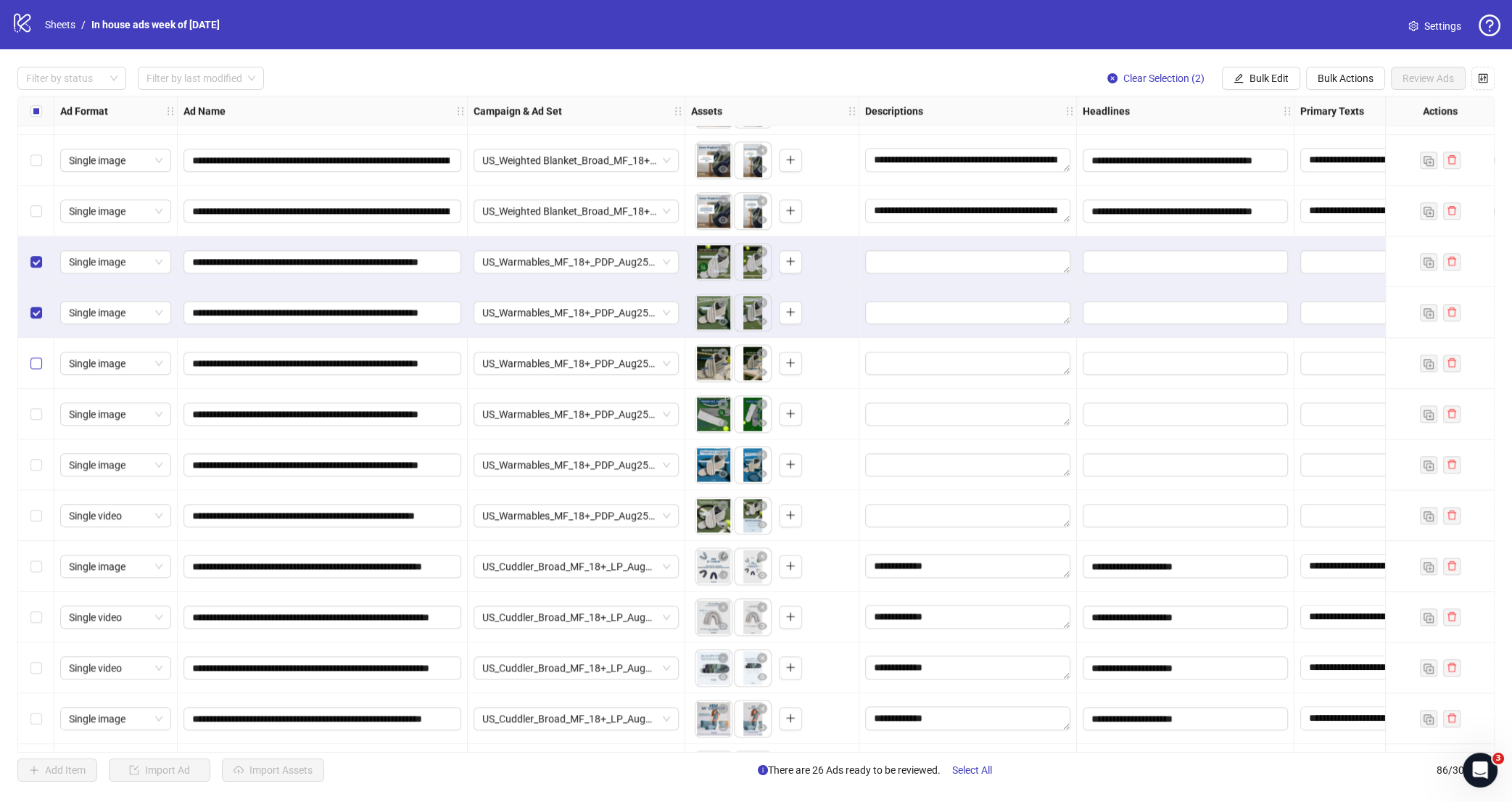
click at [37, 355] on label "Select row 53" at bounding box center [36, 363] width 11 height 16
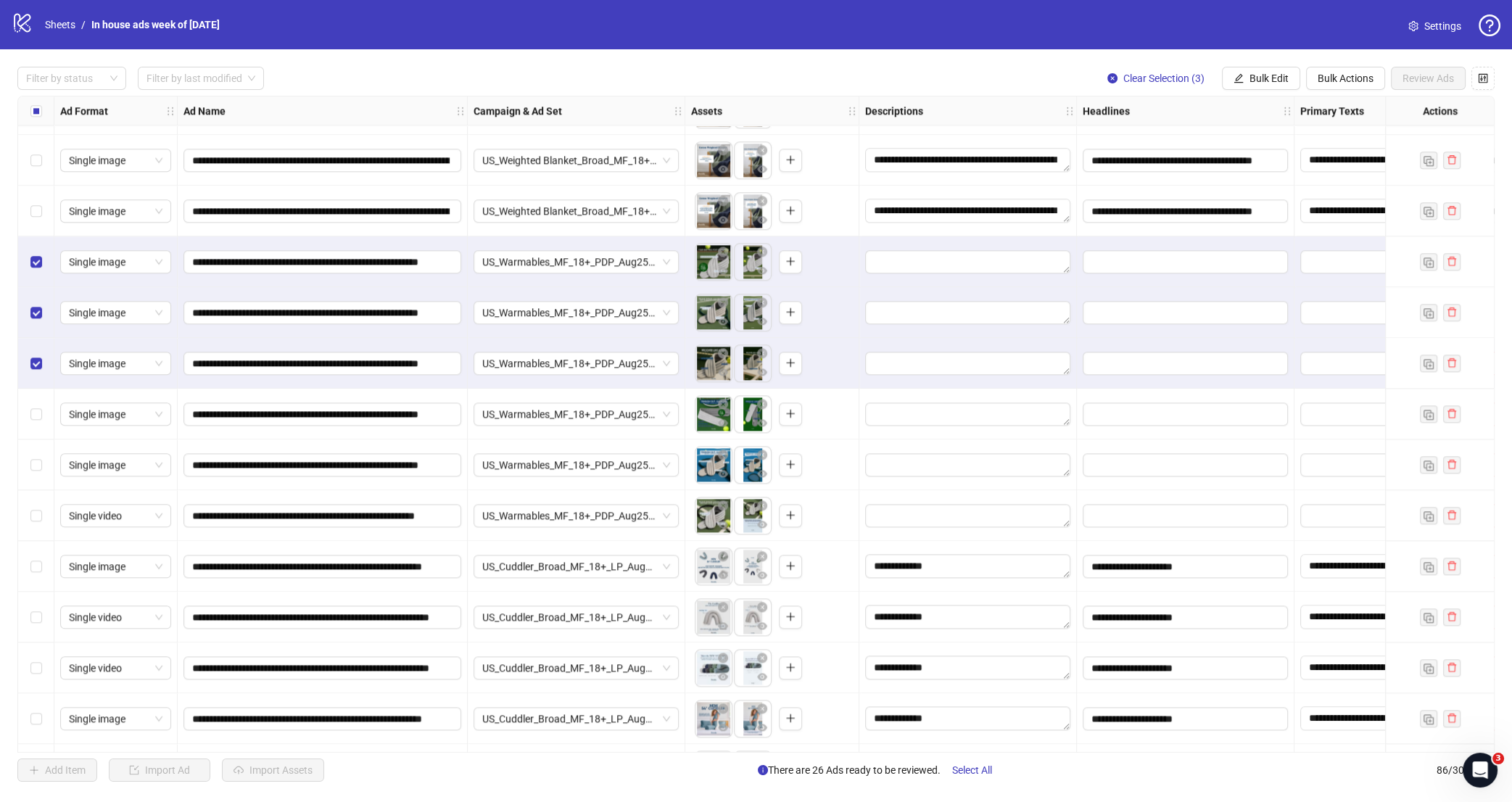
click at [42, 407] on div "Select row 54" at bounding box center [36, 414] width 36 height 51
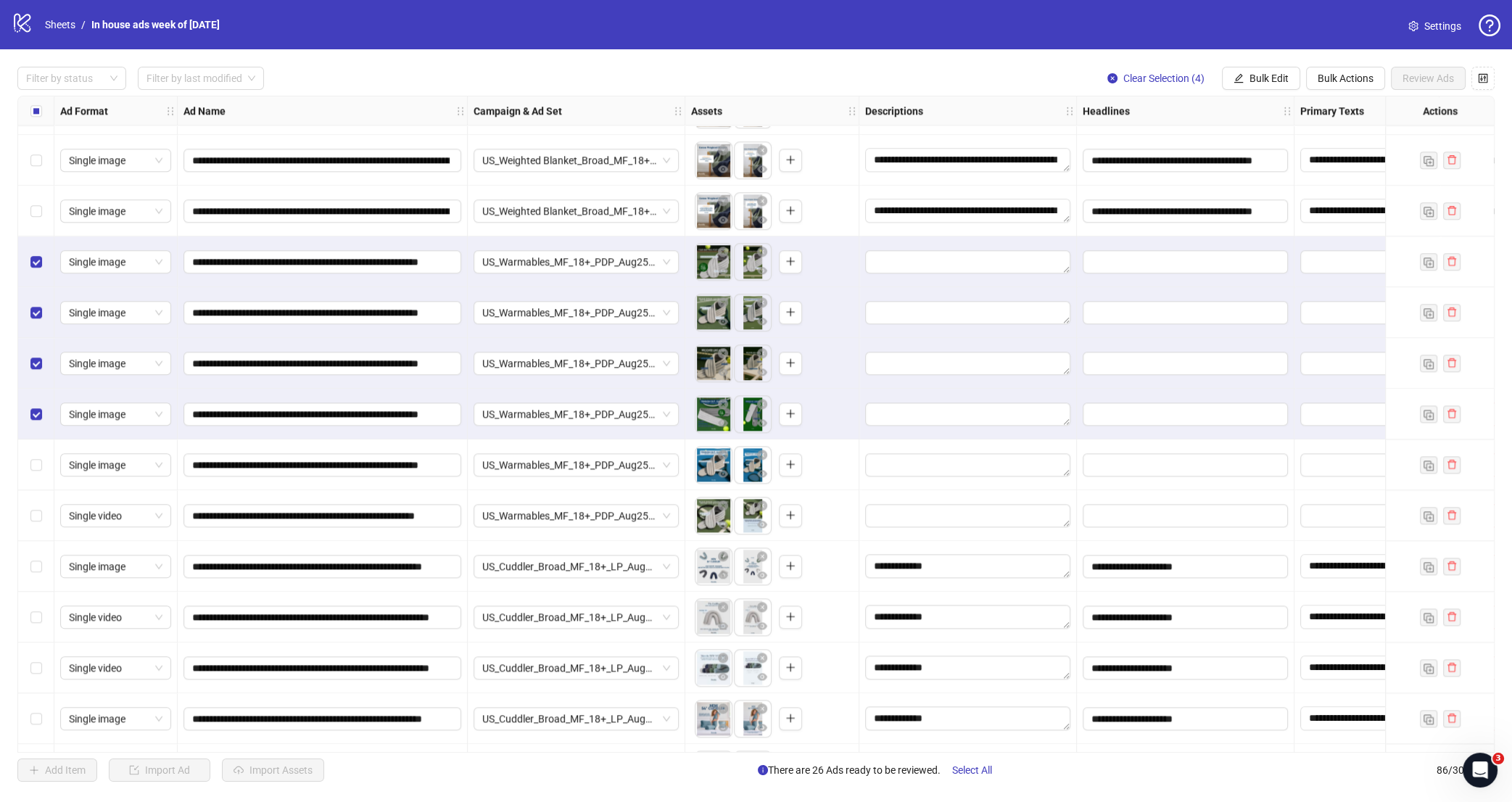
click at [44, 464] on div "Select row 55" at bounding box center [36, 465] width 36 height 51
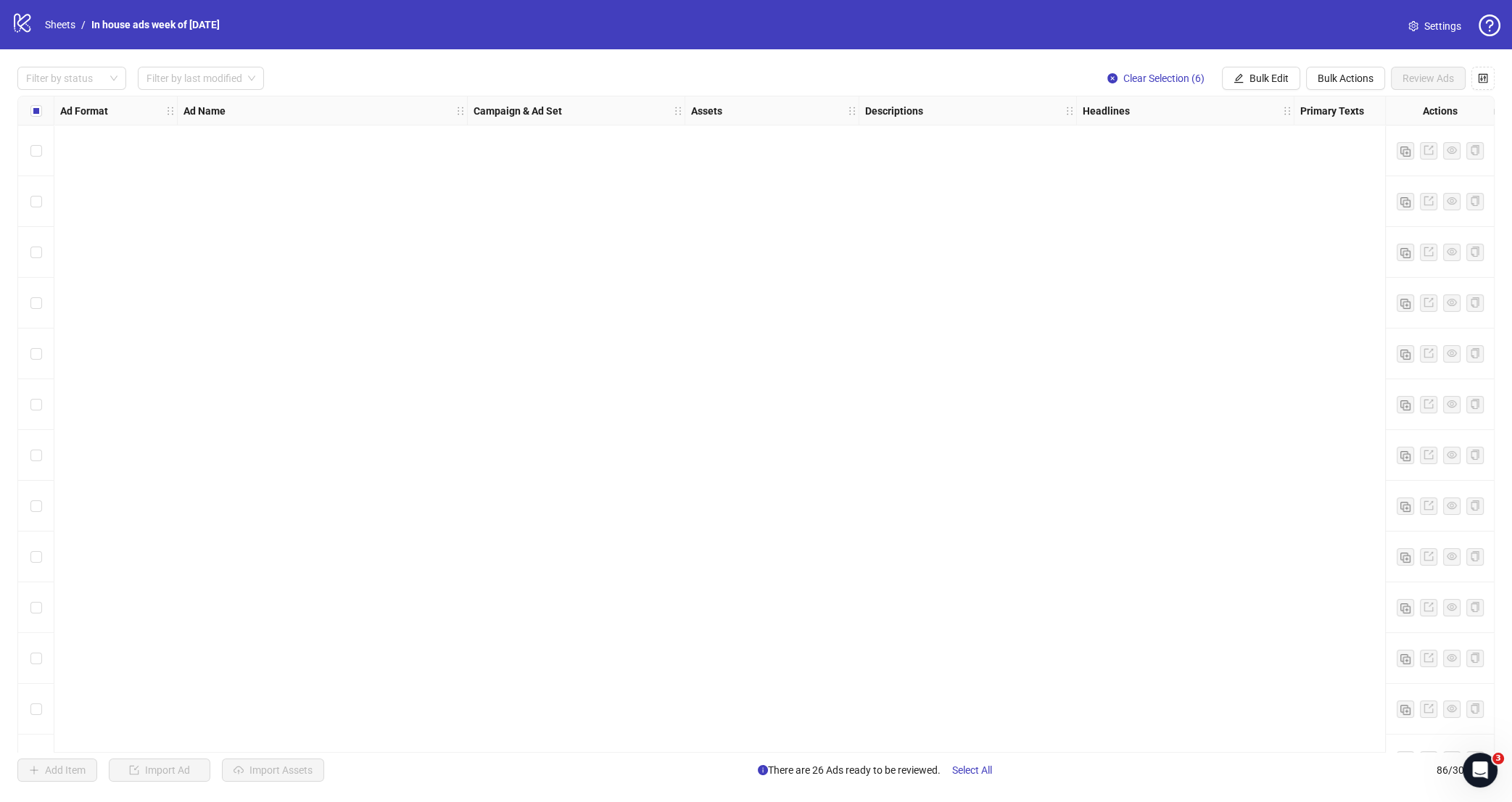
scroll to position [3739, 0]
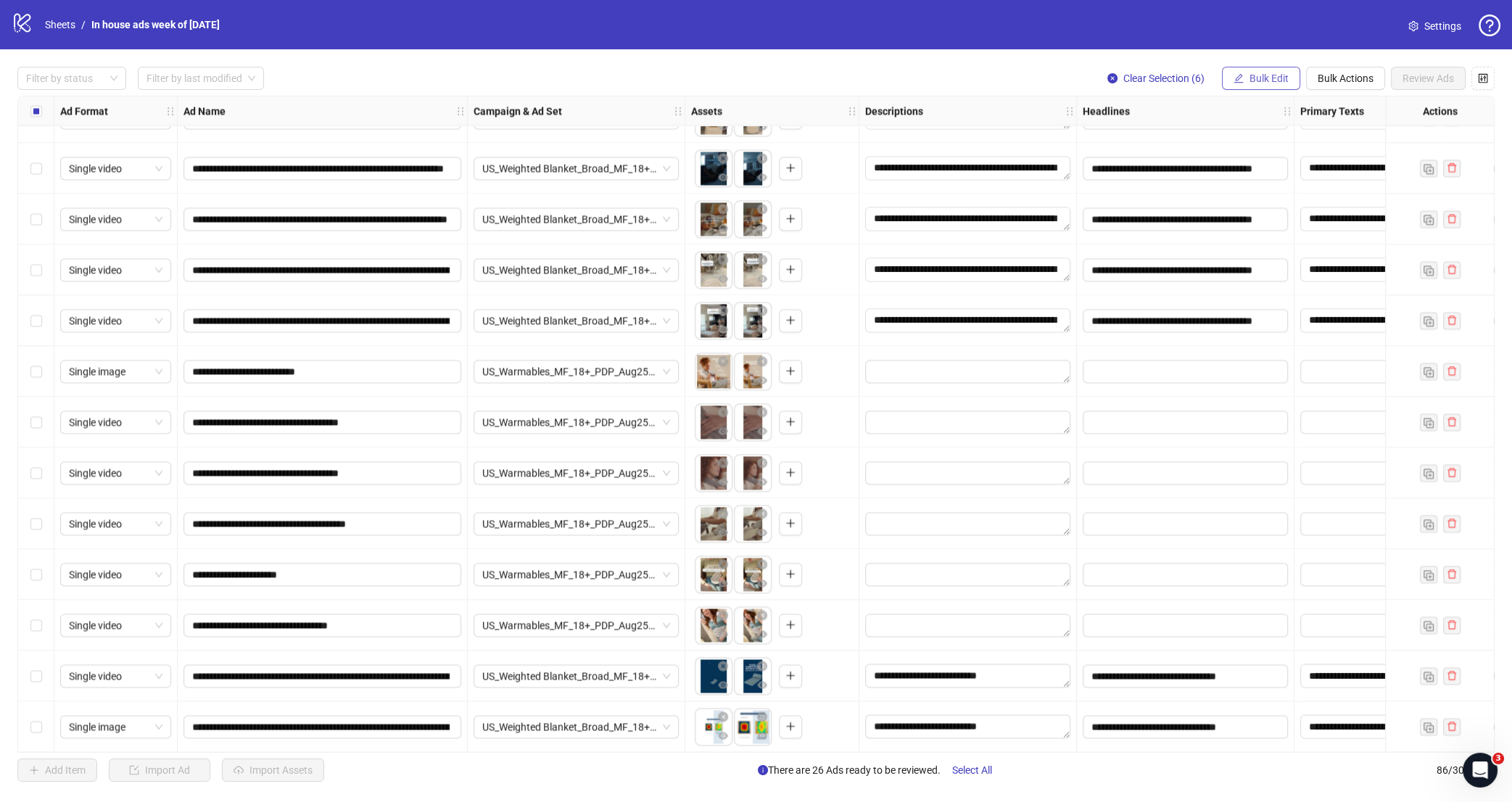
click at [1240, 78] on icon "edit" at bounding box center [1240, 78] width 11 height 11
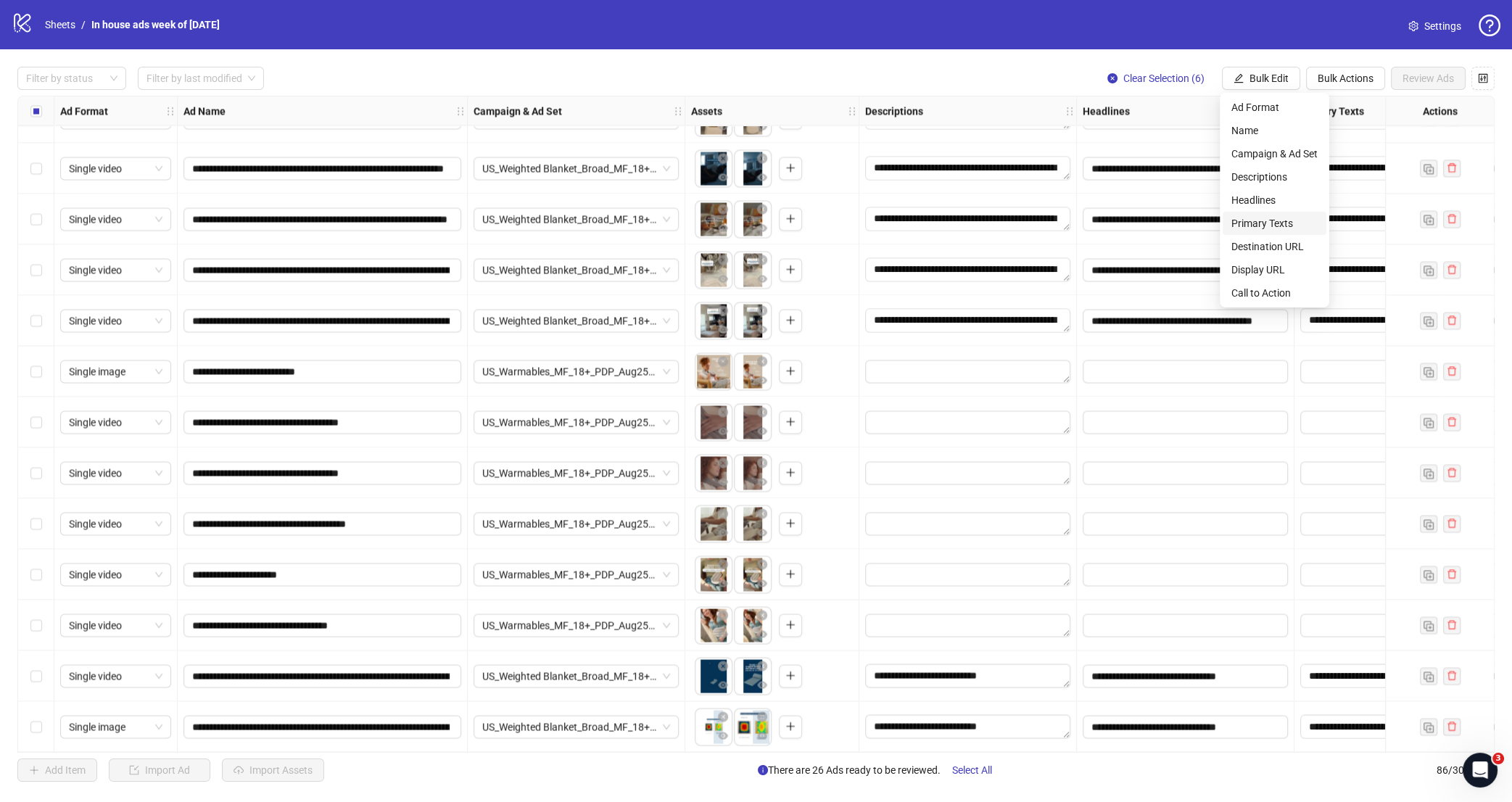
click at [1282, 219] on span "Primary Texts" at bounding box center [1275, 223] width 86 height 16
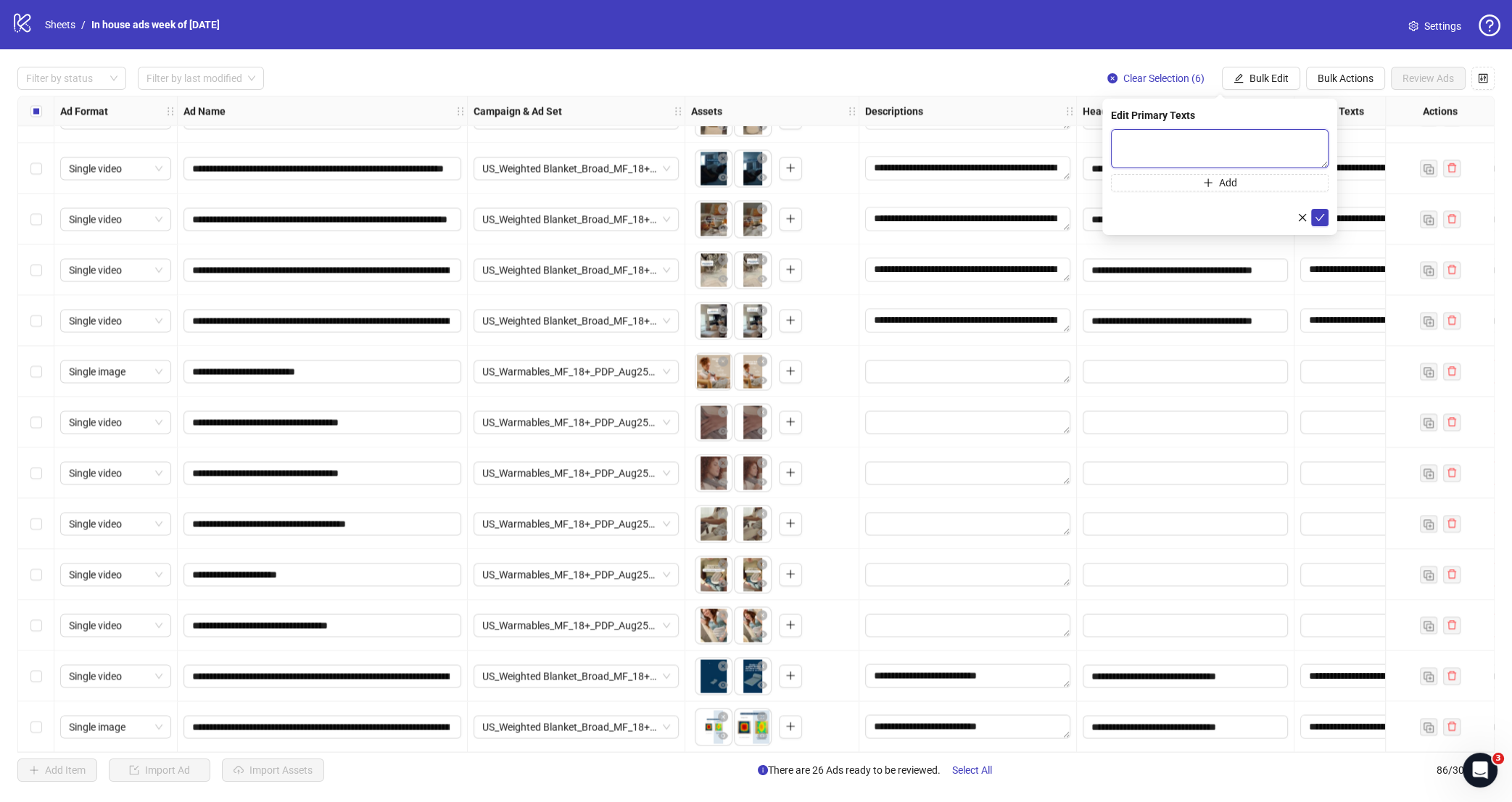
click at [1173, 148] on textarea at bounding box center [1219, 148] width 218 height 39
paste textarea "**********"
type textarea "**********"
click at [1320, 214] on icon "check" at bounding box center [1321, 218] width 11 height 11
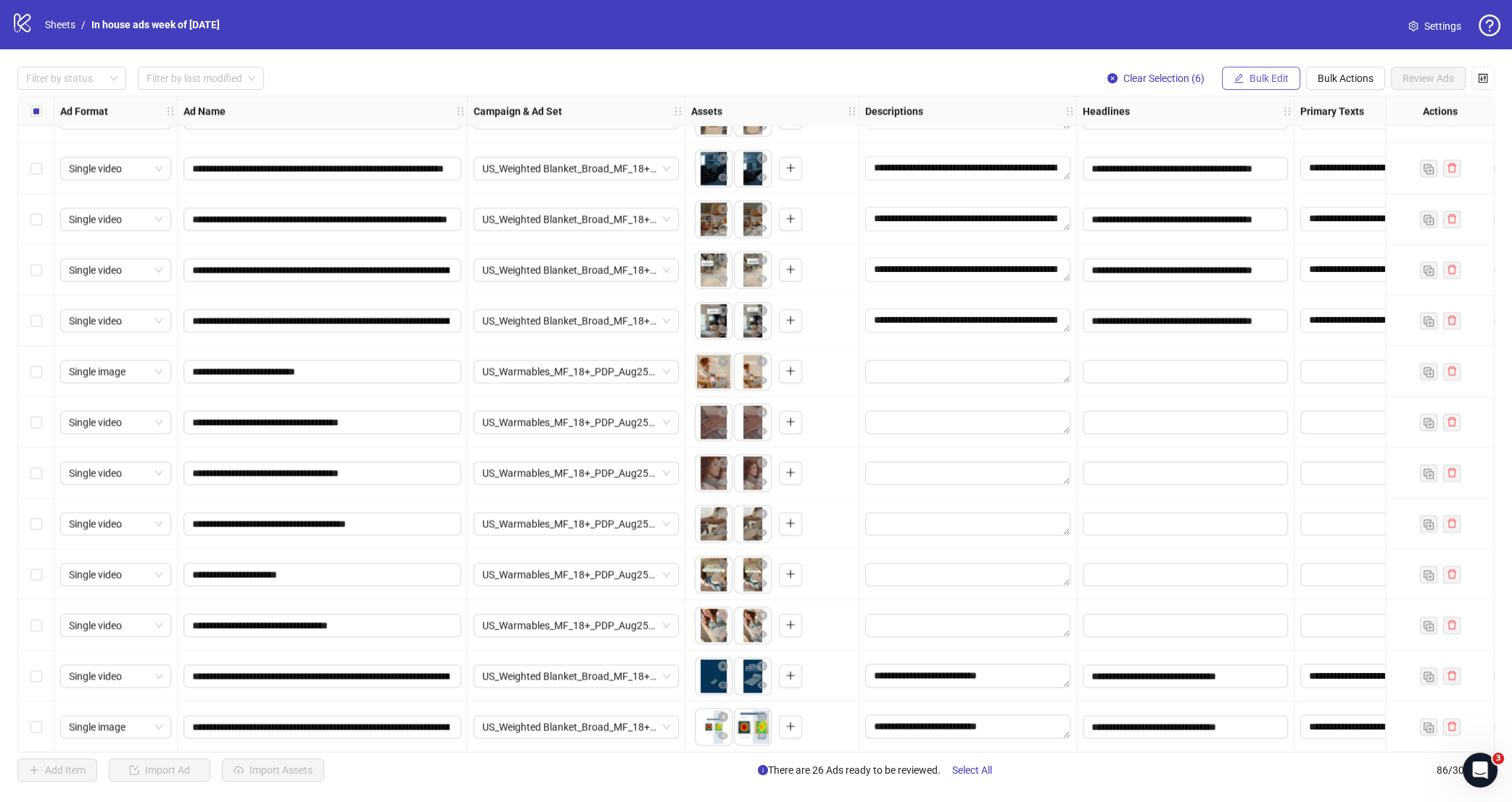
click at [1261, 81] on span "Bulk Edit" at bounding box center [1270, 78] width 39 height 11
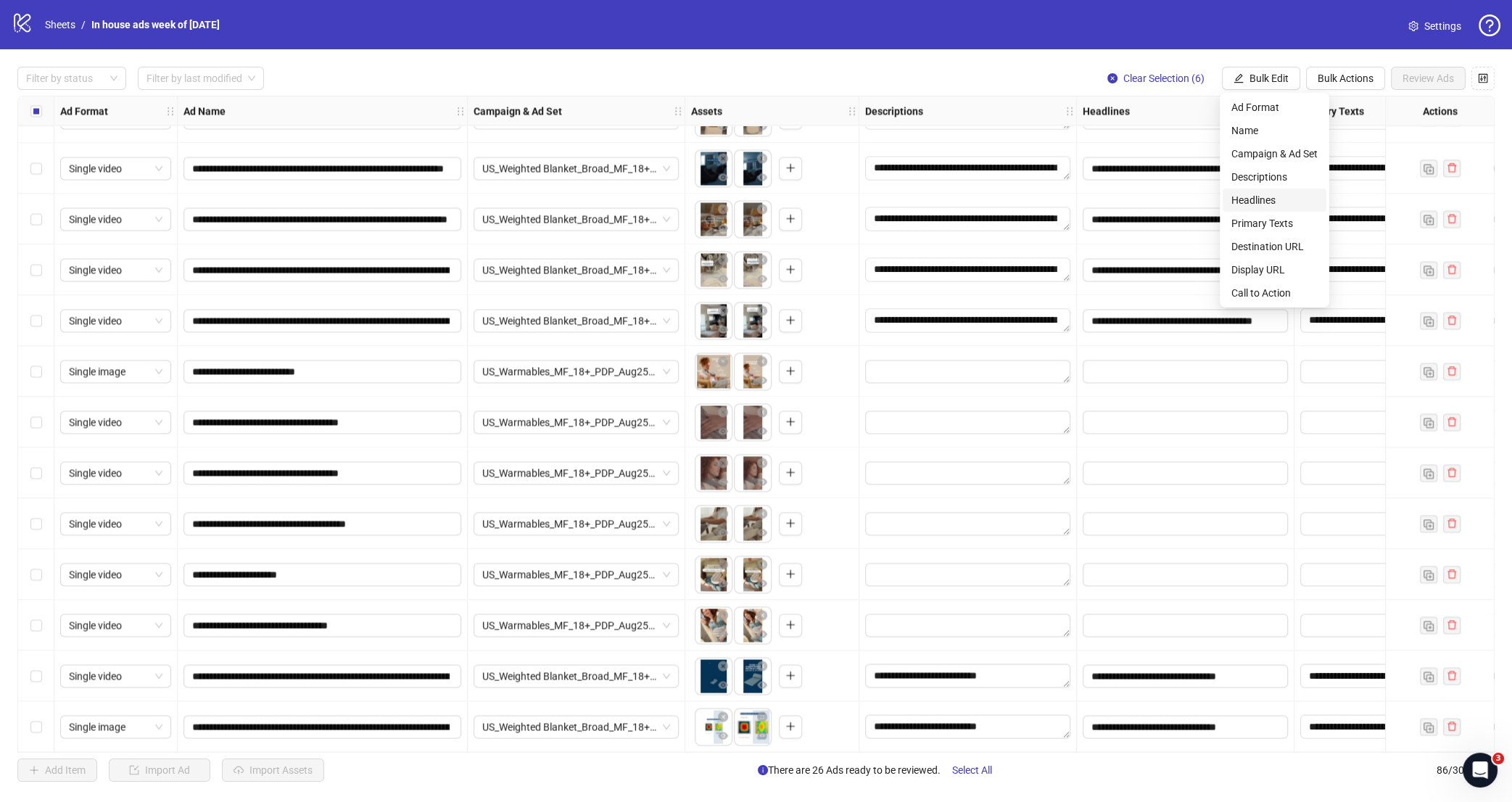
click at [1261, 203] on span "Headlines" at bounding box center [1275, 200] width 86 height 16
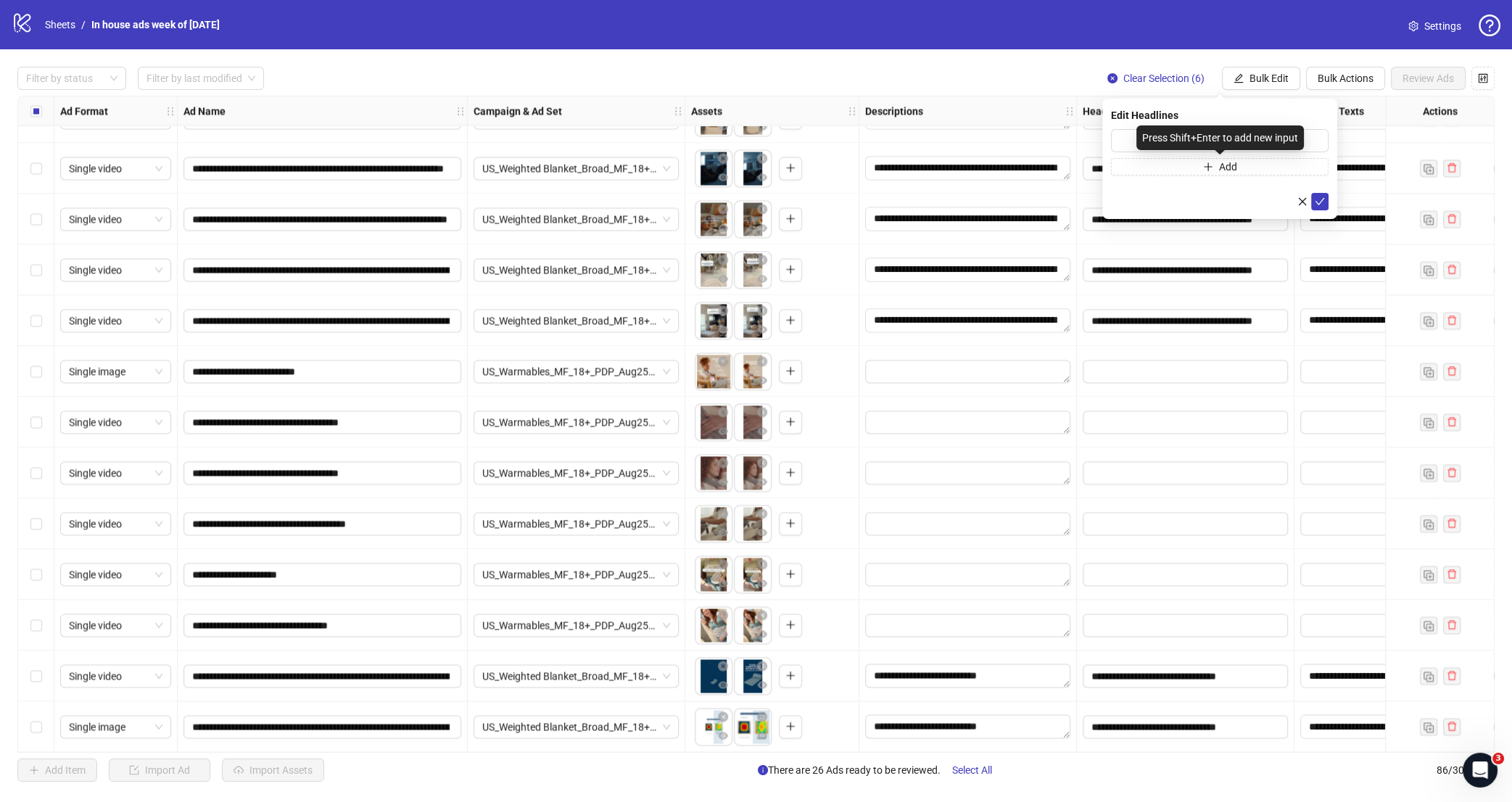
click at [1176, 141] on div "Press Shift+Enter to add new input" at bounding box center [1220, 137] width 168 height 25
click at [1115, 140] on input "text" at bounding box center [1219, 140] width 218 height 23
paste input "**********"
type input "**********"
click at [1322, 199] on icon "check" at bounding box center [1321, 202] width 11 height 11
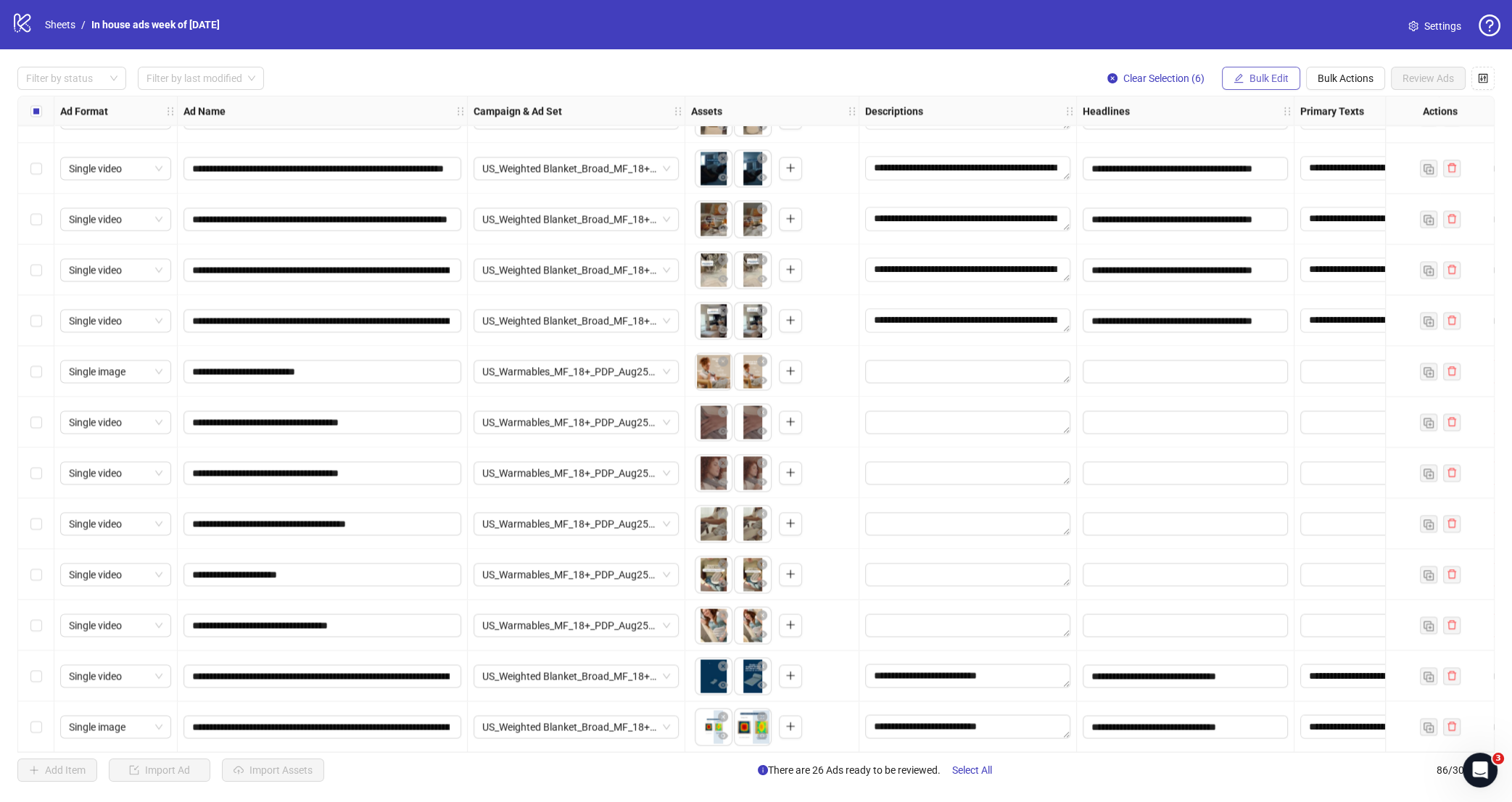
click at [1287, 80] on span "Bulk Edit" at bounding box center [1270, 78] width 39 height 11
click at [1270, 174] on span "Descriptions" at bounding box center [1275, 177] width 86 height 16
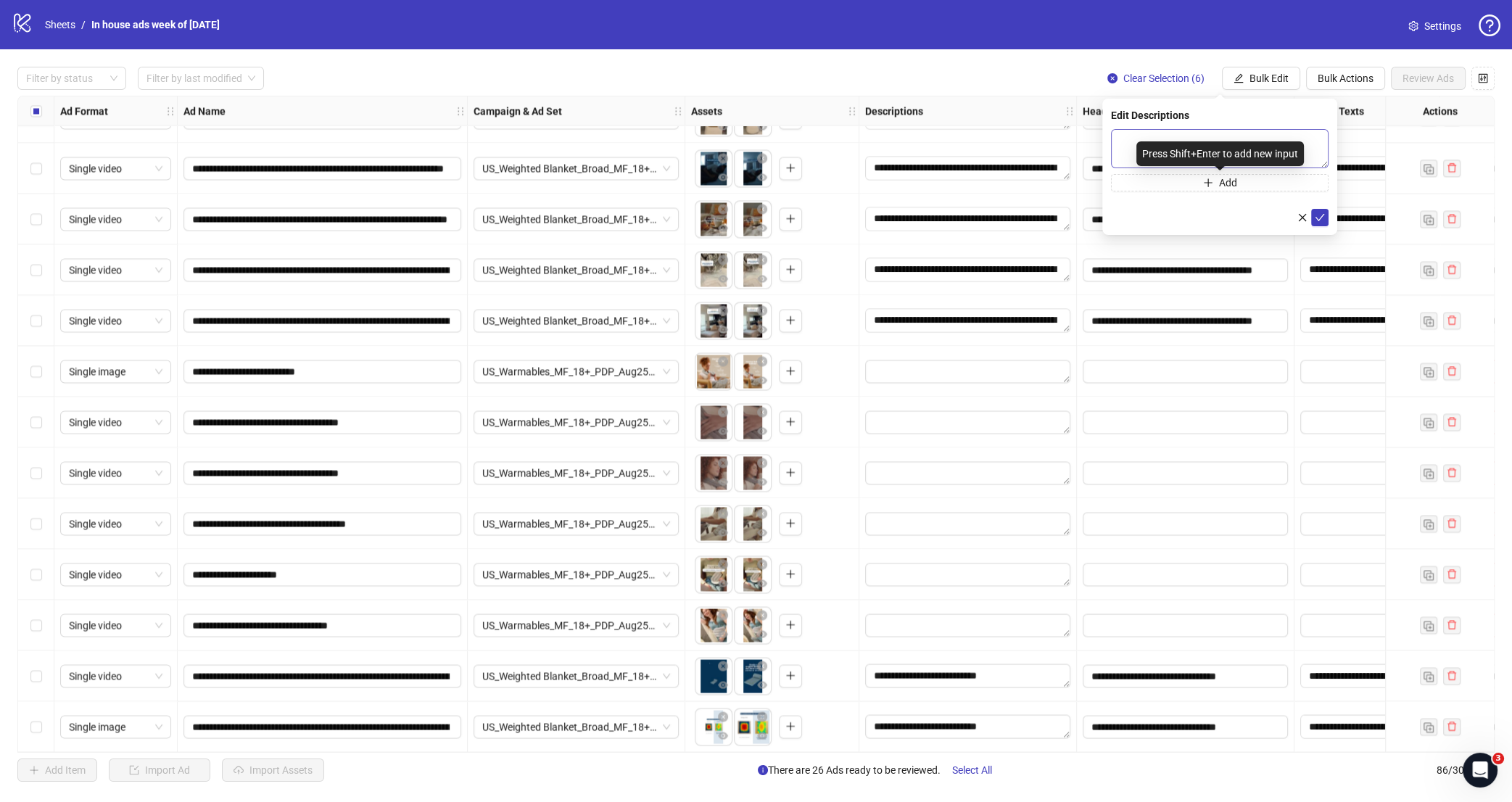
click at [1199, 146] on div "Press Shift+Enter to add new input" at bounding box center [1220, 153] width 168 height 25
click at [1154, 137] on textarea at bounding box center [1219, 148] width 218 height 39
paste textarea "**********"
type textarea "**********"
click at [1320, 213] on icon "check" at bounding box center [1321, 218] width 11 height 11
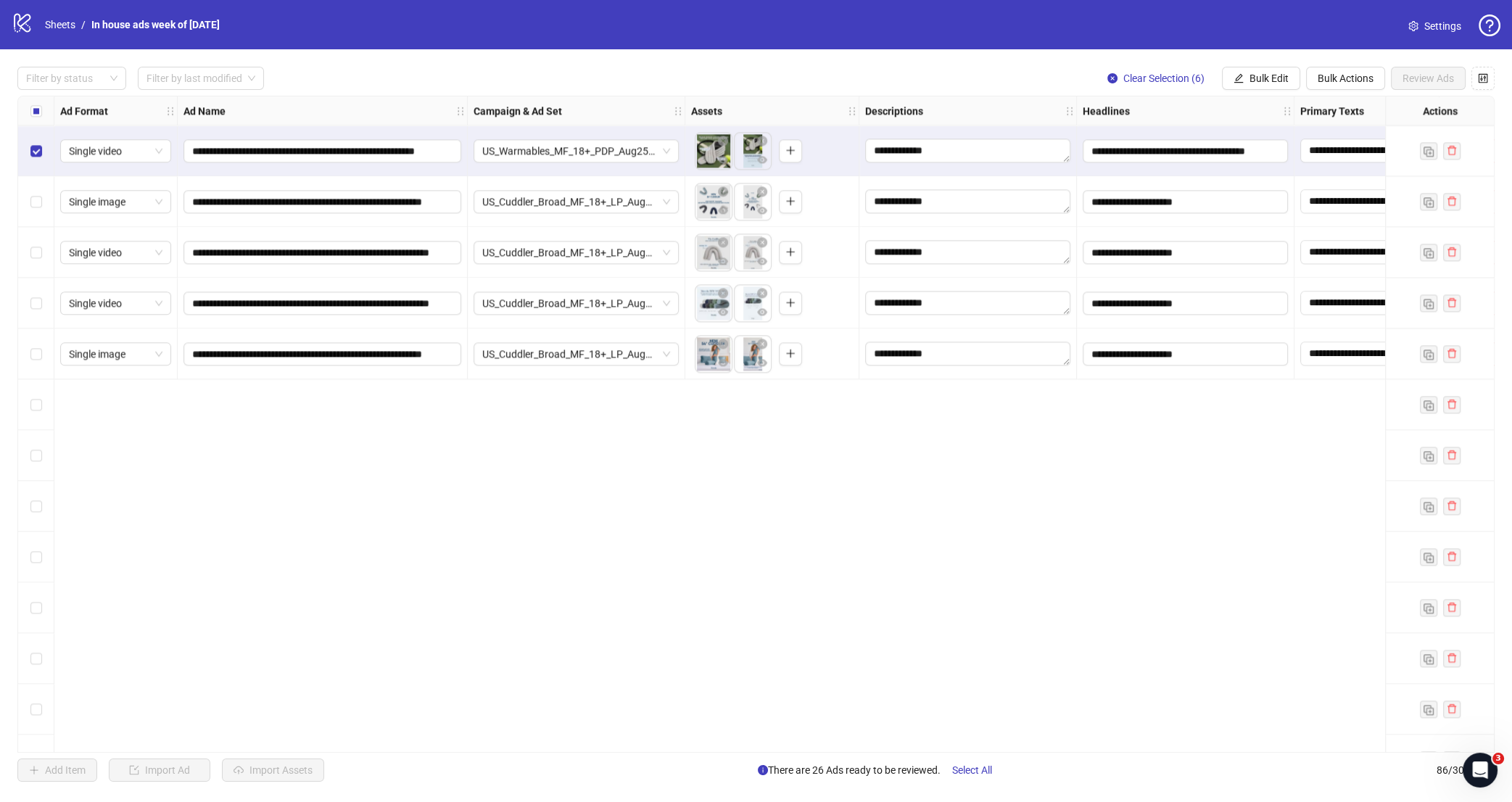
scroll to position [2354, 0]
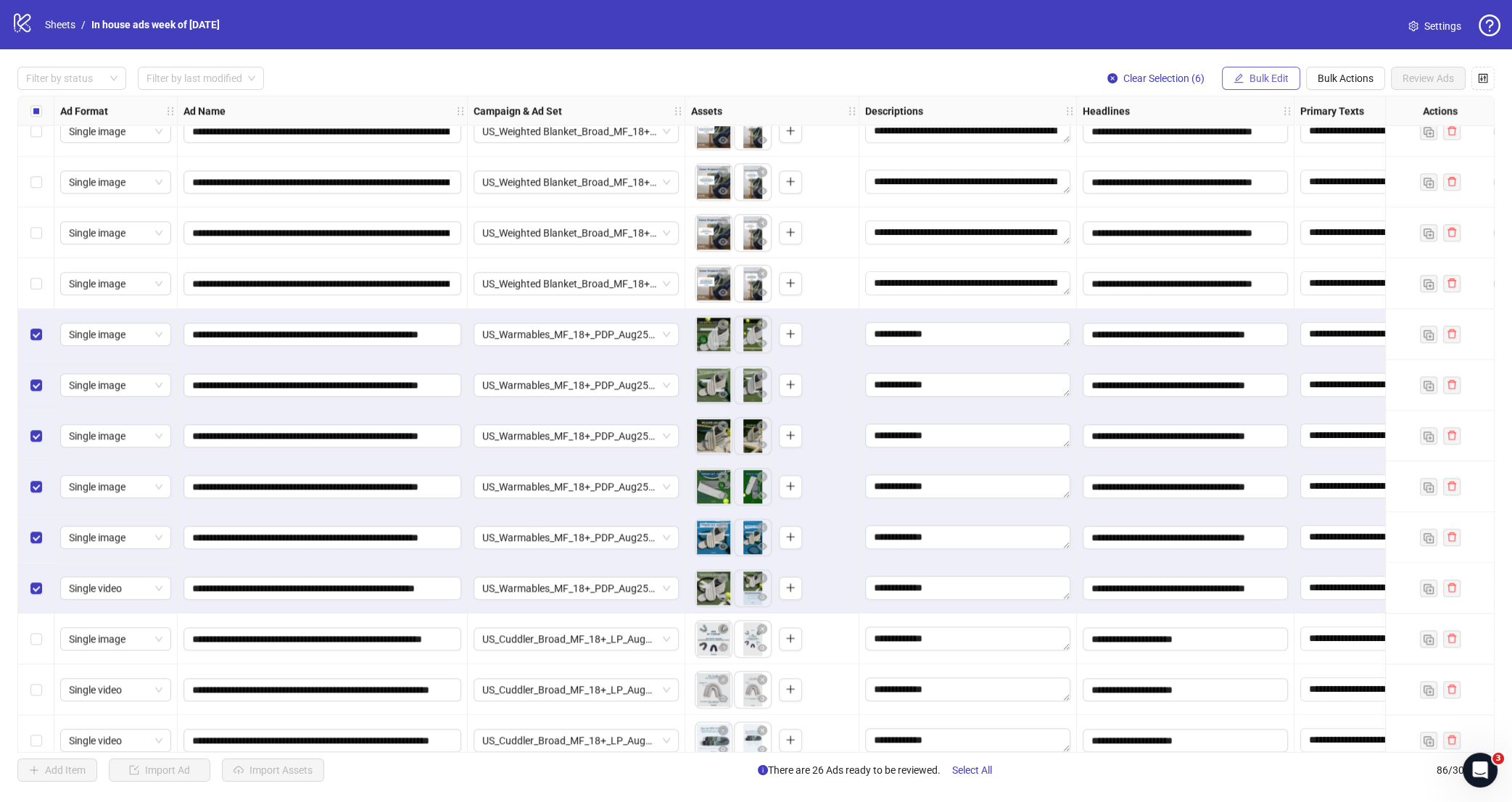
click at [1287, 80] on span "Bulk Edit" at bounding box center [1270, 78] width 39 height 11
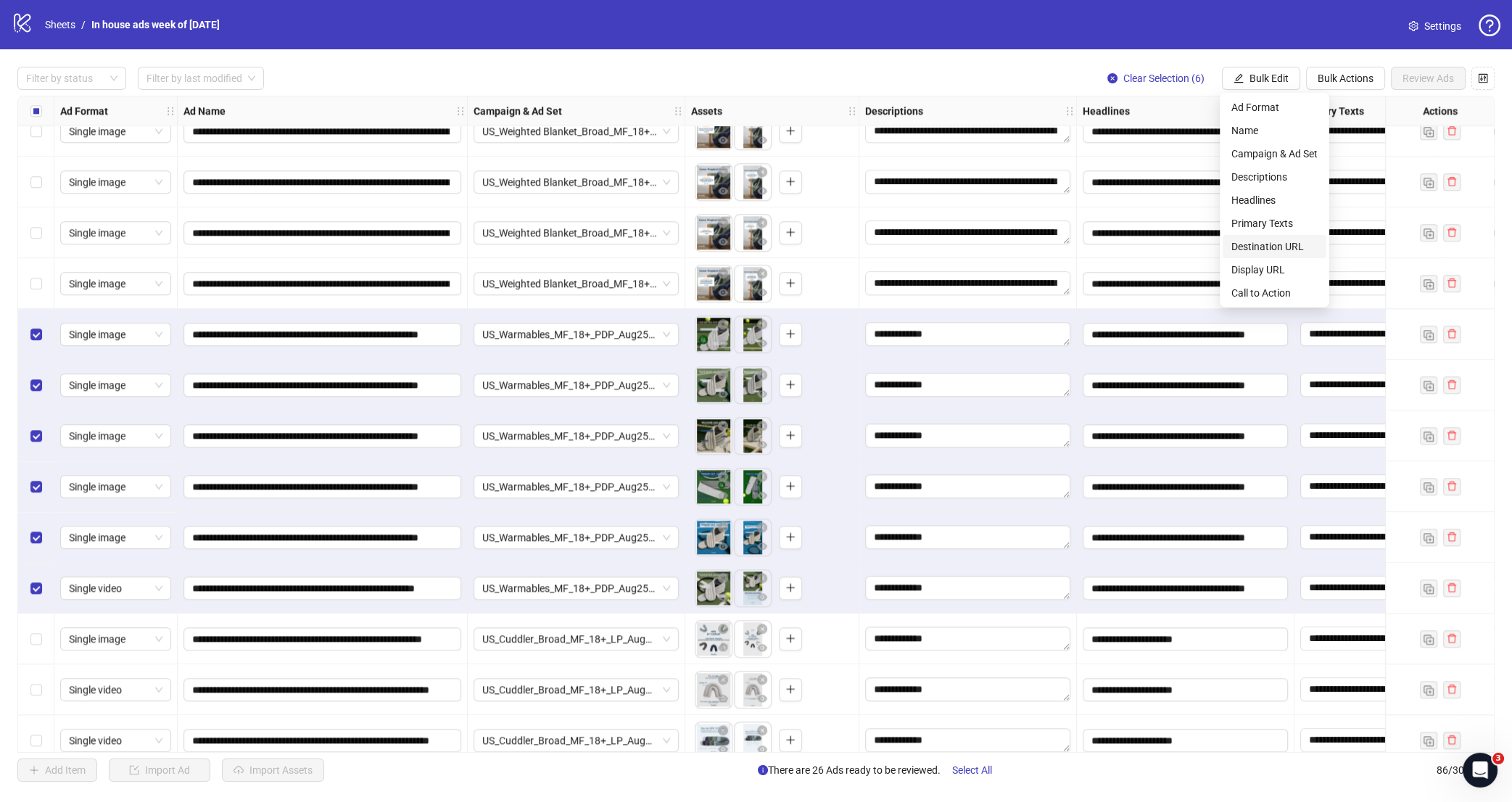
click at [1287, 251] on span "Destination URL" at bounding box center [1275, 247] width 86 height 16
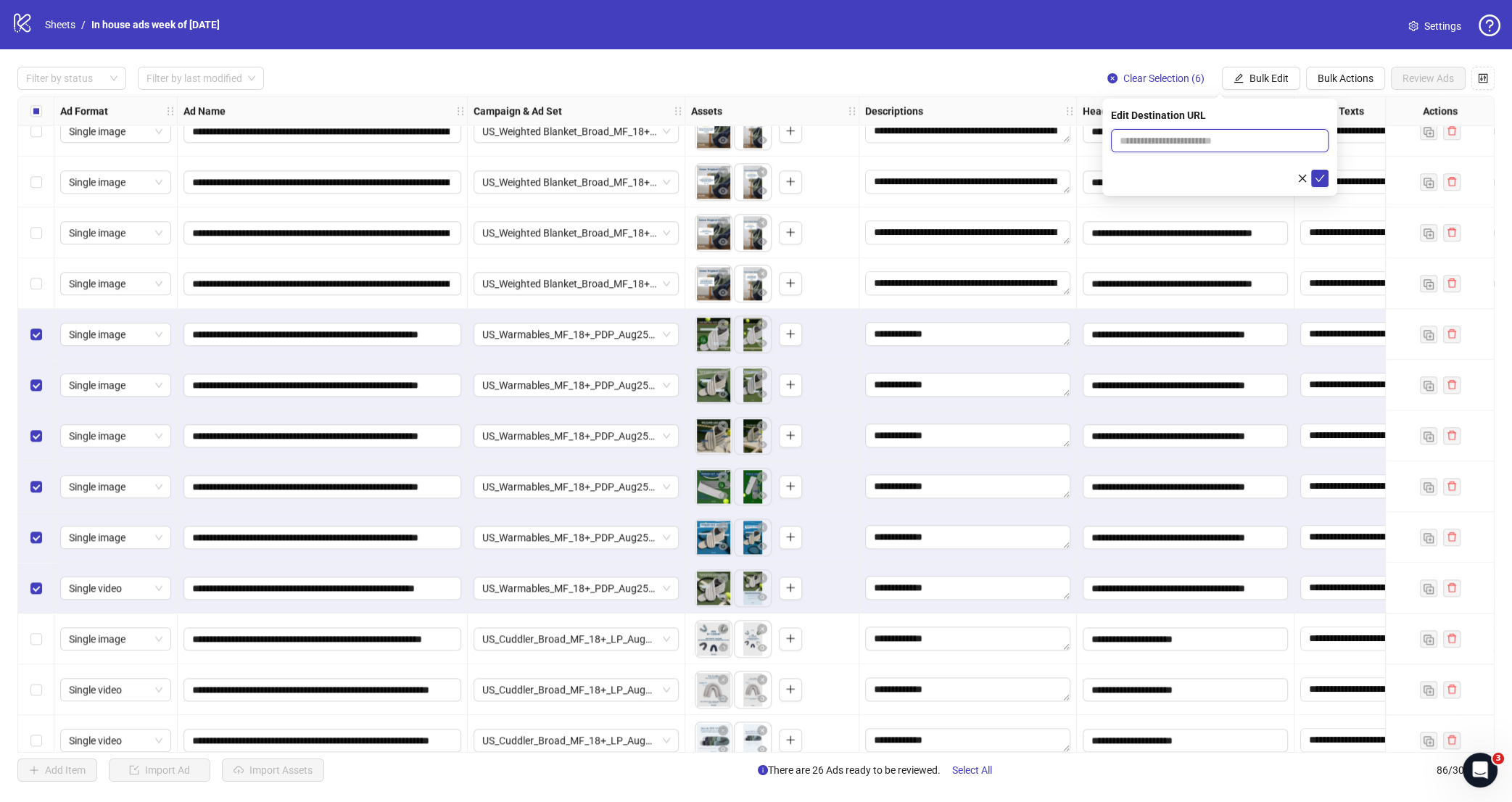
click at [1203, 145] on input "text" at bounding box center [1214, 141] width 189 height 16
paste input "**********"
type input "**********"
click at [1324, 172] on button "submit" at bounding box center [1321, 179] width 18 height 18
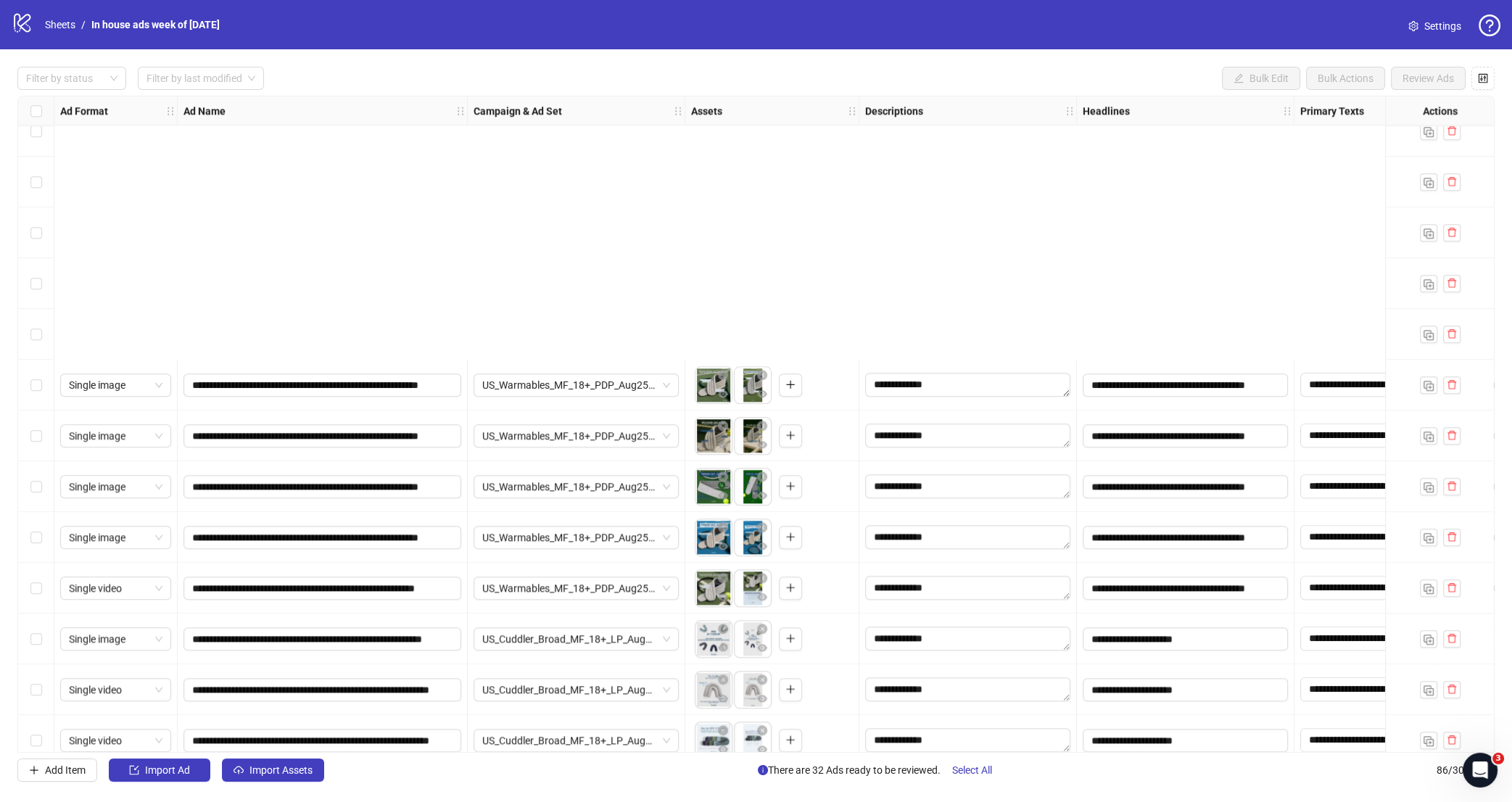
scroll to position [2864, 0]
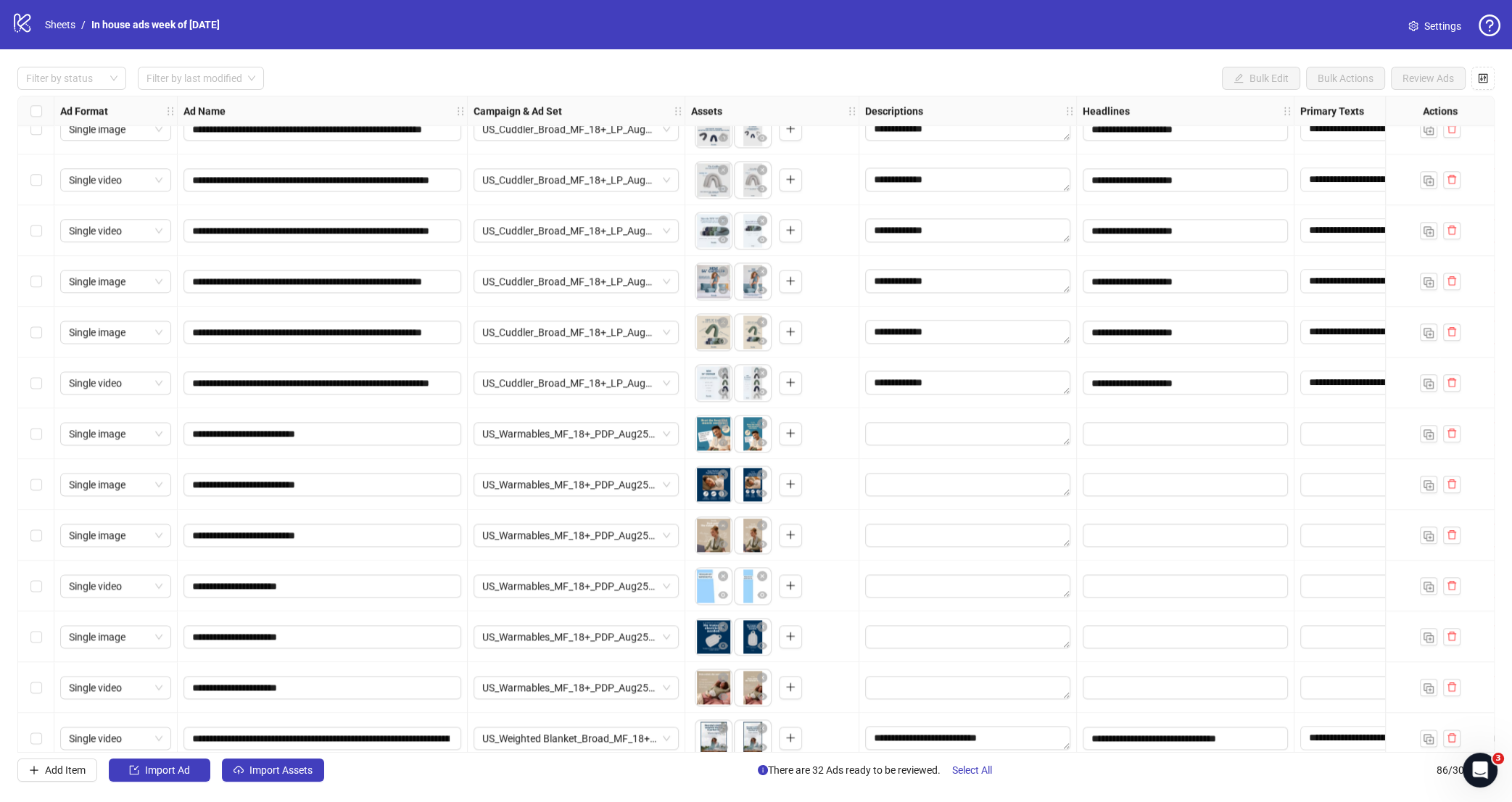
click at [43, 437] on div "Select row 63" at bounding box center [36, 434] width 36 height 51
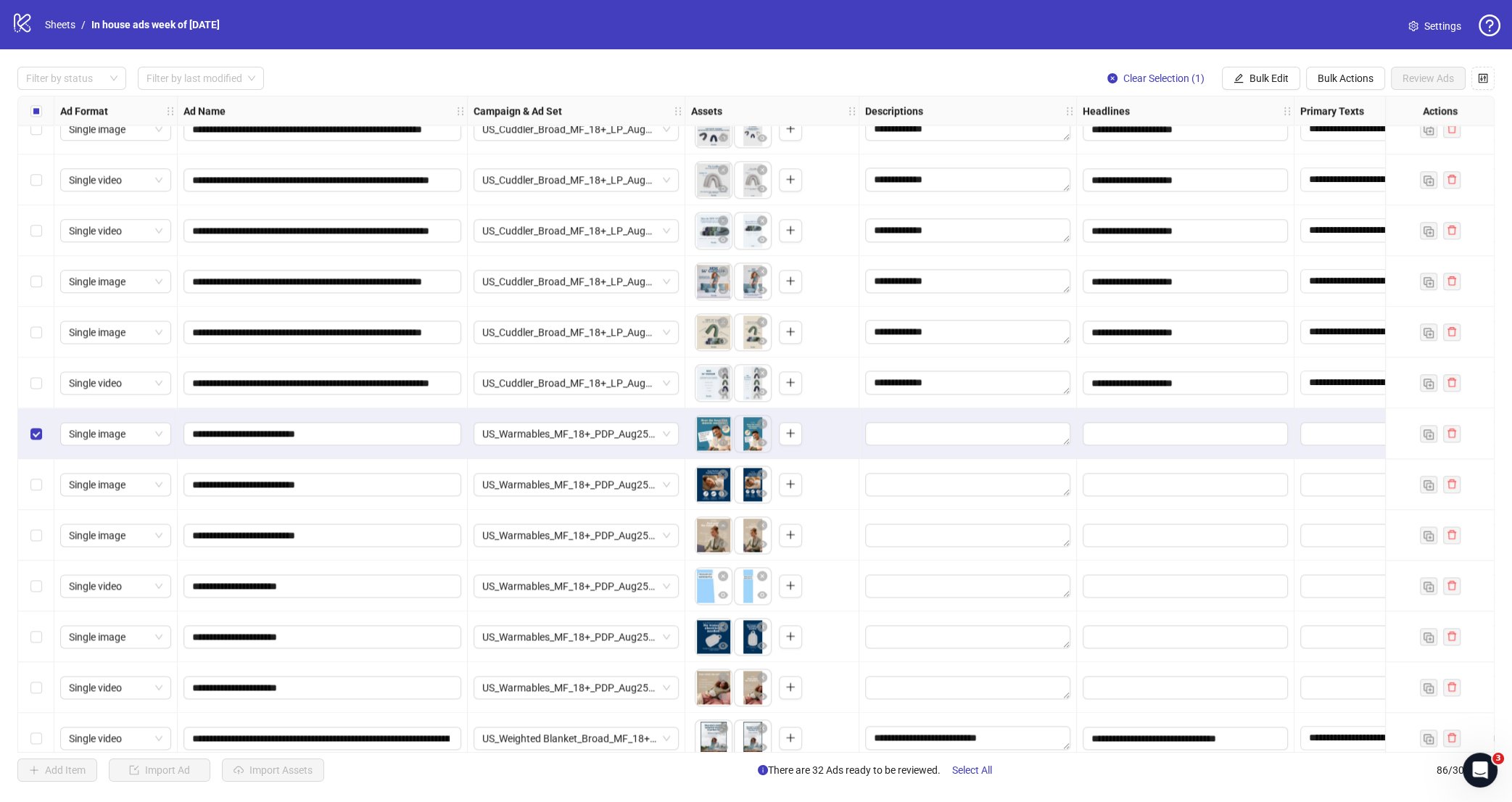
click at [43, 485] on div "Select row 64" at bounding box center [36, 485] width 36 height 51
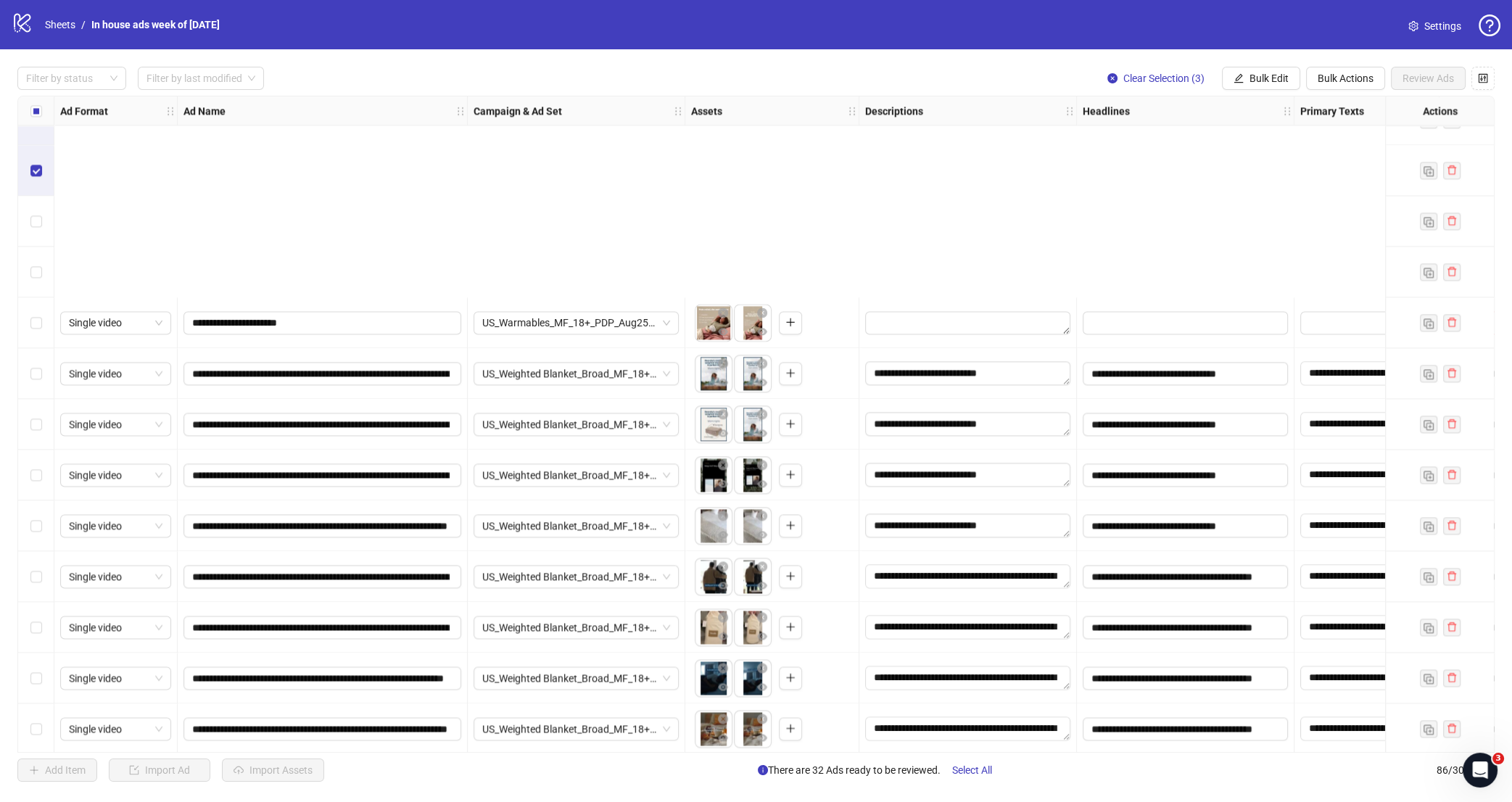
scroll to position [3739, 0]
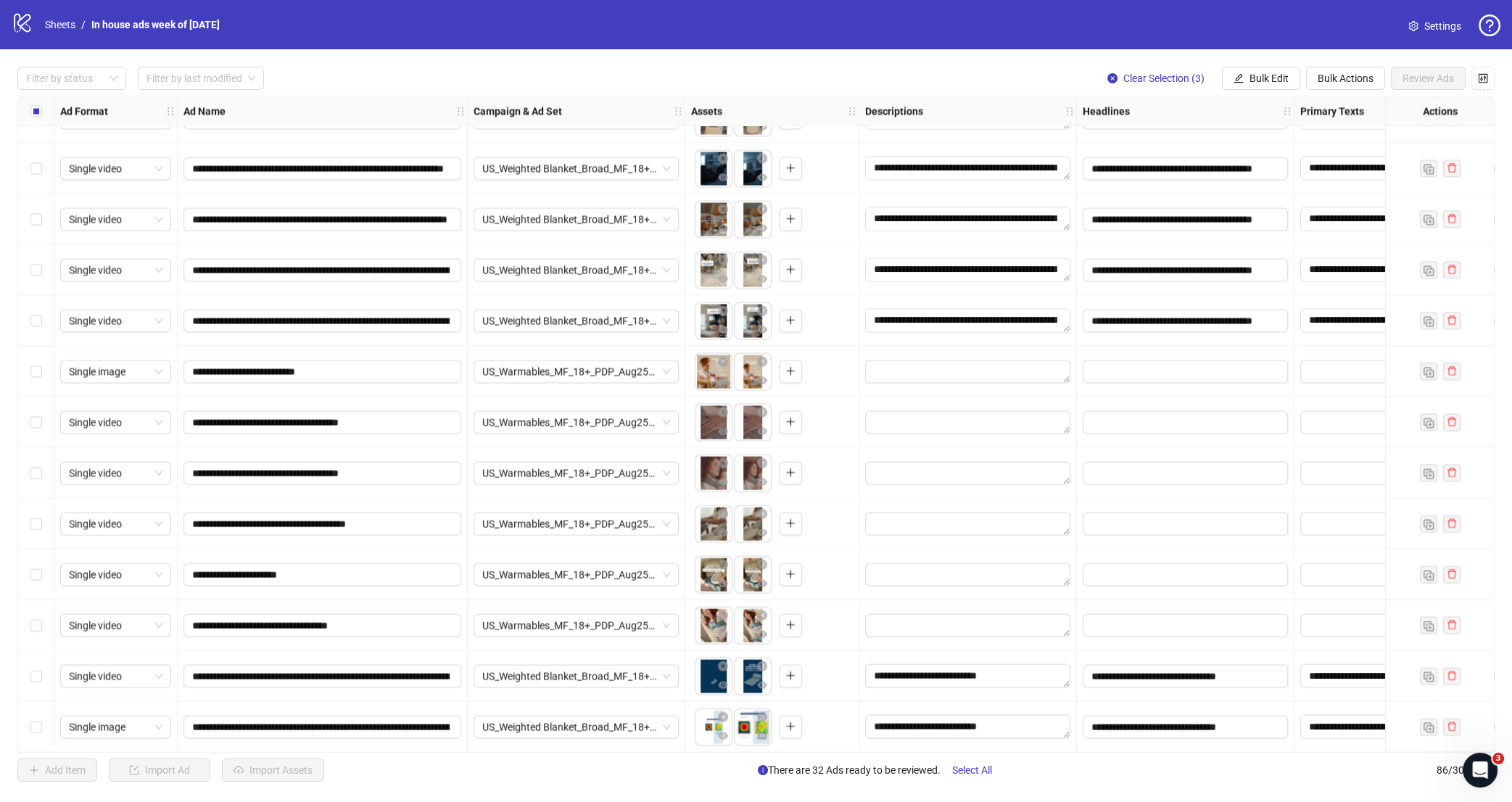
click at [43, 378] on div "Select row 79" at bounding box center [36, 371] width 36 height 51
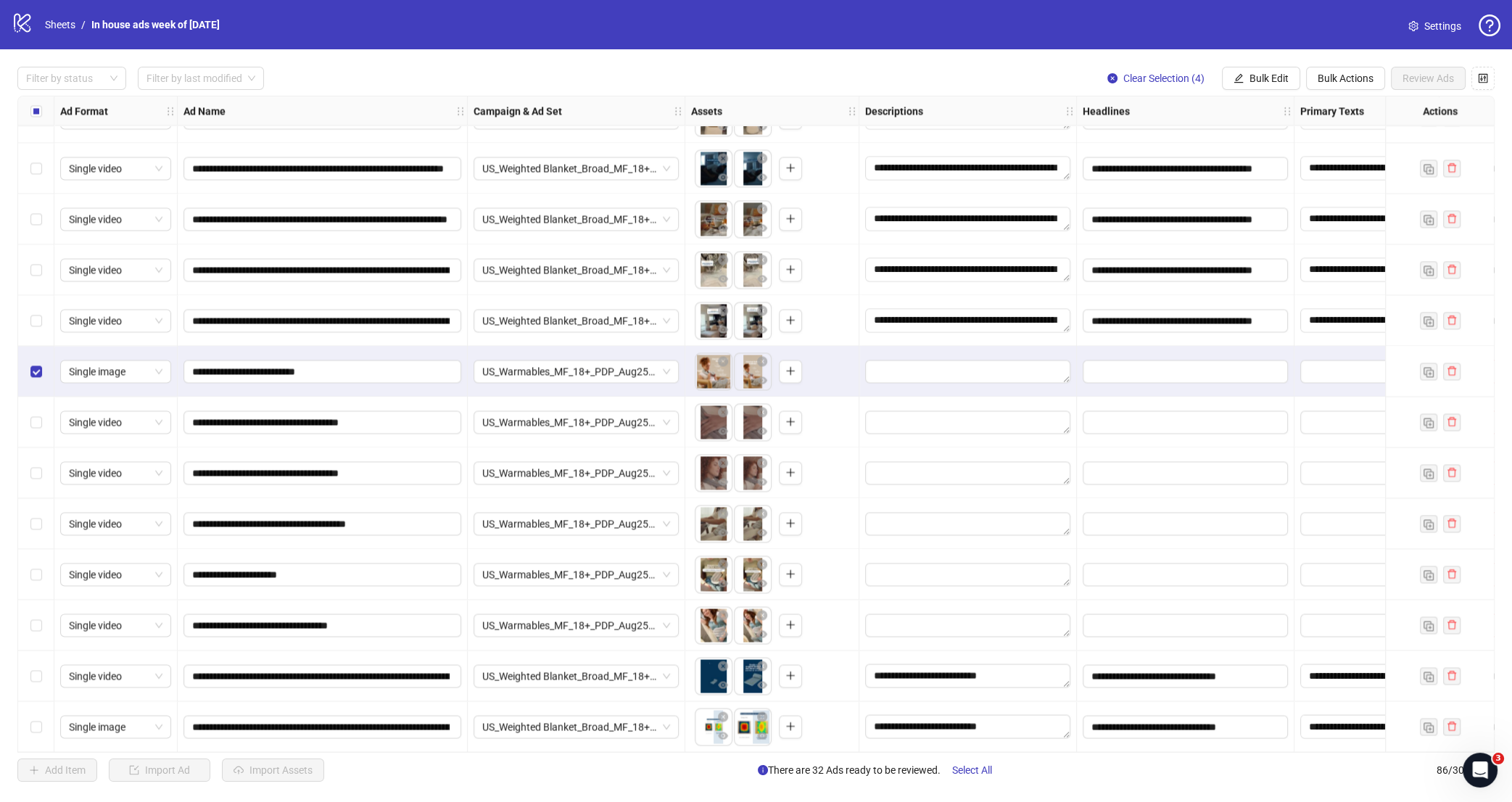
click at [43, 418] on div "Select row 80" at bounding box center [36, 422] width 36 height 51
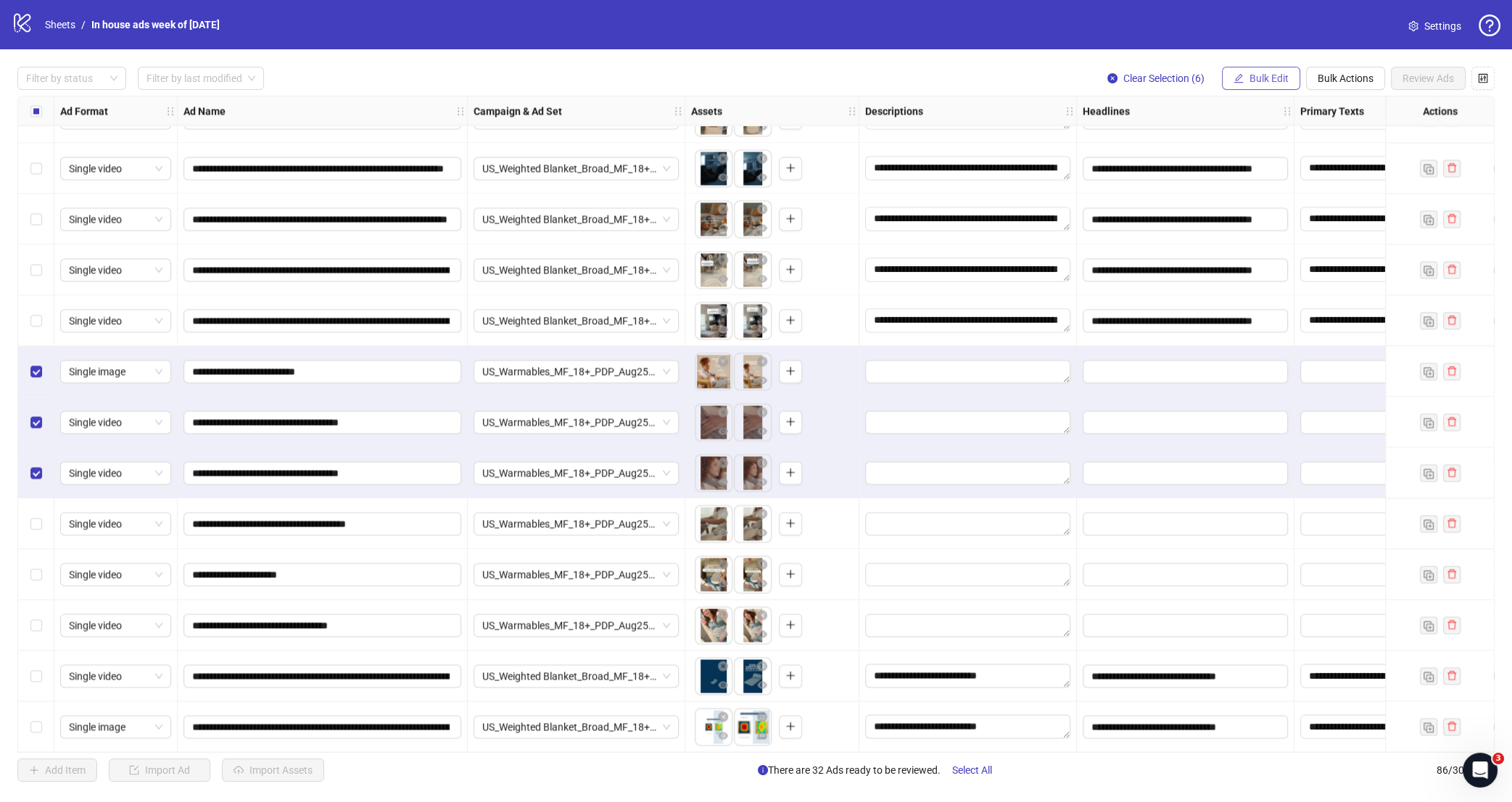
click at [1280, 73] on span "Bulk Edit" at bounding box center [1270, 78] width 39 height 11
click at [1277, 248] on span "Destination URL" at bounding box center [1275, 247] width 86 height 16
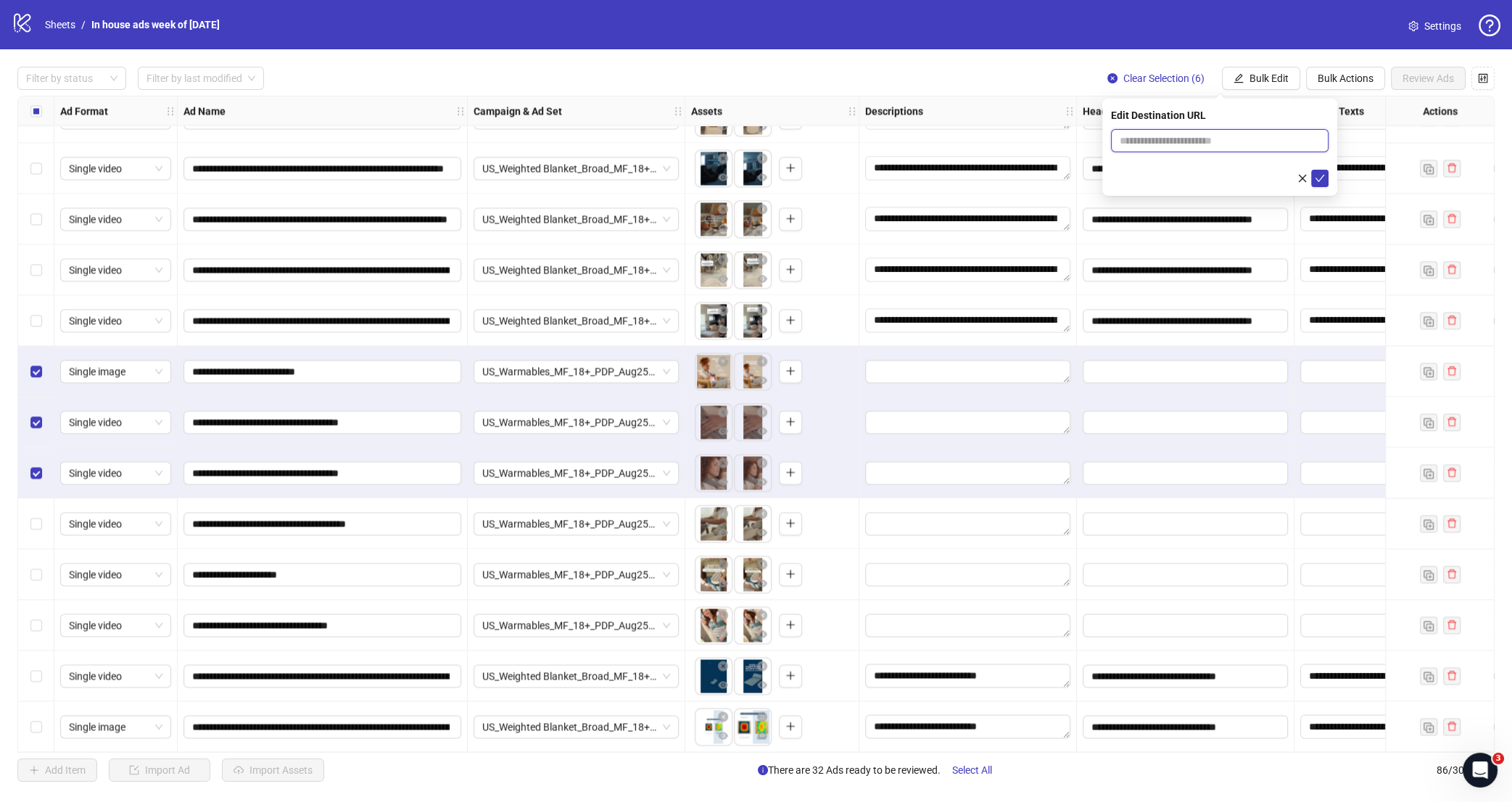
click at [1223, 147] on input "text" at bounding box center [1214, 141] width 189 height 16
paste input "**********"
type input "**********"
click at [1318, 179] on icon "check" at bounding box center [1321, 179] width 11 height 11
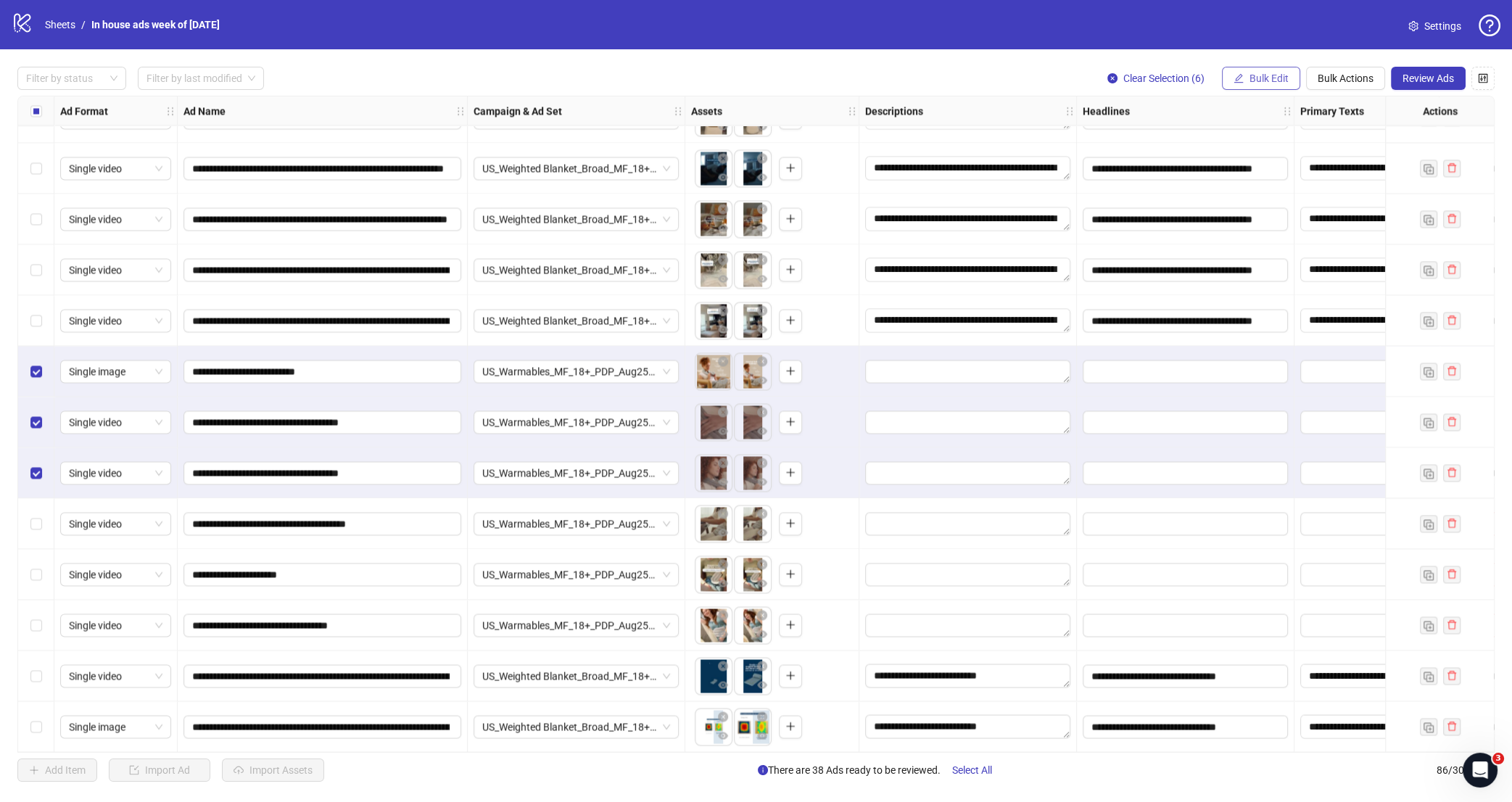
click at [1291, 74] on button "Bulk Edit" at bounding box center [1261, 78] width 78 height 23
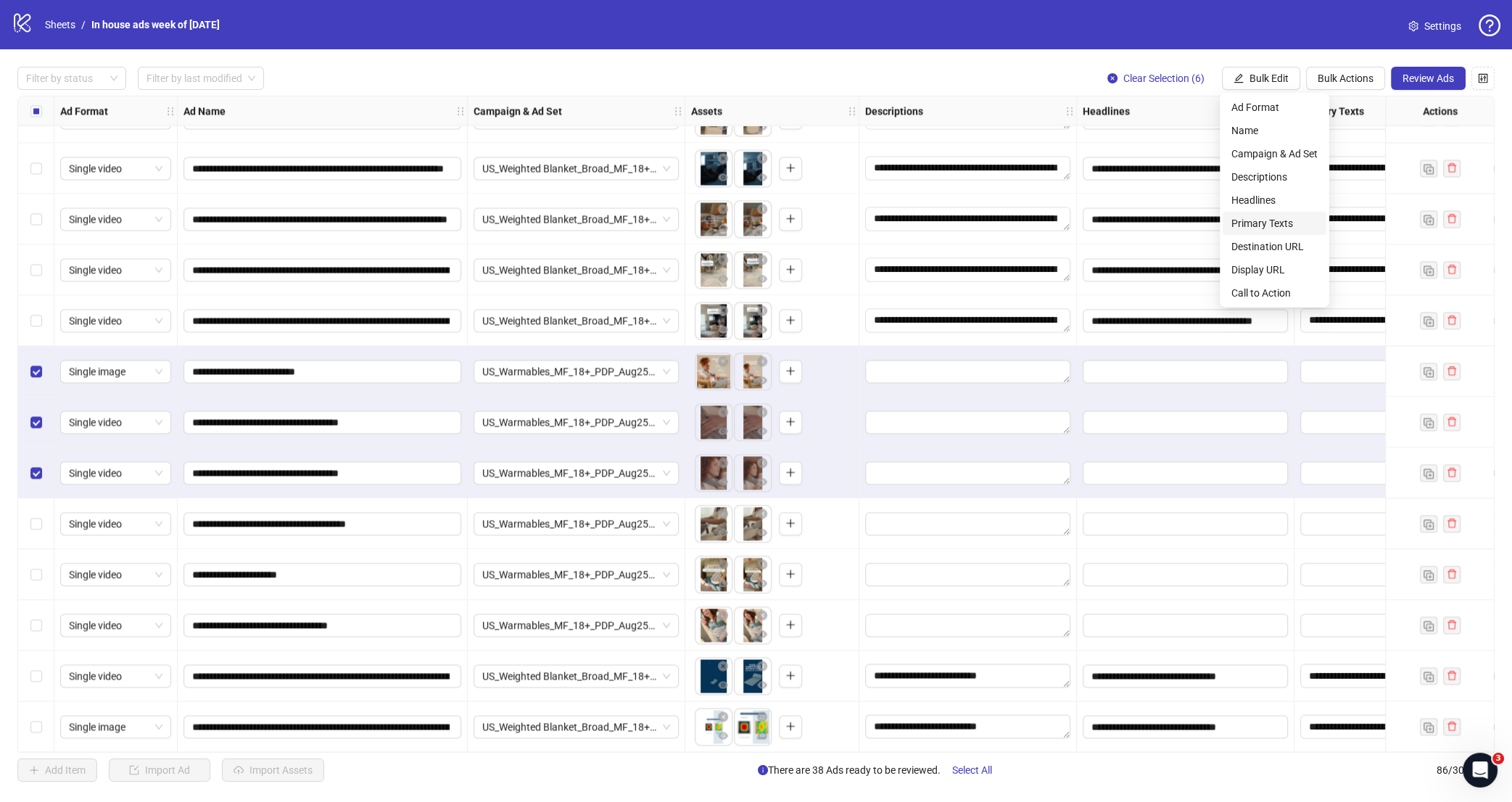
click at [1255, 220] on span "Primary Texts" at bounding box center [1275, 223] width 86 height 16
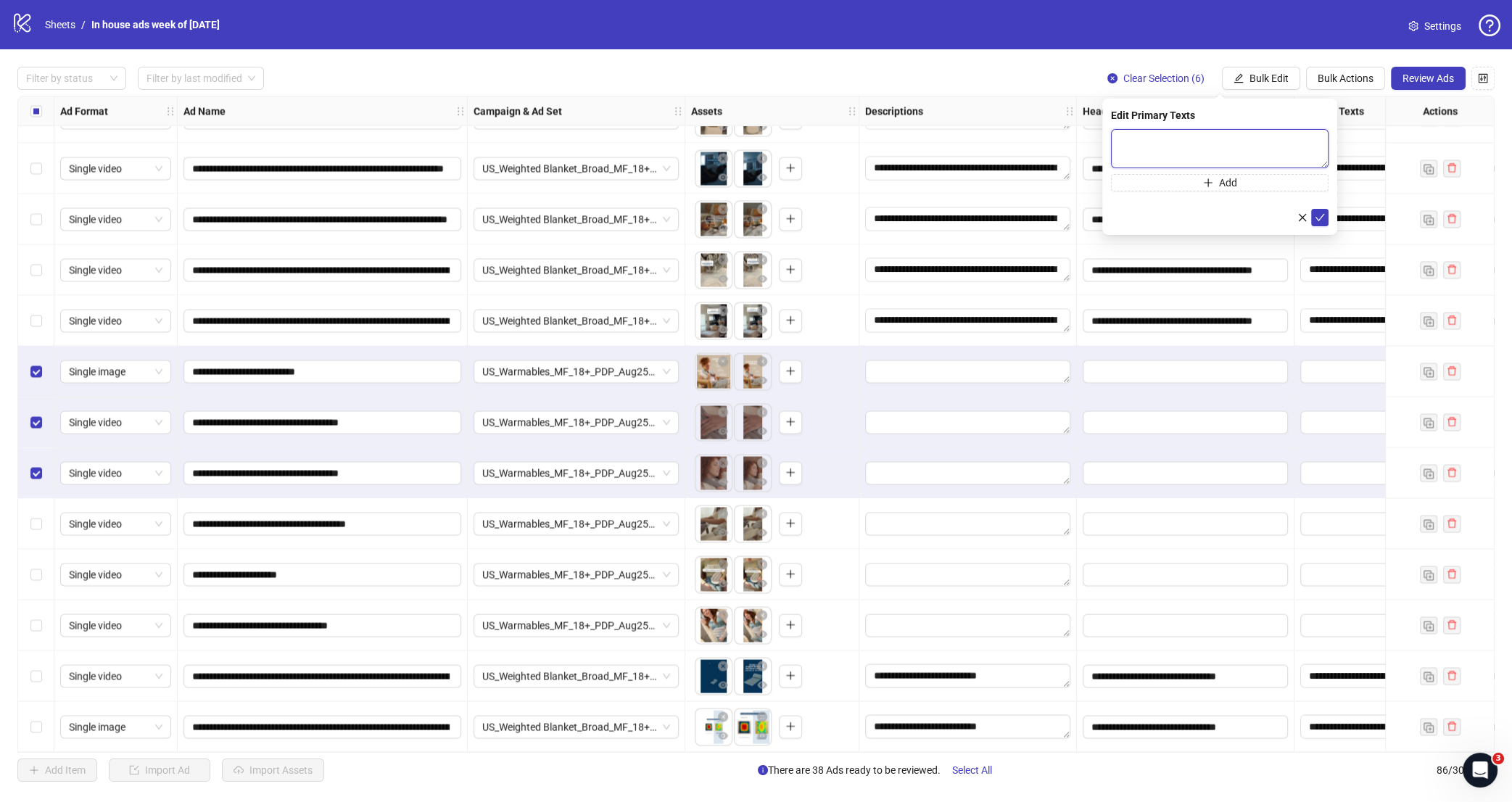
click at [1219, 139] on textarea at bounding box center [1219, 148] width 218 height 39
paste textarea "**********"
type textarea "**********"
click at [1318, 215] on icon "check" at bounding box center [1321, 218] width 11 height 11
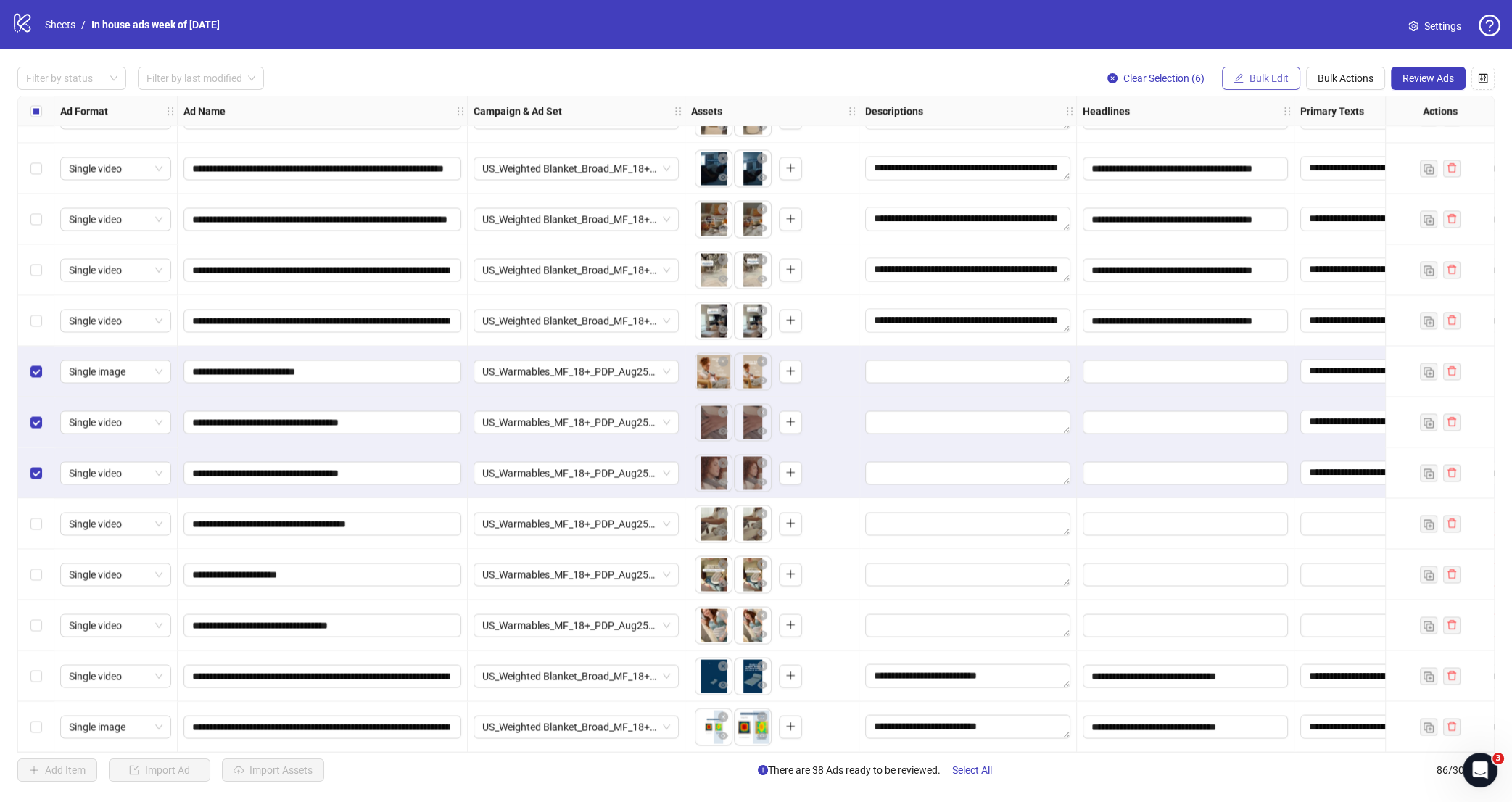
click at [1283, 77] on span "Bulk Edit" at bounding box center [1270, 78] width 39 height 11
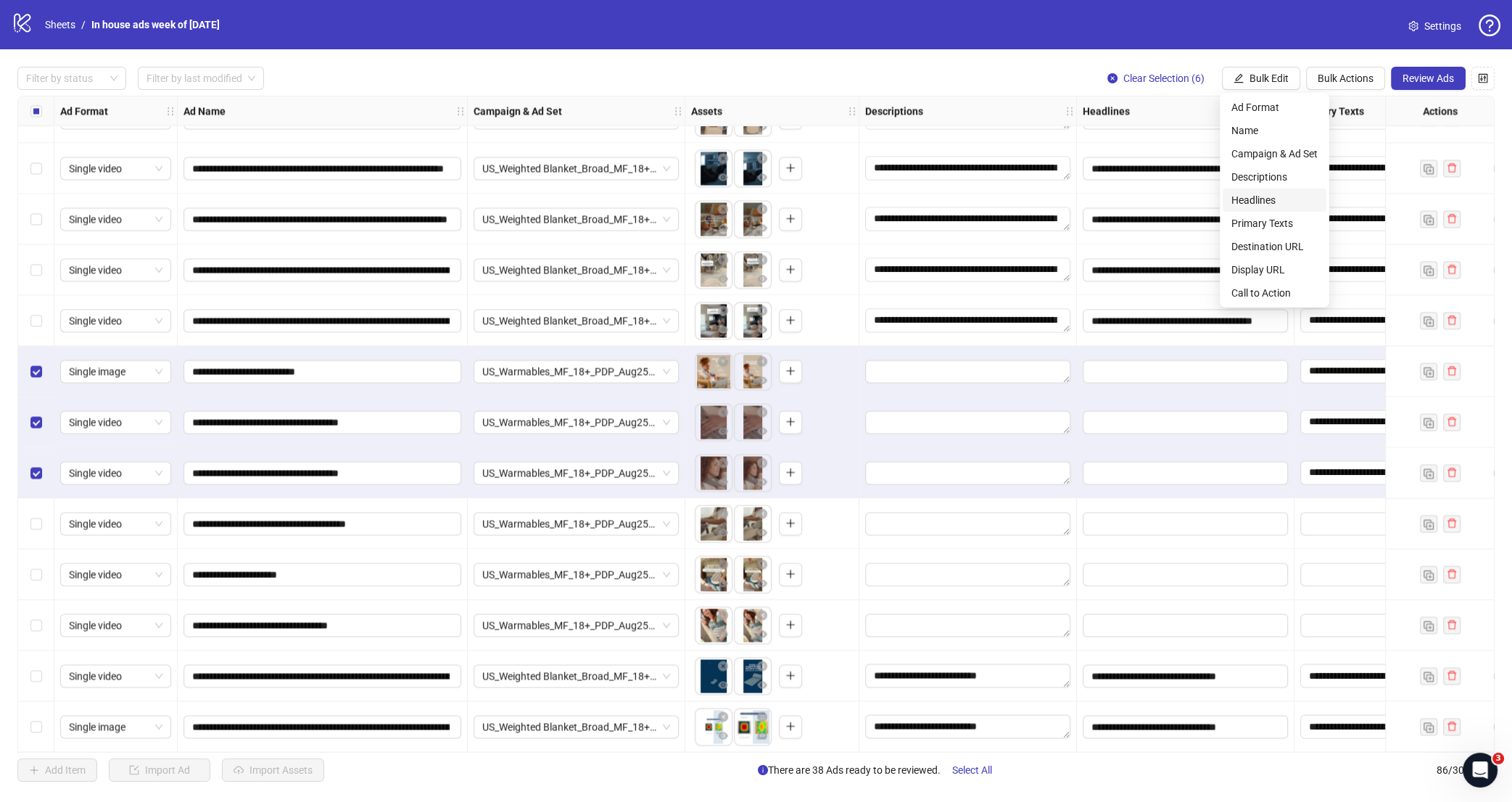
click at [1261, 205] on span "Headlines" at bounding box center [1275, 200] width 86 height 16
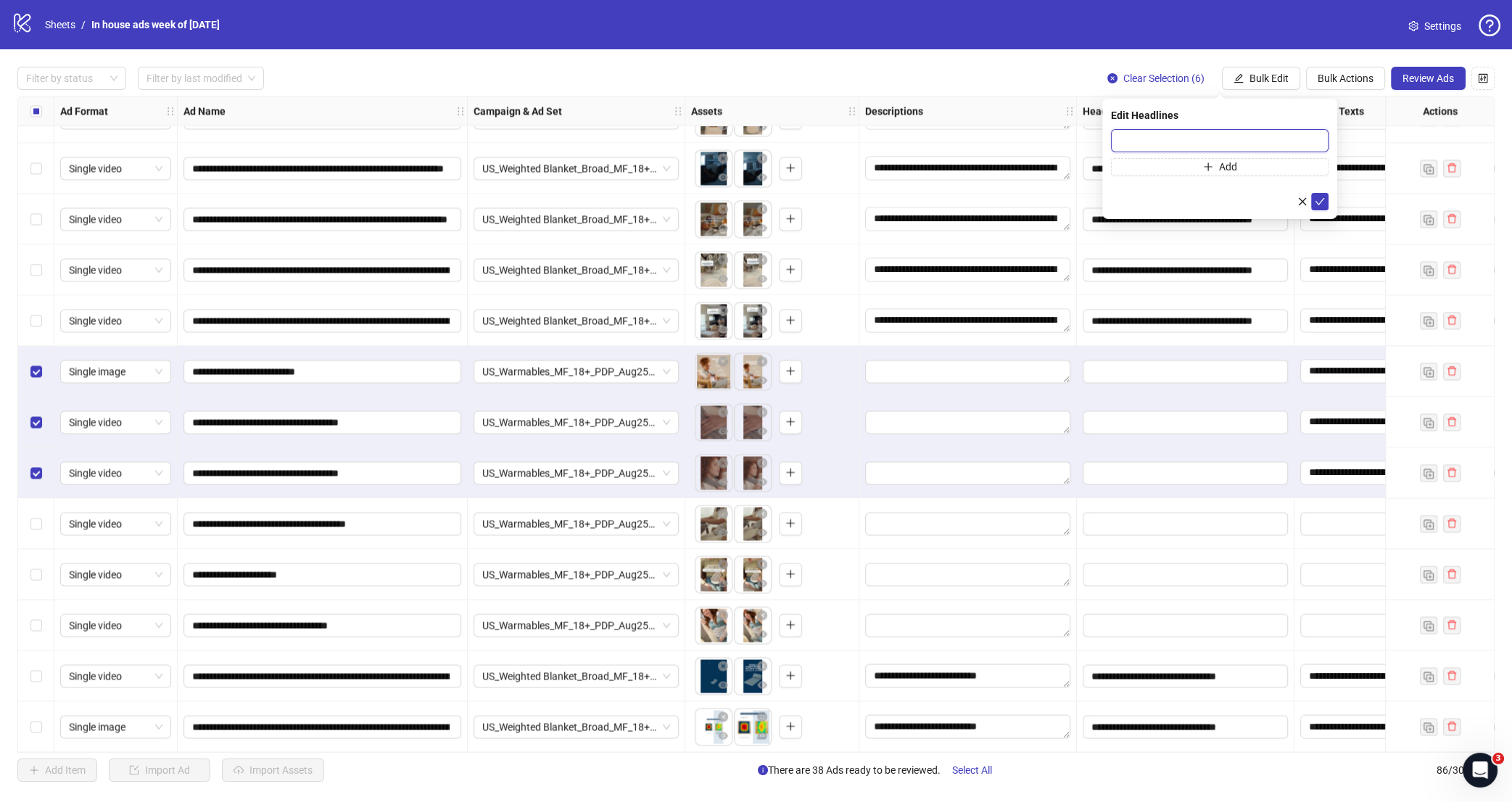
click at [1232, 141] on input "text" at bounding box center [1219, 140] width 218 height 23
paste input "**********"
type input "**********"
click at [1324, 203] on icon "check" at bounding box center [1321, 202] width 11 height 11
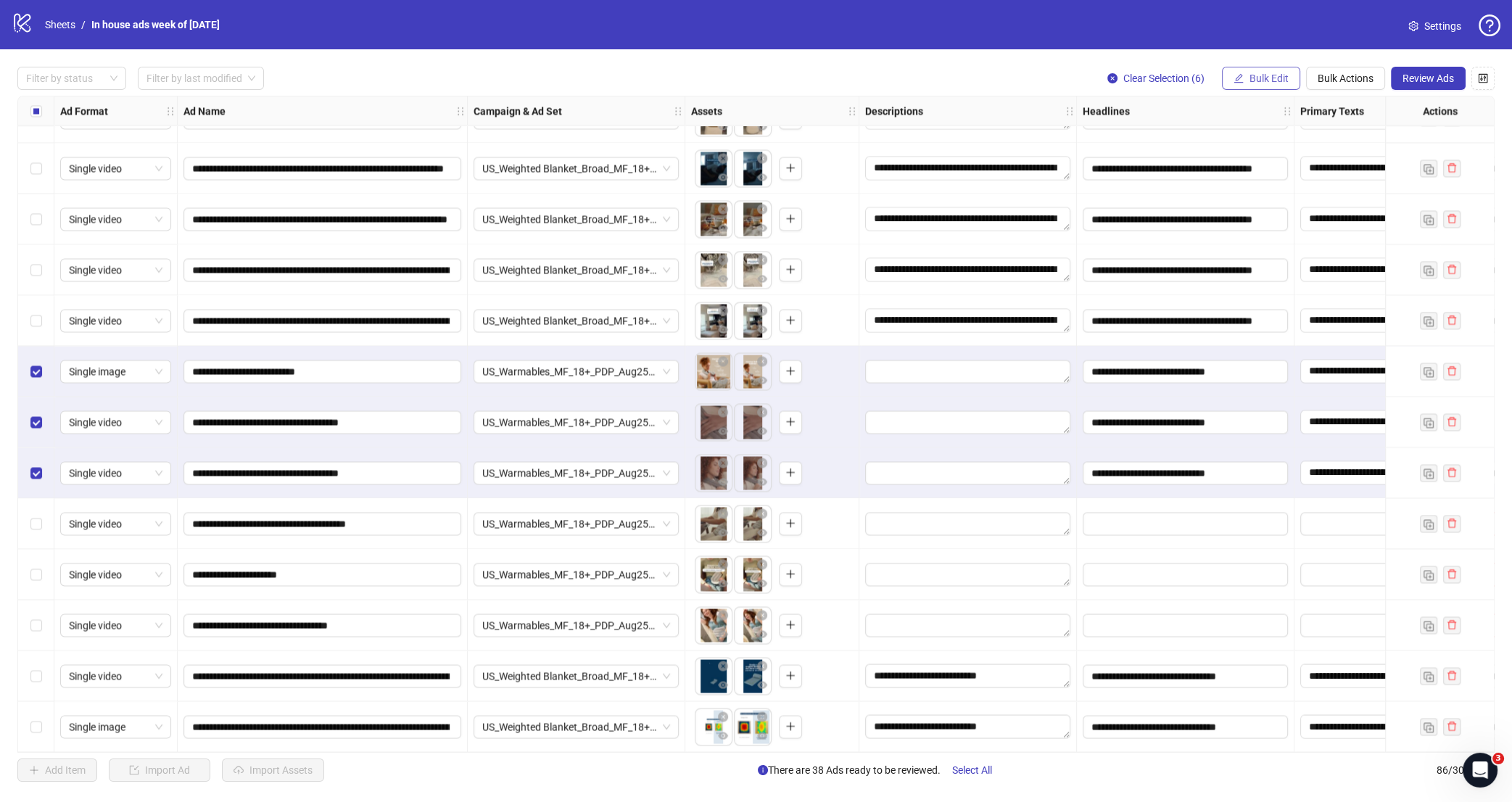
click at [1263, 81] on span "Bulk Edit" at bounding box center [1270, 78] width 39 height 11
click at [1265, 180] on span "Descriptions" at bounding box center [1275, 177] width 86 height 16
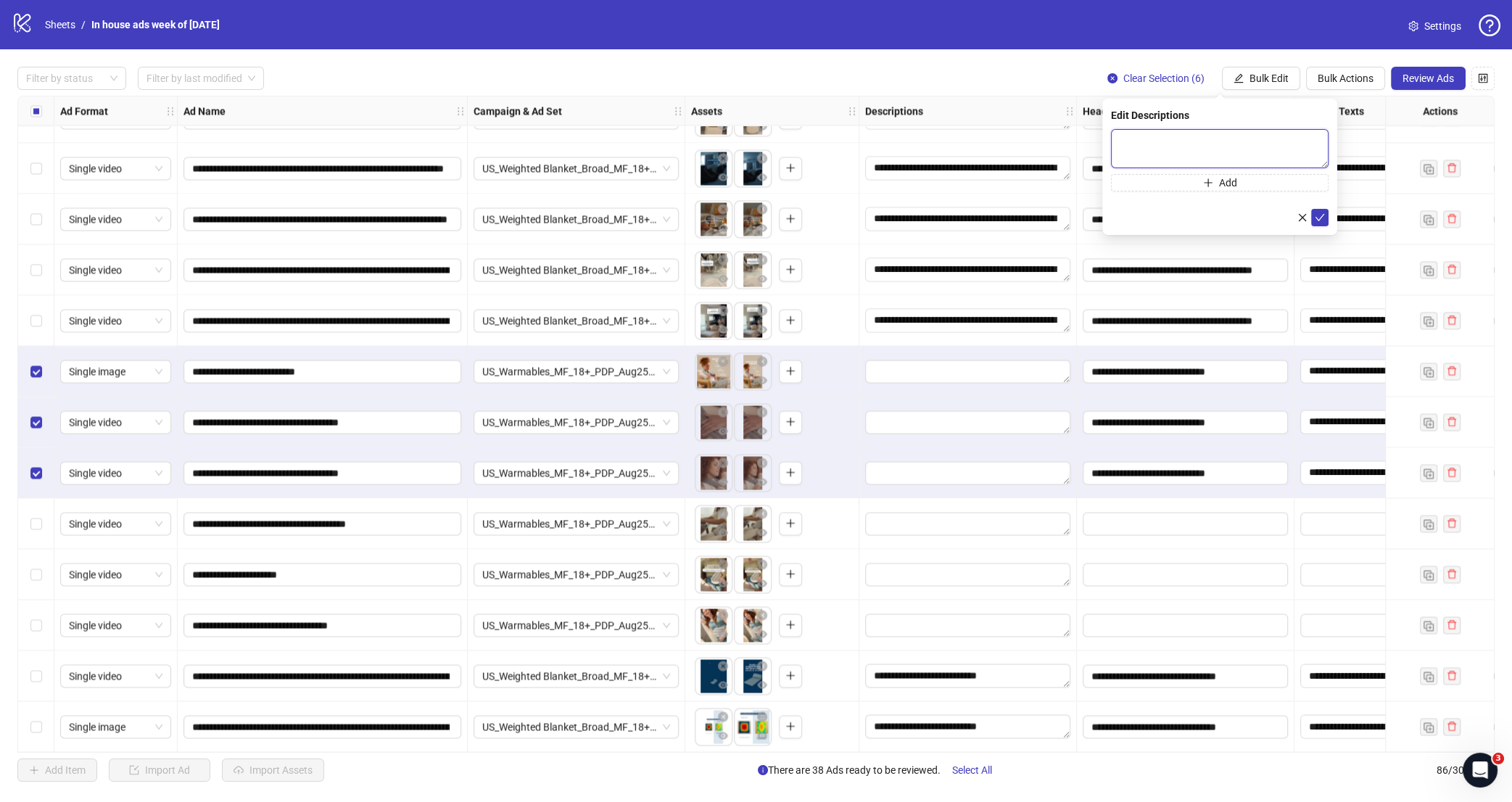
click at [1219, 153] on textarea at bounding box center [1219, 148] width 218 height 39
paste textarea "**********"
type textarea "**********"
click at [1318, 221] on icon "check" at bounding box center [1321, 218] width 11 height 11
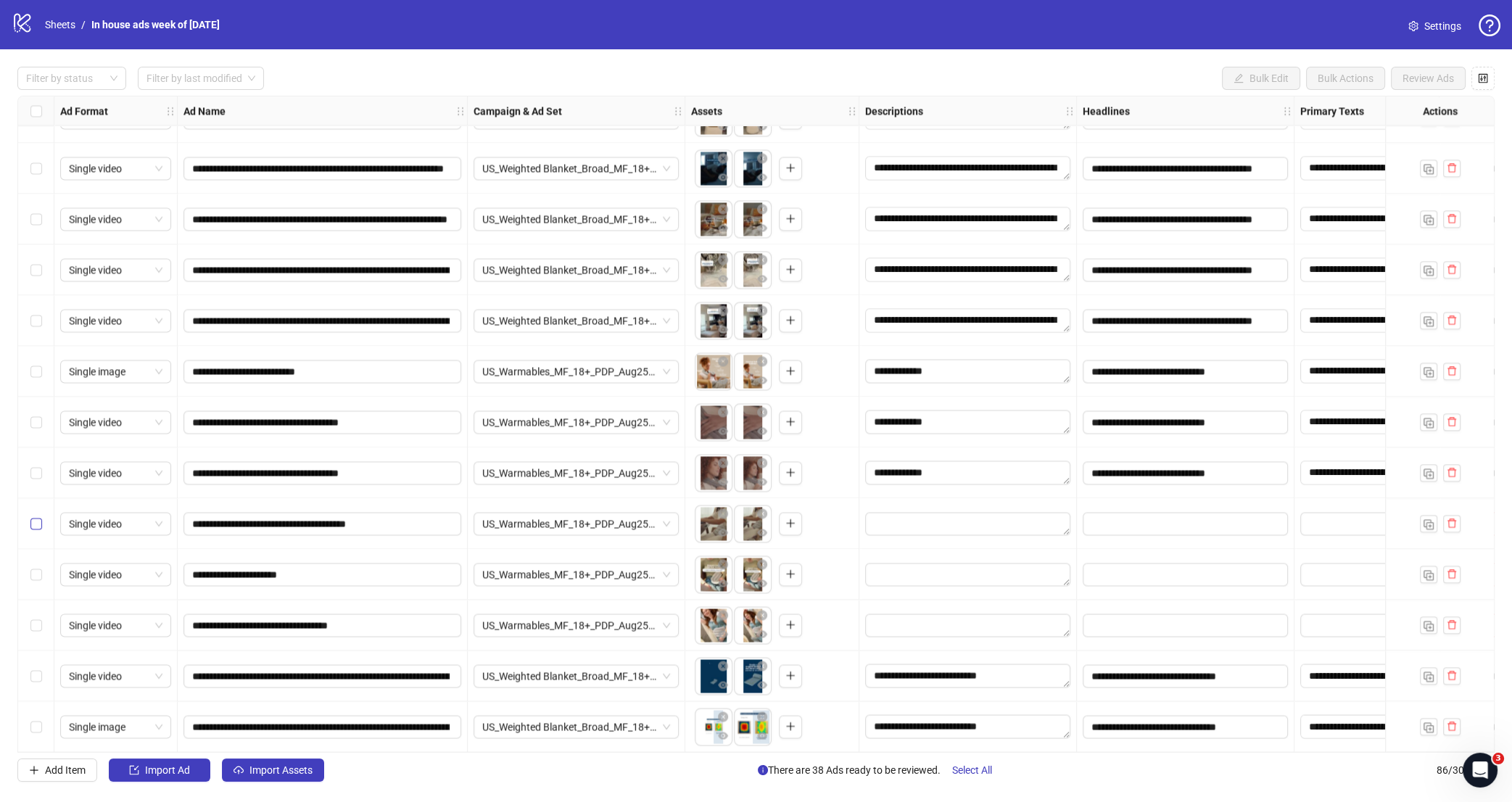
click at [34, 529] on label "Select row 82" at bounding box center [36, 524] width 11 height 16
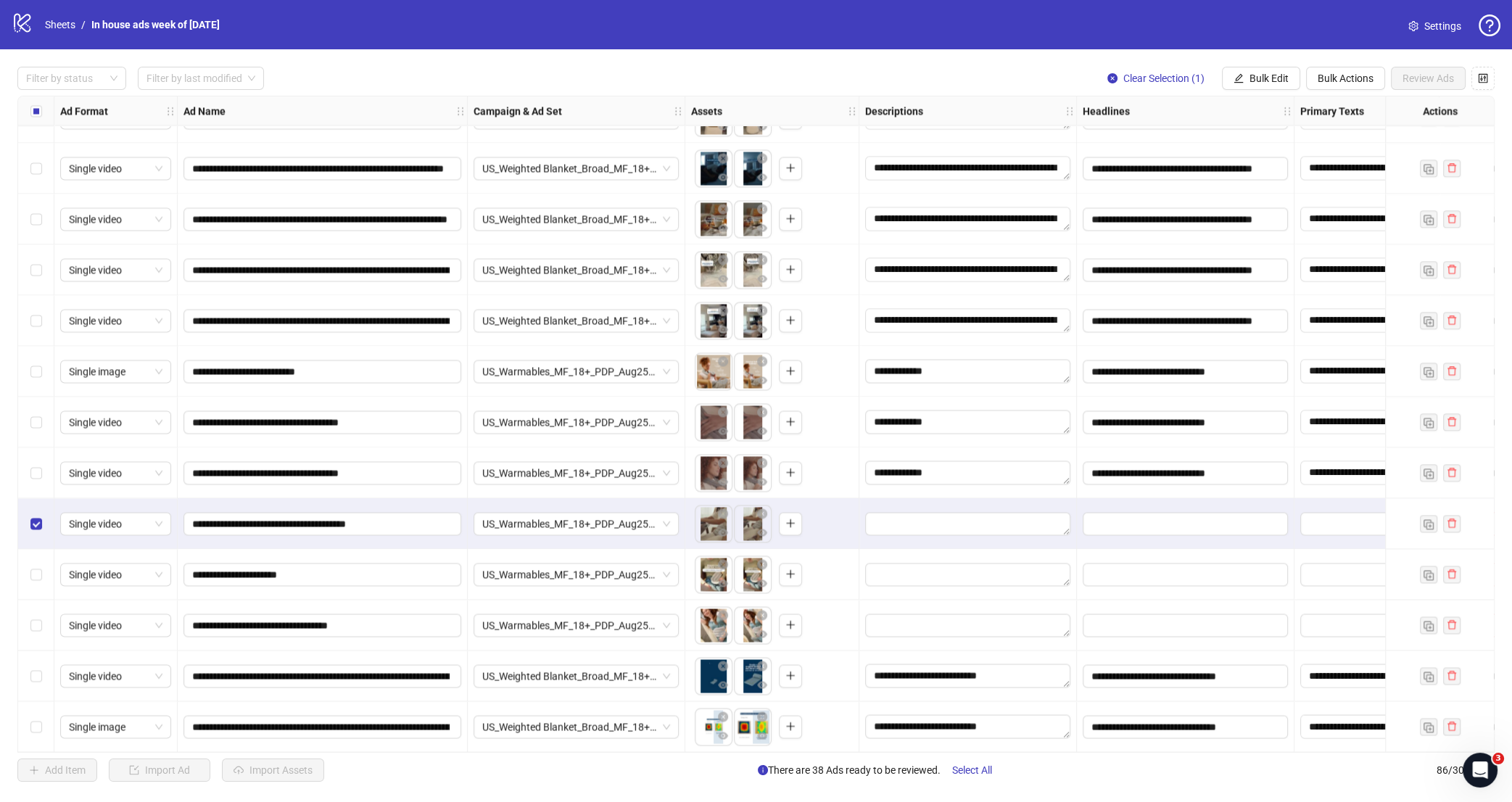
click at [34, 583] on div "Select row 83" at bounding box center [36, 575] width 36 height 51
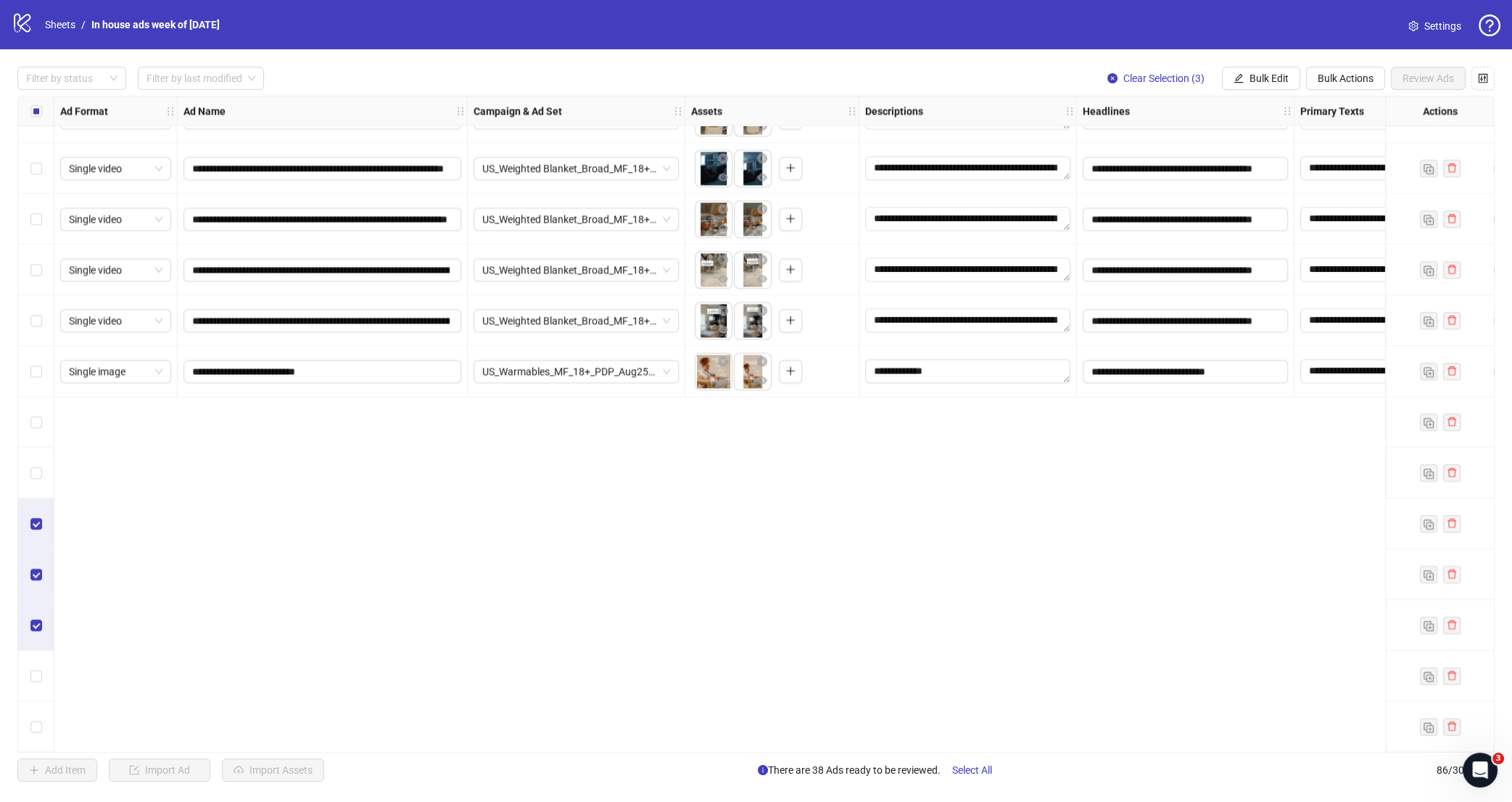
scroll to position [3083, 0]
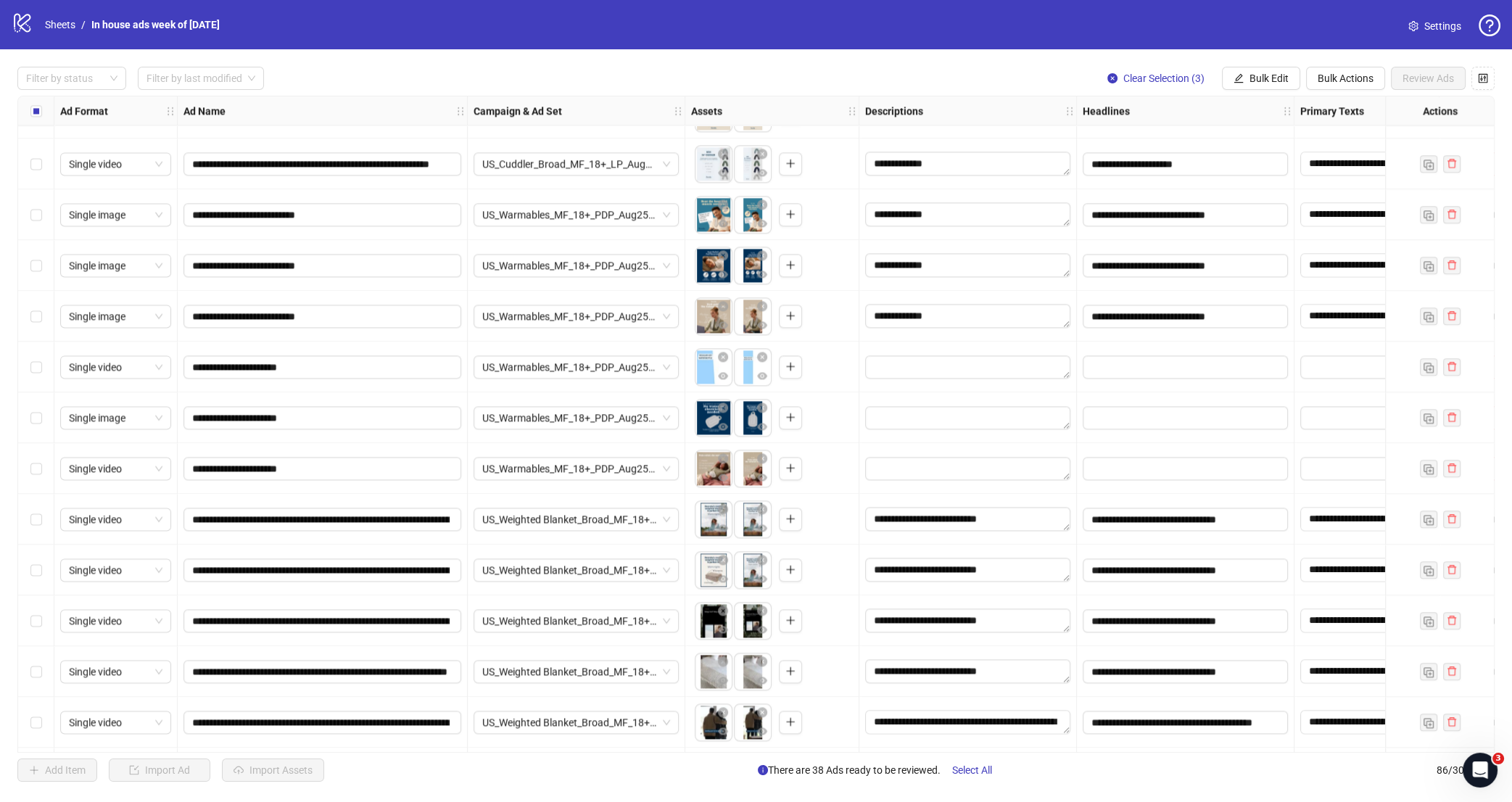
click at [30, 369] on div "Select row 66" at bounding box center [36, 368] width 36 height 51
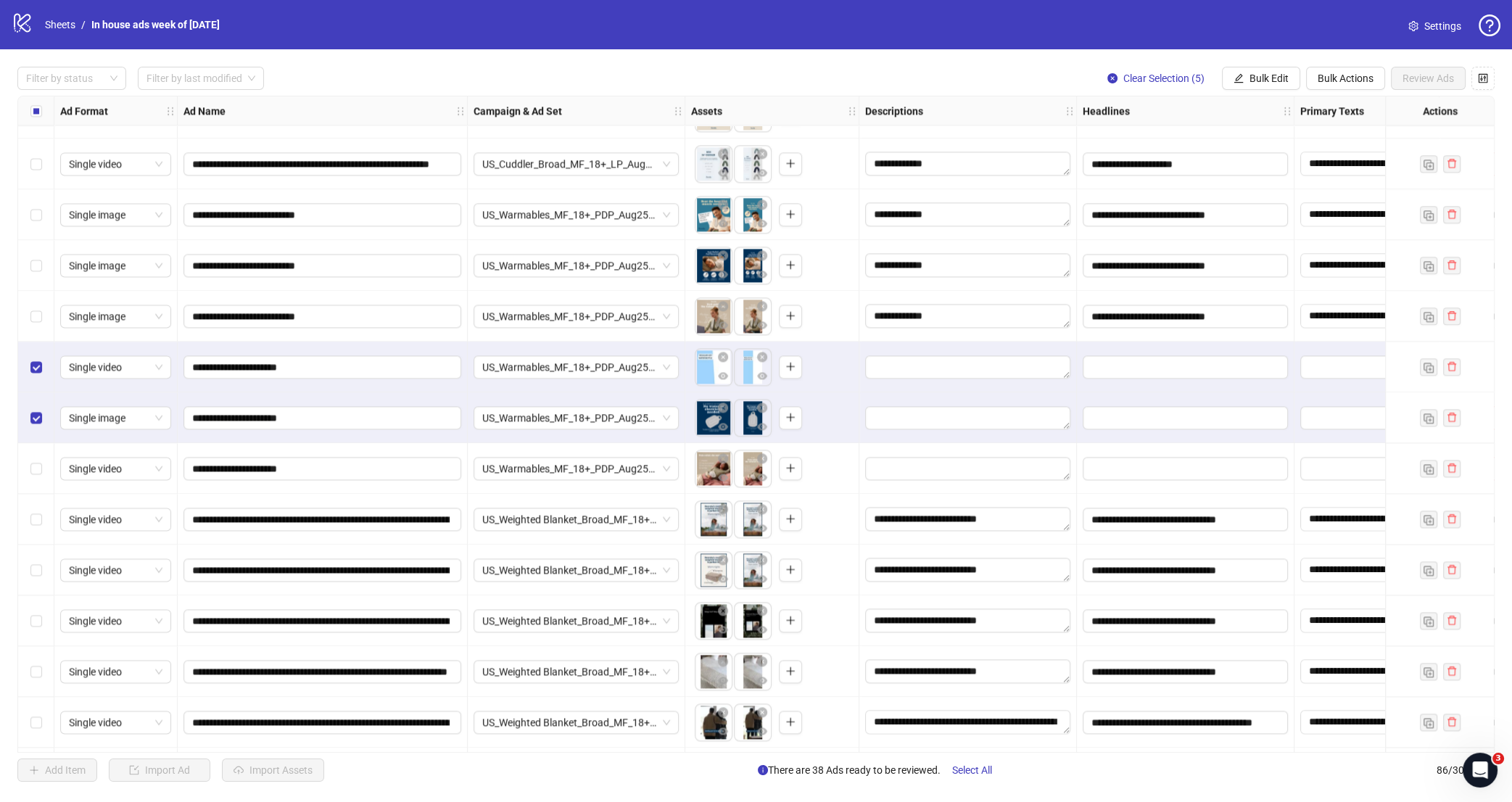
click at [43, 460] on div "Select row 68" at bounding box center [36, 469] width 36 height 51
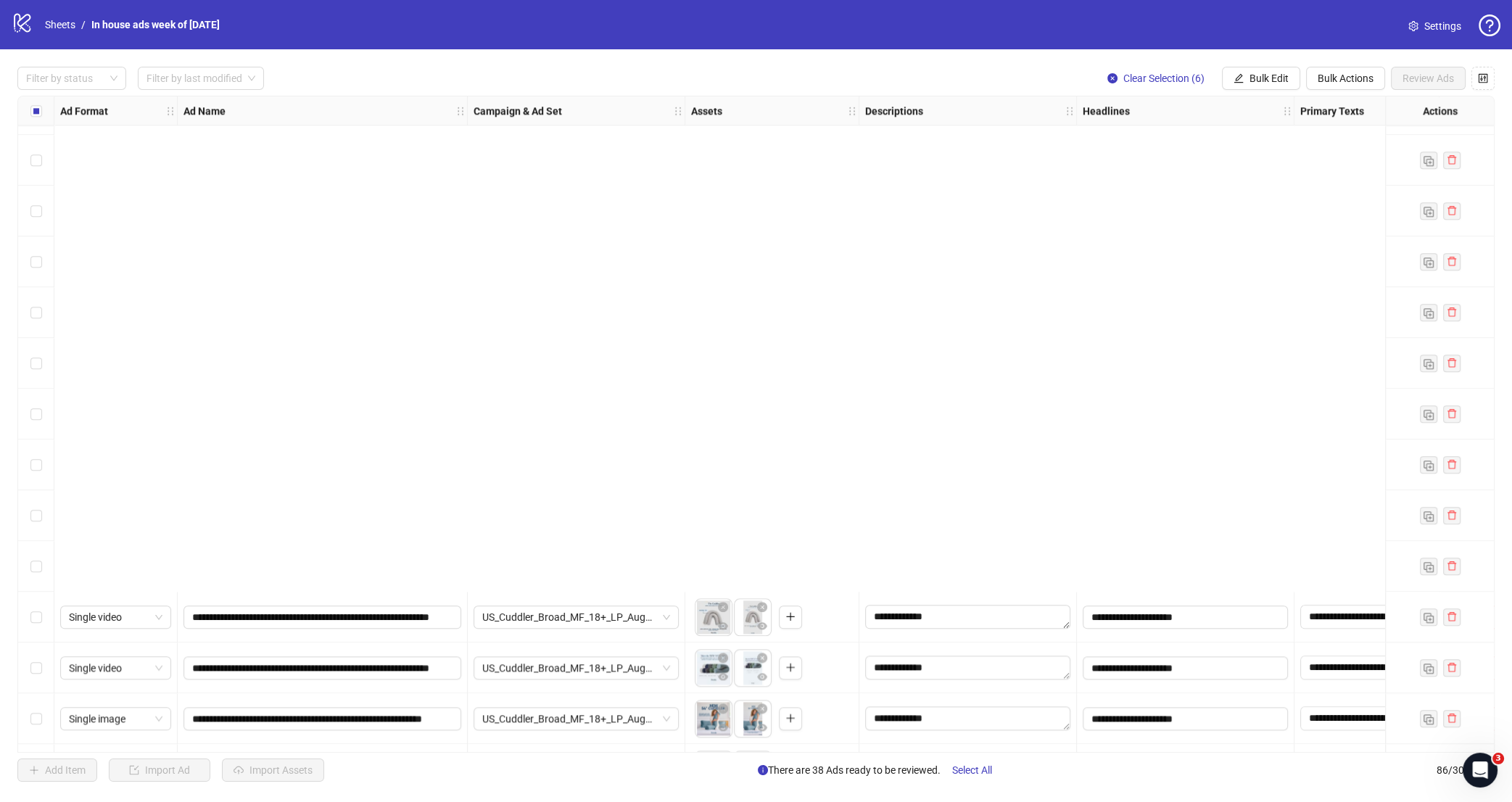
scroll to position [3010, 0]
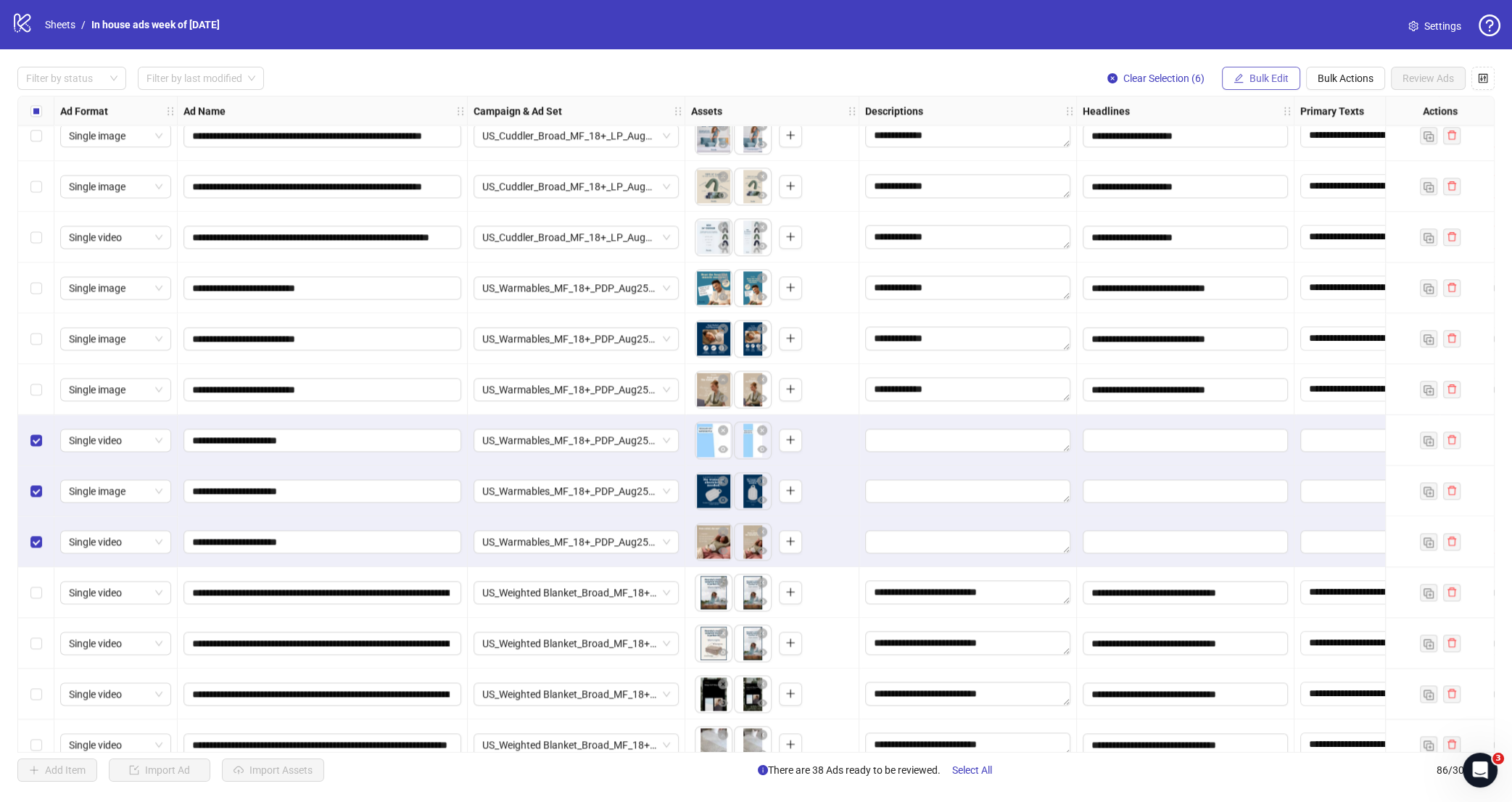
click at [1255, 77] on span "Bulk Edit" at bounding box center [1270, 78] width 39 height 11
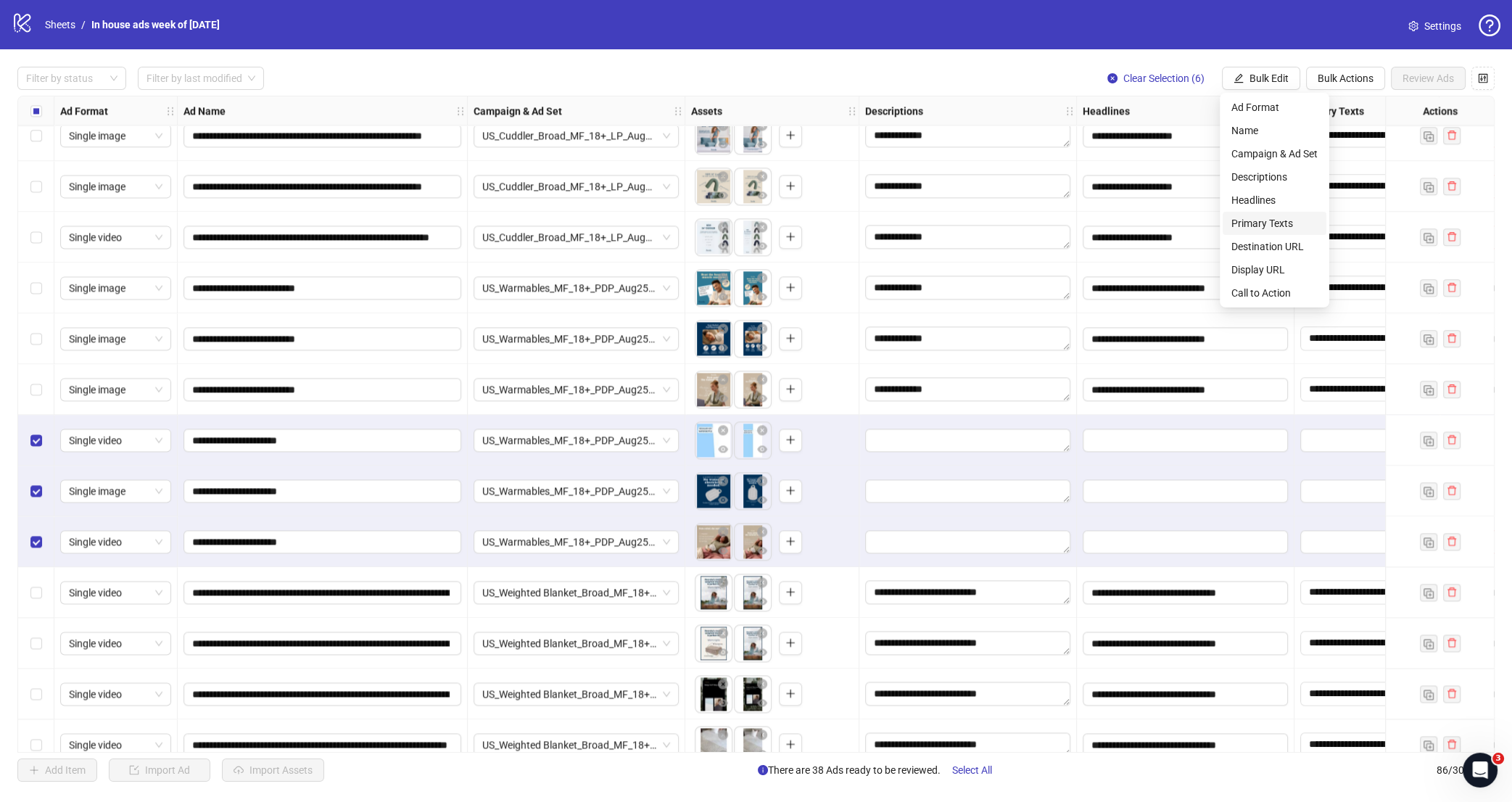
click at [1277, 224] on span "Primary Texts" at bounding box center [1275, 223] width 86 height 16
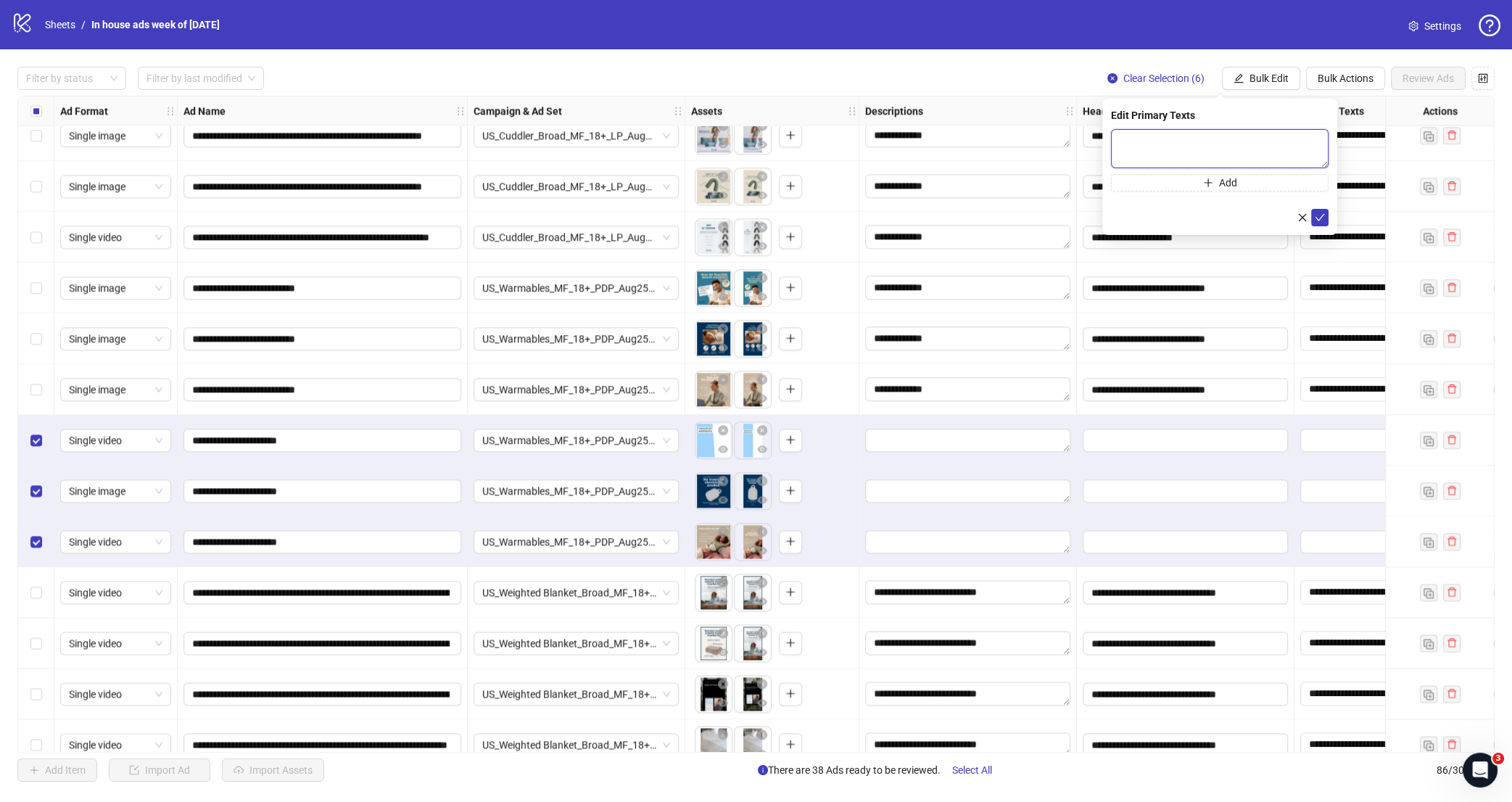
click at [1197, 145] on textarea at bounding box center [1219, 148] width 218 height 39
paste textarea "**********"
type textarea "**********"
click at [1321, 216] on icon "check" at bounding box center [1321, 218] width 11 height 11
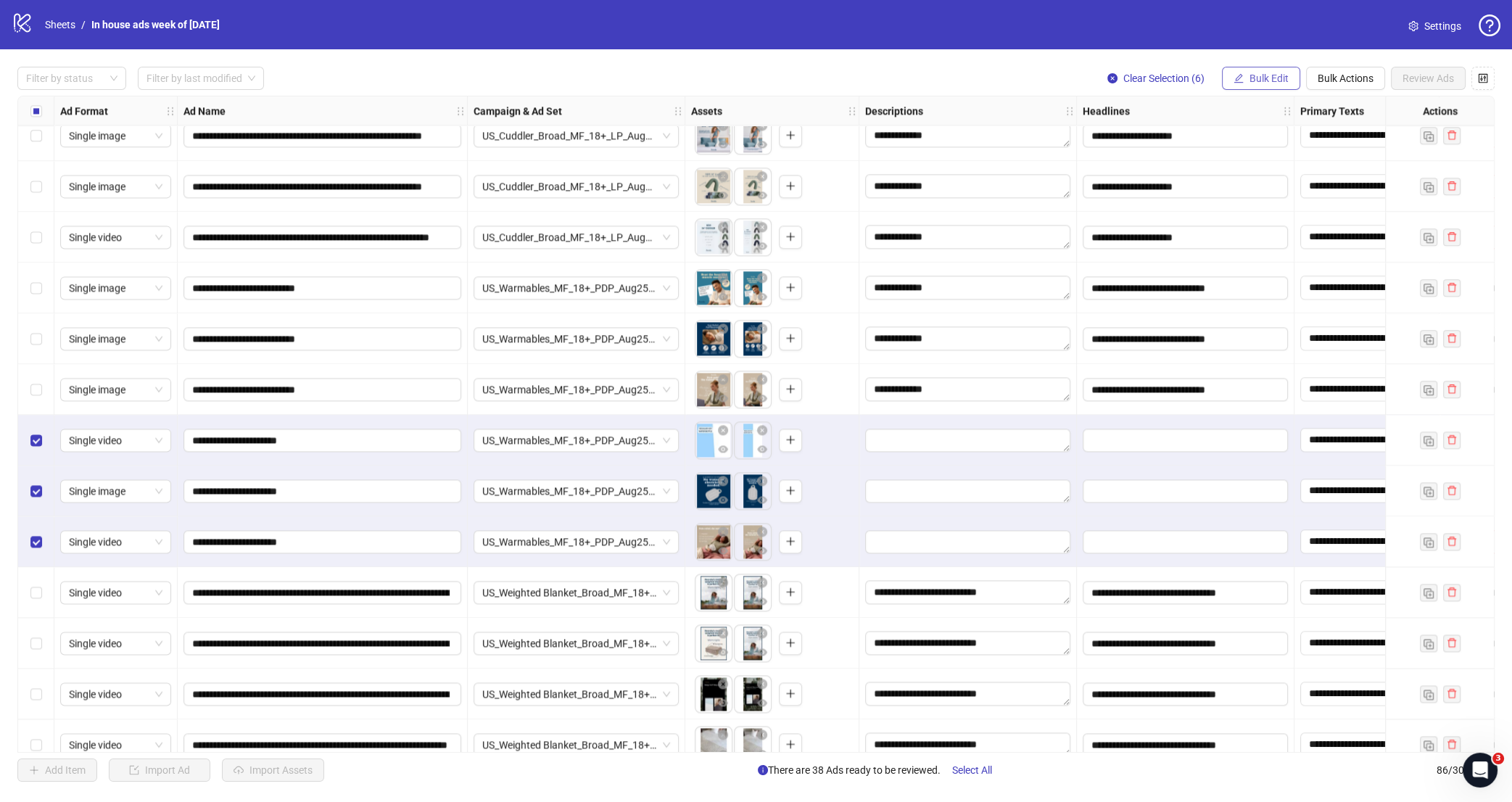
click at [1290, 82] on button "Bulk Edit" at bounding box center [1261, 78] width 78 height 23
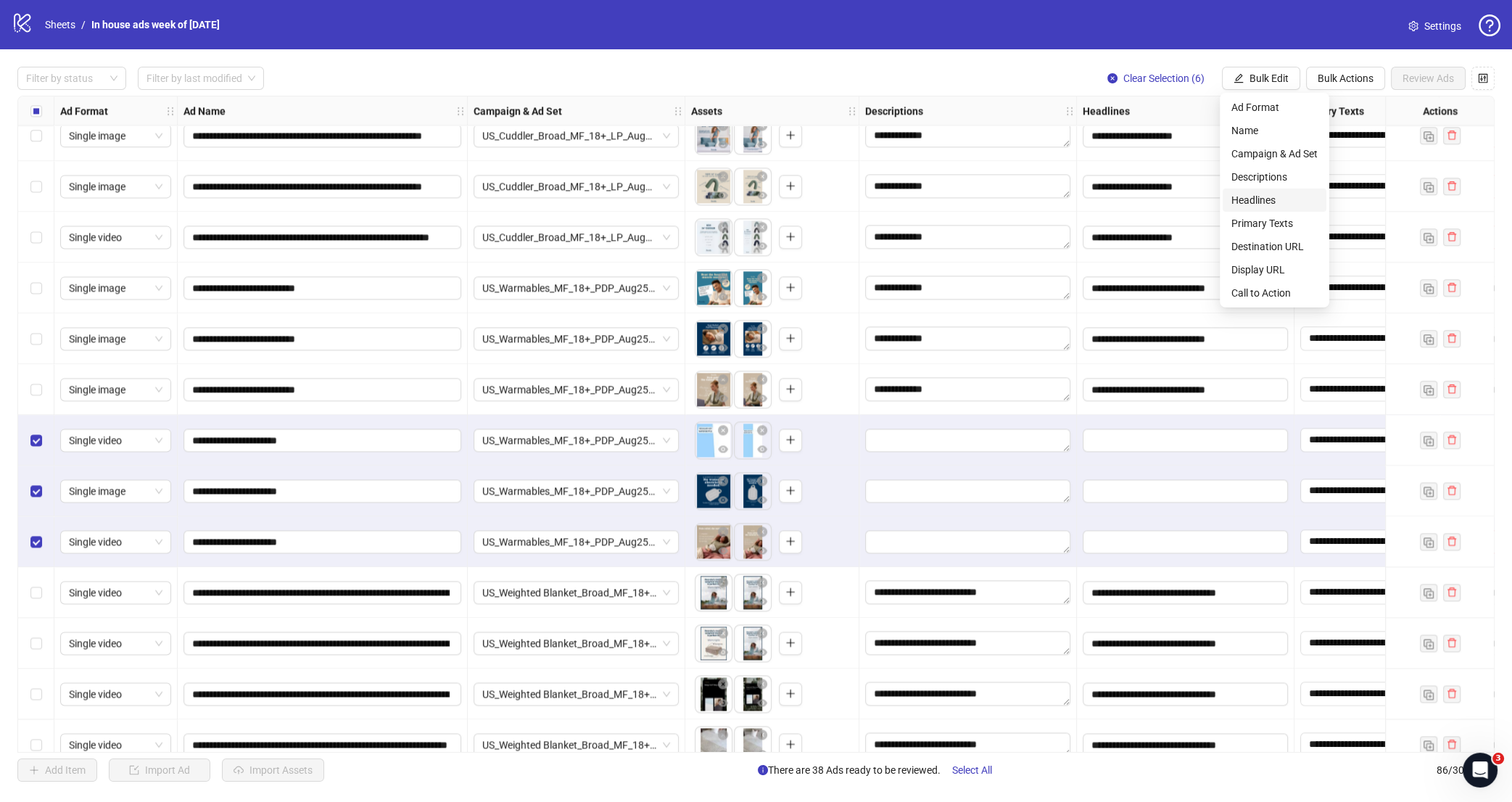
click at [1277, 200] on span "Headlines" at bounding box center [1275, 200] width 86 height 16
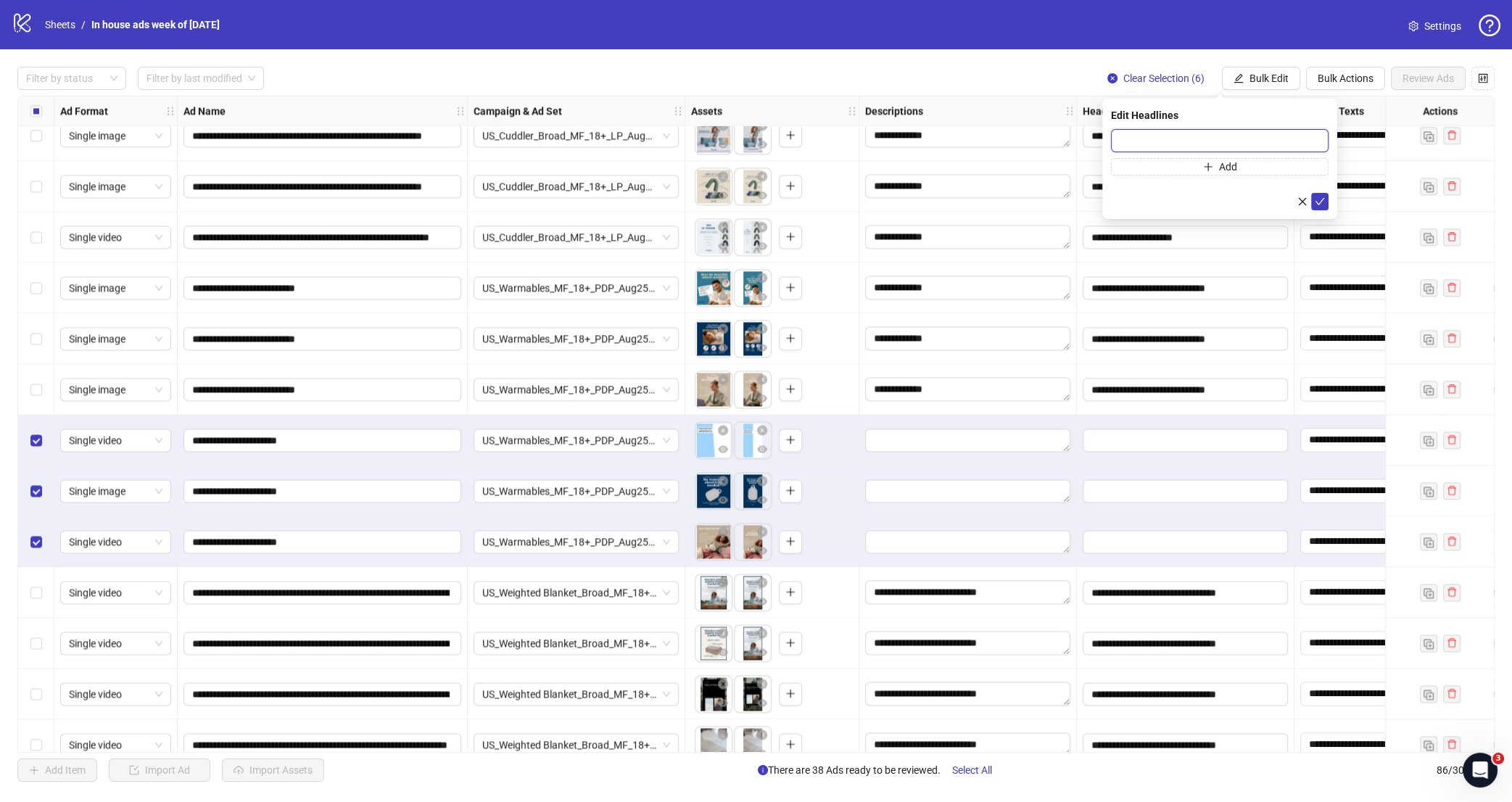
click at [1257, 131] on input "text" at bounding box center [1219, 140] width 218 height 23
paste input "**********"
type input "**********"
click at [1320, 201] on icon "check" at bounding box center [1321, 202] width 11 height 11
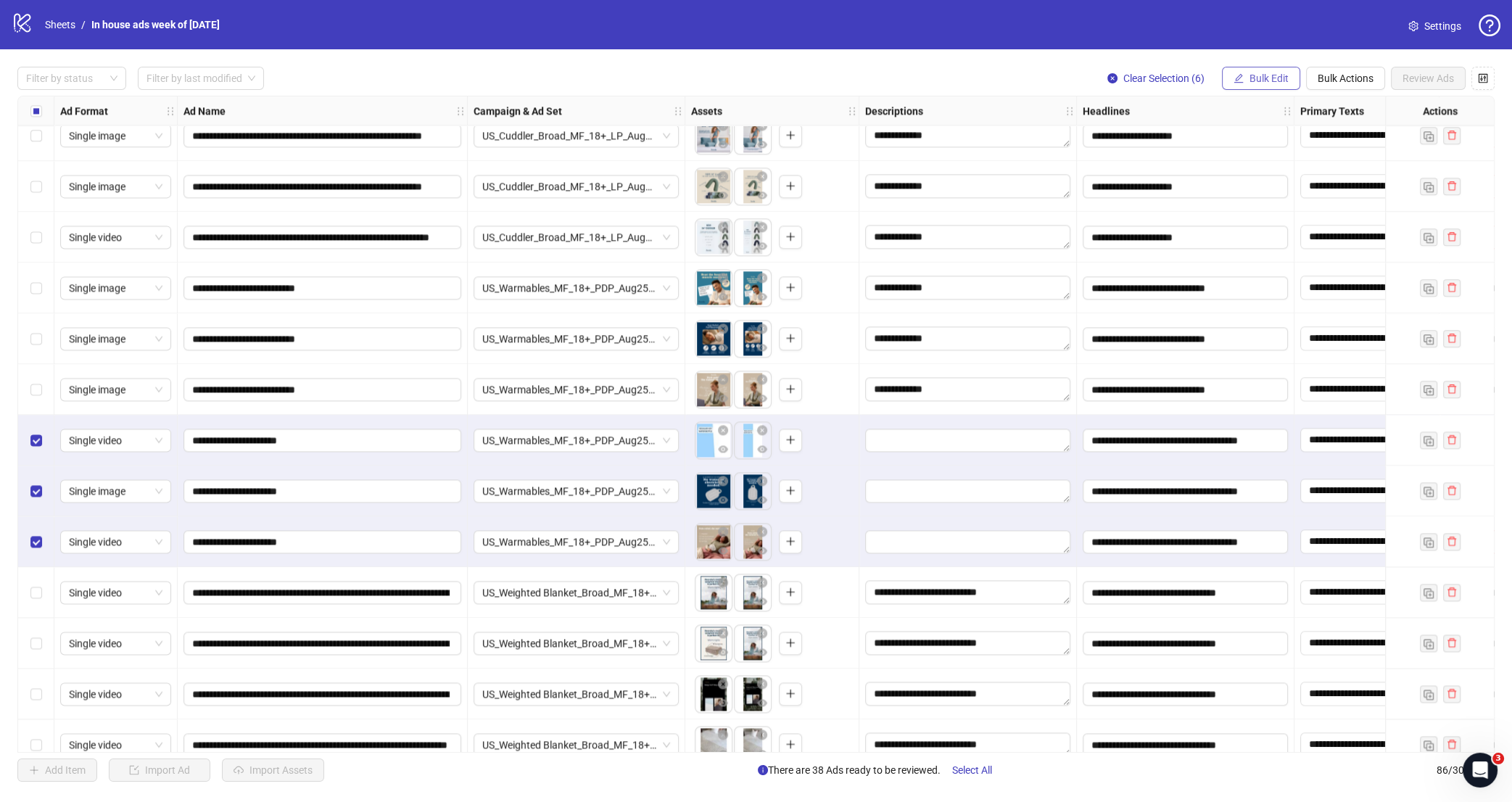
click at [1269, 74] on span "Bulk Edit" at bounding box center [1270, 78] width 39 height 11
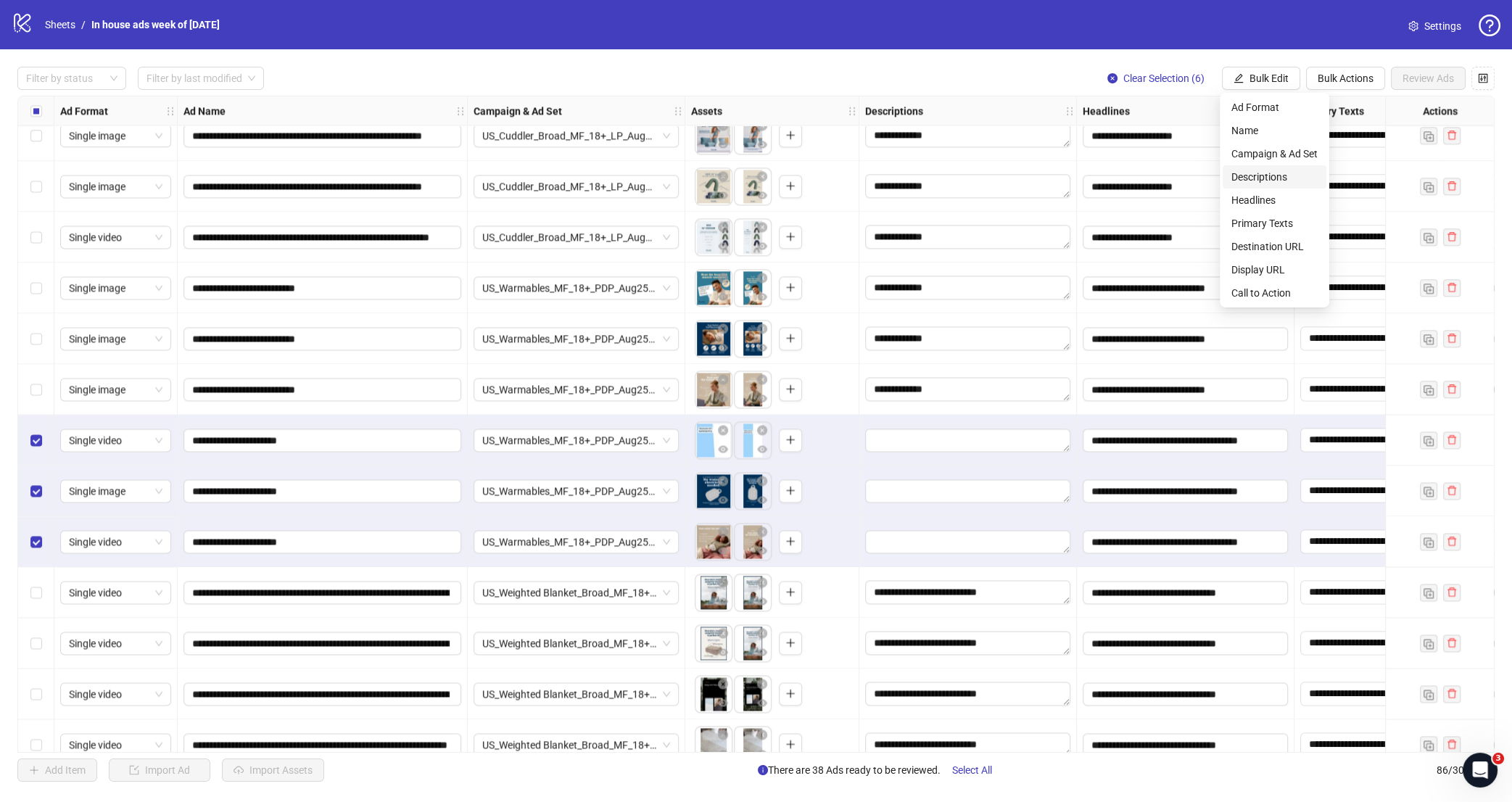
click at [1280, 181] on span "Descriptions" at bounding box center [1275, 177] width 86 height 16
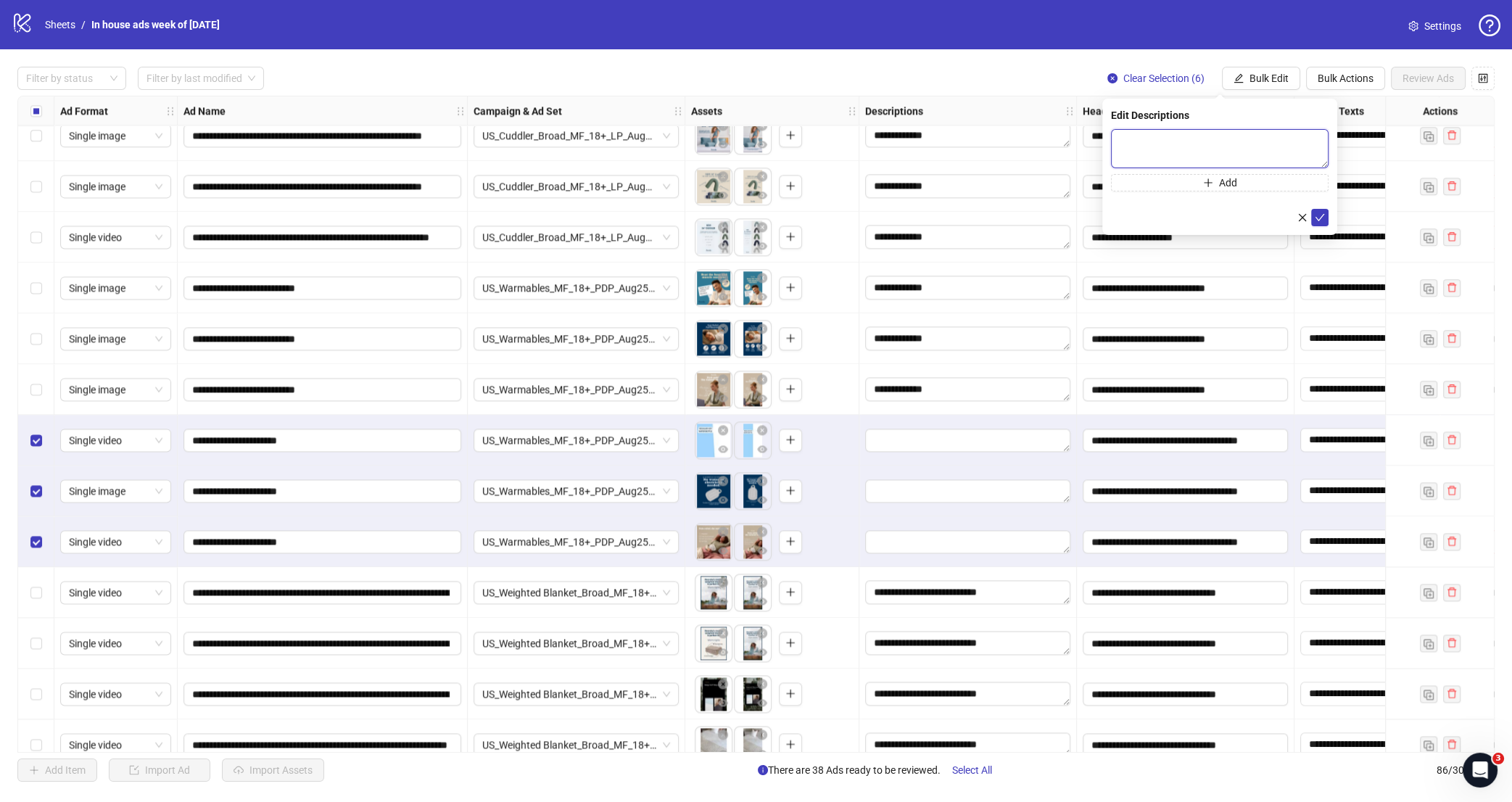
click at [1246, 137] on textarea at bounding box center [1219, 148] width 218 height 39
paste textarea "**********"
type textarea "**********"
click at [1315, 220] on icon "check" at bounding box center [1321, 218] width 11 height 11
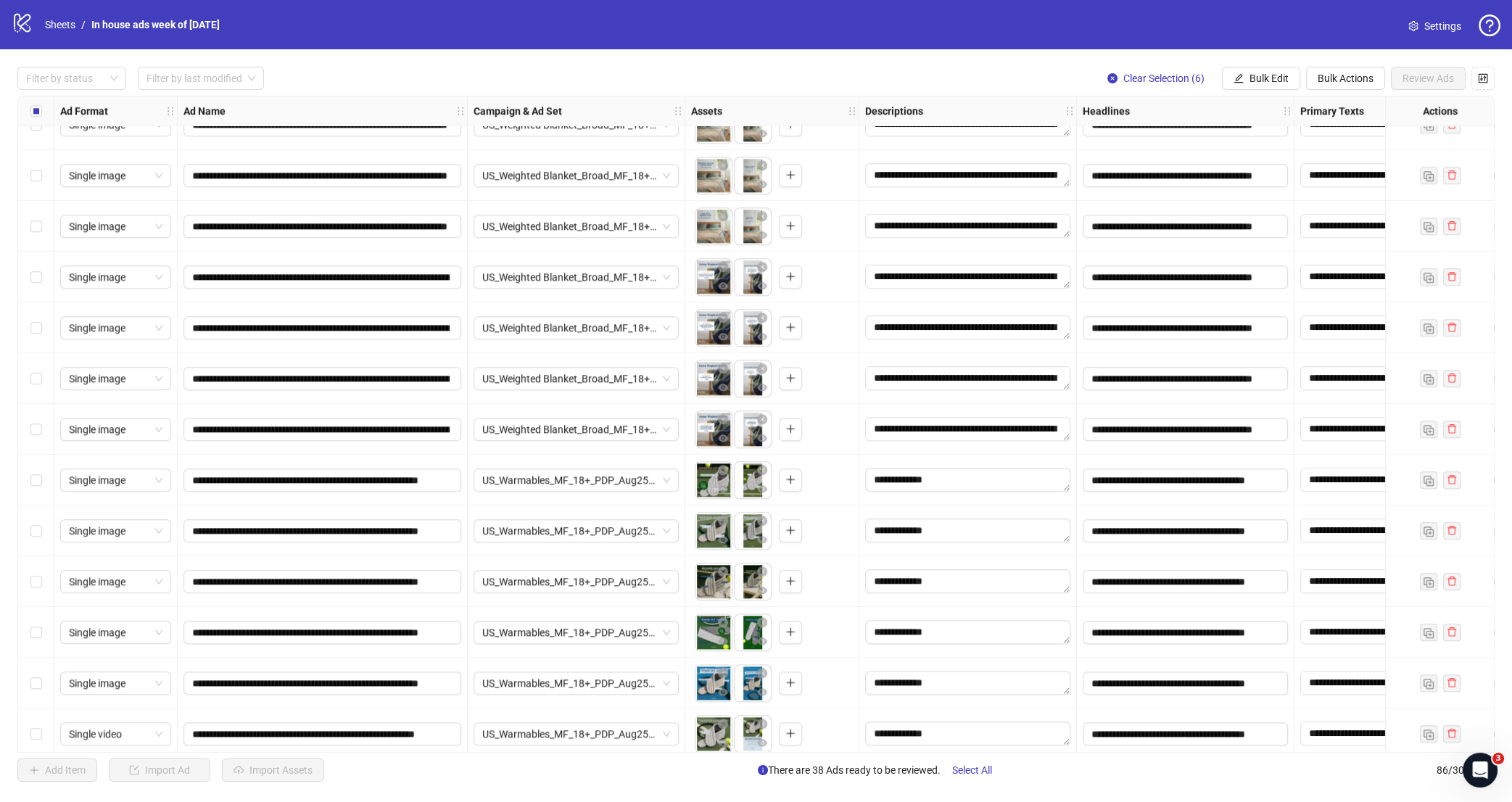
scroll to position [2209, 170]
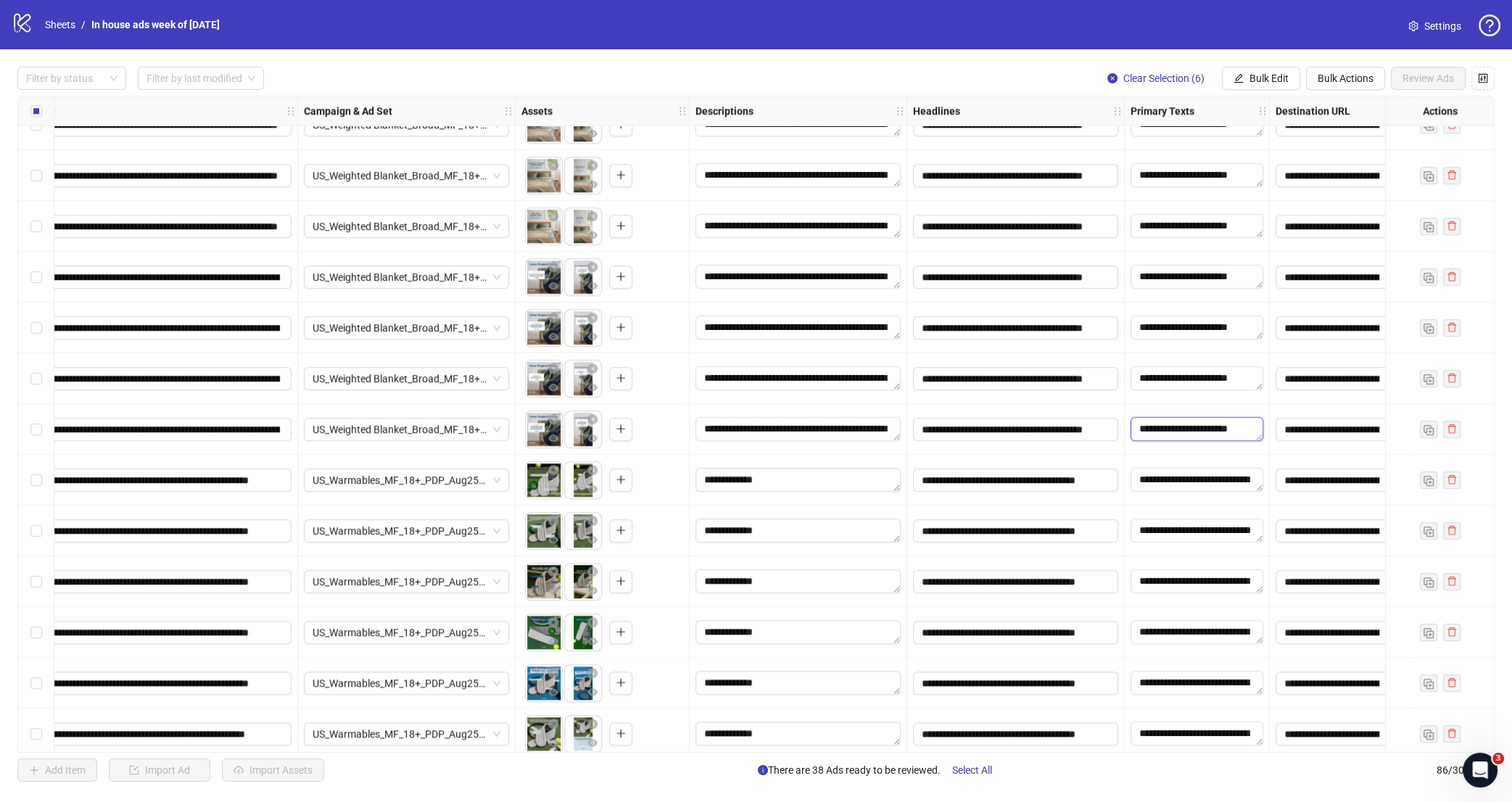
click at [1181, 423] on textarea "**********" at bounding box center [1197, 428] width 133 height 23
click at [1160, 408] on div "**********" at bounding box center [1197, 429] width 145 height 51
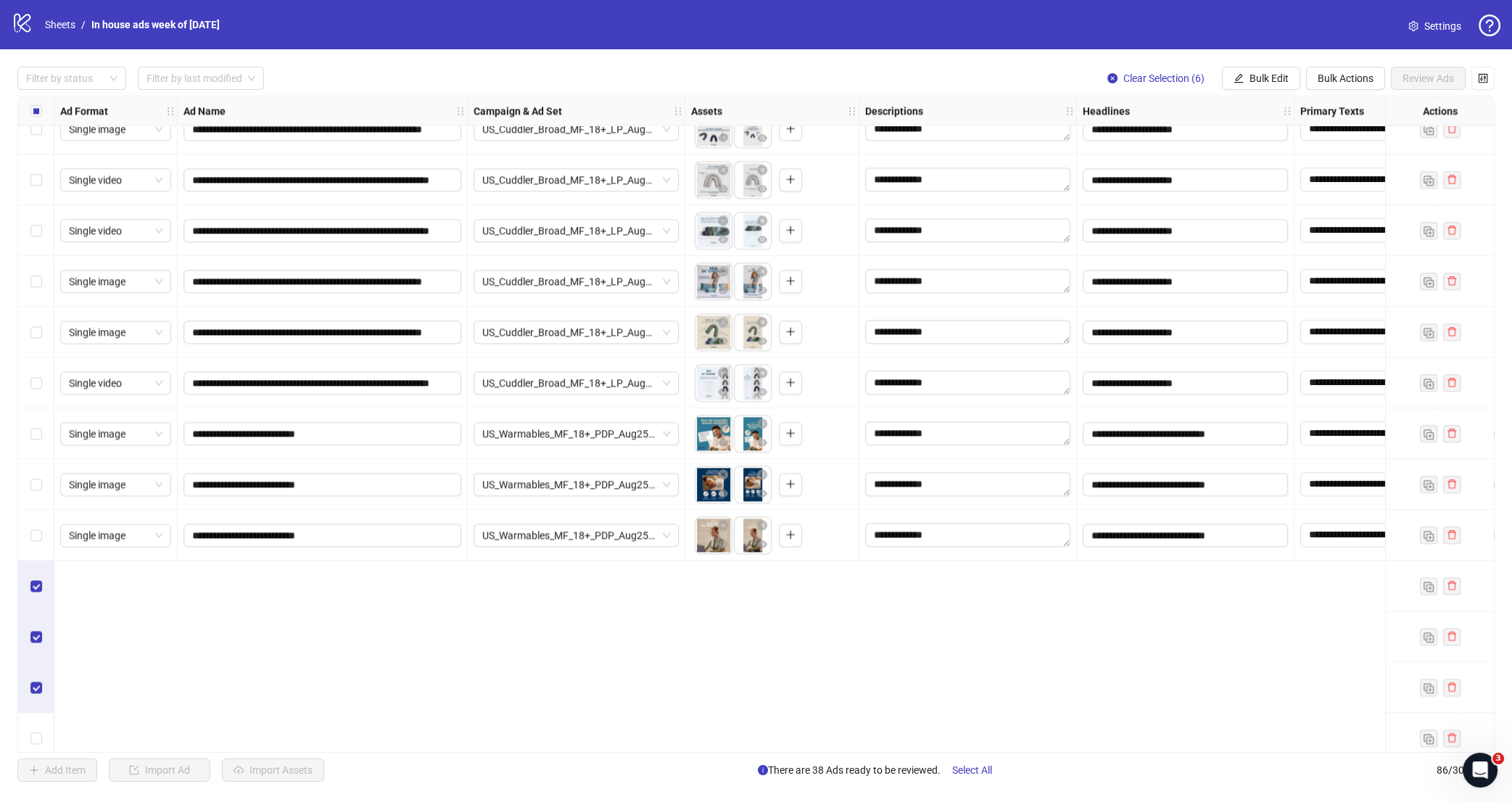
scroll to position [2063, 0]
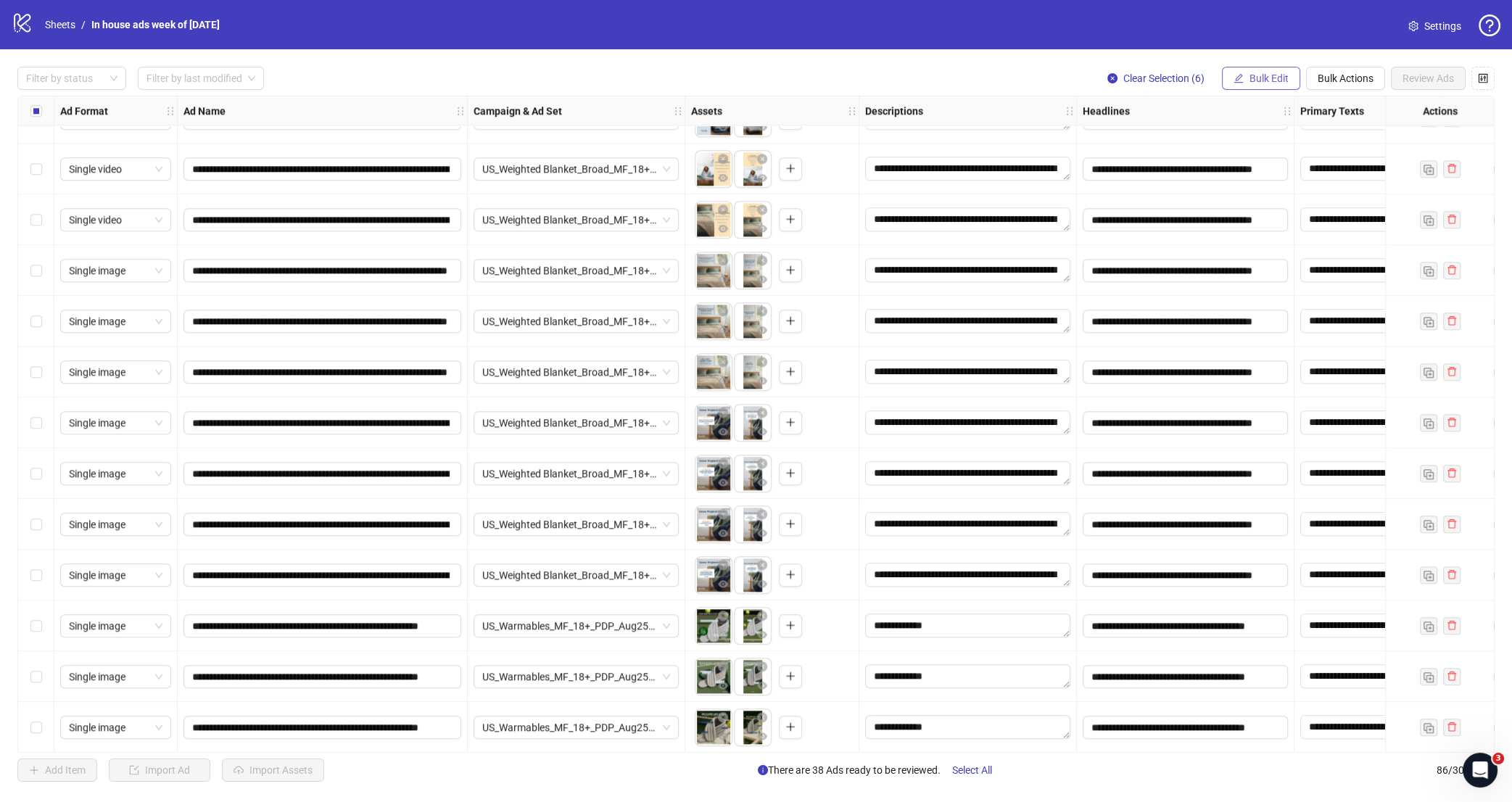
click at [1267, 76] on span "Bulk Edit" at bounding box center [1270, 78] width 39 height 11
click at [1275, 249] on span "Destination URL" at bounding box center [1275, 247] width 86 height 16
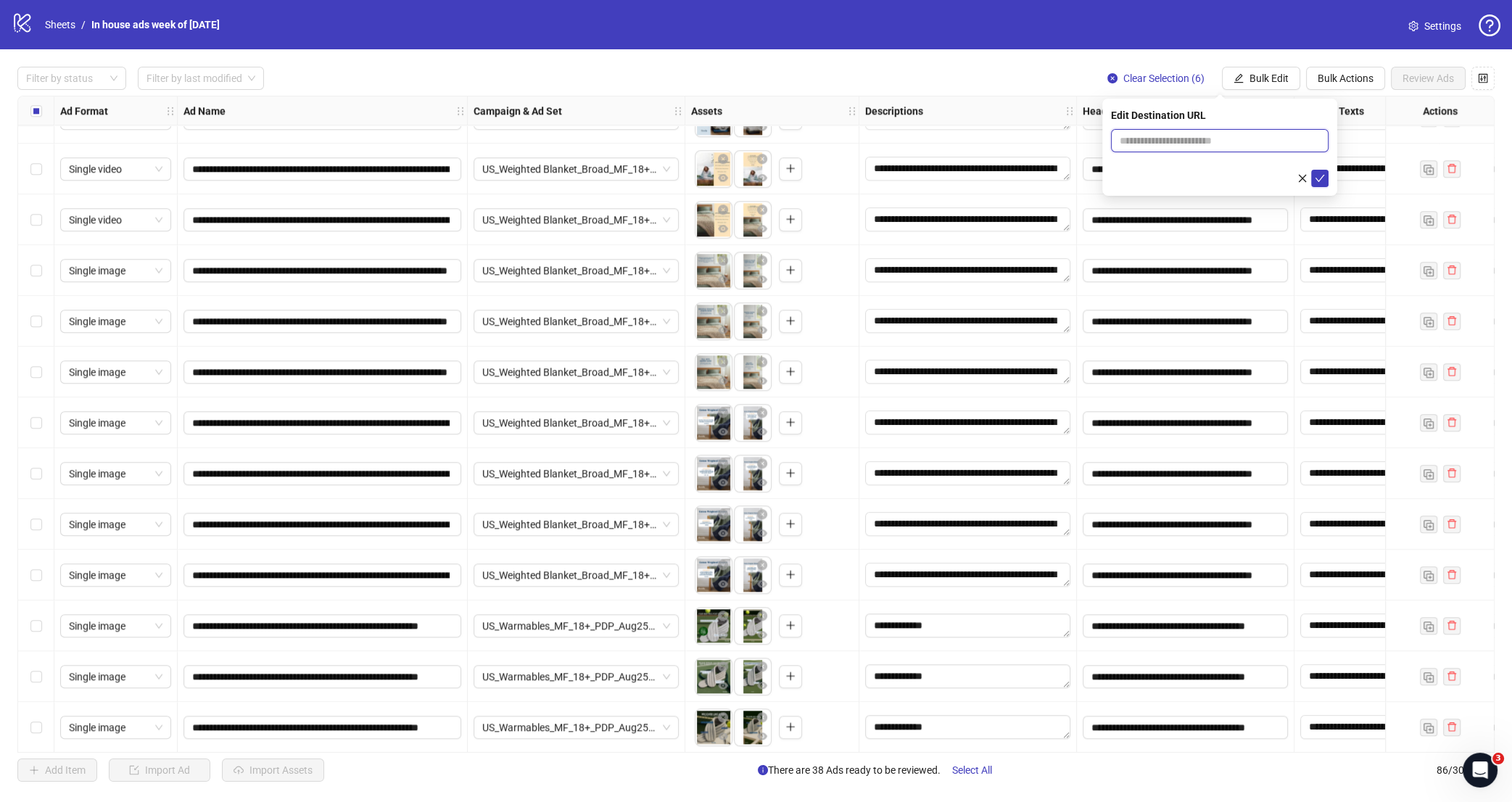
click at [1196, 141] on input "text" at bounding box center [1214, 141] width 189 height 16
paste input "**********"
type input "**********"
click at [1317, 182] on icon "check" at bounding box center [1321, 179] width 11 height 11
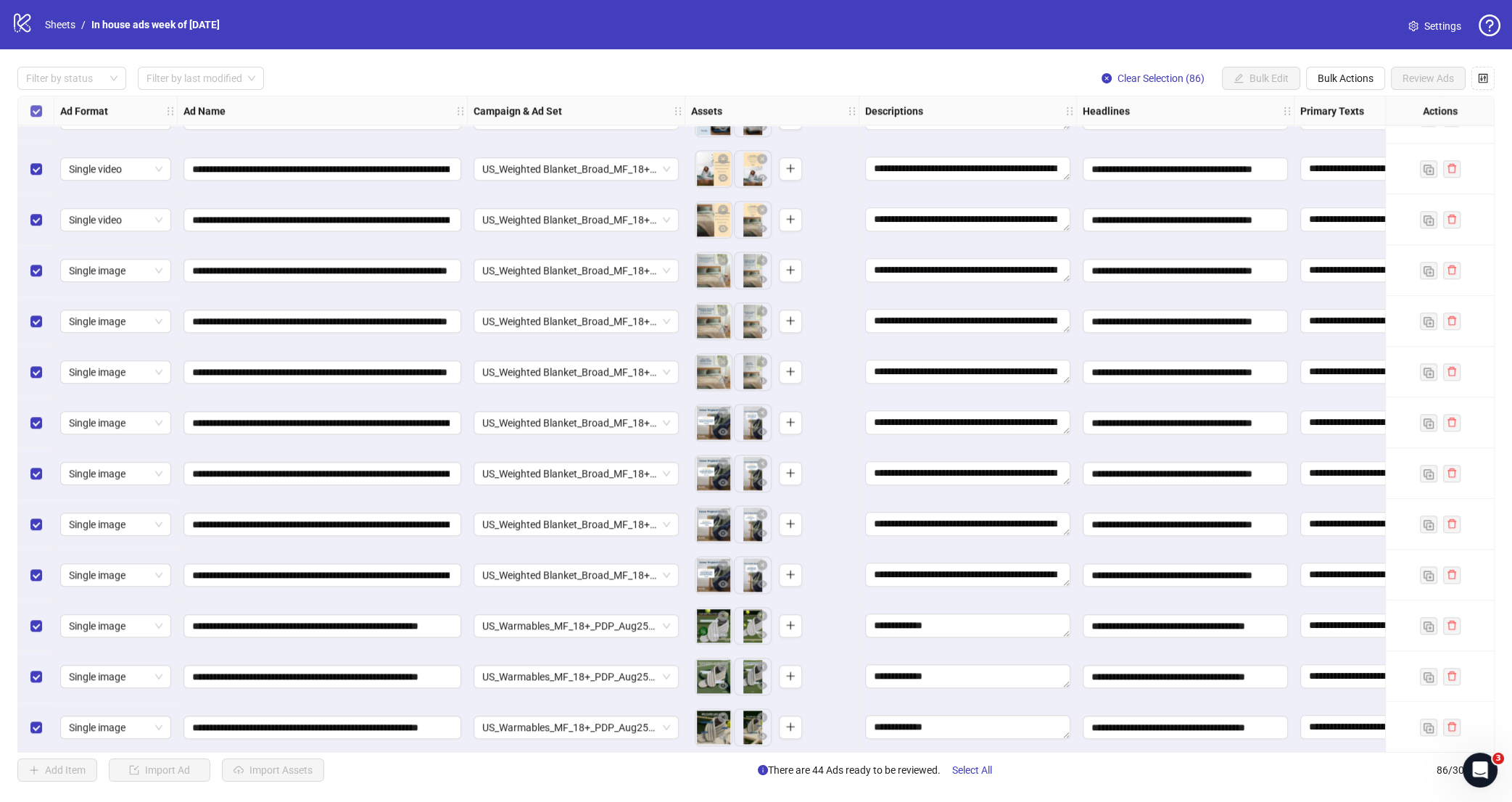
click at [35, 116] on label "Select all rows" at bounding box center [36, 111] width 11 height 16
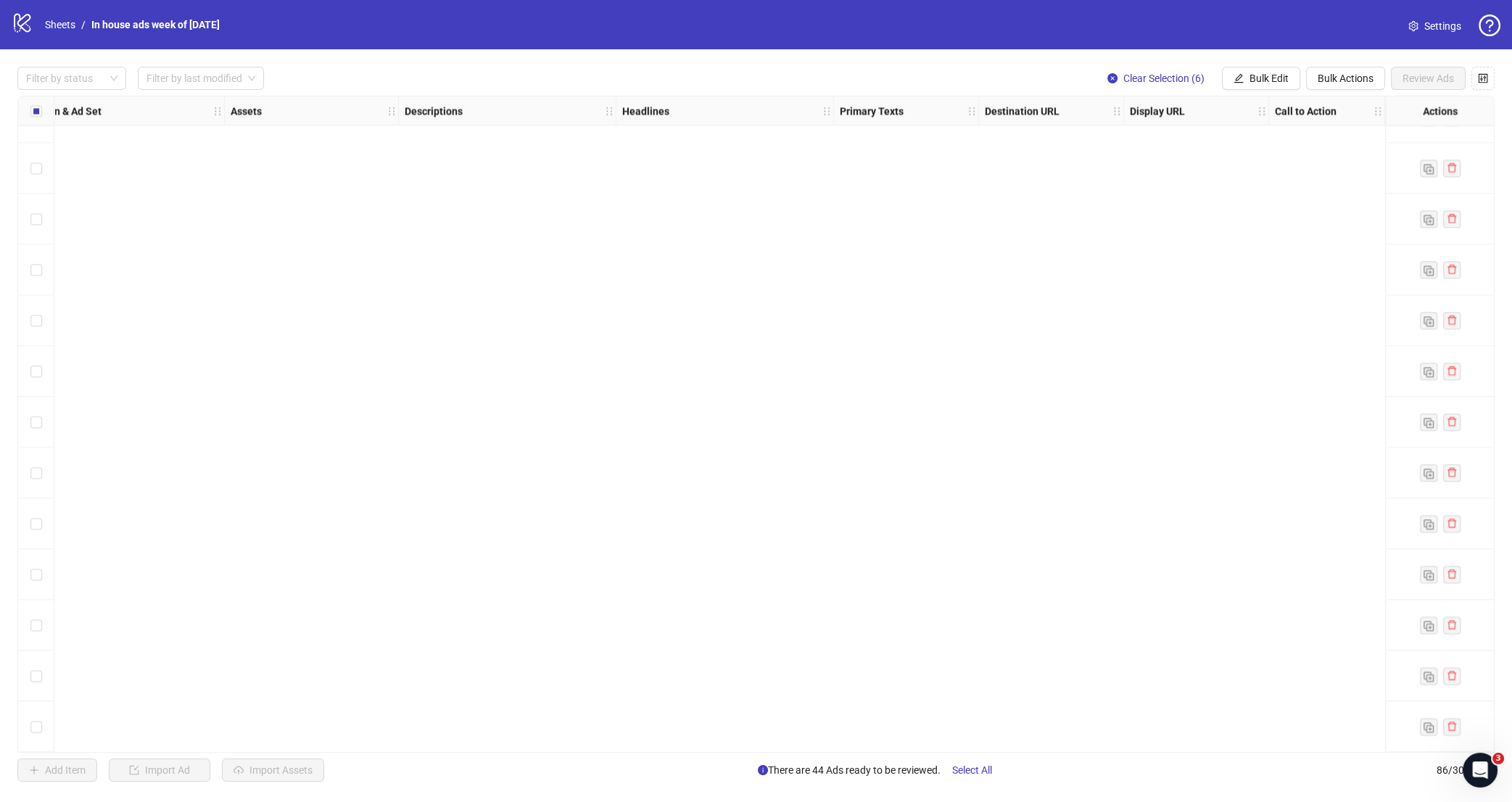
scroll to position [2575, 460]
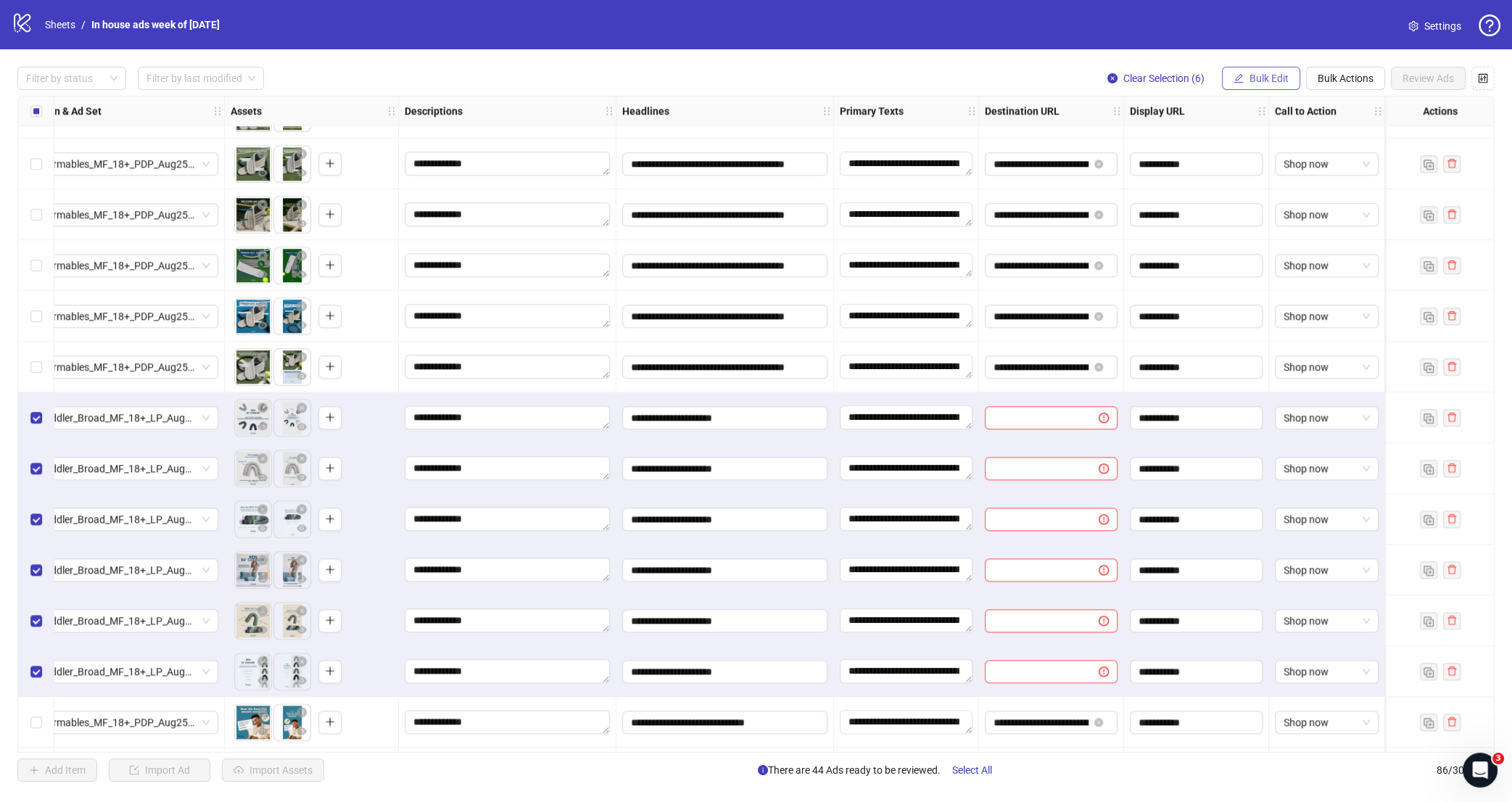
click at [1269, 78] on span "Bulk Edit" at bounding box center [1270, 78] width 39 height 11
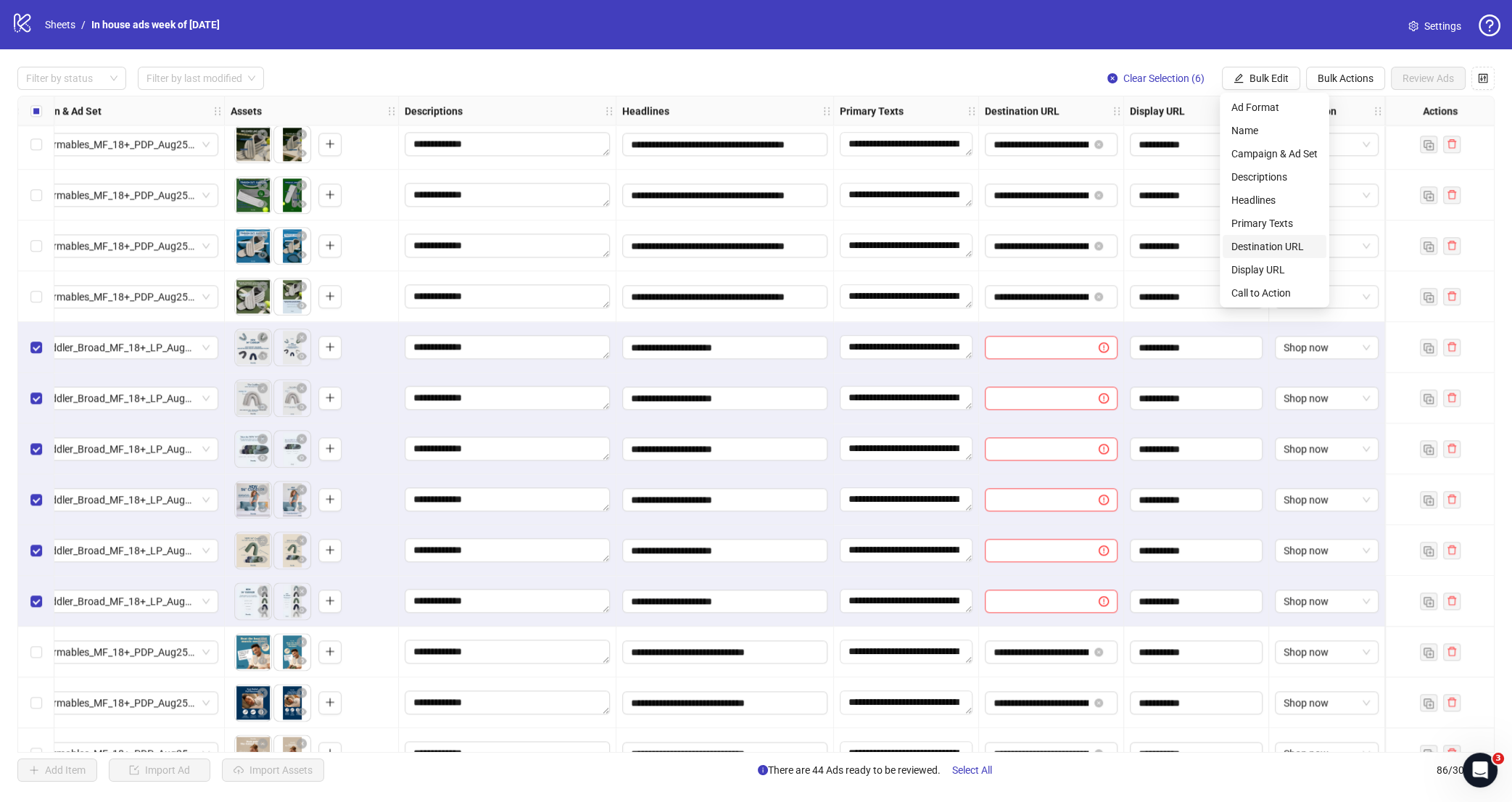
click at [1283, 244] on span "Destination URL" at bounding box center [1275, 247] width 86 height 16
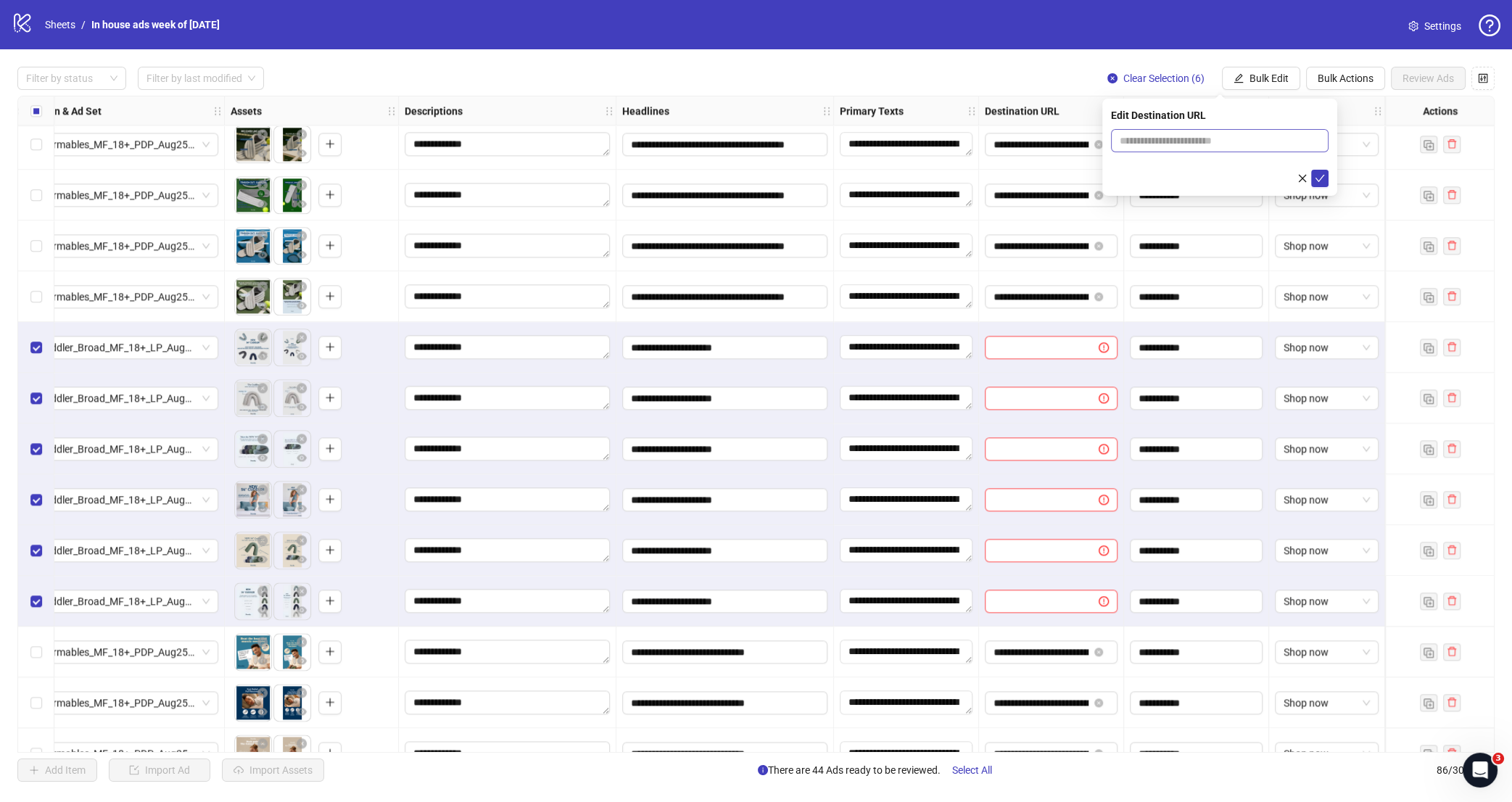
click at [1194, 152] on span at bounding box center [1219, 140] width 218 height 23
paste input "**********"
type input "**********"
click at [1317, 175] on icon "check" at bounding box center [1321, 179] width 11 height 11
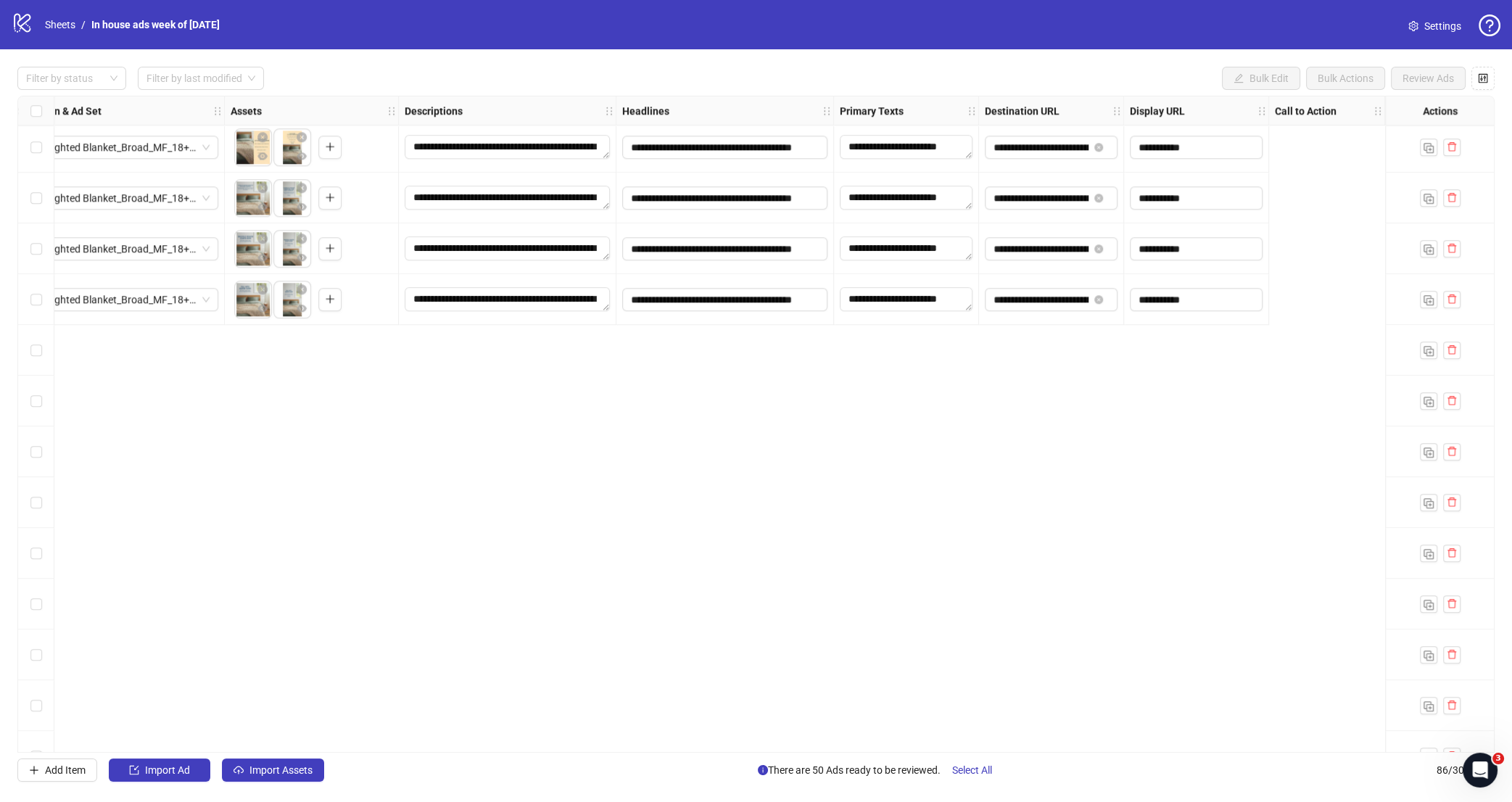
scroll to position [1626, 0]
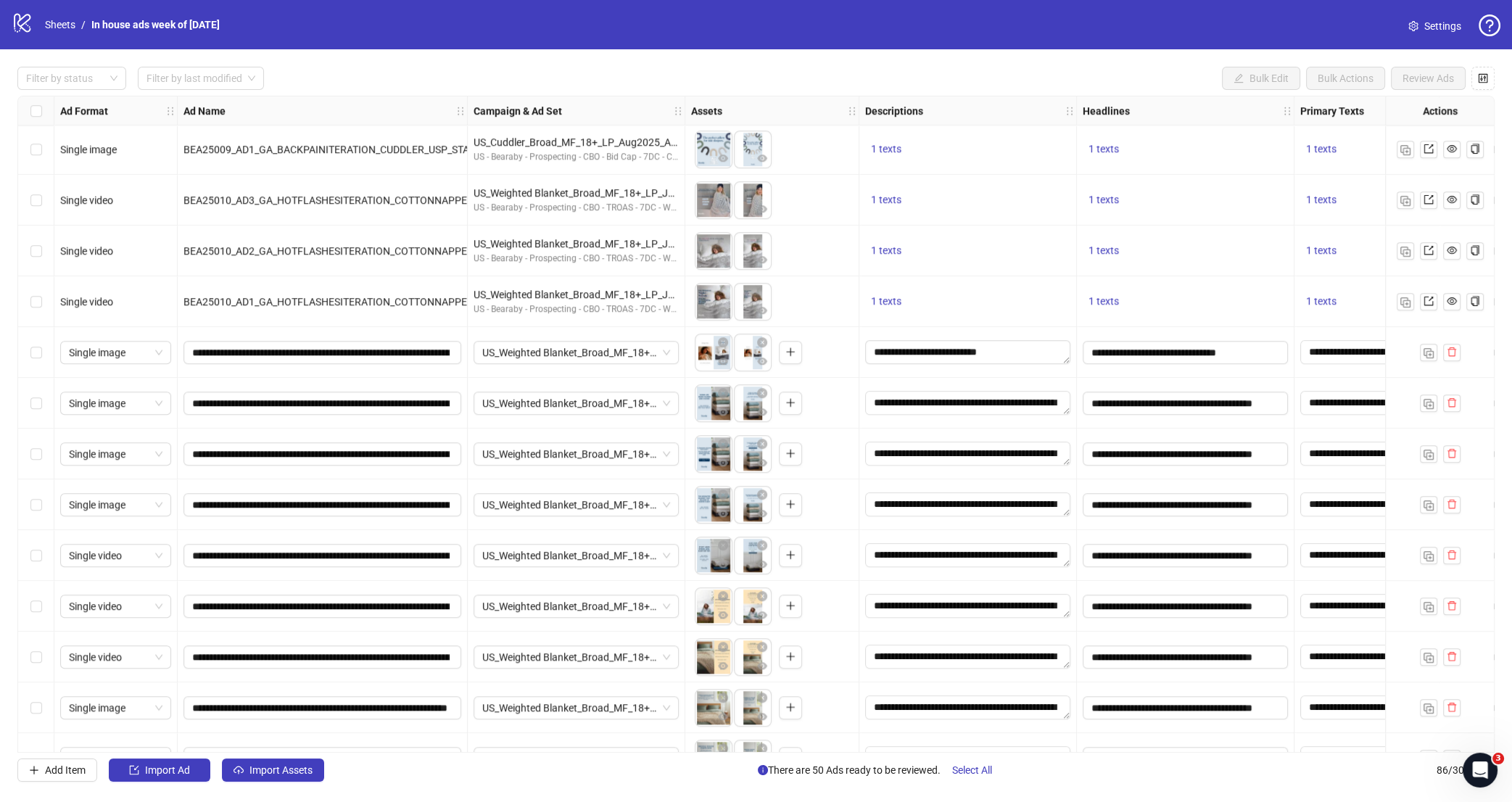
drag, startPoint x: 44, startPoint y: 348, endPoint x: 178, endPoint y: 354, distance: 134.1
click at [42, 348] on div "Select row 37" at bounding box center [36, 353] width 36 height 51
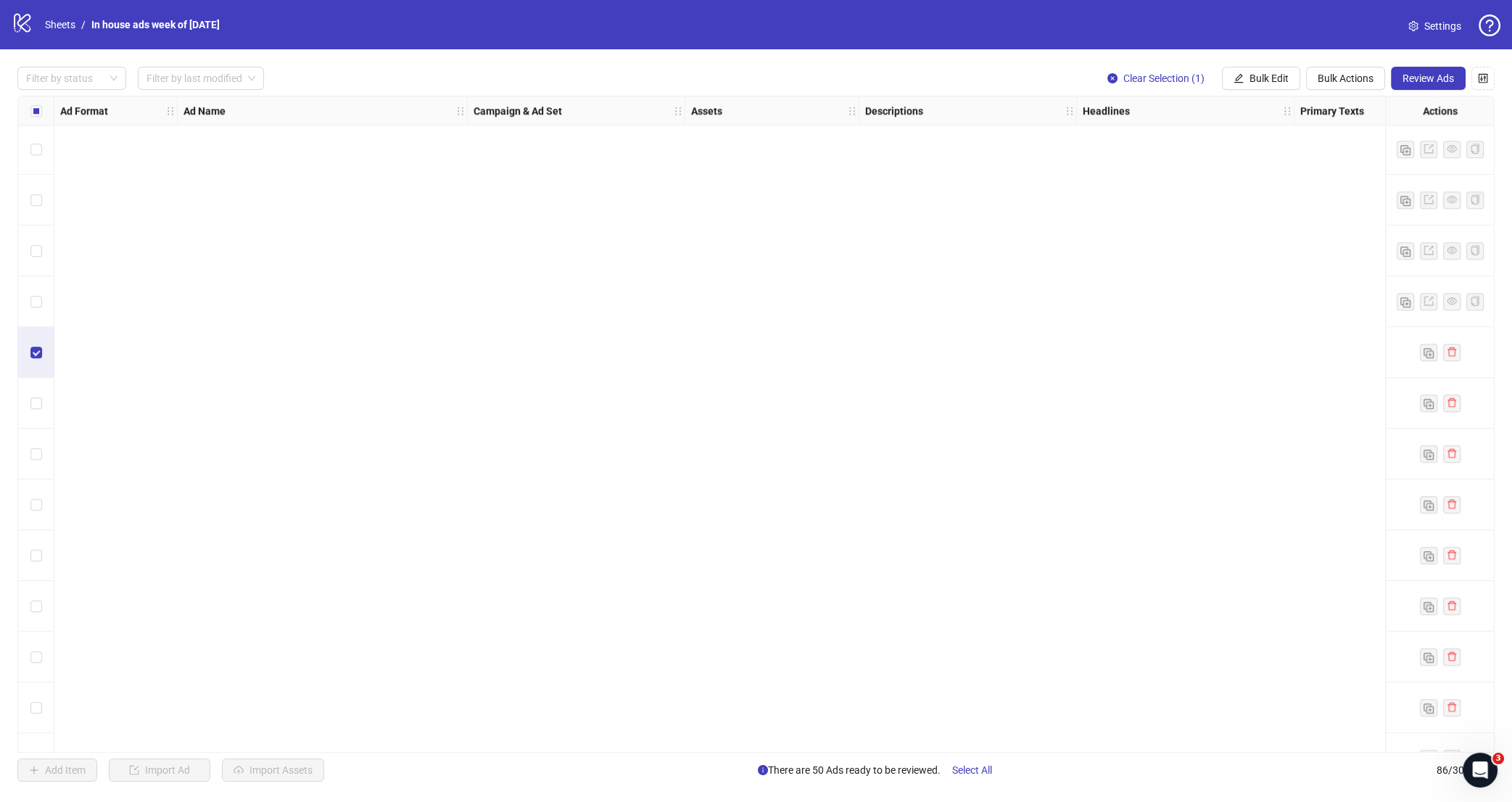
scroll to position [3739, 0]
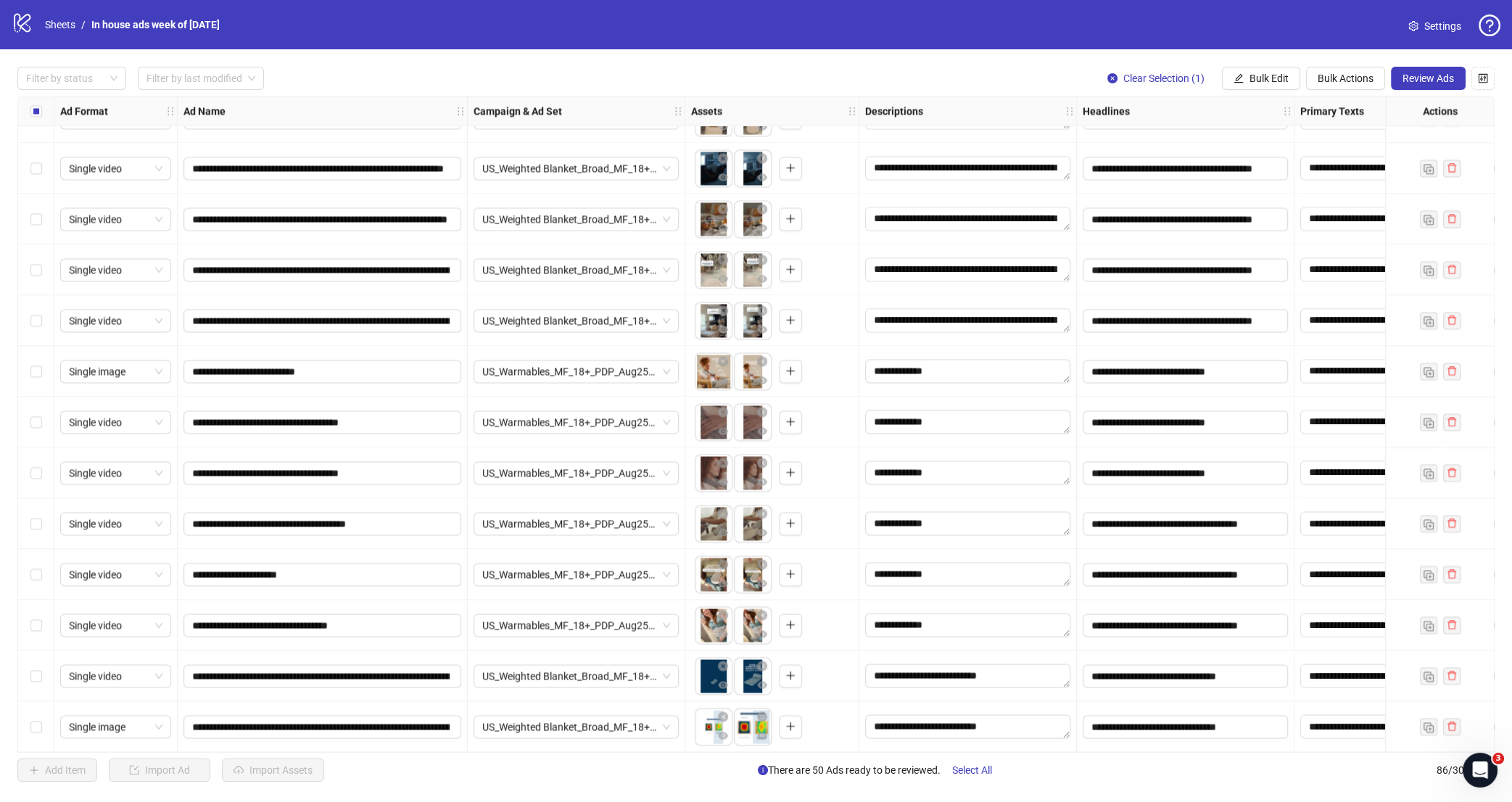
click at [43, 726] on div "Select row 86" at bounding box center [36, 727] width 36 height 51
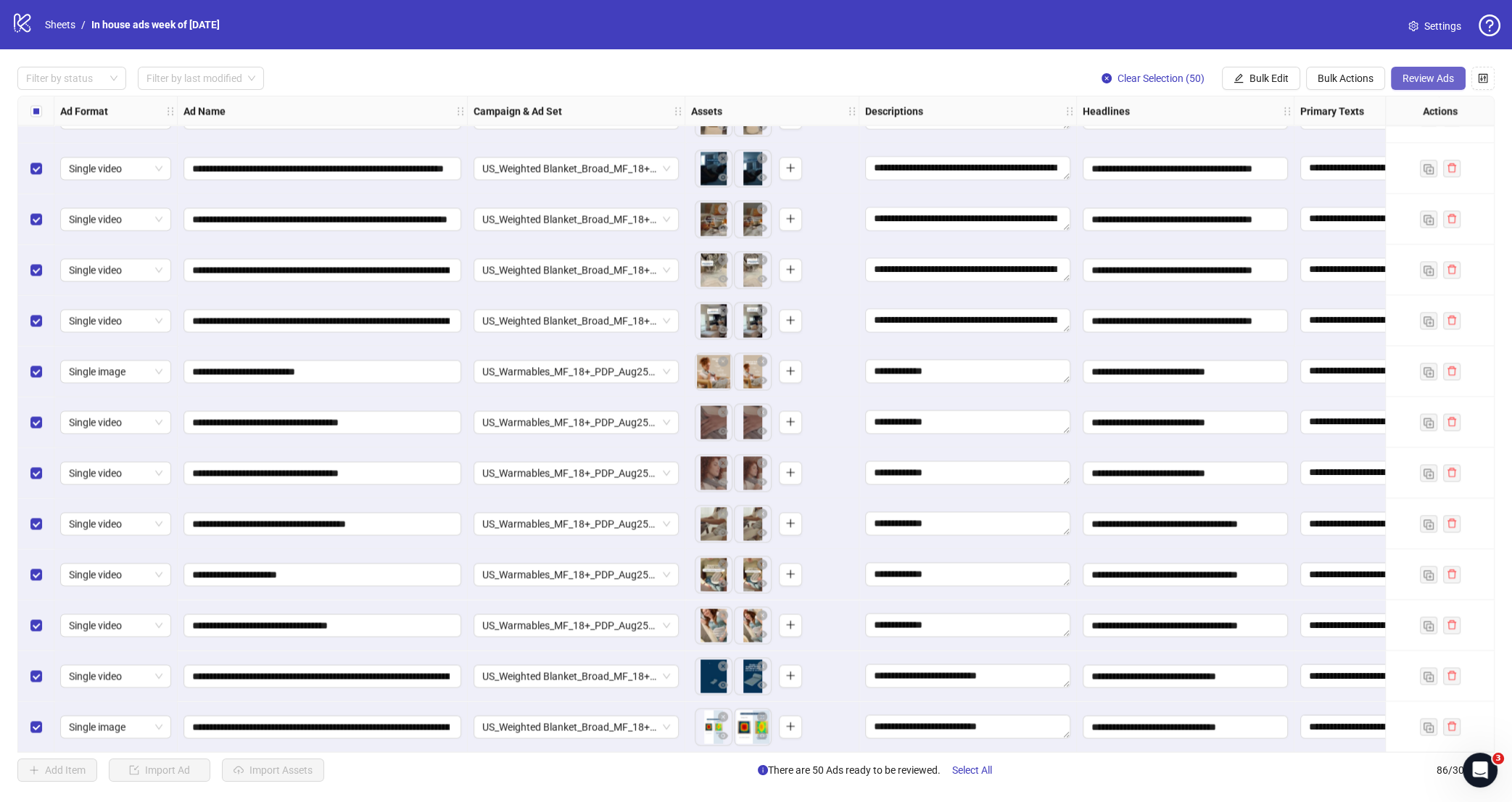
click at [1422, 84] on span "Review Ads" at bounding box center [1428, 78] width 51 height 11
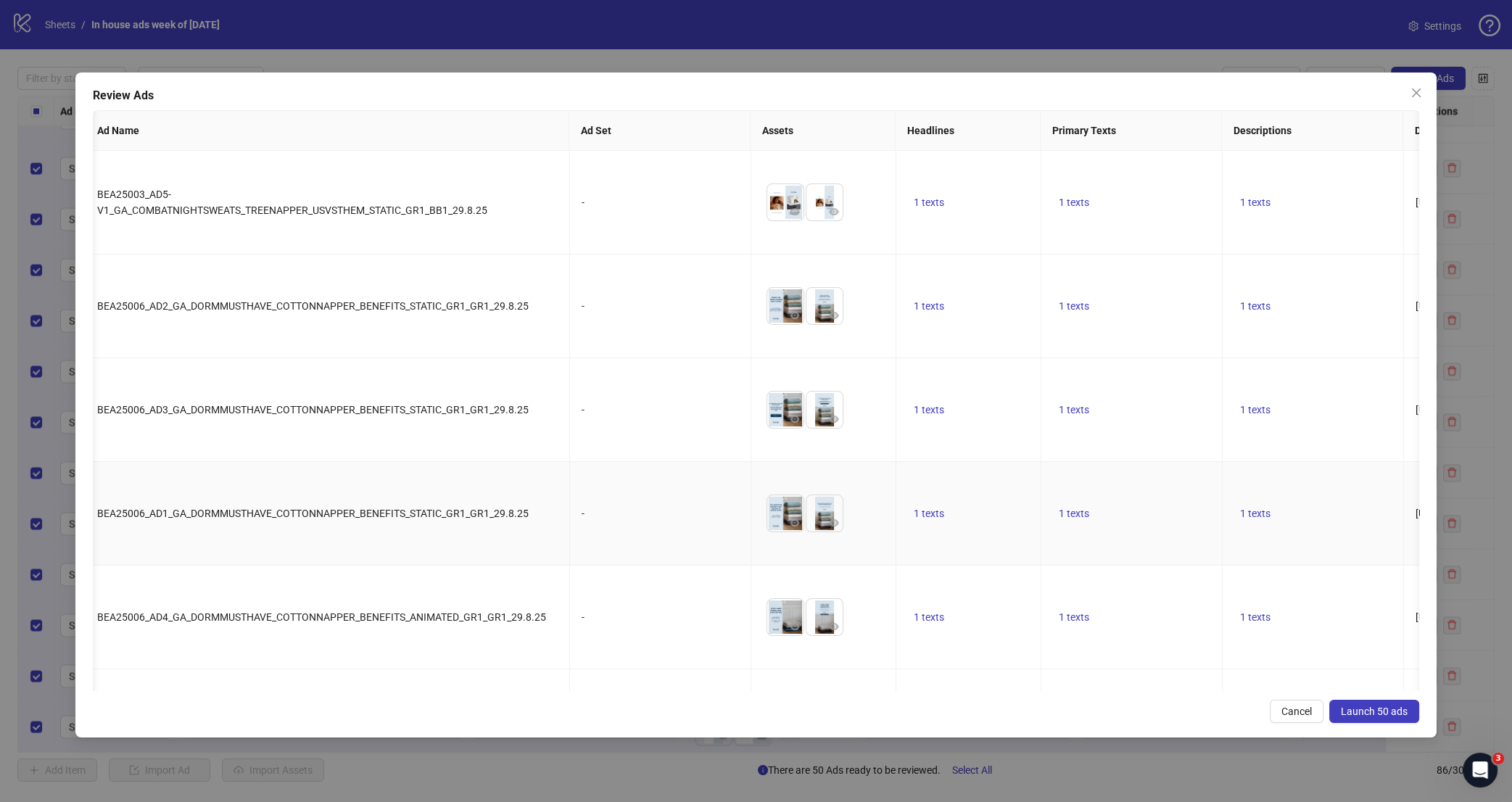
scroll to position [0, 0]
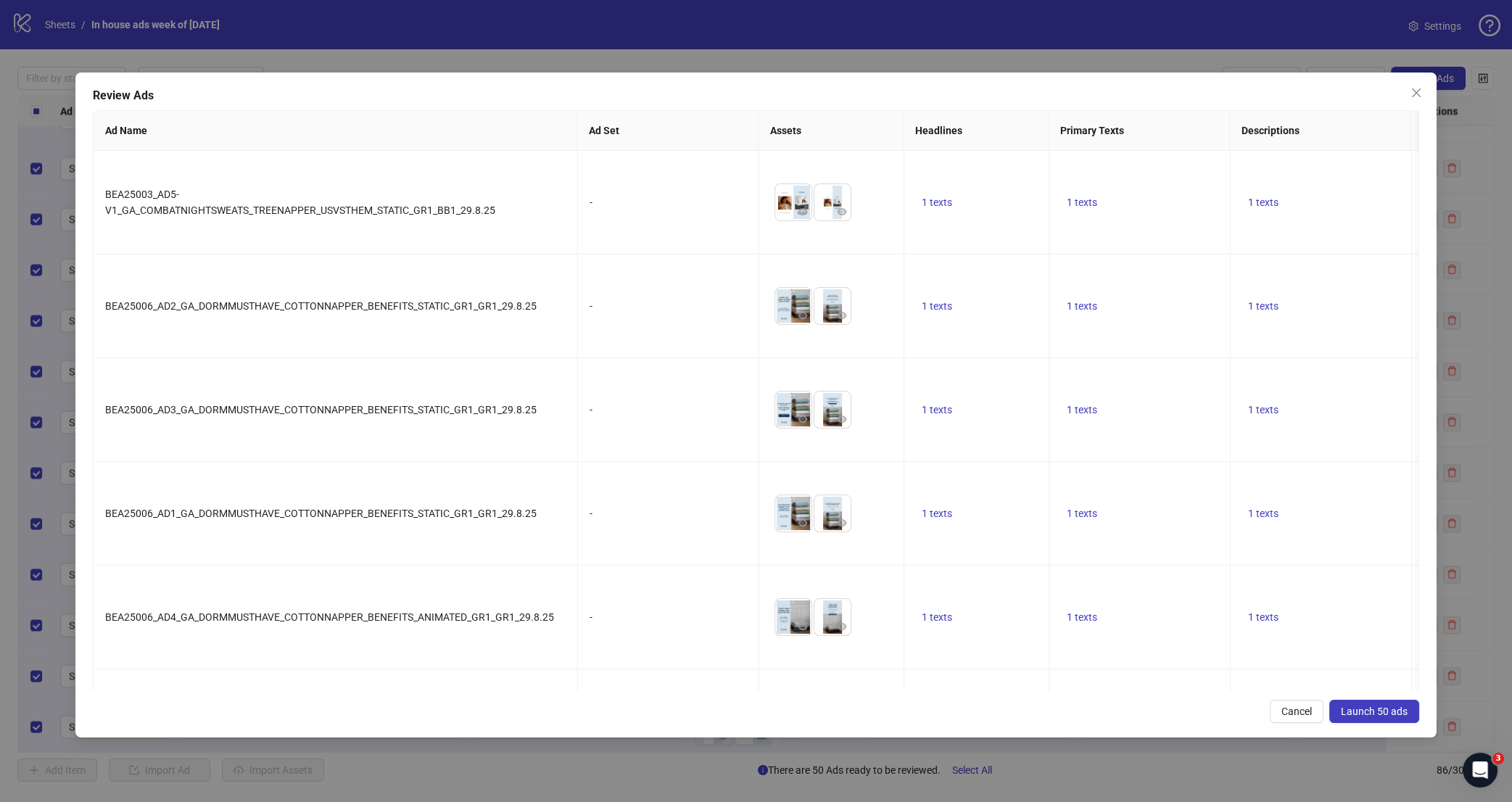
click at [1374, 712] on span "Launch 50 ads" at bounding box center [1374, 711] width 67 height 11
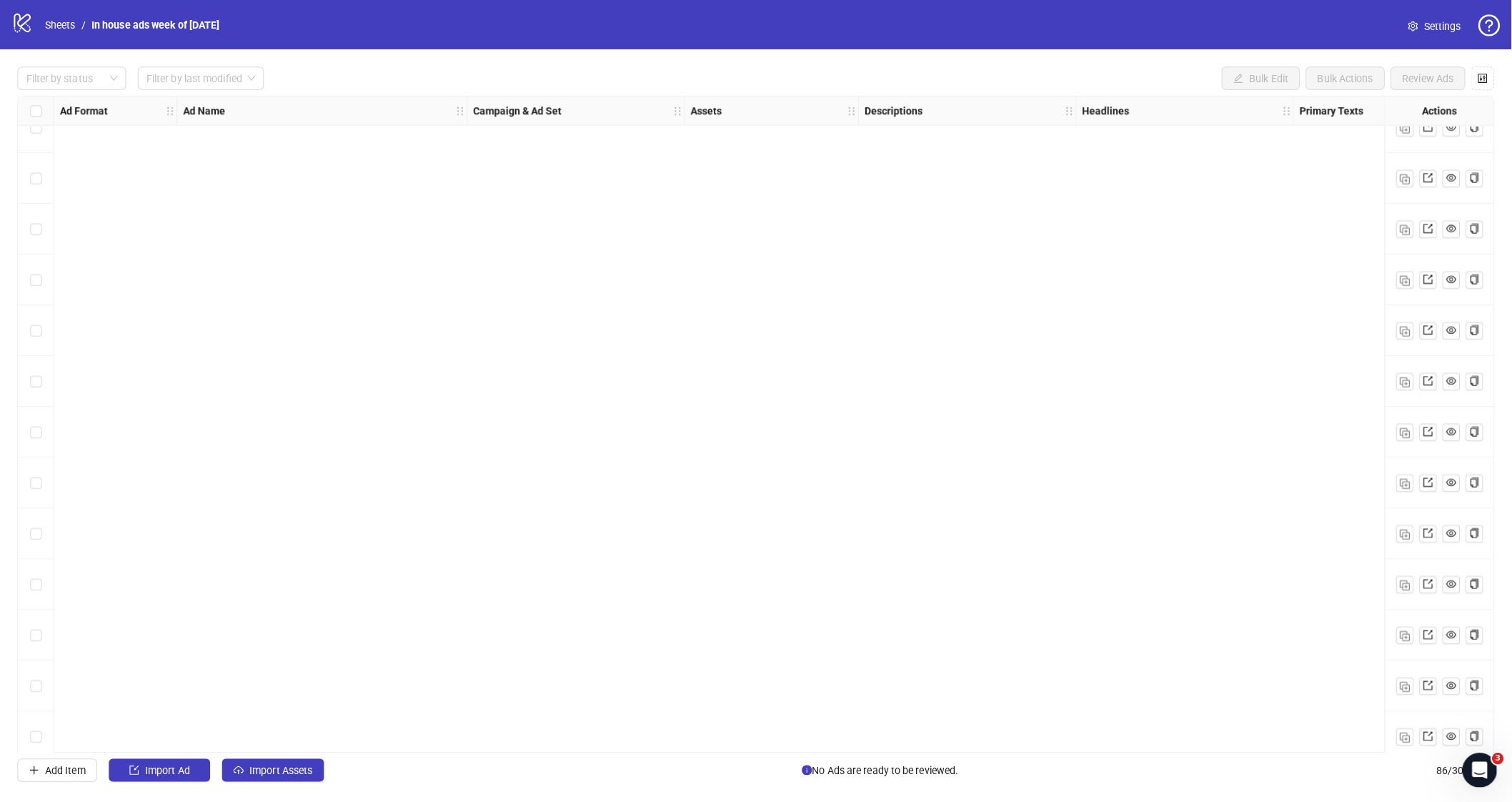
scroll to position [3686, 0]
